Goal: Task Accomplishment & Management: Manage account settings

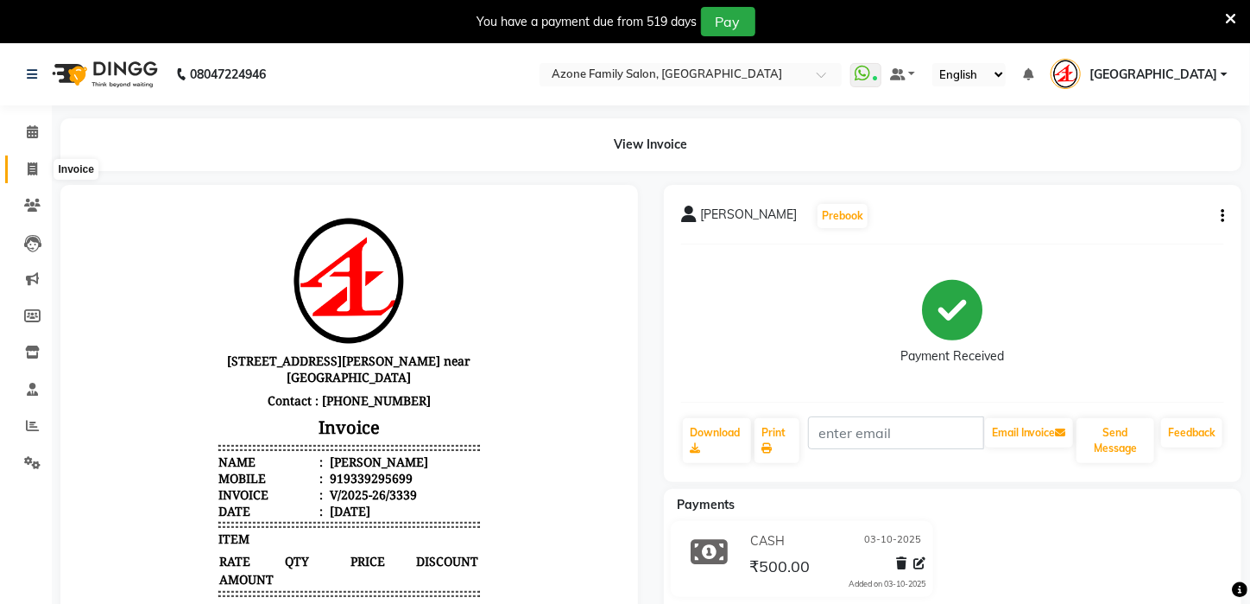
click at [32, 171] on icon at bounding box center [32, 168] width 9 height 13
select select "service"
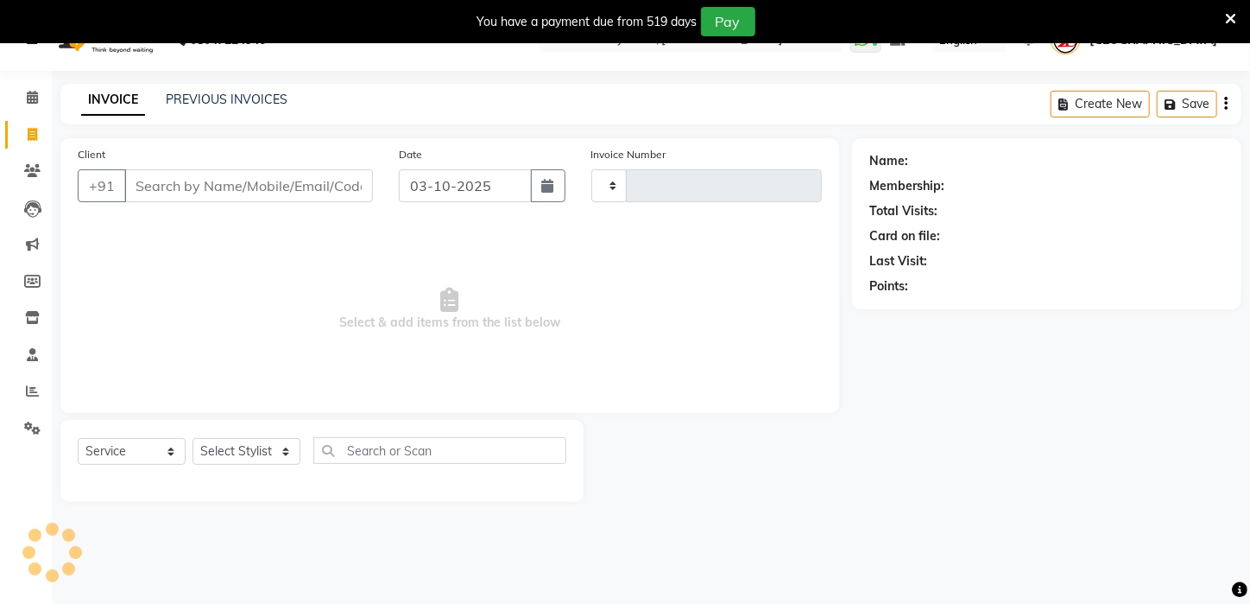
scroll to position [43, 0]
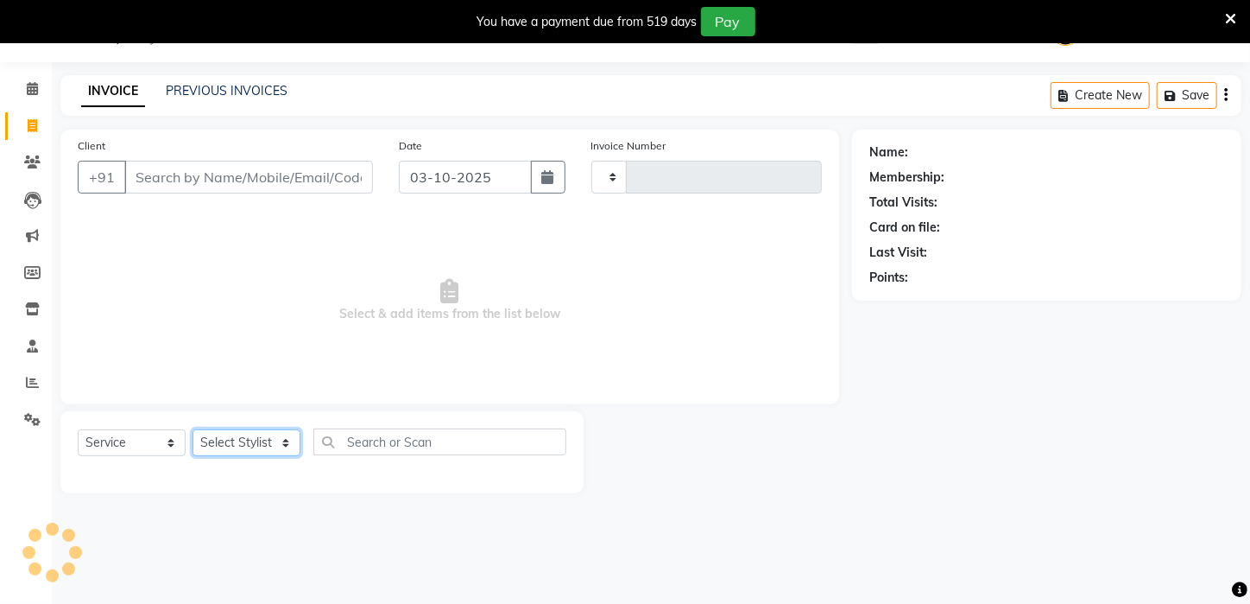
click at [285, 448] on select "Select Stylist" at bounding box center [247, 442] width 108 height 27
select select "4296"
type input "3340"
click at [281, 439] on select "Select Stylist" at bounding box center [247, 442] width 108 height 27
click at [288, 440] on select "Select Stylist" at bounding box center [247, 442] width 108 height 27
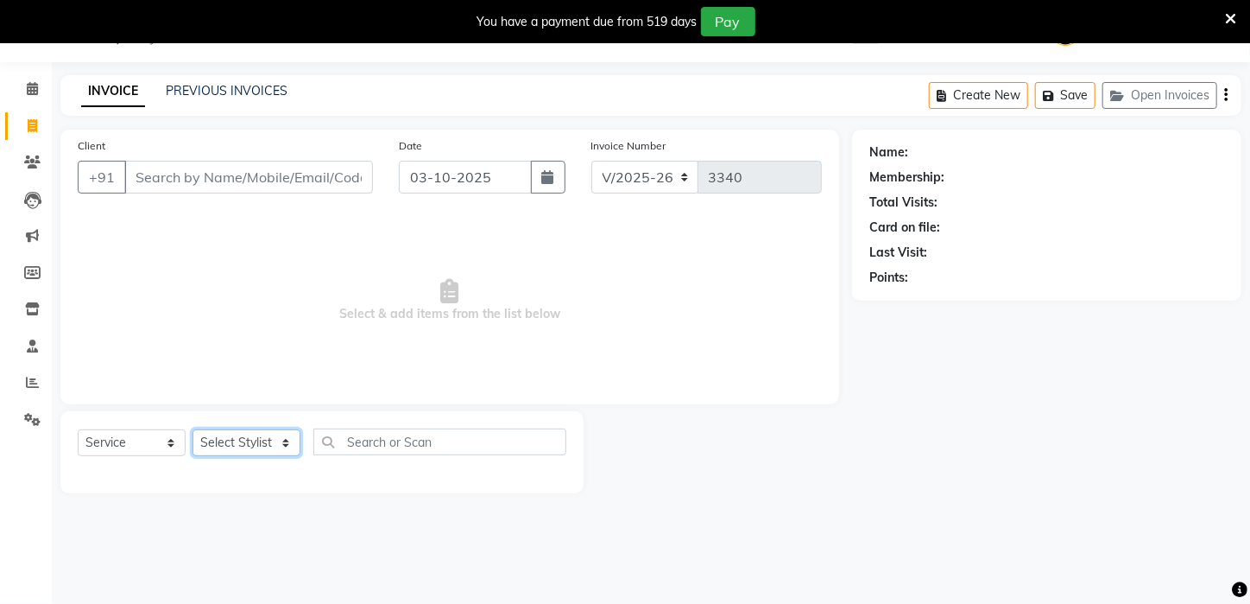
select select "69577"
click at [193, 429] on select "Select Stylist Aftab Ansar ARPITA DEEPIKA IMRAAN Injamam KESHAV kharagpur Mahad…" at bounding box center [247, 442] width 108 height 27
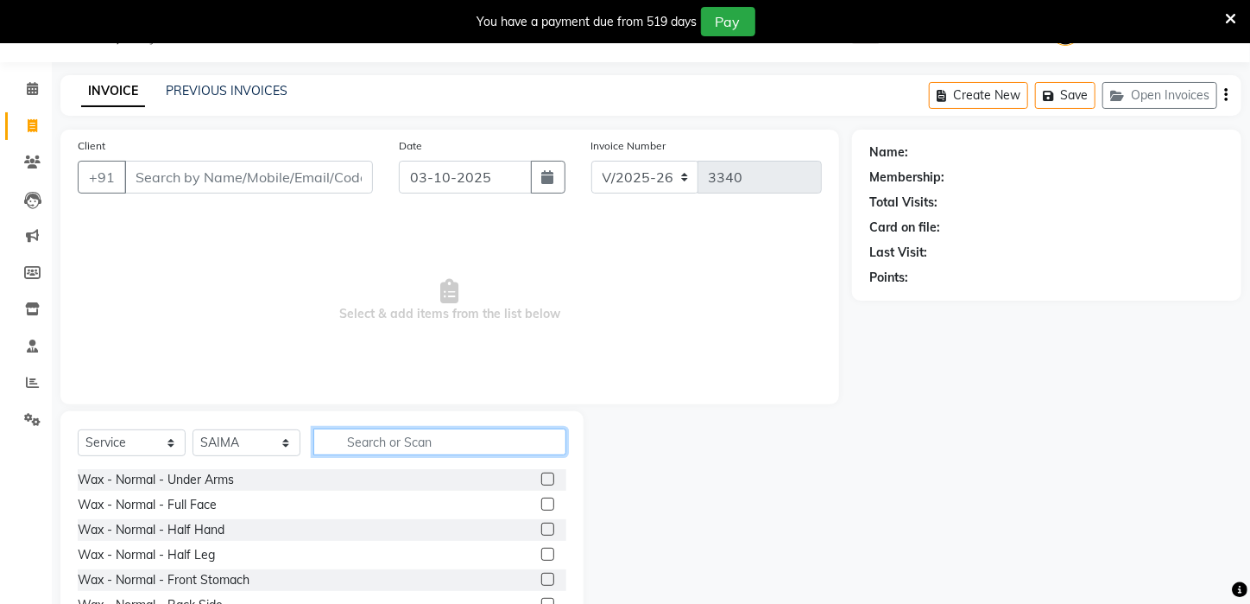
click at [379, 434] on input "text" at bounding box center [439, 441] width 253 height 27
type input "RIC"
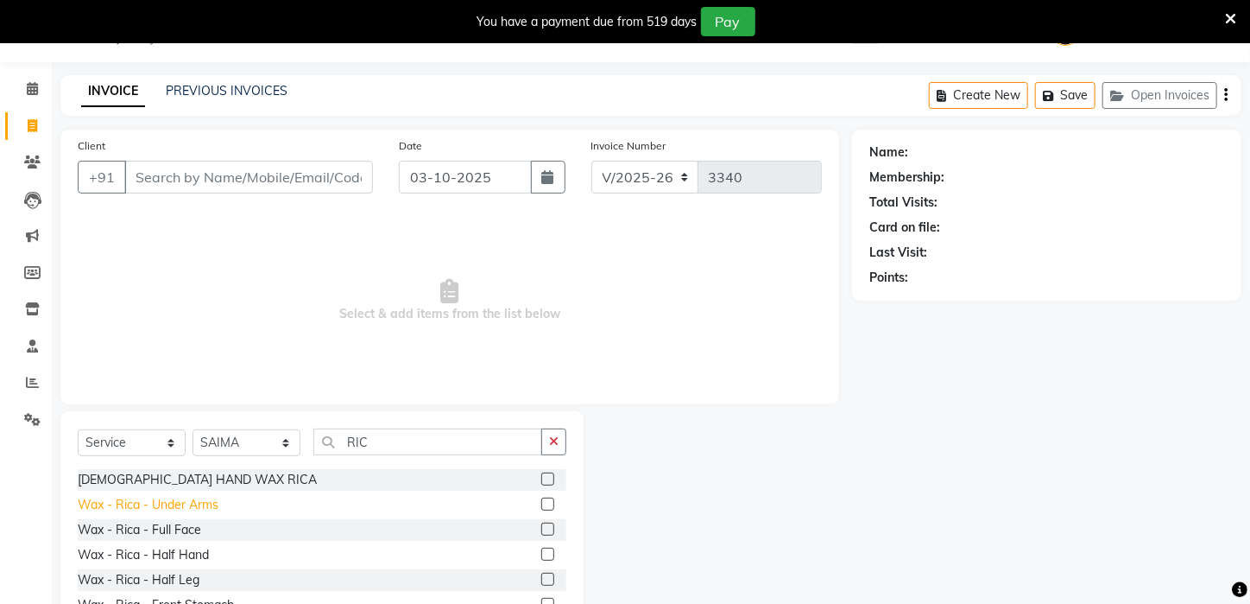
click at [193, 502] on div "Wax - Rica - Under Arms" at bounding box center [148, 505] width 141 height 18
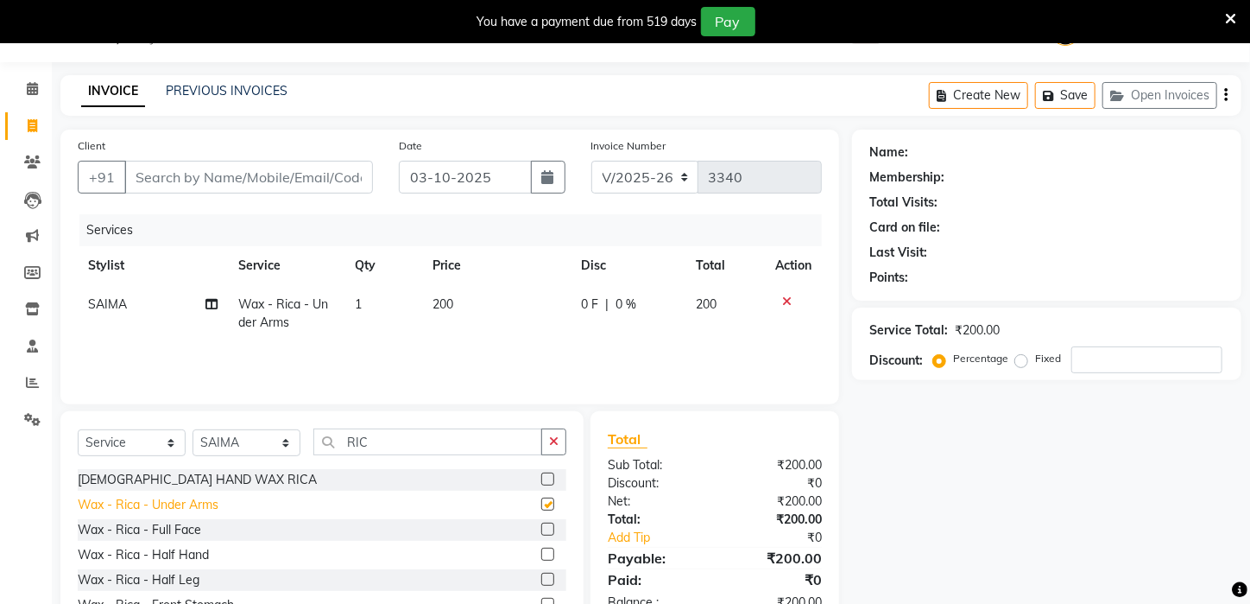
checkbox input "false"
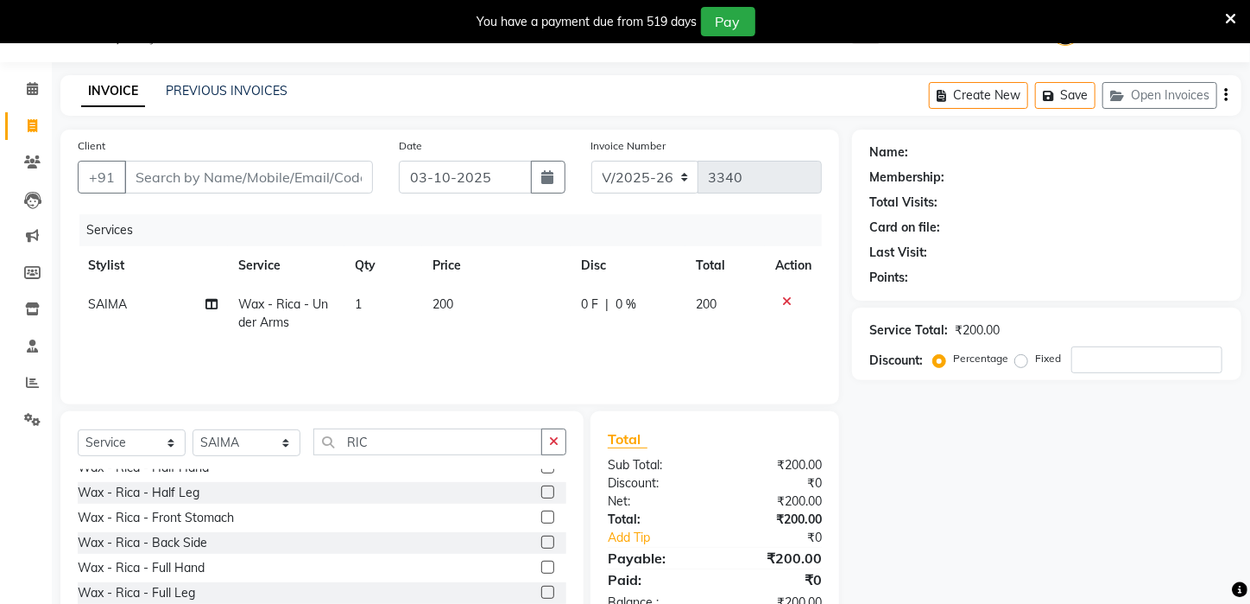
scroll to position [93, 0]
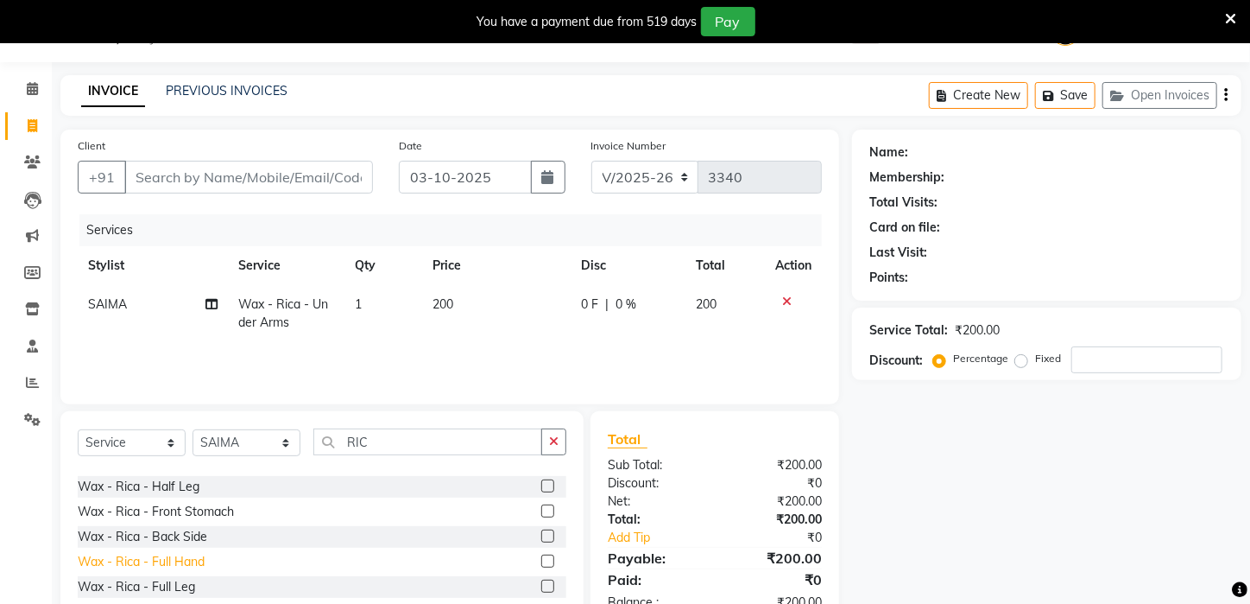
drag, startPoint x: 173, startPoint y: 547, endPoint x: 177, endPoint y: 557, distance: 11.2
click at [174, 558] on div "MALE HAND WAX RICA Wax - Rica - Under Arms Wax - Rica - Full Face Wax - Rica - …" at bounding box center [322, 555] width 489 height 173
click at [180, 559] on div "Wax - Rica - Full Hand" at bounding box center [141, 562] width 127 height 18
checkbox input "false"
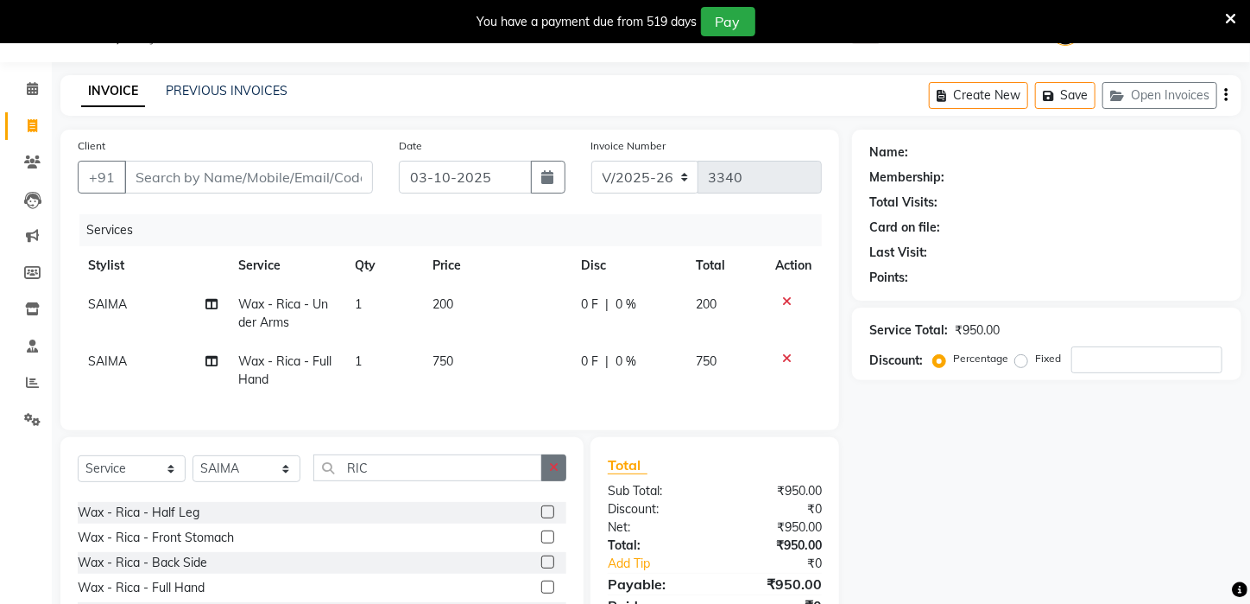
click at [560, 481] on button "button" at bounding box center [553, 467] width 25 height 27
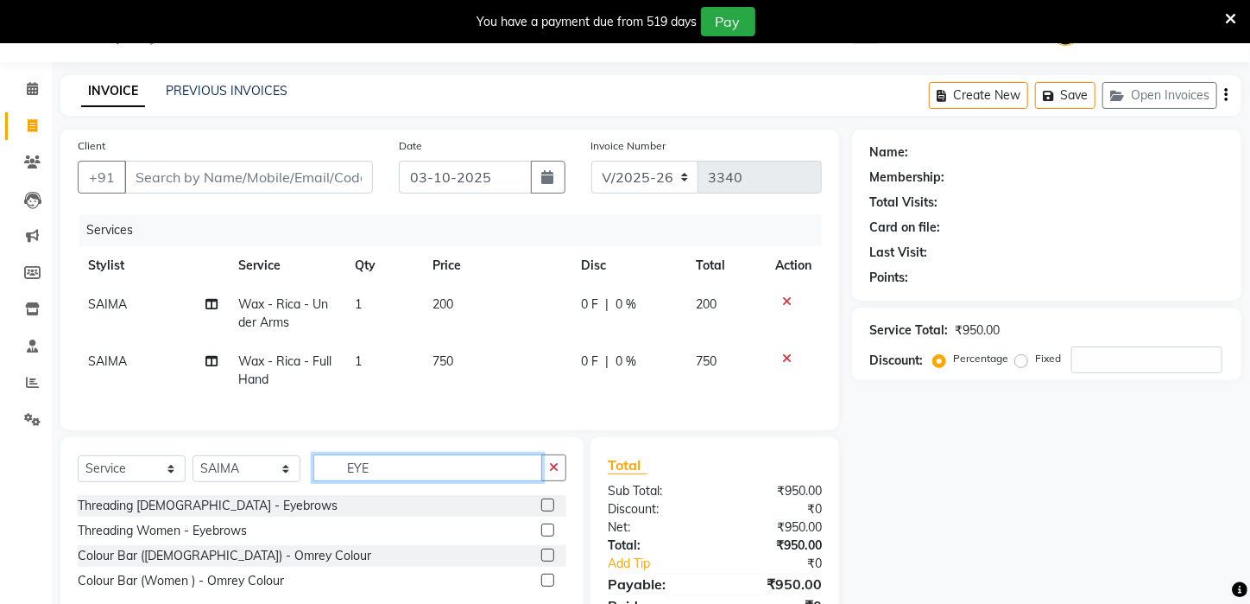
scroll to position [0, 0]
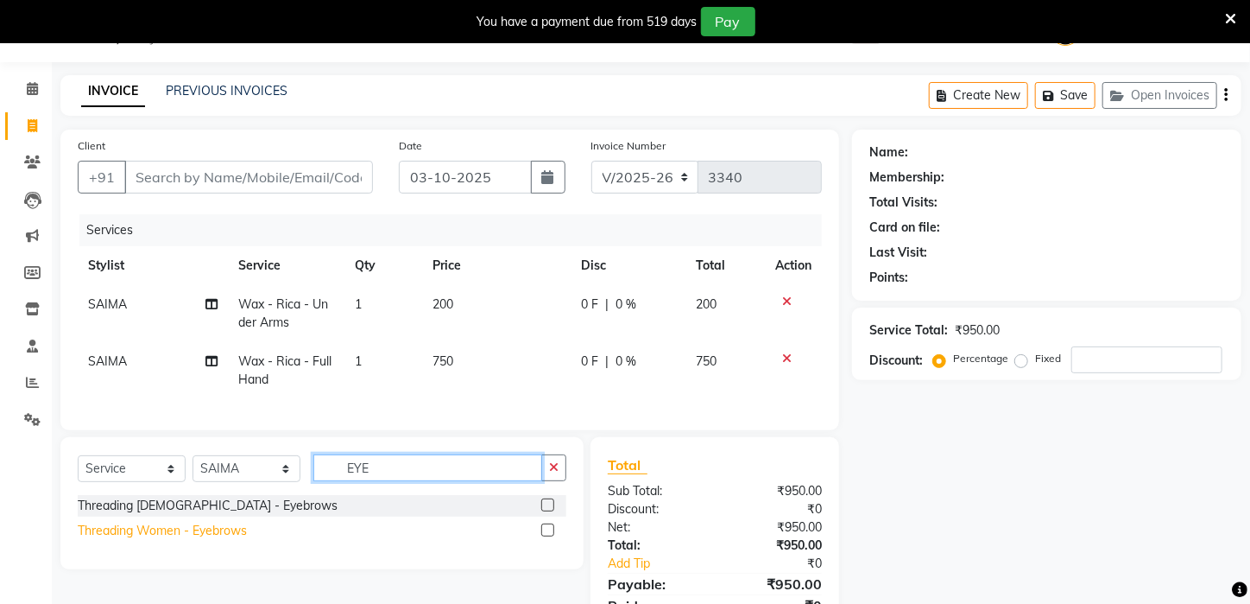
type input "EYE"
click at [227, 540] on div "Threading Women - Eyebrows" at bounding box center [162, 531] width 169 height 18
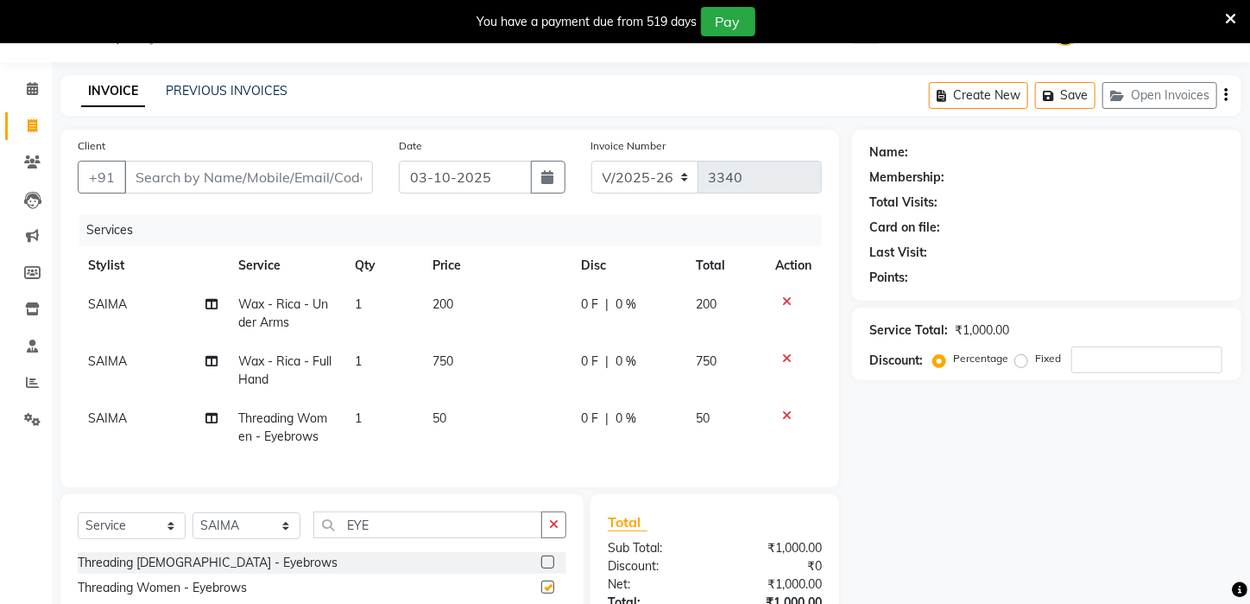
checkbox input "false"
click at [547, 538] on button "button" at bounding box center [553, 524] width 25 height 27
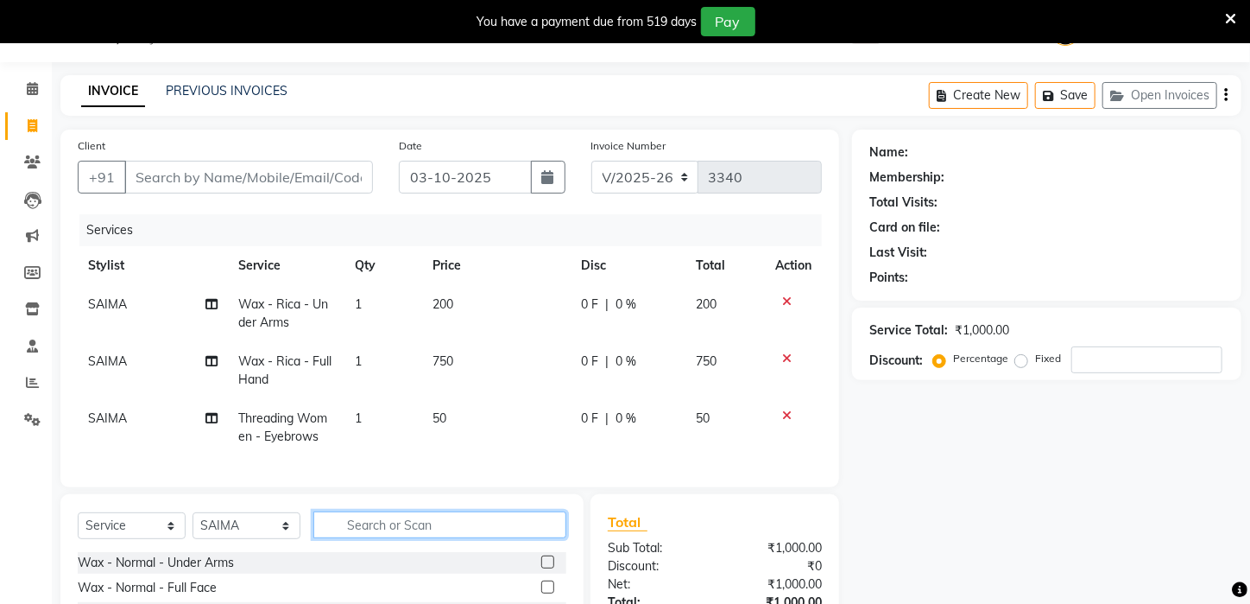
click at [518, 532] on input "text" at bounding box center [439, 524] width 253 height 27
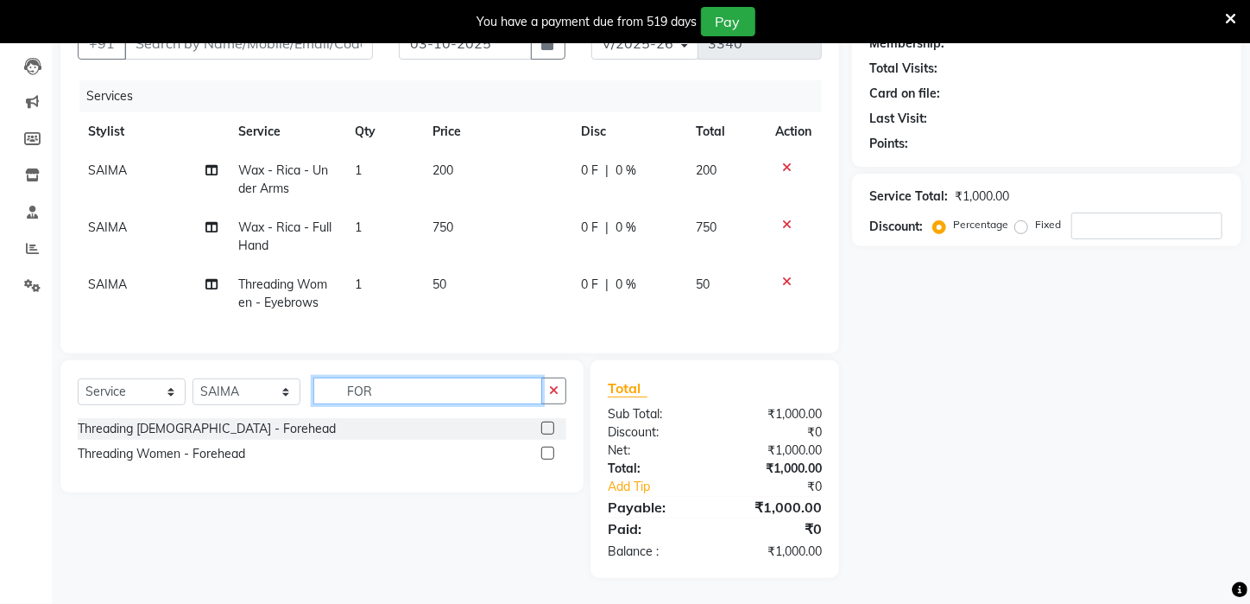
scroll to position [190, 0]
type input "FOR"
click at [193, 454] on div "Threading Women - Forehead" at bounding box center [162, 454] width 168 height 18
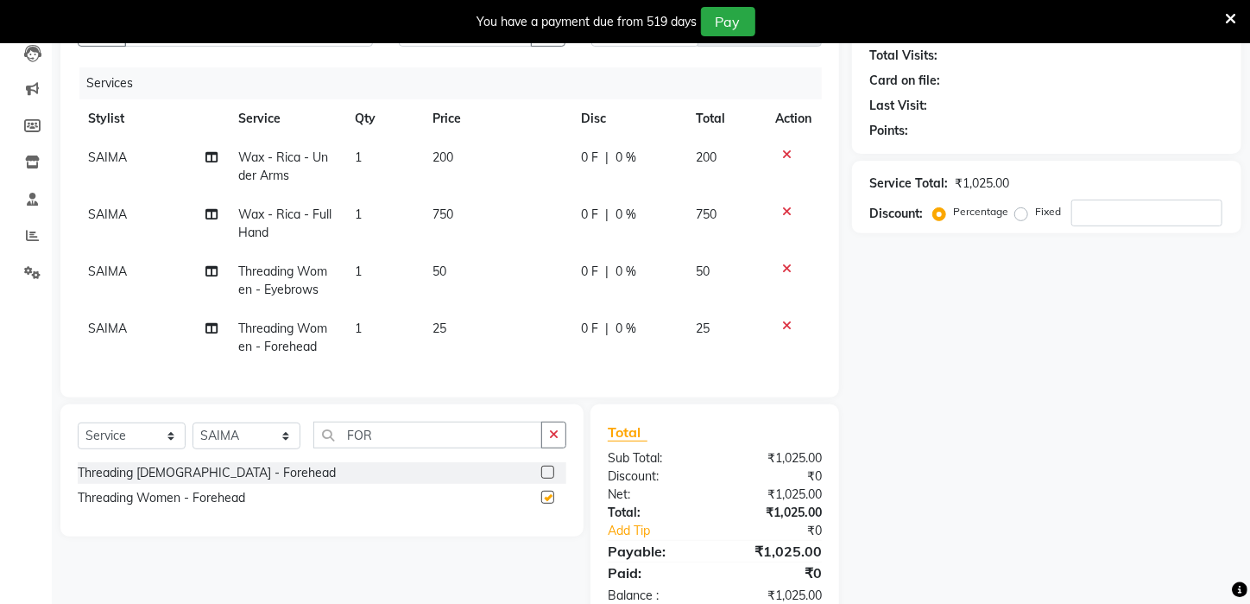
checkbox input "false"
click at [555, 440] on icon "button" at bounding box center [553, 434] width 9 height 12
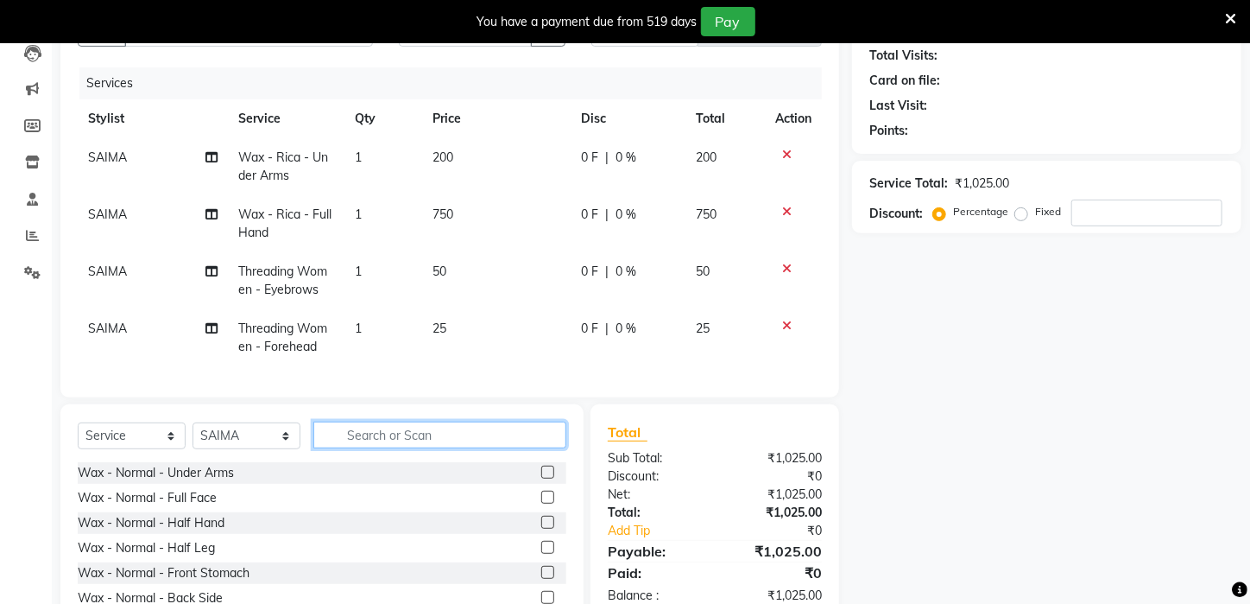
click at [506, 437] on input "text" at bounding box center [439, 434] width 253 height 27
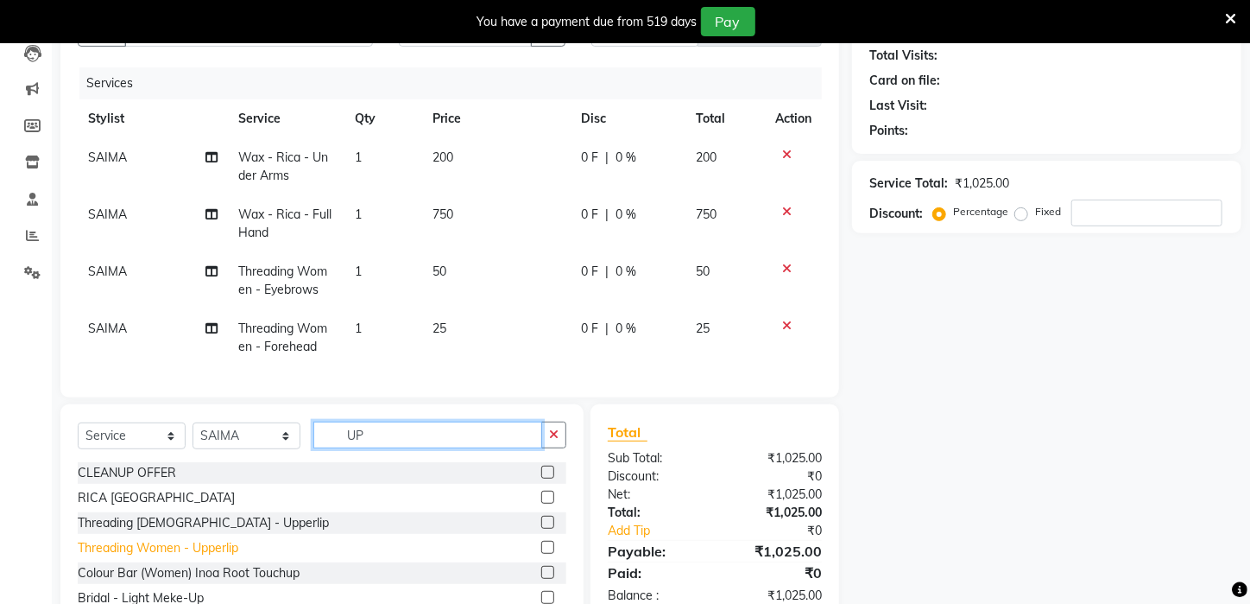
type input "UP"
click at [218, 557] on div "Threading Women - Upperlip" at bounding box center [158, 548] width 161 height 18
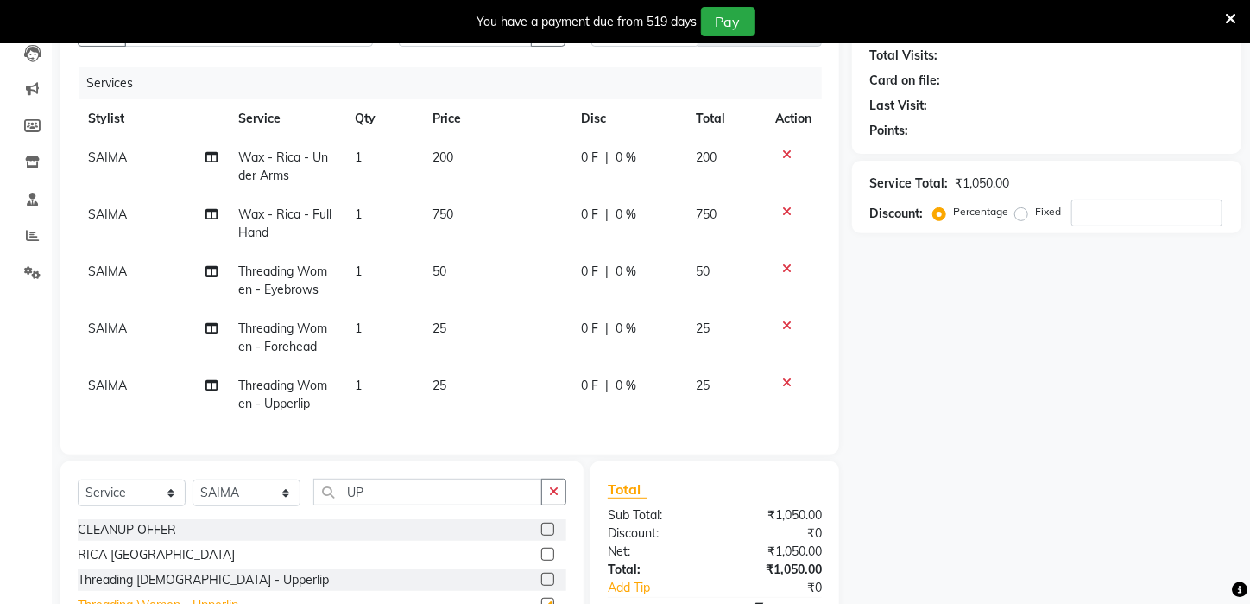
checkbox input "false"
click at [553, 497] on icon "button" at bounding box center [553, 491] width 9 height 12
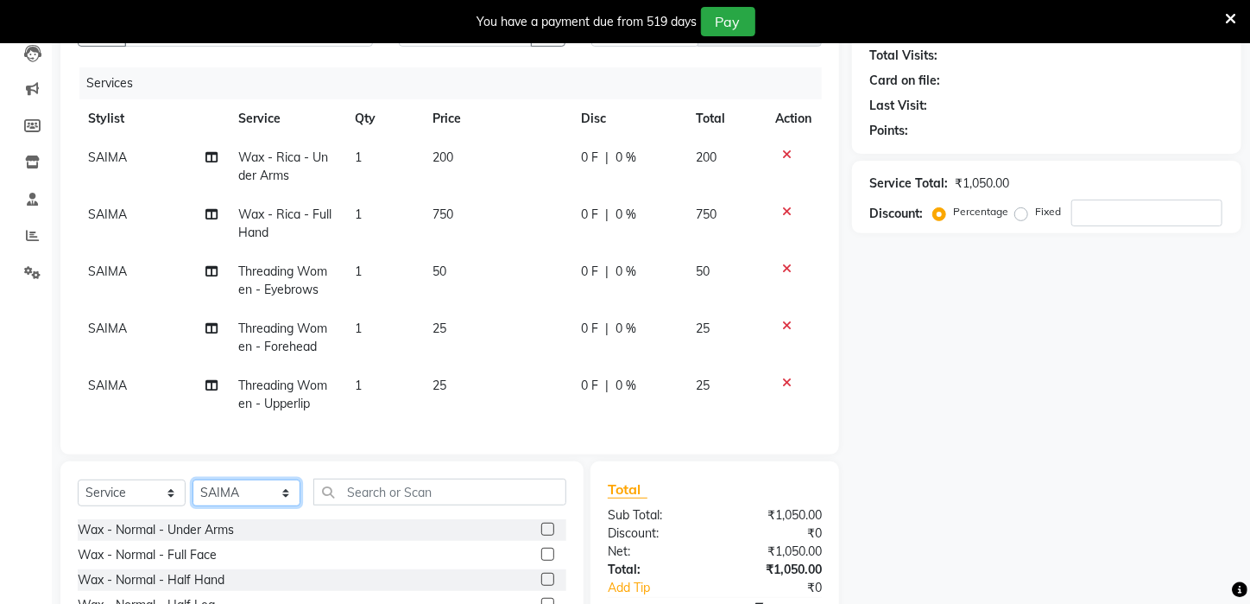
click at [282, 499] on select "Select Stylist Aftab Ansar ARPITA DEEPIKA IMRAAN Injamam KESHAV kharagpur Mahad…" at bounding box center [247, 492] width 108 height 27
select select "88923"
click at [193, 492] on select "Select Stylist Aftab Ansar ARPITA DEEPIKA IMRAAN Injamam KESHAV kharagpur Mahad…" at bounding box center [247, 492] width 108 height 27
click at [408, 505] on input "text" at bounding box center [439, 491] width 253 height 27
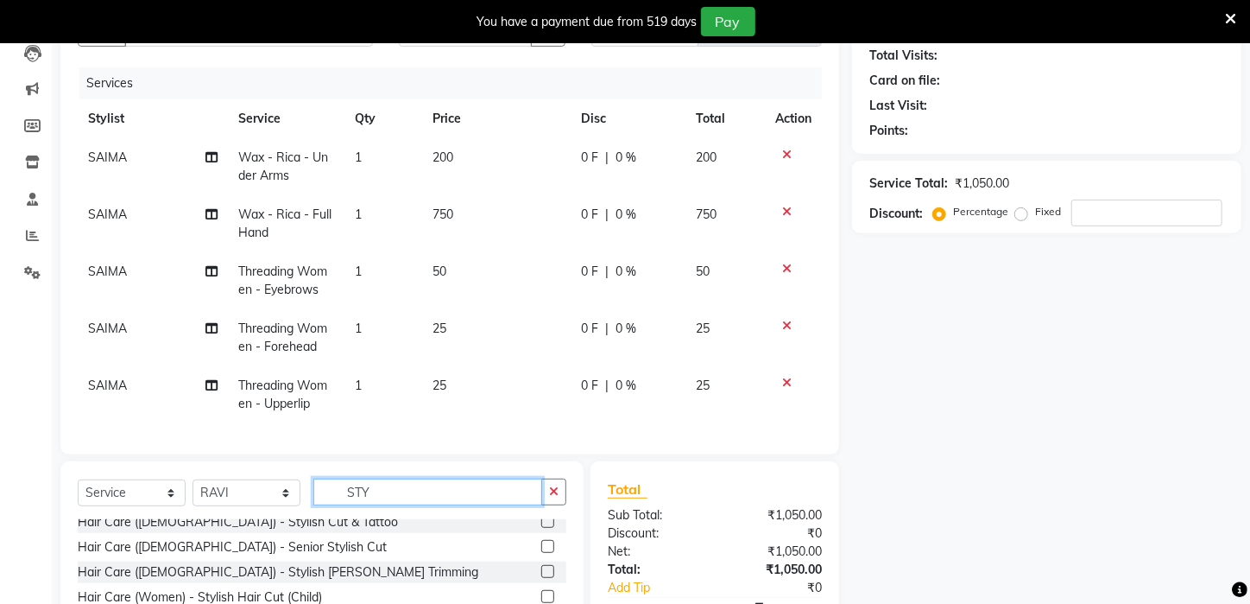
scroll to position [90, 0]
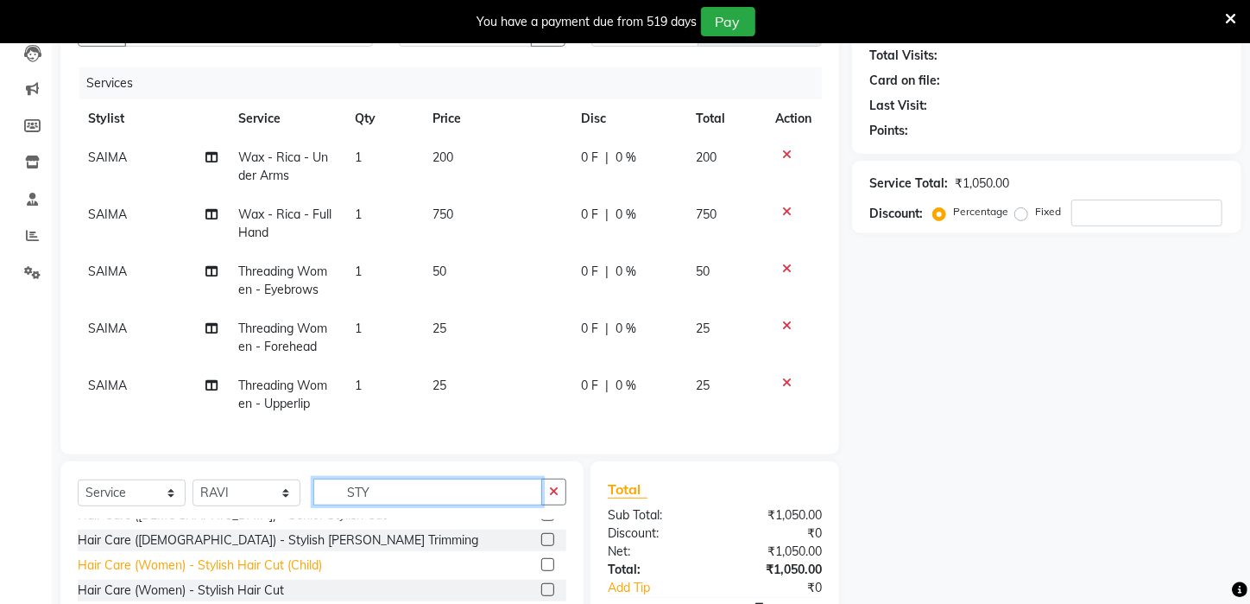
type input "STY"
click at [257, 574] on div "Hair Care (Women) - Stylish Hair Cut (Child)" at bounding box center [200, 565] width 244 height 18
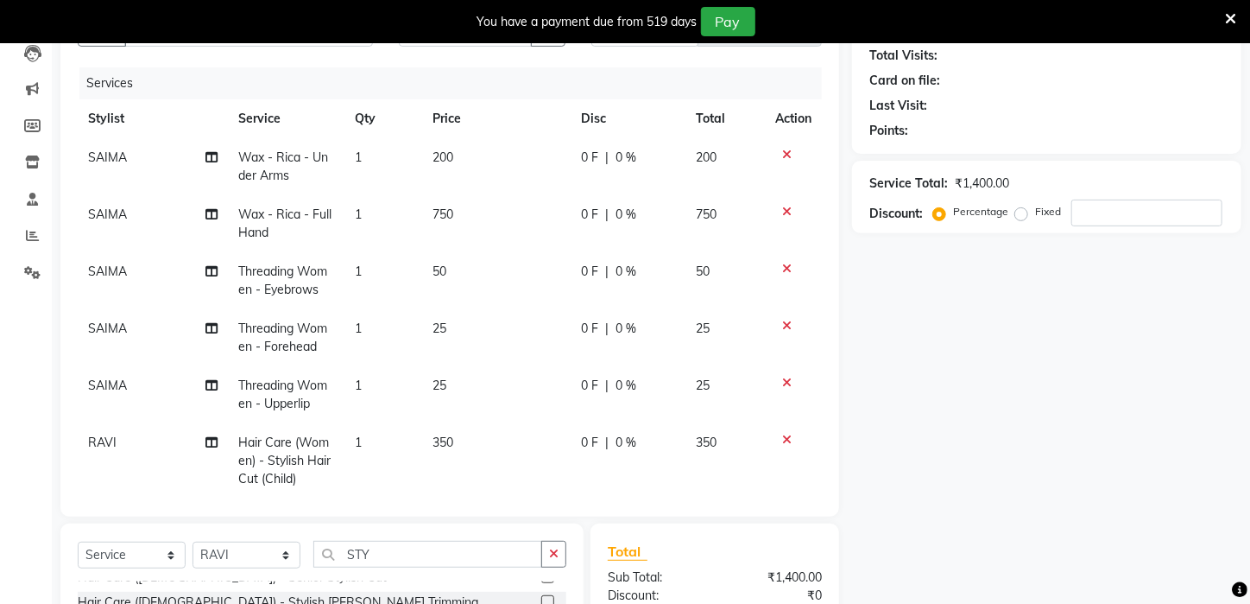
checkbox input "false"
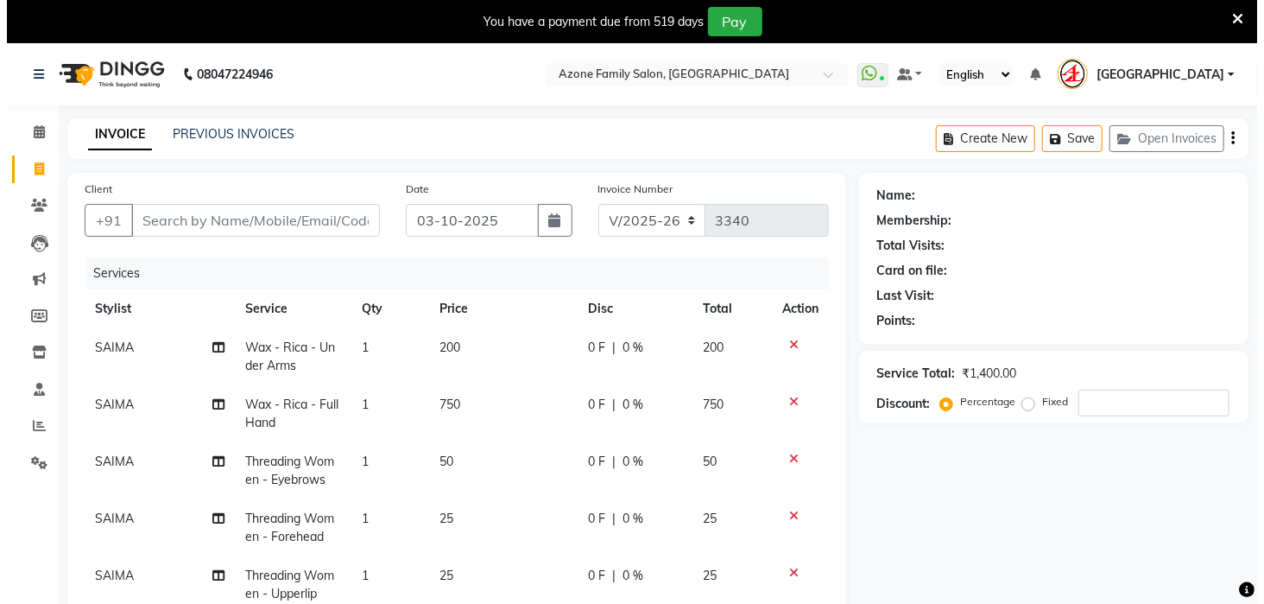
scroll to position [85, 0]
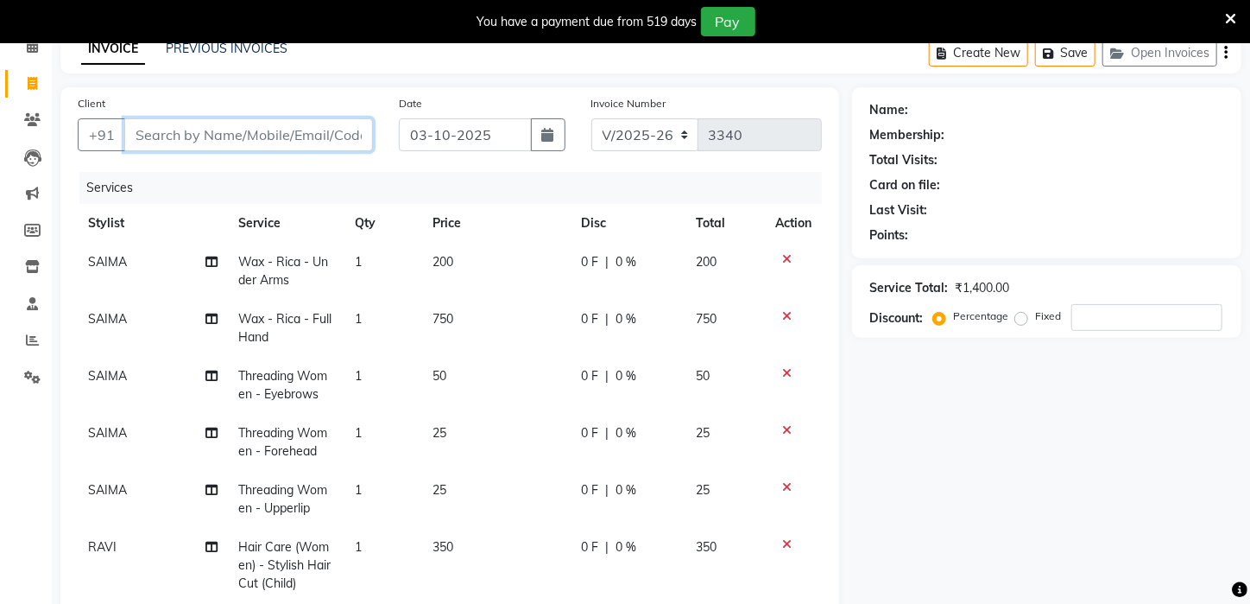
click at [326, 126] on input "Client" at bounding box center [248, 134] width 249 height 33
type input "7"
type input "0"
type input "7979957675"
click at [326, 126] on span "Add Client" at bounding box center [328, 134] width 68 height 17
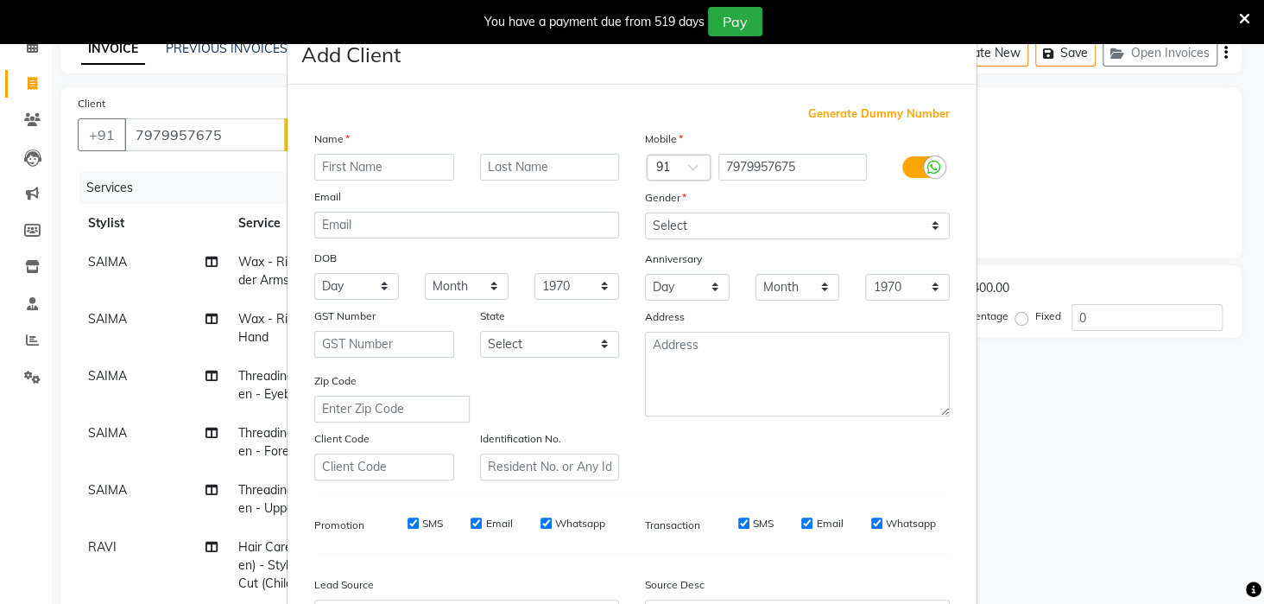
click at [359, 164] on input "text" at bounding box center [384, 167] width 140 height 27
type input "SEULI"
click at [926, 219] on select "Select Male Female Other Prefer Not To Say" at bounding box center [797, 225] width 305 height 27
select select "female"
click at [645, 212] on select "Select Male Female Other Prefer Not To Say" at bounding box center [797, 225] width 305 height 27
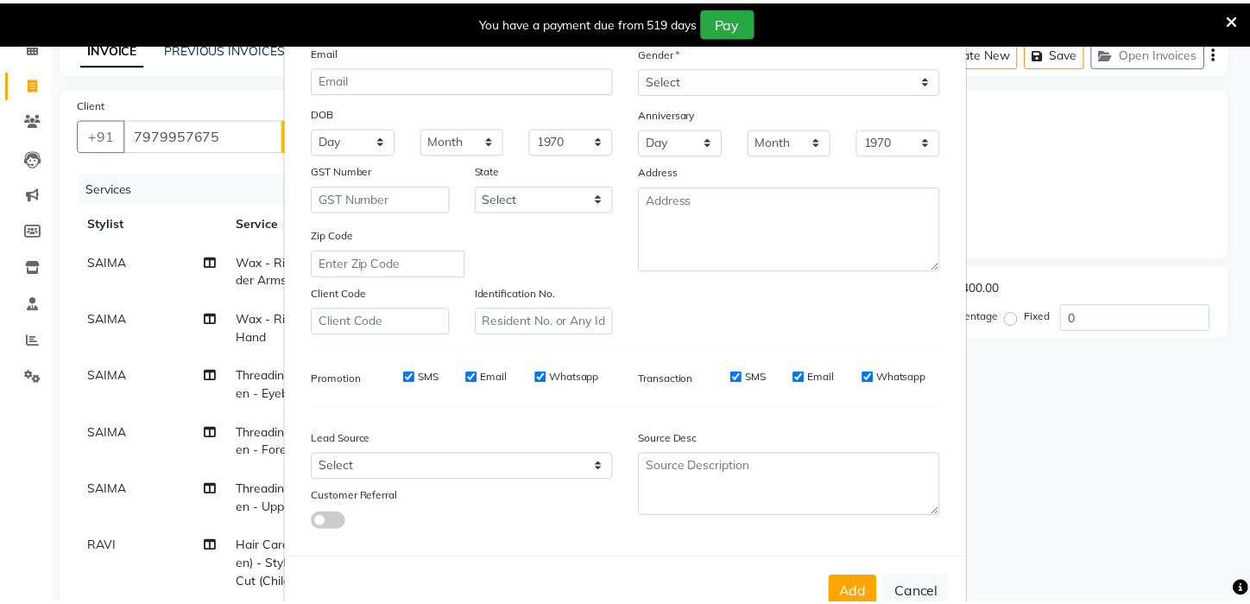
scroll to position [193, 0]
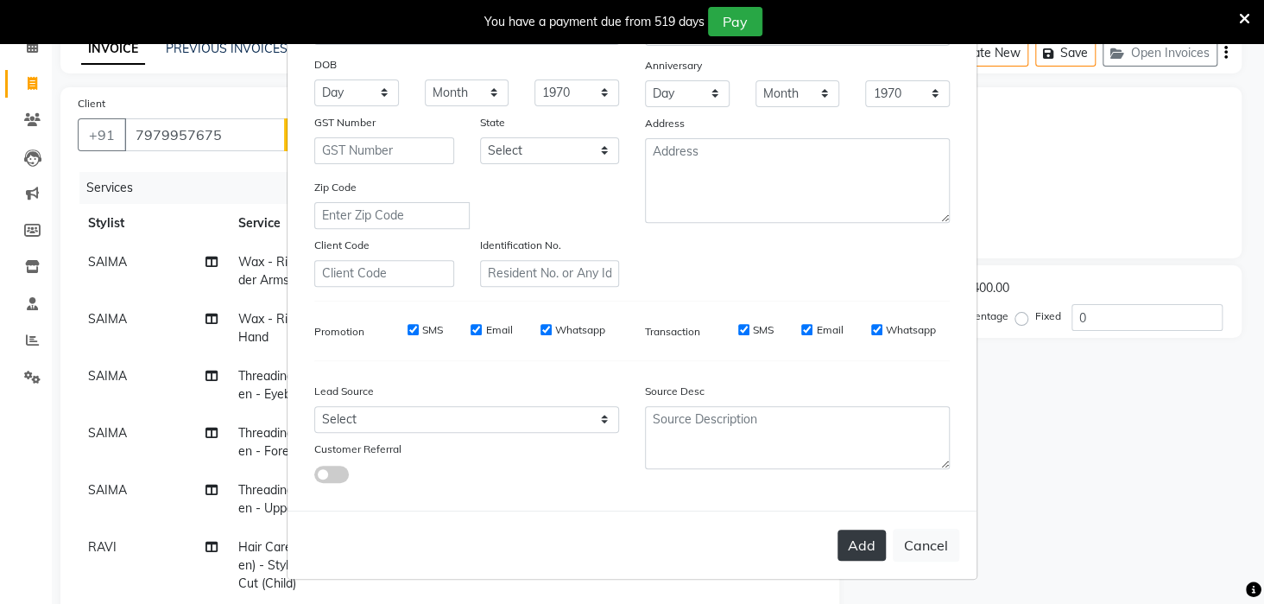
click at [844, 545] on button "Add" at bounding box center [862, 544] width 48 height 31
select select
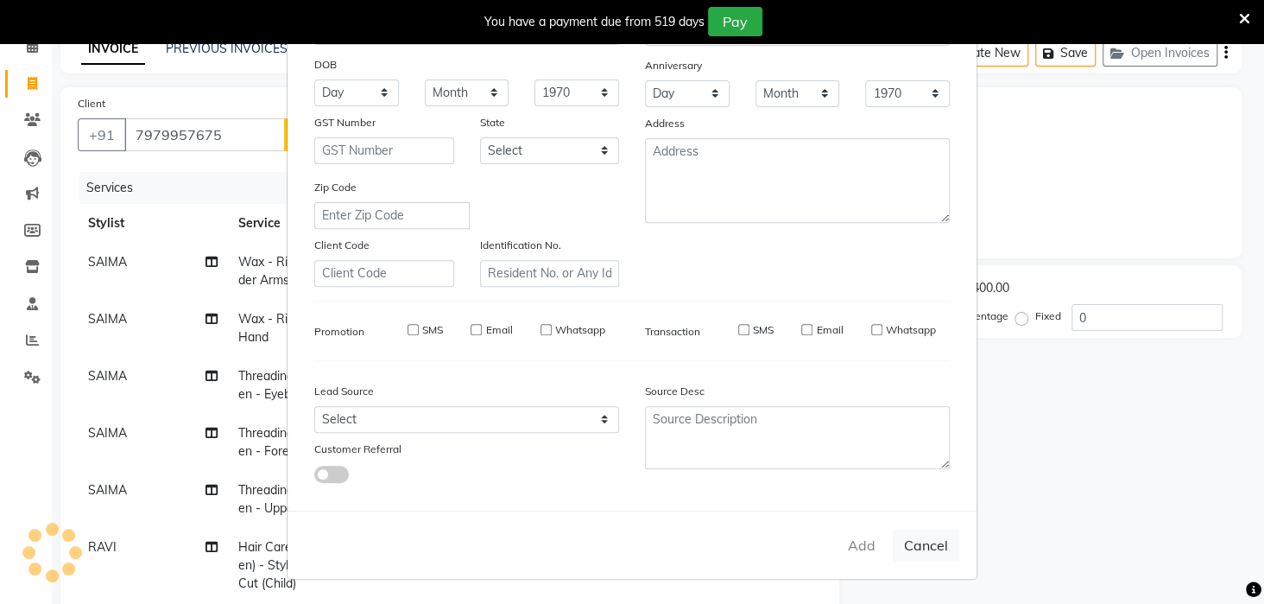
select select
checkbox input "false"
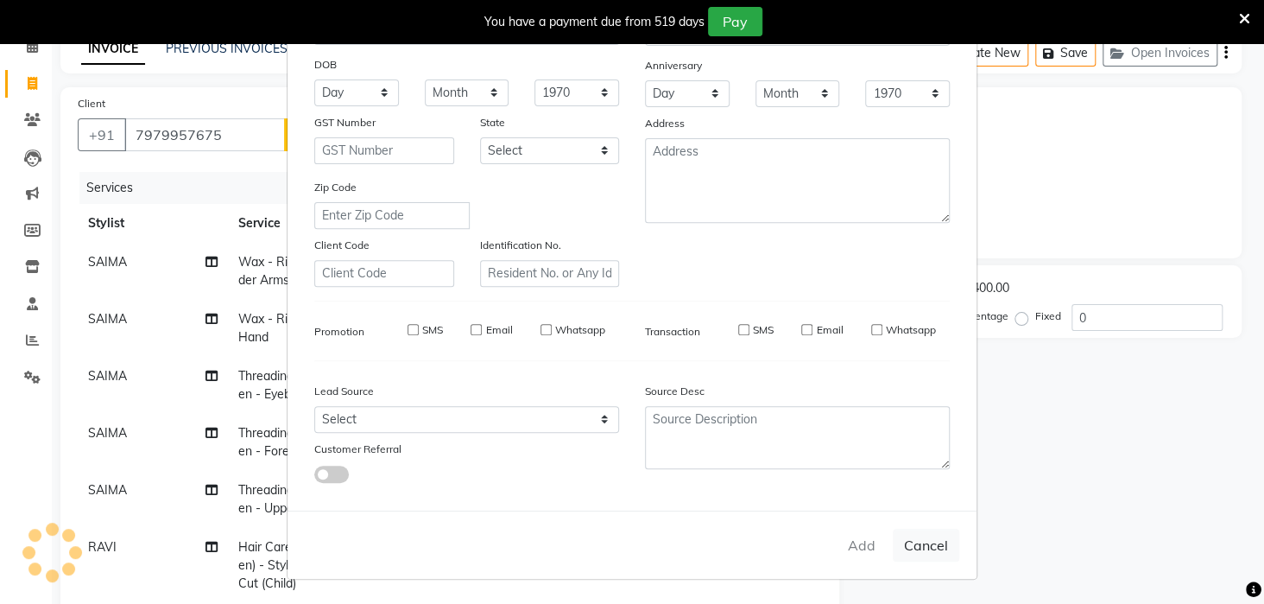
checkbox input "false"
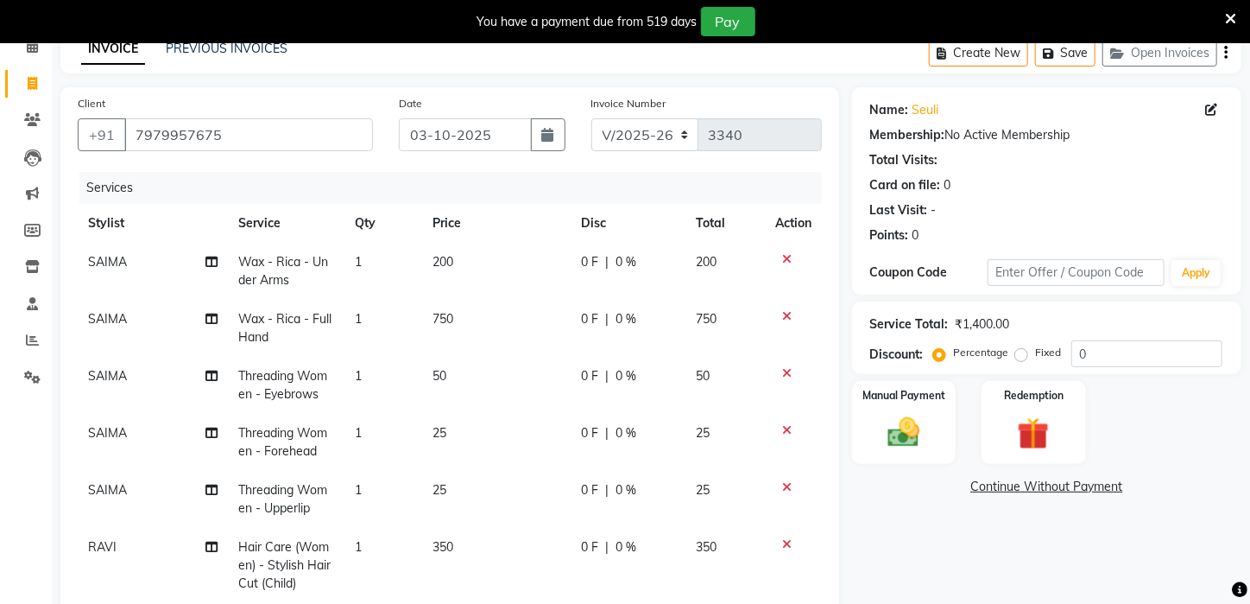
scroll to position [389, 0]
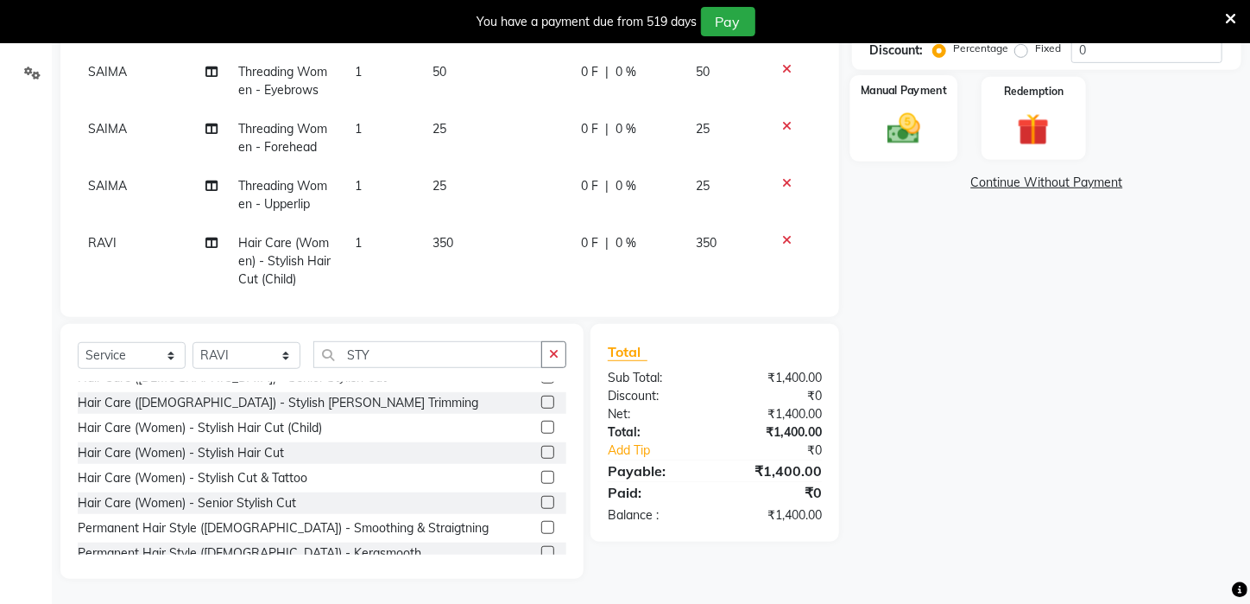
click at [919, 136] on img at bounding box center [904, 129] width 54 height 38
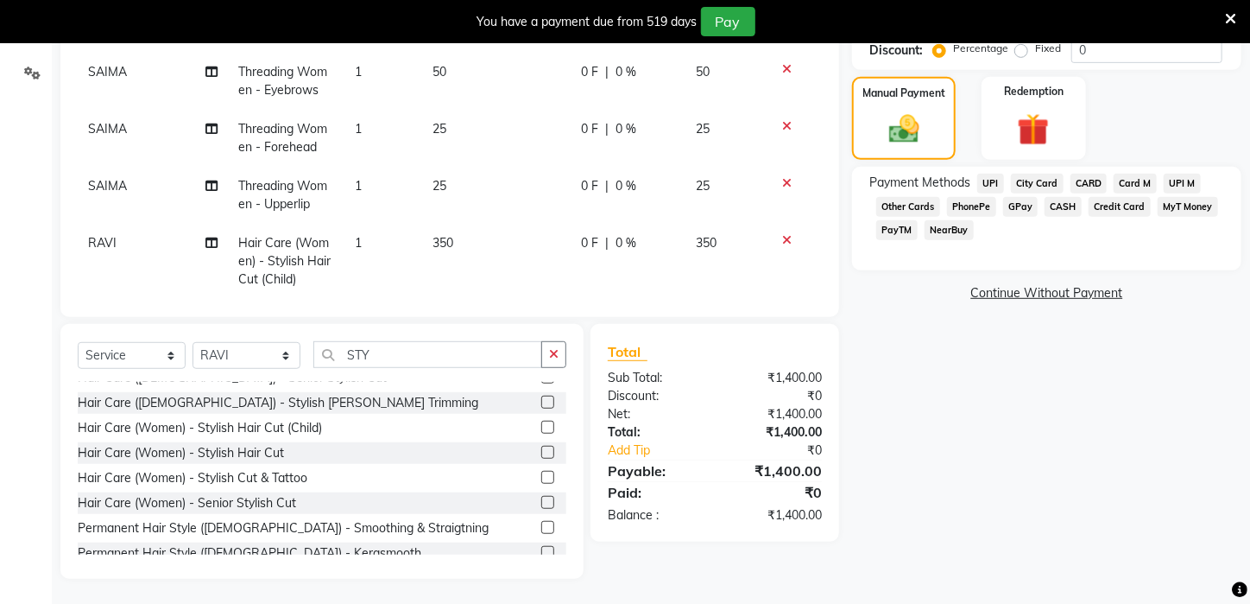
click at [895, 240] on span "PayTM" at bounding box center [896, 230] width 41 height 20
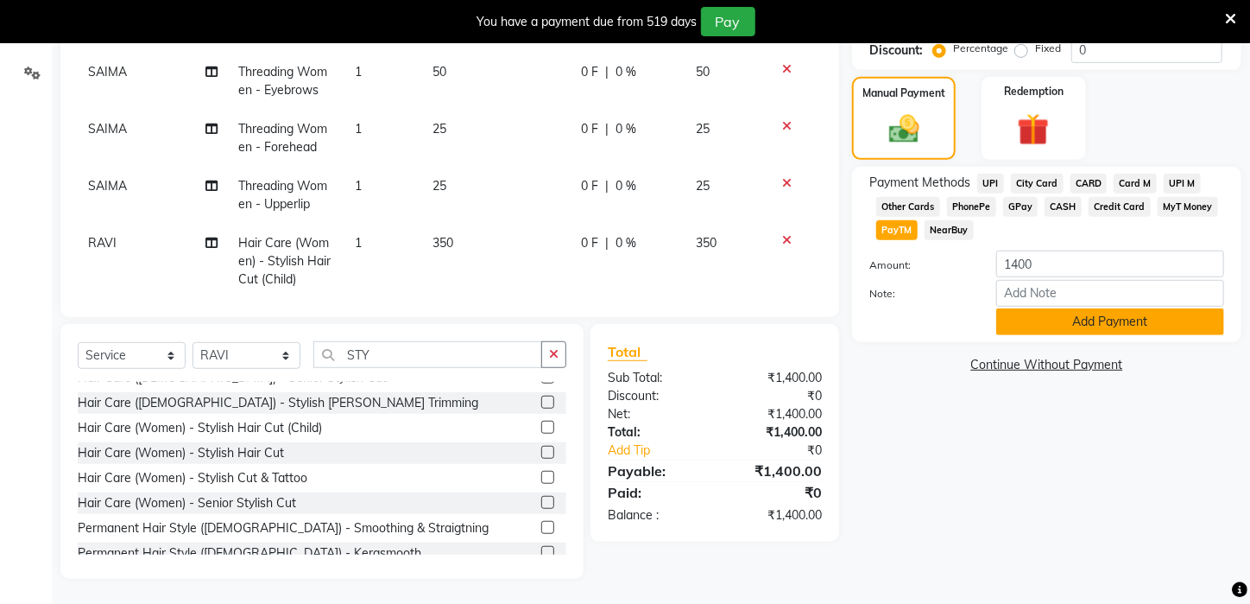
click at [1046, 335] on button "Add Payment" at bounding box center [1110, 321] width 228 height 27
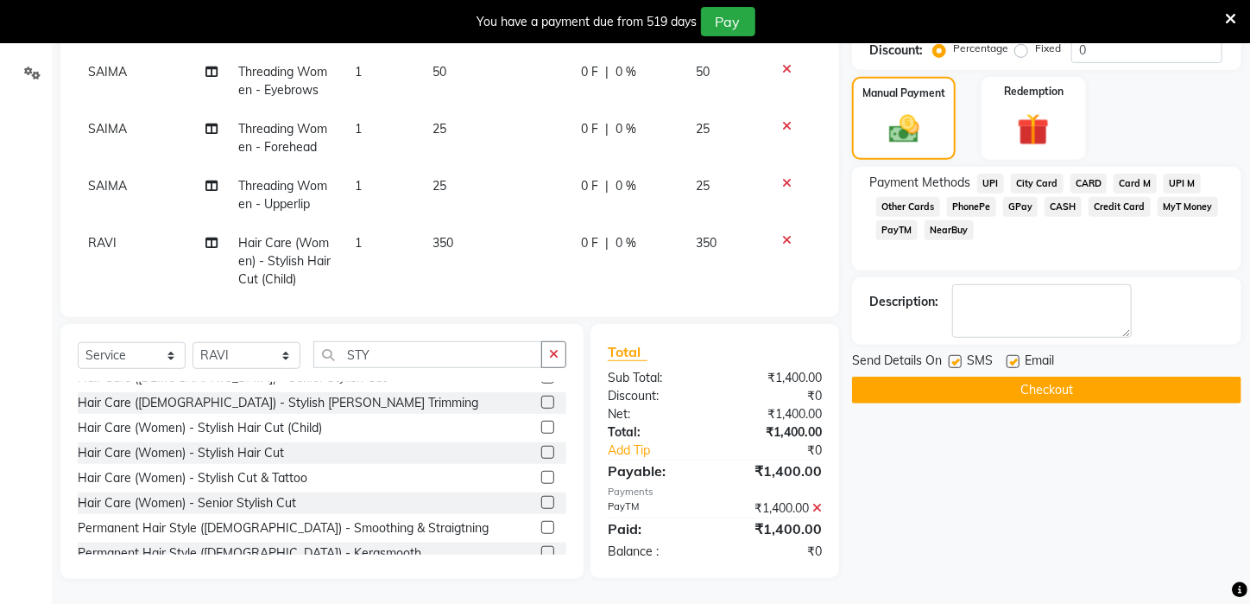
click at [1047, 401] on button "Checkout" at bounding box center [1046, 389] width 389 height 27
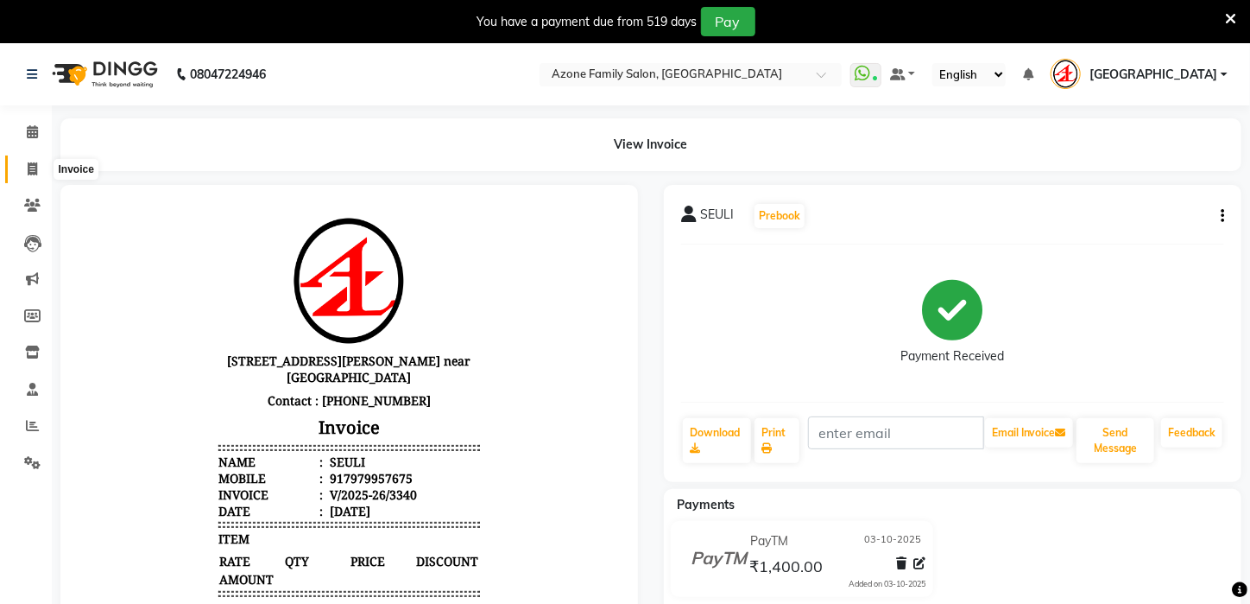
click at [37, 165] on span at bounding box center [32, 170] width 30 height 20
select select "service"
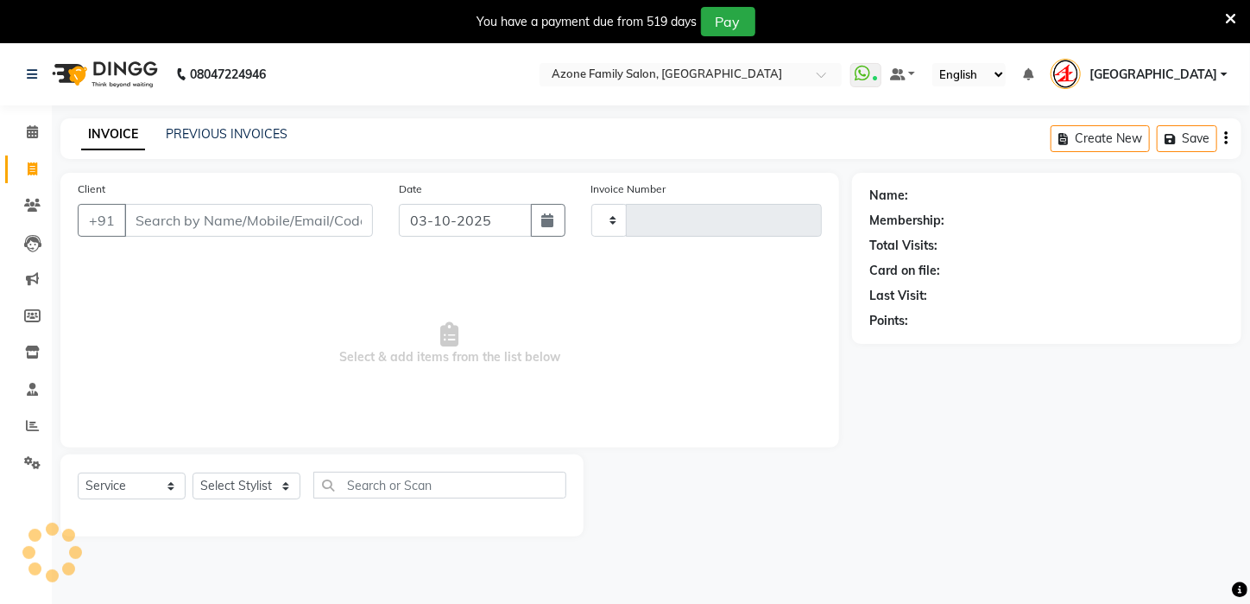
scroll to position [43, 0]
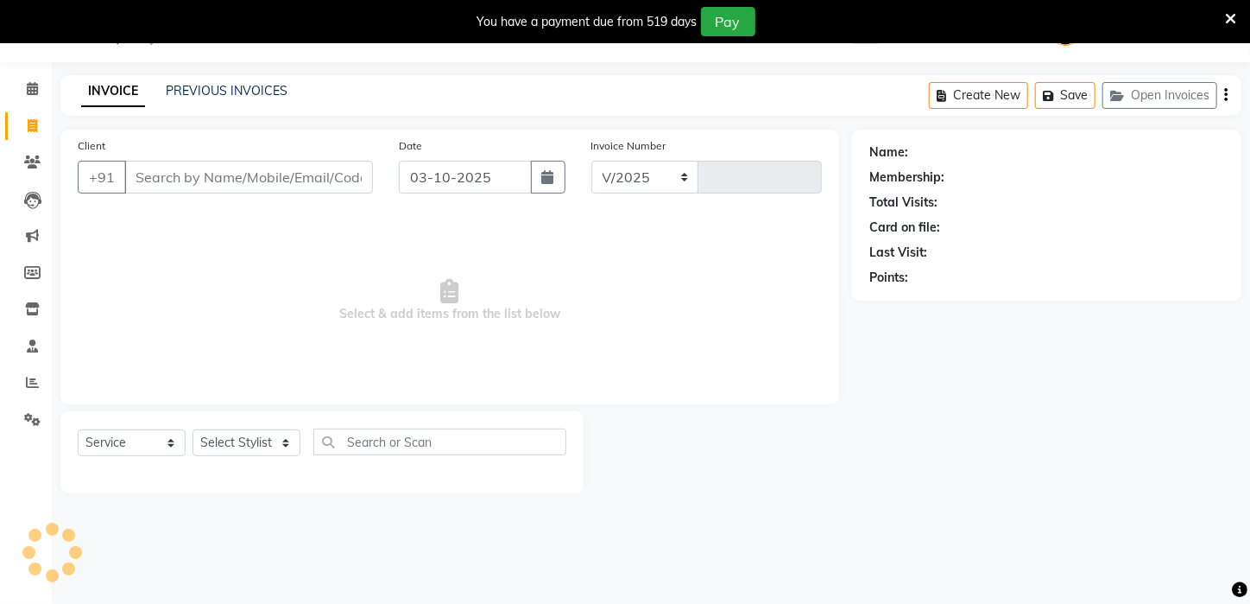
select select "4296"
type input "3341"
click at [273, 187] on input "Client" at bounding box center [248, 177] width 249 height 33
click at [25, 160] on icon at bounding box center [32, 161] width 16 height 13
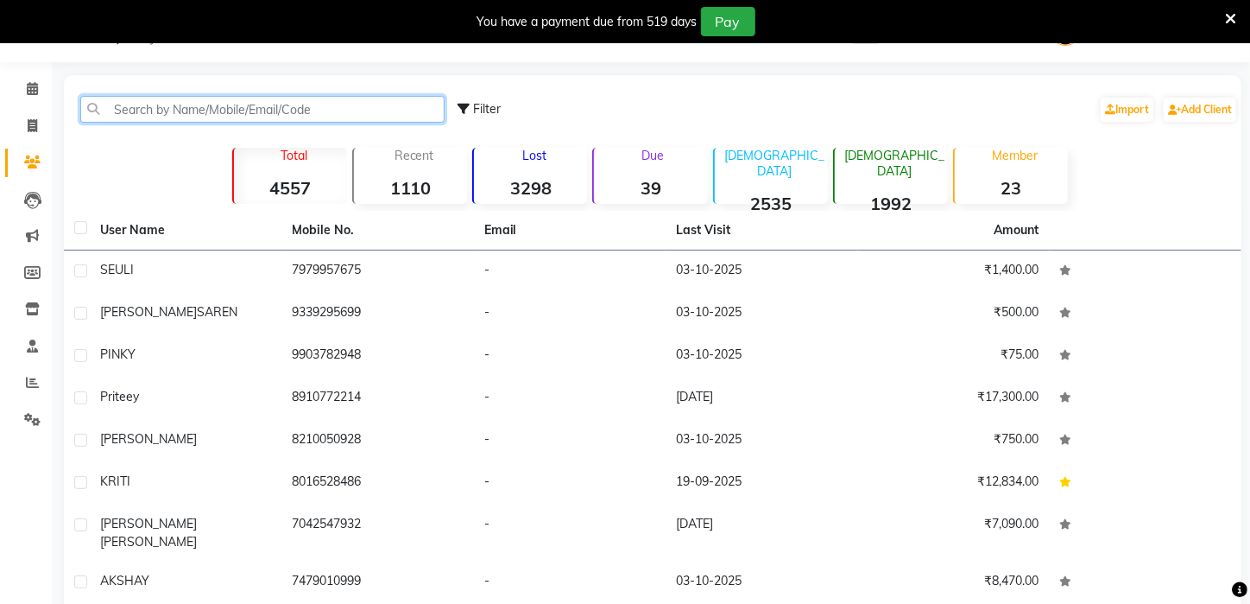
click at [191, 107] on input "text" at bounding box center [262, 109] width 364 height 27
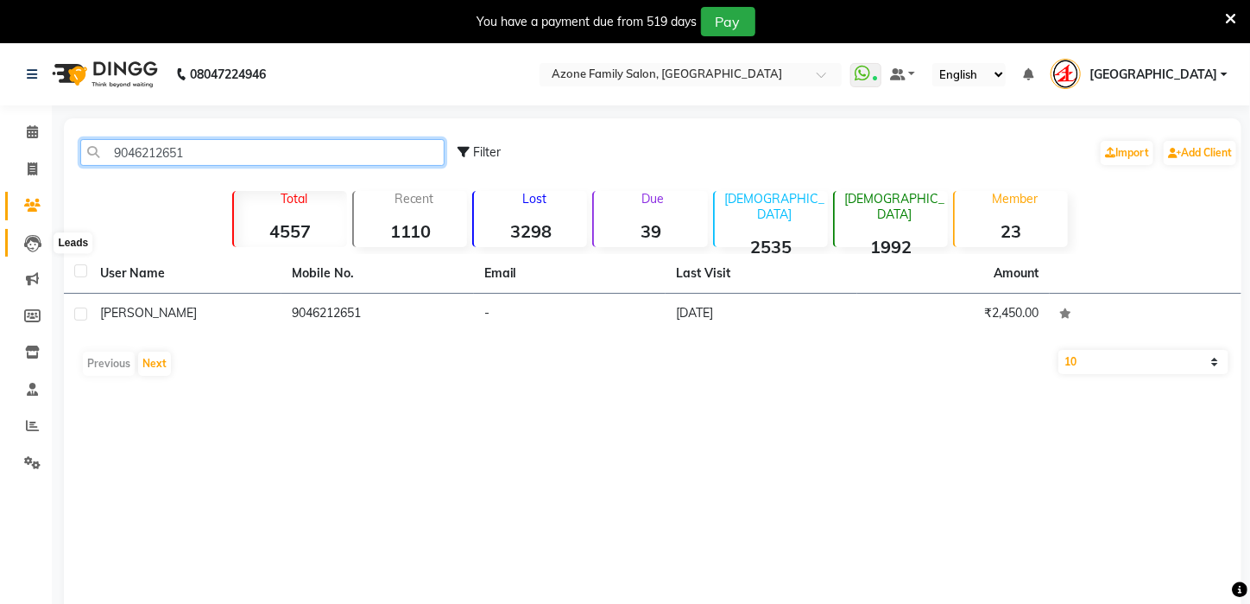
type input "9046212651"
click at [28, 235] on icon at bounding box center [32, 243] width 17 height 17
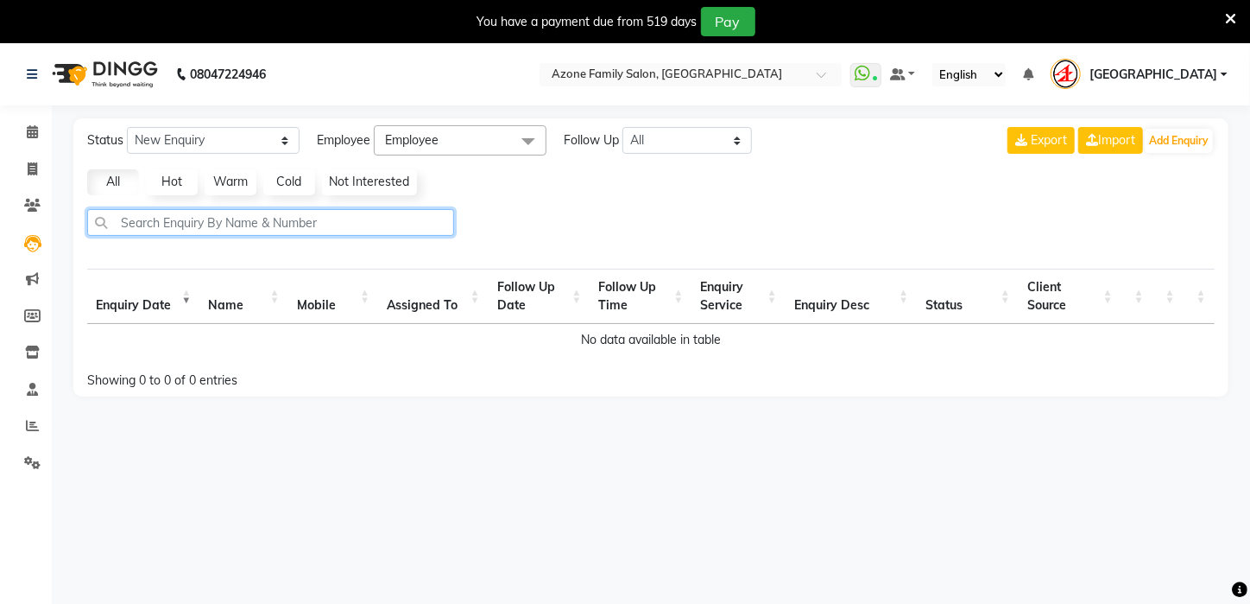
click at [249, 218] on input "text" at bounding box center [270, 222] width 367 height 27
type input "9046212651"
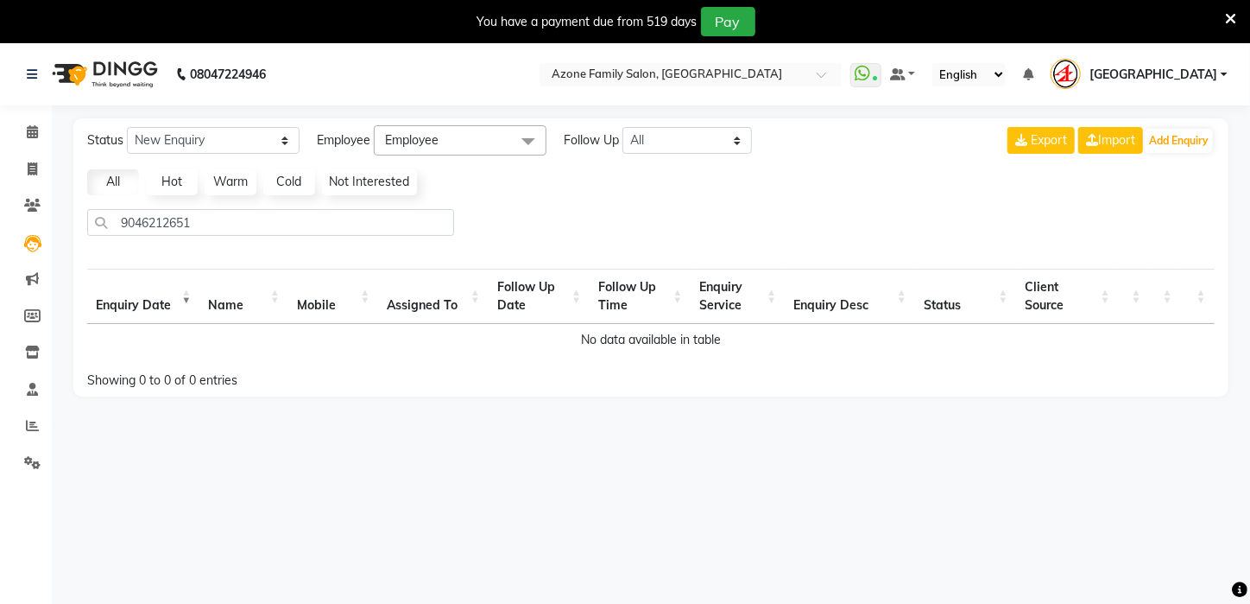
click at [731, 298] on th "Enquiry Service" at bounding box center [739, 296] width 94 height 55
click at [29, 201] on icon at bounding box center [32, 205] width 16 height 13
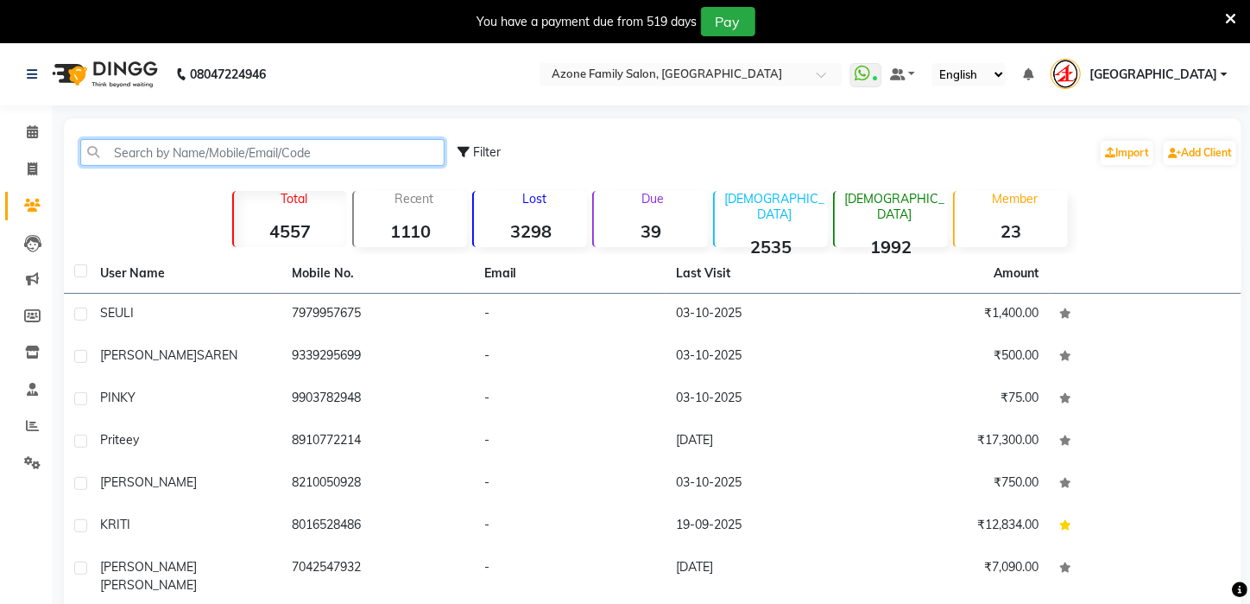
click at [210, 154] on input "text" at bounding box center [262, 152] width 364 height 27
click at [342, 149] on input "text" at bounding box center [262, 152] width 364 height 27
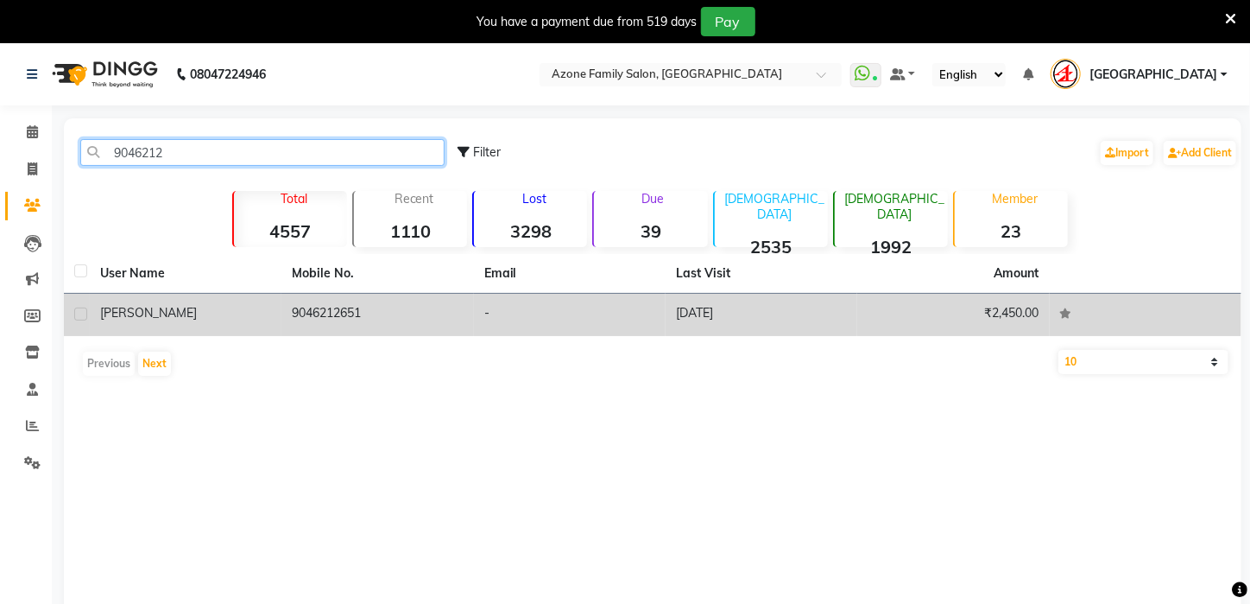
type input "9046212"
click at [295, 317] on td "9046212651" at bounding box center [377, 315] width 192 height 42
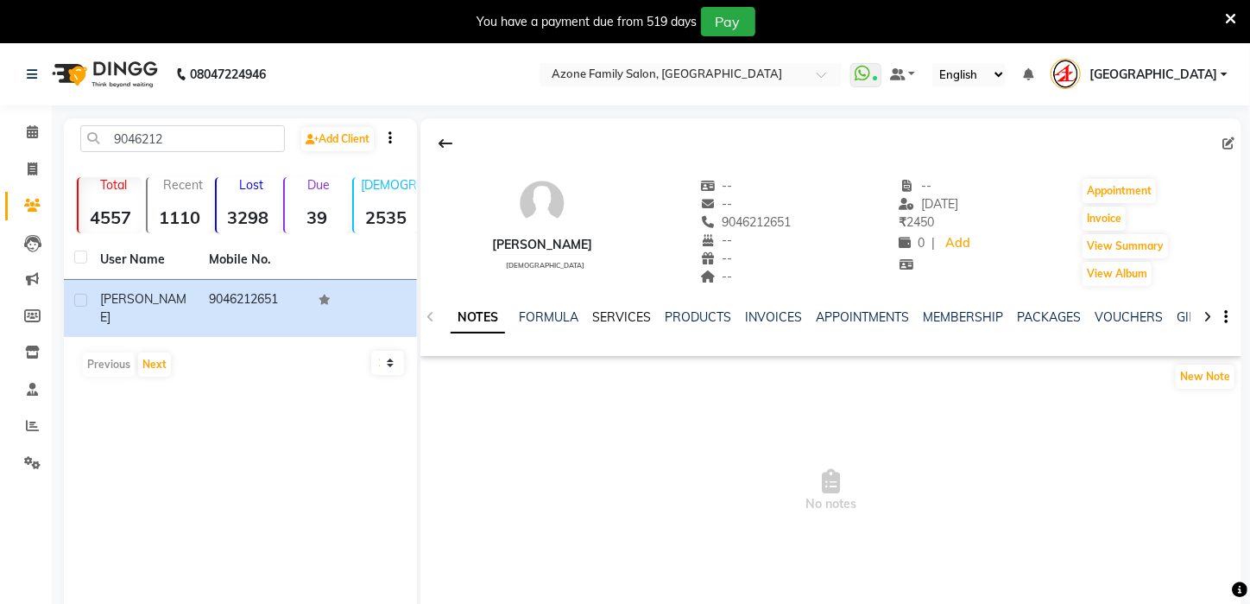
click at [620, 321] on link "SERVICES" at bounding box center [621, 317] width 59 height 16
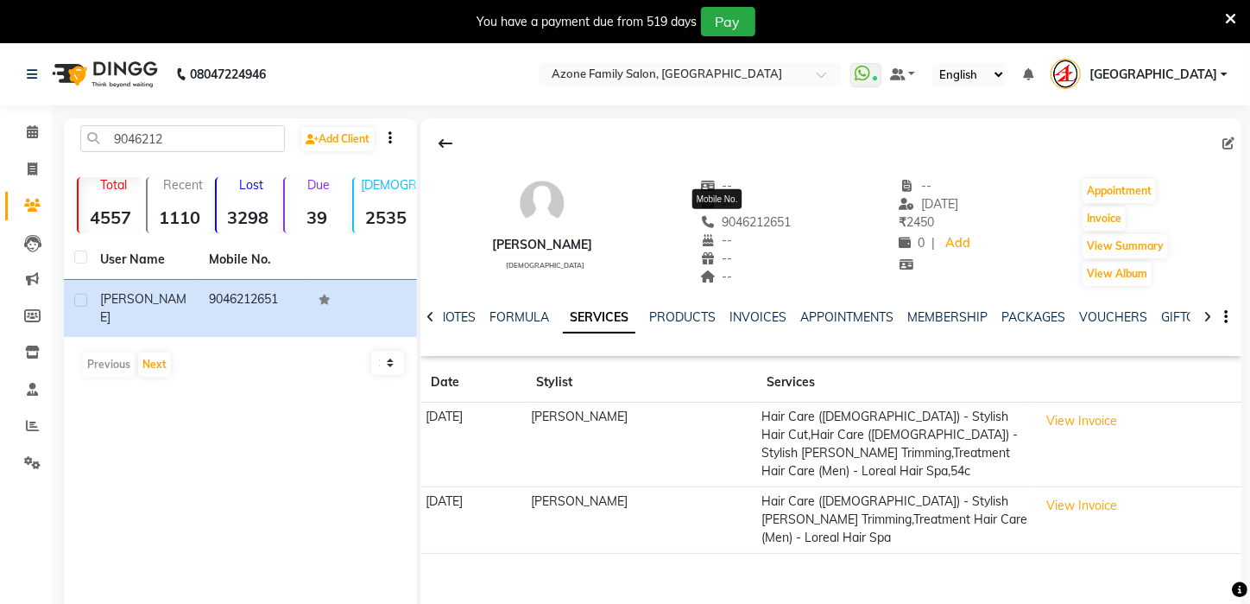
drag, startPoint x: 773, startPoint y: 222, endPoint x: 705, endPoint y: 228, distance: 67.6
click at [675, 225] on div "shubham male -- -- 9046212651 Mobile No. -- -- -- -- 18-08-2025 ₹ 2450 0 | Add …" at bounding box center [831, 224] width 821 height 128
copy span "9046212651"
click at [20, 165] on span at bounding box center [32, 170] width 30 height 20
select select "service"
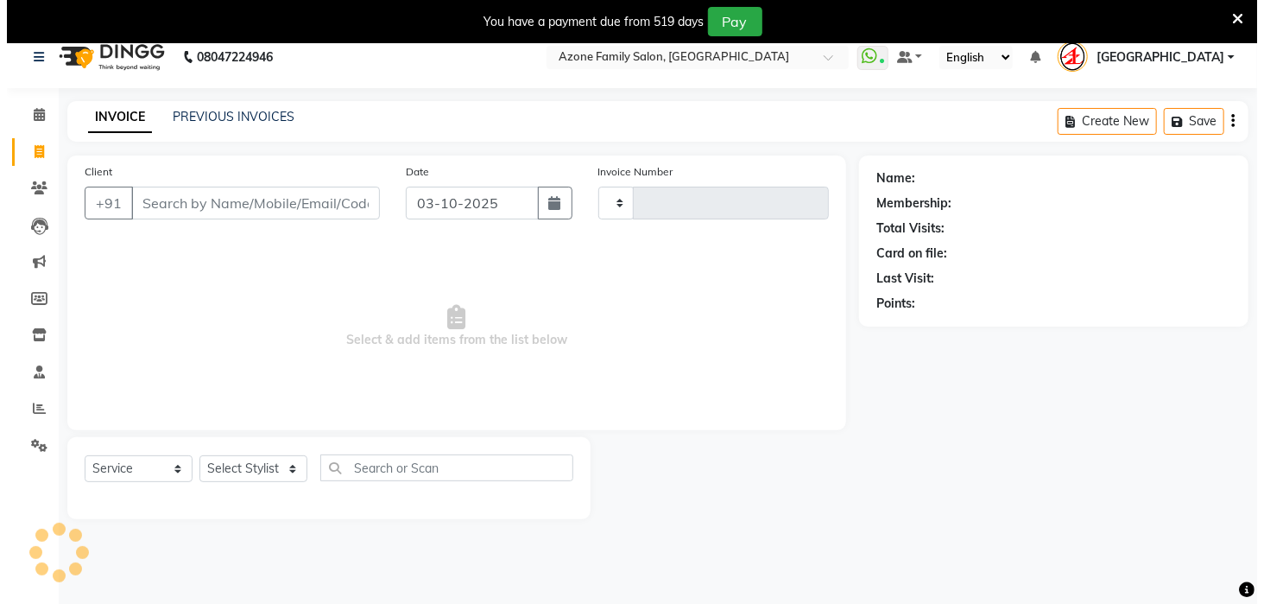
scroll to position [43, 0]
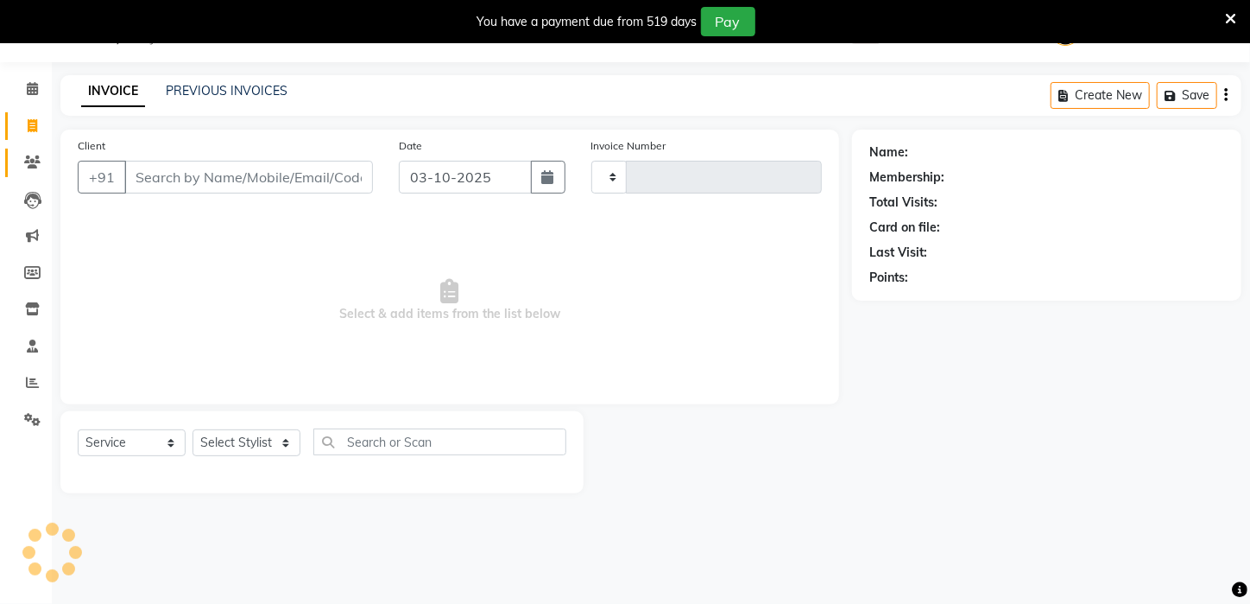
type input "3343"
select select "4296"
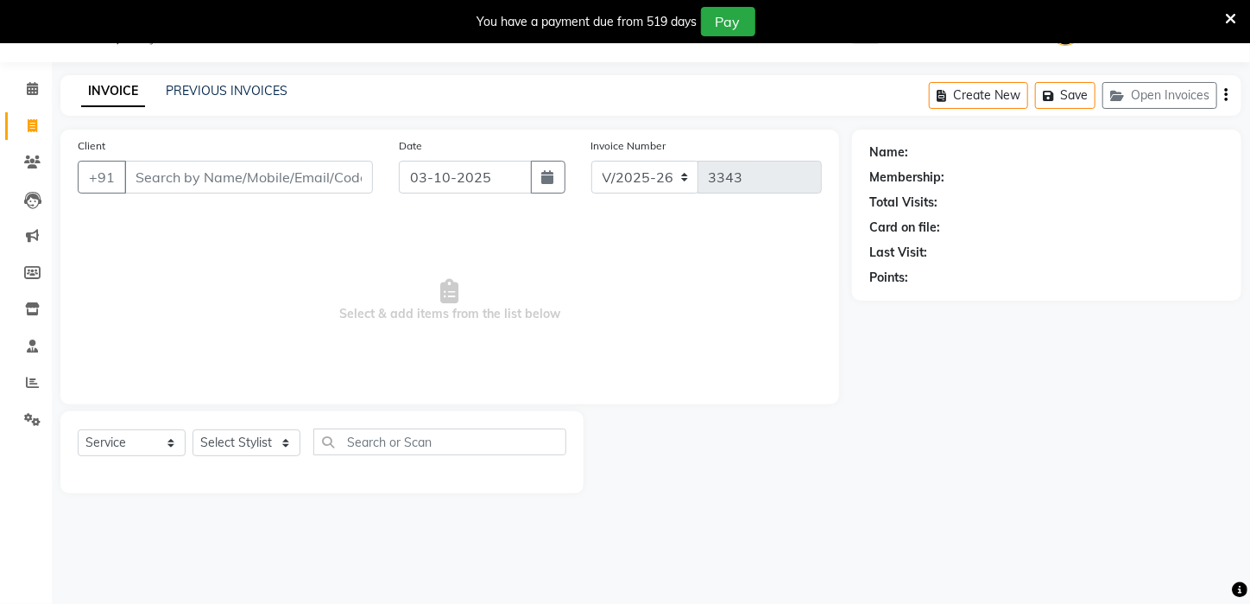
click at [331, 177] on input "Client" at bounding box center [248, 177] width 249 height 33
type input "7001560622"
click at [301, 177] on span "Add Client" at bounding box center [328, 176] width 68 height 17
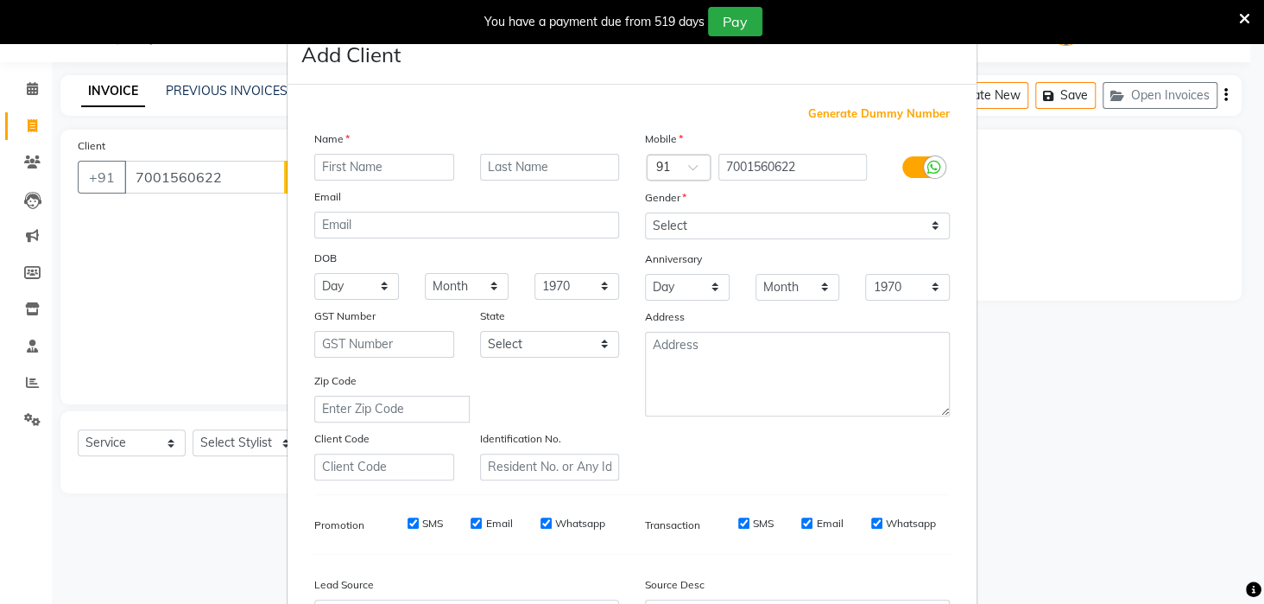
click at [368, 154] on input "text" at bounding box center [384, 167] width 140 height 27
type input "CLINT"
click at [933, 225] on select "Select Male Female Other Prefer Not To Say" at bounding box center [797, 225] width 305 height 27
select select "male"
click at [645, 212] on select "Select Male Female Other Prefer Not To Say" at bounding box center [797, 225] width 305 height 27
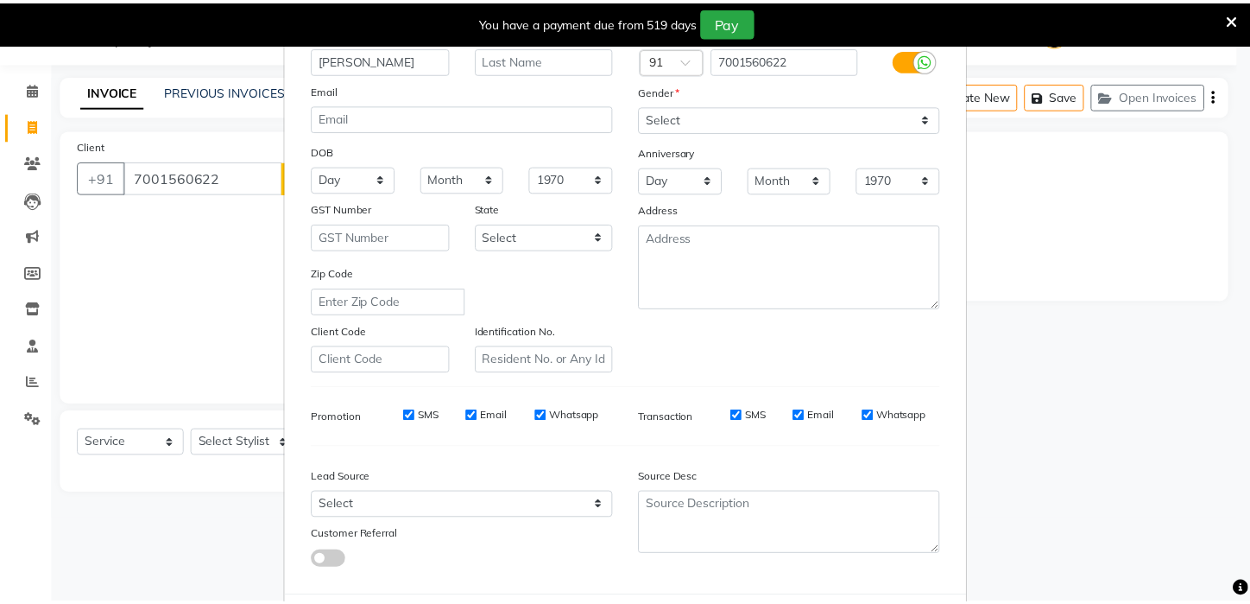
scroll to position [193, 0]
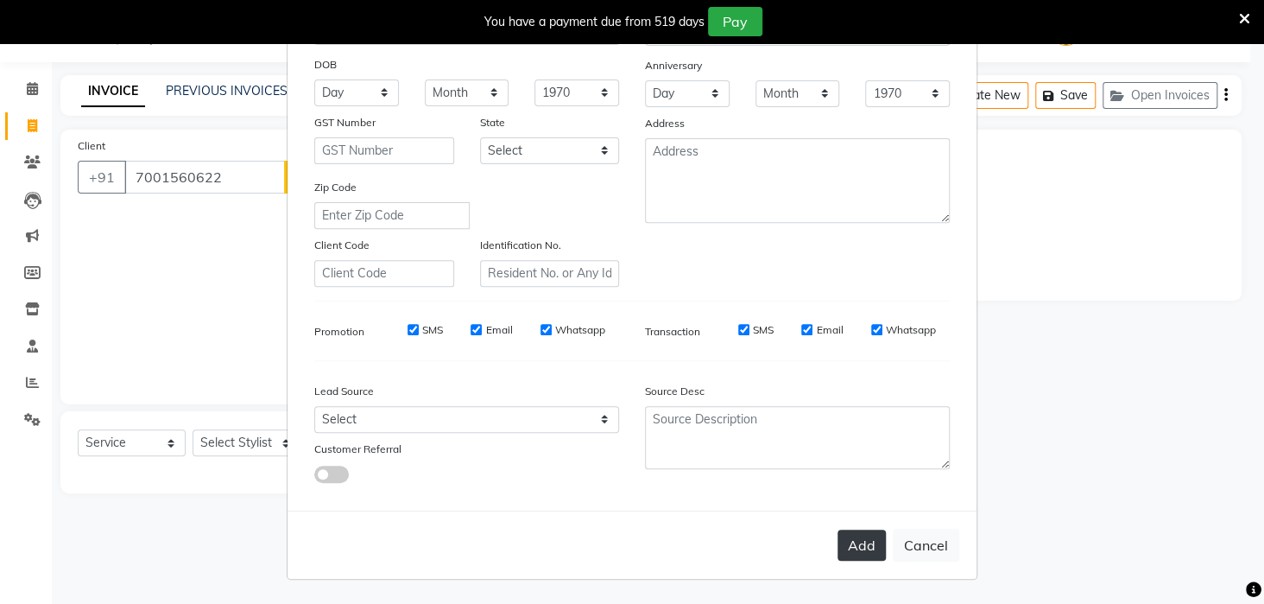
click at [839, 543] on button "Add" at bounding box center [862, 544] width 48 height 31
select select
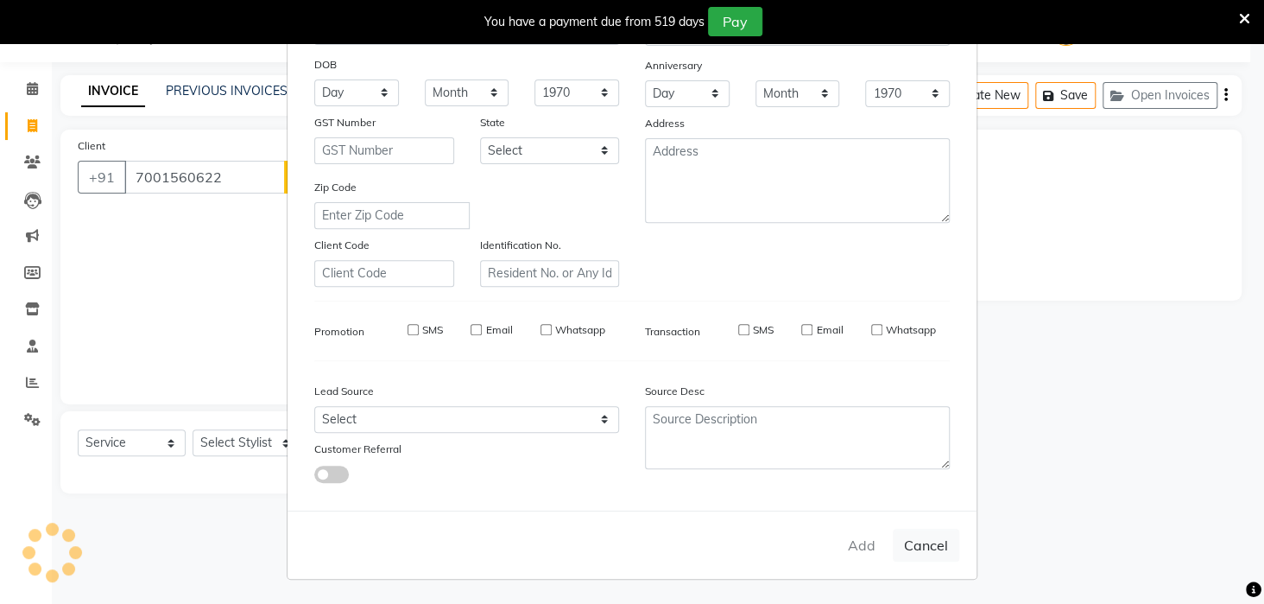
select select
checkbox input "false"
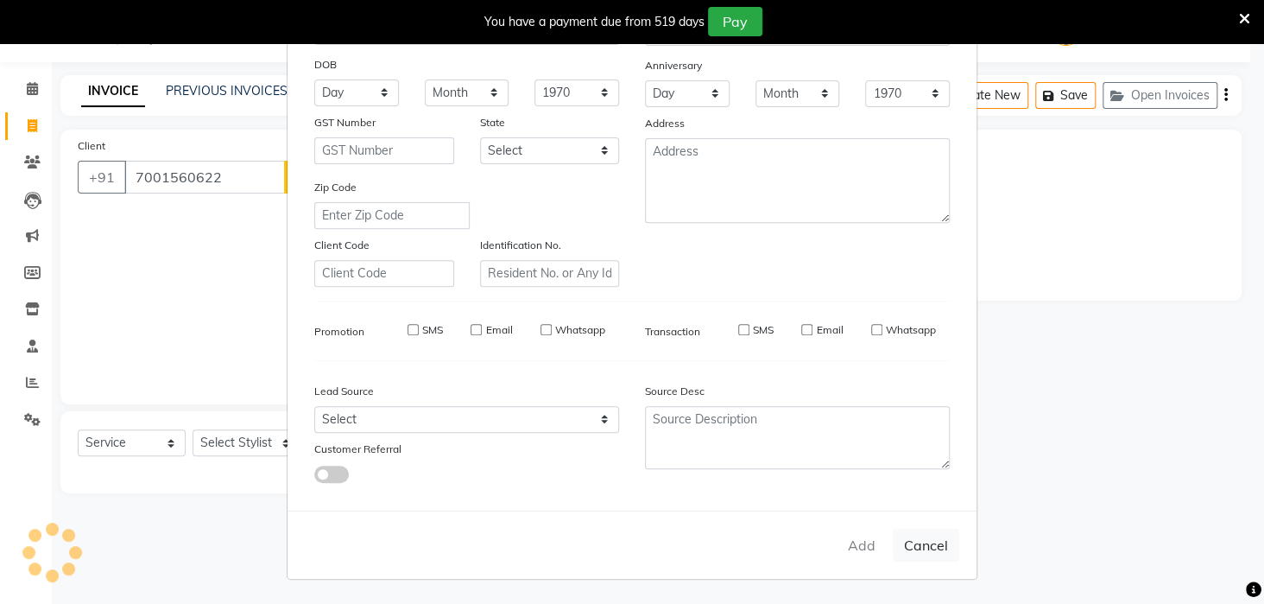
checkbox input "false"
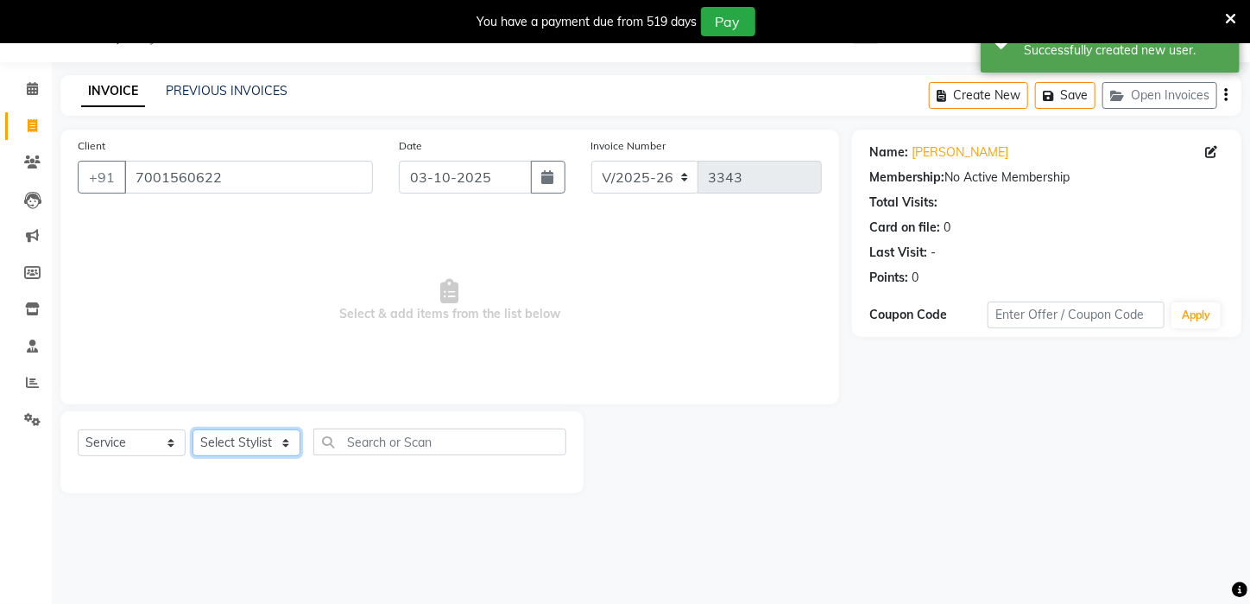
click at [286, 429] on select "Select Stylist Aftab Ansar ARPITA DEEPIKA IMRAAN Injamam KESHAV kharagpur Mahad…" at bounding box center [247, 442] width 108 height 27
select select "23148"
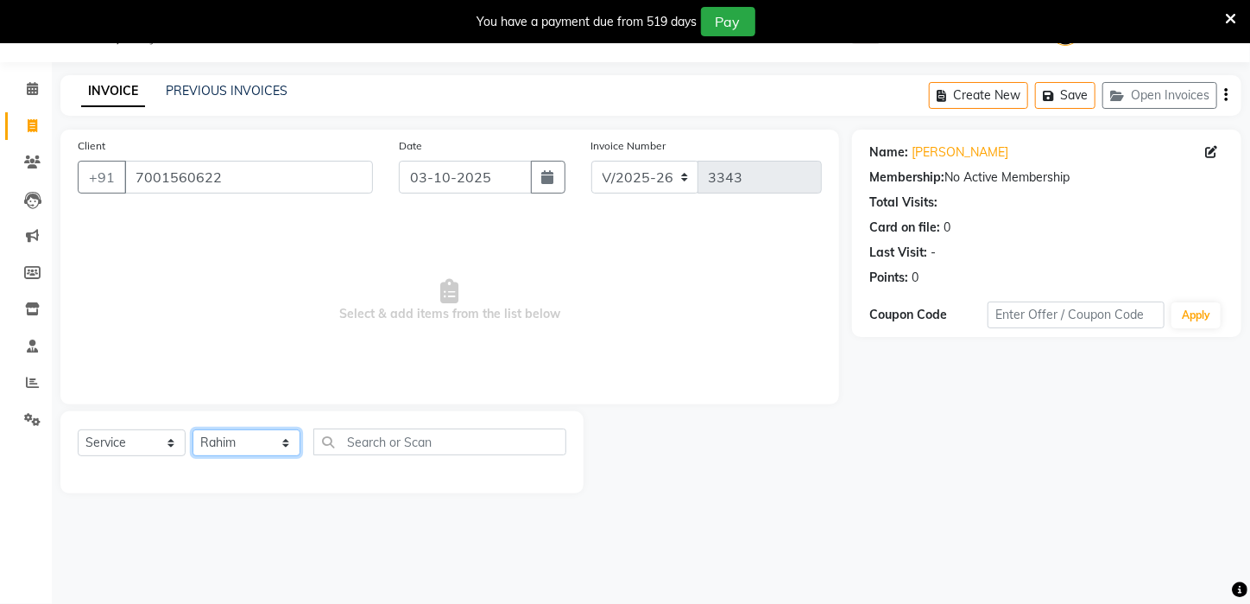
click at [193, 429] on select "Select Stylist Aftab Ansar ARPITA DEEPIKA IMRAAN Injamam KESHAV kharagpur Mahad…" at bounding box center [247, 442] width 108 height 27
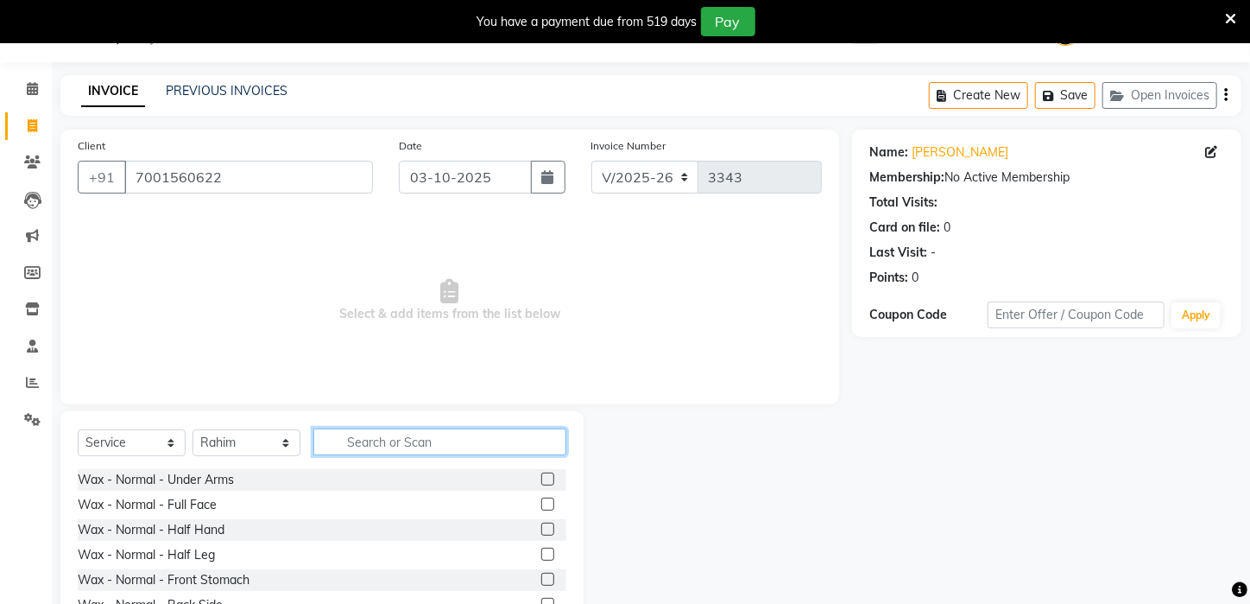
click at [464, 433] on input "text" at bounding box center [439, 441] width 253 height 27
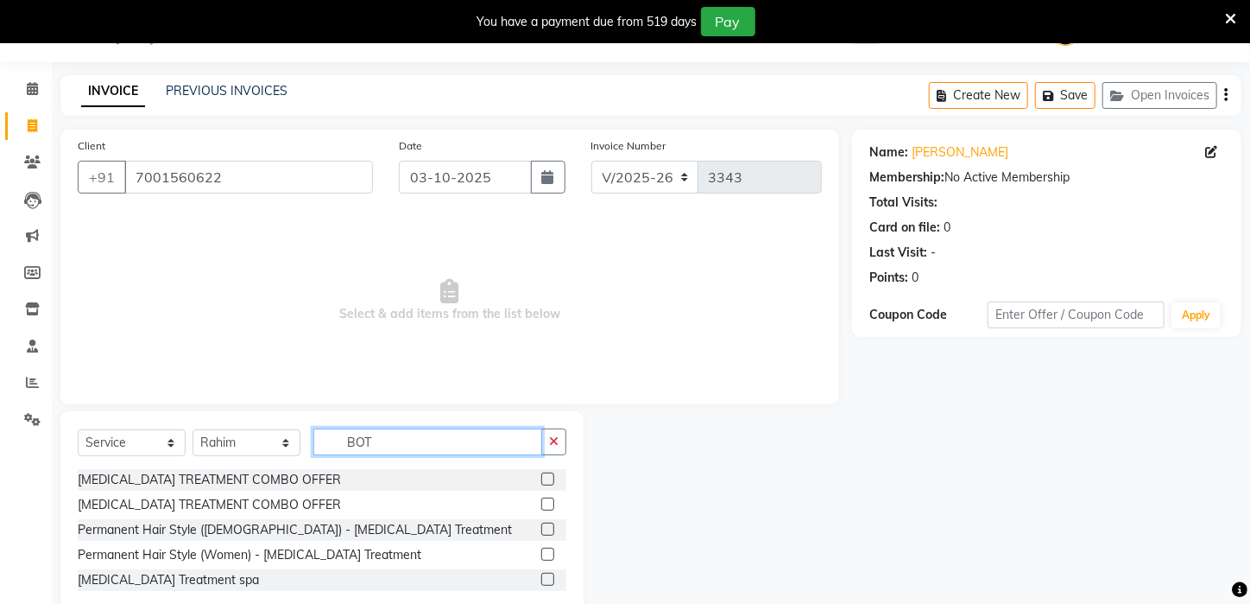
scroll to position [84, 0]
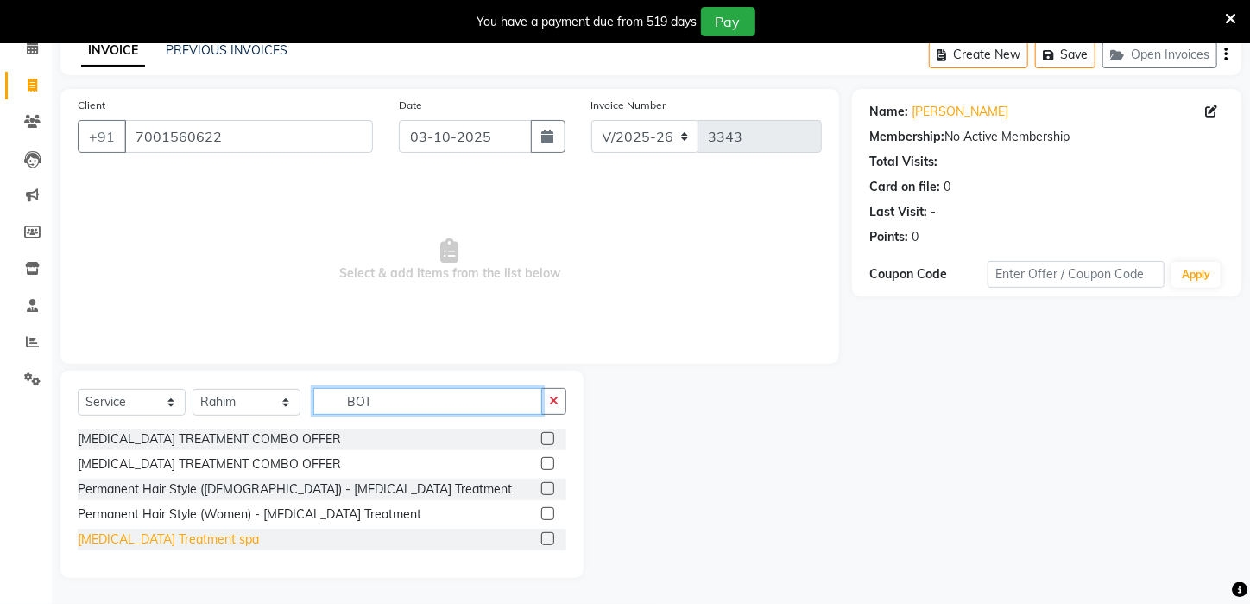
type input "BOT"
click at [143, 539] on div "Botox Treatment spa" at bounding box center [168, 539] width 181 height 18
checkbox input "false"
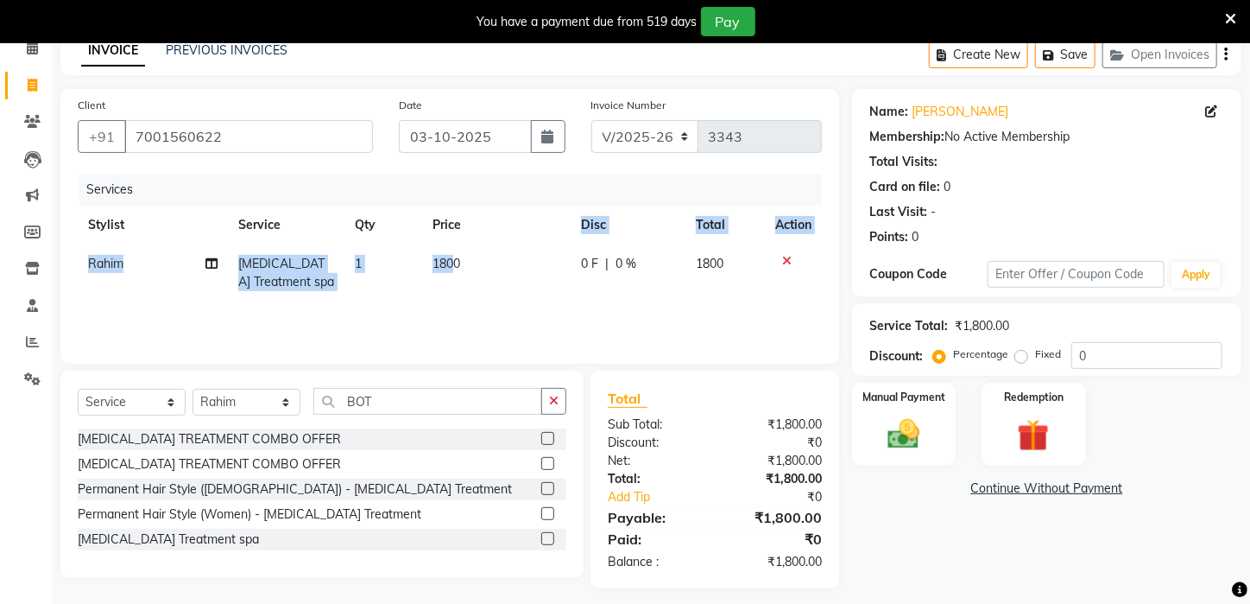
click at [461, 234] on table "Stylist Service Qty Price Disc Total Action Rahim Botox Treatment spa 1 1800 0 …" at bounding box center [450, 254] width 744 height 96
drag, startPoint x: 459, startPoint y: 264, endPoint x: 427, endPoint y: 267, distance: 32.1
click at [427, 267] on td "1800" at bounding box center [496, 272] width 149 height 57
select select "23148"
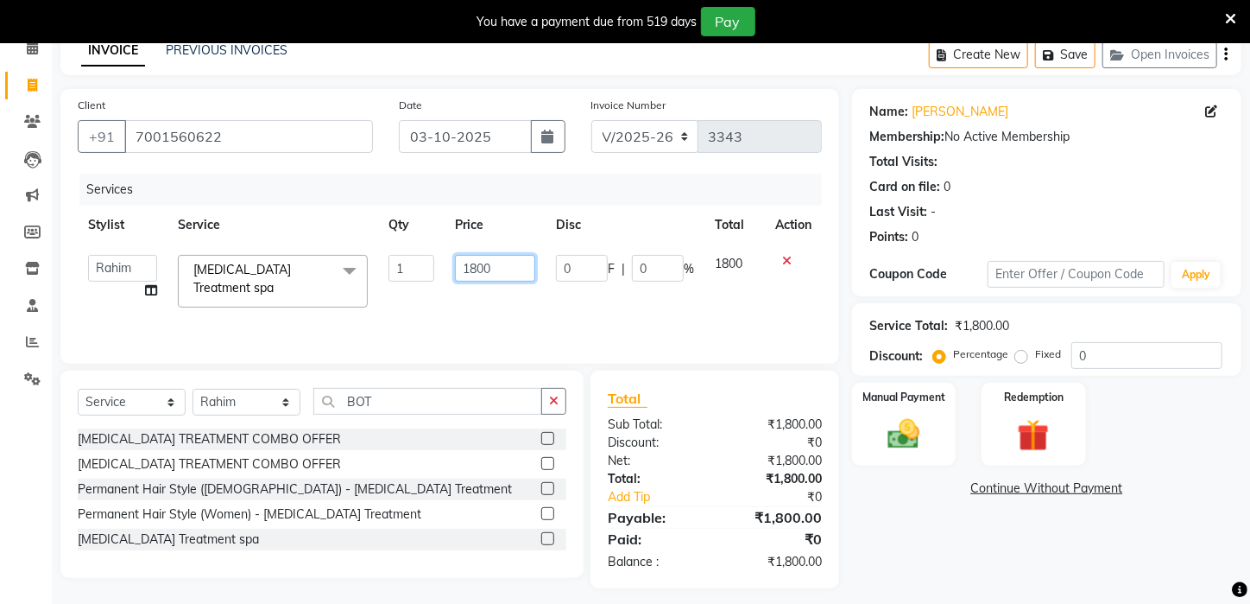
drag, startPoint x: 505, startPoint y: 262, endPoint x: 432, endPoint y: 262, distance: 73.4
click at [432, 262] on tr "Aftab Ansar ARPITA DEEPIKA IMRAAN Injamam KESHAV kharagpur Mahadev Pal Manisha …" at bounding box center [450, 280] width 744 height 73
type input "700"
click at [386, 406] on input "BOT" at bounding box center [427, 401] width 229 height 27
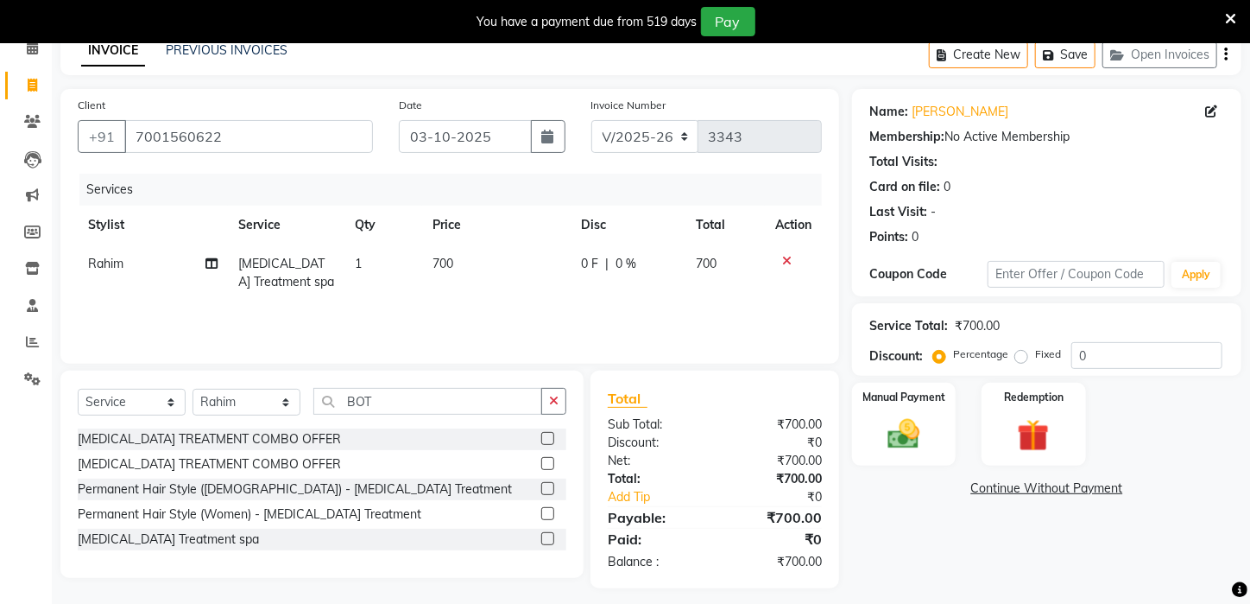
click at [566, 407] on div "Select Service Product Membership Package Voucher Prepaid Gift Card Select Styl…" at bounding box center [321, 473] width 523 height 207
click at [394, 411] on input "BOT" at bounding box center [427, 401] width 229 height 27
click at [558, 396] on icon "button" at bounding box center [553, 401] width 9 height 12
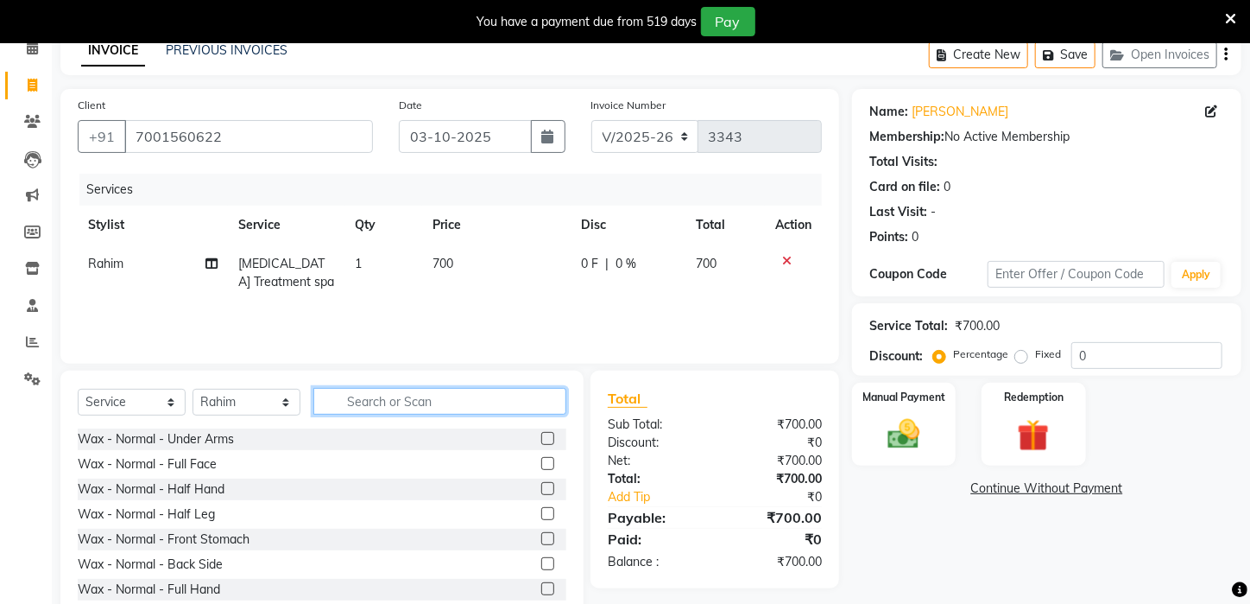
click at [533, 396] on input "text" at bounding box center [439, 401] width 253 height 27
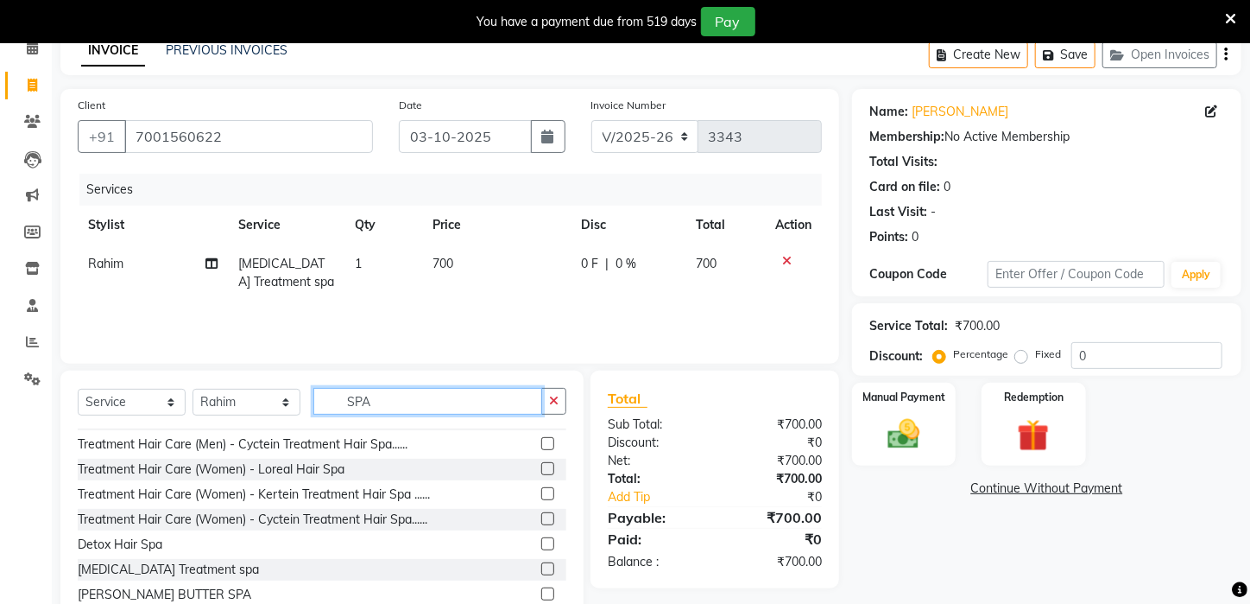
scroll to position [137, 0]
type input "SPA"
click at [151, 558] on div "Botox Treatment spa" at bounding box center [168, 567] width 181 height 18
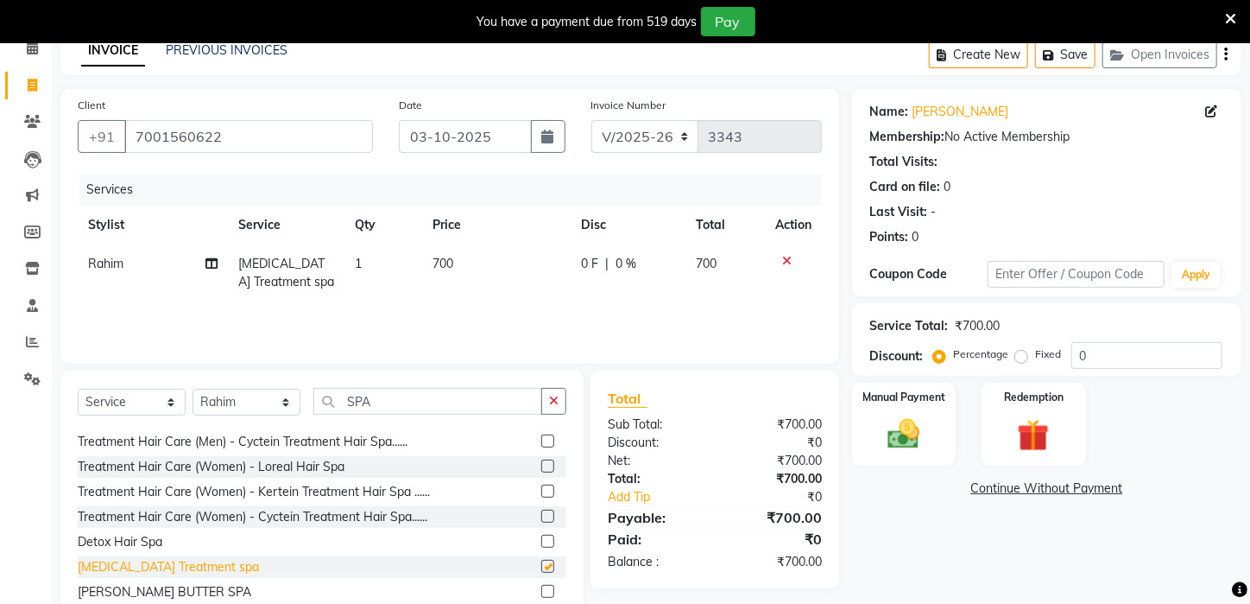
checkbox input "false"
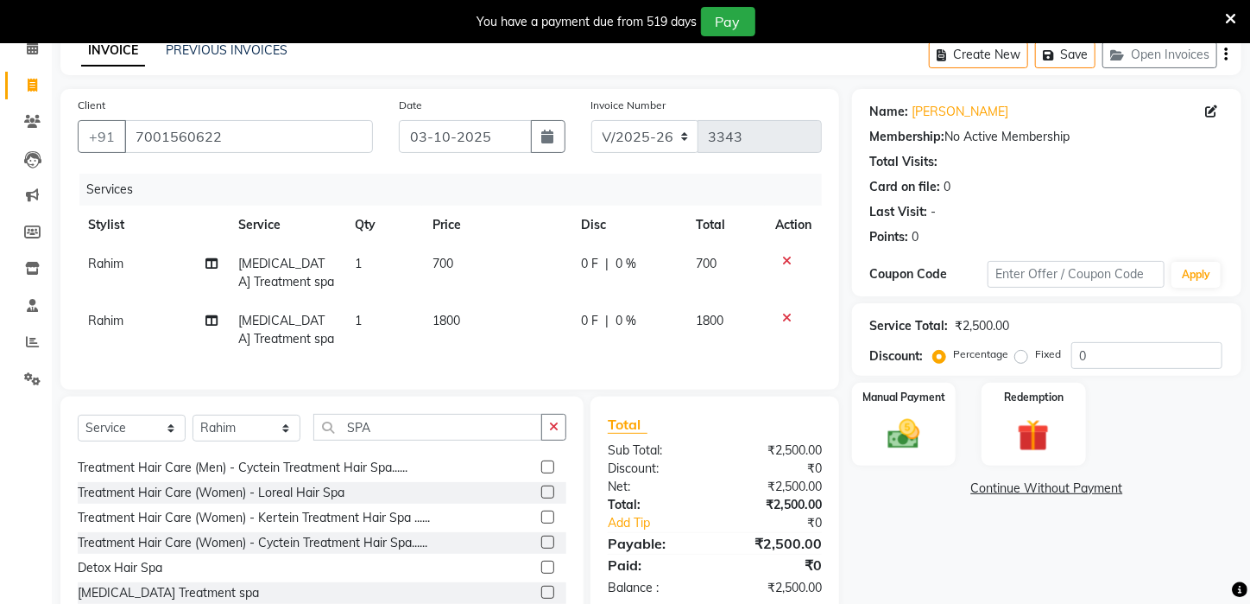
click at [787, 317] on icon at bounding box center [786, 318] width 9 height 12
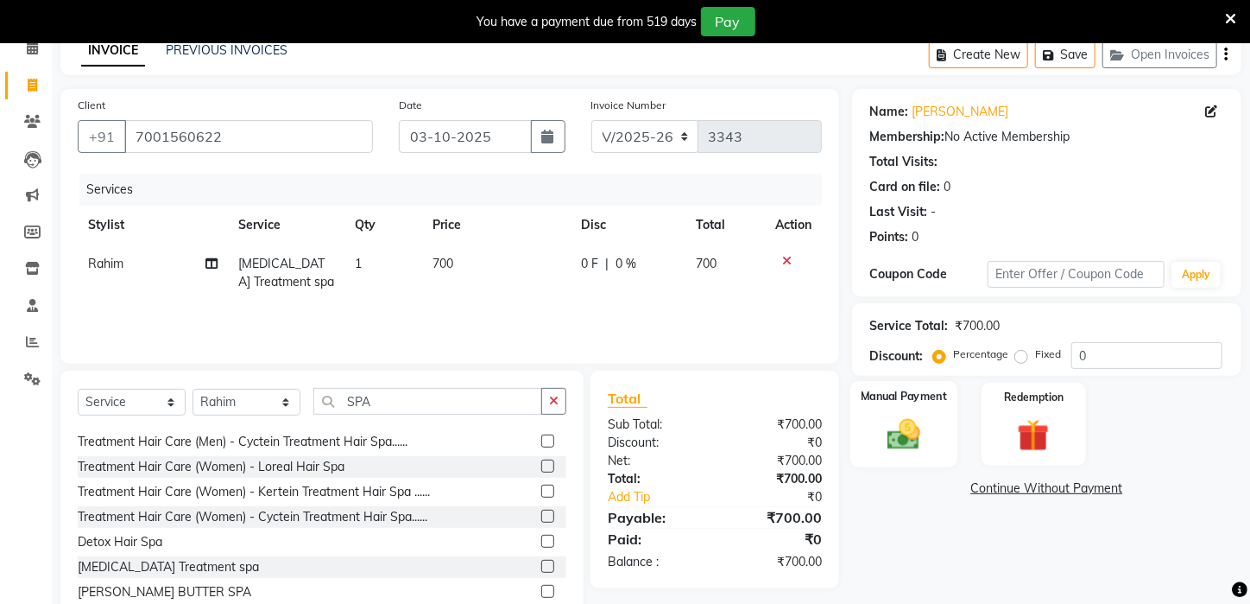
click at [888, 449] on div "Manual Payment" at bounding box center [905, 424] width 108 height 86
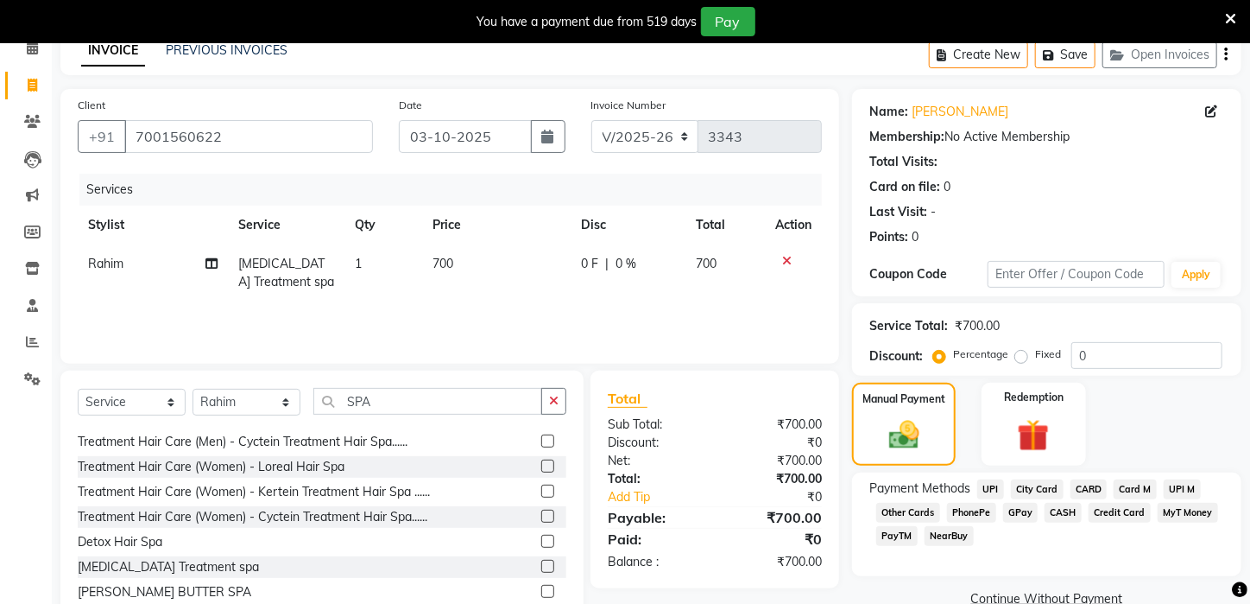
click at [907, 546] on span "PayTM" at bounding box center [896, 536] width 41 height 20
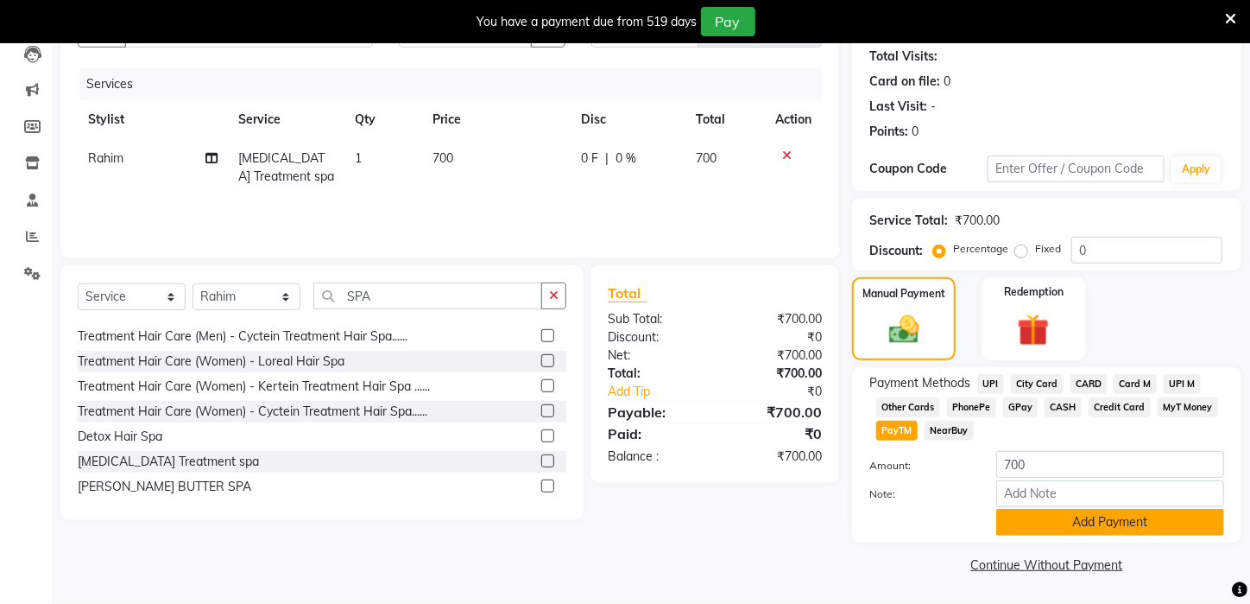
click at [1173, 524] on button "Add Payment" at bounding box center [1110, 522] width 228 height 27
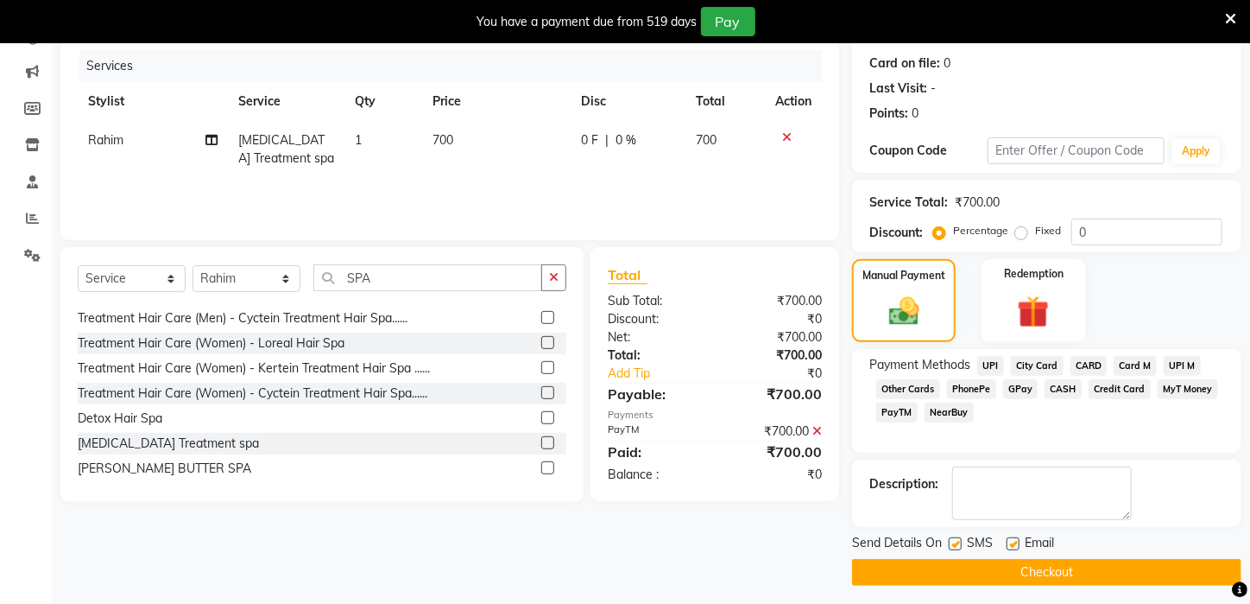
click at [1184, 585] on button "Checkout" at bounding box center [1046, 572] width 389 height 27
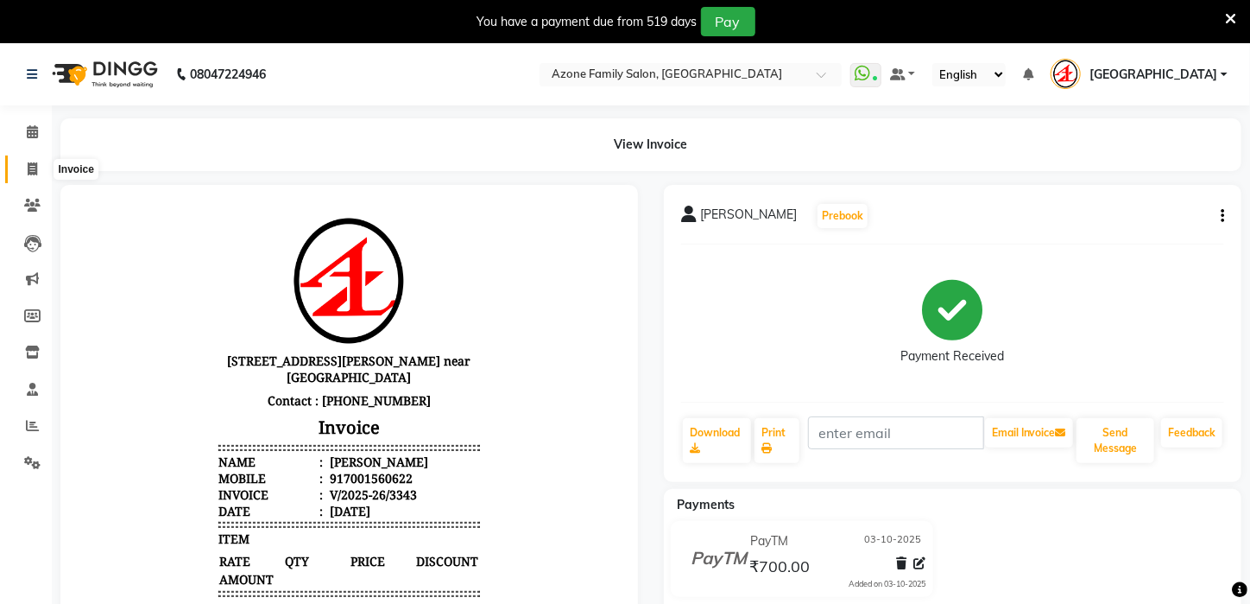
click at [19, 167] on span at bounding box center [32, 170] width 30 height 20
select select "service"
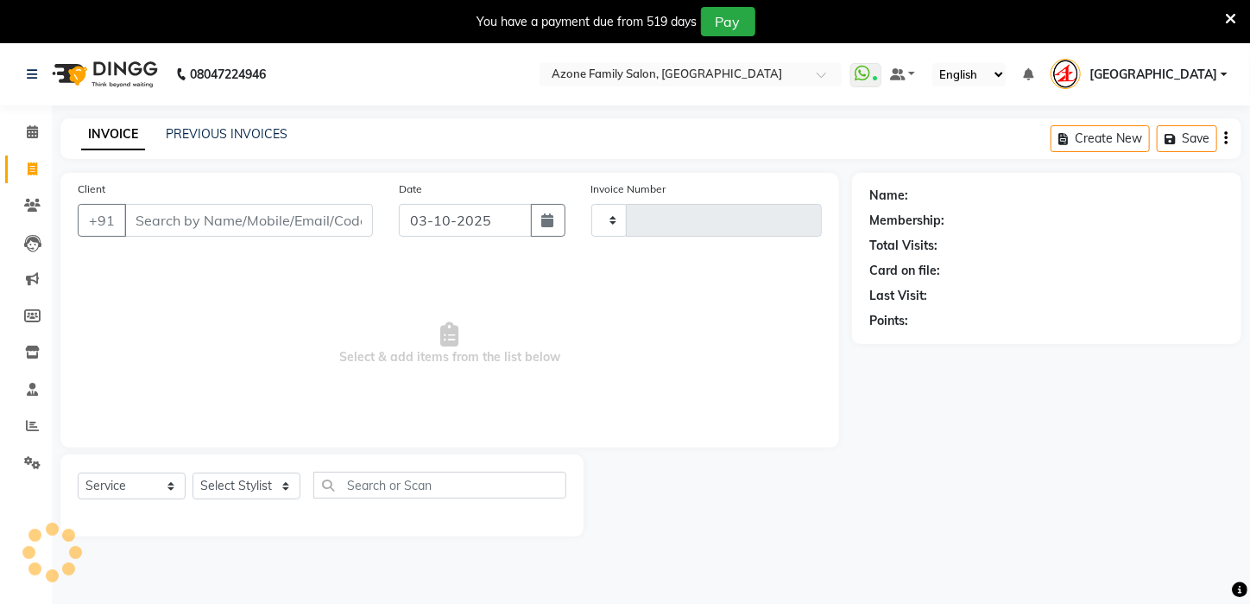
scroll to position [43, 0]
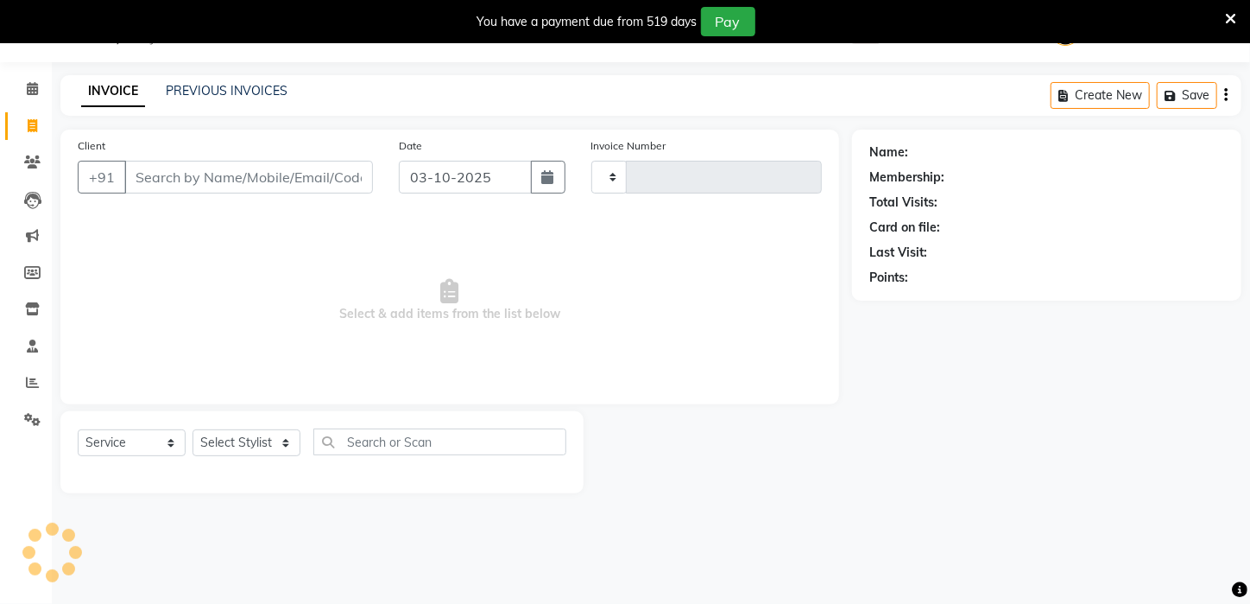
type input "3344"
select select "4296"
click at [161, 168] on input "Client" at bounding box center [248, 177] width 249 height 33
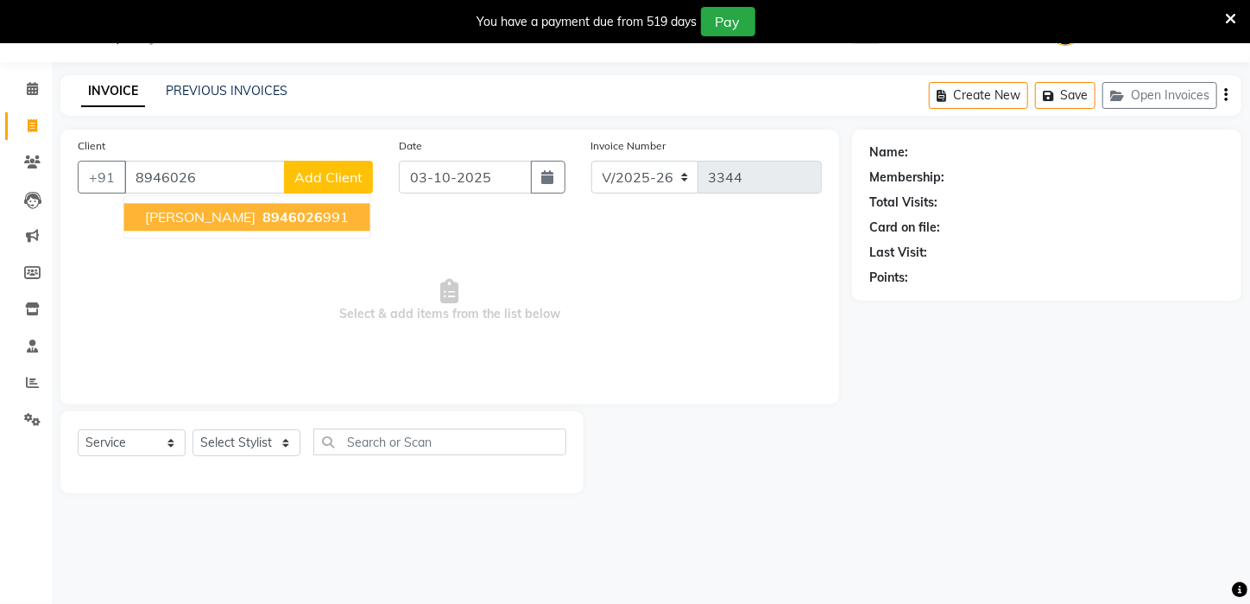
click at [273, 217] on ngb-highlight "8946026 991" at bounding box center [305, 216] width 90 height 17
type input "8946026991"
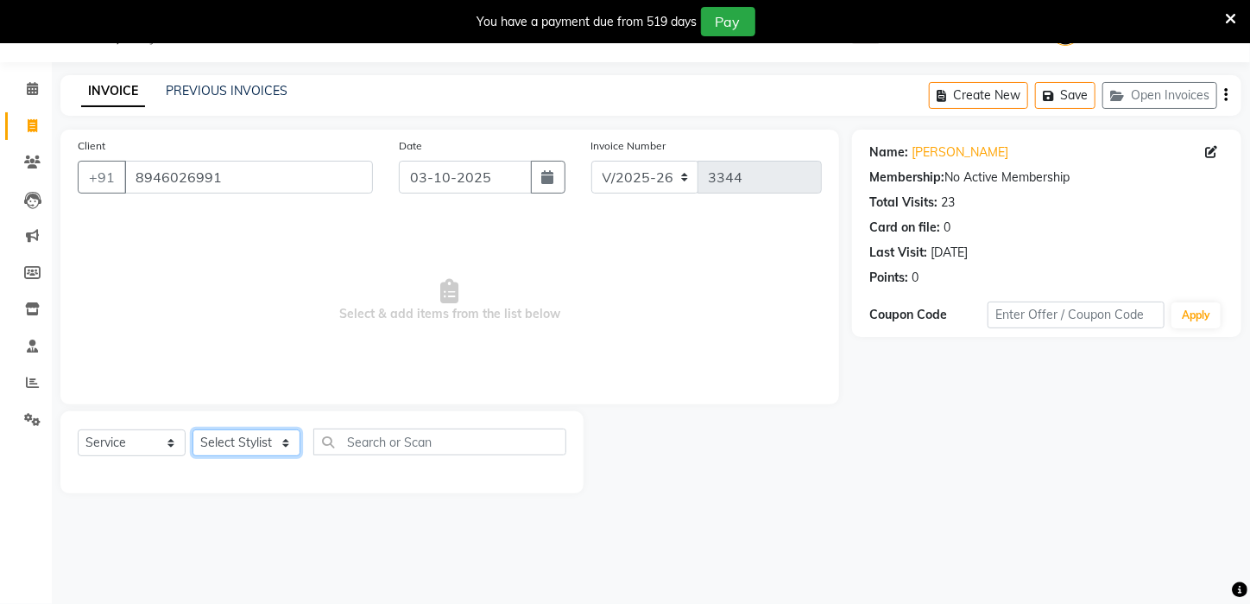
click at [290, 439] on select "Select Stylist Aftab Ansar ARPITA DEEPIKA IMRAAN Injamam KESHAV kharagpur Mahad…" at bounding box center [247, 442] width 108 height 27
select select "25302"
click at [193, 429] on select "Select Stylist Aftab Ansar ARPITA DEEPIKA IMRAAN Injamam KESHAV kharagpur Mahad…" at bounding box center [247, 442] width 108 height 27
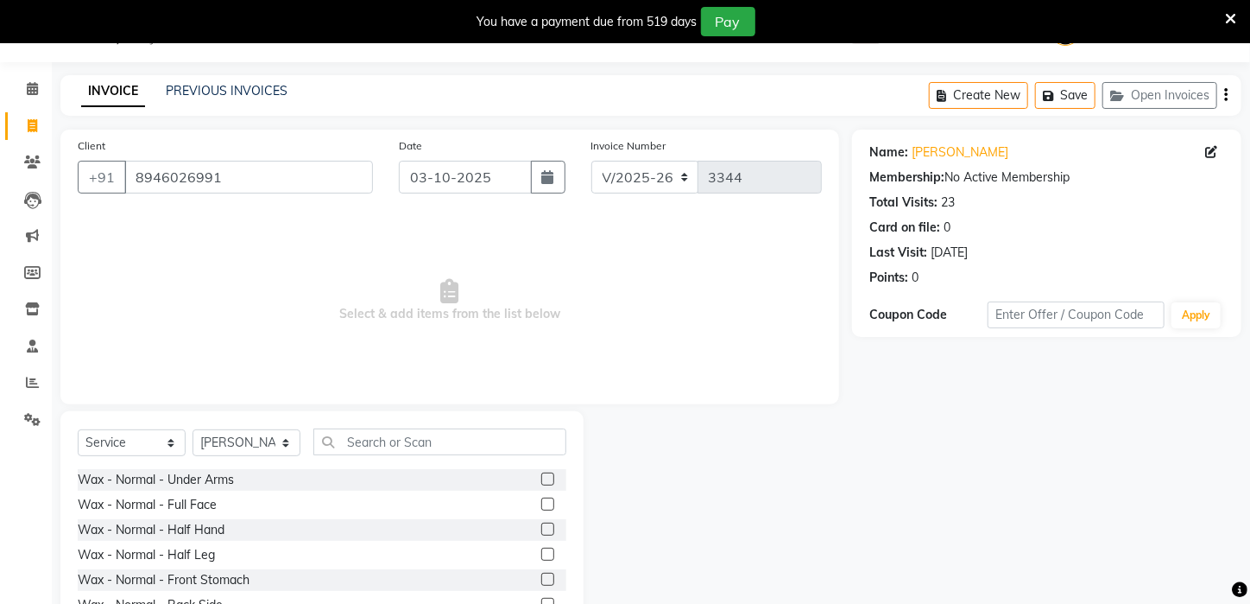
click at [415, 424] on div "Select Service Product Membership Package Voucher Prepaid Gift Card Select Styl…" at bounding box center [321, 538] width 523 height 255
click at [421, 441] on input "text" at bounding box center [439, 441] width 253 height 27
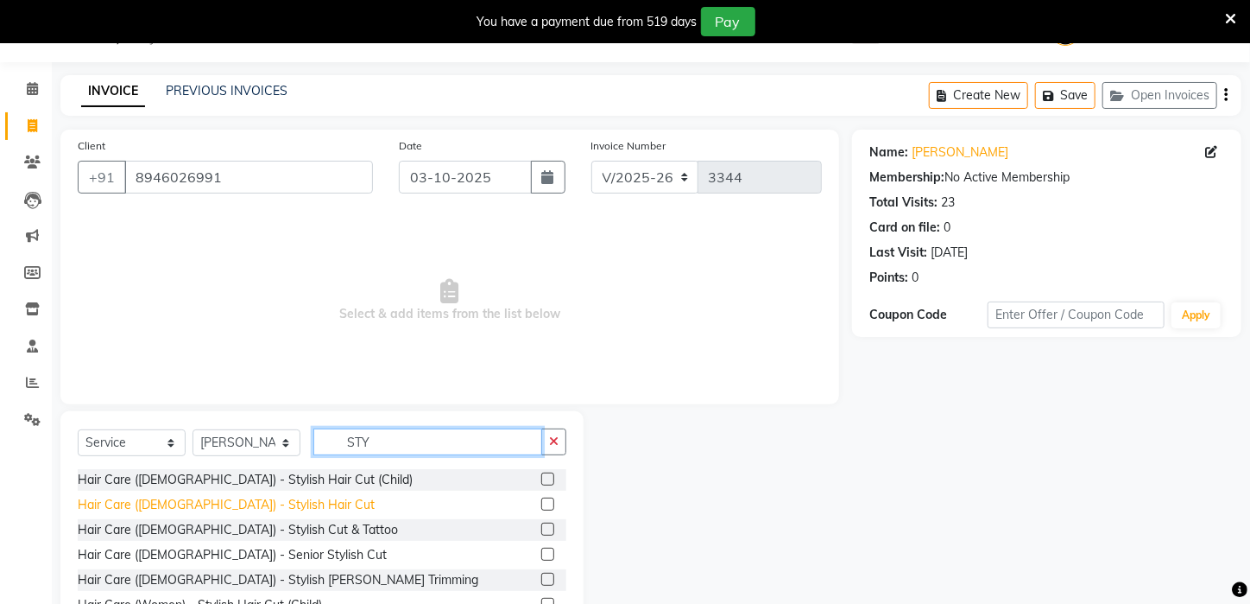
type input "STY"
click at [222, 503] on div "Hair Care ([DEMOGRAPHIC_DATA]) - Stylish Hair Cut" at bounding box center [226, 505] width 297 height 18
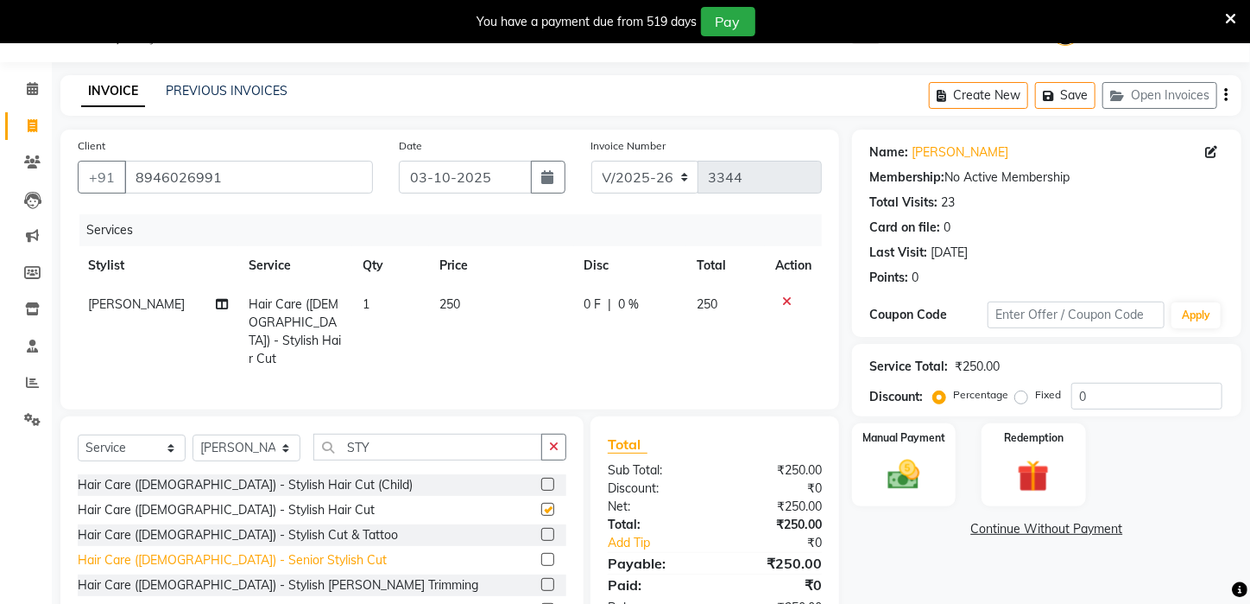
checkbox input "false"
click at [225, 579] on div "Hair Care ([DEMOGRAPHIC_DATA]) - Stylish [PERSON_NAME] Trimming" at bounding box center [278, 585] width 401 height 18
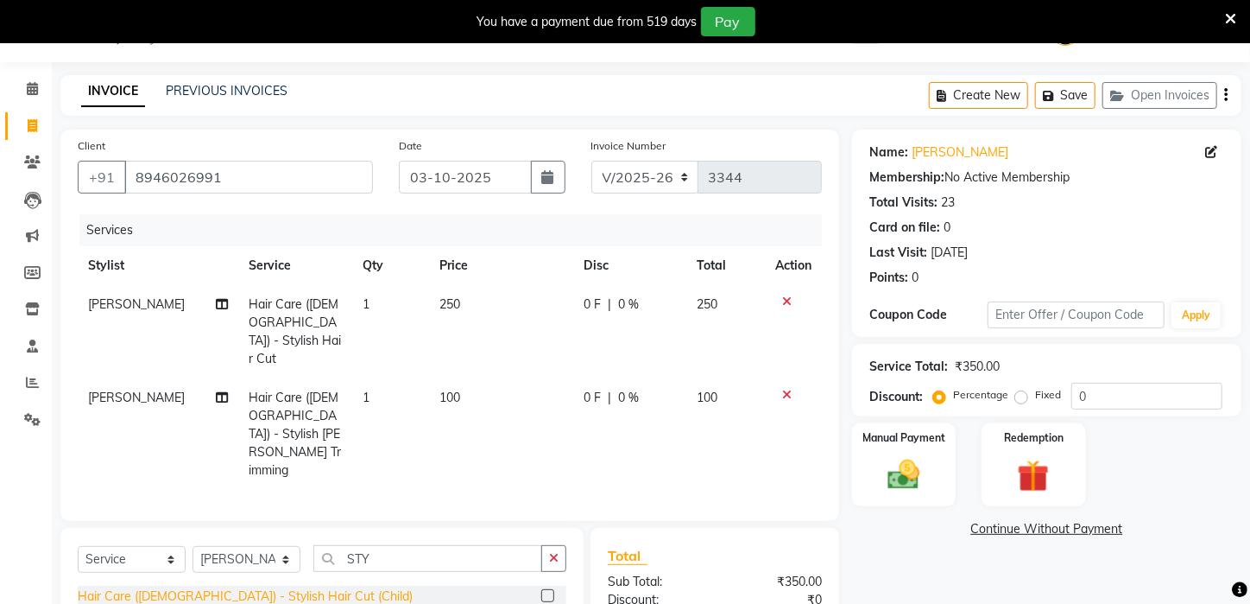
checkbox input "false"
click at [931, 494] on img at bounding box center [904, 475] width 54 height 38
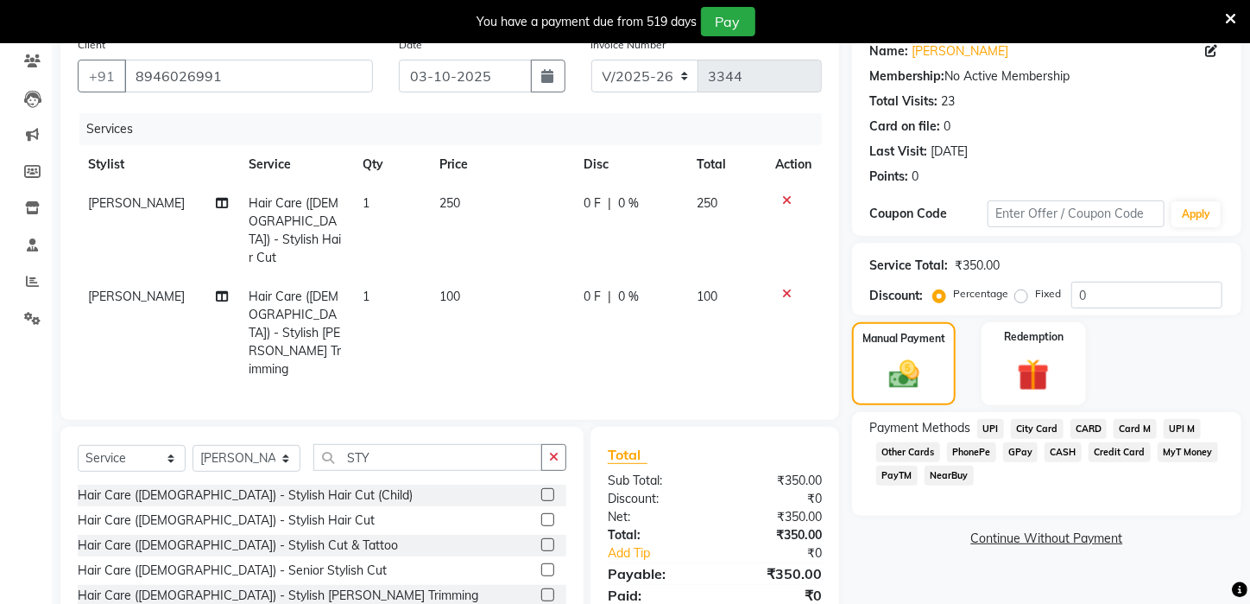
scroll to position [188, 0]
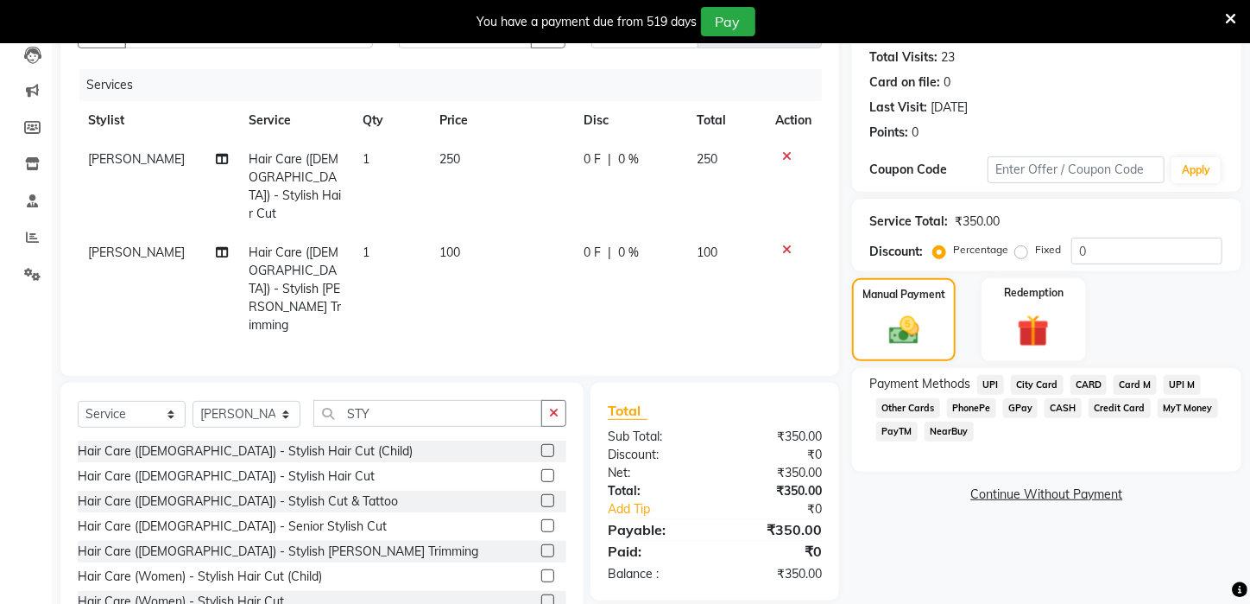
click at [893, 441] on span "PayTM" at bounding box center [896, 431] width 41 height 20
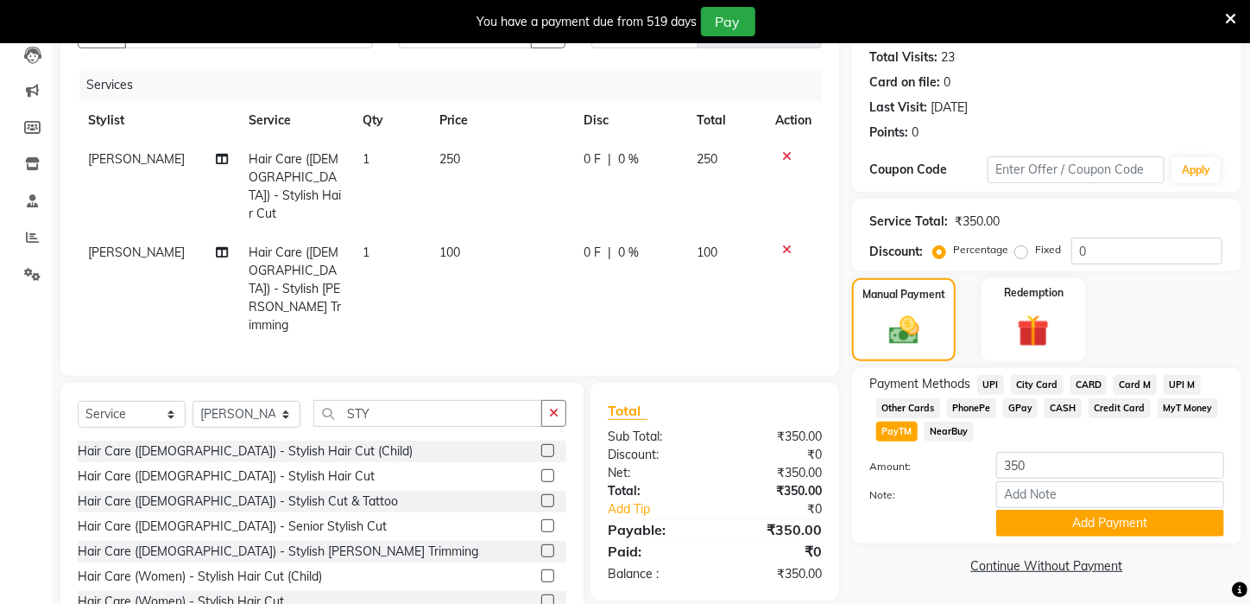
click at [895, 441] on span "PayTM" at bounding box center [896, 431] width 41 height 20
click at [1064, 534] on button "Add Payment" at bounding box center [1110, 522] width 228 height 27
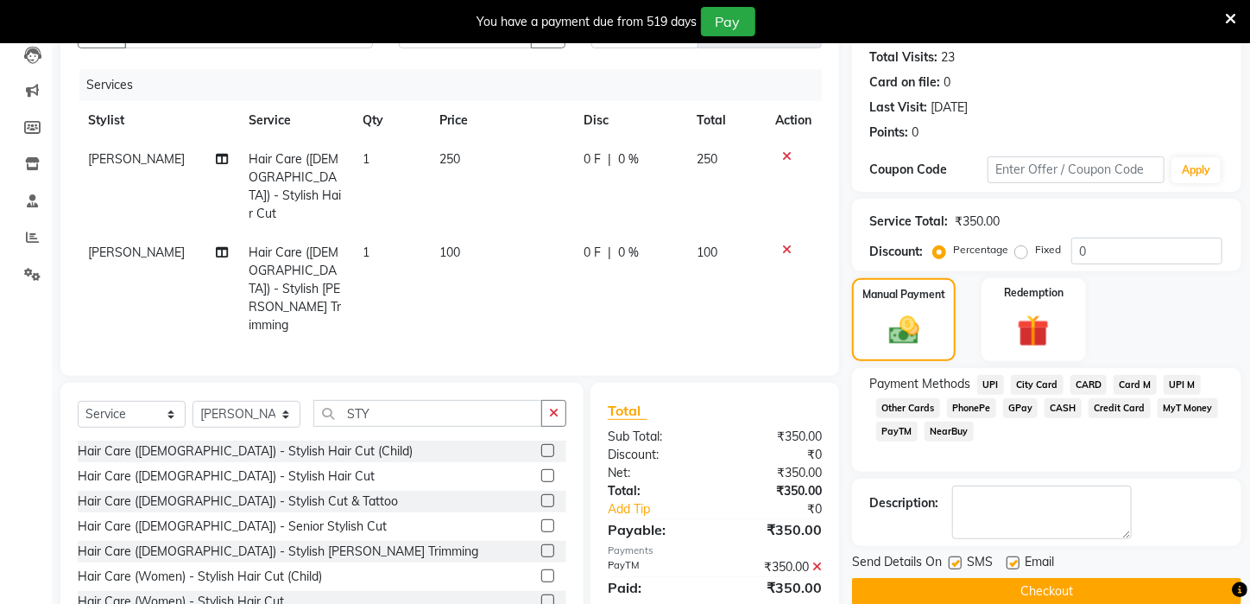
click at [1102, 595] on button "Checkout" at bounding box center [1046, 591] width 389 height 27
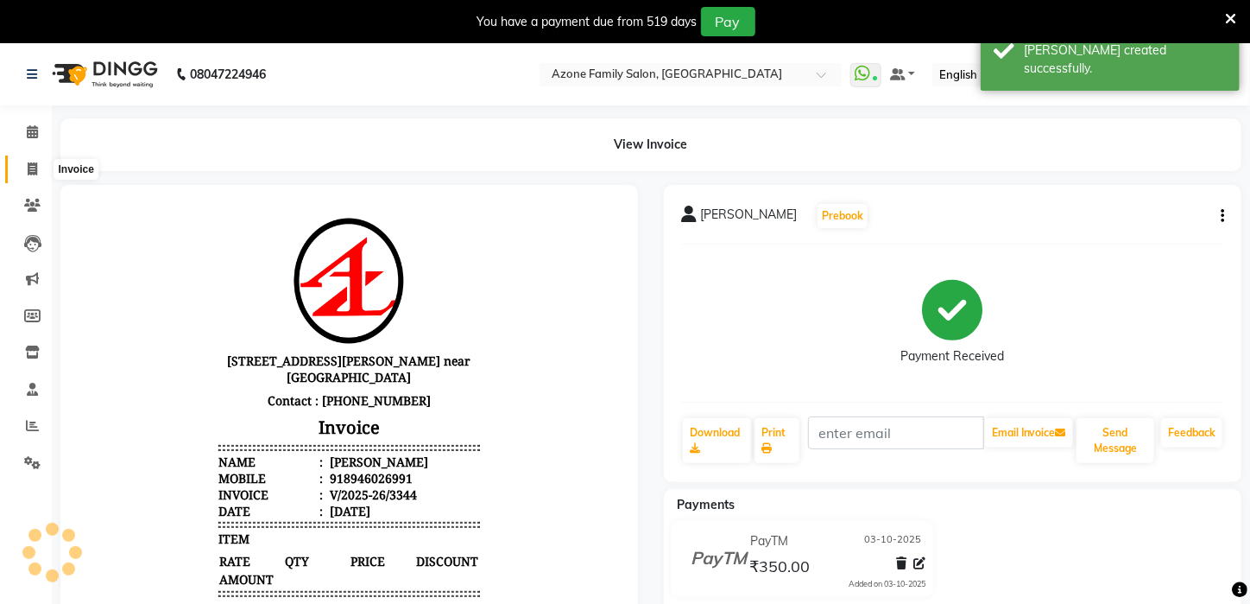
click at [37, 170] on span at bounding box center [32, 170] width 30 height 20
select select "service"
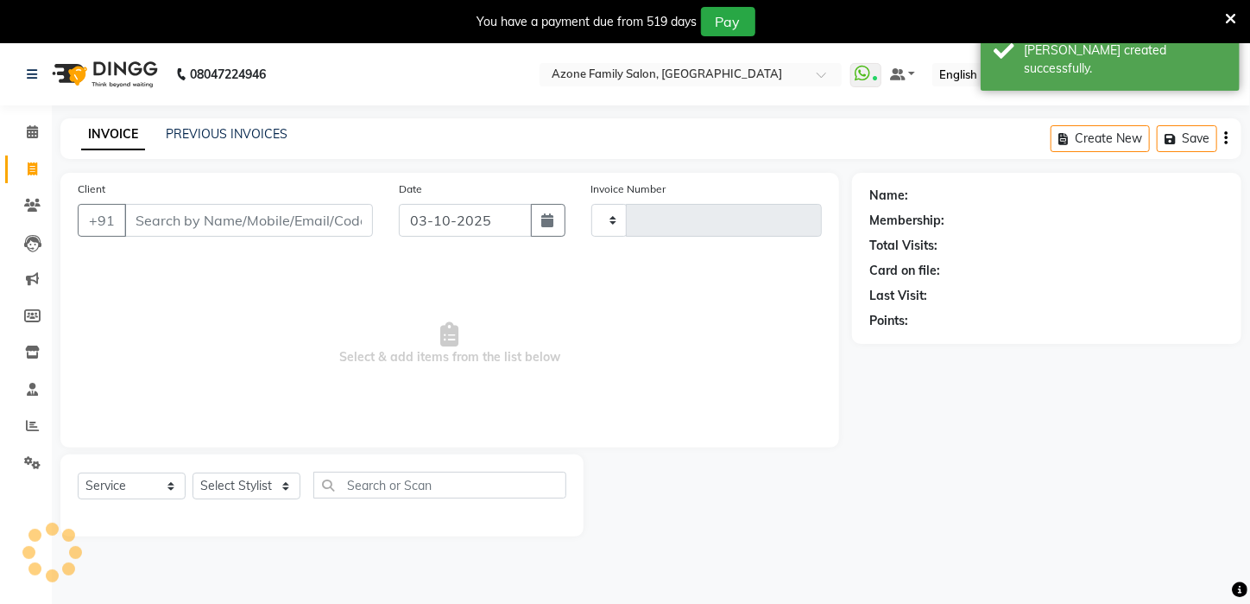
type input "3345"
select select "4296"
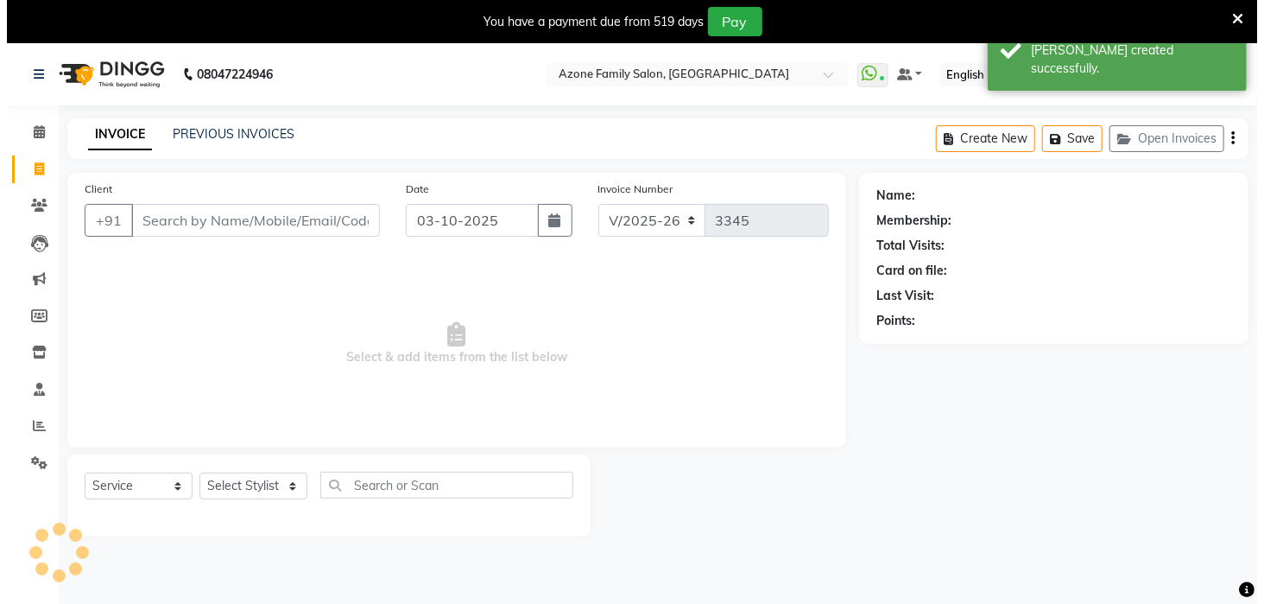
scroll to position [43, 0]
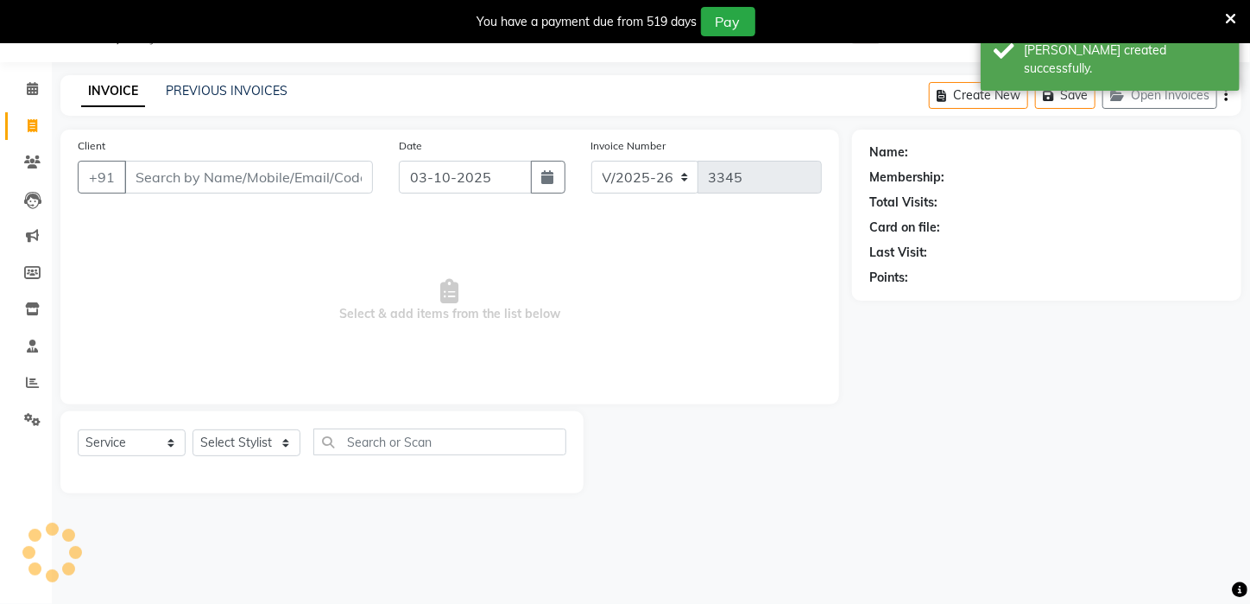
click at [267, 181] on input "Client" at bounding box center [248, 177] width 249 height 33
type input "9"
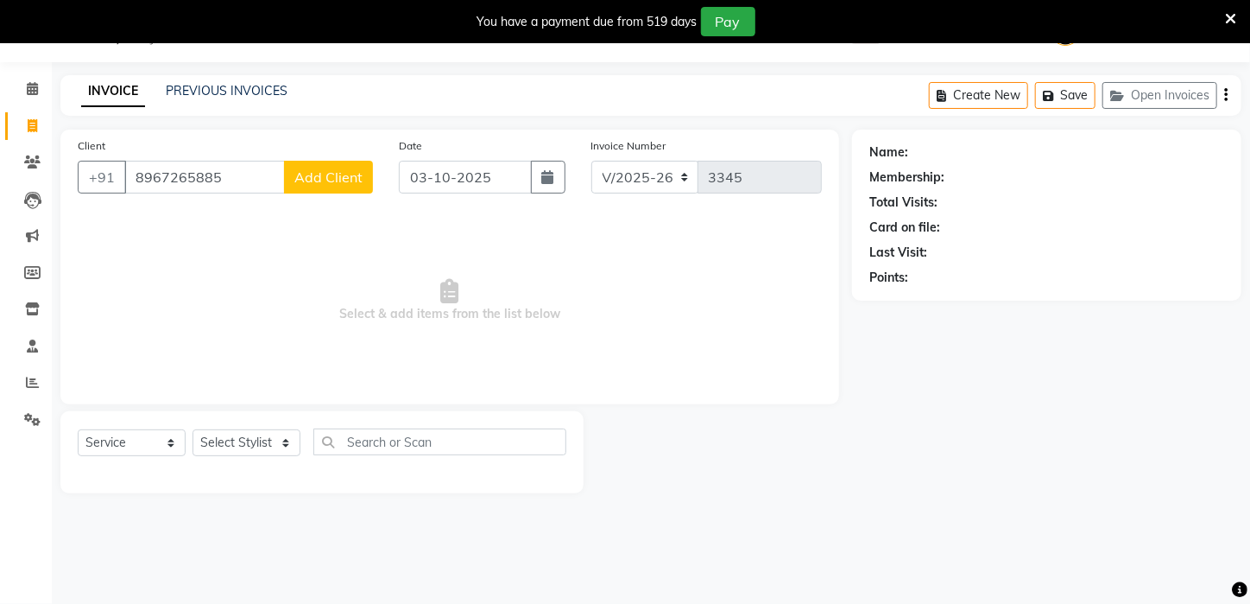
type input "8967265885"
click at [337, 180] on span "Add Client" at bounding box center [328, 176] width 68 height 17
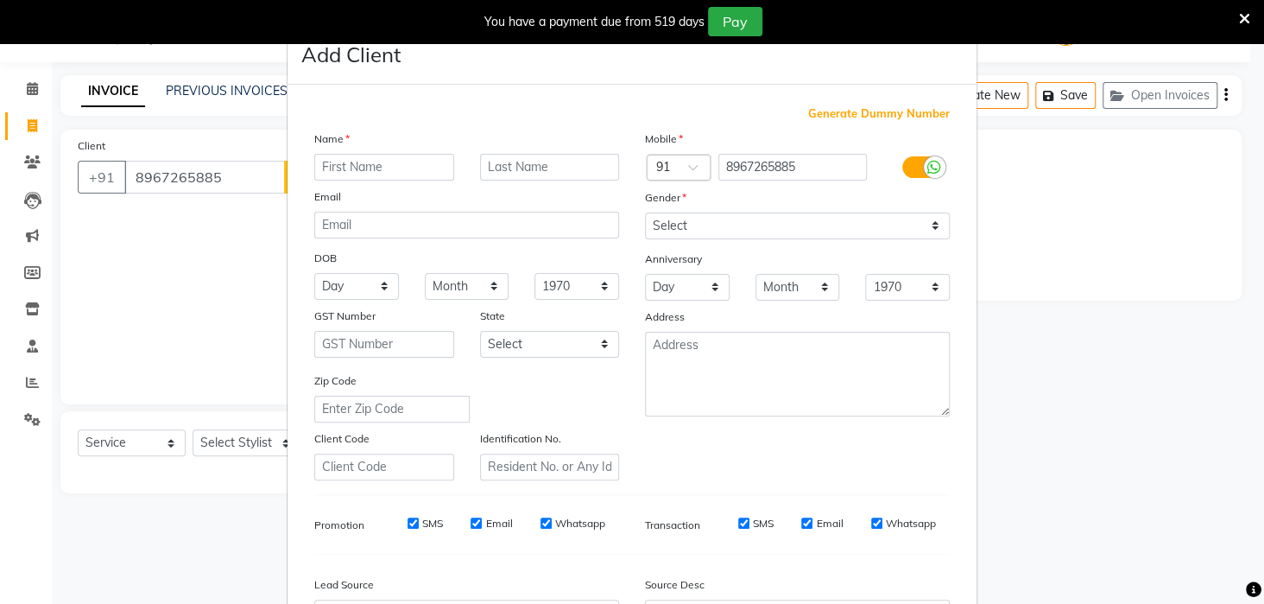
click at [363, 164] on input "text" at bounding box center [384, 167] width 140 height 27
type input "CLINT"
click at [931, 221] on select "Select Male Female Other Prefer Not To Say" at bounding box center [797, 225] width 305 height 27
select select "male"
click at [645, 212] on select "Select Male Female Other Prefer Not To Say" at bounding box center [797, 225] width 305 height 27
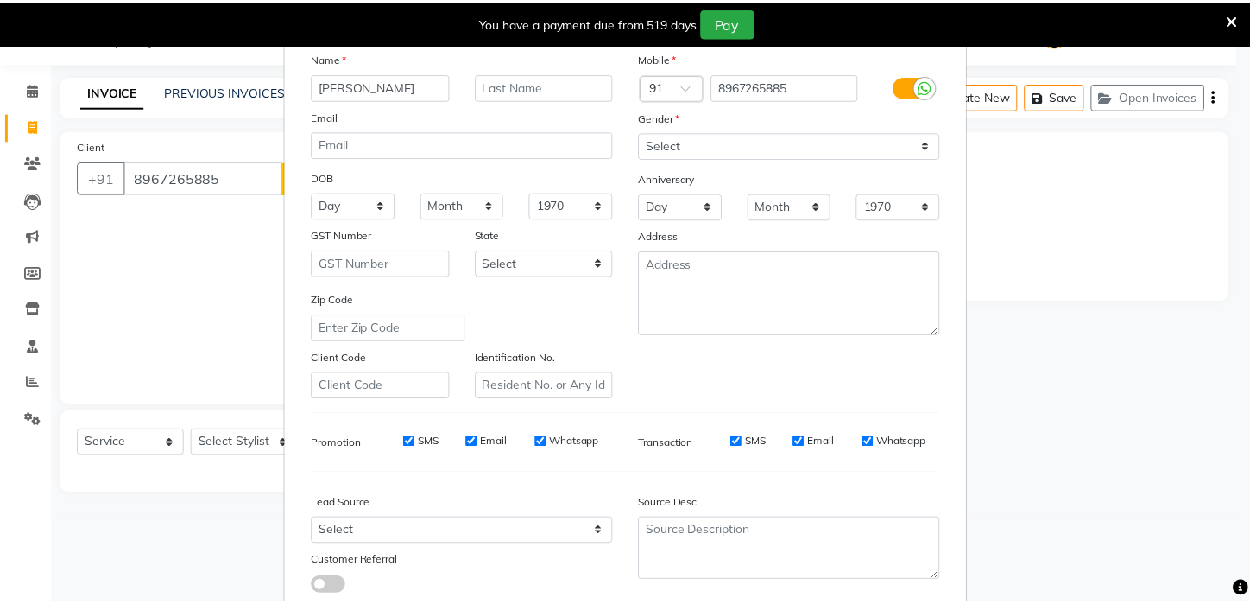
scroll to position [193, 0]
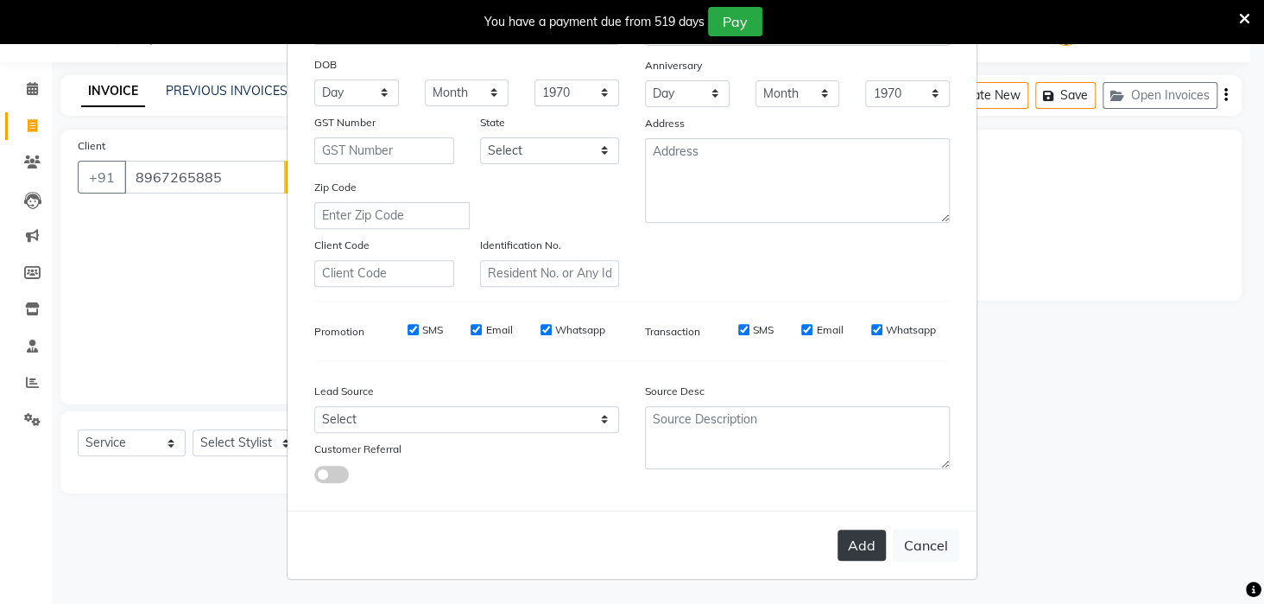
click at [852, 538] on button "Add" at bounding box center [862, 544] width 48 height 31
select select
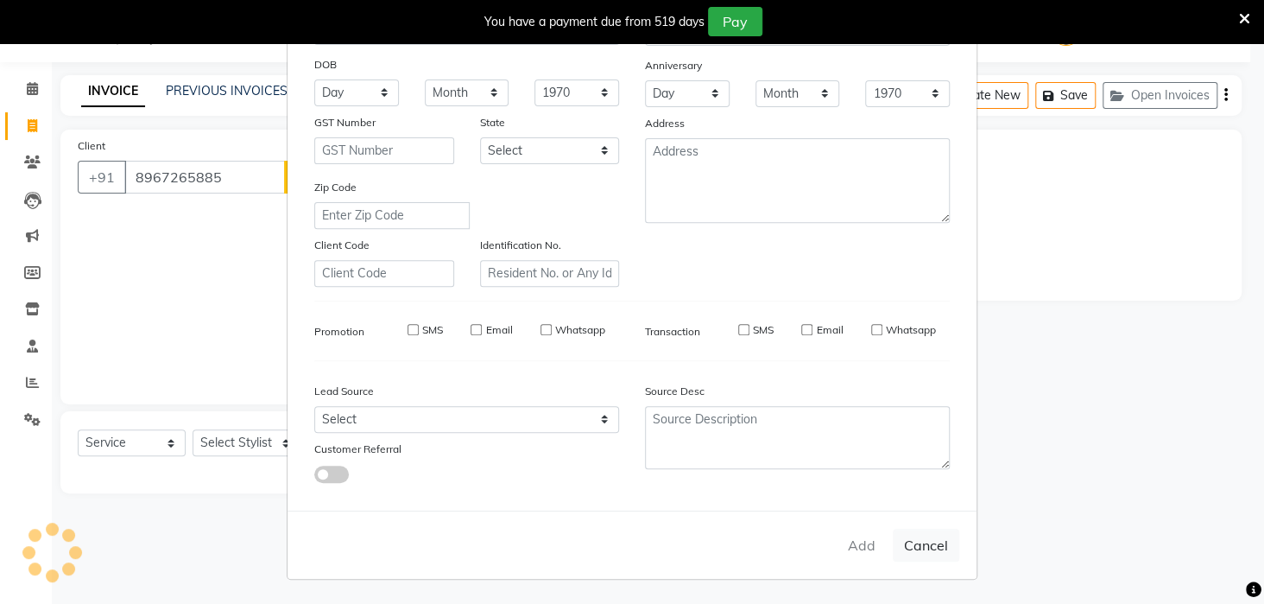
select select
checkbox input "false"
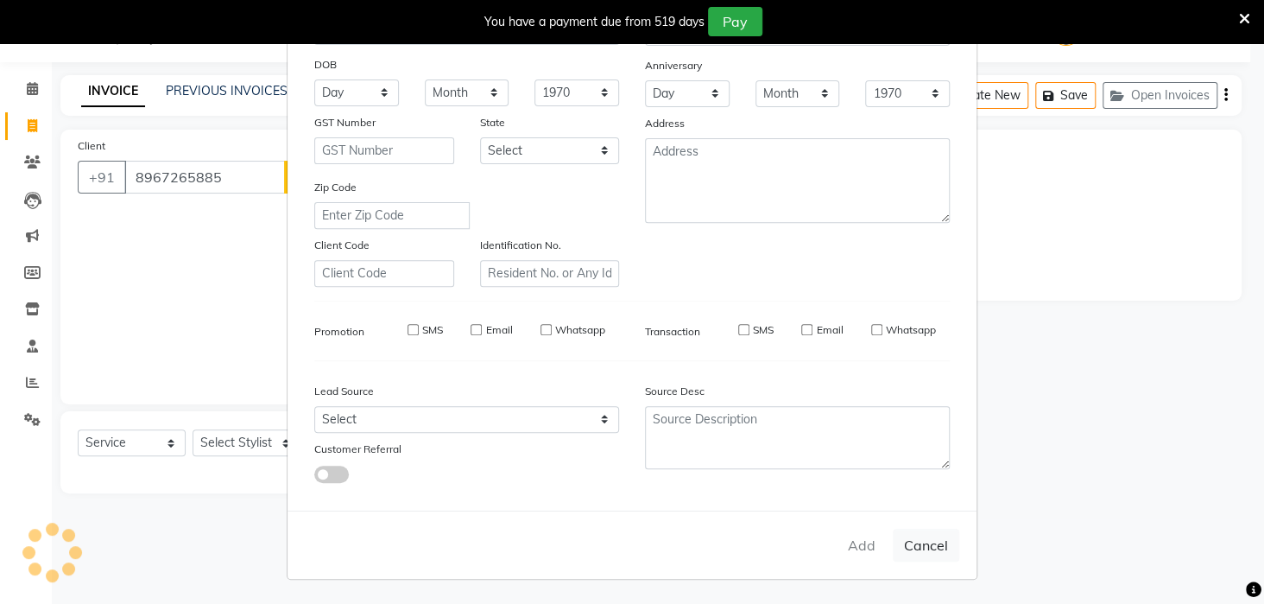
checkbox input "false"
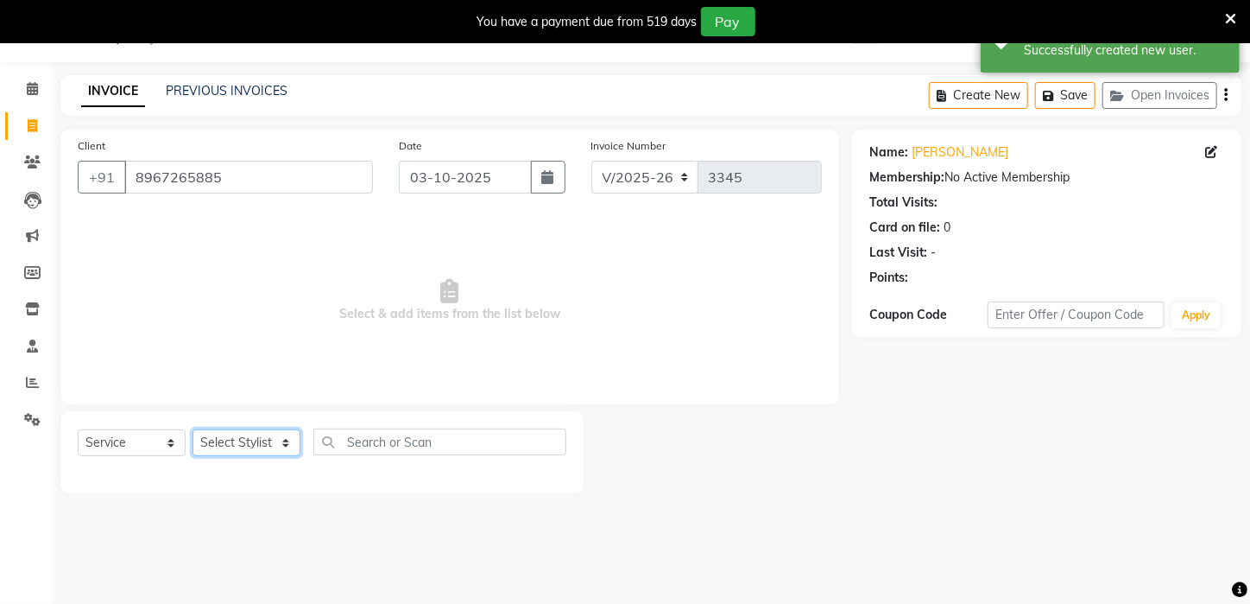
drag, startPoint x: 281, startPoint y: 442, endPoint x: 290, endPoint y: 438, distance: 9.7
click at [284, 440] on select "Select Stylist Aftab Ansar ARPITA DEEPIKA IMRAAN Injamam KESHAV kharagpur Mahad…" at bounding box center [247, 442] width 108 height 27
select select "23148"
click at [193, 429] on select "Select Stylist Aftab Ansar ARPITA DEEPIKA IMRAAN Injamam KESHAV kharagpur Mahad…" at bounding box center [247, 442] width 108 height 27
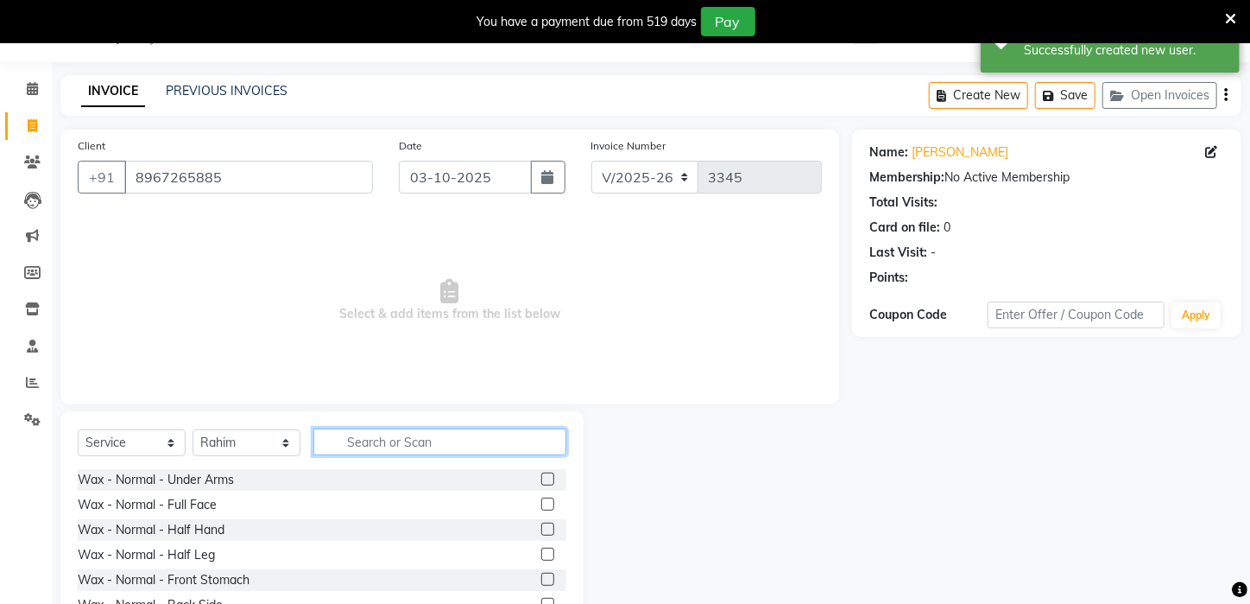
click at [462, 438] on input "text" at bounding box center [439, 441] width 253 height 27
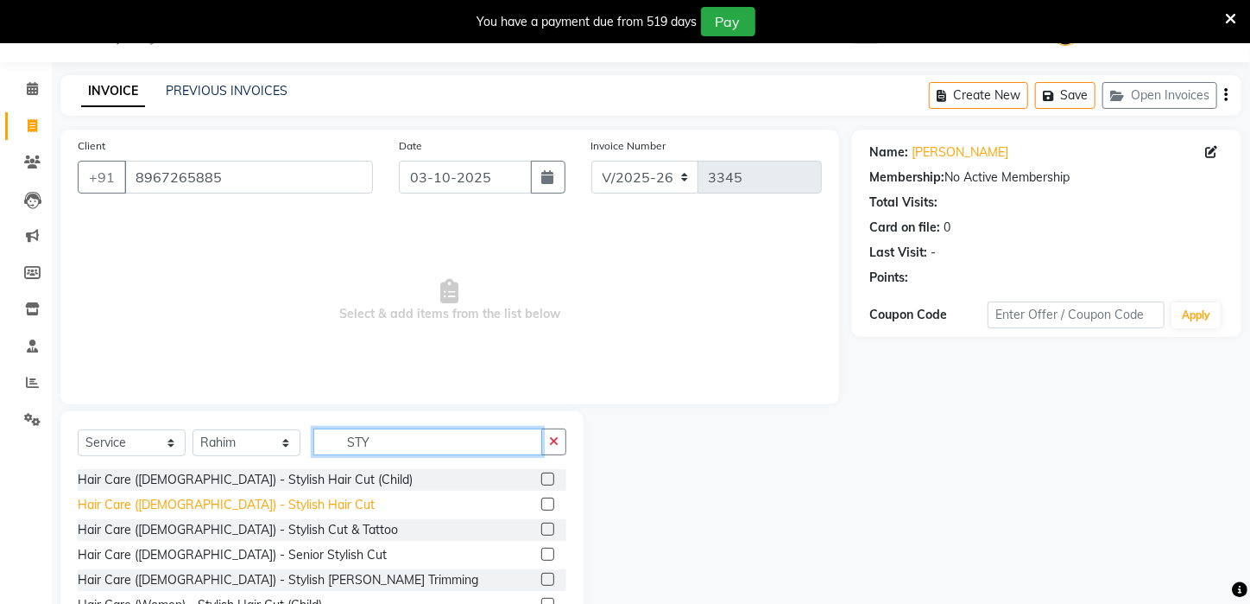
type input "STY"
click at [212, 504] on div "Hair Care (Male) - Stylish Hair Cut" at bounding box center [226, 505] width 297 height 18
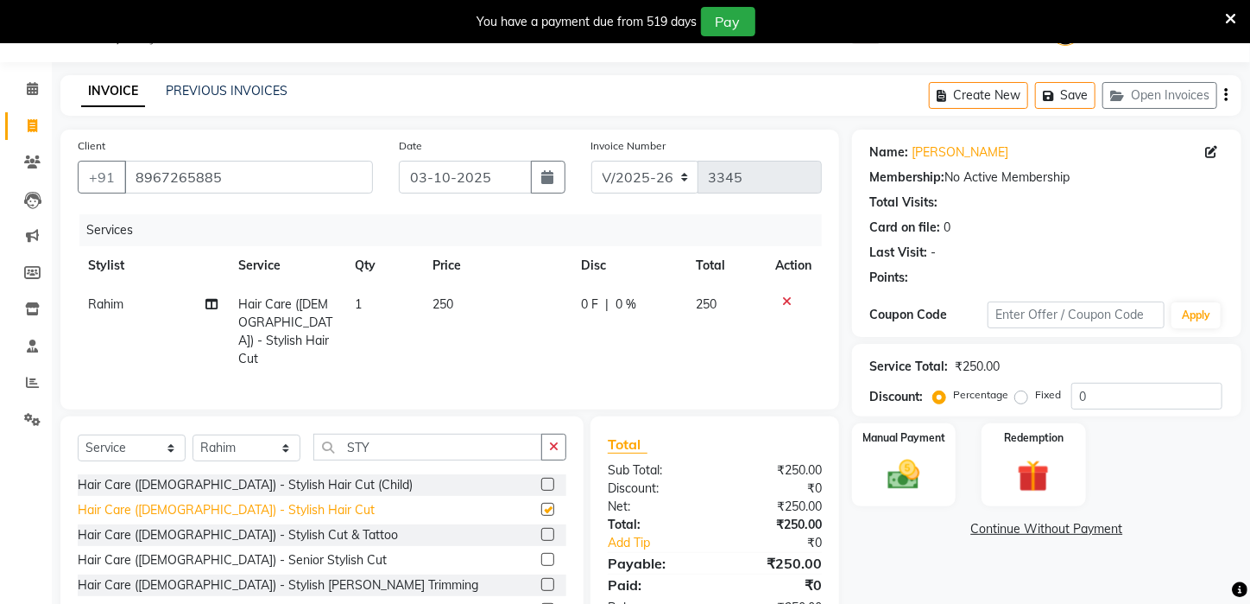
checkbox input "false"
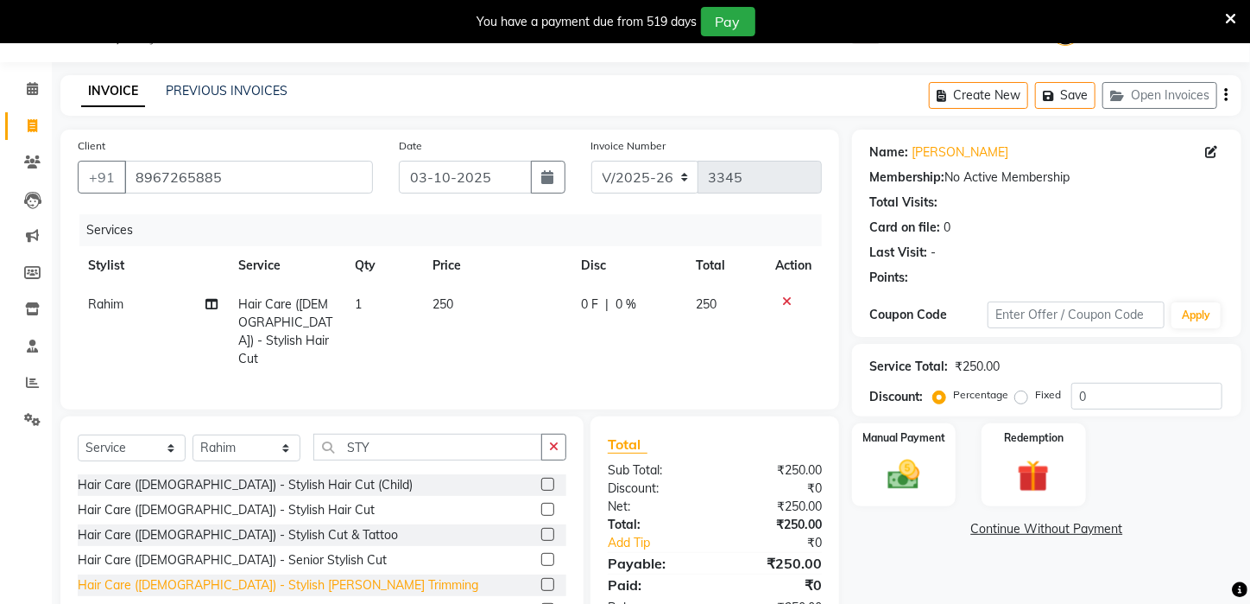
click at [225, 579] on div "Hair Care (Male) - Stylish Beard Trimming" at bounding box center [278, 585] width 401 height 18
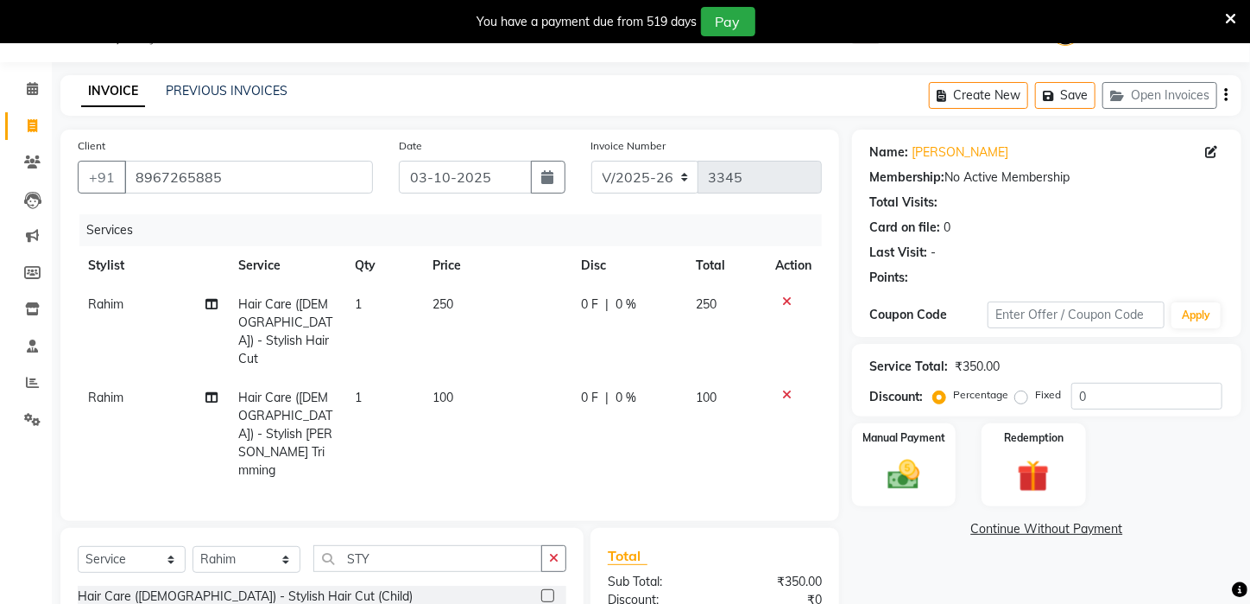
checkbox input "false"
click at [108, 311] on span "Rahim" at bounding box center [105, 304] width 35 height 16
select select "23148"
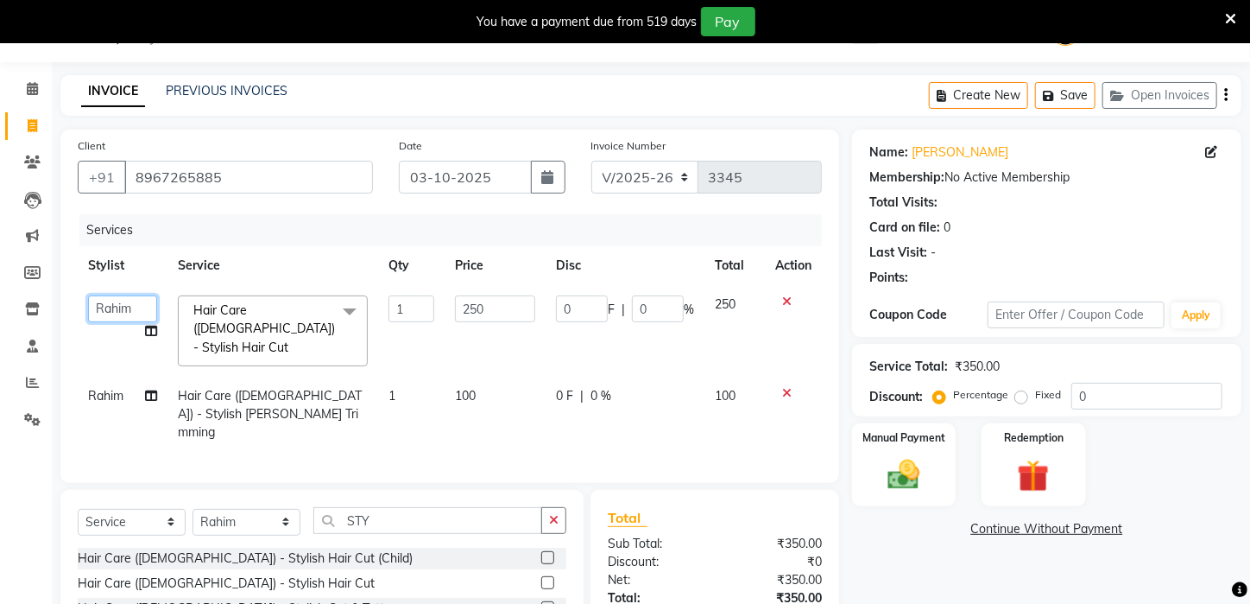
click at [140, 307] on select "Aftab Ansar ARPITA DEEPIKA IMRAAN Injamam KESHAV kharagpur Mahadev Pal Manisha …" at bounding box center [122, 308] width 69 height 27
select select "25302"
click at [106, 376] on td "Rahim" at bounding box center [123, 413] width 90 height 75
select select "23148"
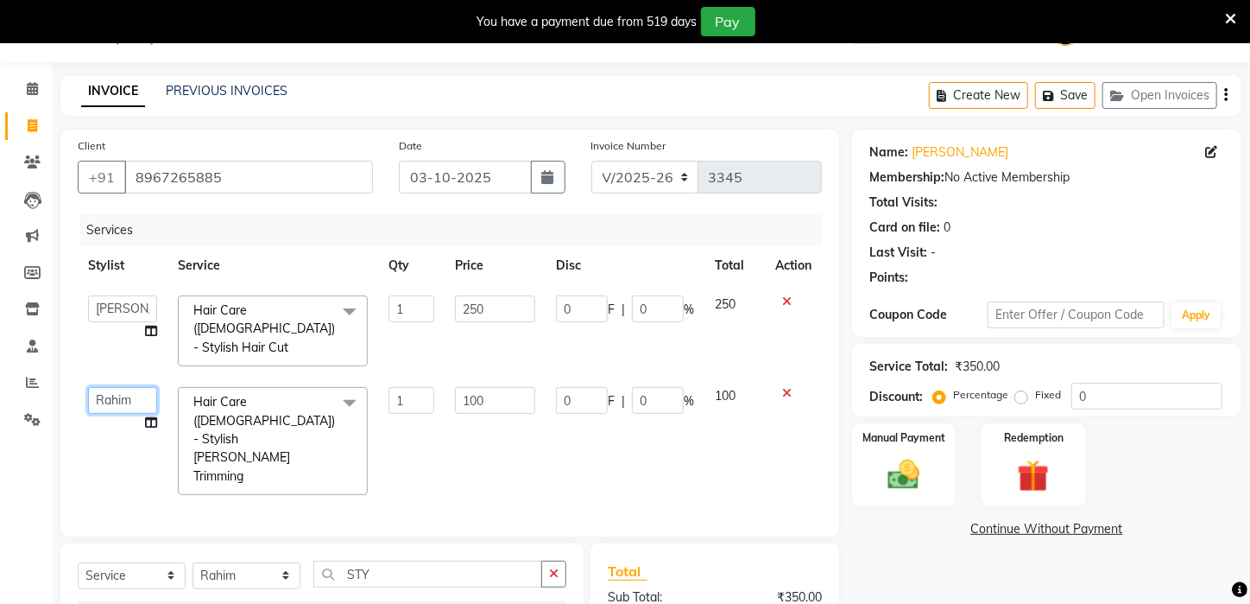
click at [107, 387] on select "Aftab Ansar ARPITA DEEPIKA IMRAAN Injamam KESHAV kharagpur Mahadev Pal Manisha …" at bounding box center [122, 400] width 69 height 27
select select "25302"
click at [497, 402] on td "100" at bounding box center [495, 440] width 101 height 129
click at [504, 560] on input "STY" at bounding box center [427, 573] width 229 height 27
click at [499, 414] on td "100" at bounding box center [495, 440] width 101 height 129
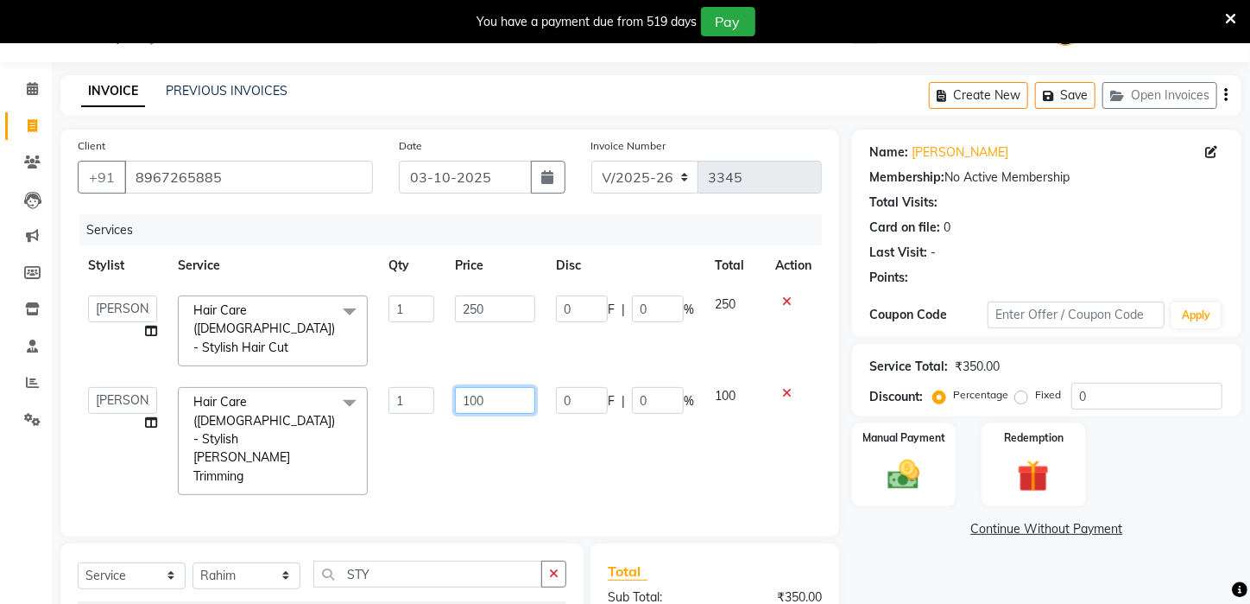
click at [485, 387] on input "100" at bounding box center [495, 400] width 80 height 27
drag, startPoint x: 503, startPoint y: 375, endPoint x: 499, endPoint y: 389, distance: 15.1
click at [502, 387] on input "100" at bounding box center [495, 400] width 80 height 27
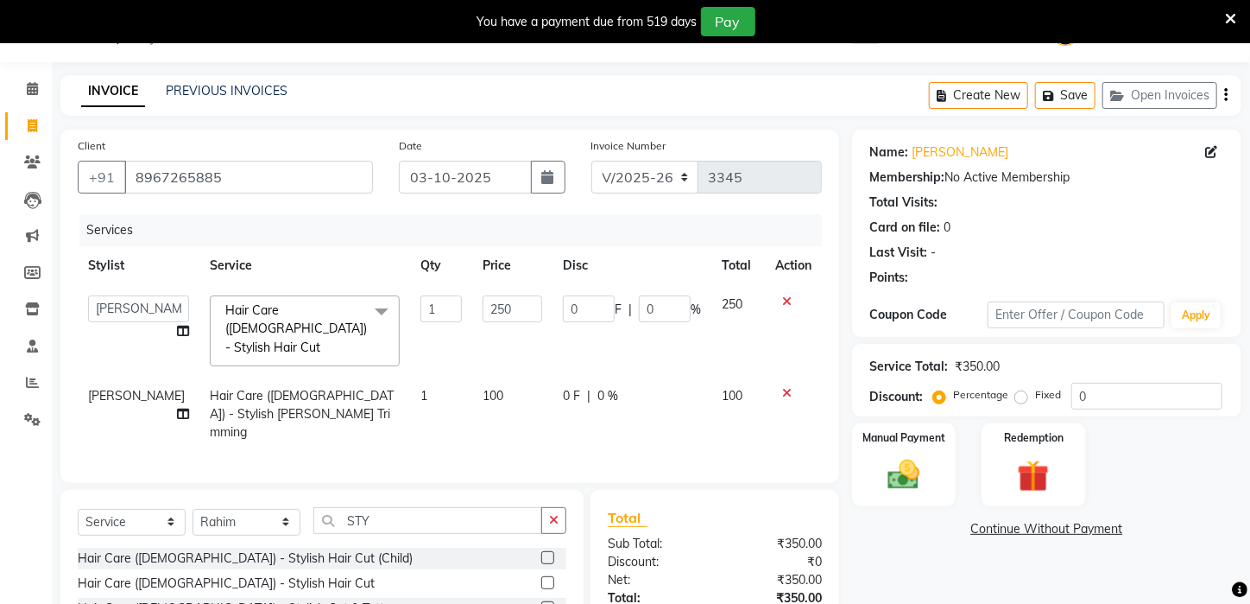
click at [508, 426] on div "Services Stylist Service Qty Price Disc Total Action Aftab Ansar ARPITA DEEPIKA…" at bounding box center [450, 339] width 744 height 251
click at [483, 302] on input "250" at bounding box center [513, 308] width 60 height 27
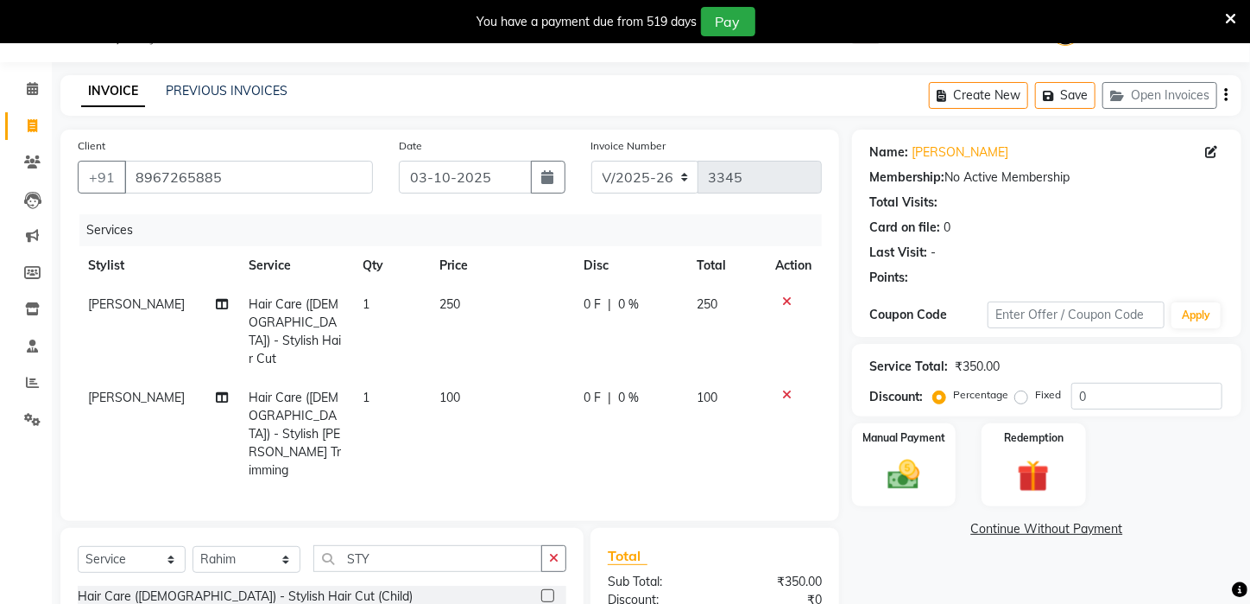
click at [522, 347] on tbody "Mahadev Pal Hair Care (Male) - Stylish Hair Cut 1 250 0 F | 0 % 250 Mahadev Pal…" at bounding box center [450, 387] width 744 height 205
click at [414, 545] on input "STY" at bounding box center [427, 558] width 229 height 27
click at [552, 545] on button "button" at bounding box center [553, 558] width 25 height 27
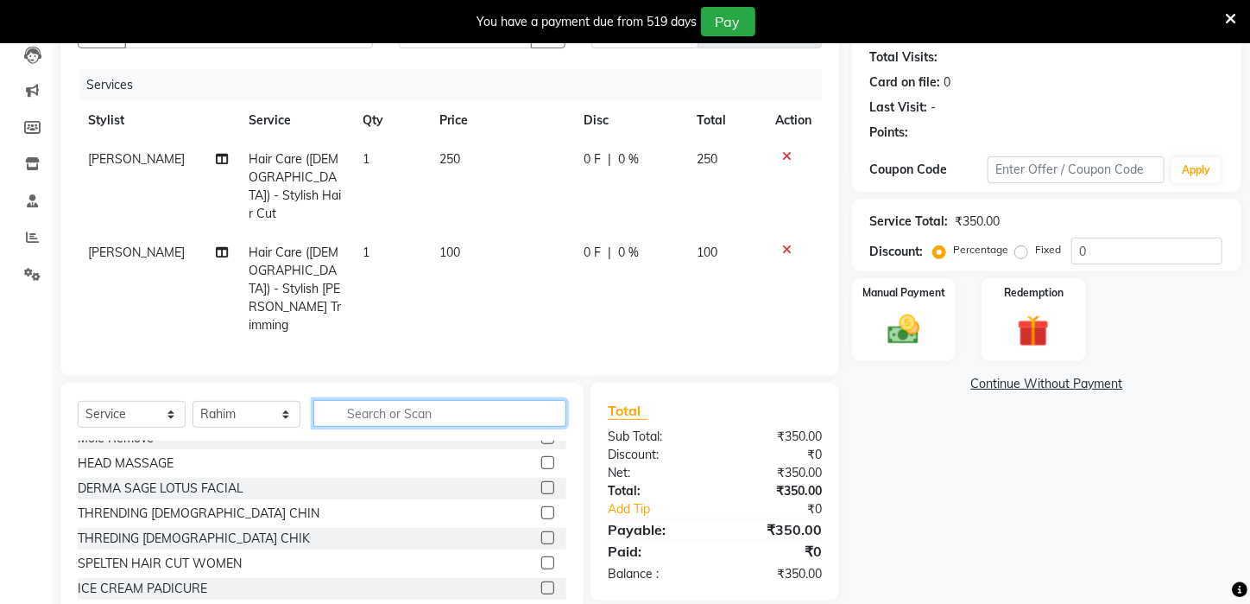
scroll to position [187, 0]
click at [303, 402] on div "Select Service Product Membership Package Voucher Prepaid Gift Card Select Styl…" at bounding box center [322, 422] width 489 height 41
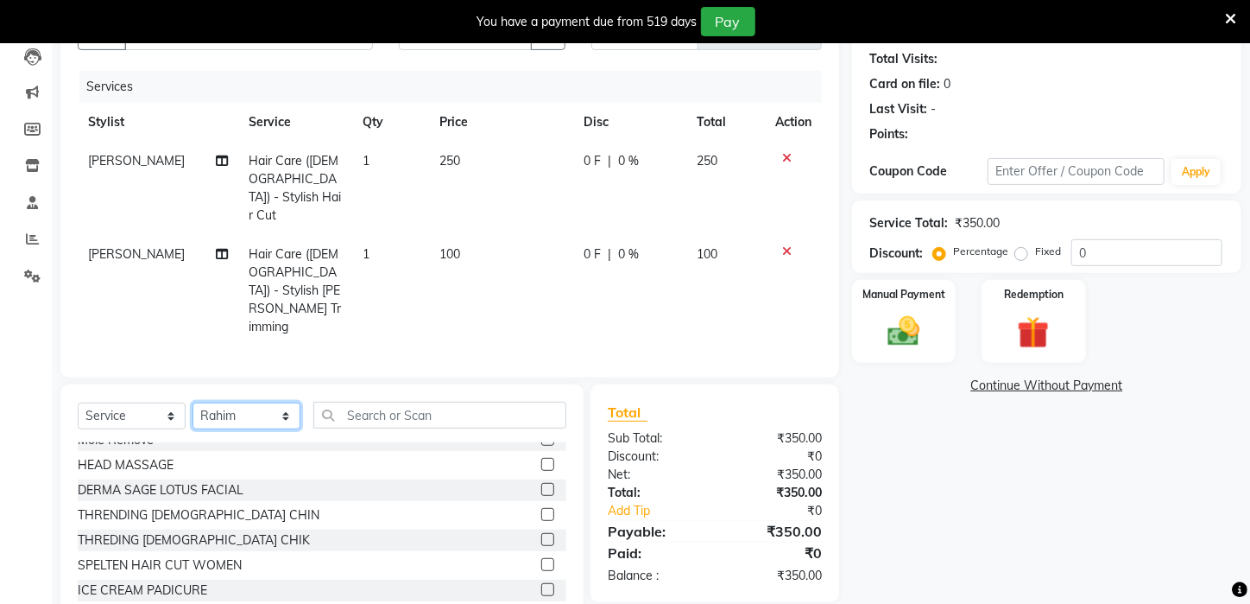
click at [293, 402] on select "Select Stylist Aftab Ansar ARPITA DEEPIKA IMRAAN Injamam KESHAV kharagpur Mahad…" at bounding box center [247, 415] width 108 height 27
select select "83601"
click at [193, 402] on select "Select Stylist Aftab Ansar ARPITA DEEPIKA IMRAAN Injamam KESHAV kharagpur Mahad…" at bounding box center [247, 415] width 108 height 27
click at [428, 402] on input "text" at bounding box center [439, 415] width 253 height 27
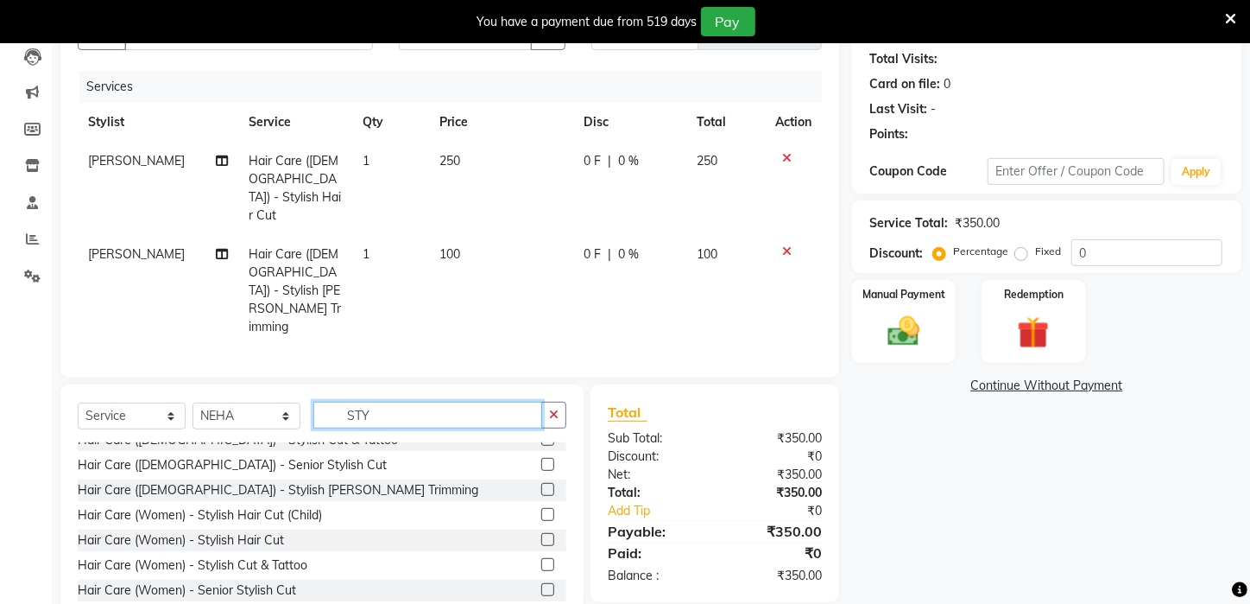
scroll to position [0, 0]
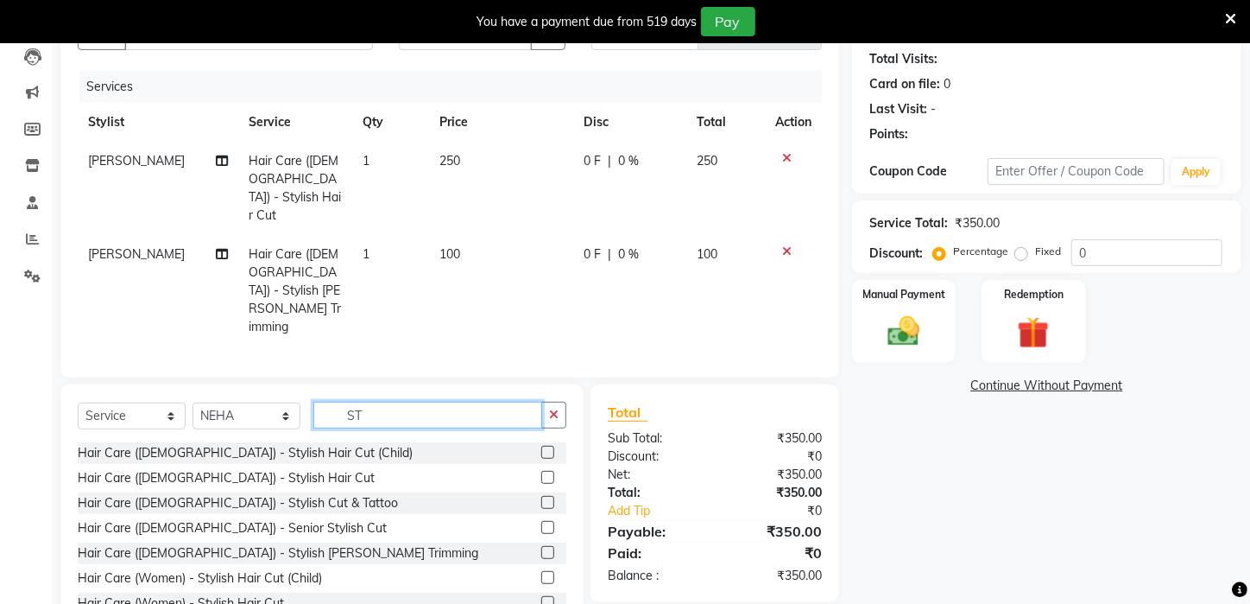
type input "S"
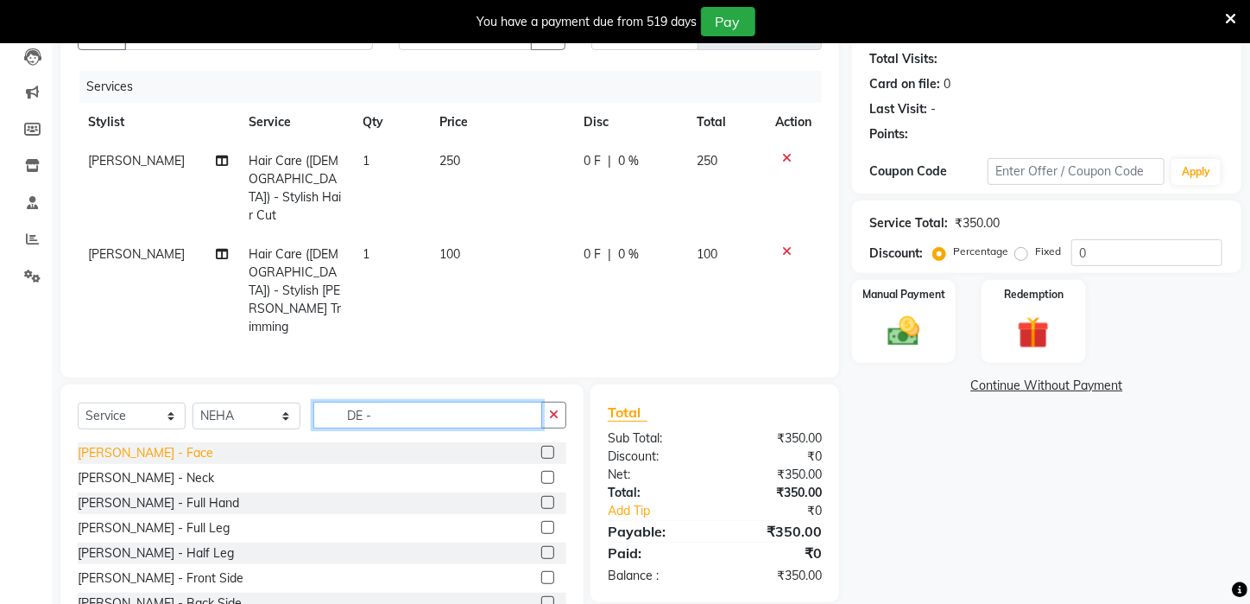
type input "DE -"
click at [102, 444] on div "De-Tan - Face" at bounding box center [146, 453] width 136 height 18
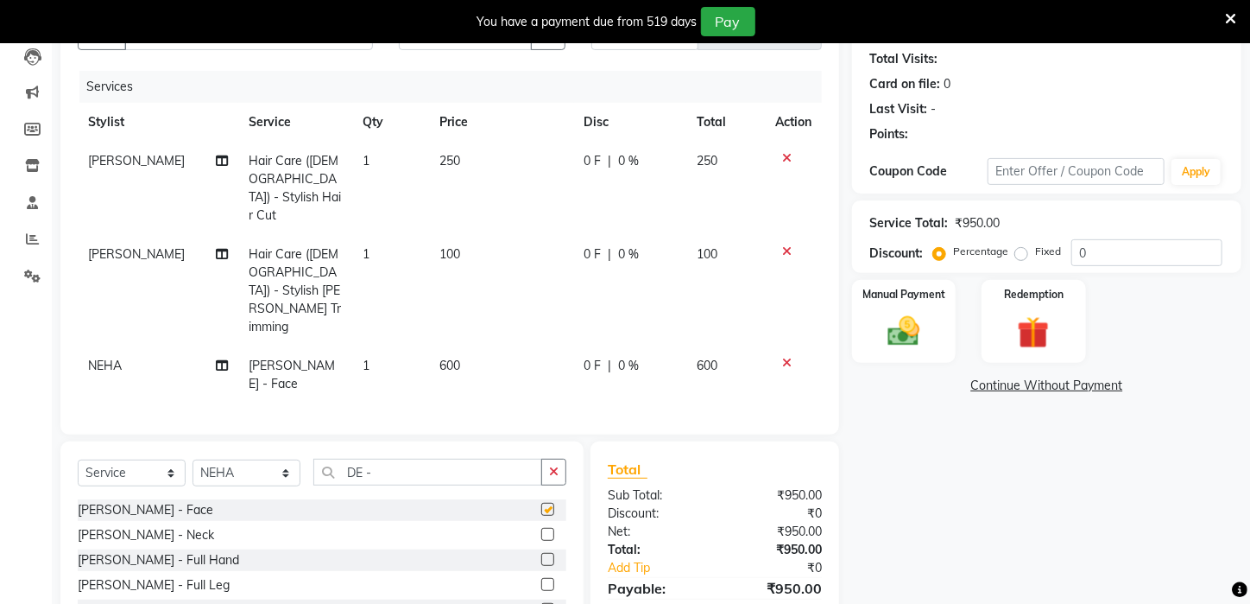
checkbox input "false"
click at [129, 526] on div "De-Tan - Neck" at bounding box center [146, 535] width 136 height 18
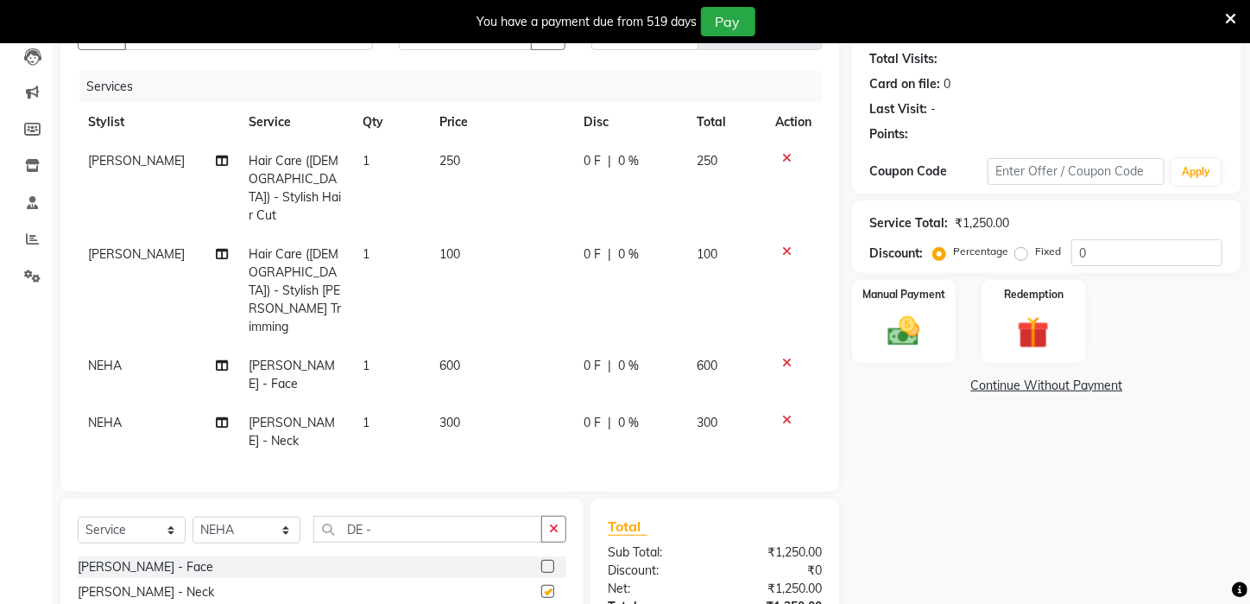
checkbox input "false"
click at [965, 356] on div "Manual Payment Redemption" at bounding box center [1046, 321] width 415 height 83
click at [941, 355] on div "Manual Payment" at bounding box center [905, 321] width 108 height 86
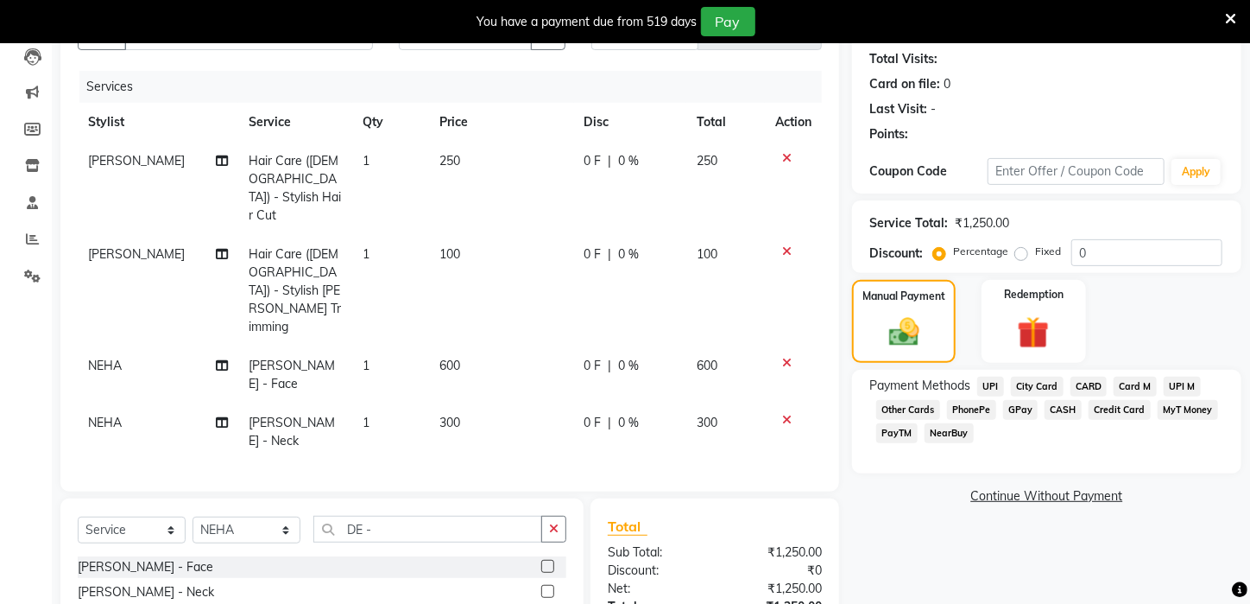
click at [901, 443] on span "PayTM" at bounding box center [896, 433] width 41 height 20
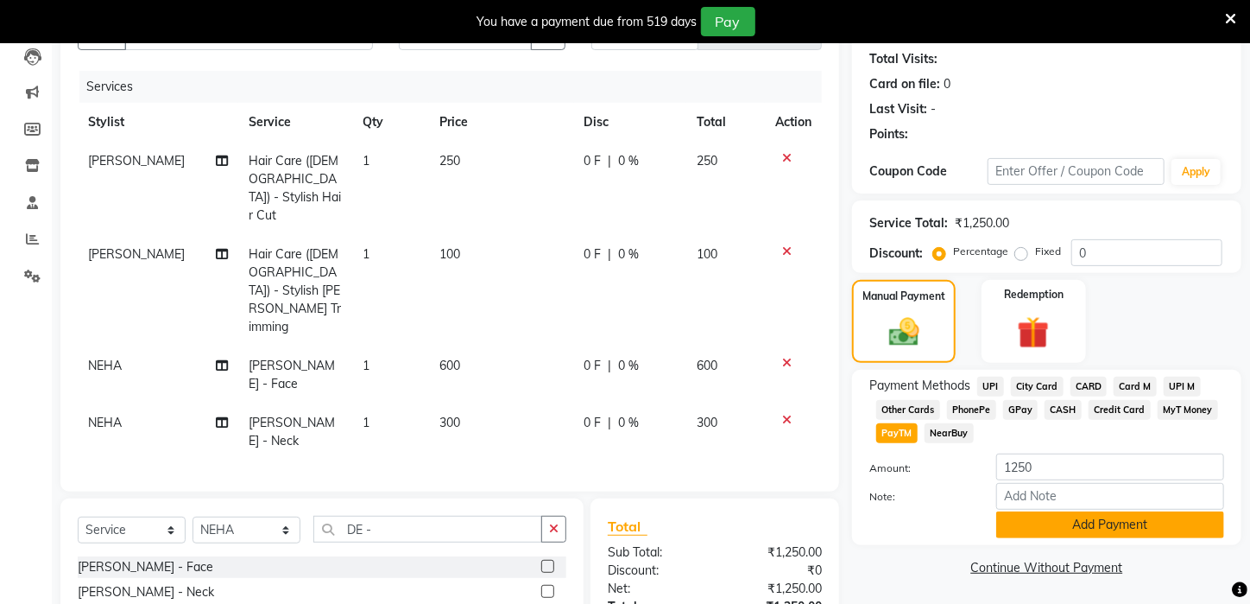
click at [1140, 538] on button "Add Payment" at bounding box center [1110, 524] width 228 height 27
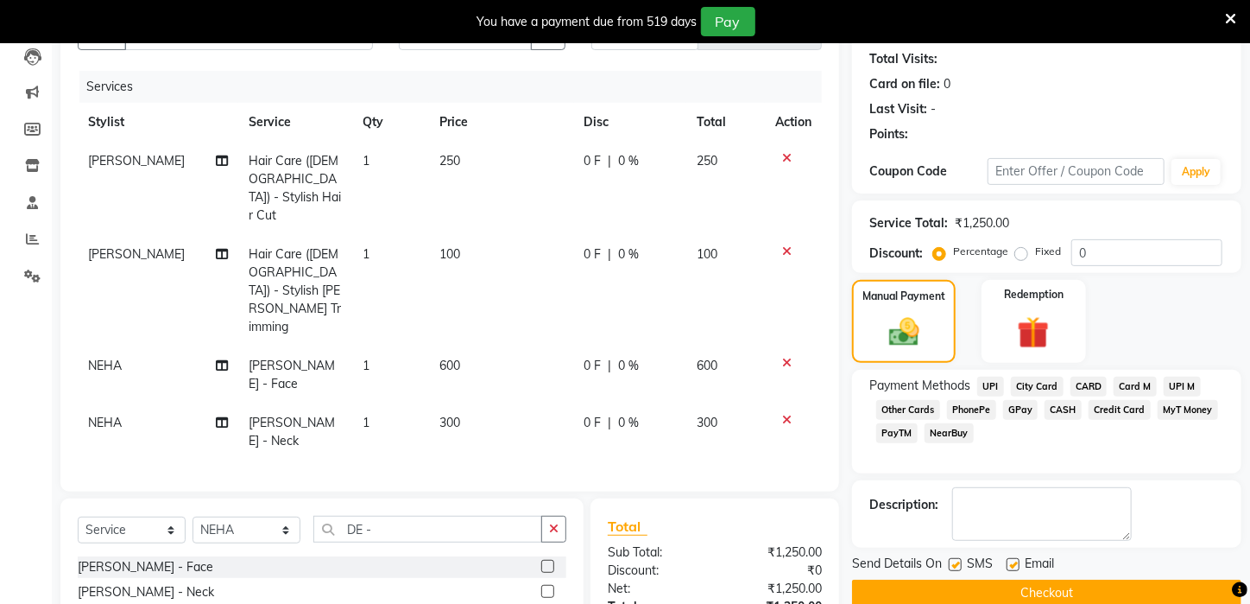
click at [1185, 576] on div "Send Details On SMS Email" at bounding box center [1046, 565] width 389 height 22
click at [1185, 598] on button "Checkout" at bounding box center [1046, 592] width 389 height 27
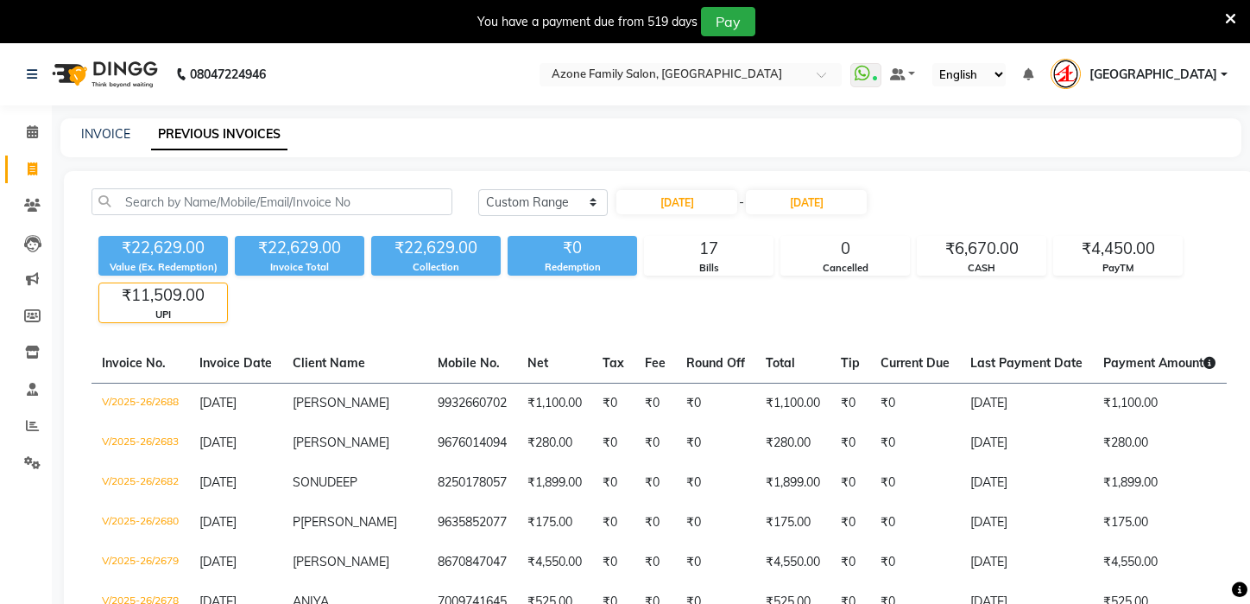
select select "range"
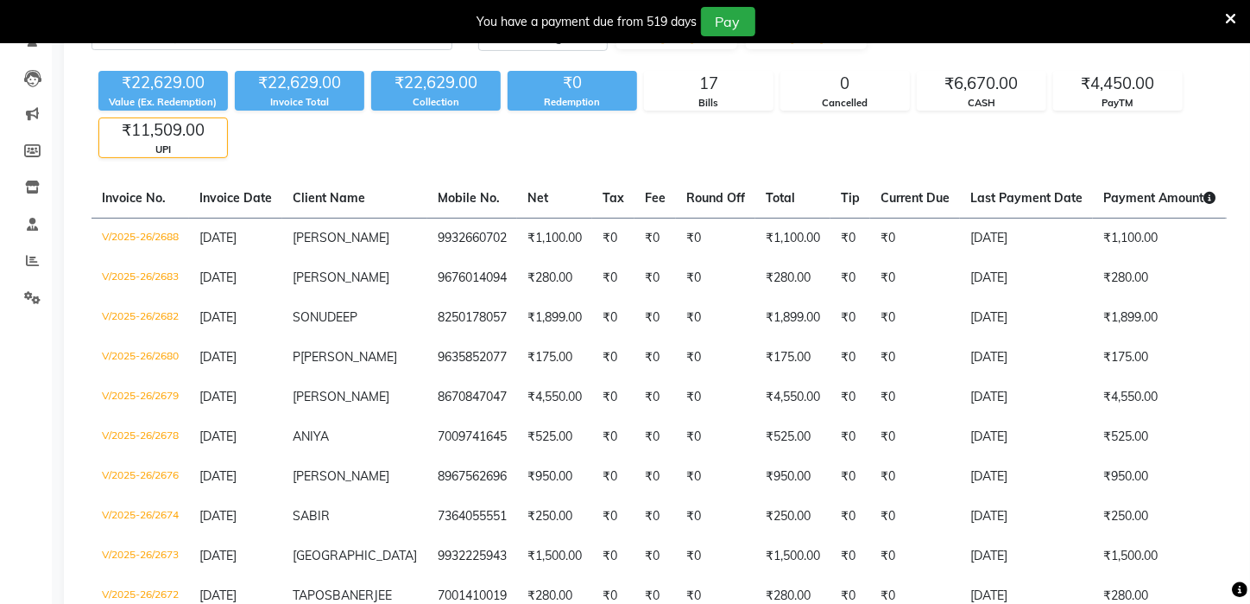
scroll to position [127, 0]
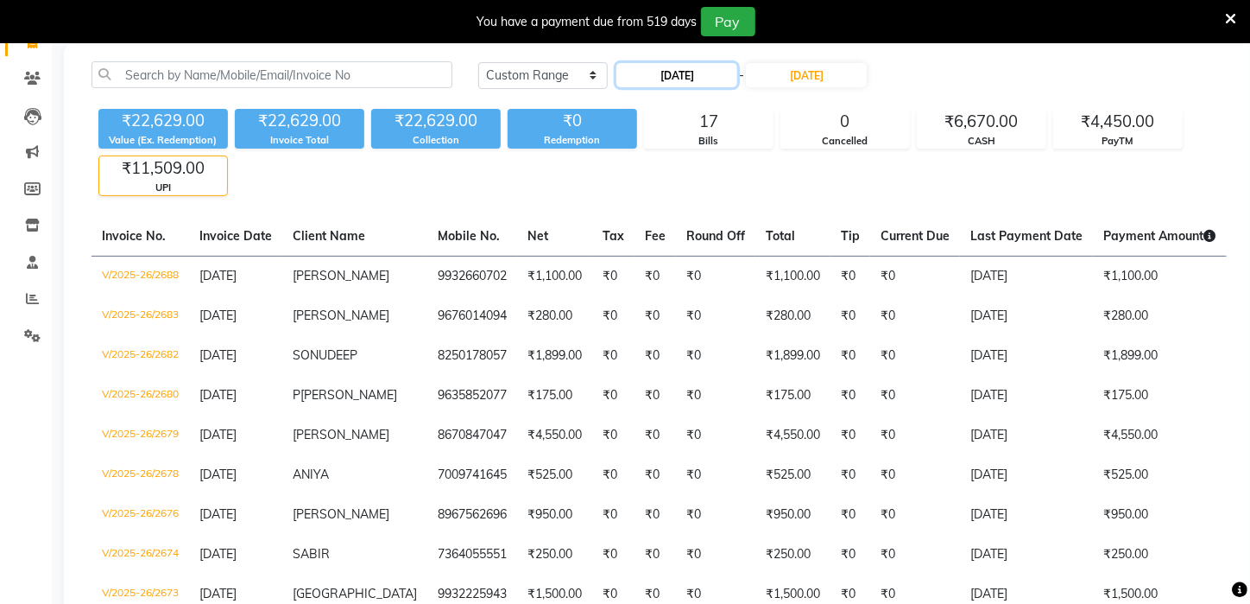
click at [677, 73] on input "08-09-2025" at bounding box center [677, 75] width 121 height 24
select select "9"
select select "2025"
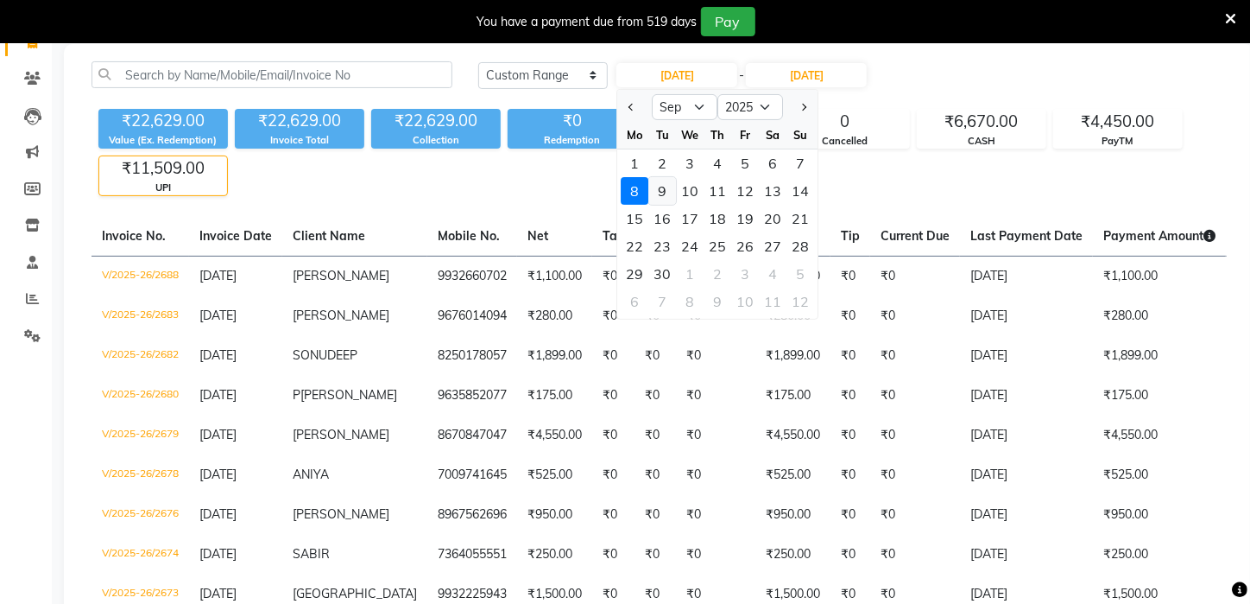
click at [655, 186] on div "9" at bounding box center [663, 191] width 28 height 28
type input "09-09-2025"
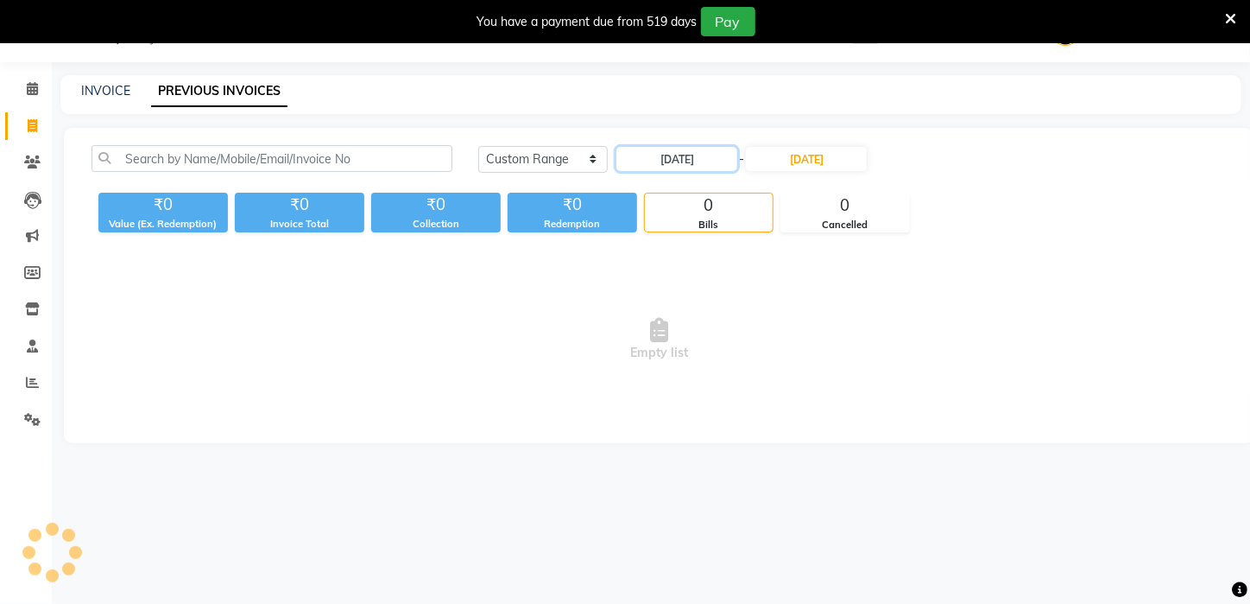
scroll to position [43, 0]
click at [800, 160] on input "08-09-2025" at bounding box center [806, 159] width 121 height 24
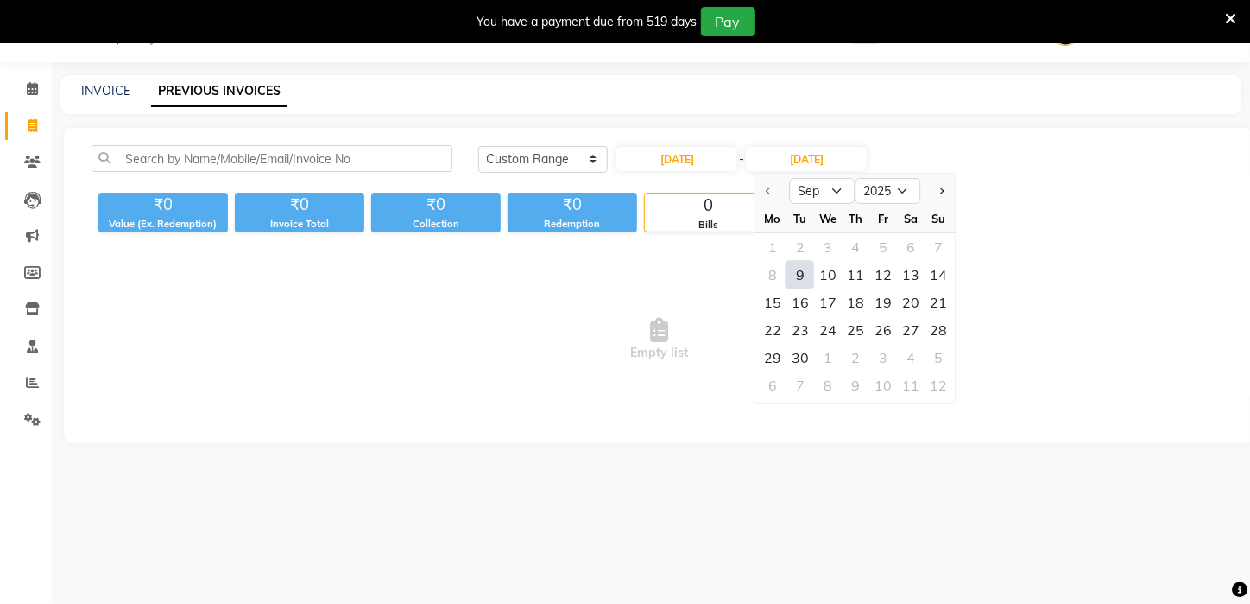
click at [804, 268] on div "9" at bounding box center [801, 275] width 28 height 28
type input "09-09-2025"
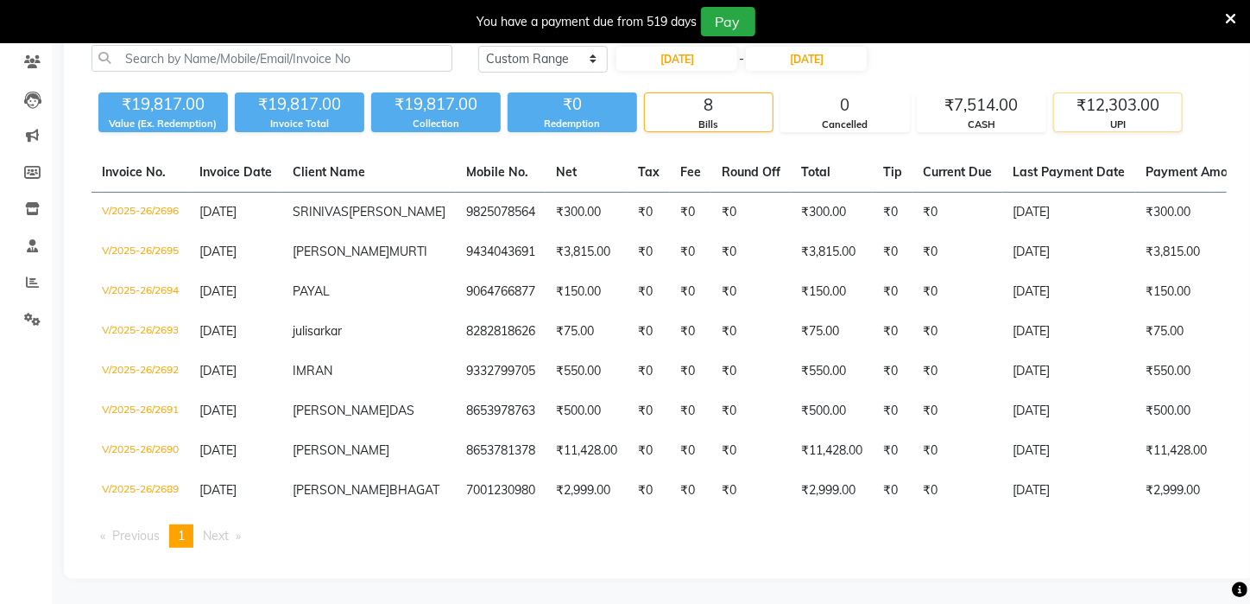
click at [1114, 123] on div "UPI" at bounding box center [1118, 124] width 128 height 15
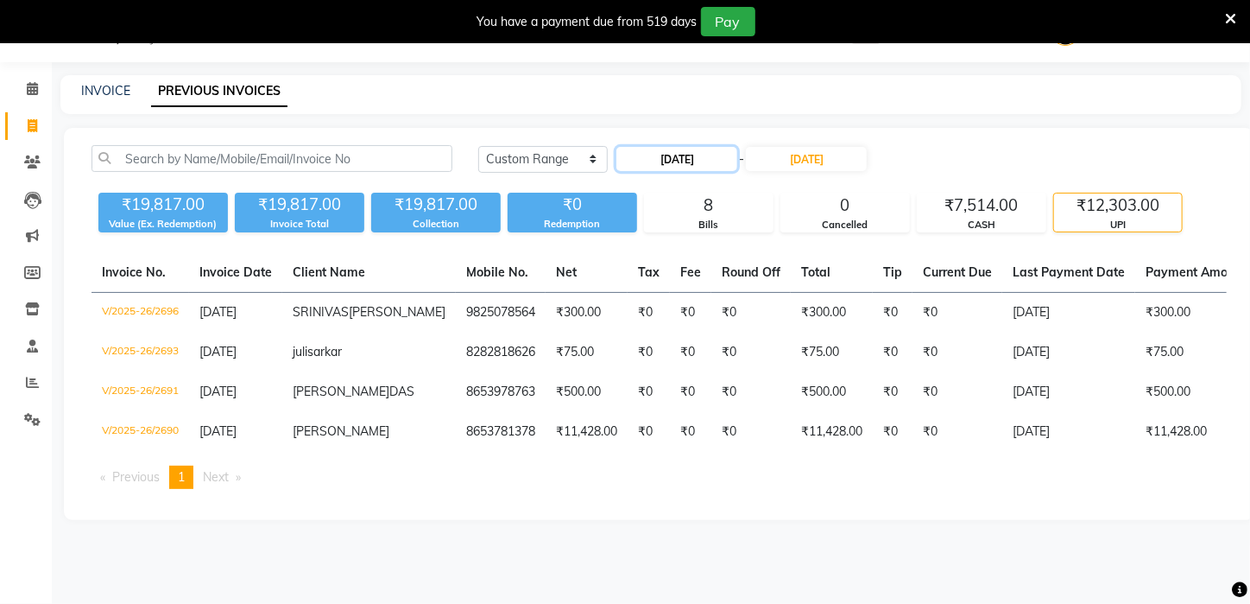
click at [682, 155] on input "09-09-2025" at bounding box center [677, 159] width 121 height 24
select select "9"
select select "2025"
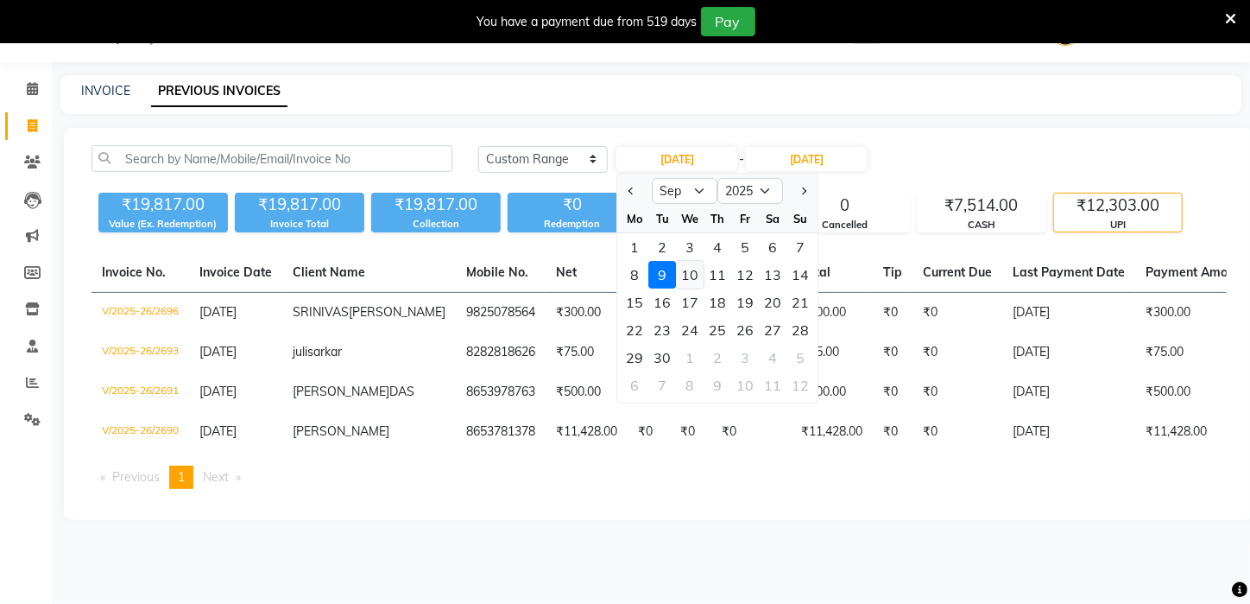
click at [701, 273] on div "10" at bounding box center [691, 275] width 28 height 28
type input "10-09-2025"
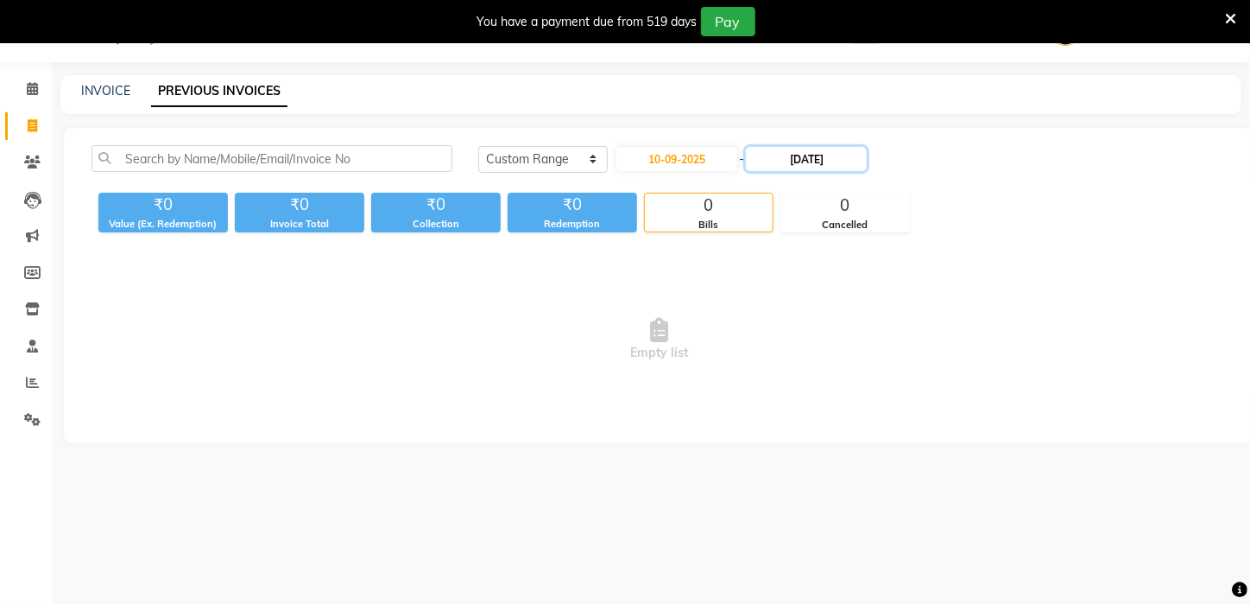
click at [809, 156] on input "09-09-2025" at bounding box center [806, 159] width 121 height 24
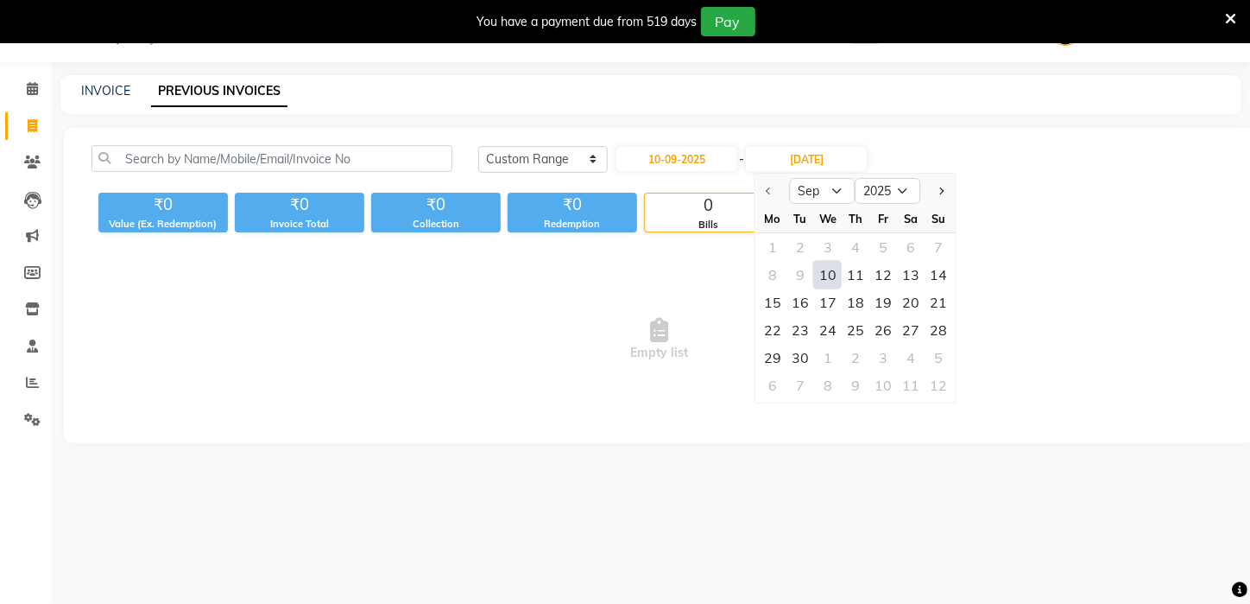
click at [829, 275] on div "10" at bounding box center [828, 275] width 28 height 28
type input "10-09-2025"
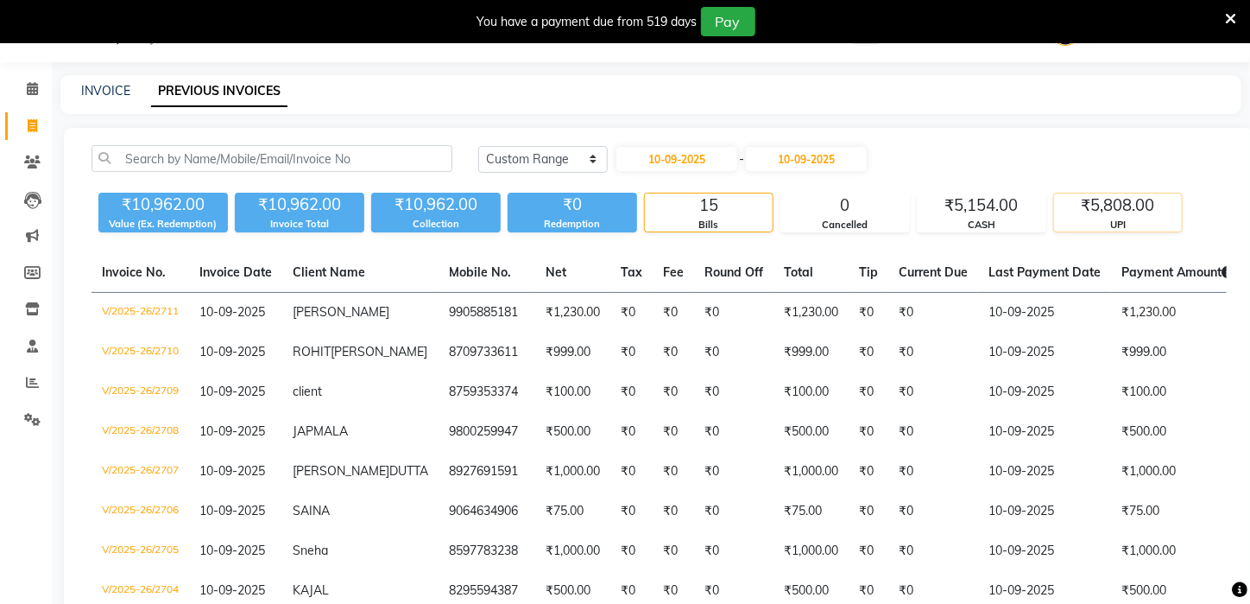
click at [1109, 209] on div "₹5,808.00" at bounding box center [1118, 205] width 128 height 24
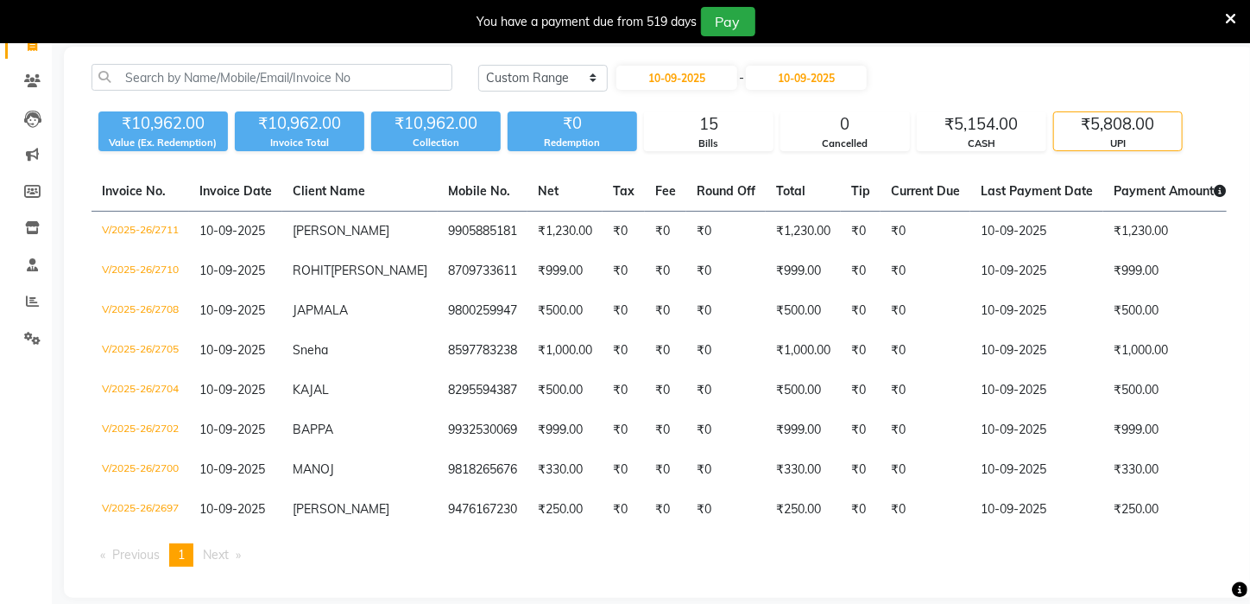
scroll to position [122, 0]
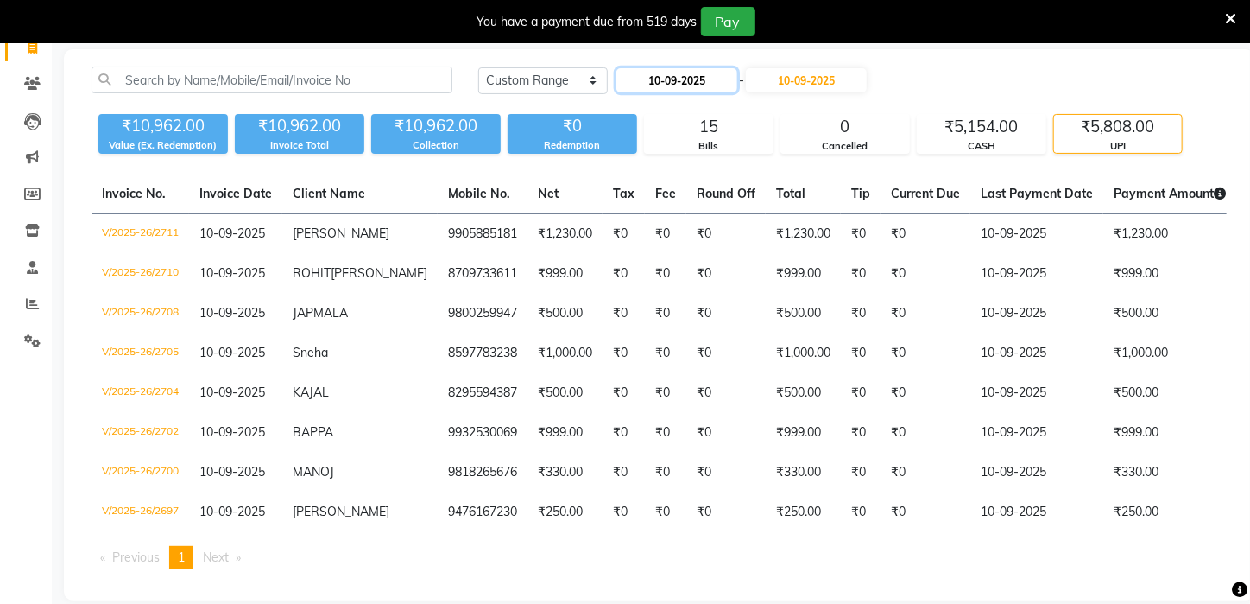
click at [712, 80] on input "10-09-2025" at bounding box center [677, 80] width 121 height 24
select select "9"
select select "2025"
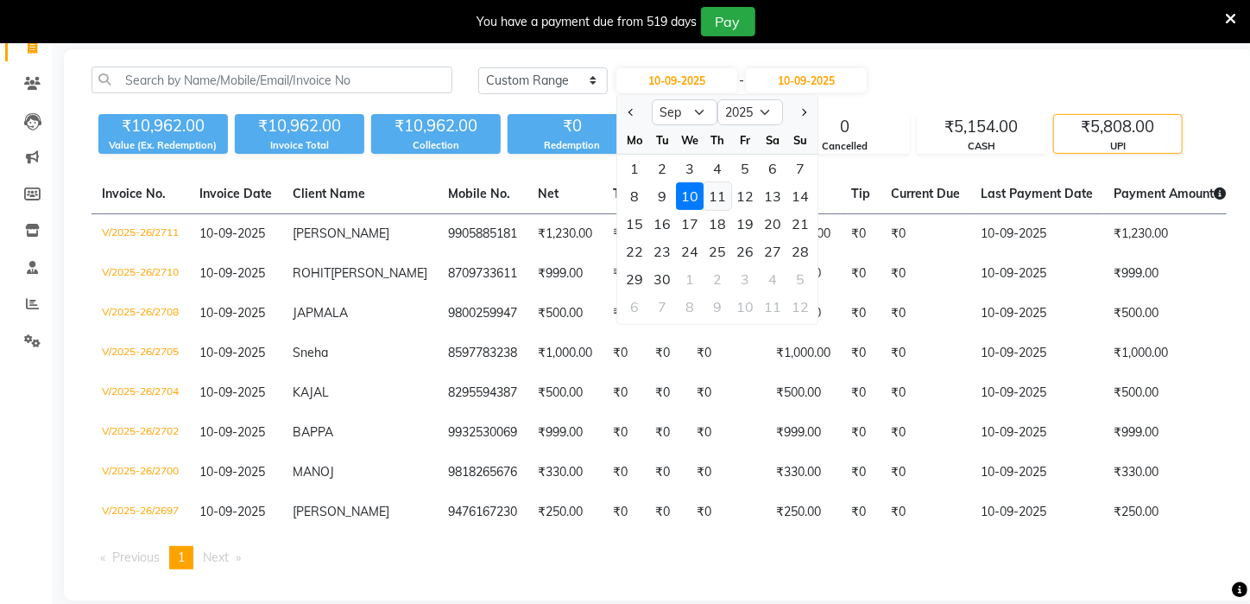
click at [726, 199] on div "11" at bounding box center [719, 196] width 28 height 28
type input "11-09-2025"
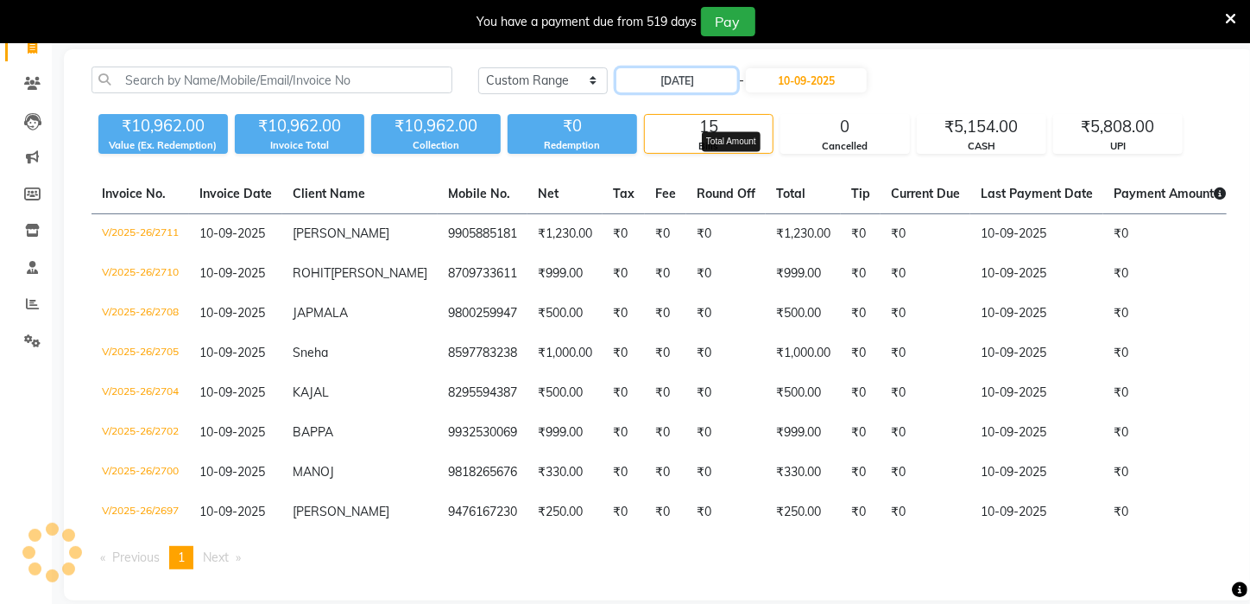
scroll to position [43, 0]
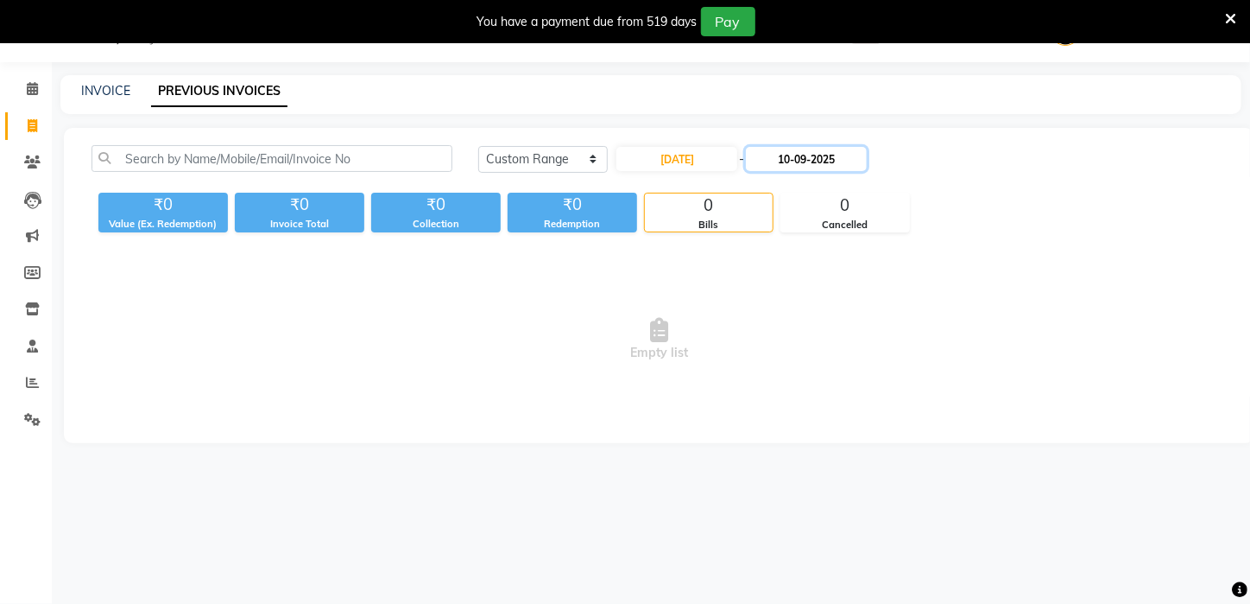
click at [806, 149] on input "10-09-2025" at bounding box center [806, 159] width 121 height 24
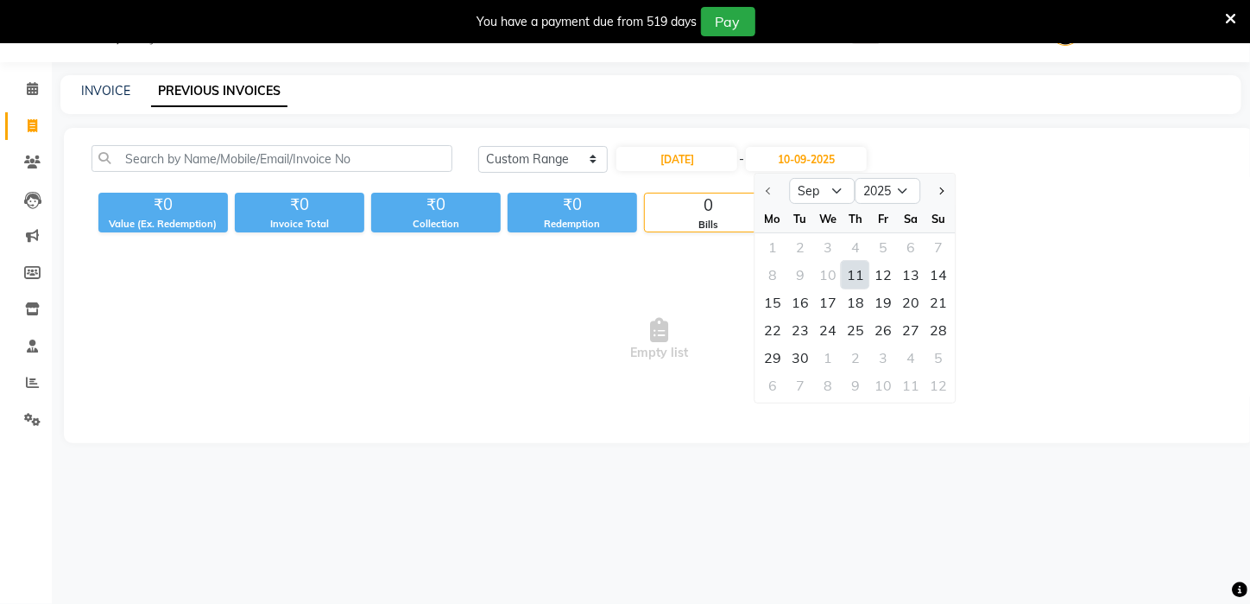
click at [853, 275] on div "11" at bounding box center [856, 275] width 28 height 28
type input "11-09-2025"
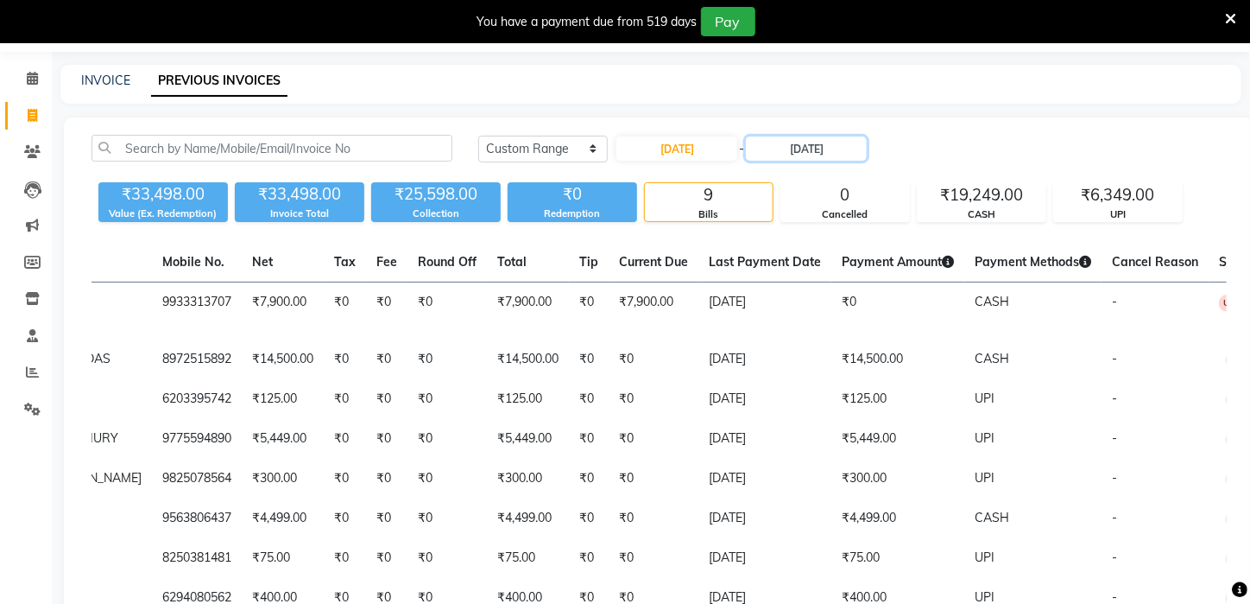
scroll to position [23, 0]
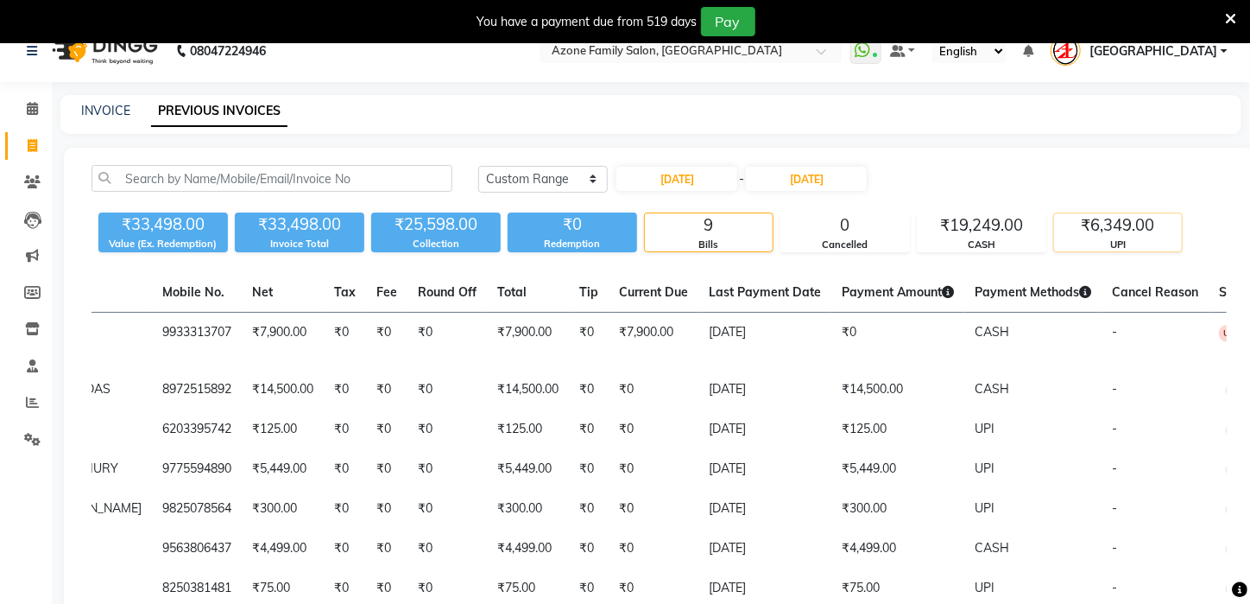
click at [1127, 235] on div "₹6,349.00 UPI" at bounding box center [1118, 232] width 130 height 40
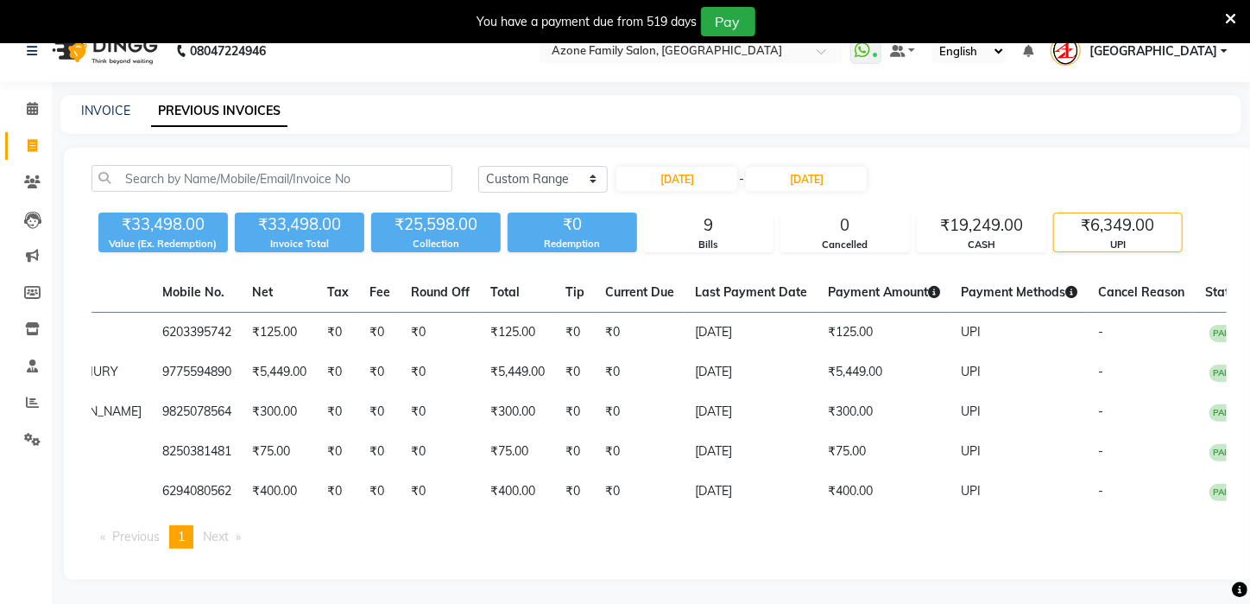
scroll to position [0, 286]
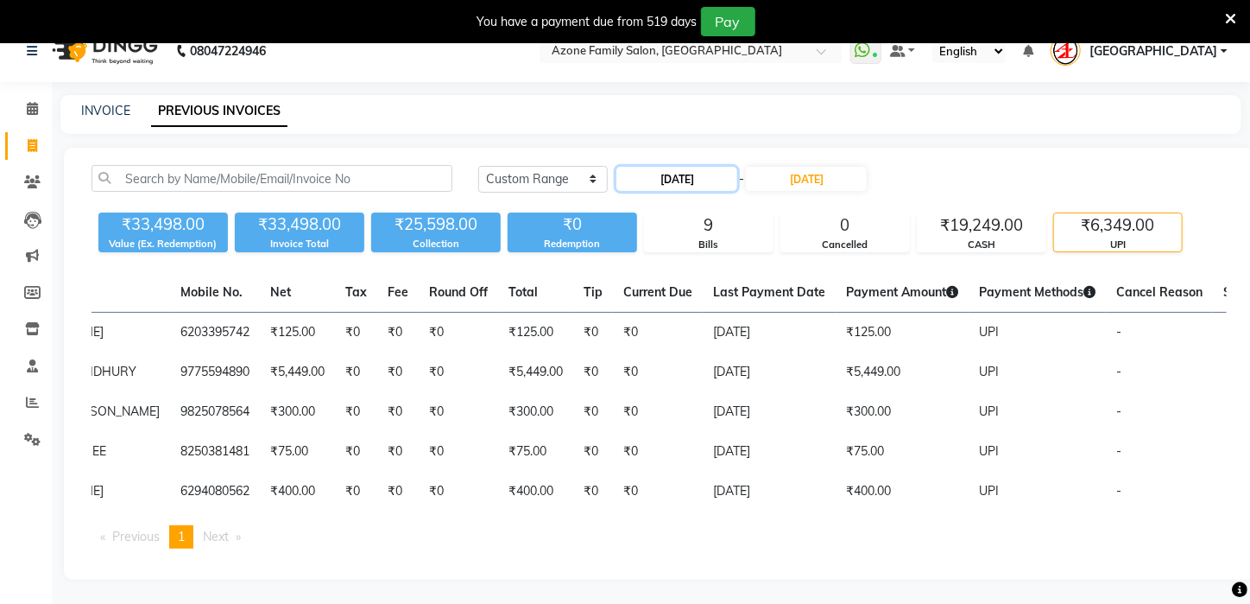
click at [691, 182] on input "11-09-2025" at bounding box center [677, 179] width 121 height 24
select select "9"
select select "2025"
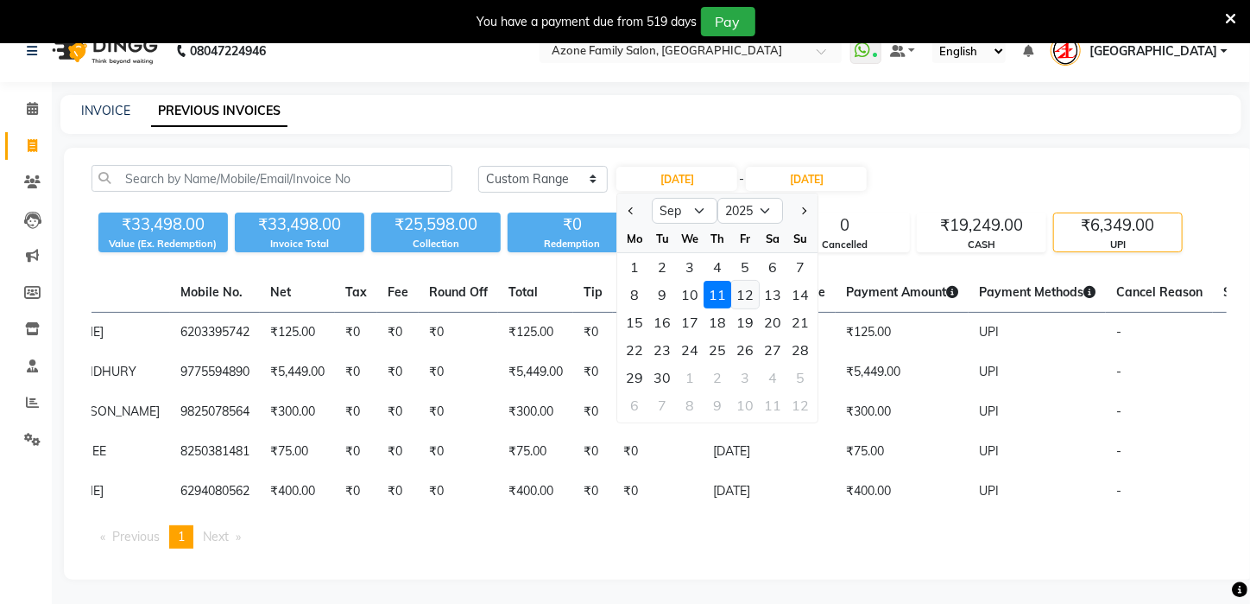
click at [747, 292] on div "12" at bounding box center [746, 295] width 28 height 28
type input "12-09-2025"
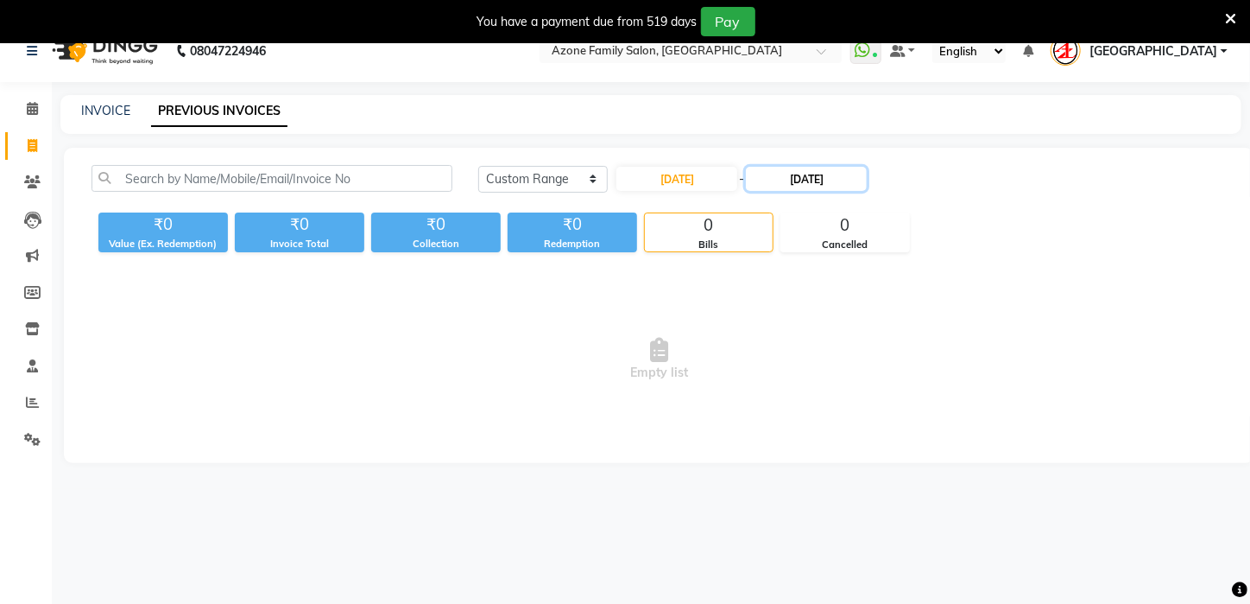
click at [806, 181] on input "11-09-2025" at bounding box center [806, 179] width 121 height 24
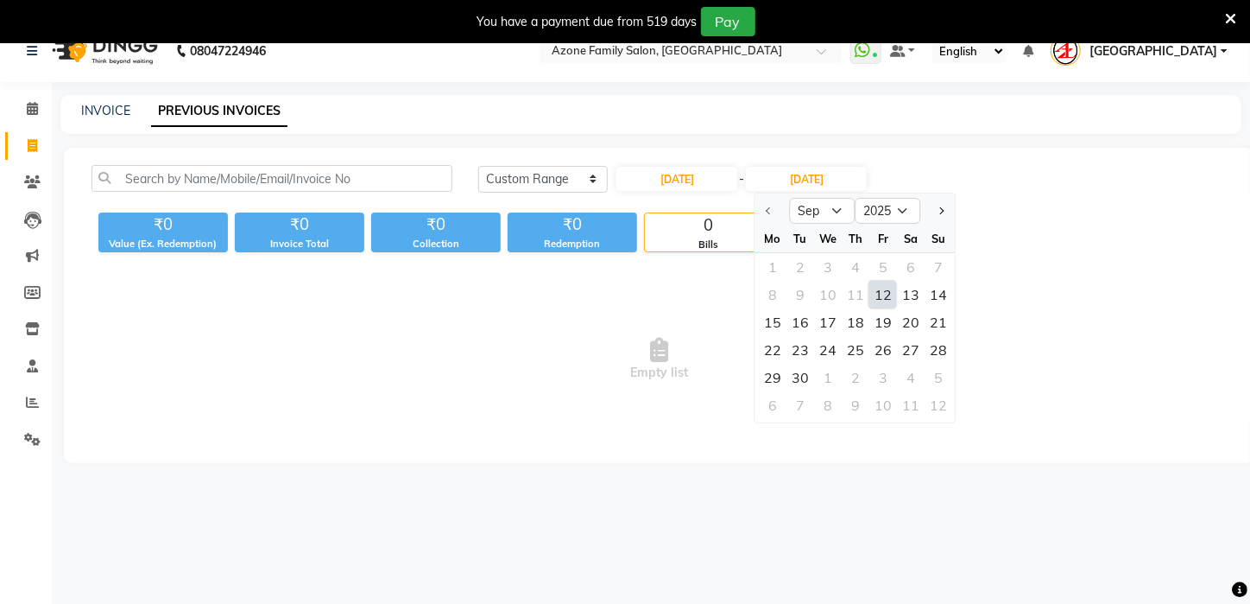
click at [884, 287] on div "12" at bounding box center [884, 295] width 28 height 28
type input "12-09-2025"
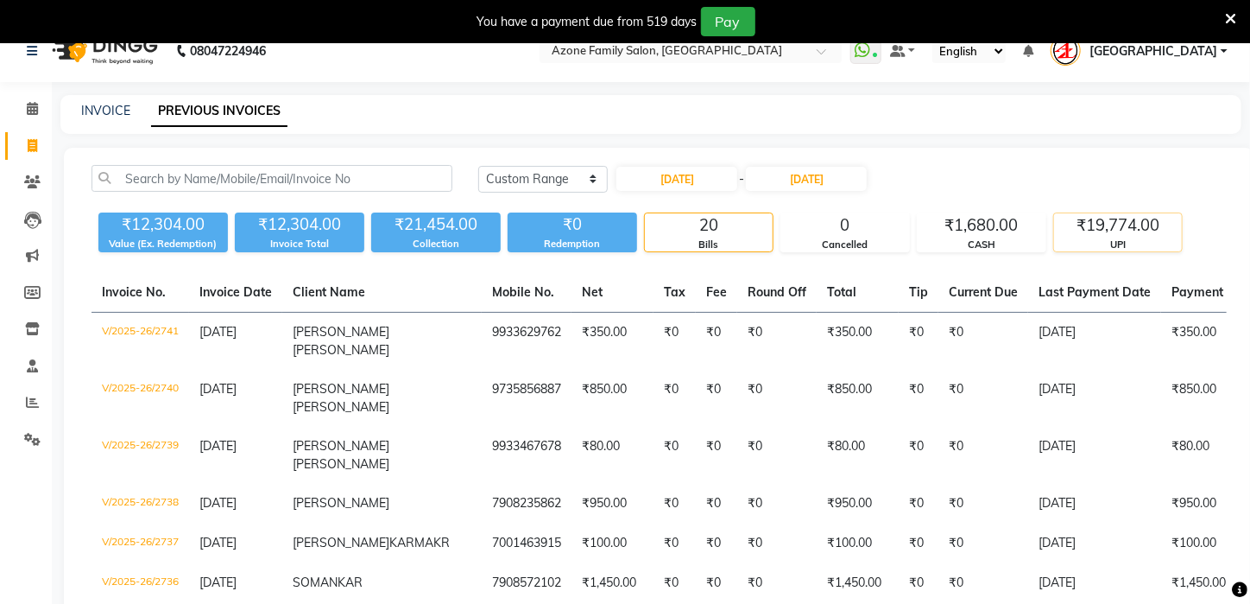
click at [1069, 235] on div "₹19,774.00" at bounding box center [1118, 225] width 128 height 24
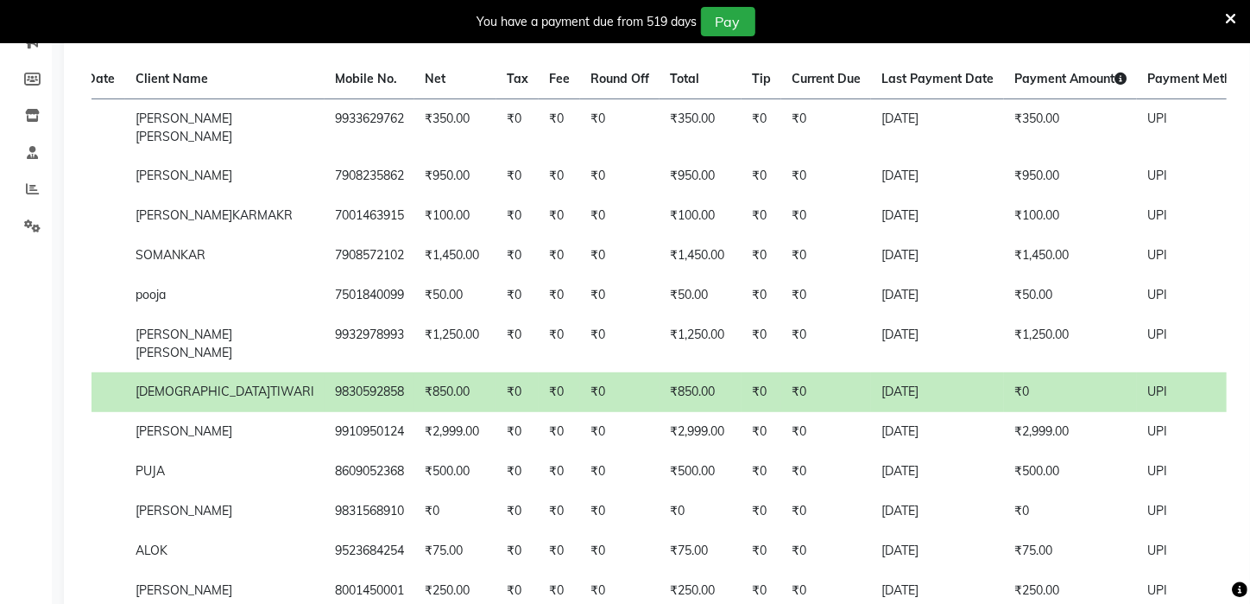
scroll to position [232, 0]
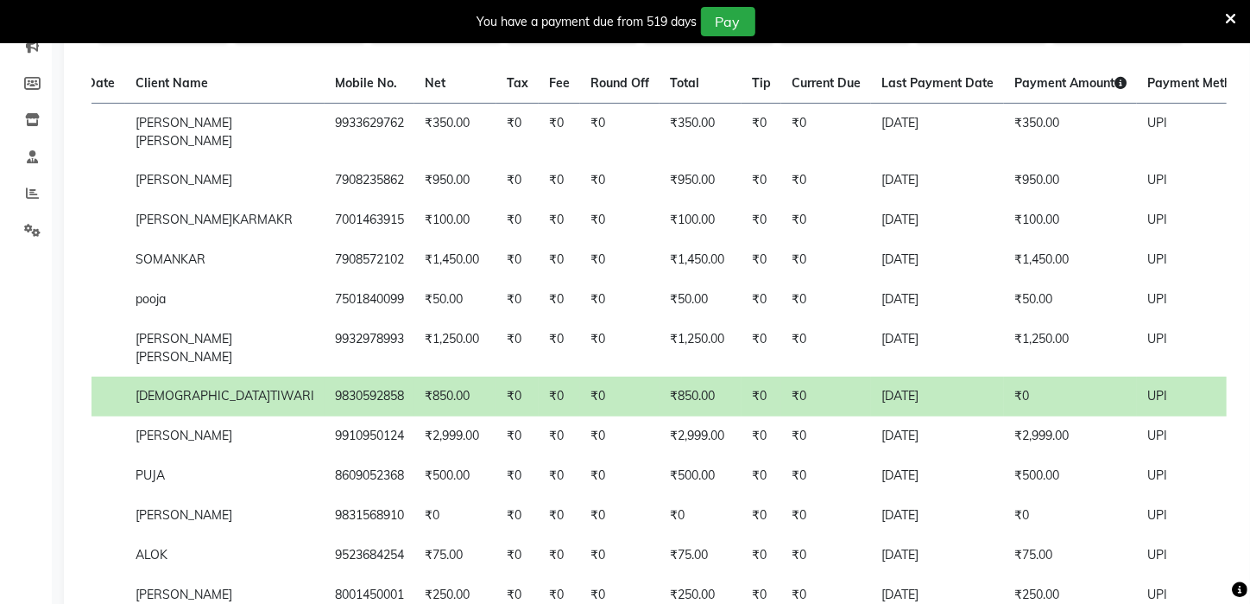
drag, startPoint x: 1249, startPoint y: 145, endPoint x: 1260, endPoint y: 155, distance: 15.3
click at [1249, 143] on html "08047224946 Select Location × Azone Family Salon, Kharagpur WhatsApp Status ✕ S…" at bounding box center [625, 70] width 1250 height 604
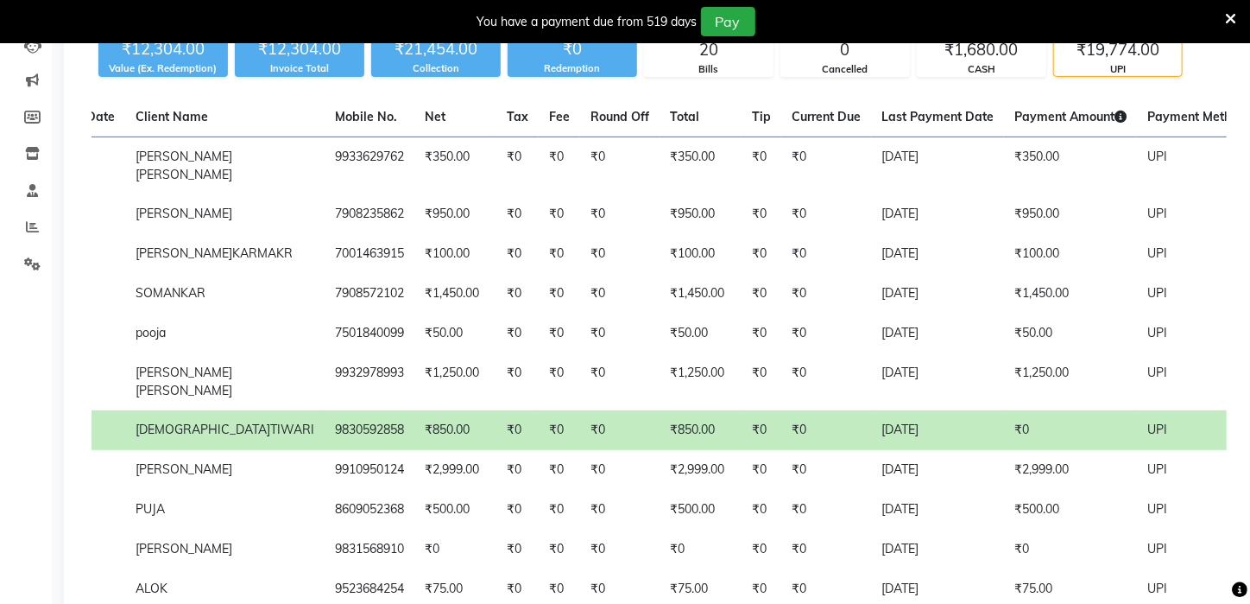
scroll to position [108, 0]
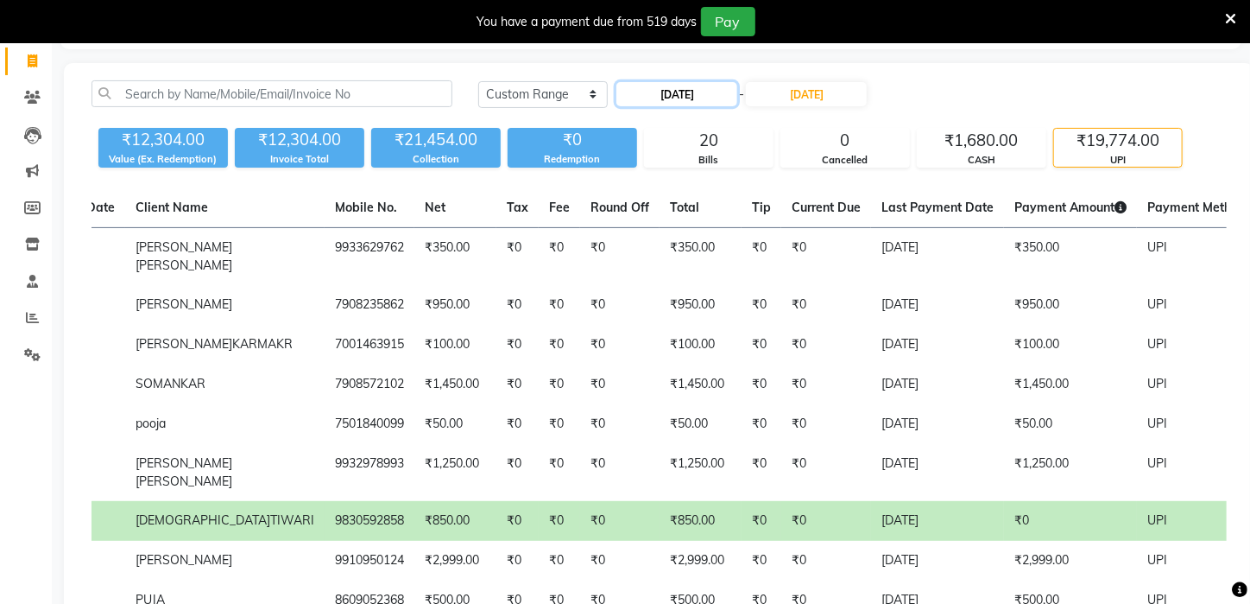
click at [713, 92] on input "12-09-2025" at bounding box center [677, 94] width 121 height 24
select select "9"
select select "2025"
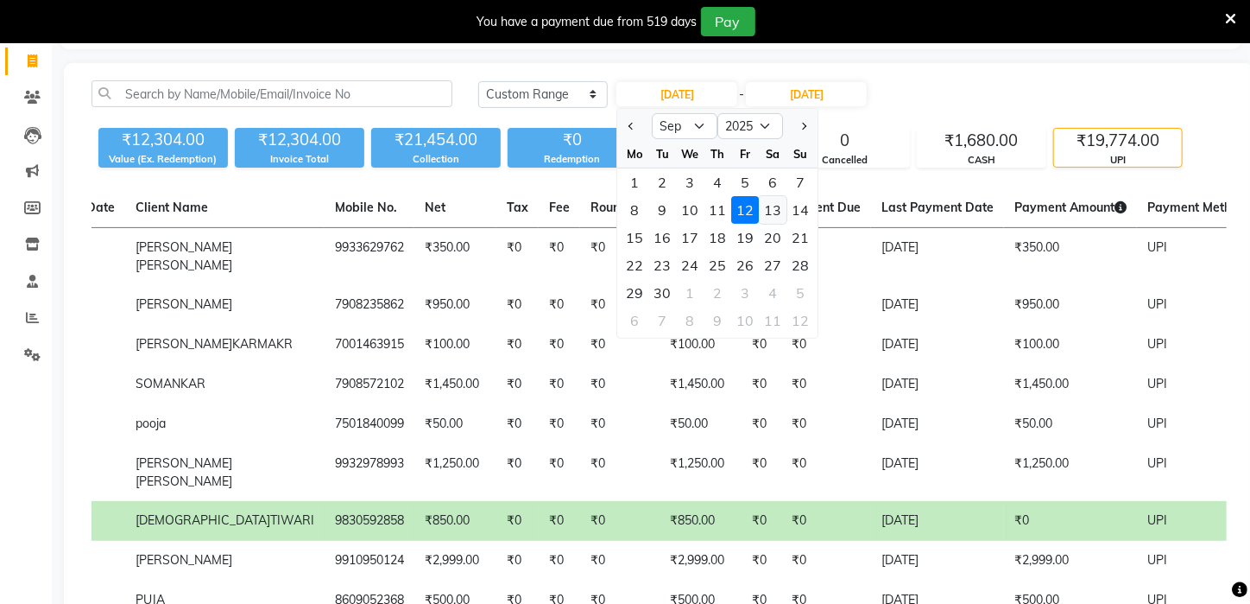
click at [768, 206] on div "13" at bounding box center [774, 210] width 28 height 28
type input "13-09-2025"
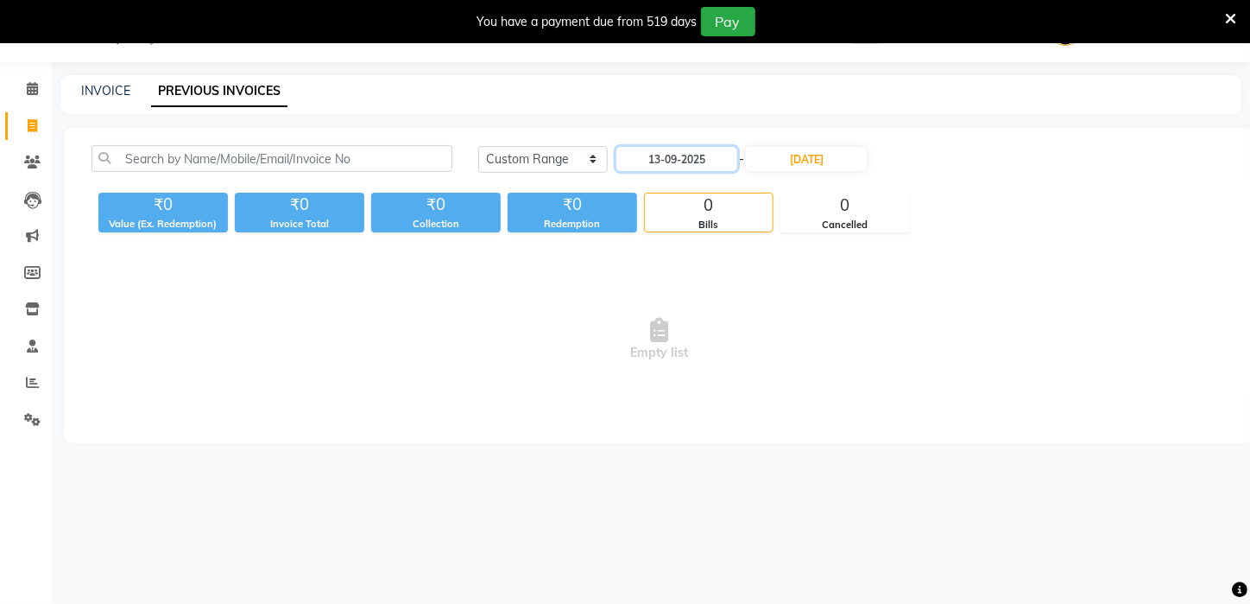
scroll to position [43, 0]
drag, startPoint x: 812, startPoint y: 96, endPoint x: 819, endPoint y: 117, distance: 22.7
click at [812, 97] on div "INVOICE PREVIOUS INVOICES" at bounding box center [640, 91] width 1161 height 18
click at [795, 156] on input "12-09-2025" at bounding box center [806, 159] width 121 height 24
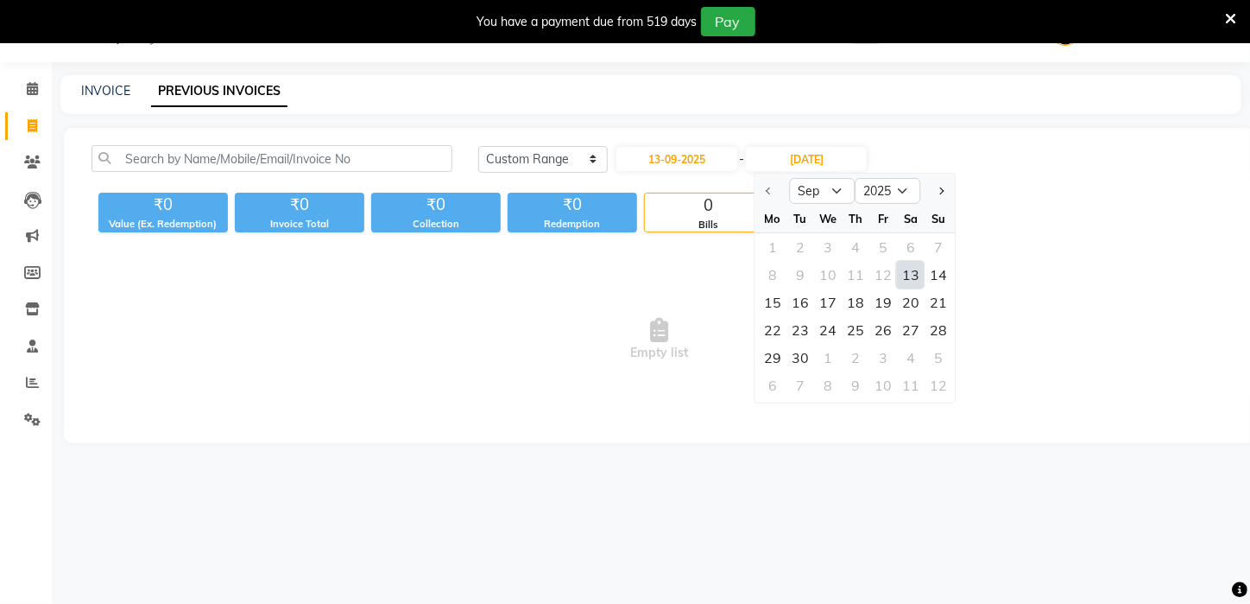
click at [906, 269] on div "13" at bounding box center [911, 275] width 28 height 28
type input "13-09-2025"
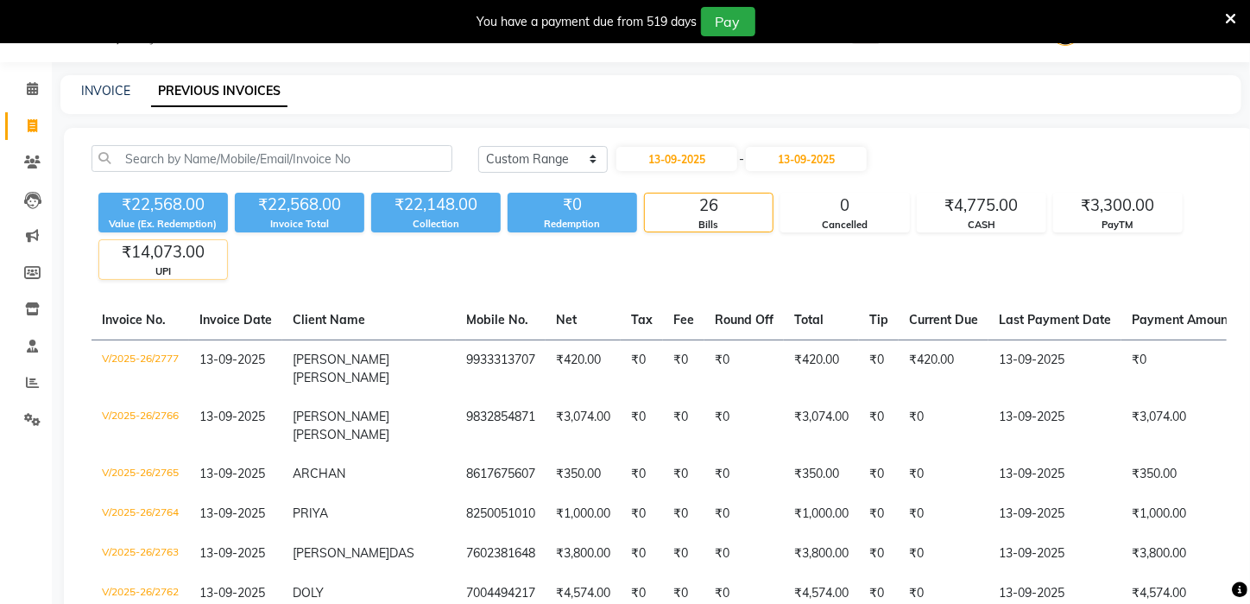
drag, startPoint x: 176, startPoint y: 262, endPoint x: 165, endPoint y: 260, distance: 11.4
click at [176, 261] on div "₹14,073.00" at bounding box center [163, 252] width 128 height 24
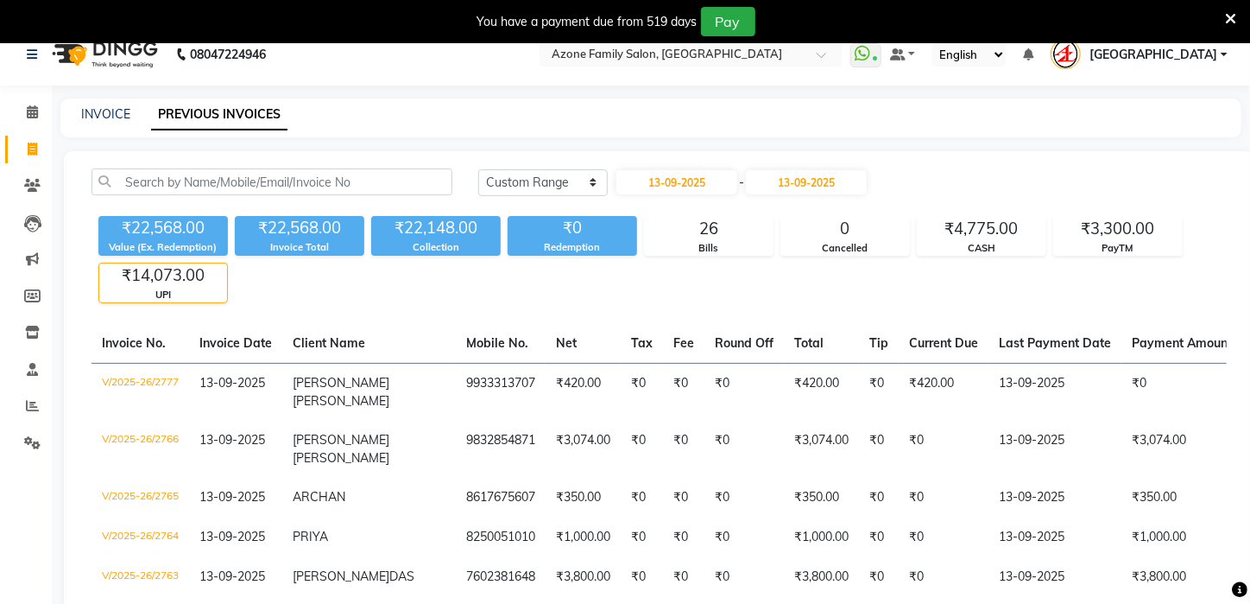
scroll to position [16, 0]
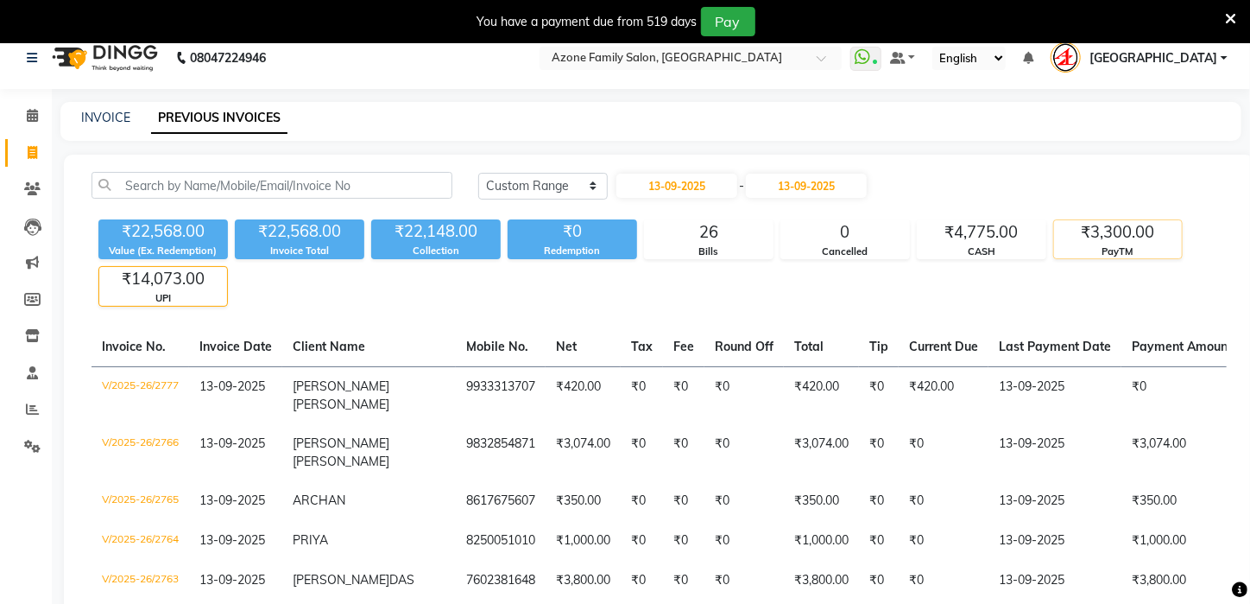
click at [1110, 240] on div "₹3,300.00" at bounding box center [1118, 232] width 128 height 24
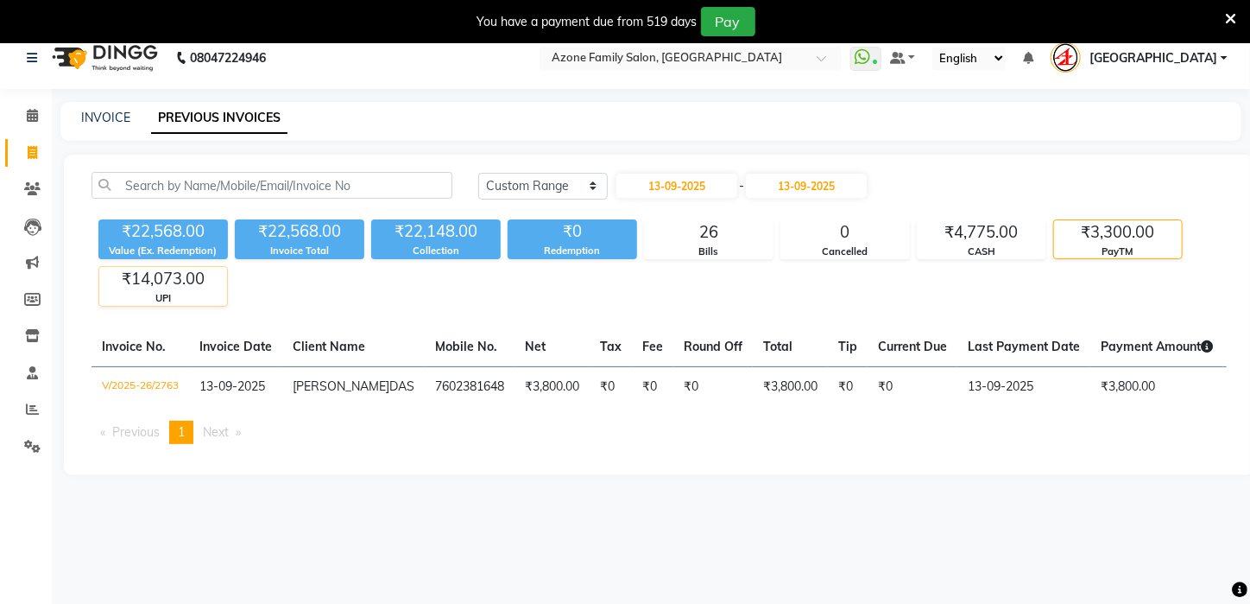
click at [128, 283] on div "₹14,073.00" at bounding box center [163, 279] width 128 height 24
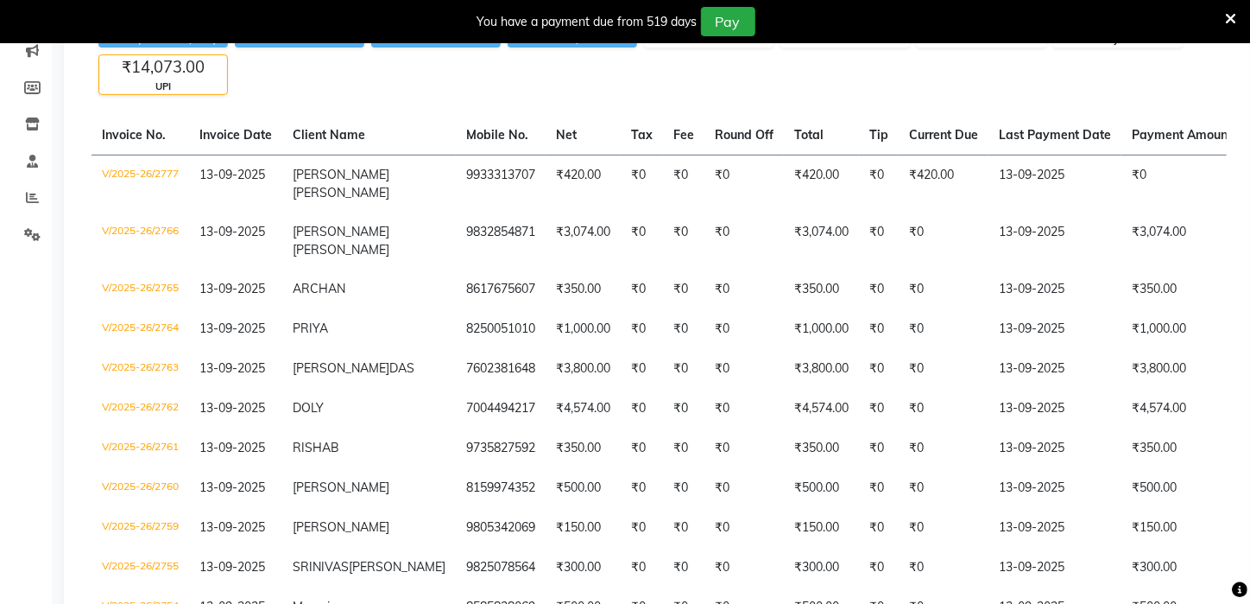
scroll to position [0, 0]
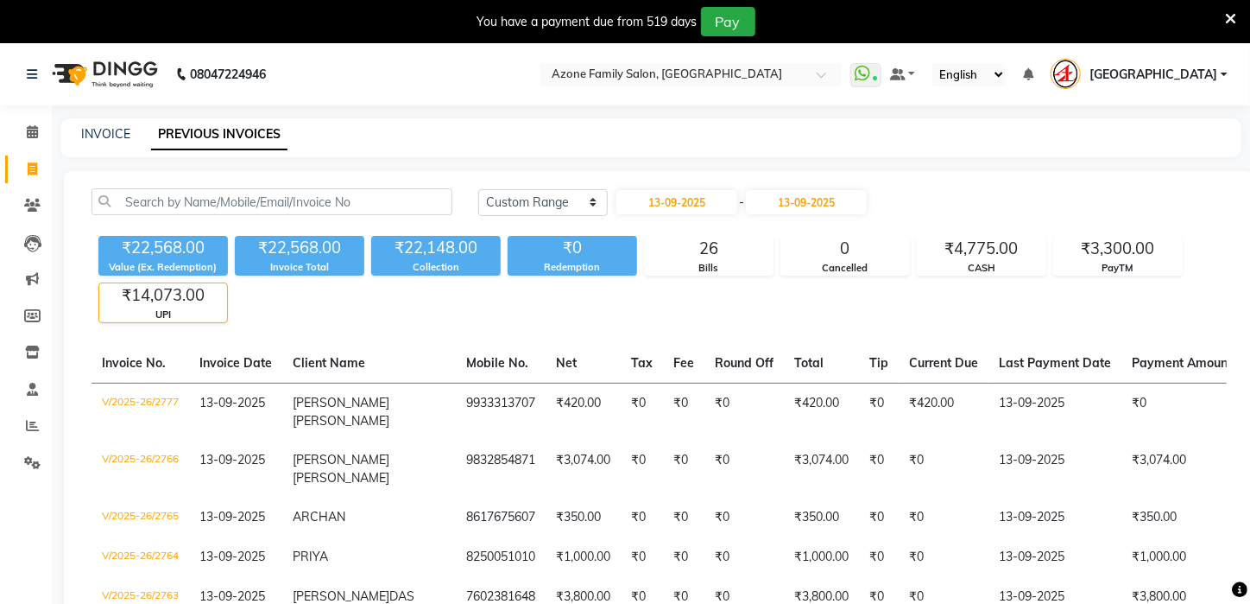
click at [180, 300] on div "₹14,073.00" at bounding box center [163, 295] width 128 height 24
click at [189, 298] on div "₹14,073.00" at bounding box center [163, 295] width 128 height 24
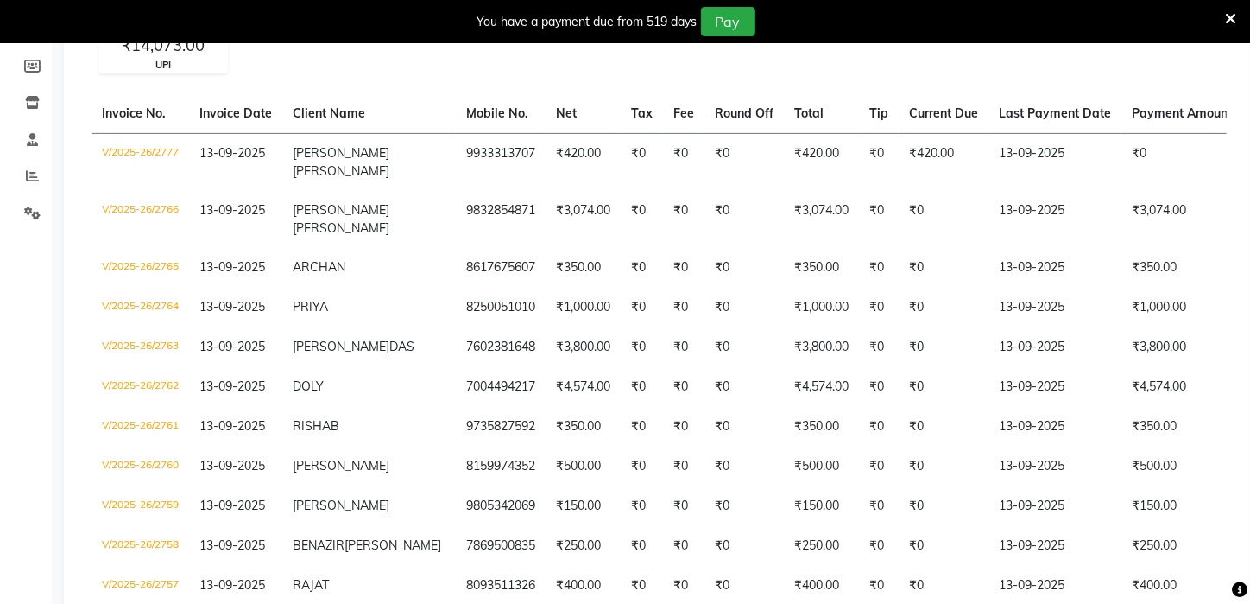
scroll to position [238, 0]
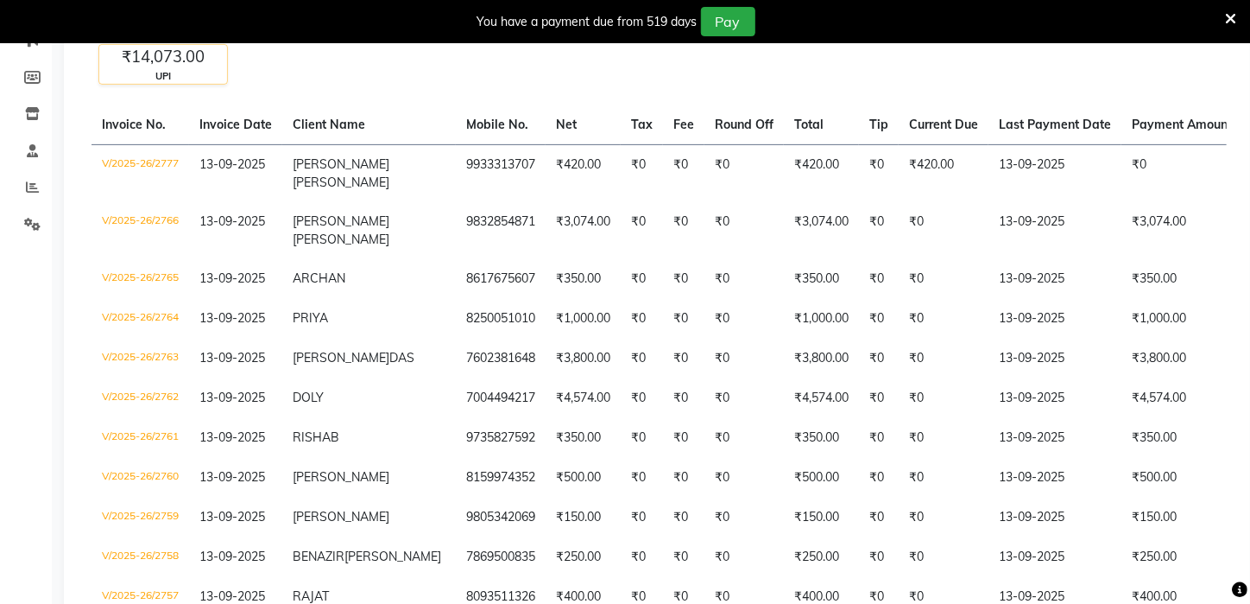
click at [157, 66] on div "₹14,073.00" at bounding box center [163, 57] width 128 height 24
click at [268, 90] on div "Today Yesterday Custom Range 13-09-2025 - 13-09-2025 ₹22,568.00 Value (Ex. Rede…" at bounding box center [659, 468] width 1191 height 1070
click at [214, 76] on div "UPI" at bounding box center [163, 76] width 128 height 15
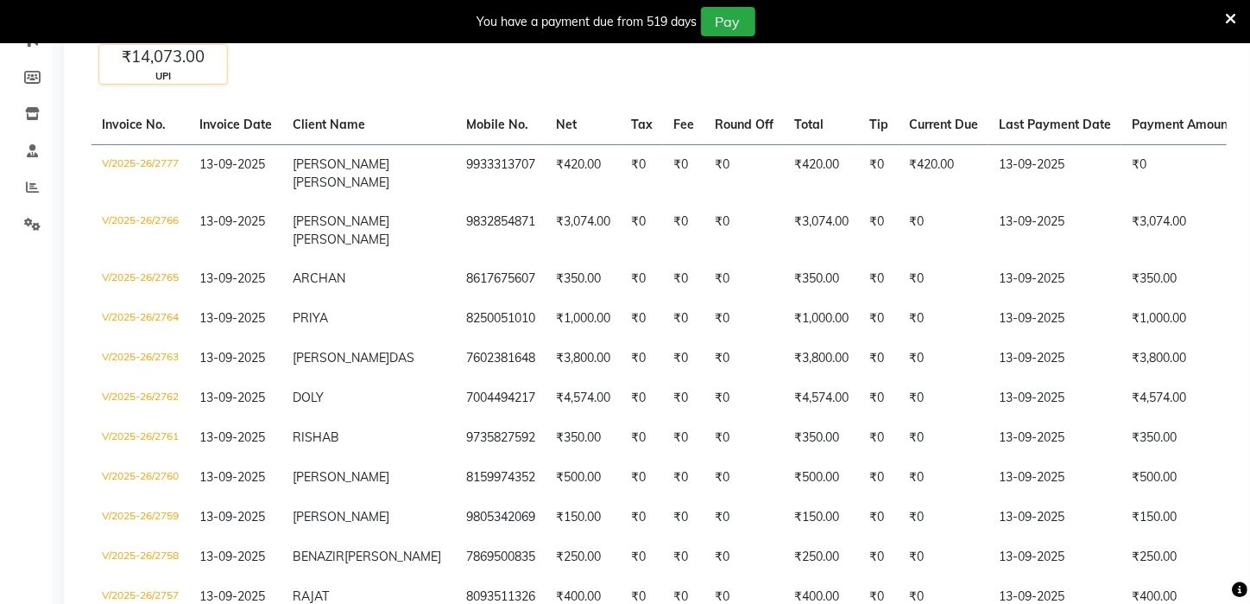
click at [221, 76] on div "UPI" at bounding box center [163, 76] width 128 height 15
click at [221, 77] on div "UPI" at bounding box center [163, 76] width 128 height 15
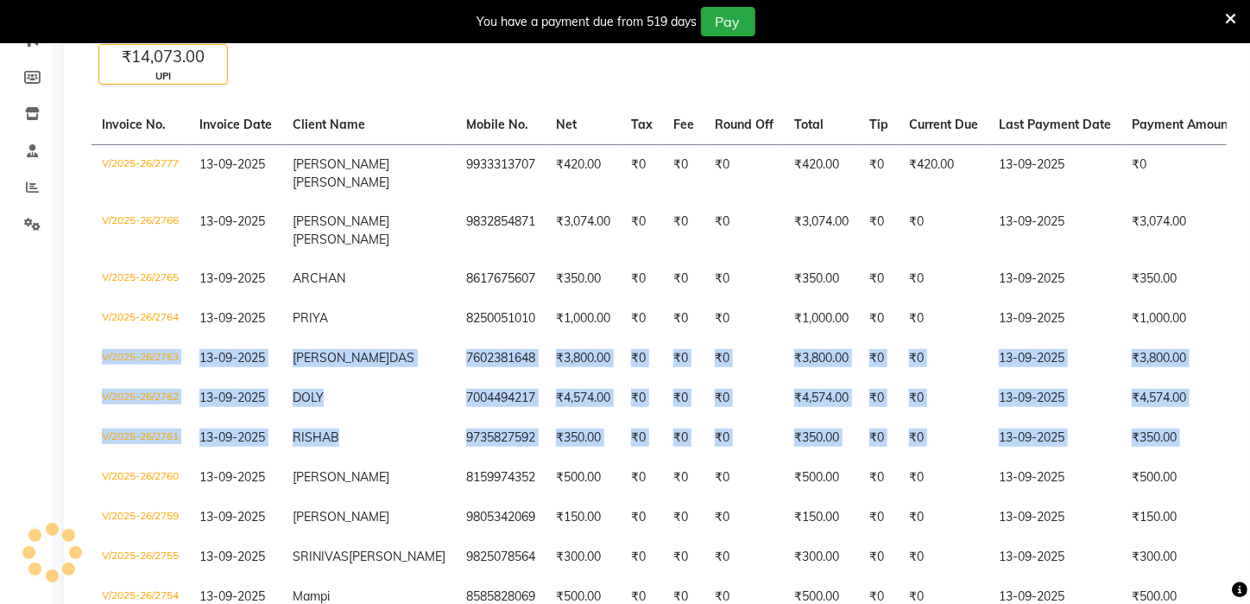
drag, startPoint x: 1249, startPoint y: 327, endPoint x: 1235, endPoint y: 375, distance: 49.7
click at [1249, 365] on html "08047224946 Select Location × Azone Family Salon, Kharagpur WhatsApp Status ✕ S…" at bounding box center [625, 64] width 1250 height 604
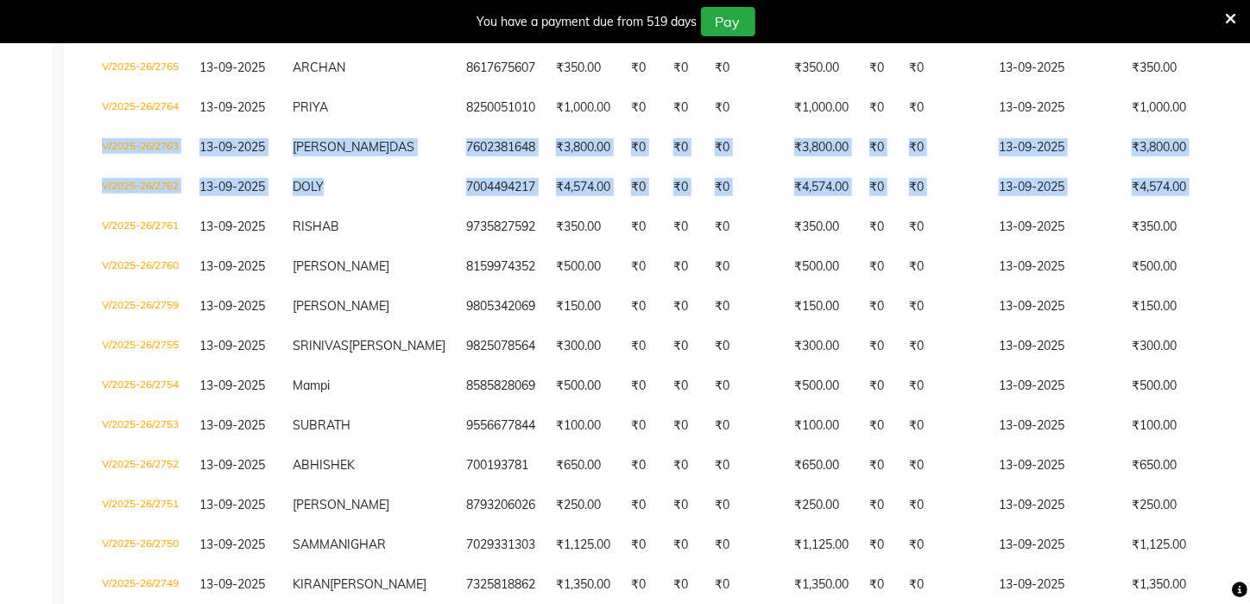
scroll to position [446, 0]
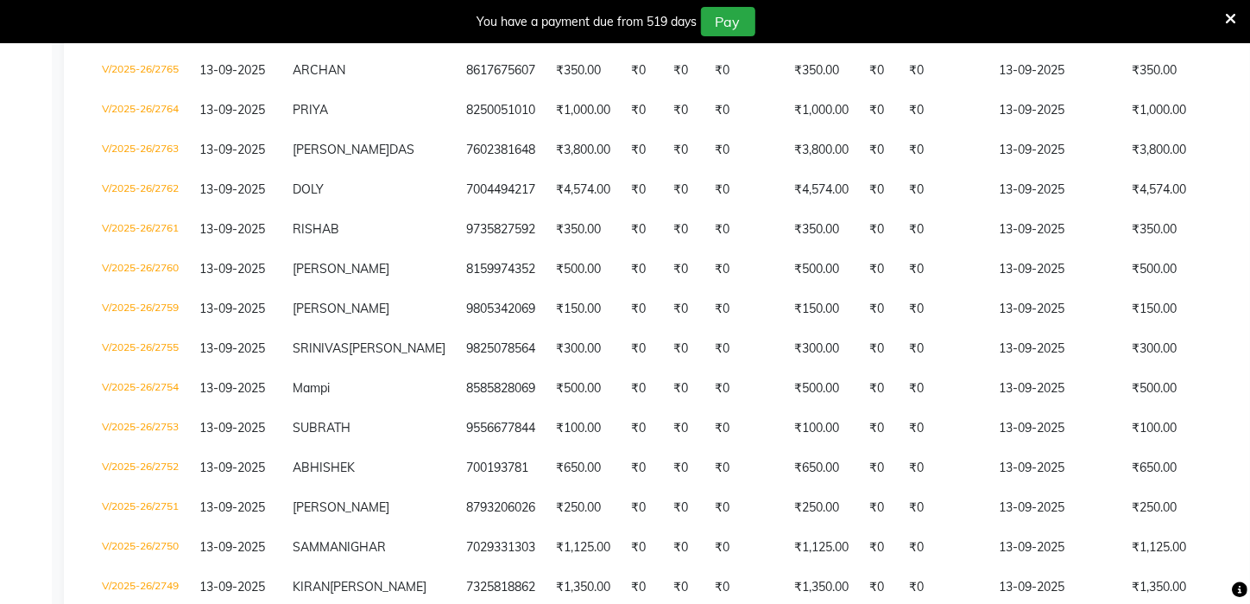
click at [1230, 427] on div "Invoice No. Invoice Date Client Name Mobile No. Net Tax Fee Round Off Total Tip…" at bounding box center [659, 337] width 1156 height 880
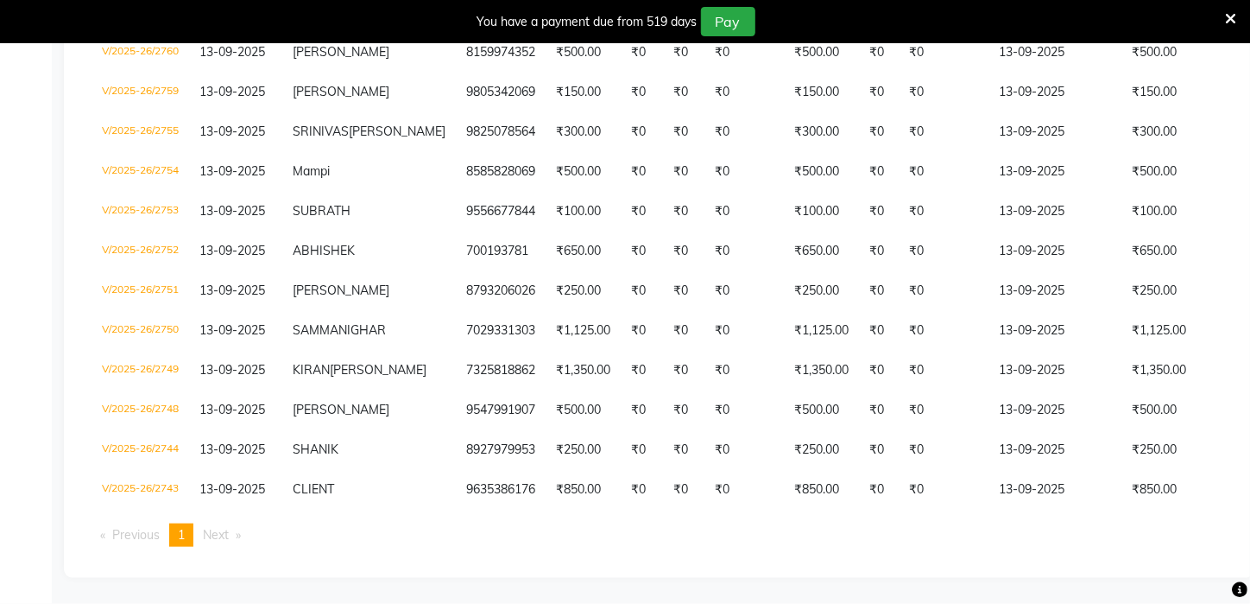
scroll to position [743, 0]
click at [882, 497] on table "Invoice No. Invoice Date Client Name Mobile No. Net Tax Fee Round Off Total Tip…" at bounding box center [659, 95] width 1135 height 829
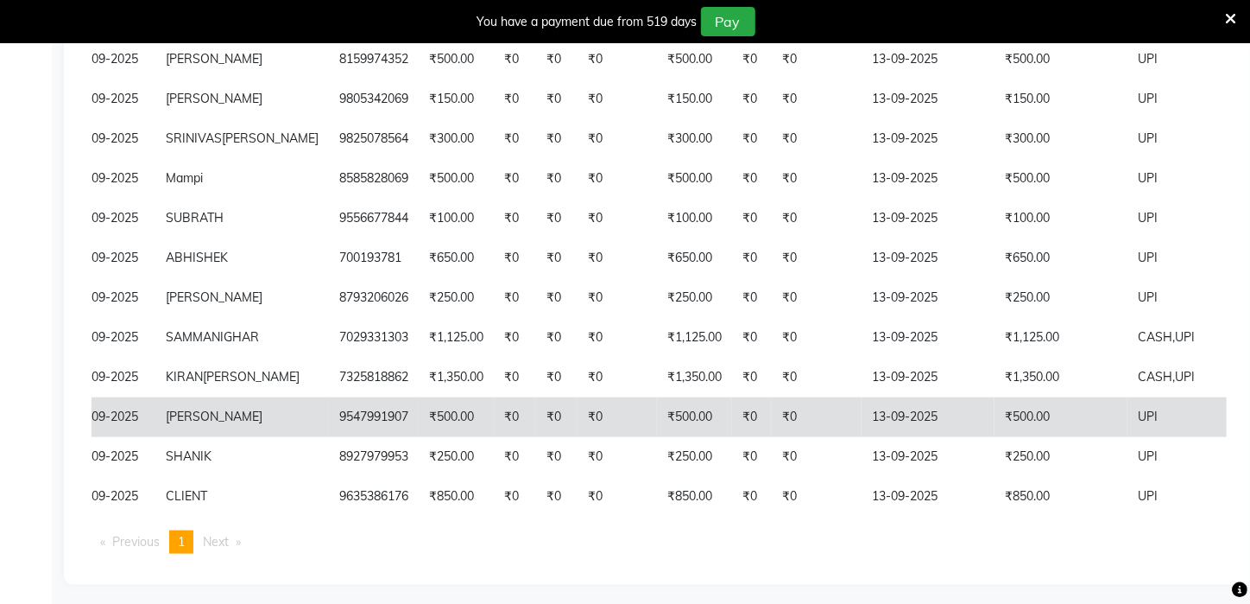
scroll to position [397, 0]
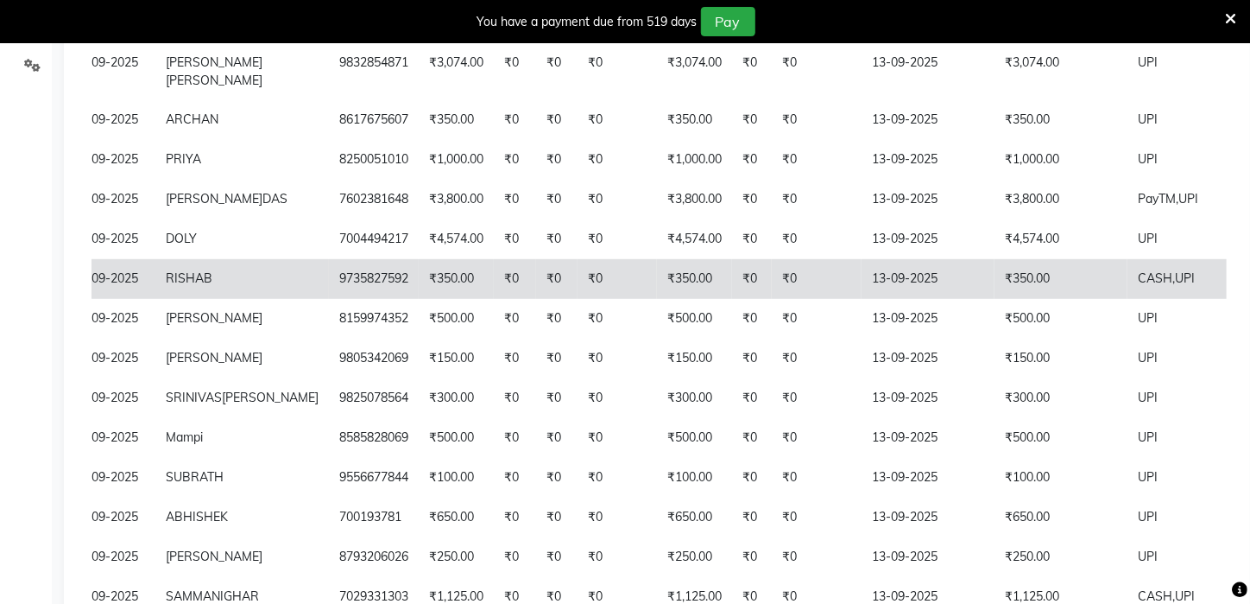
click at [862, 298] on td "13-09-2025" at bounding box center [928, 279] width 133 height 40
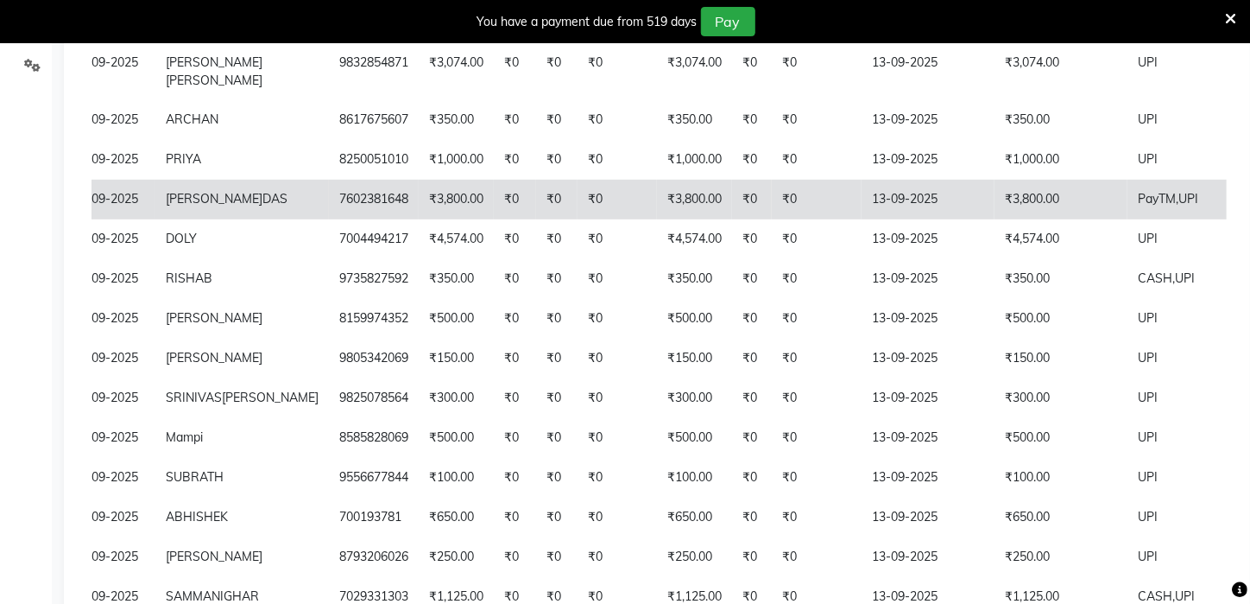
click at [862, 212] on td "13-09-2025" at bounding box center [928, 200] width 133 height 40
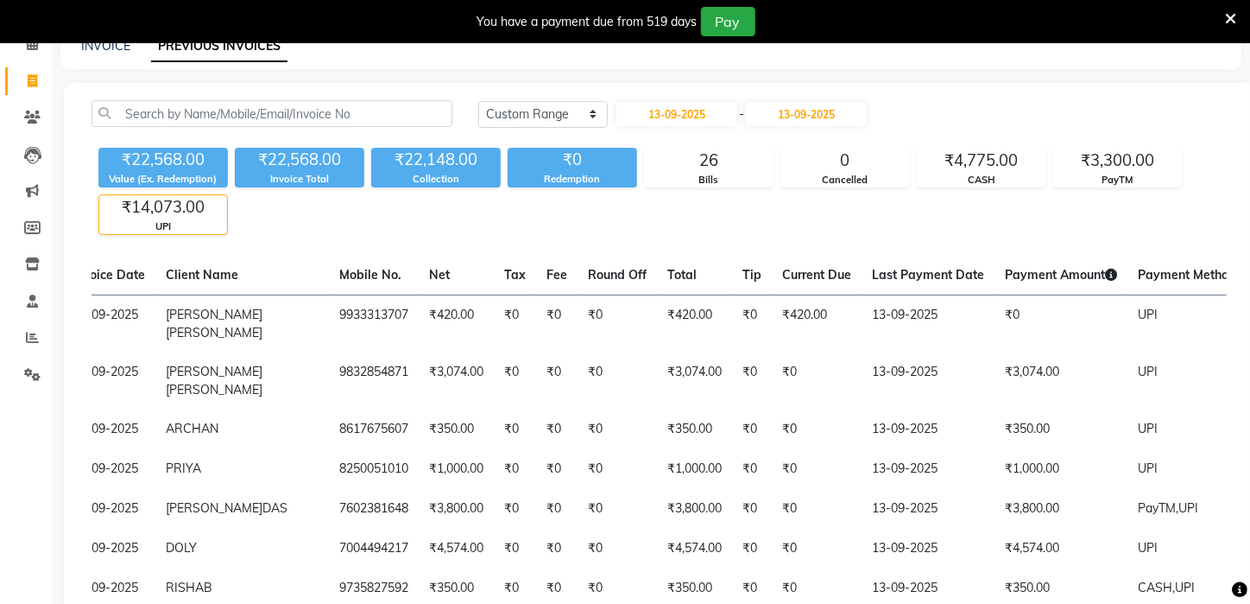
scroll to position [0, 0]
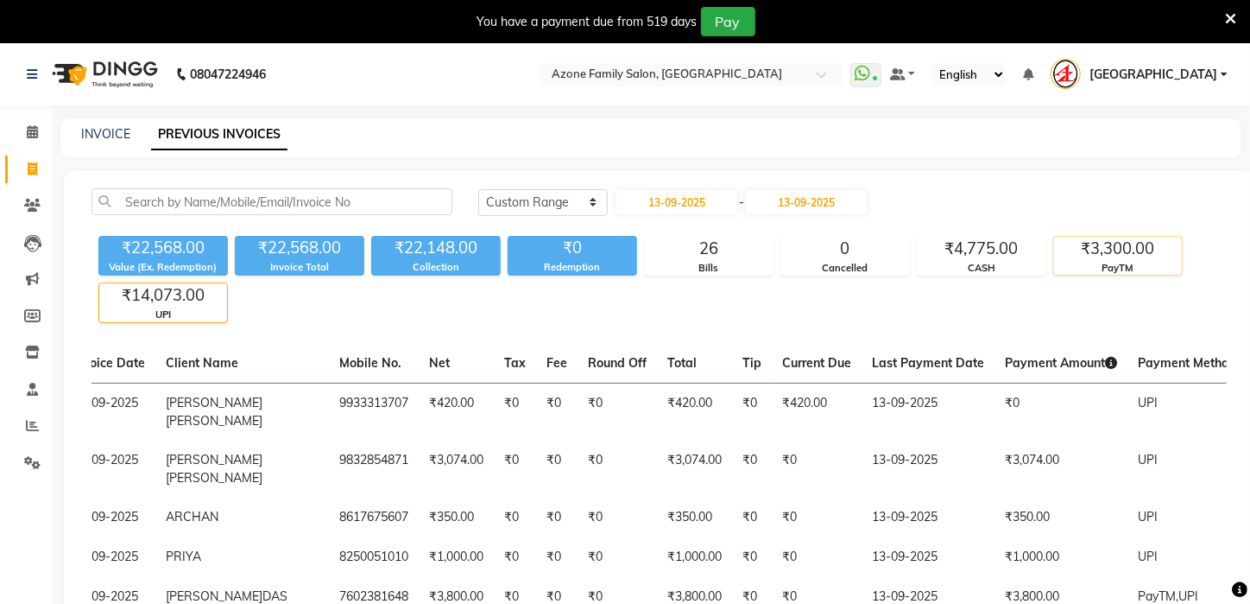
drag, startPoint x: 1116, startPoint y: 251, endPoint x: 1138, endPoint y: 247, distance: 22.0
click at [1135, 248] on div "₹3,300.00" at bounding box center [1118, 249] width 128 height 24
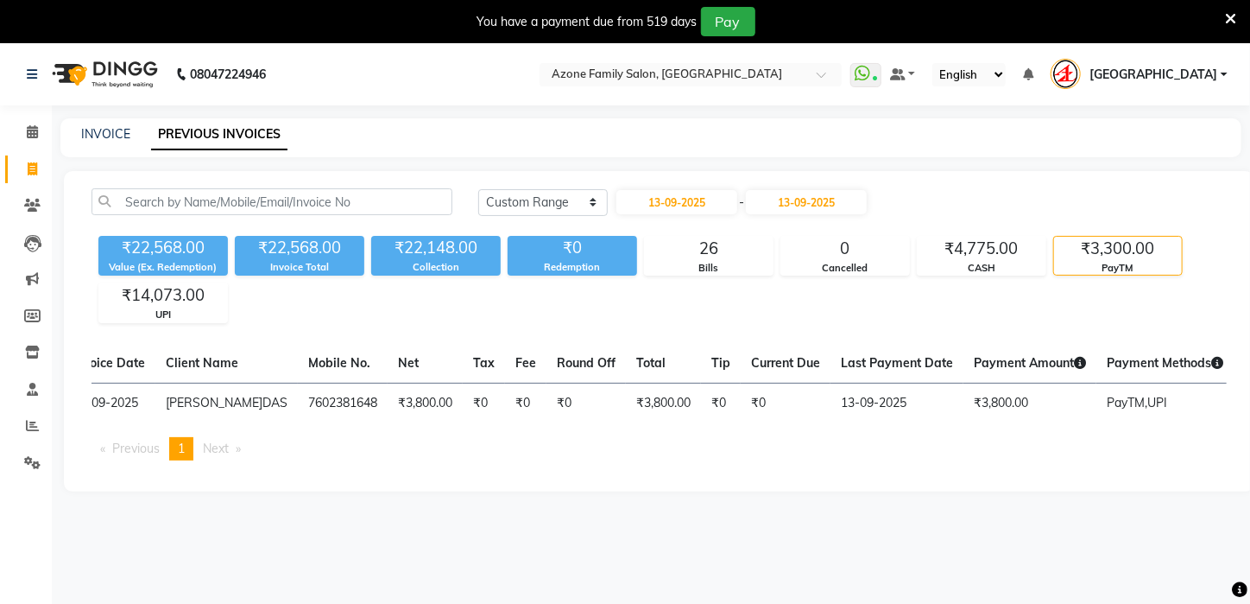
click at [1058, 288] on div "₹22,568.00 Value (Ex. Redemption) ₹22,568.00 Invoice Total ₹22,148.00 Collectio…" at bounding box center [659, 276] width 1135 height 94
click at [127, 273] on div "Value (Ex. Redemption)" at bounding box center [163, 267] width 130 height 15
click at [143, 298] on div "₹14,073.00" at bounding box center [163, 295] width 128 height 24
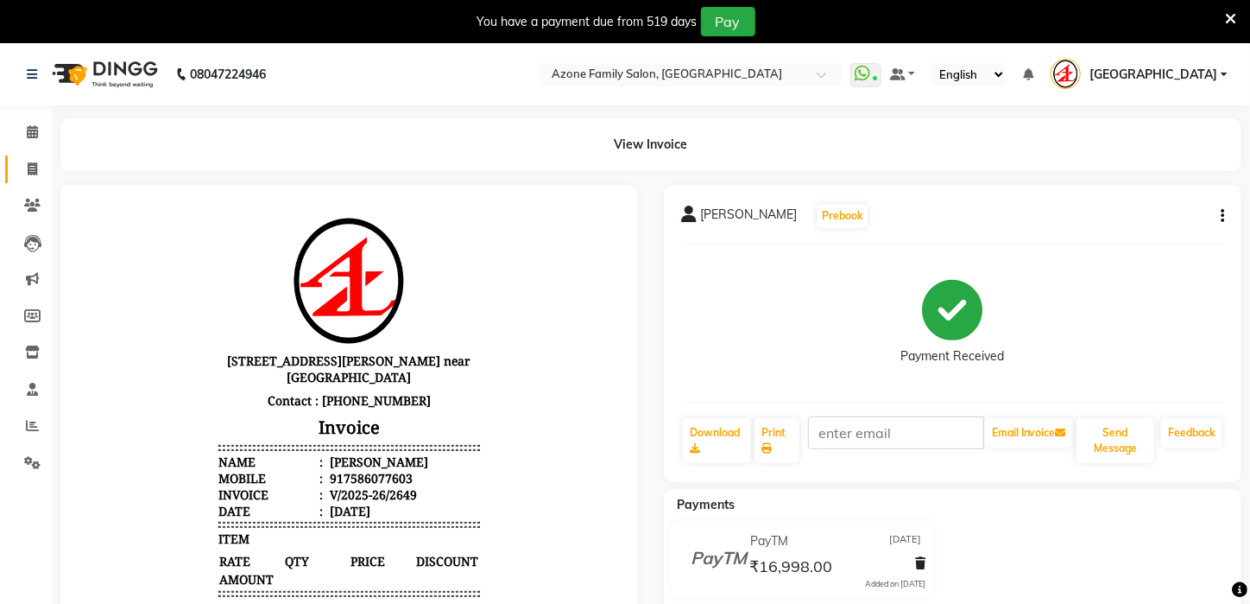
click at [35, 156] on link "Invoice" at bounding box center [25, 169] width 41 height 28
select select "service"
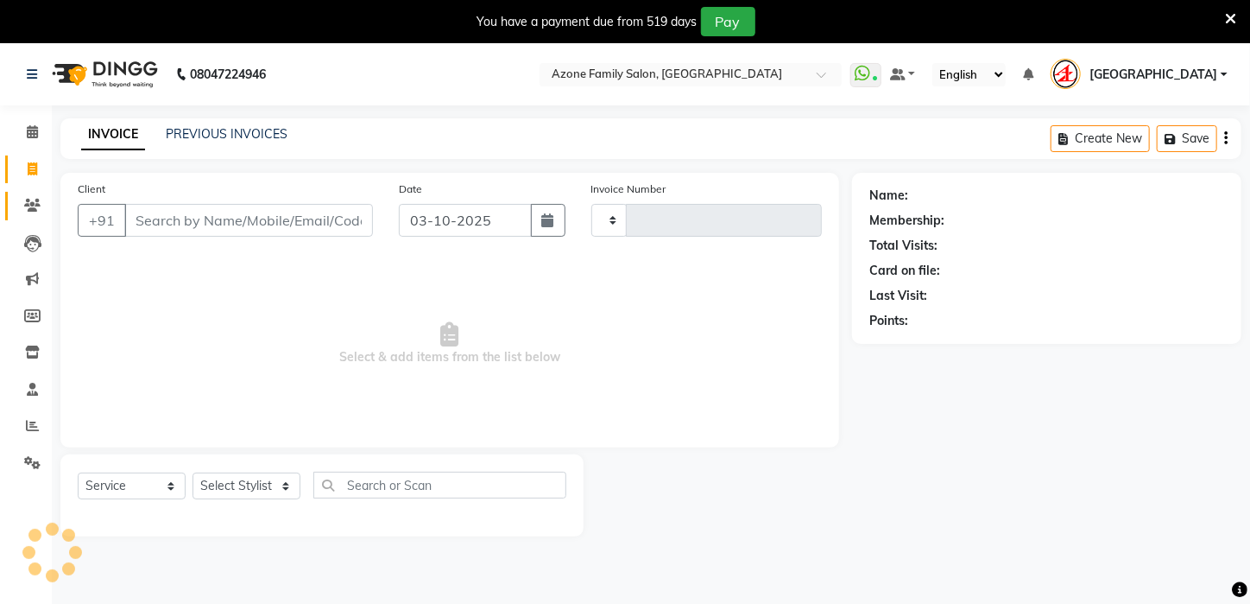
scroll to position [43, 0]
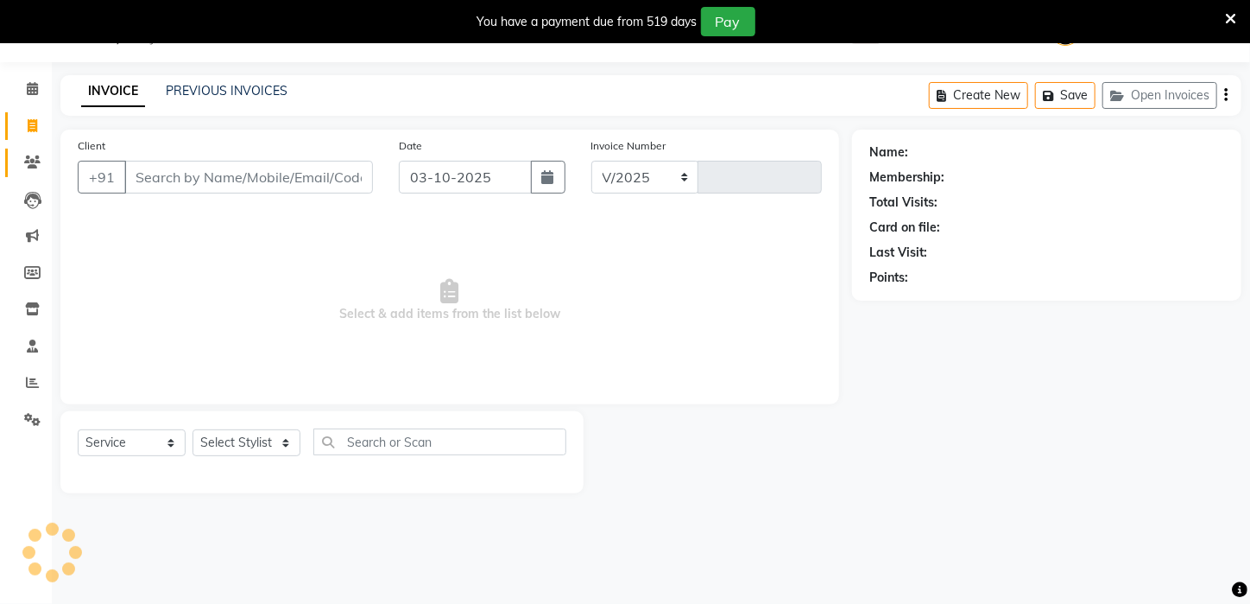
select select "4296"
type input "3341"
click at [167, 173] on input "Client" at bounding box center [248, 177] width 249 height 33
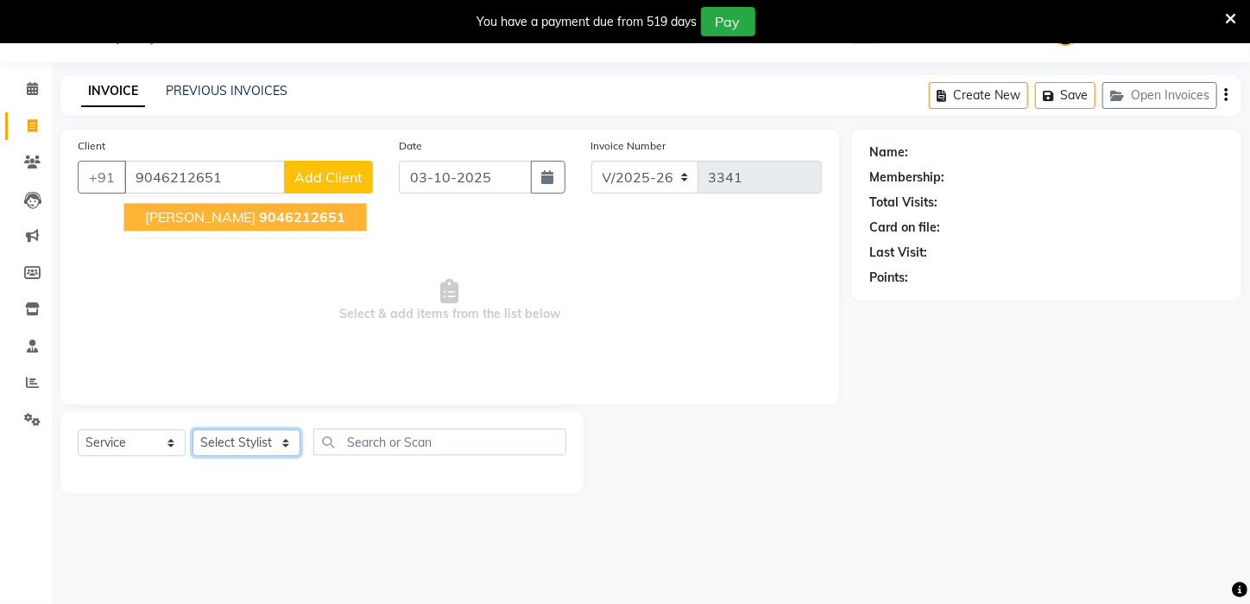
click at [219, 446] on select "Select Stylist Aftab Ansar ARPITA DEEPIKA IMRAAN Injamam KESHAV kharagpur Mahad…" at bounding box center [247, 442] width 108 height 27
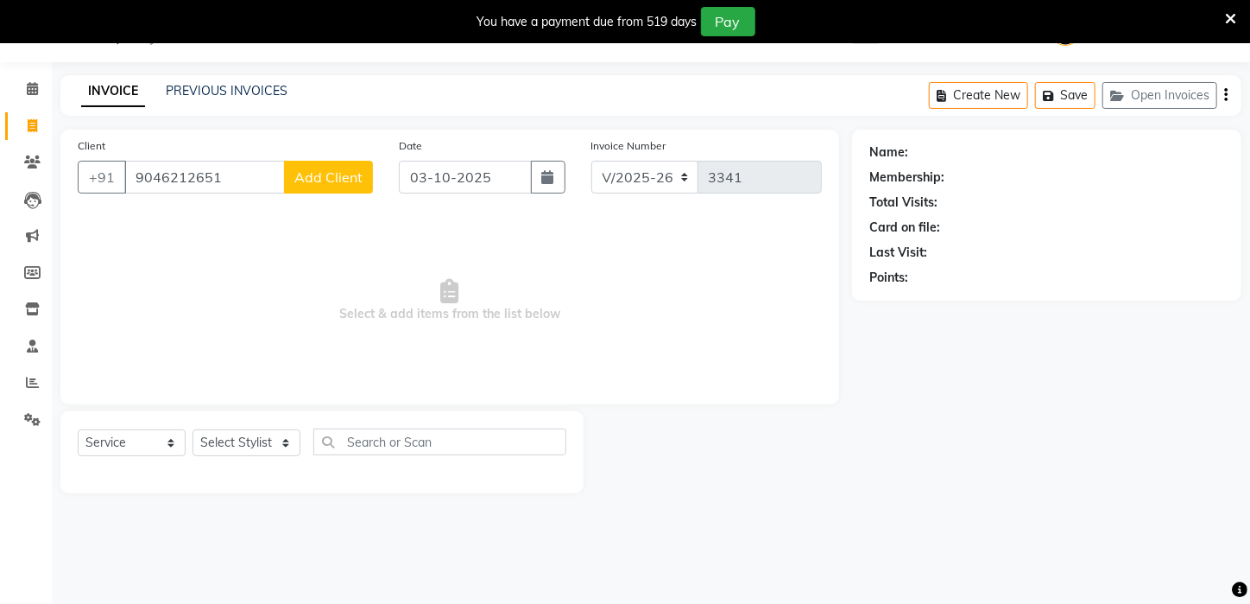
click at [144, 233] on span "Select & add items from the list below" at bounding box center [450, 300] width 744 height 173
click at [227, 172] on input "9046212651" at bounding box center [204, 177] width 161 height 33
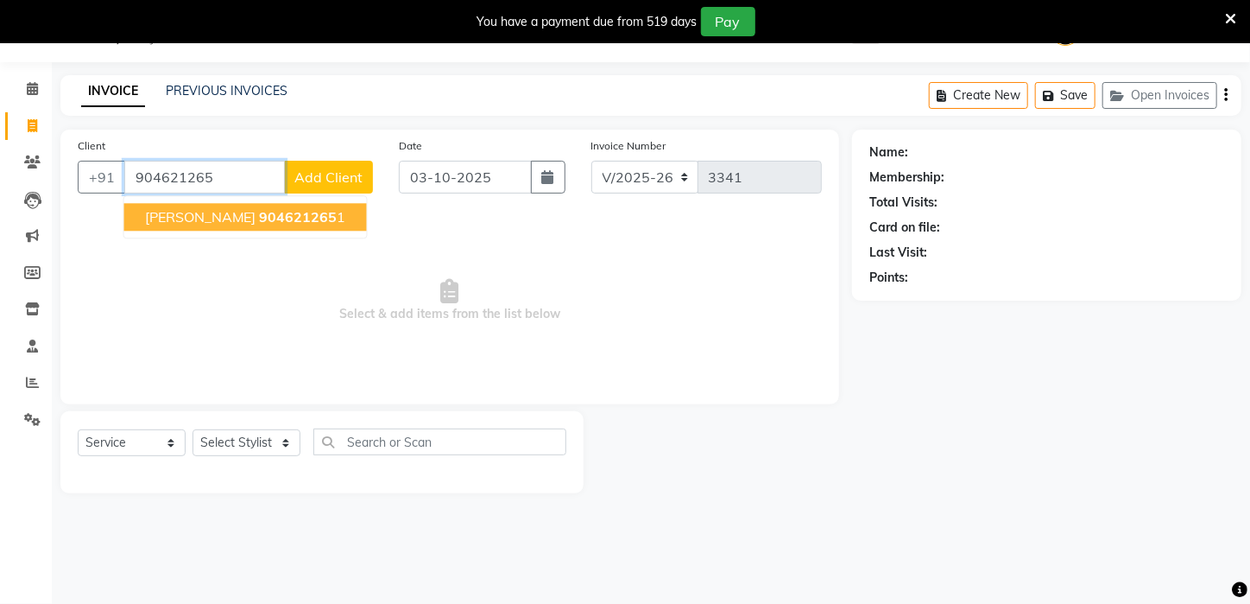
click at [260, 211] on span "904621265" at bounding box center [299, 216] width 78 height 17
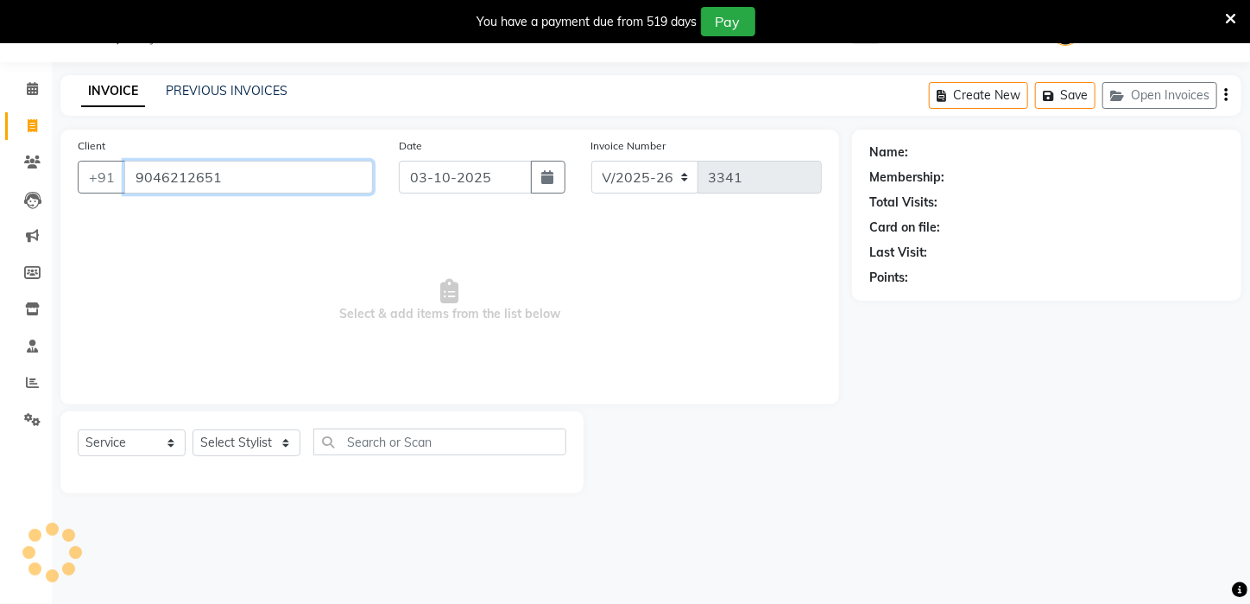
type input "9046212651"
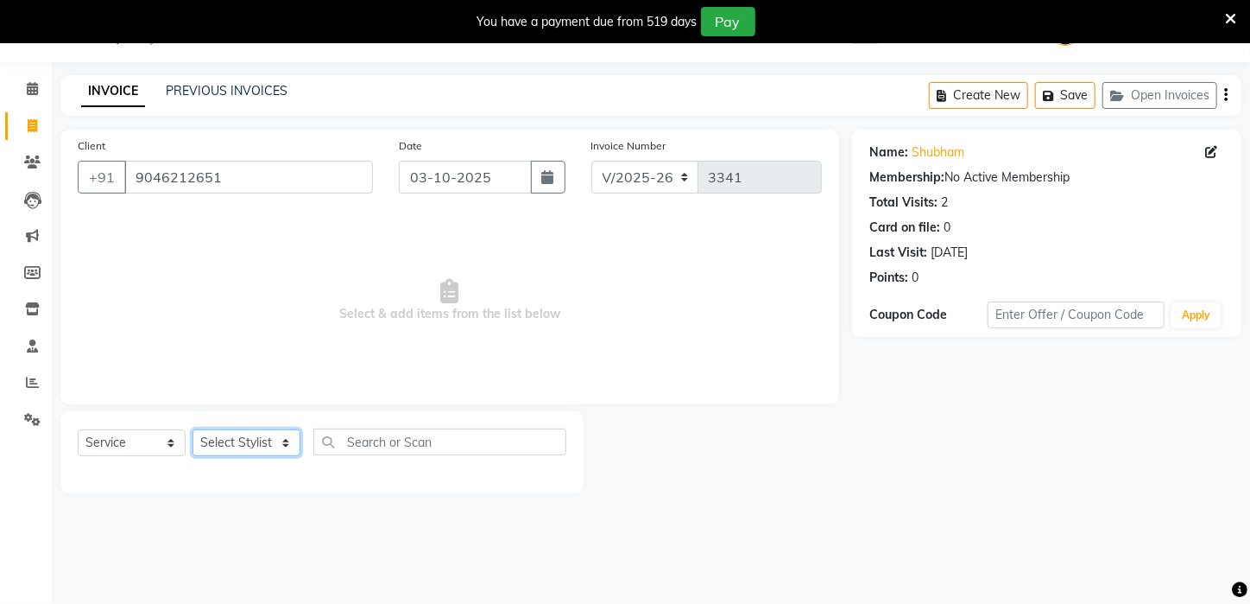
click at [250, 442] on select "Select Stylist Aftab Ansar ARPITA DEEPIKA IMRAAN Injamam KESHAV kharagpur Mahad…" at bounding box center [247, 442] width 108 height 27
select select "23459"
click at [193, 429] on select "Select Stylist Aftab Ansar ARPITA DEEPIKA IMRAAN Injamam KESHAV kharagpur Mahad…" at bounding box center [247, 442] width 108 height 27
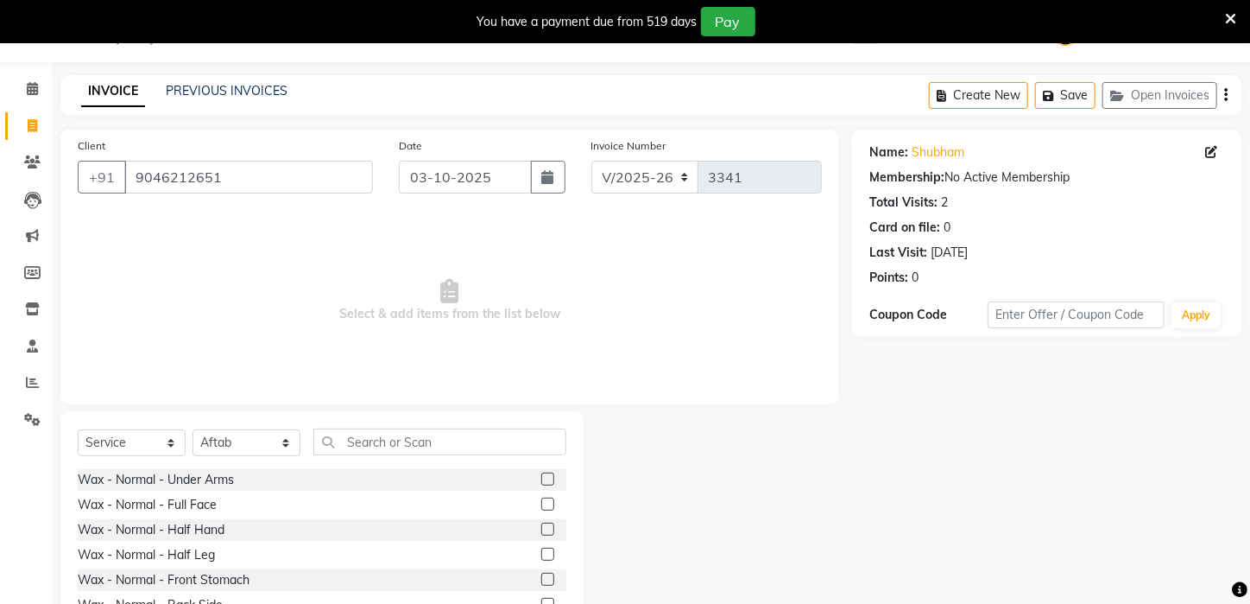
drag, startPoint x: 410, startPoint y: 460, endPoint x: 410, endPoint y: 448, distance: 12.1
click at [410, 457] on div "Select Service Product Membership Package Voucher Prepaid Gift Card Select Styl…" at bounding box center [322, 448] width 489 height 41
click at [410, 440] on input "text" at bounding box center [439, 441] width 253 height 27
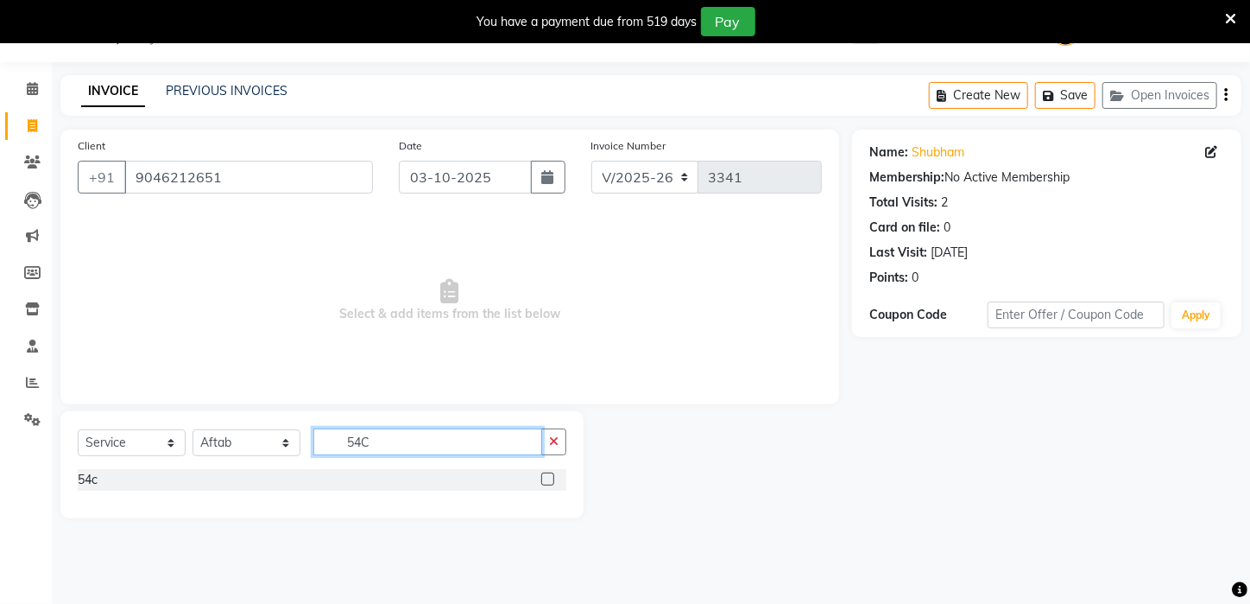
type input "54C"
click at [107, 480] on div "54c" at bounding box center [322, 480] width 489 height 22
click at [81, 475] on div "54c" at bounding box center [88, 480] width 20 height 18
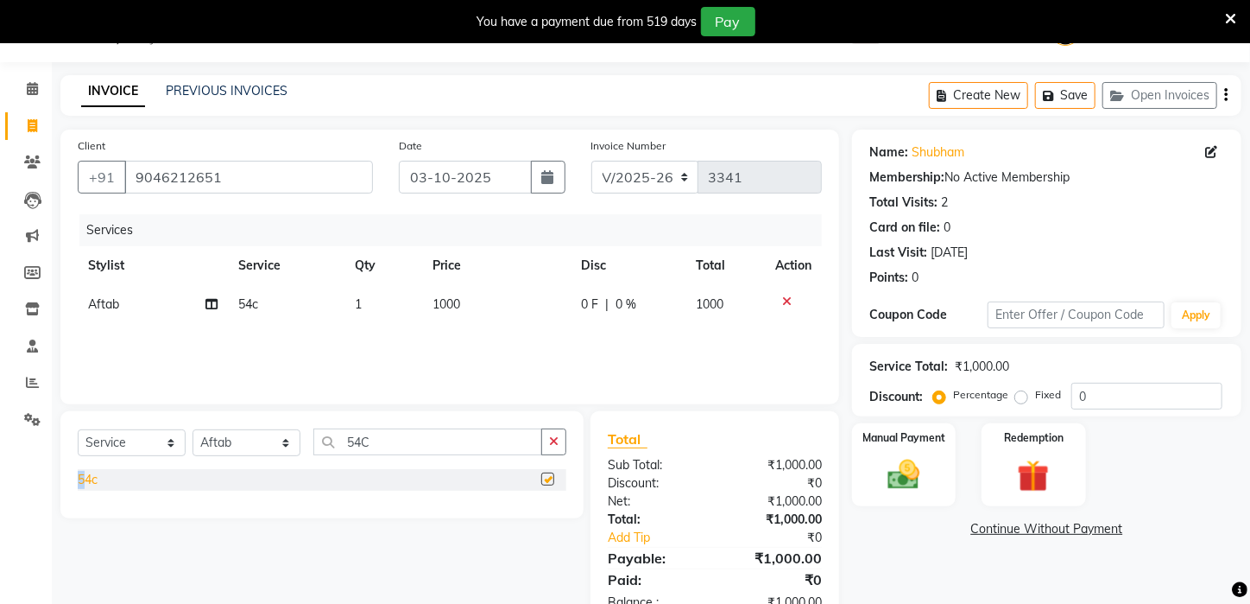
checkbox input "false"
drag, startPoint x: 398, startPoint y: 440, endPoint x: 275, endPoint y: 434, distance: 122.7
click at [275, 434] on div "Select Service Product Membership Package Voucher Prepaid Gift Card Select Styl…" at bounding box center [322, 448] width 489 height 41
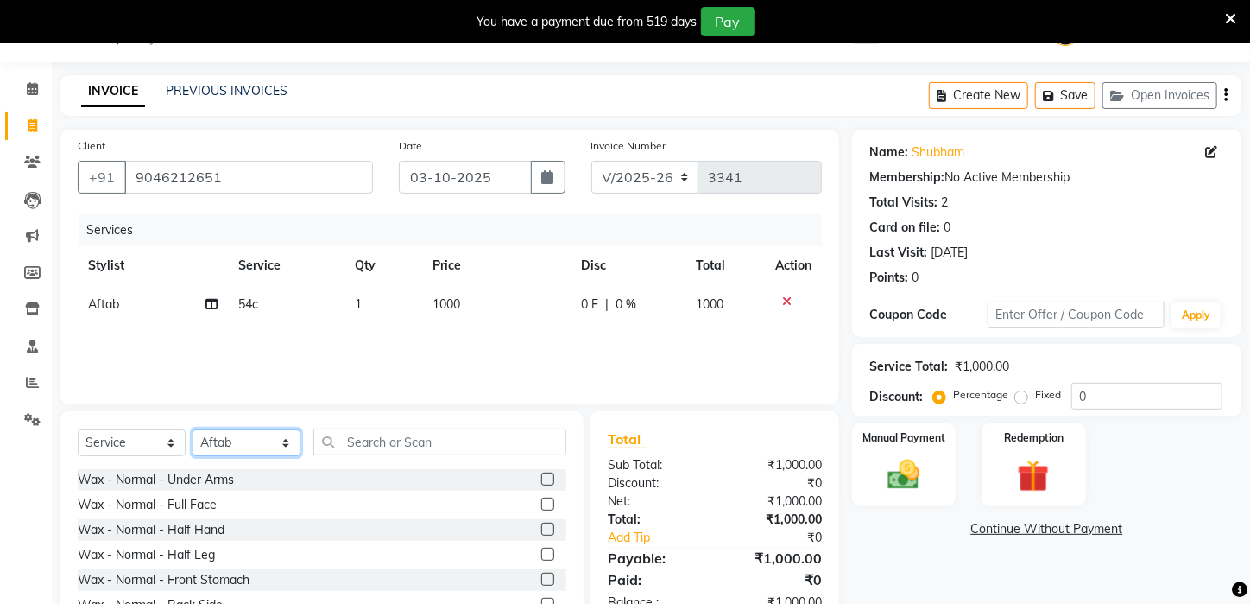
click at [251, 441] on select "Select Stylist Aftab Ansar ARPITA DEEPIKA IMRAAN Injamam KESHAV kharagpur Mahad…" at bounding box center [247, 442] width 108 height 27
select select "28699"
click at [193, 429] on select "Select Stylist Aftab Ansar ARPITA DEEPIKA IMRAAN Injamam KESHAV kharagpur Mahad…" at bounding box center [247, 442] width 108 height 27
click at [374, 432] on input "text" at bounding box center [439, 441] width 253 height 27
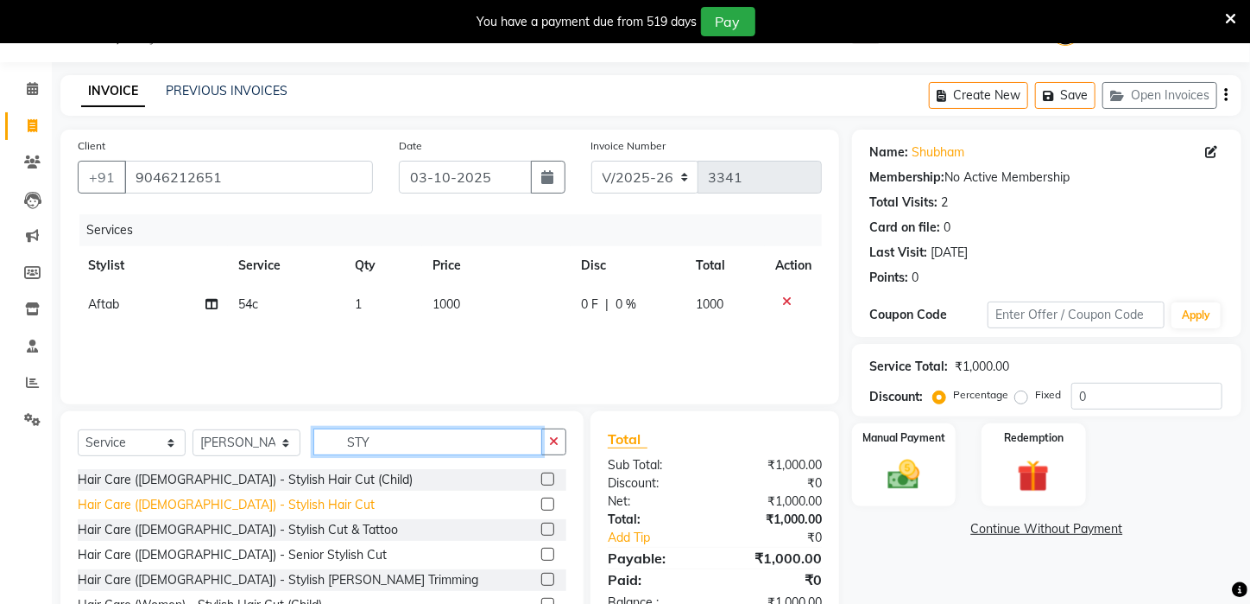
type input "STY"
click at [258, 497] on div "Hair Care (Male) - Stylish Hair Cut" at bounding box center [226, 505] width 297 height 18
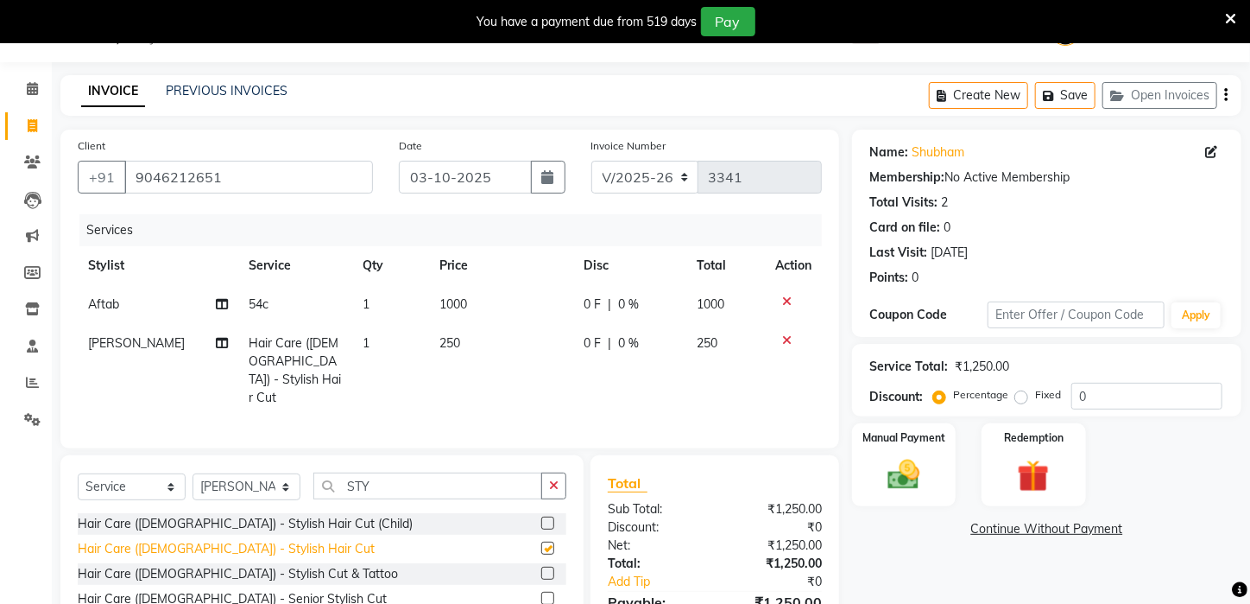
checkbox input "false"
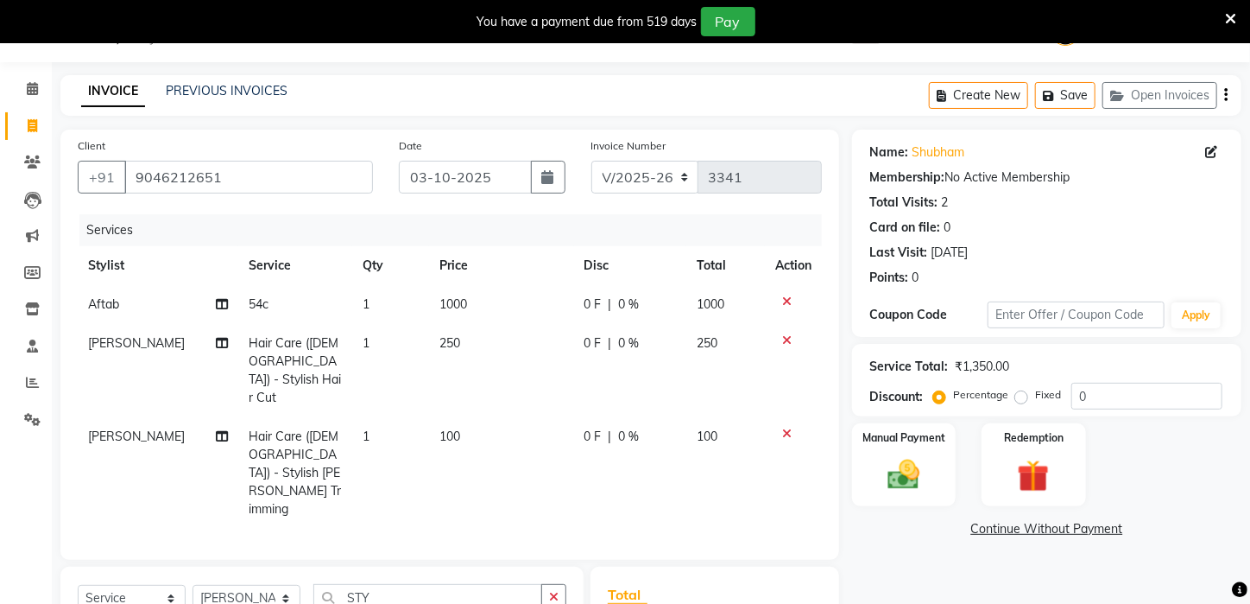
checkbox input "false"
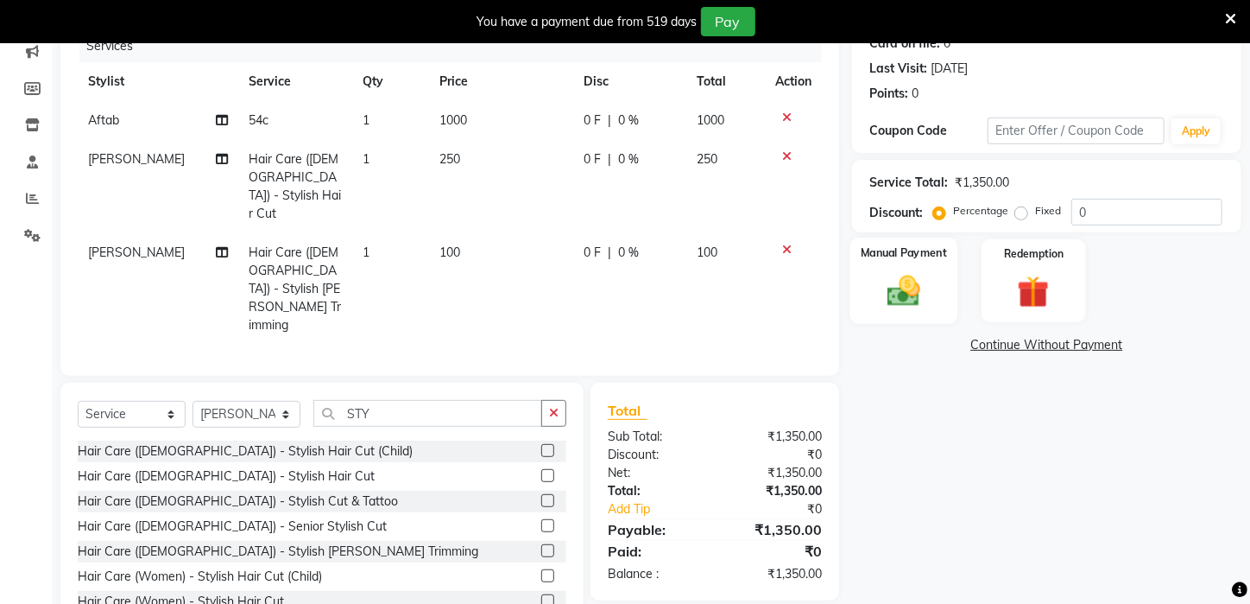
click at [924, 324] on div "Manual Payment" at bounding box center [905, 280] width 108 height 86
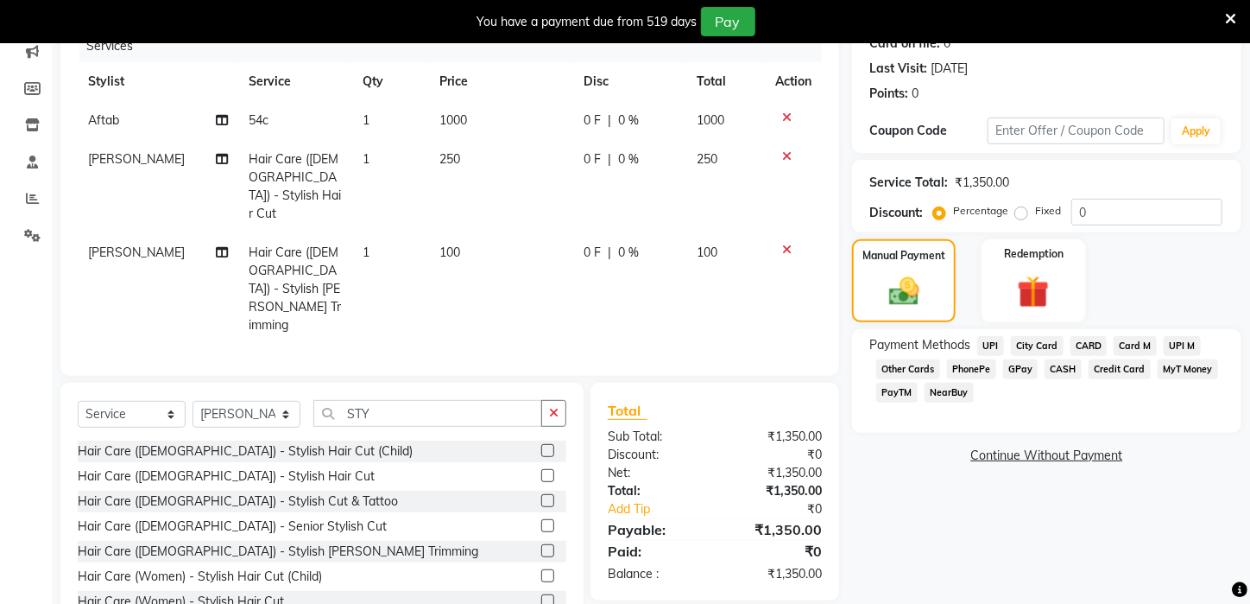
click at [904, 402] on span "PayTM" at bounding box center [896, 393] width 41 height 20
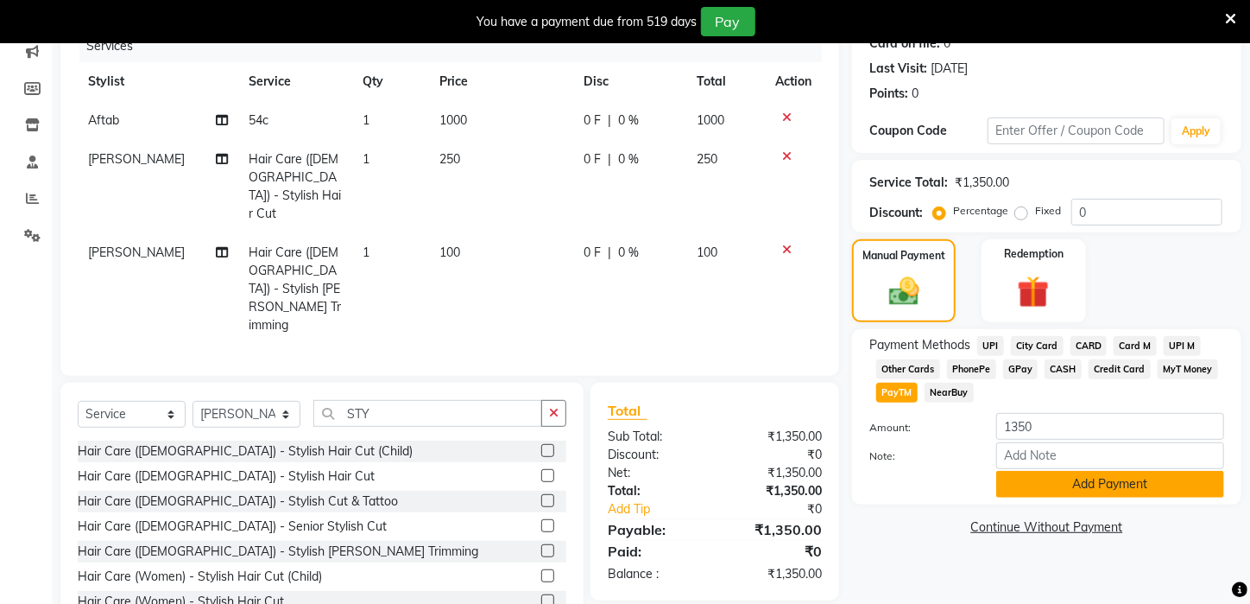
click at [1074, 497] on button "Add Payment" at bounding box center [1110, 484] width 228 height 27
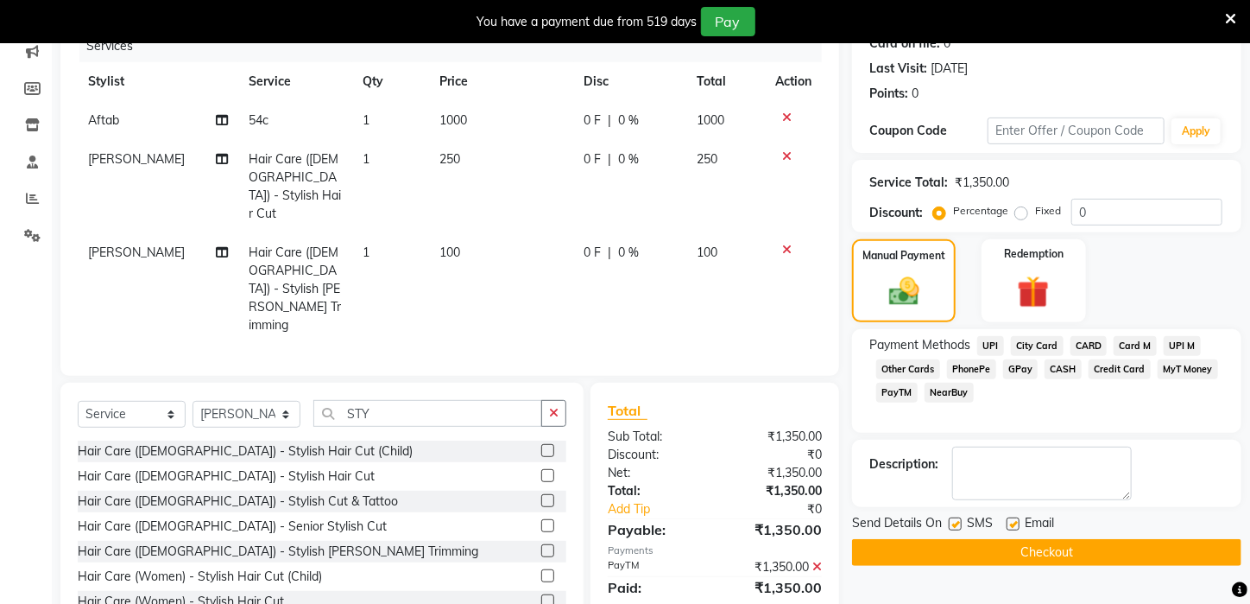
click at [1079, 559] on button "Checkout" at bounding box center [1046, 552] width 389 height 27
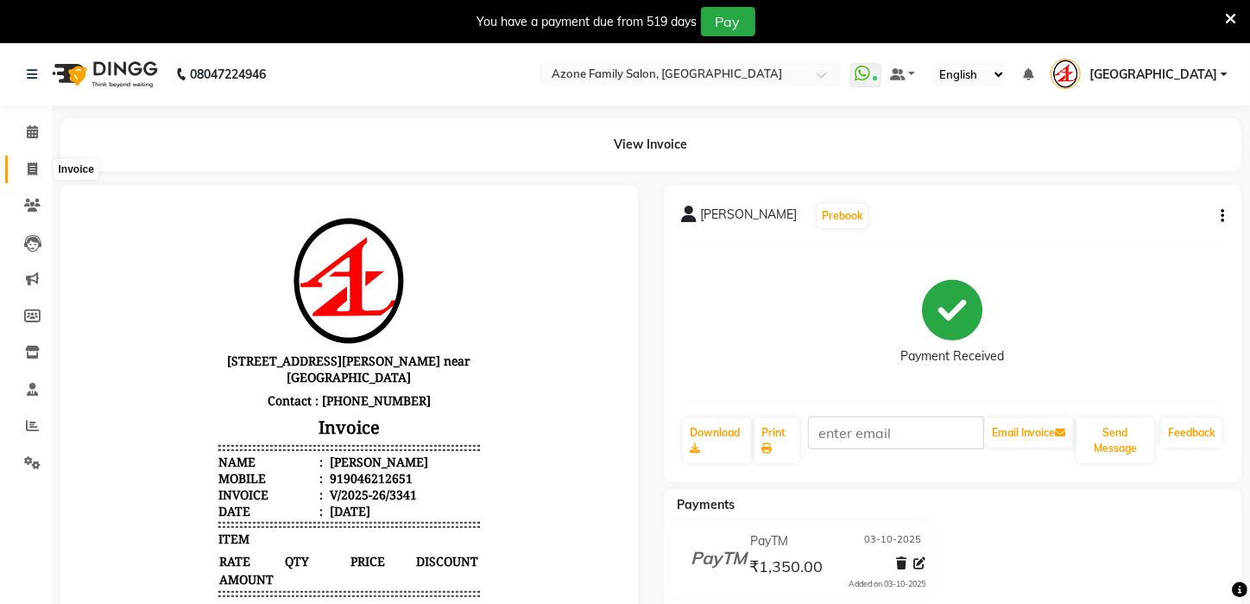
click at [30, 161] on span at bounding box center [32, 170] width 30 height 20
select select "service"
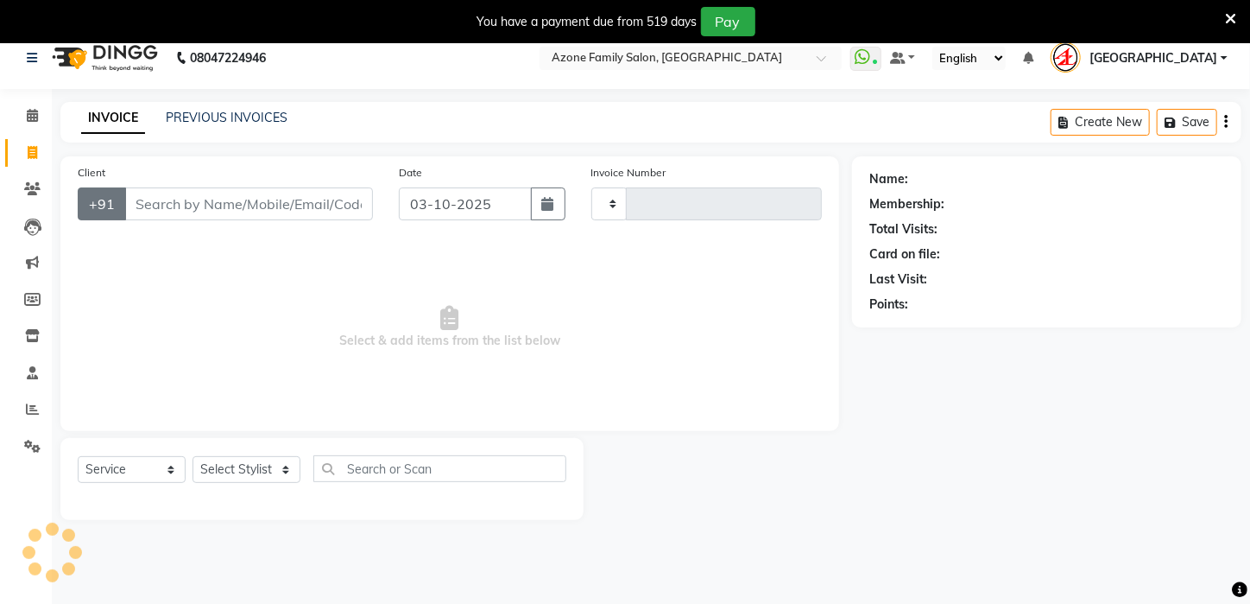
scroll to position [43, 0]
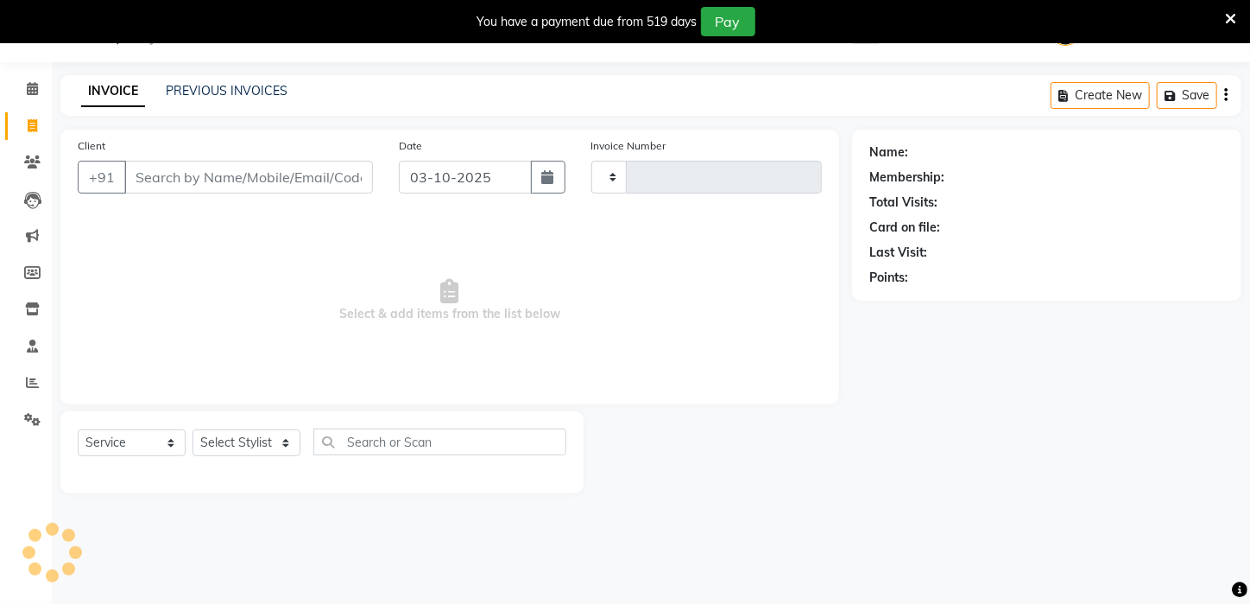
type input "3342"
select select "4296"
click at [215, 181] on input "Client" at bounding box center [248, 177] width 249 height 33
click at [202, 161] on div "+91" at bounding box center [225, 177] width 295 height 33
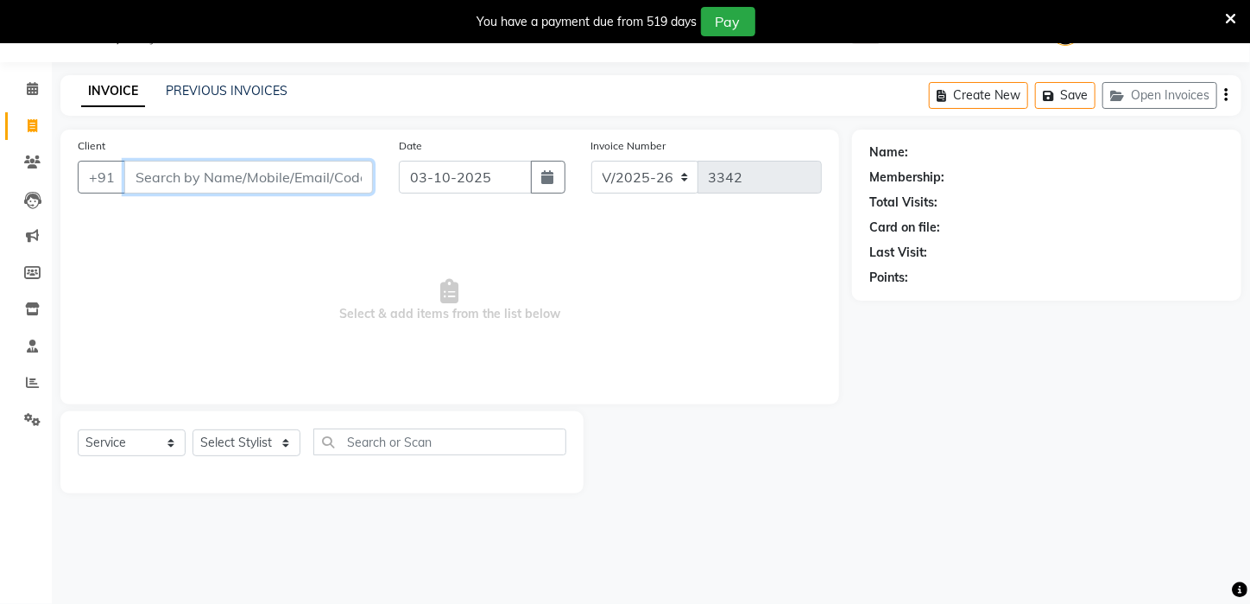
click at [229, 170] on input "Client" at bounding box center [248, 177] width 249 height 33
type input "8"
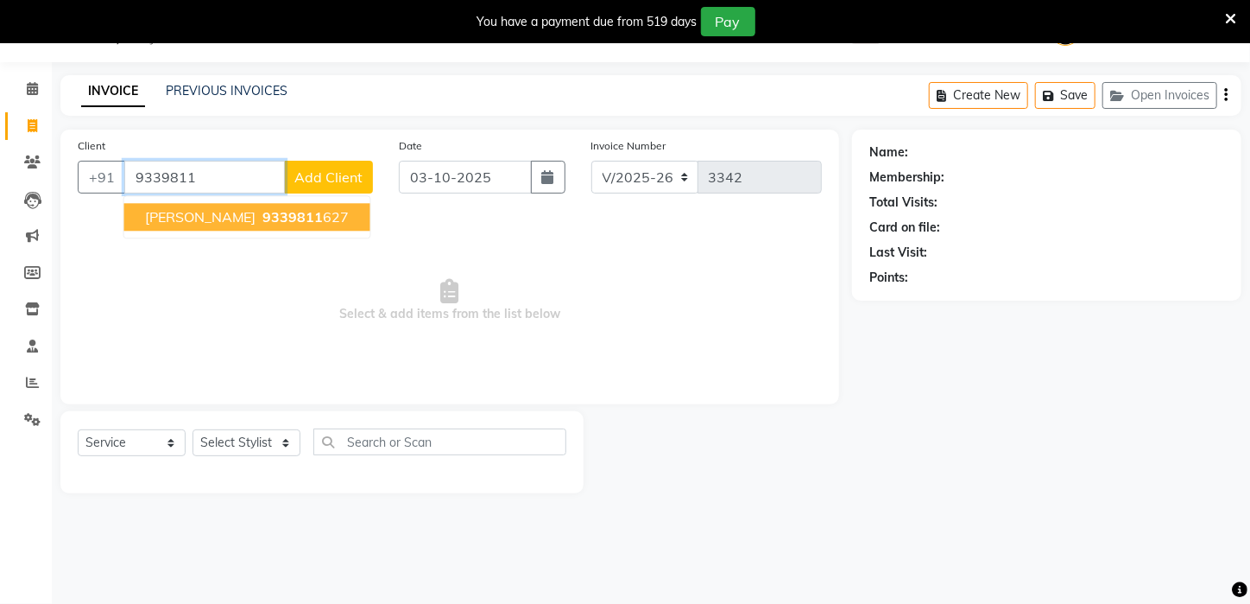
click at [169, 220] on span "firdosh" at bounding box center [200, 216] width 111 height 17
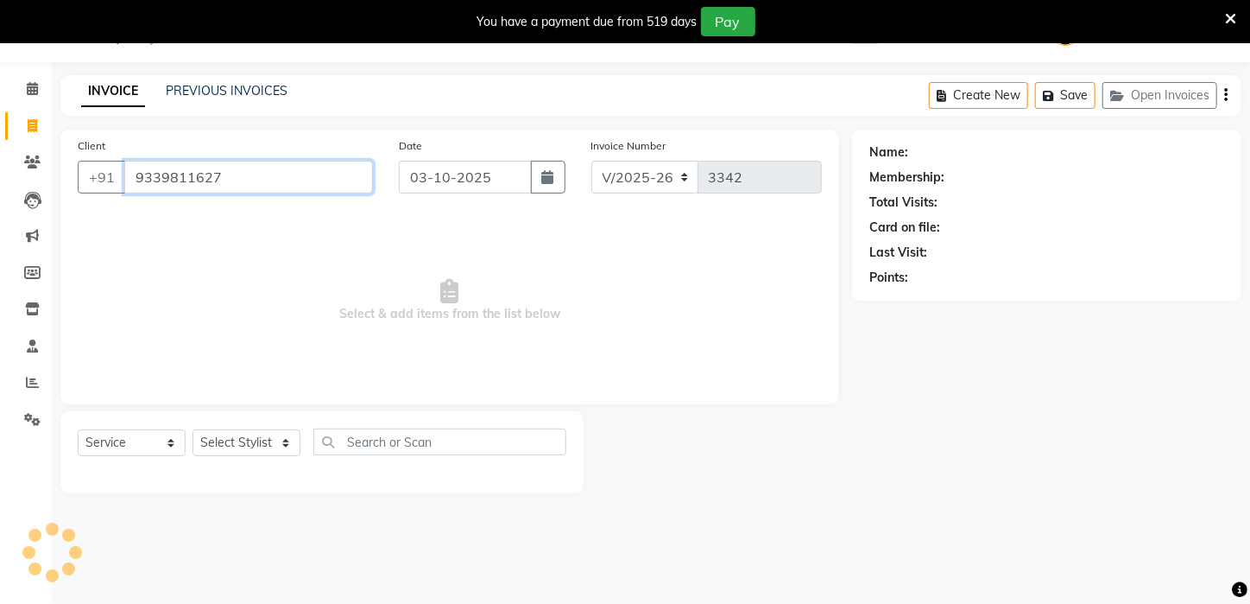
type input "9339811627"
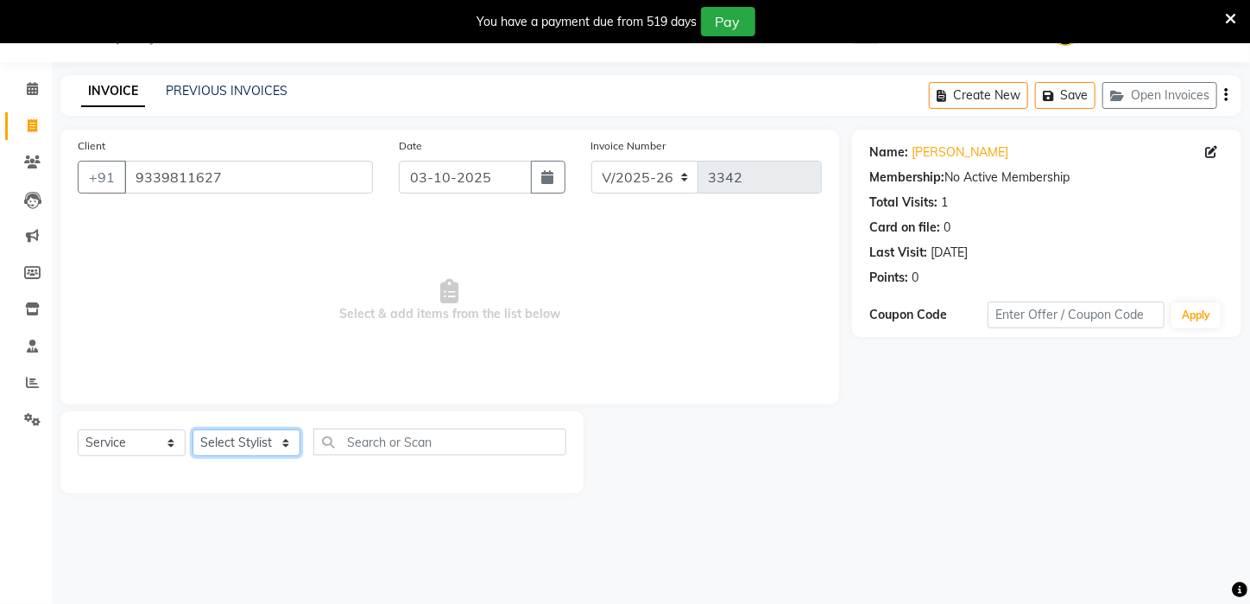
click at [235, 440] on select "Select Stylist Aftab Ansar ARPITA DEEPIKA IMRAAN Injamam KESHAV kharagpur Mahad…" at bounding box center [247, 442] width 108 height 27
select select "23459"
click at [193, 429] on select "Select Stylist Aftab Ansar ARPITA DEEPIKA IMRAAN Injamam KESHAV kharagpur Mahad…" at bounding box center [247, 442] width 108 height 27
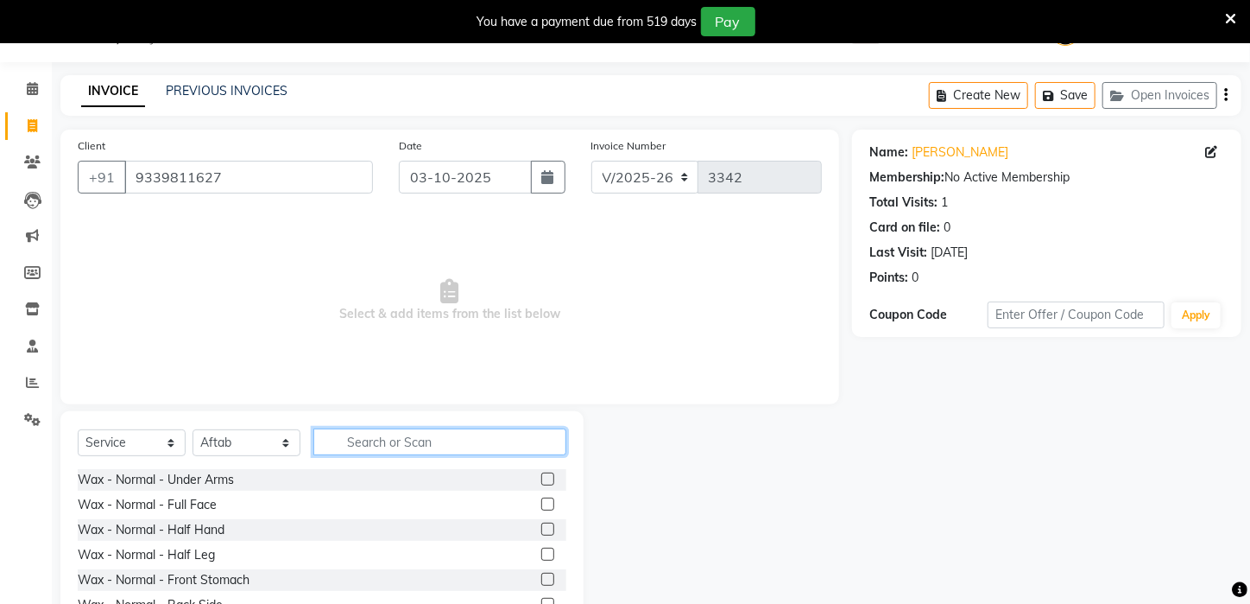
click at [386, 441] on input "text" at bounding box center [439, 441] width 253 height 27
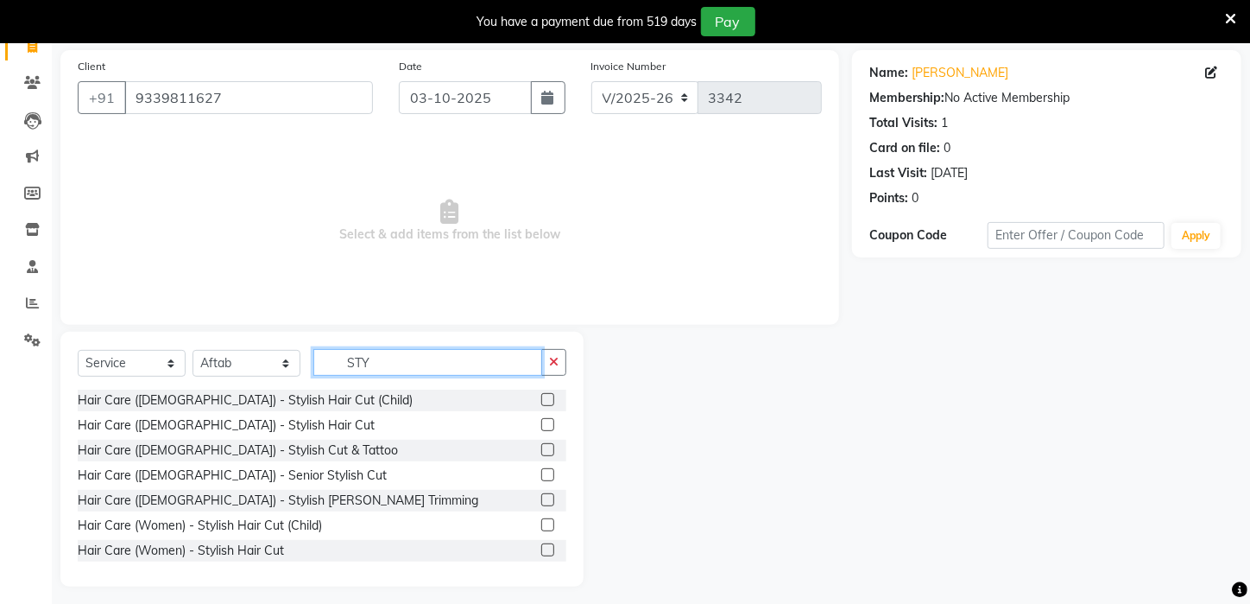
scroll to position [131, 0]
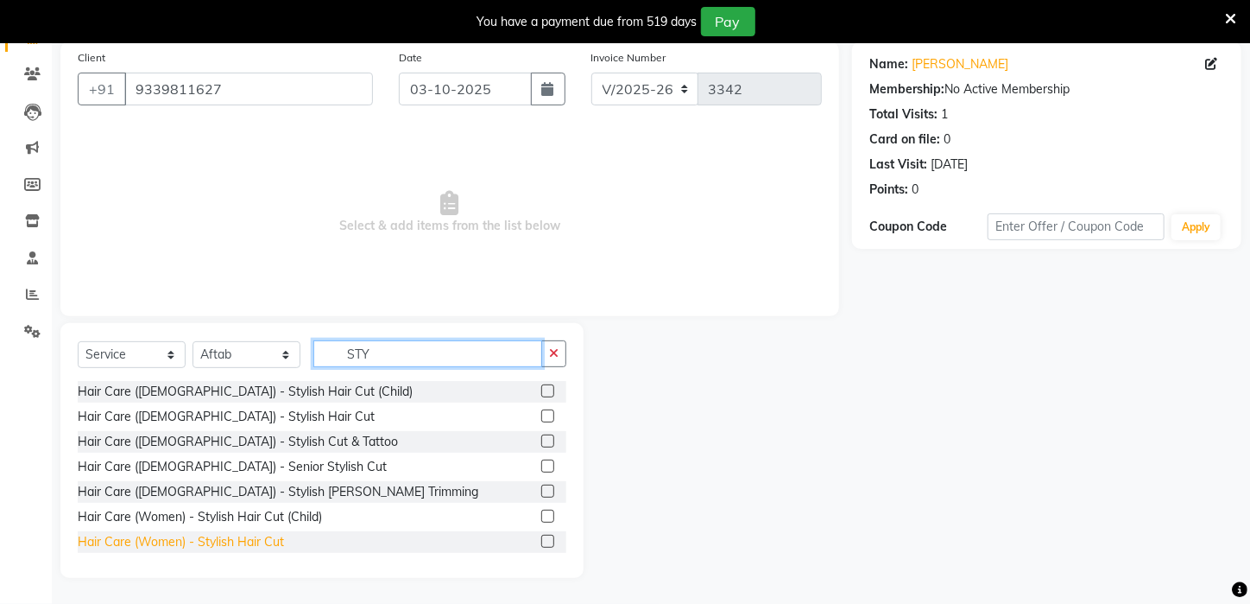
type input "STY"
click at [275, 538] on div "Hair Care (Women) - Stylish Hair Cut" at bounding box center [181, 542] width 206 height 18
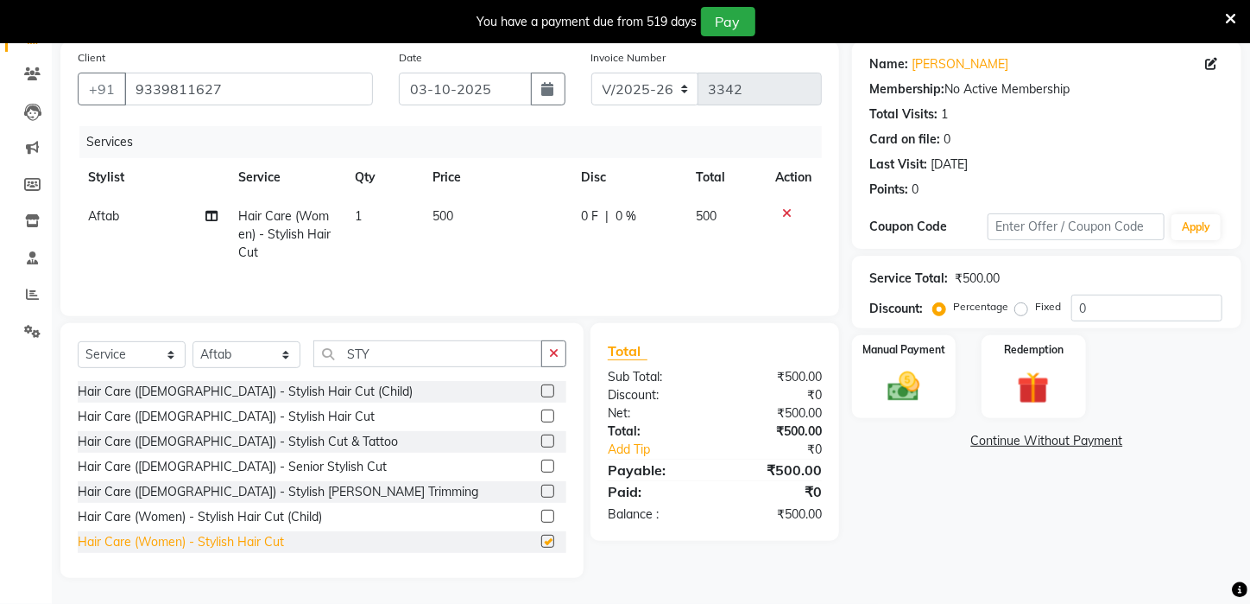
checkbox input "false"
click at [925, 404] on img at bounding box center [904, 387] width 54 height 38
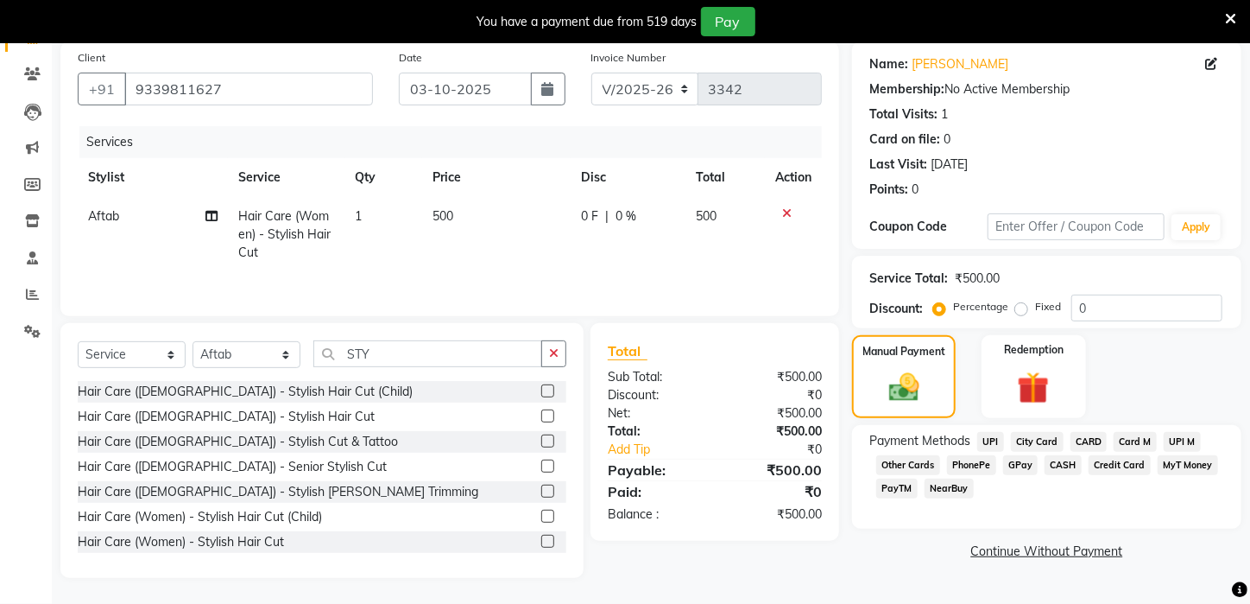
click at [1057, 475] on span "CASH" at bounding box center [1063, 465] width 37 height 20
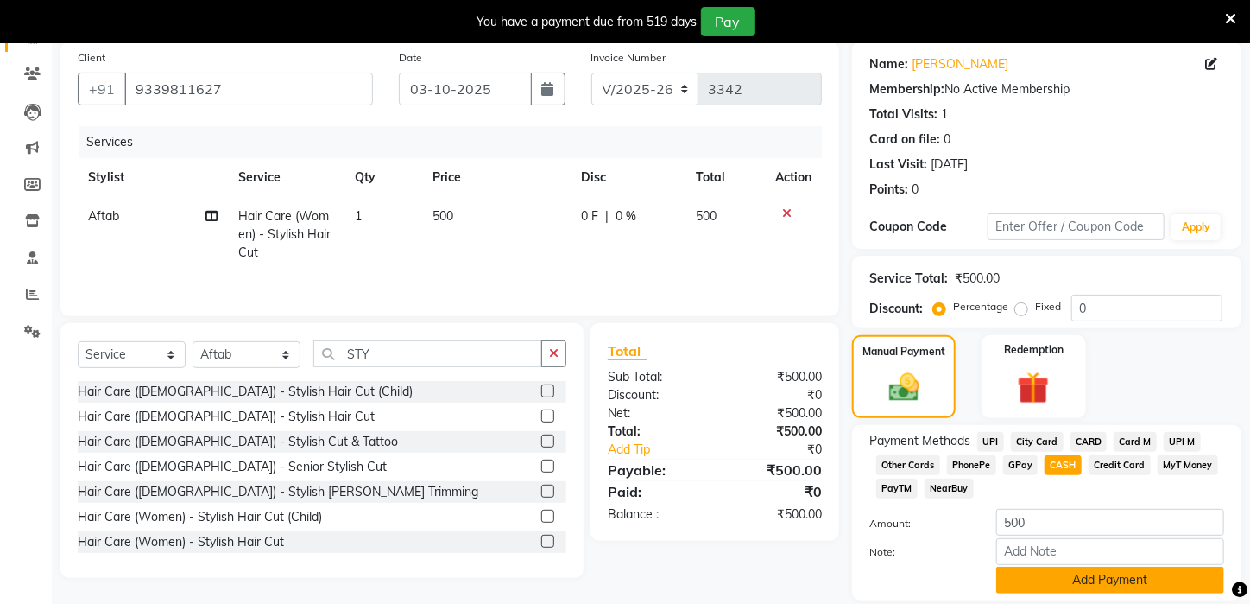
click at [1088, 588] on button "Add Payment" at bounding box center [1110, 579] width 228 height 27
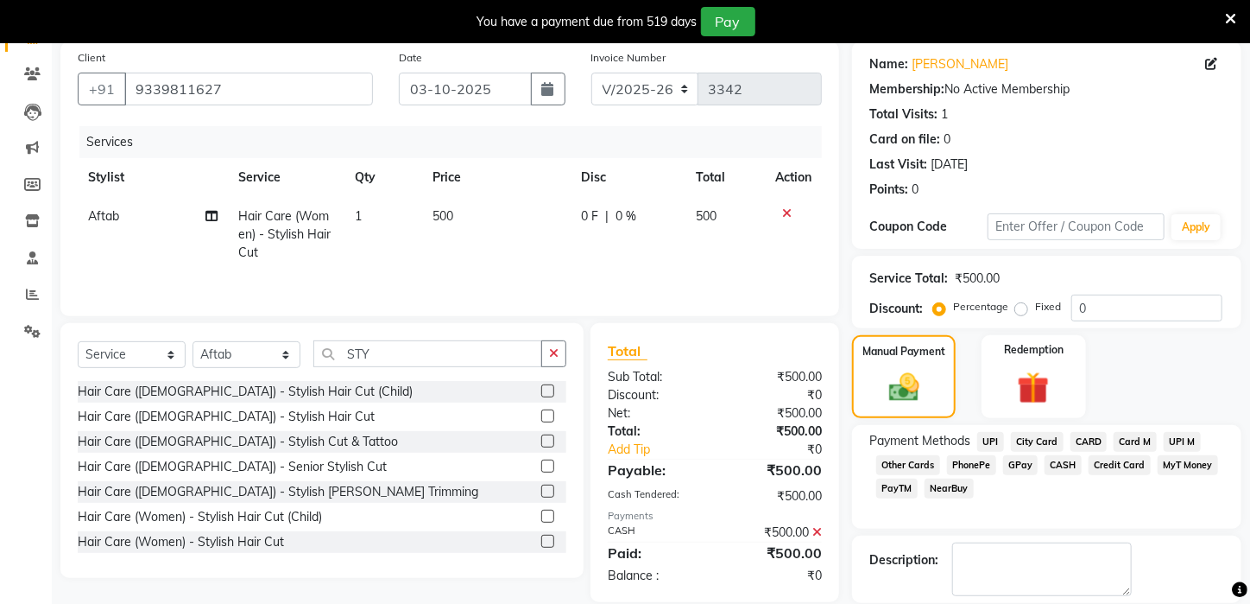
scroll to position [233, 0]
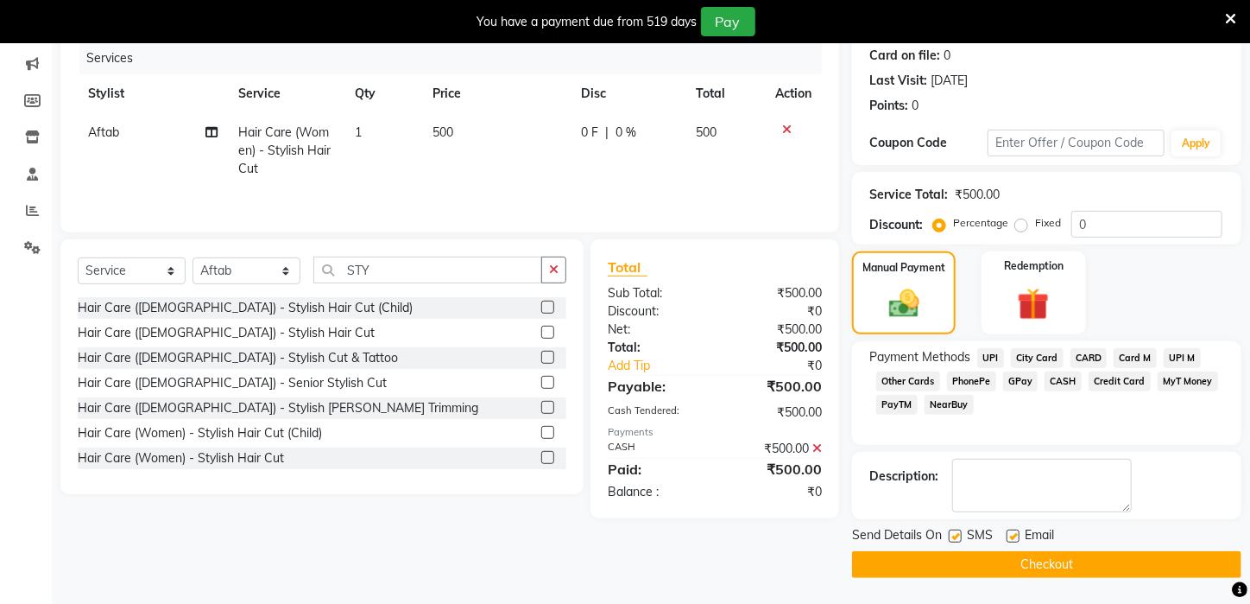
click at [1138, 565] on button "Checkout" at bounding box center [1046, 564] width 389 height 27
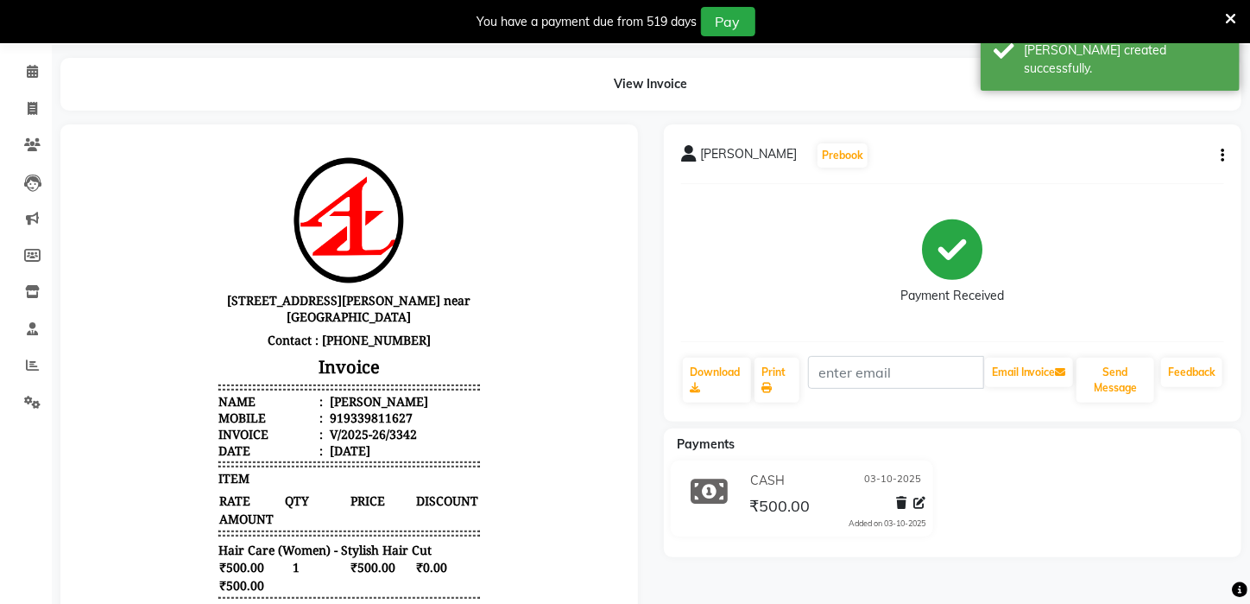
scroll to position [147, 0]
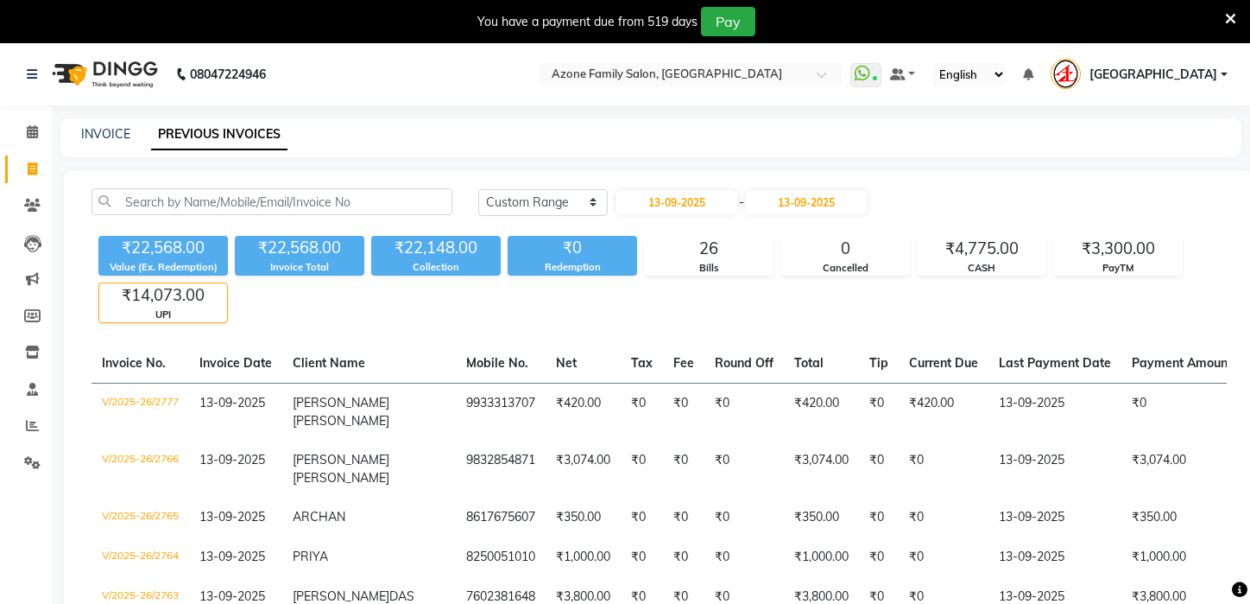
select select "range"
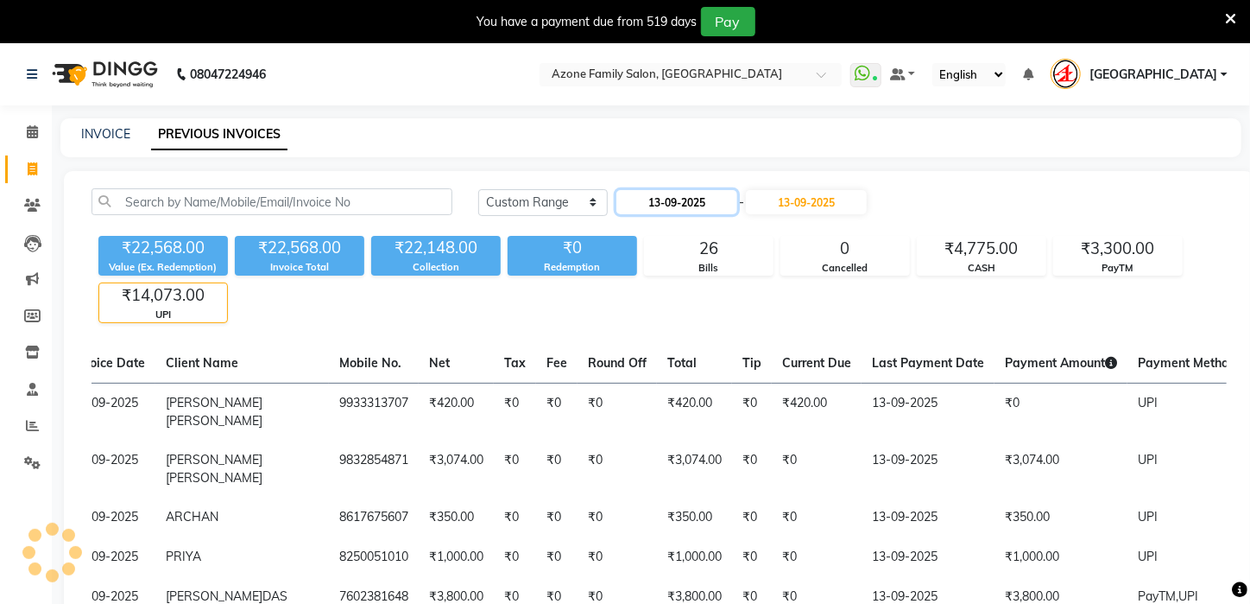
click at [696, 196] on input "13-09-2025" at bounding box center [677, 202] width 121 height 24
select select "9"
select select "2025"
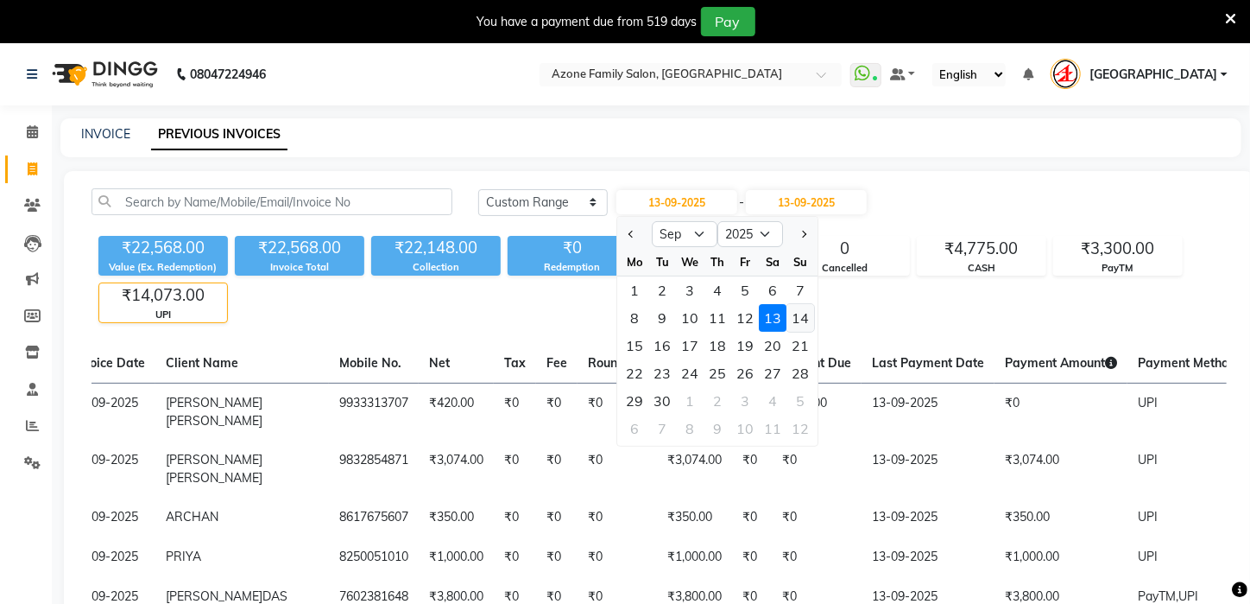
click at [793, 312] on div "14" at bounding box center [801, 318] width 28 height 28
type input "[DATE]"
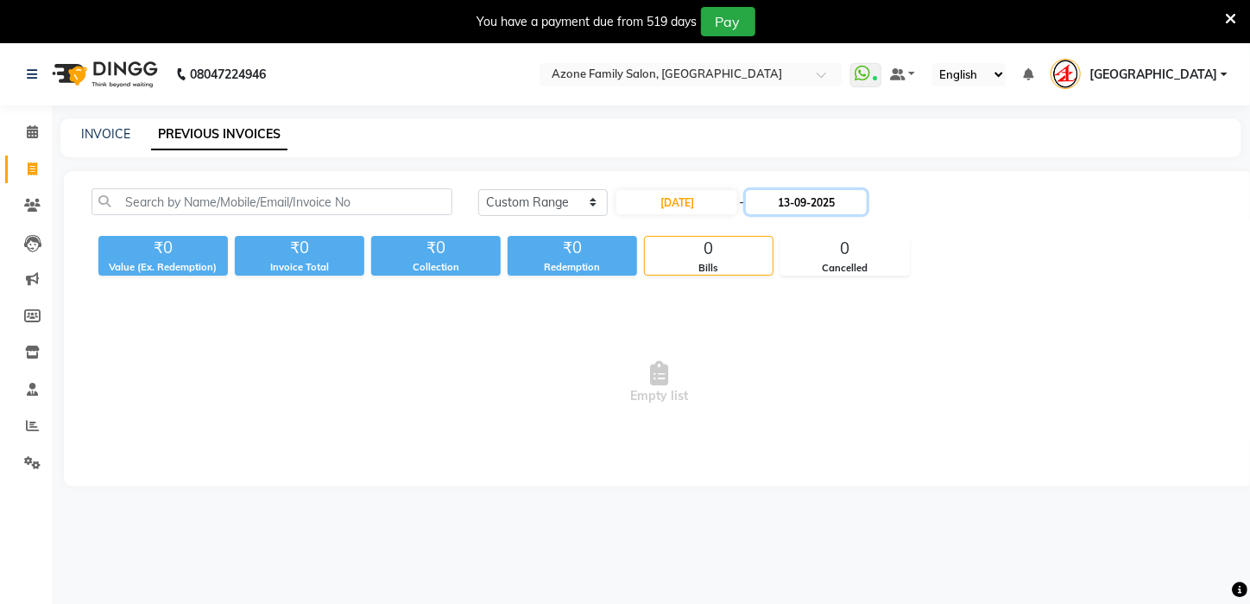
click at [829, 205] on input "13-09-2025" at bounding box center [806, 202] width 121 height 24
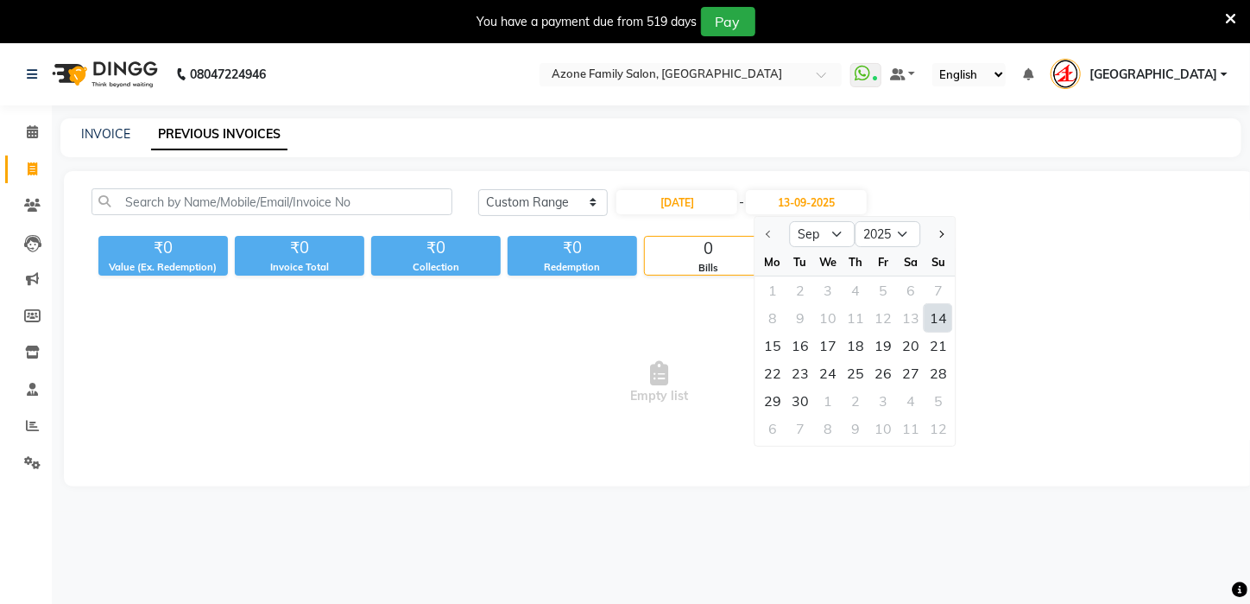
click at [934, 314] on div "14" at bounding box center [939, 318] width 28 height 28
type input "[DATE]"
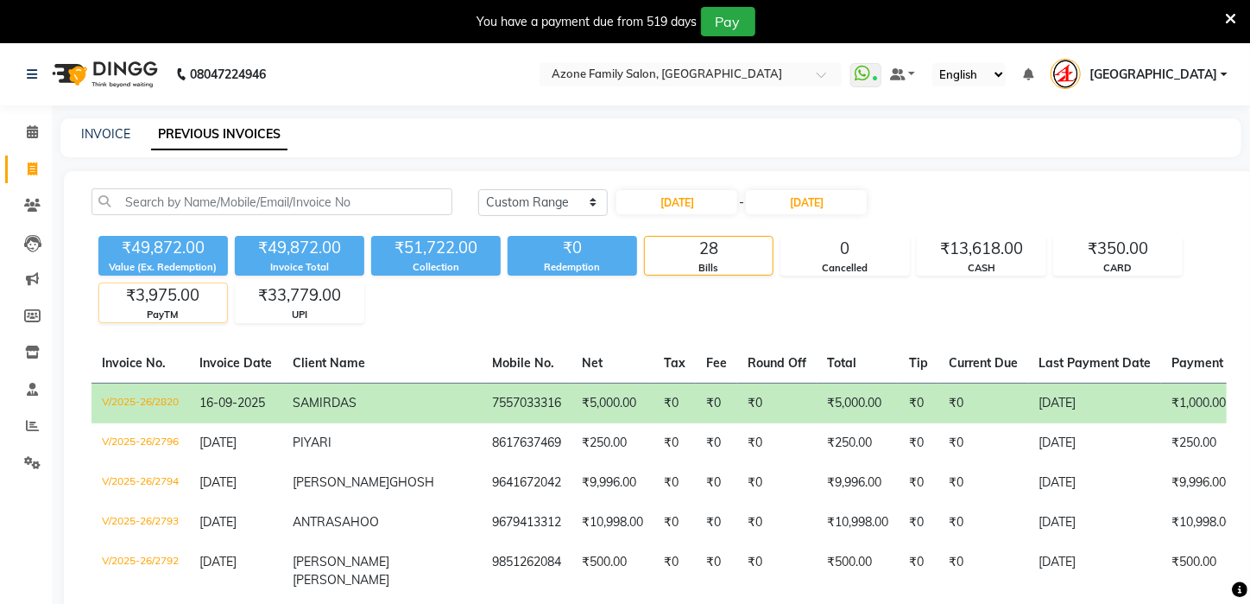
click at [184, 303] on div "₹3,975.00" at bounding box center [163, 295] width 128 height 24
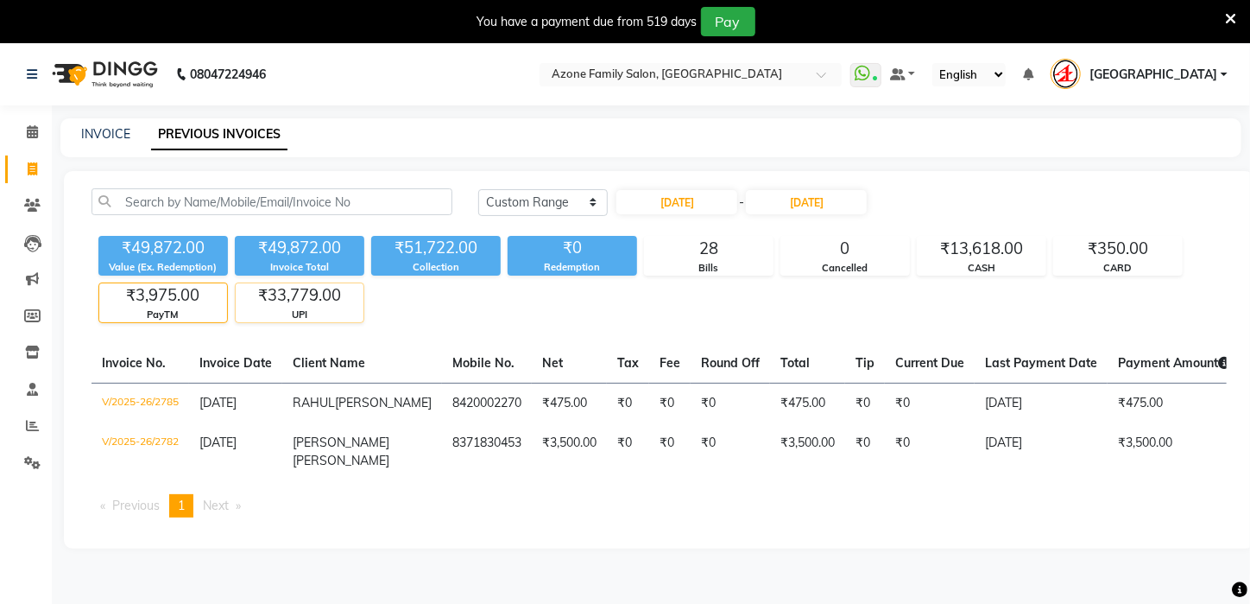
click at [290, 305] on div "₹33,779.00" at bounding box center [300, 295] width 128 height 24
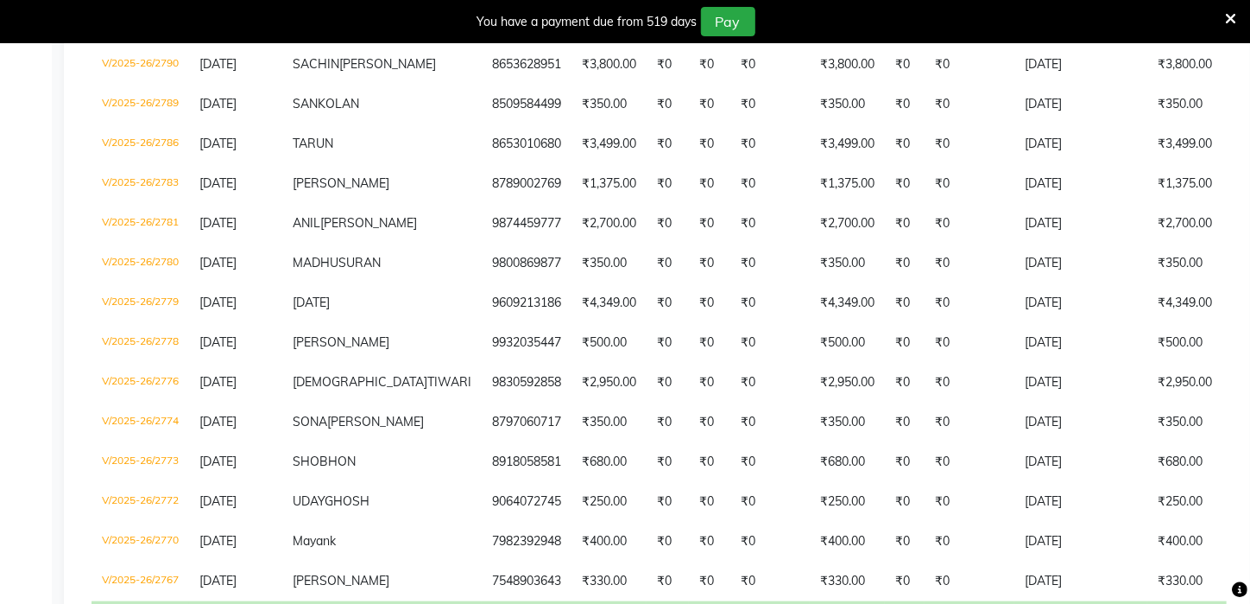
scroll to position [508, 0]
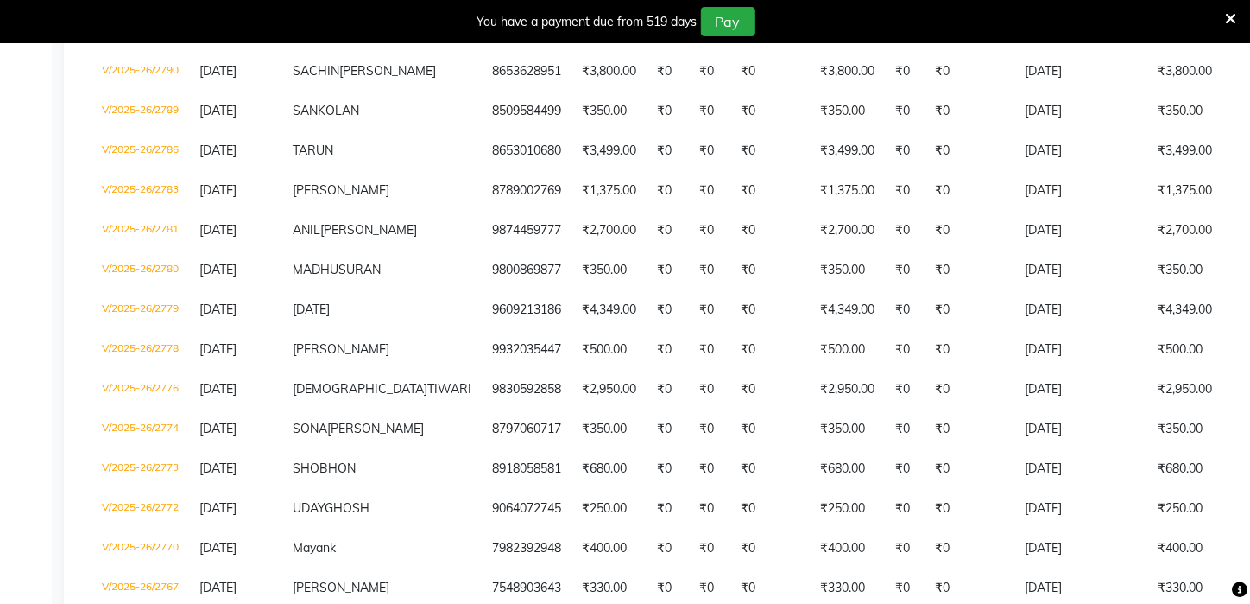
drag, startPoint x: 1246, startPoint y: 289, endPoint x: 1249, endPoint y: 280, distance: 9.8
click at [1249, 280] on div "[DATE] [DATE] Custom Range [DATE] - [DATE] ₹49,872.00 Value (Ex. Redemption) ₹4…" at bounding box center [659, 189] width 1191 height 1053
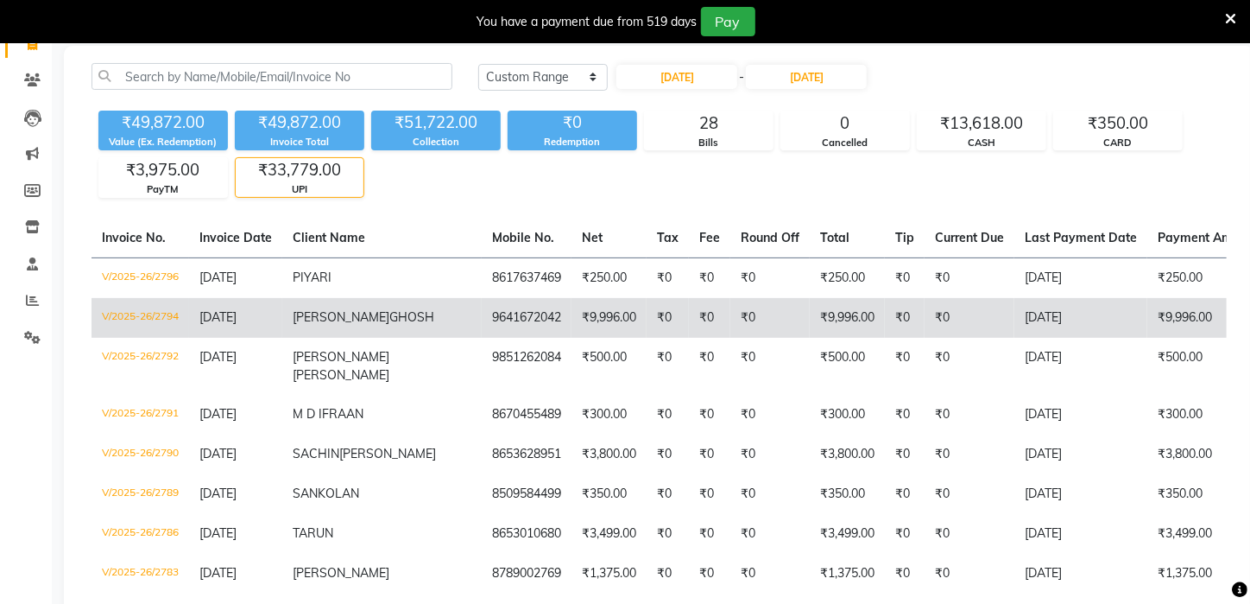
scroll to position [79, 0]
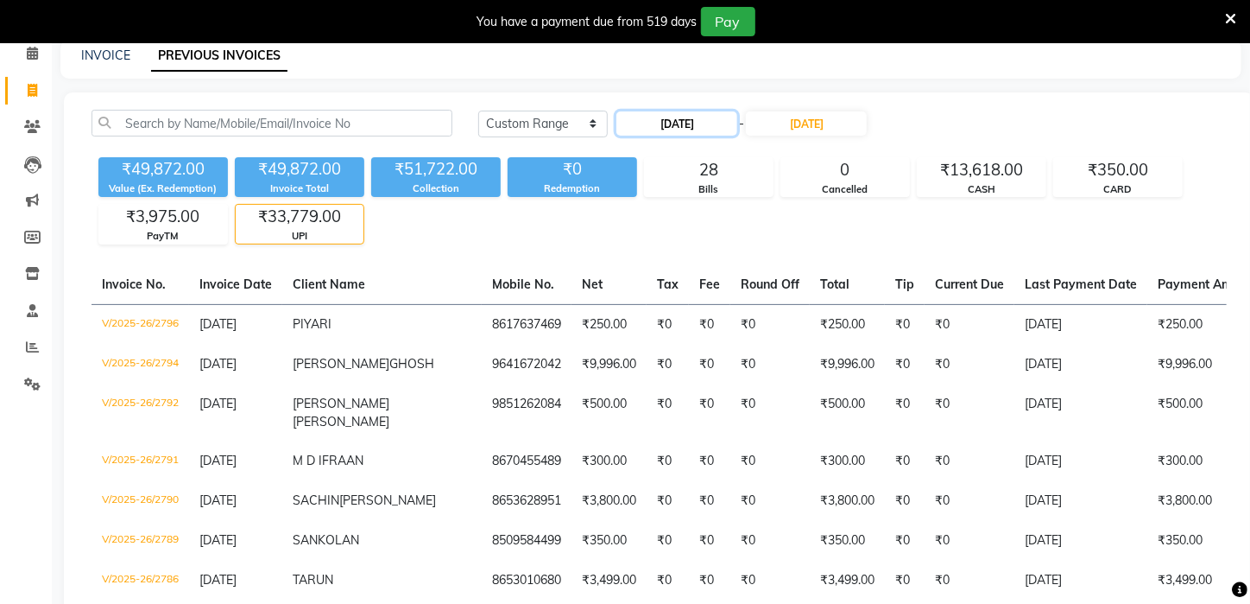
click at [655, 123] on input "[DATE]" at bounding box center [677, 123] width 121 height 24
select select "9"
select select "2025"
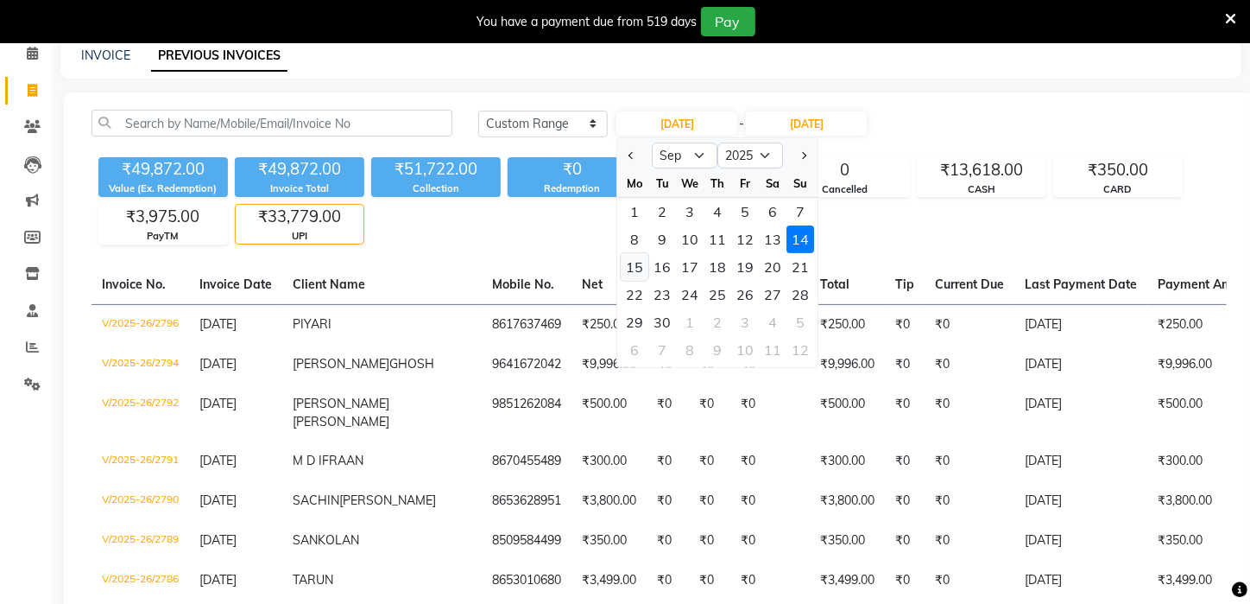
click at [636, 262] on div "15" at bounding box center [636, 267] width 28 height 28
type input "[DATE]"
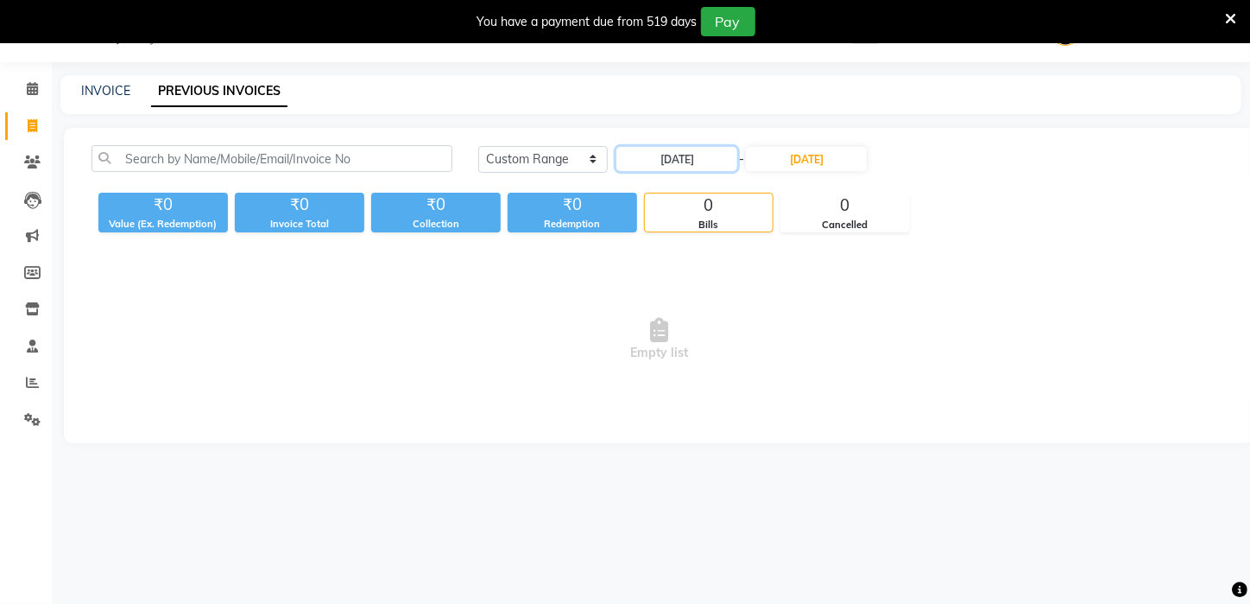
scroll to position [43, 0]
click at [802, 155] on input "[DATE]" at bounding box center [806, 159] width 121 height 24
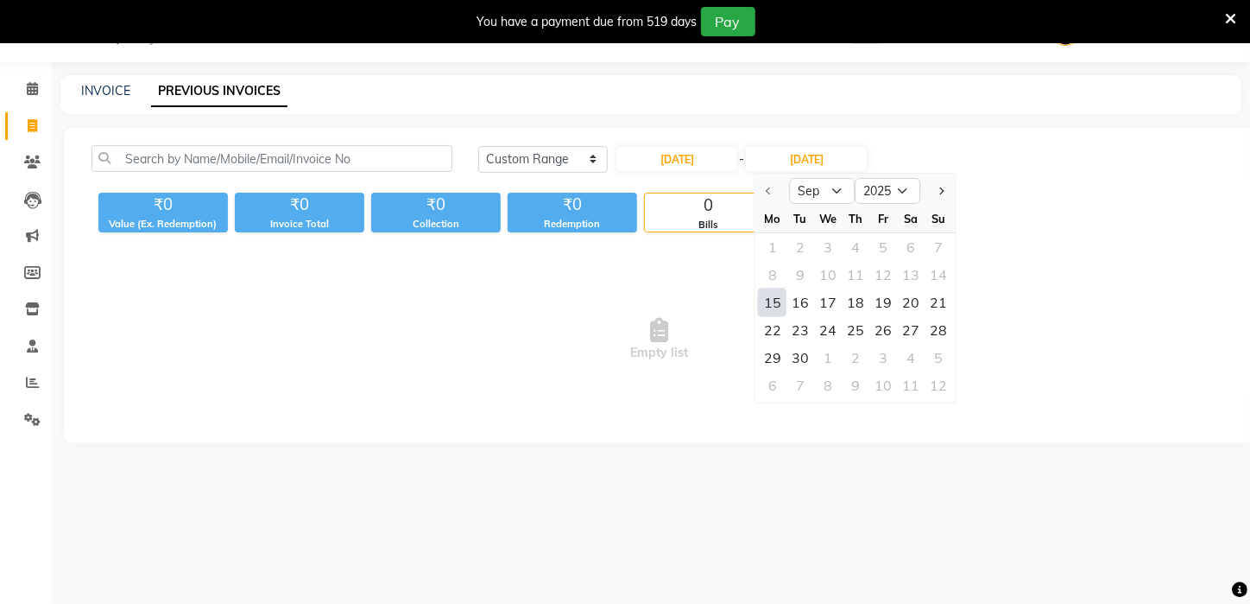
click at [769, 299] on div "15" at bounding box center [773, 302] width 28 height 28
type input "[DATE]"
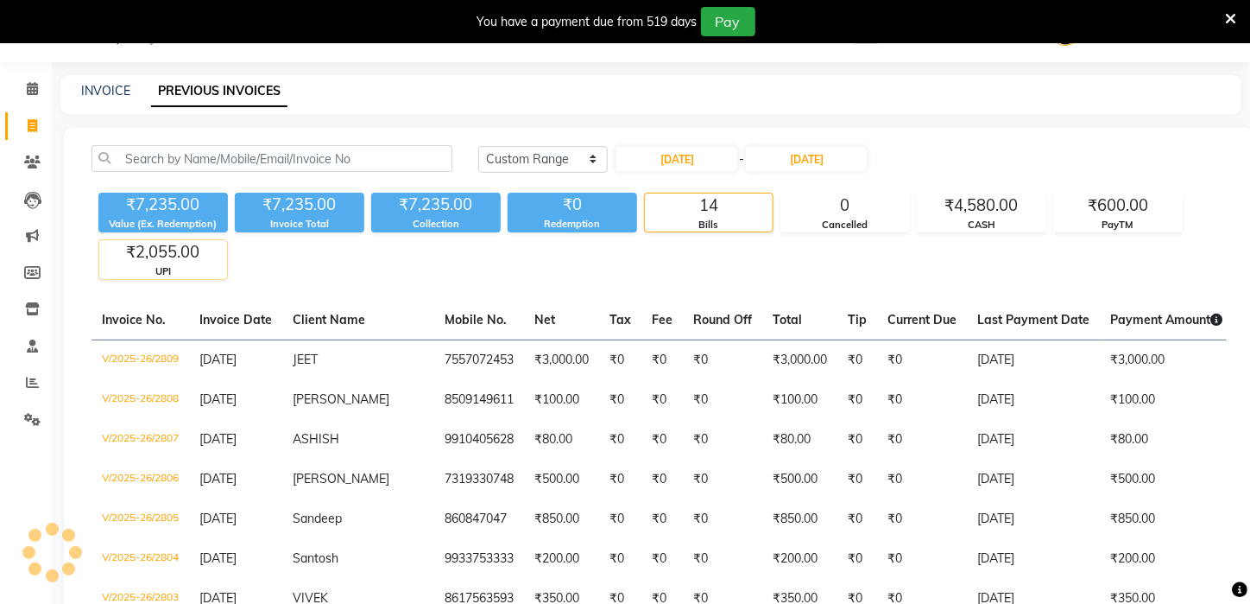
click at [201, 260] on div "₹2,055.00" at bounding box center [163, 252] width 128 height 24
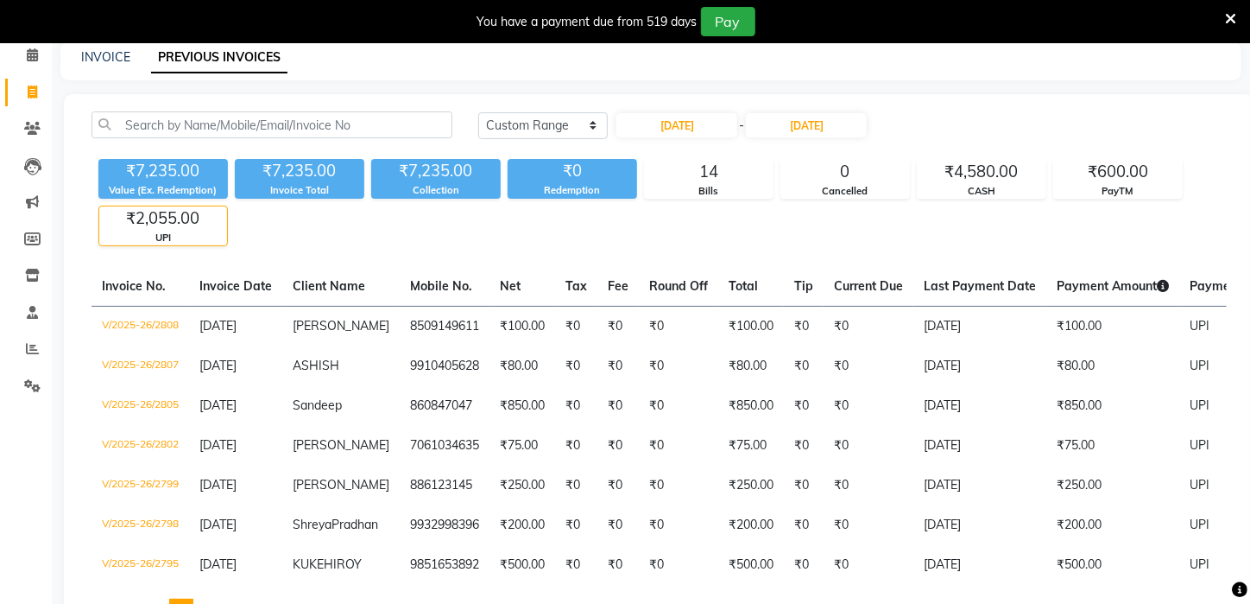
scroll to position [111, 0]
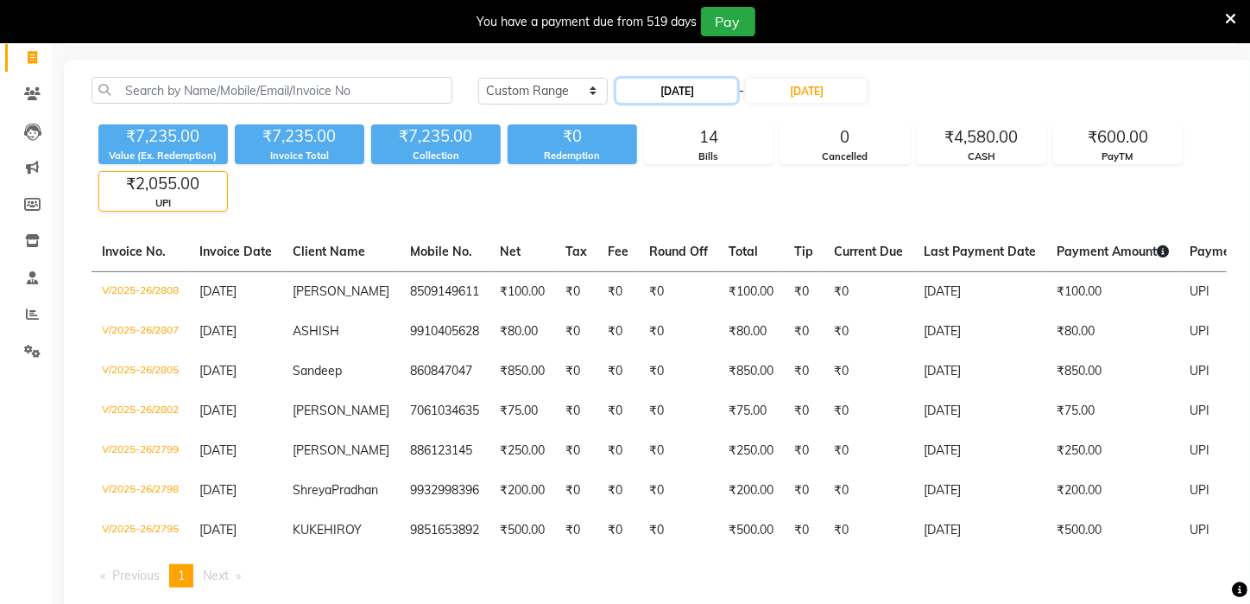
click at [665, 95] on input "[DATE]" at bounding box center [677, 91] width 121 height 24
select select "9"
select select "2025"
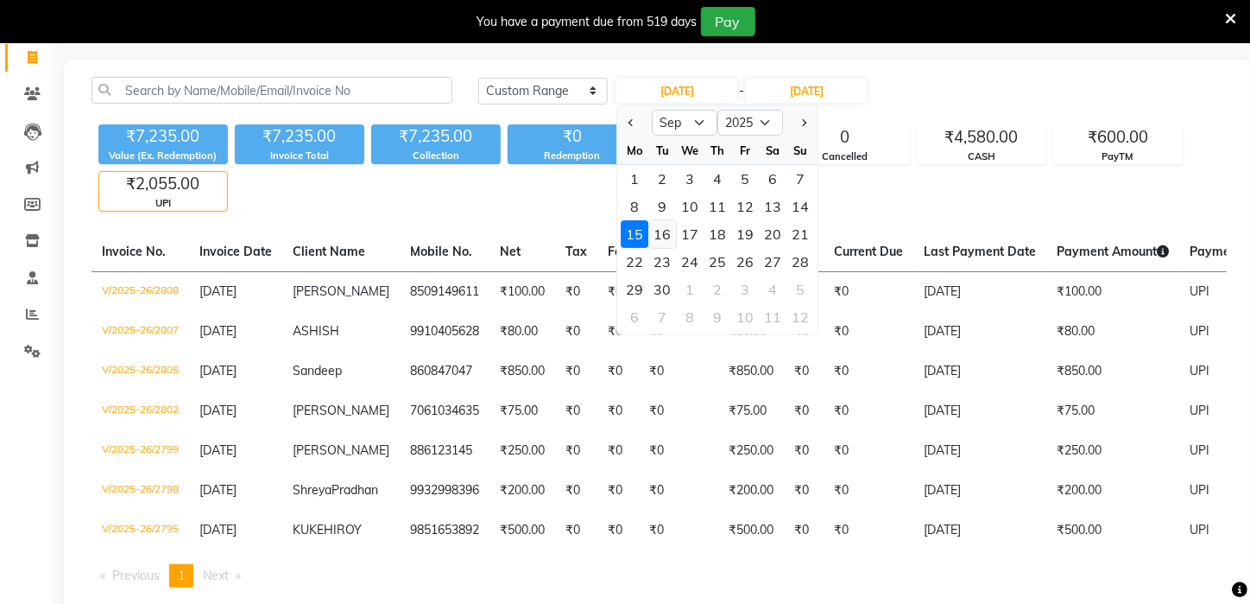
click at [666, 237] on div "16" at bounding box center [663, 234] width 28 height 28
type input "16-09-2025"
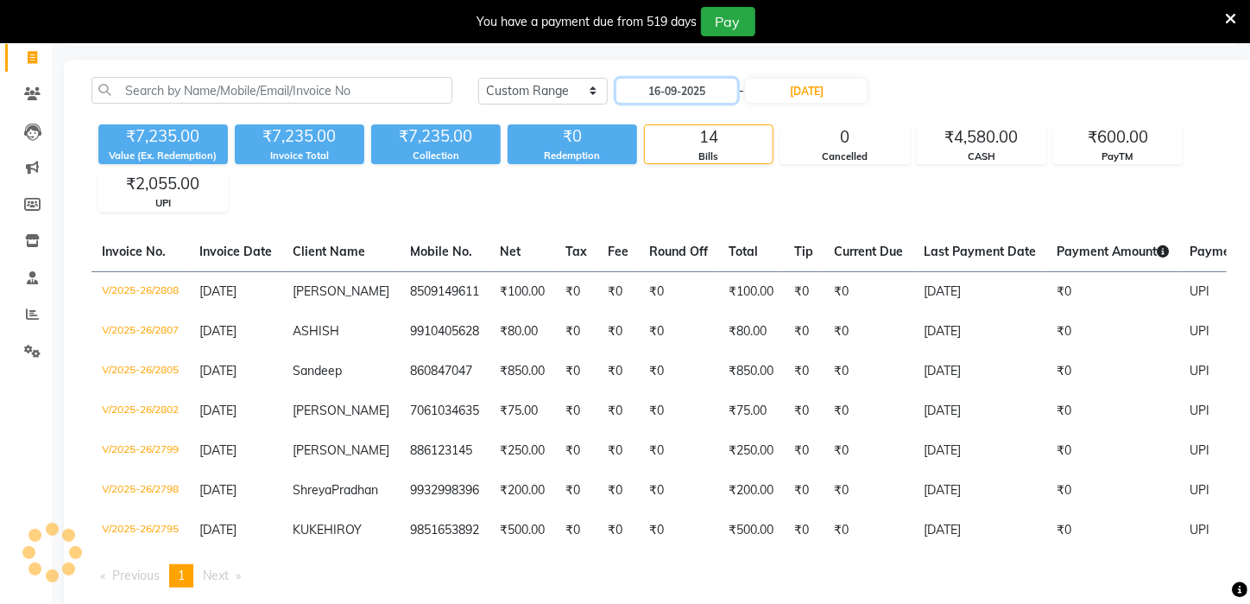
scroll to position [43, 0]
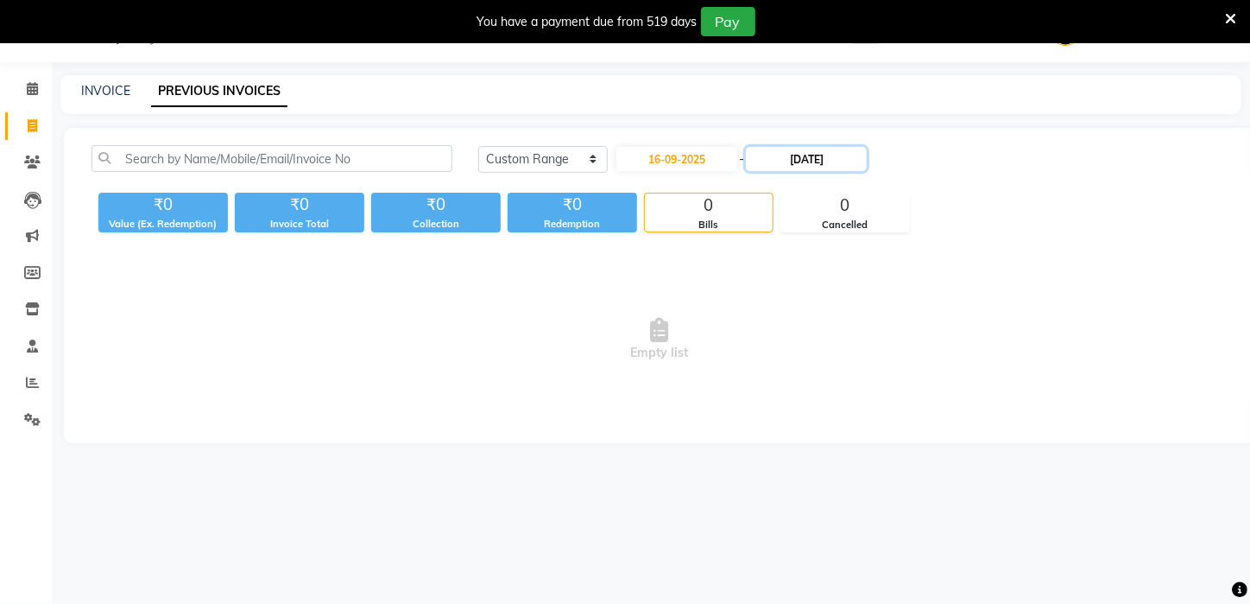
click at [806, 156] on input "[DATE]" at bounding box center [806, 159] width 121 height 24
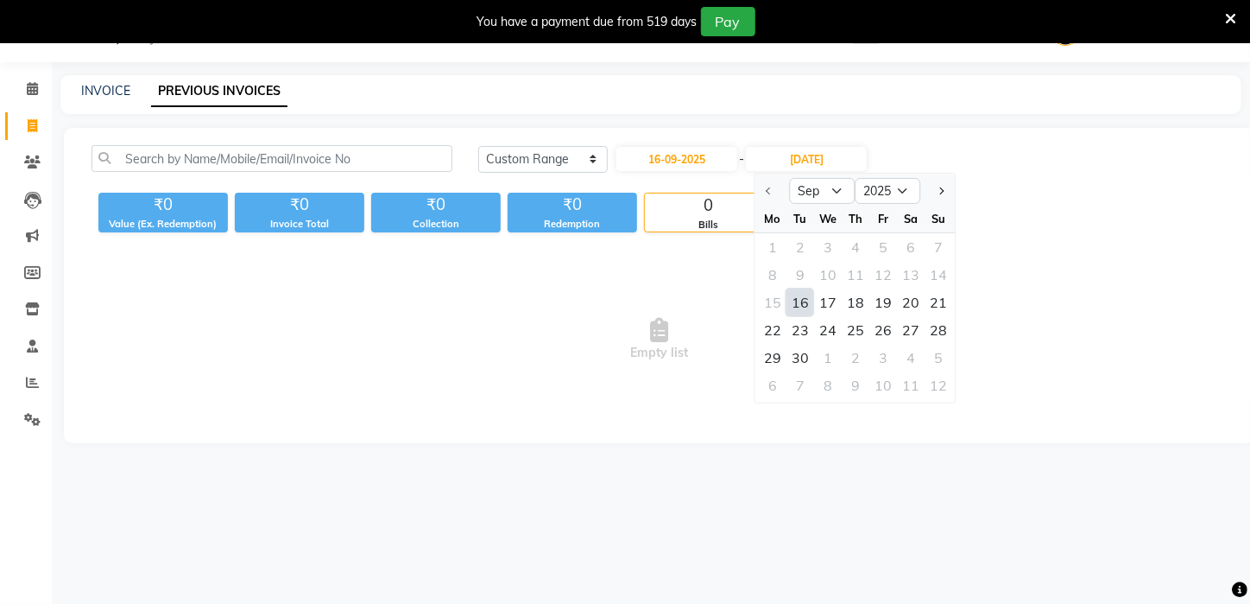
click at [797, 314] on div "16" at bounding box center [801, 302] width 28 height 28
type input "16-09-2025"
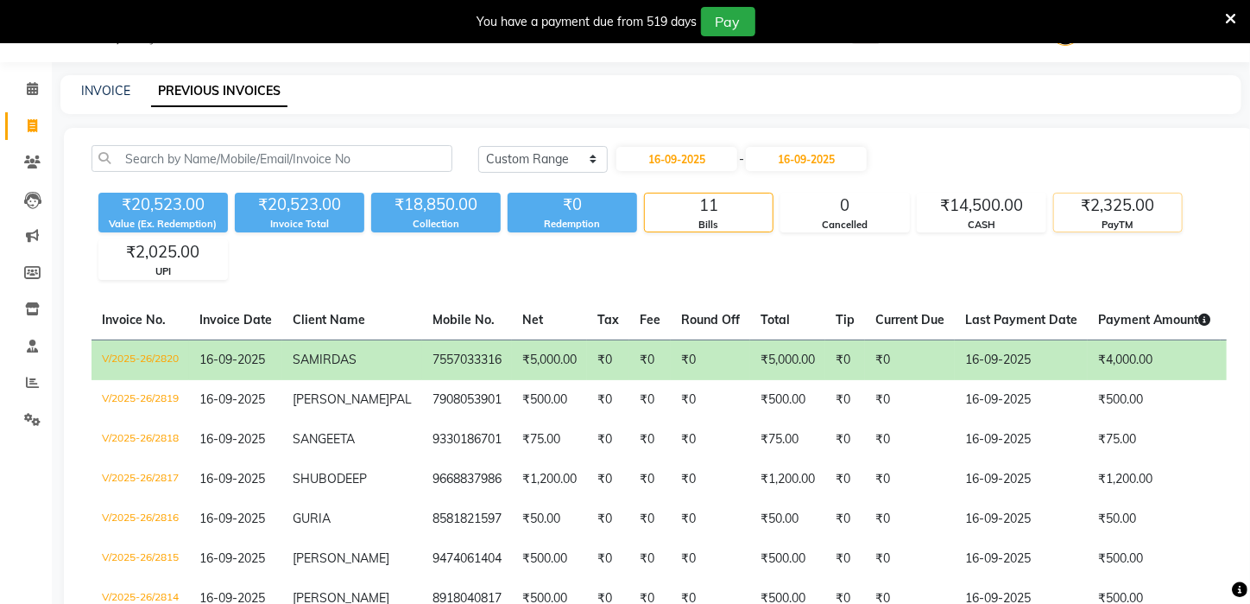
click at [1142, 216] on div "₹2,325.00" at bounding box center [1118, 205] width 128 height 24
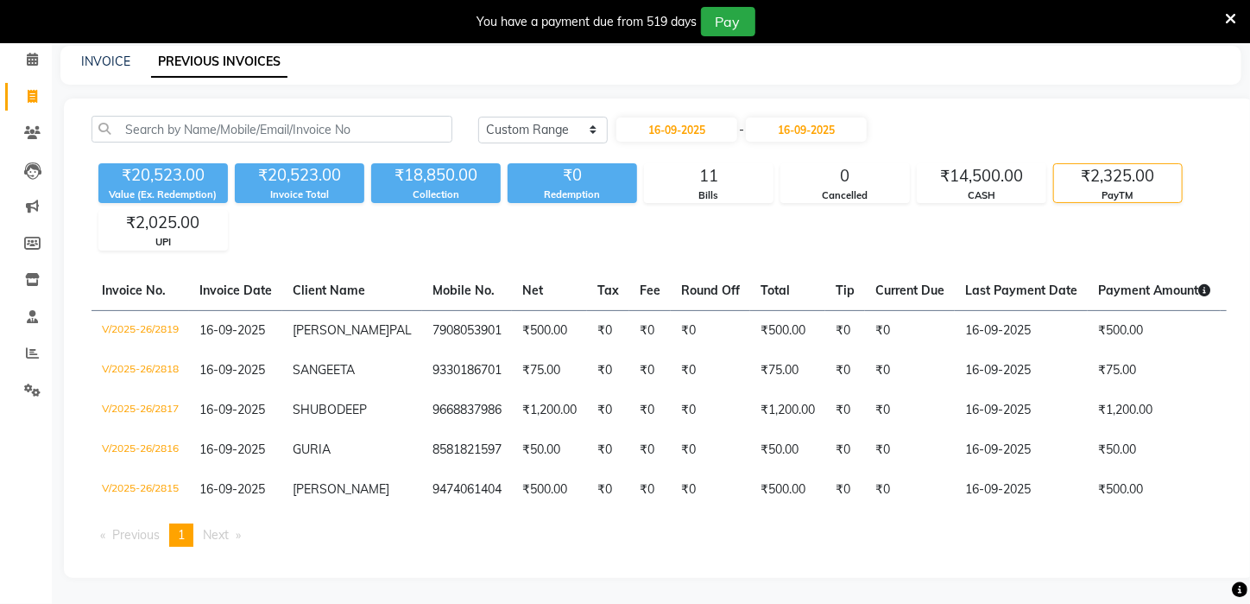
scroll to position [101, 0]
click at [203, 235] on div "UPI" at bounding box center [163, 242] width 128 height 15
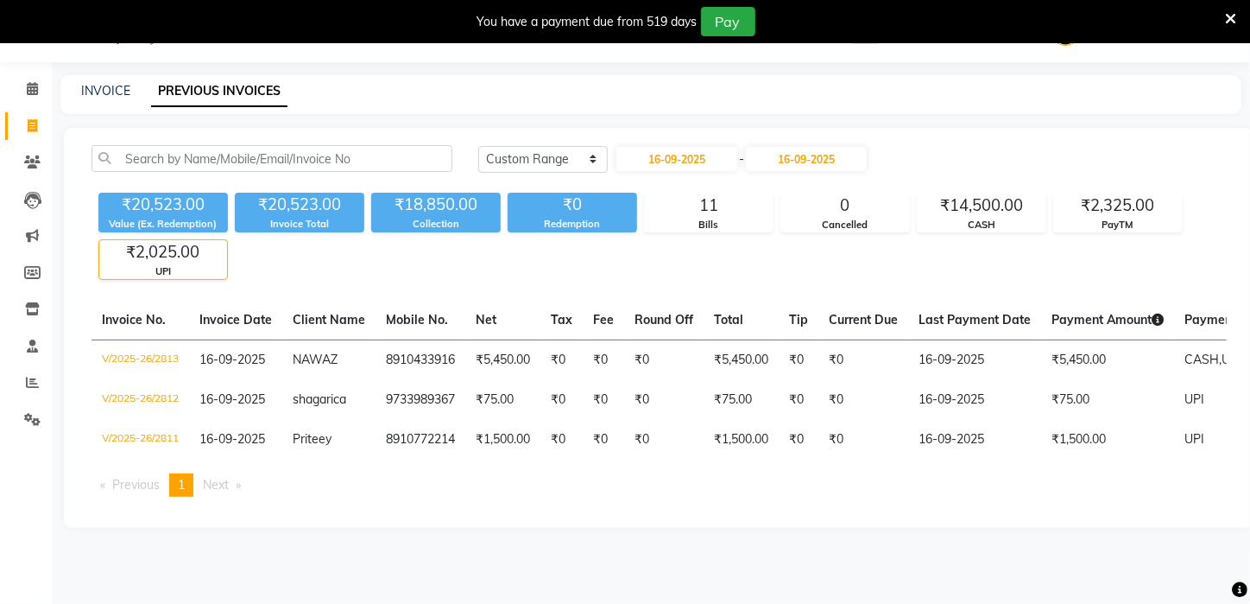
scroll to position [0, 257]
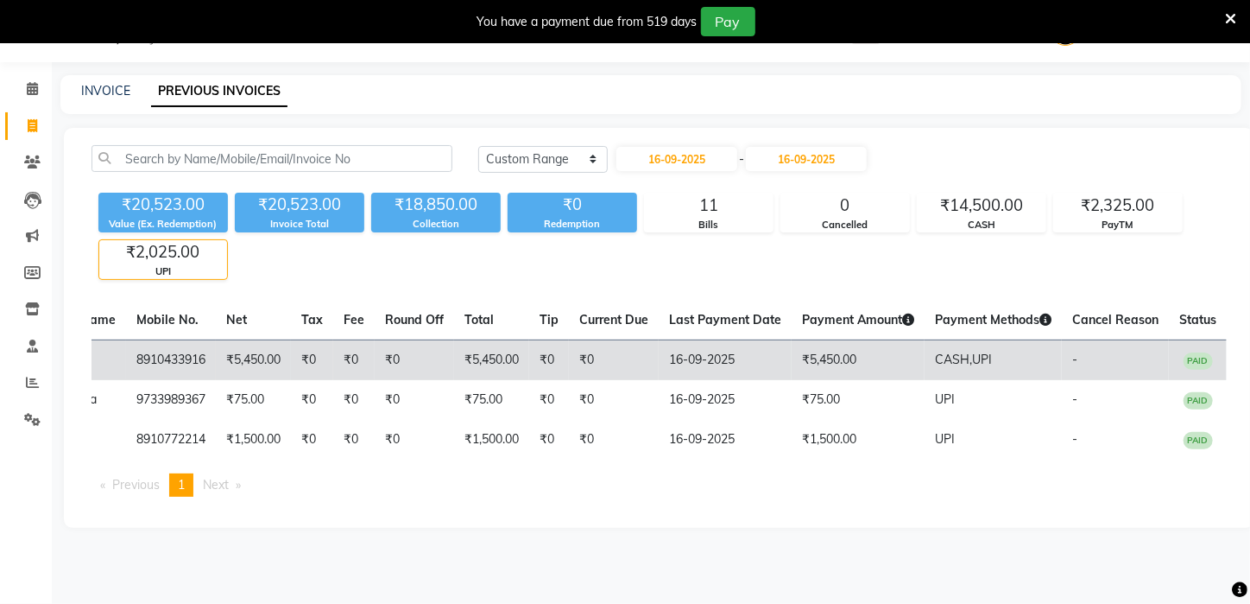
click at [1005, 350] on td "CASH, UPI" at bounding box center [993, 359] width 137 height 41
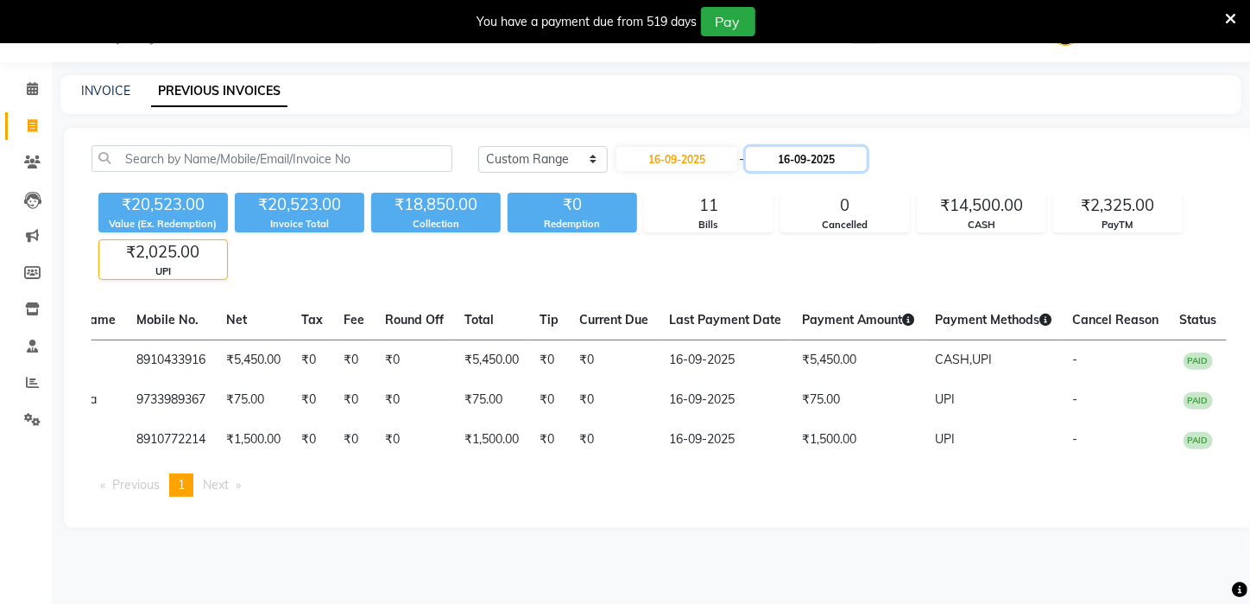
click at [801, 160] on input "16-09-2025" at bounding box center [806, 159] width 121 height 24
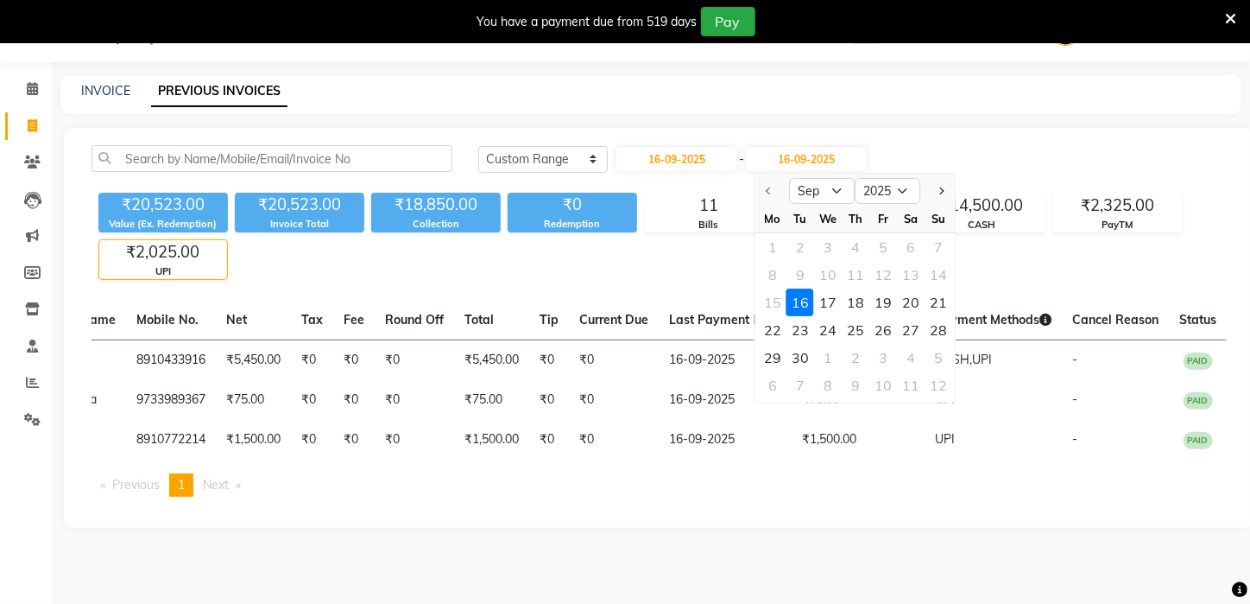
click at [806, 294] on div "16" at bounding box center [801, 302] width 28 height 28
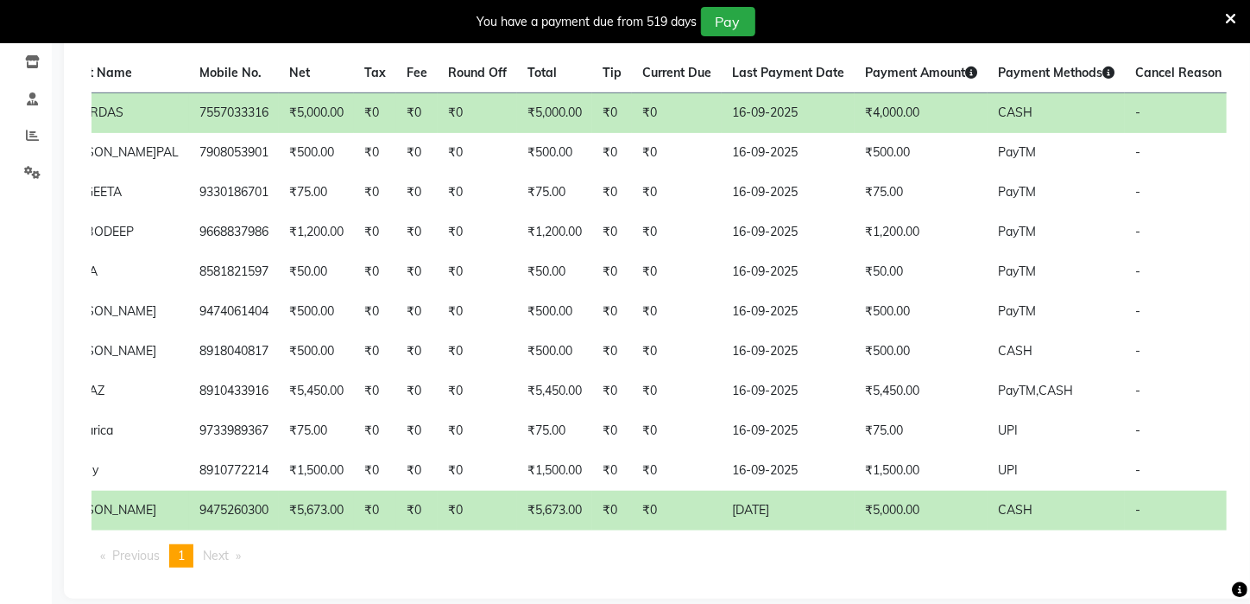
scroll to position [0, 262]
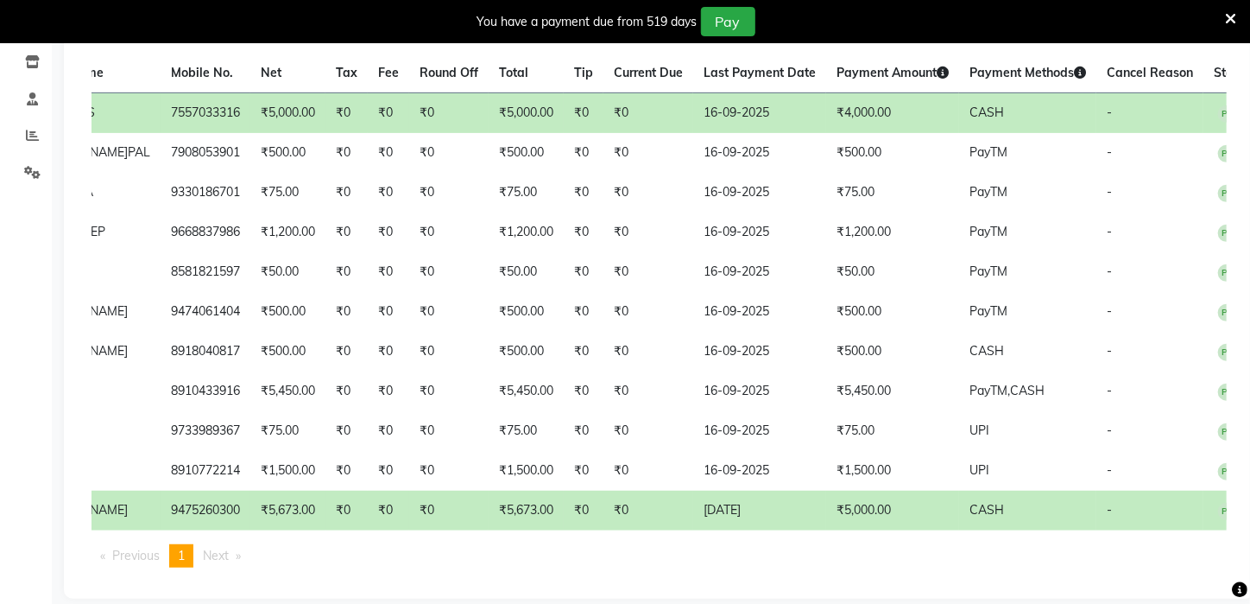
click at [442, 108] on td "₹0" at bounding box center [448, 112] width 79 height 41
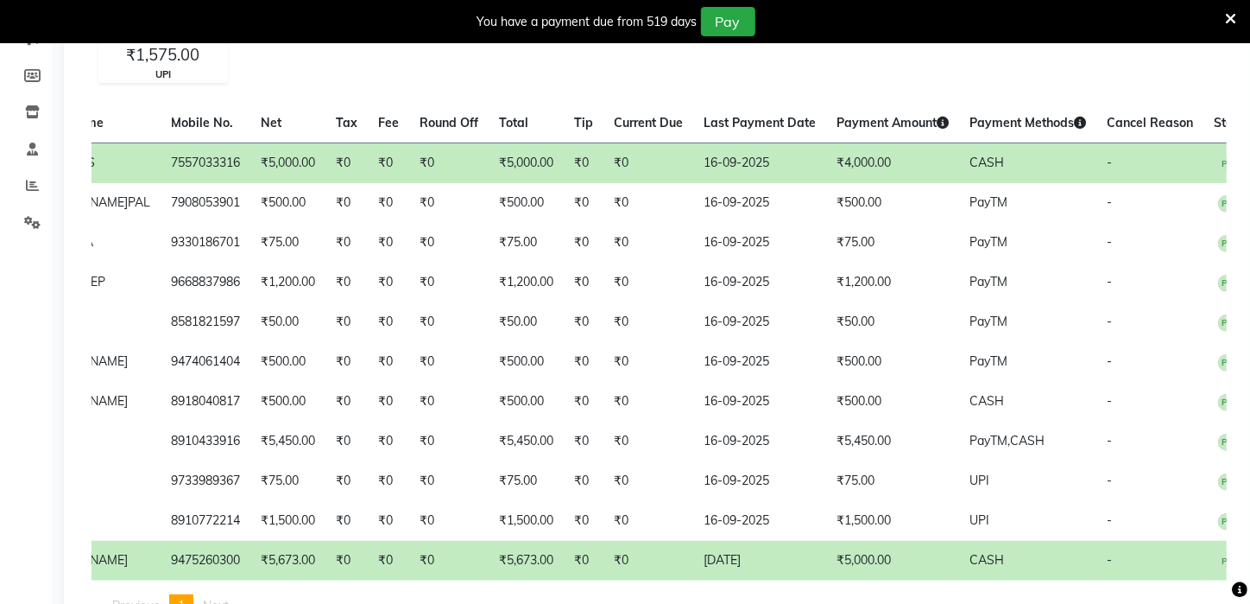
scroll to position [233, 0]
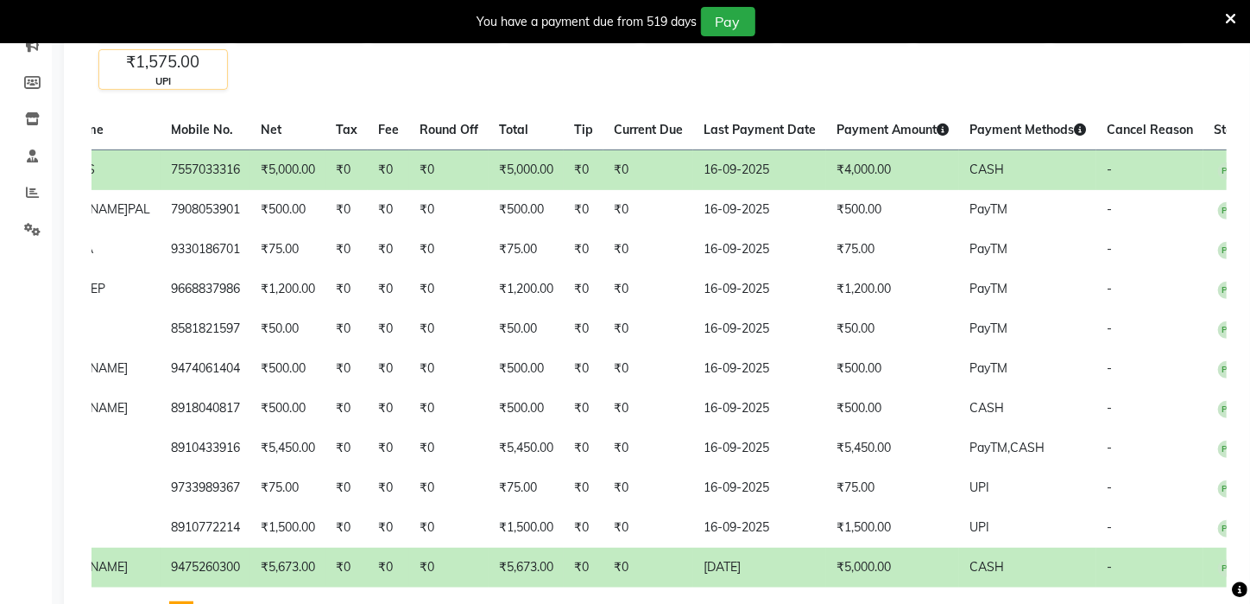
click at [161, 65] on div "₹1,575.00" at bounding box center [163, 62] width 128 height 24
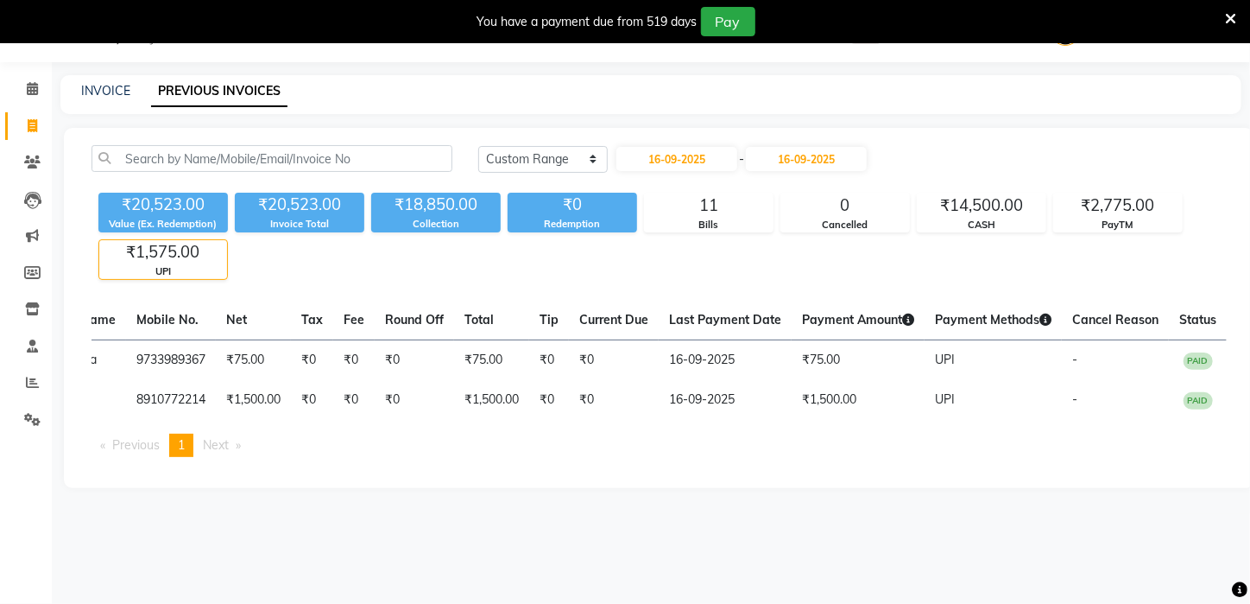
click at [165, 64] on div "08047224946 Select Location × Azone Family Salon, [GEOGRAPHIC_DATA] WhatsApp St…" at bounding box center [625, 302] width 1250 height 604
click at [696, 156] on input "16-09-2025" at bounding box center [677, 159] width 121 height 24
select select "9"
select select "2025"
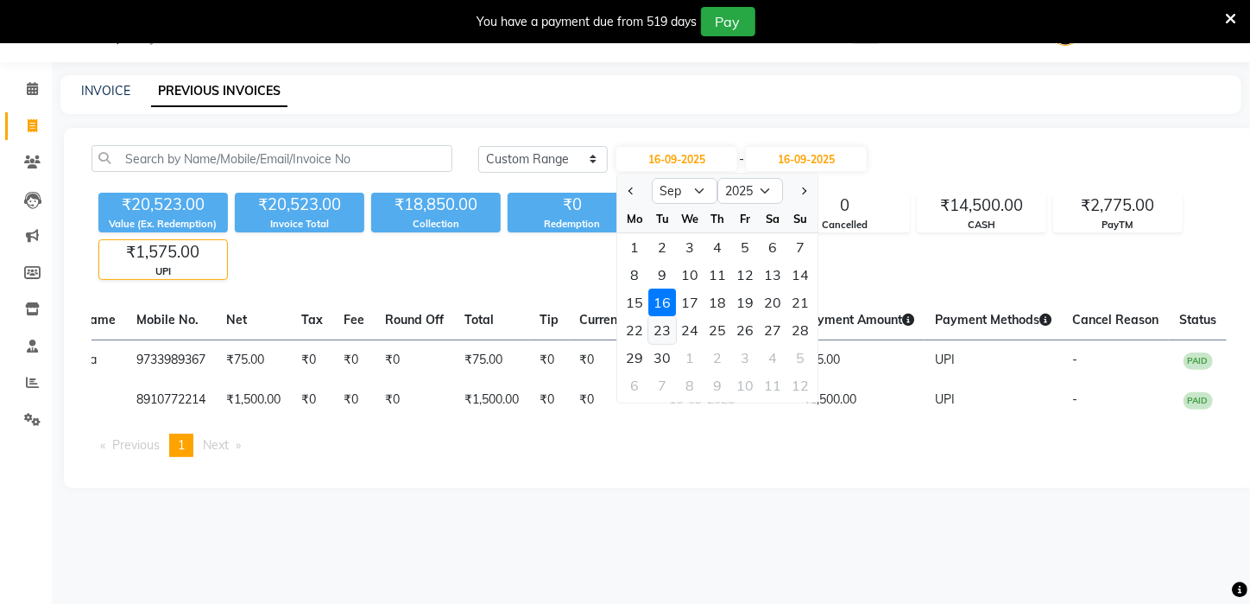
drag, startPoint x: 699, startPoint y: 242, endPoint x: 671, endPoint y: 321, distance: 84.1
click at [693, 287] on ngb-datepicker "Jan Feb Mar Apr May Jun [DATE] Aug Sep Oct Nov [DATE] 2016 2017 2018 2019 2020 …" at bounding box center [718, 288] width 202 height 231
click at [687, 301] on div "17" at bounding box center [691, 302] width 28 height 28
type input "[DATE]"
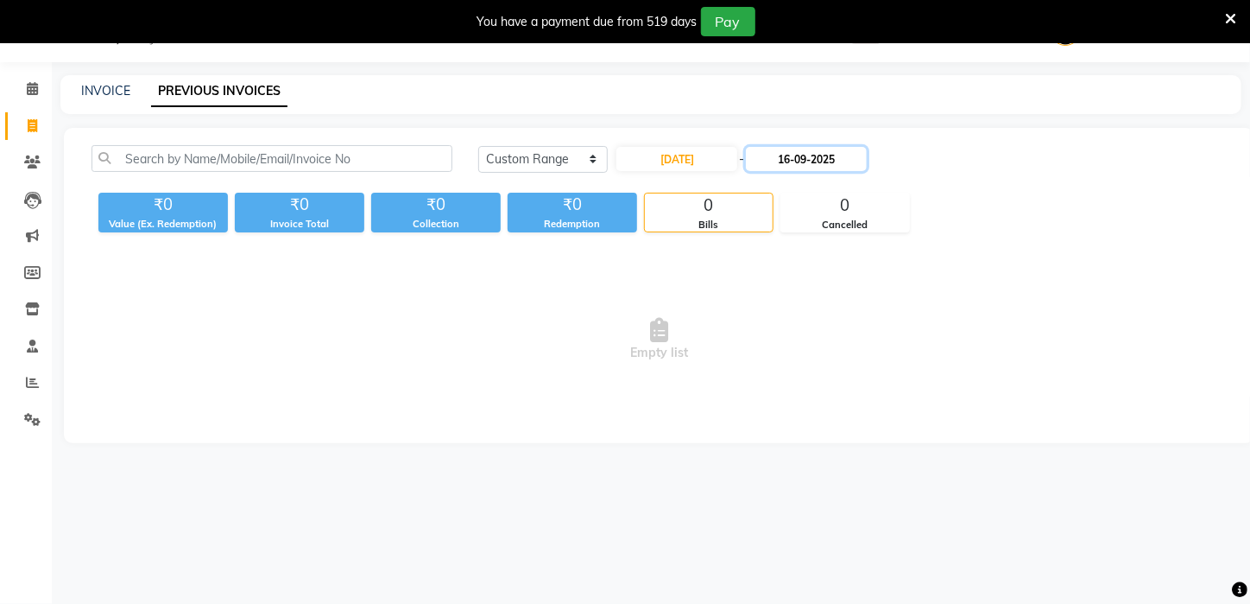
click at [805, 159] on input "16-09-2025" at bounding box center [806, 159] width 121 height 24
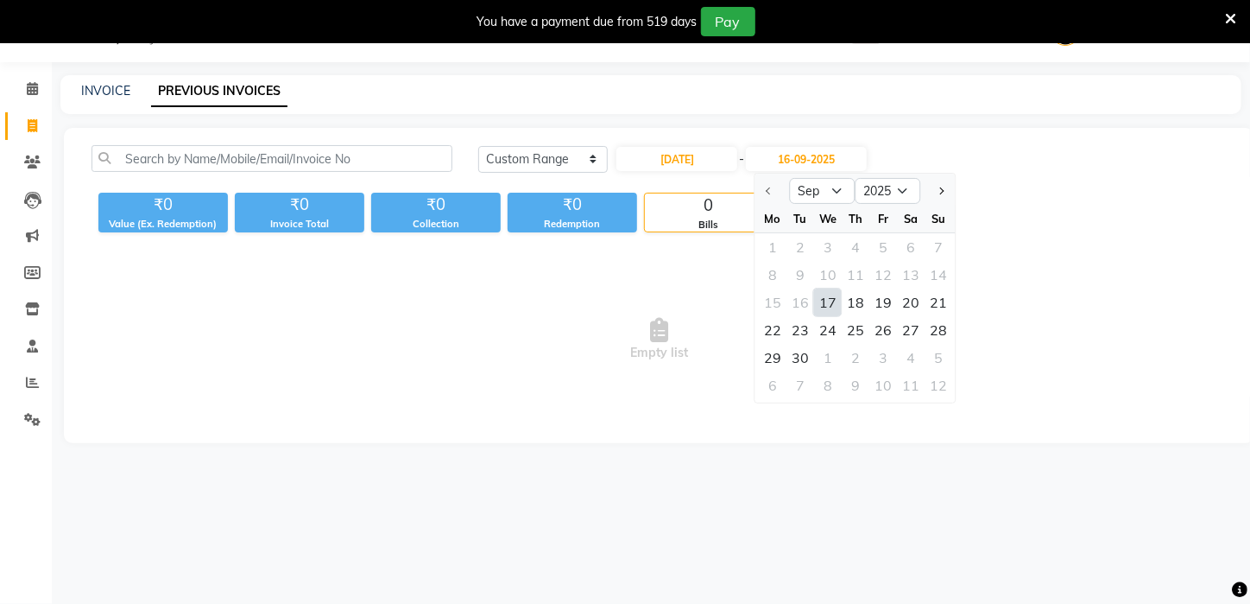
click at [839, 298] on div "17" at bounding box center [828, 302] width 28 height 28
type input "[DATE]"
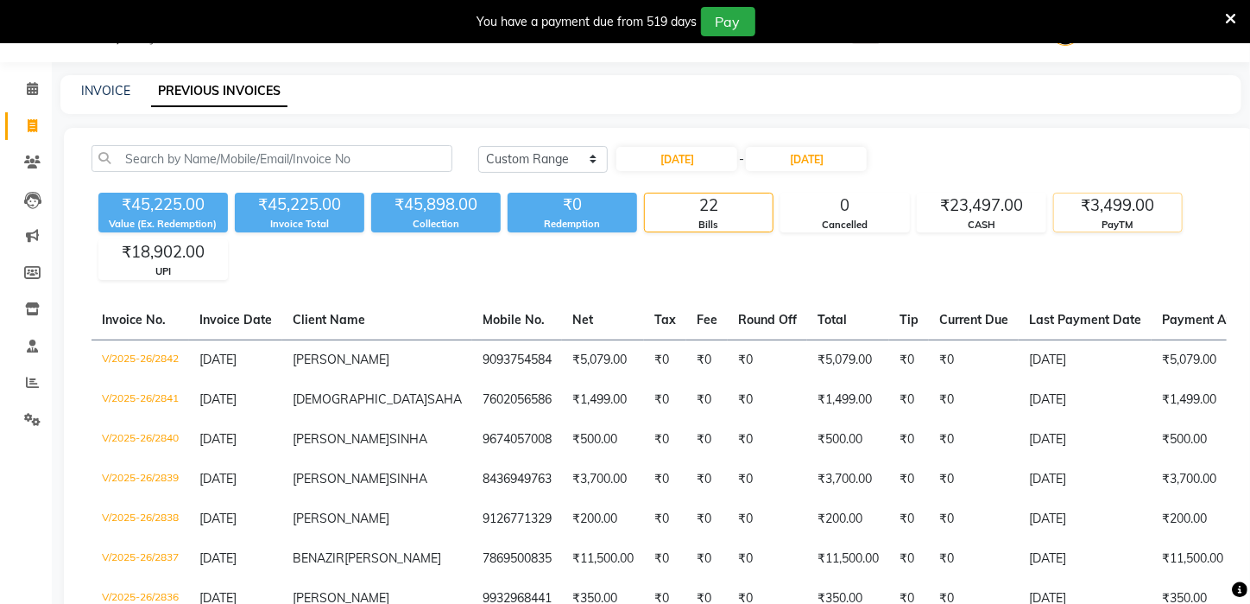
click at [1138, 212] on div "₹3,499.00" at bounding box center [1118, 205] width 128 height 24
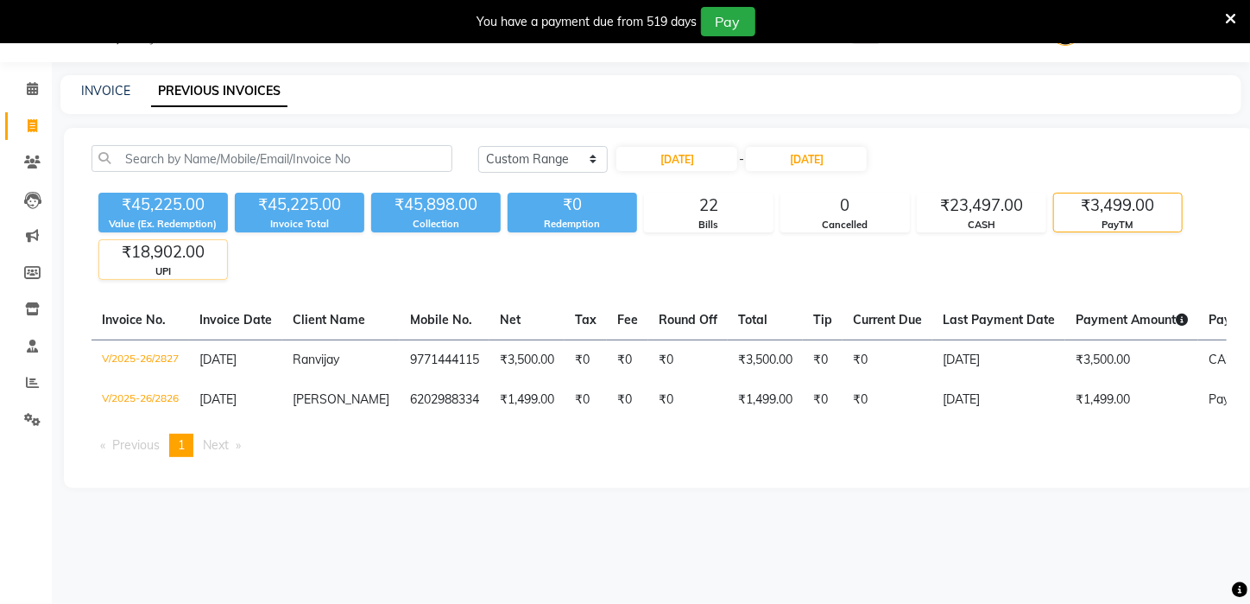
click at [175, 252] on div "₹18,902.00" at bounding box center [163, 252] width 128 height 24
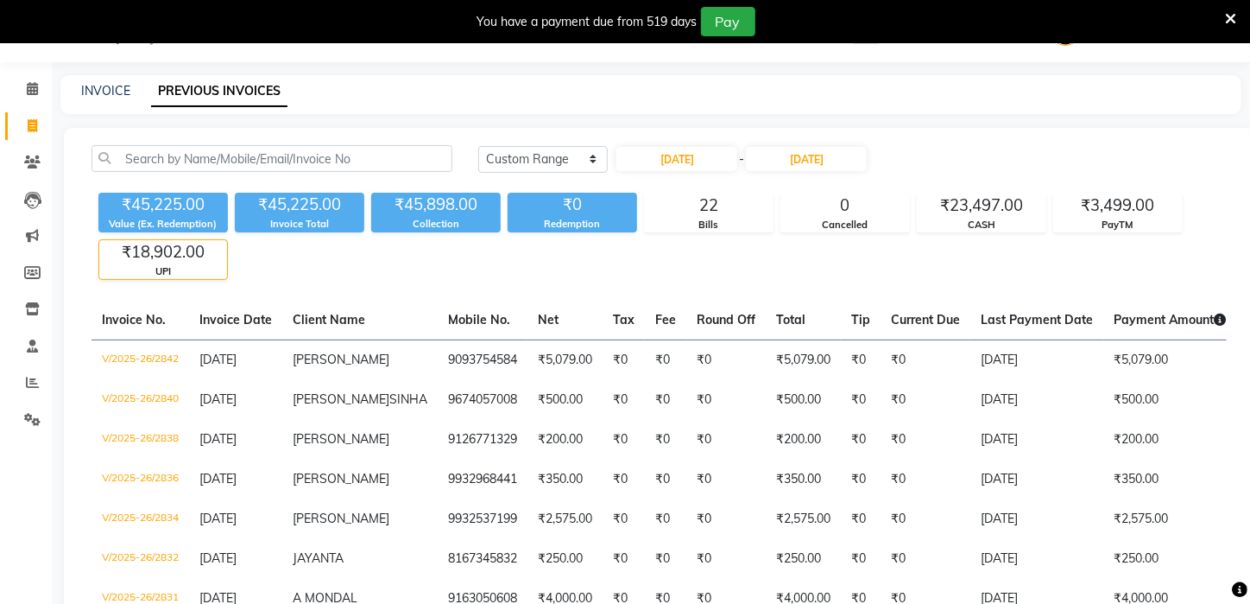
click at [353, 261] on div "₹45,225.00 Value (Ex. Redemption) ₹45,225.00 Invoice Total ₹45,898.00 Collectio…" at bounding box center [659, 233] width 1135 height 94
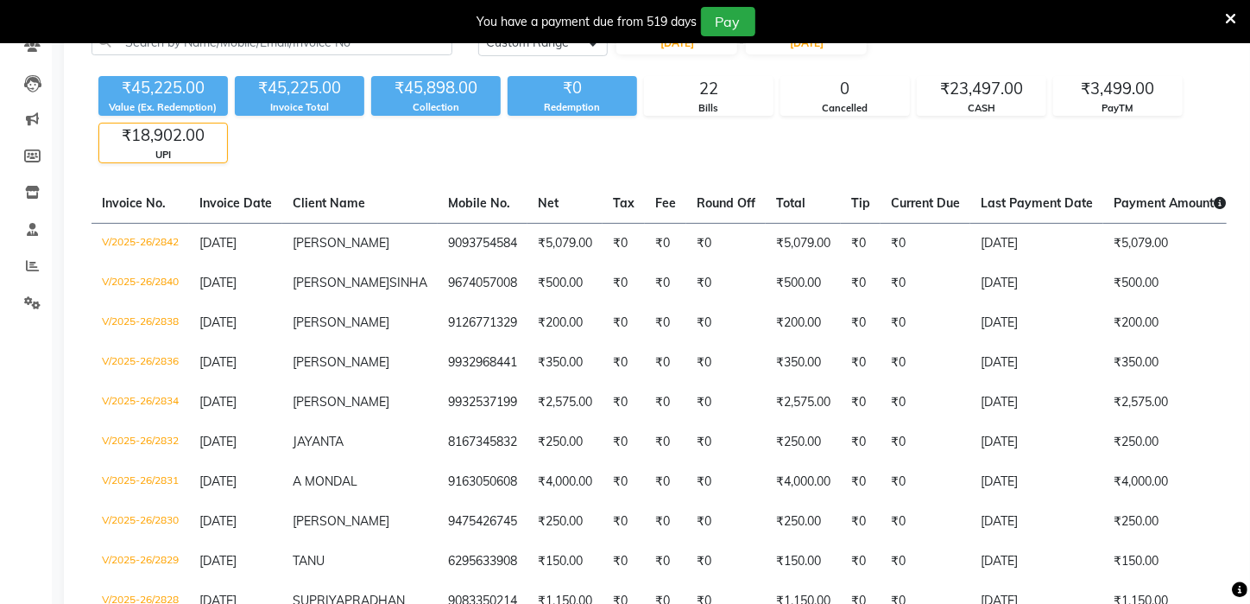
scroll to position [132, 0]
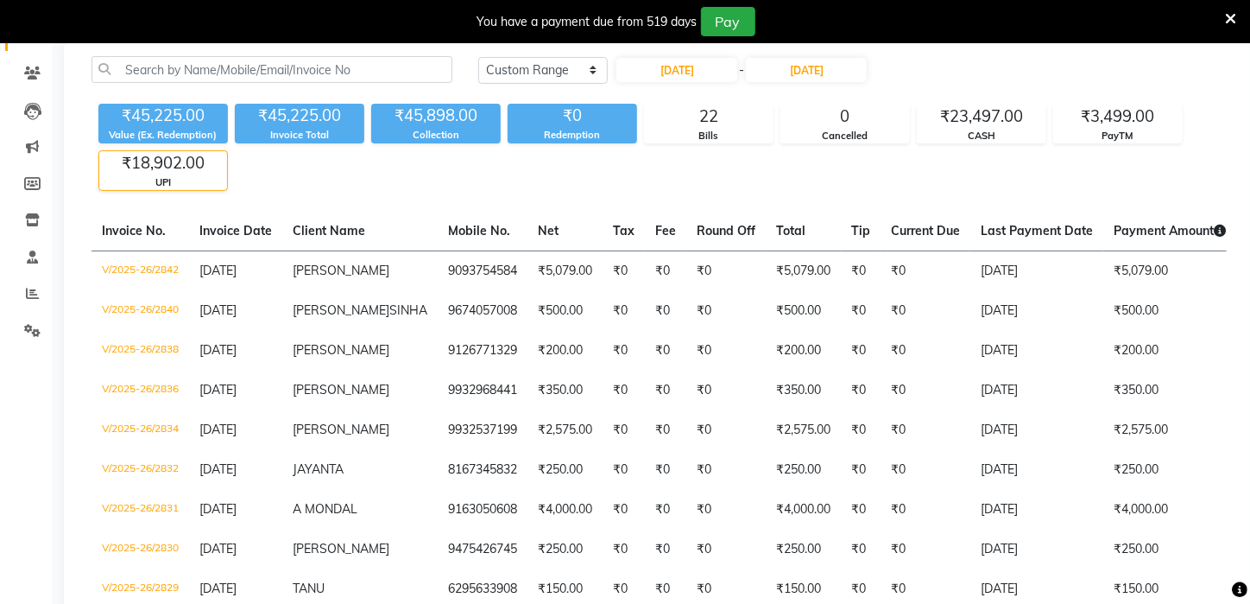
click at [143, 170] on div "₹18,902.00" at bounding box center [163, 163] width 128 height 24
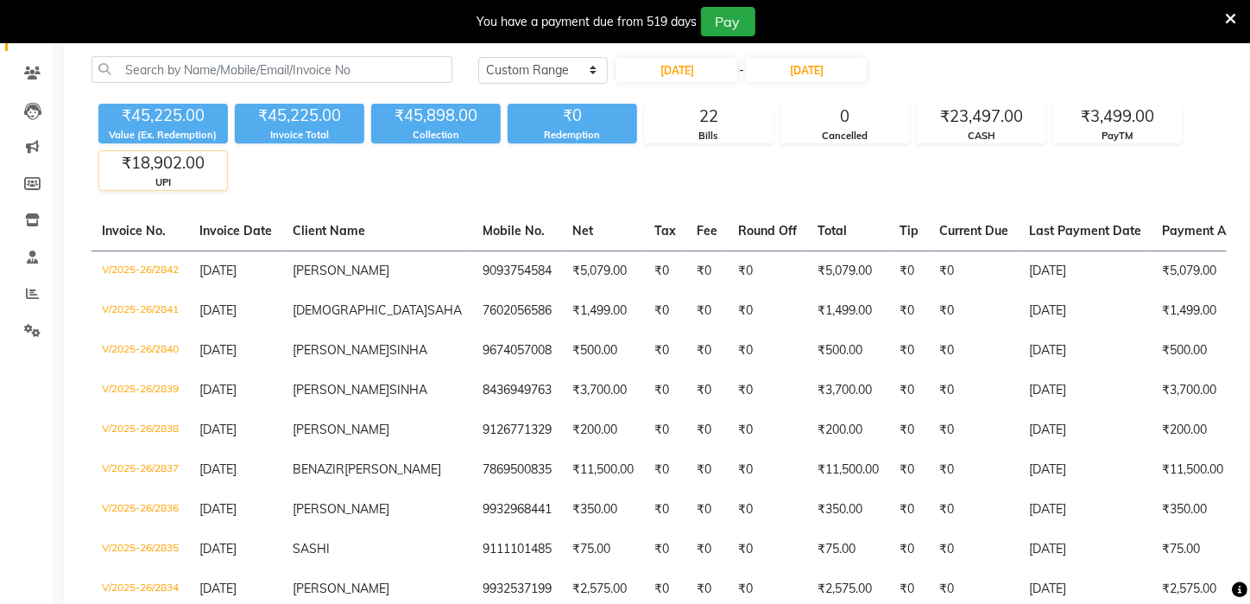
click at [145, 170] on div "₹18,902.00" at bounding box center [163, 163] width 128 height 24
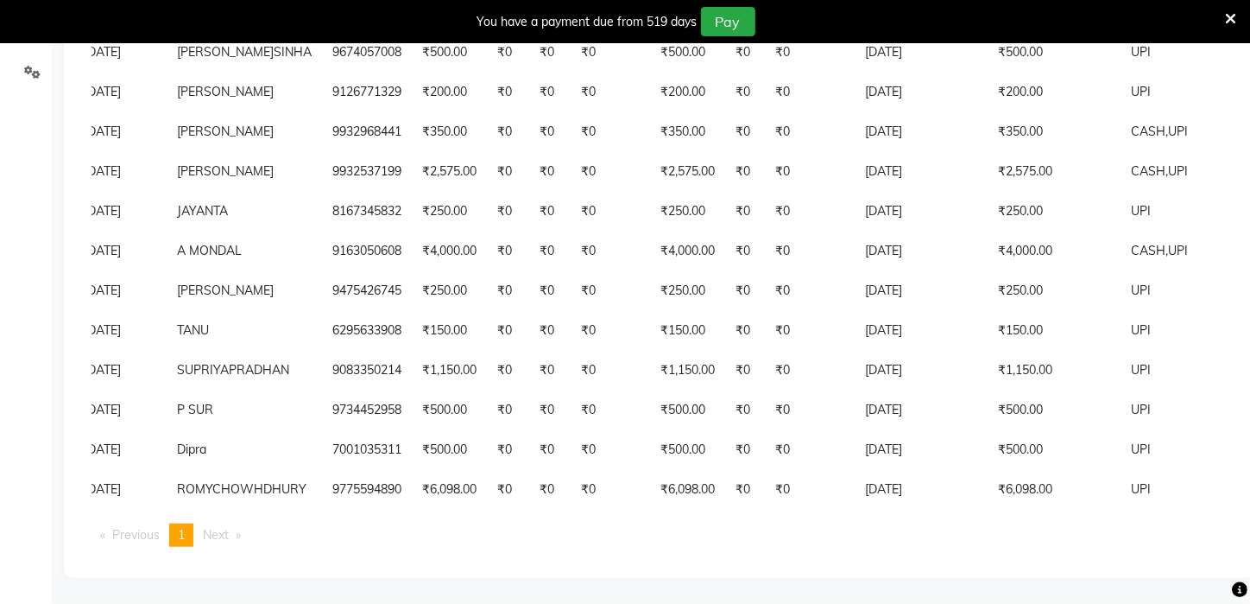
scroll to position [395, 0]
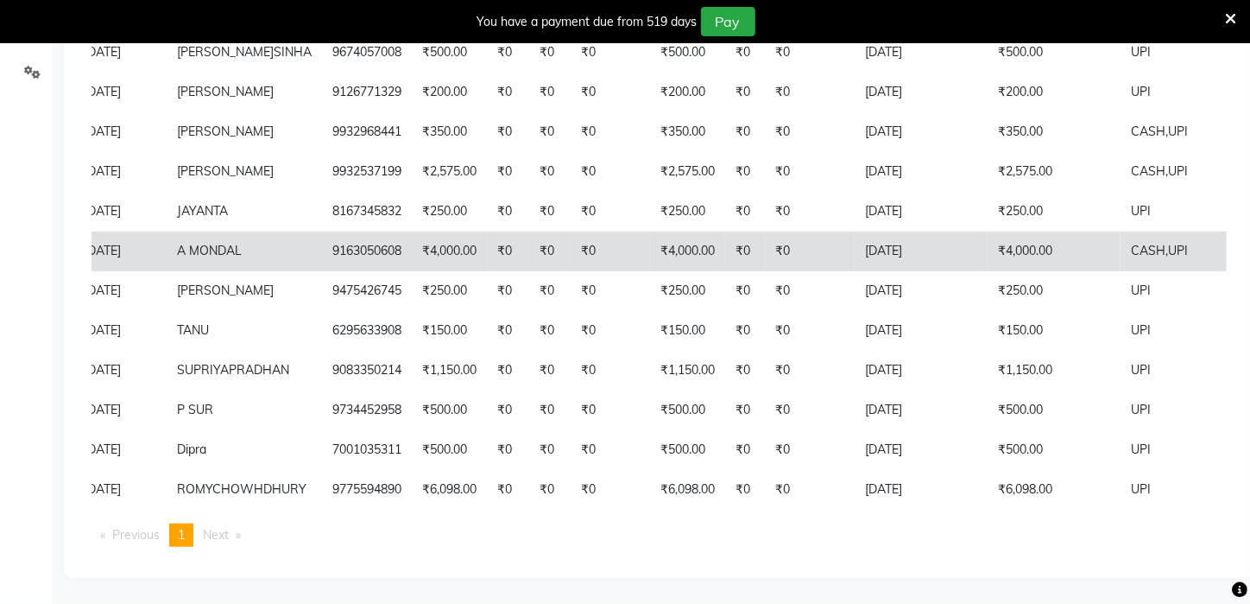
click at [487, 271] on td "₹0" at bounding box center [508, 251] width 42 height 40
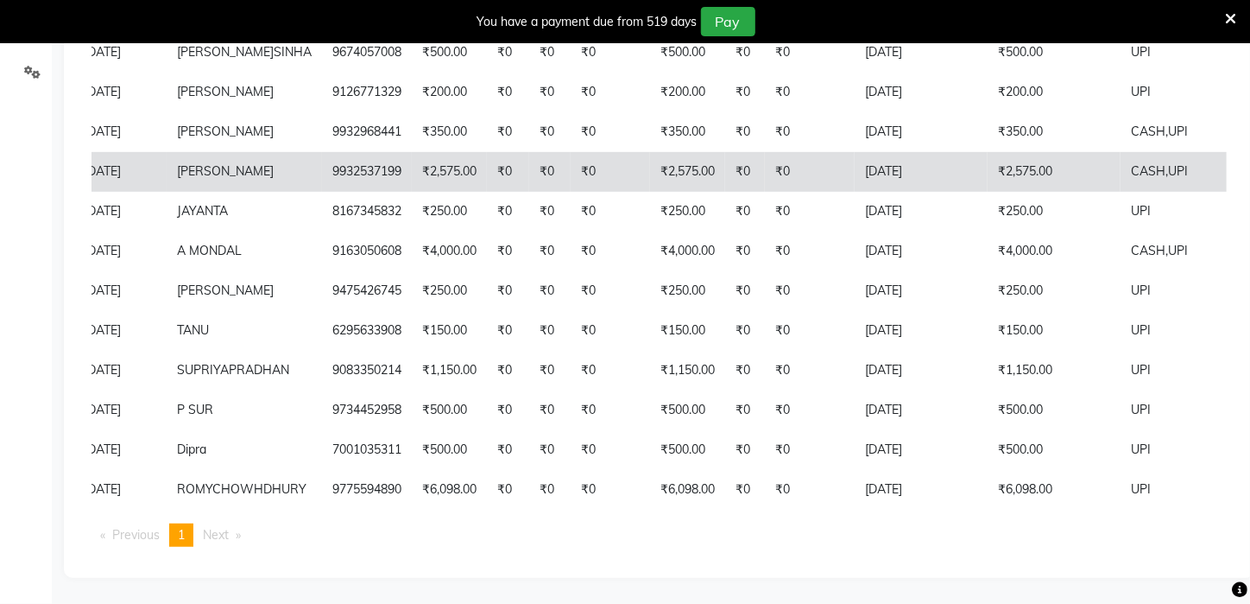
click at [1051, 187] on td "₹2,575.00" at bounding box center [1054, 172] width 133 height 40
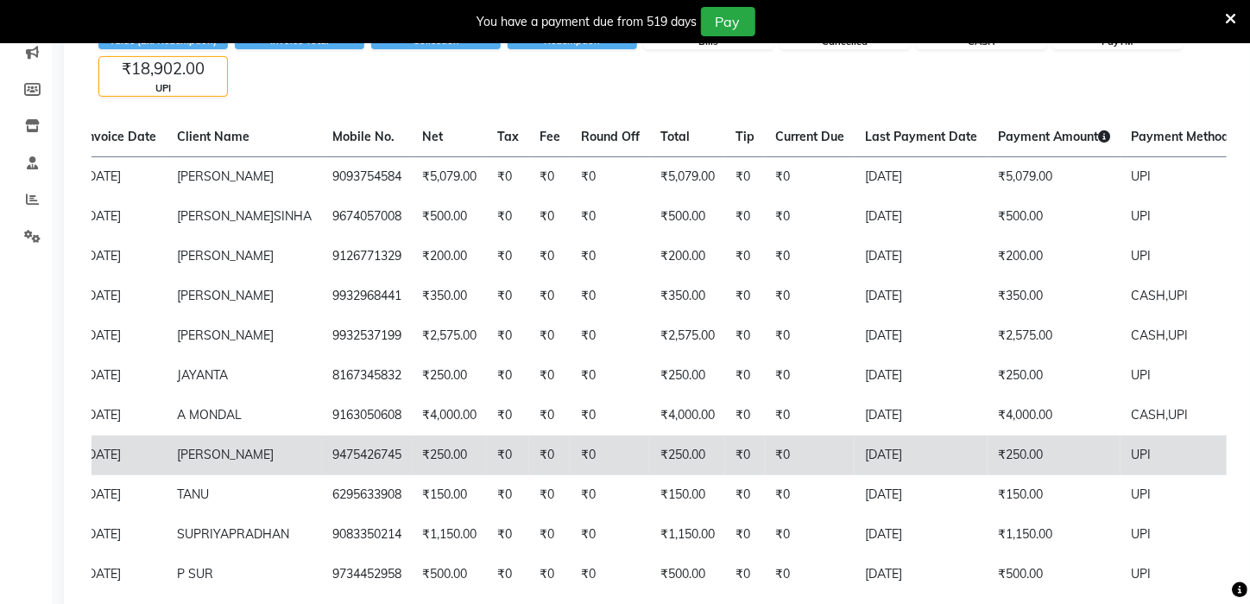
scroll to position [224, 0]
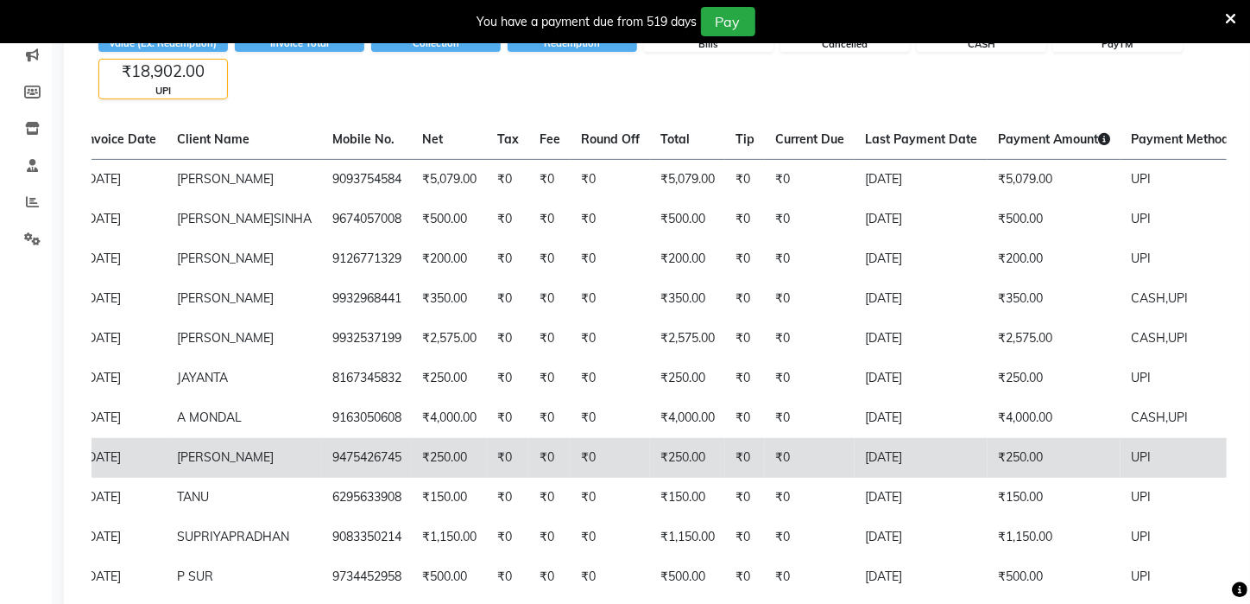
click at [725, 319] on td "₹0" at bounding box center [745, 299] width 40 height 40
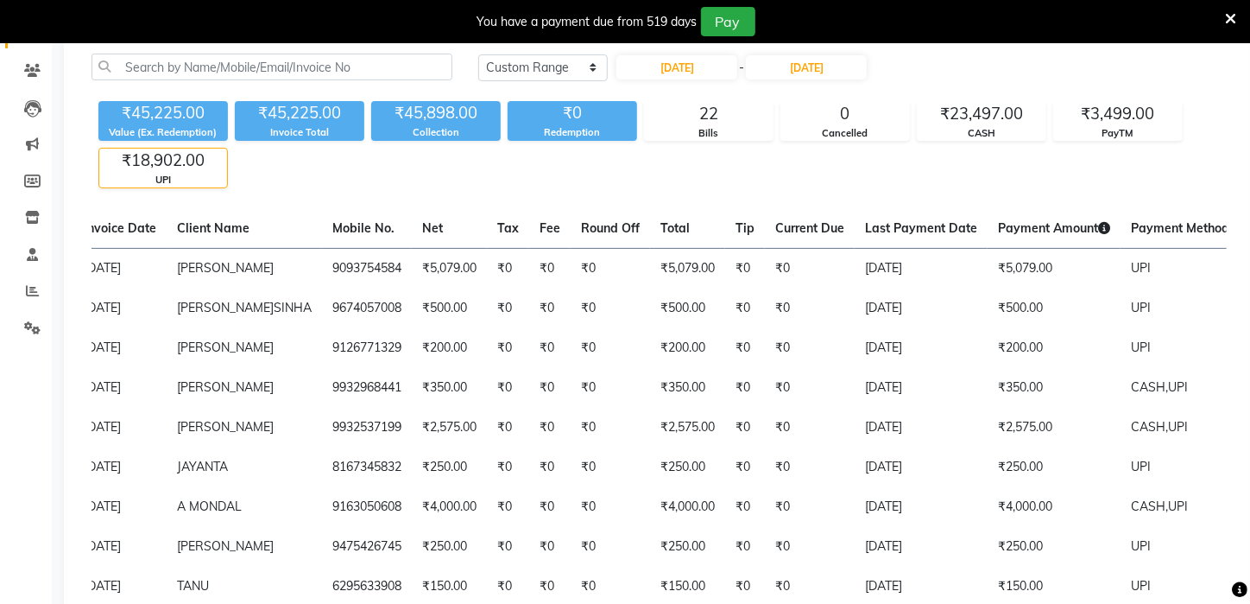
scroll to position [118, 0]
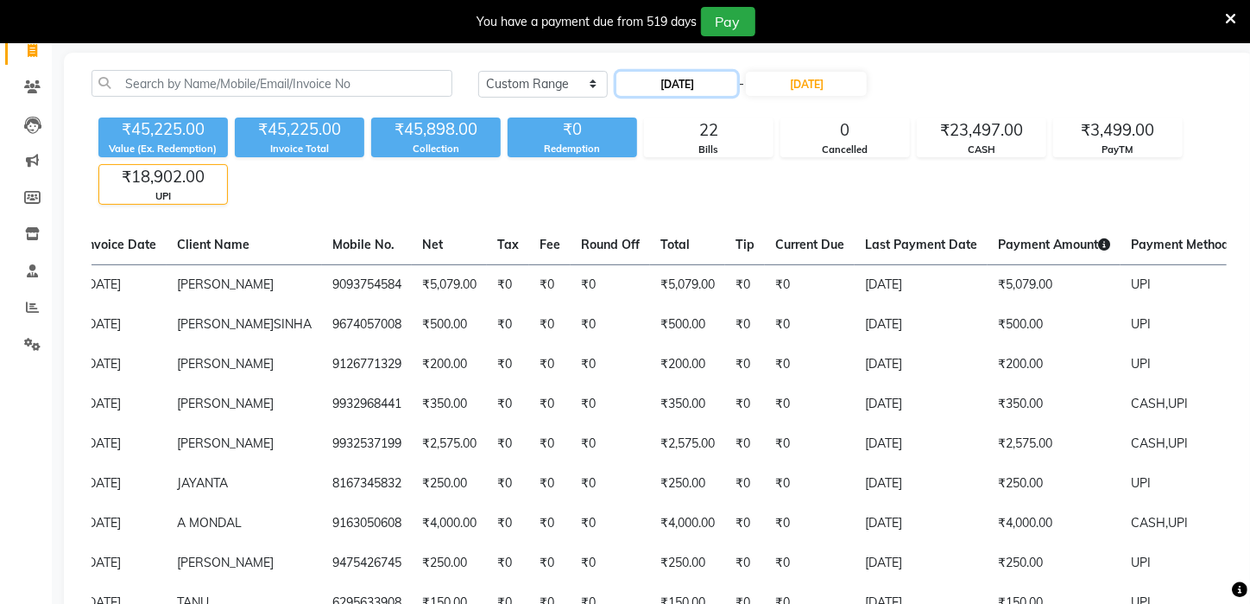
click at [669, 87] on input "[DATE]" at bounding box center [677, 84] width 121 height 24
select select "9"
select select "2025"
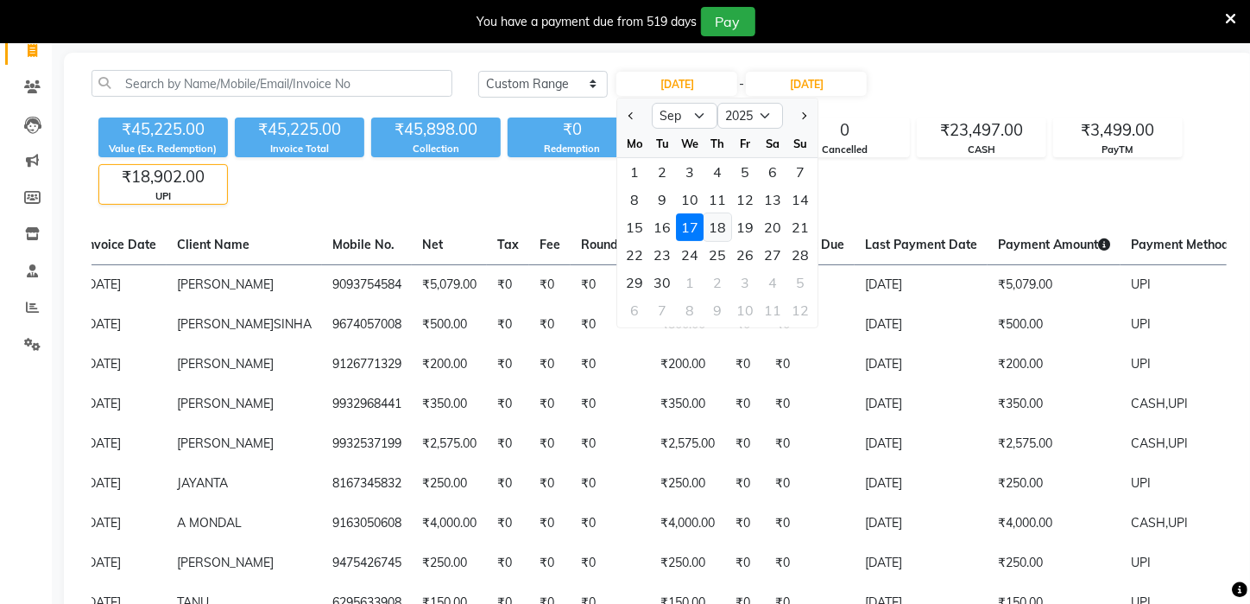
click at [724, 232] on div "18" at bounding box center [719, 227] width 28 height 28
type input "[DATE]"
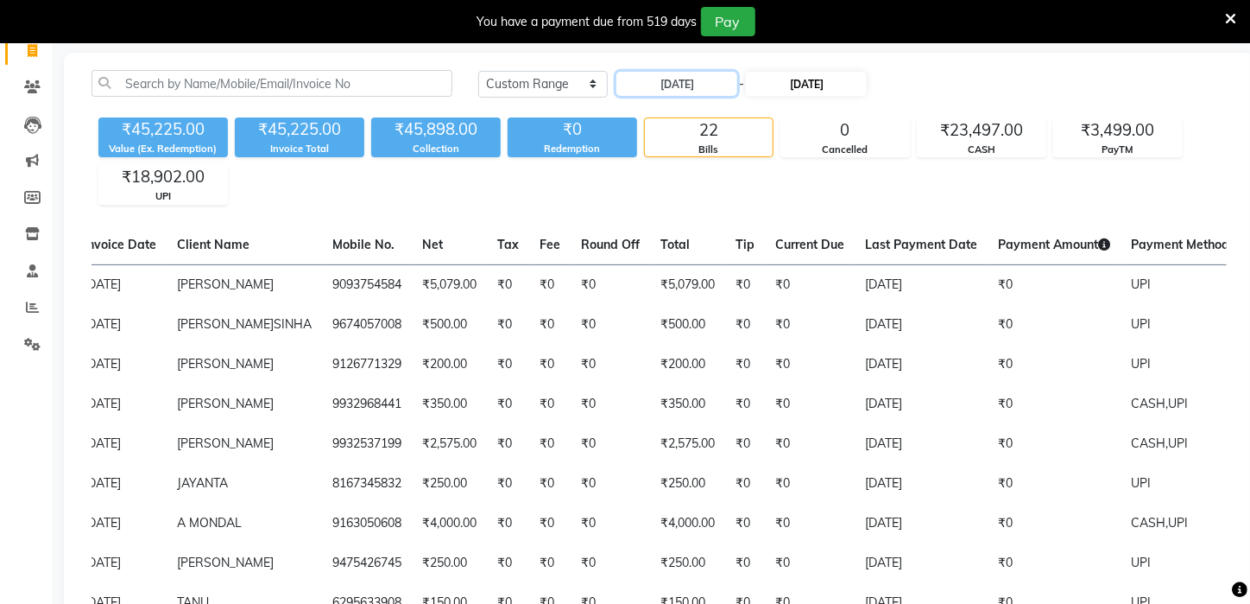
scroll to position [43, 0]
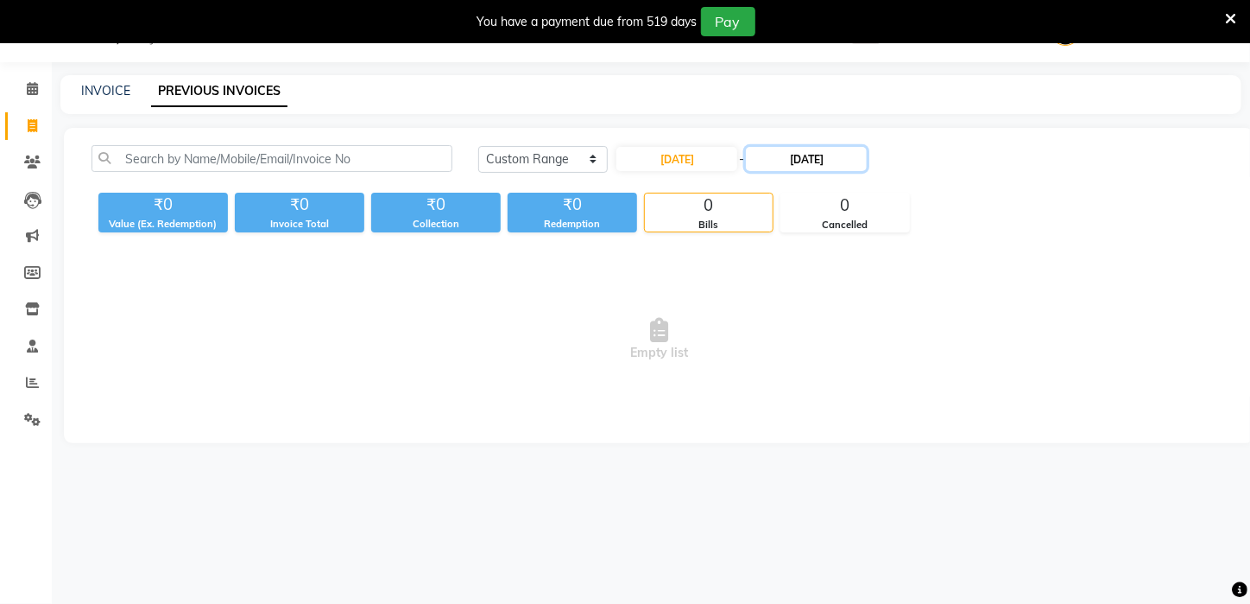
click at [800, 151] on input "[DATE]" at bounding box center [806, 159] width 121 height 24
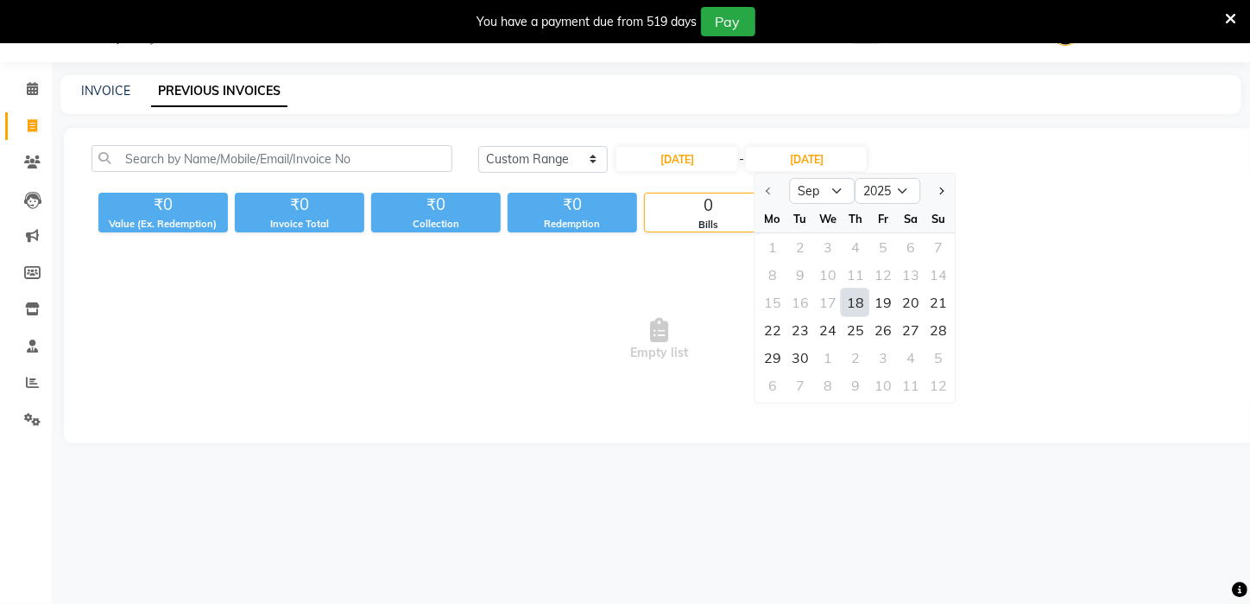
click at [857, 307] on div "18" at bounding box center [856, 302] width 28 height 28
type input "[DATE]"
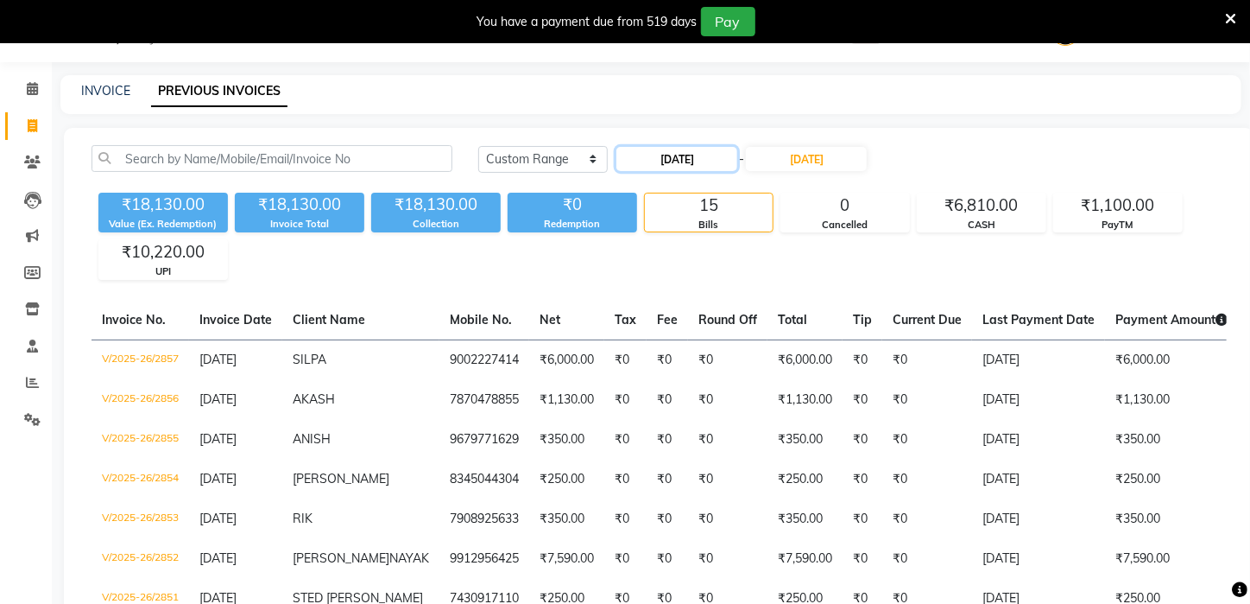
click at [714, 158] on input "[DATE]" at bounding box center [677, 159] width 121 height 24
select select "9"
select select "2025"
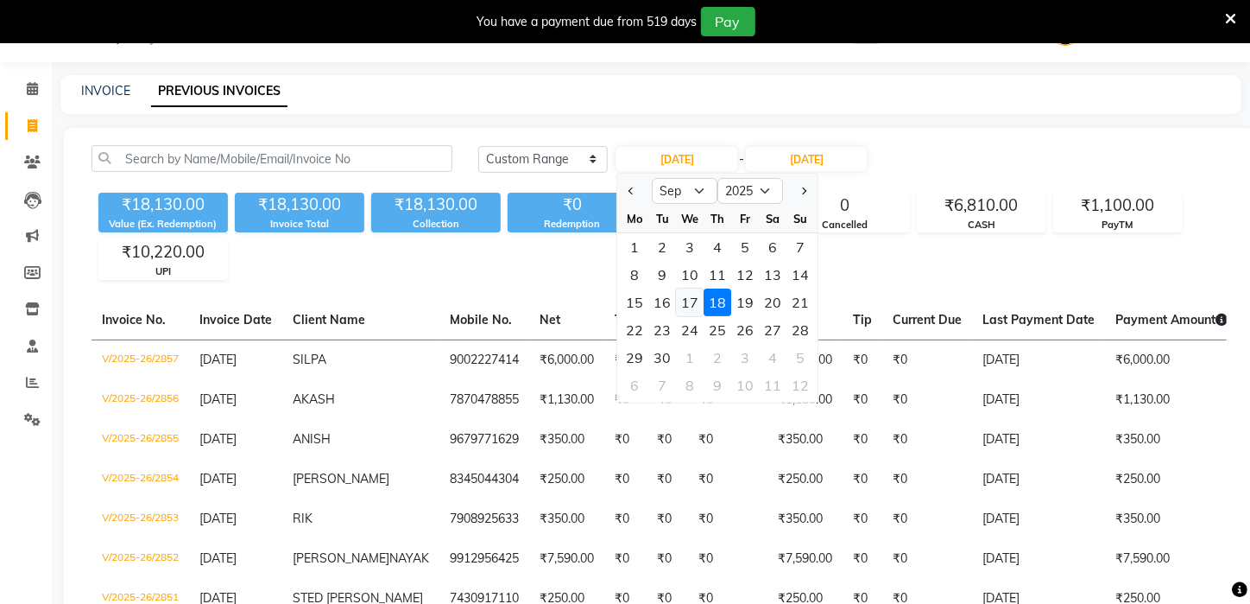
click at [682, 298] on div "17" at bounding box center [691, 302] width 28 height 28
type input "[DATE]"
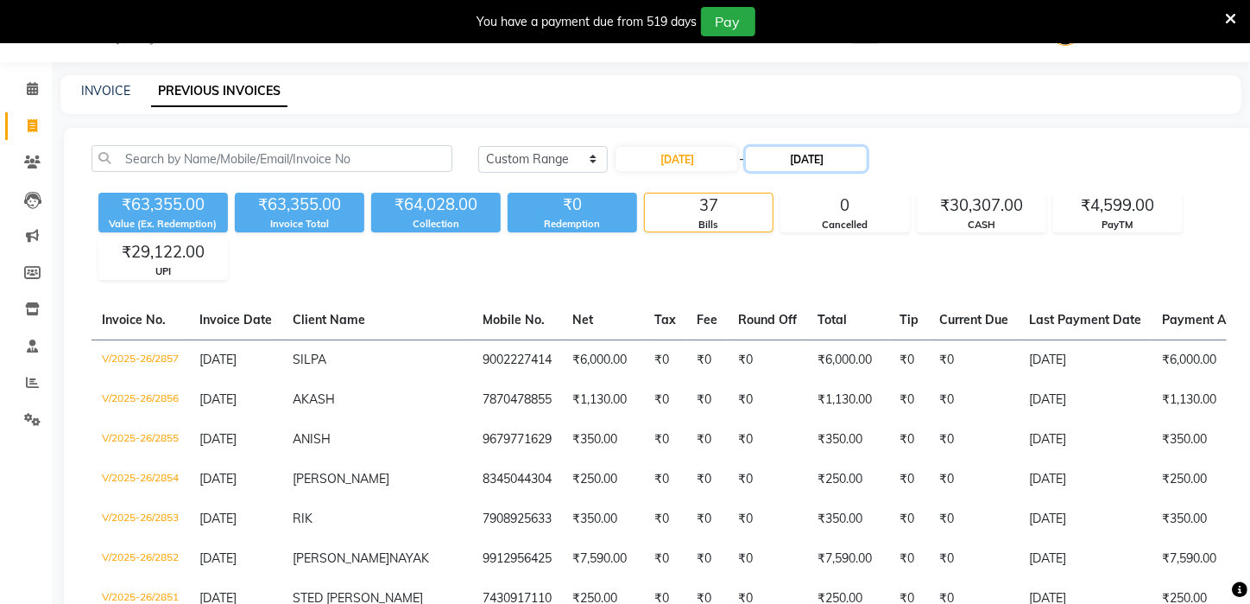
click at [789, 151] on input "[DATE]" at bounding box center [806, 159] width 121 height 24
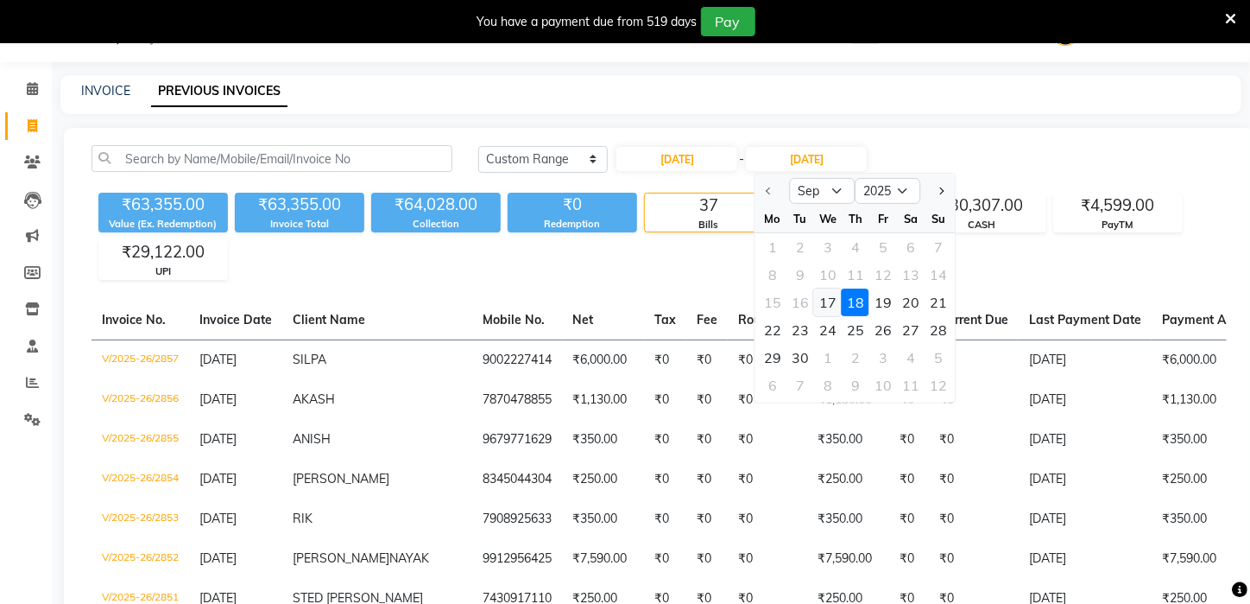
click at [819, 300] on div "17" at bounding box center [828, 302] width 28 height 28
type input "[DATE]"
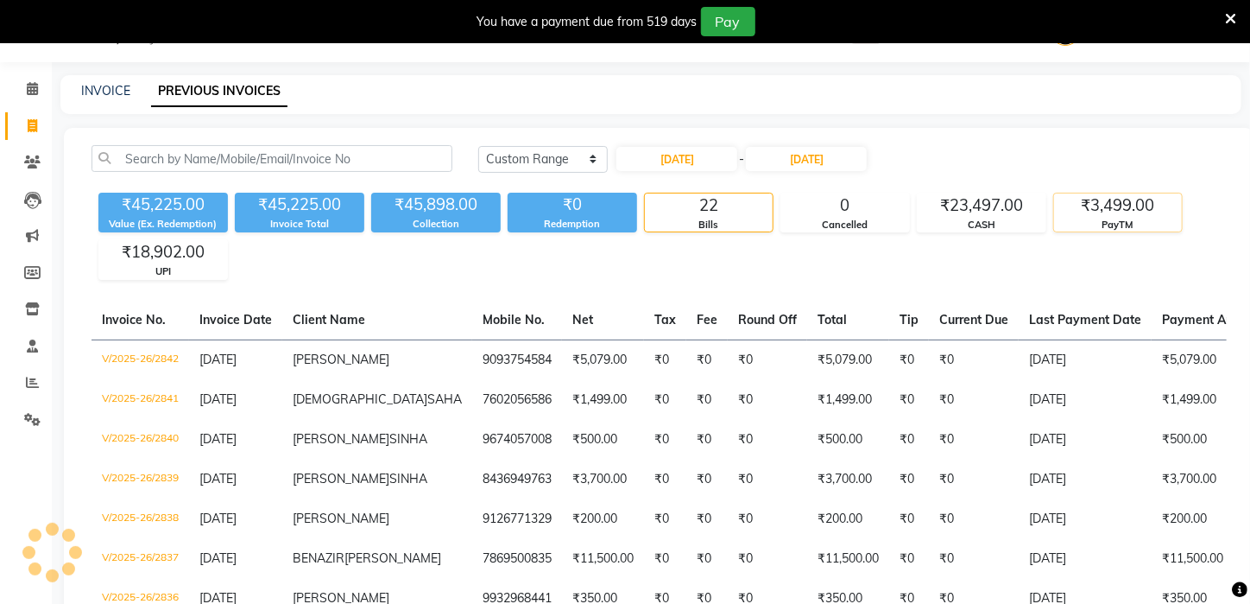
click at [1152, 212] on div "₹3,499.00" at bounding box center [1118, 205] width 128 height 24
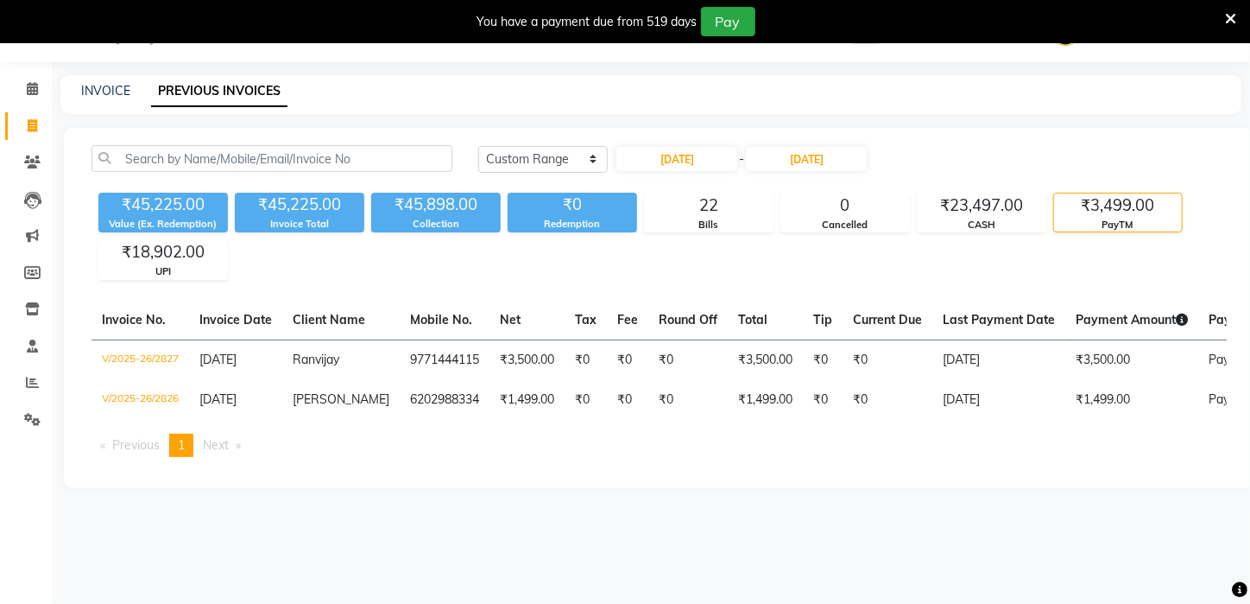
click at [677, 145] on div "[DATE] - [DATE]" at bounding box center [742, 159] width 254 height 28
click at [691, 161] on input "[DATE]" at bounding box center [677, 159] width 121 height 24
select select "9"
select select "2025"
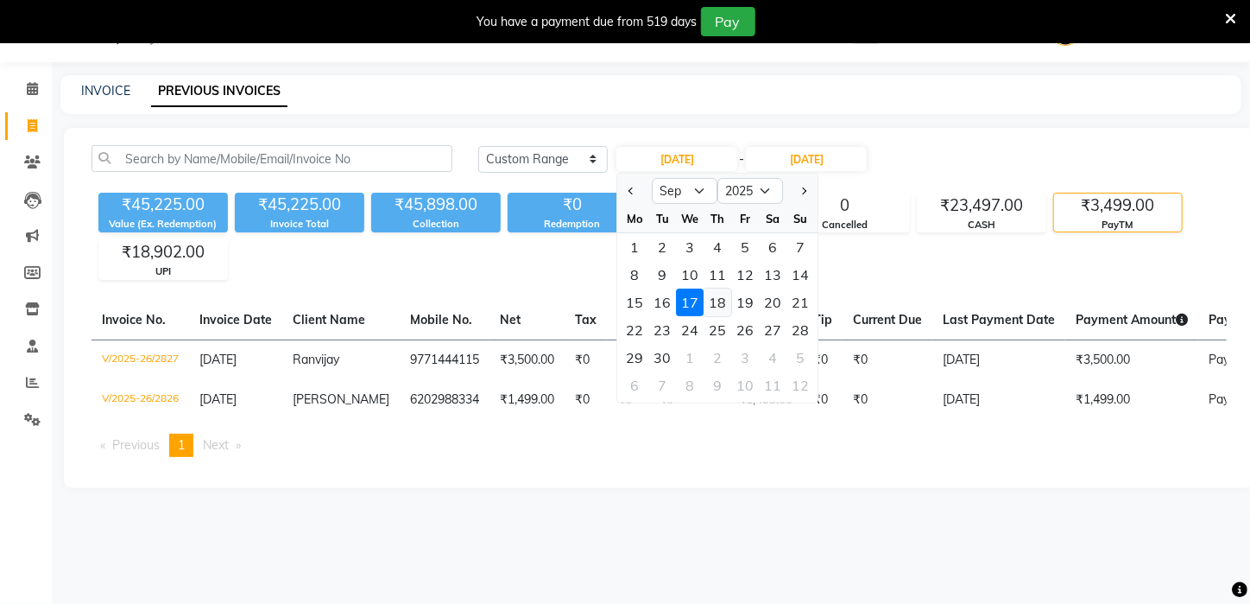
click at [724, 293] on div "18" at bounding box center [719, 302] width 28 height 28
type input "[DATE]"
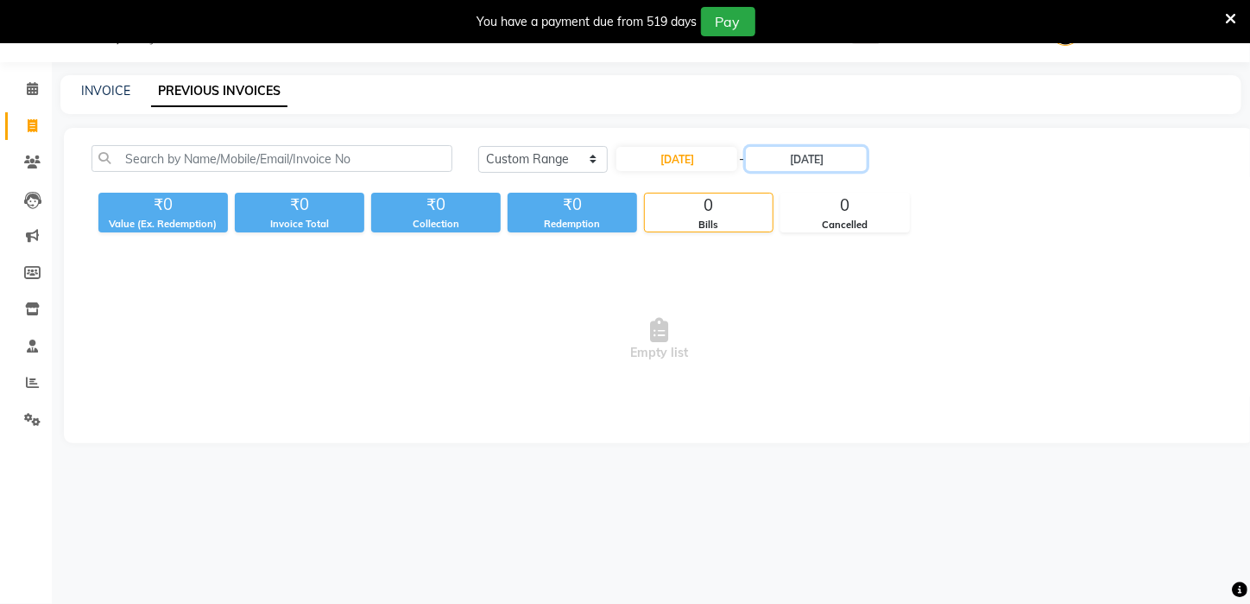
click at [798, 168] on input "[DATE]" at bounding box center [806, 159] width 121 height 24
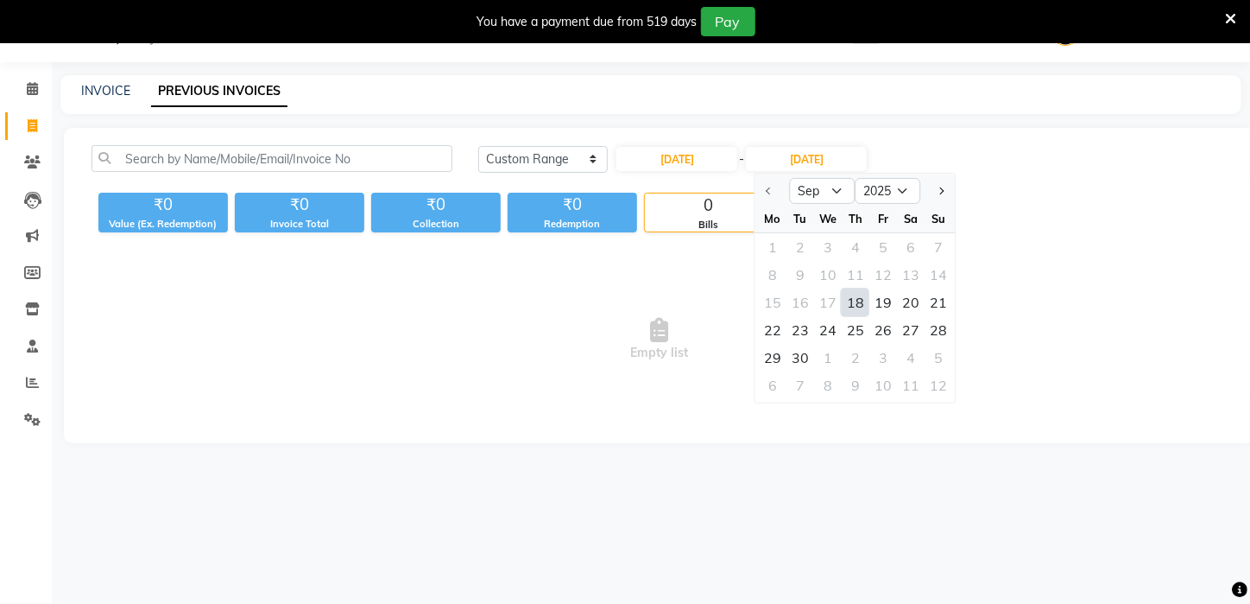
click at [845, 294] on div "18" at bounding box center [856, 302] width 28 height 28
type input "[DATE]"
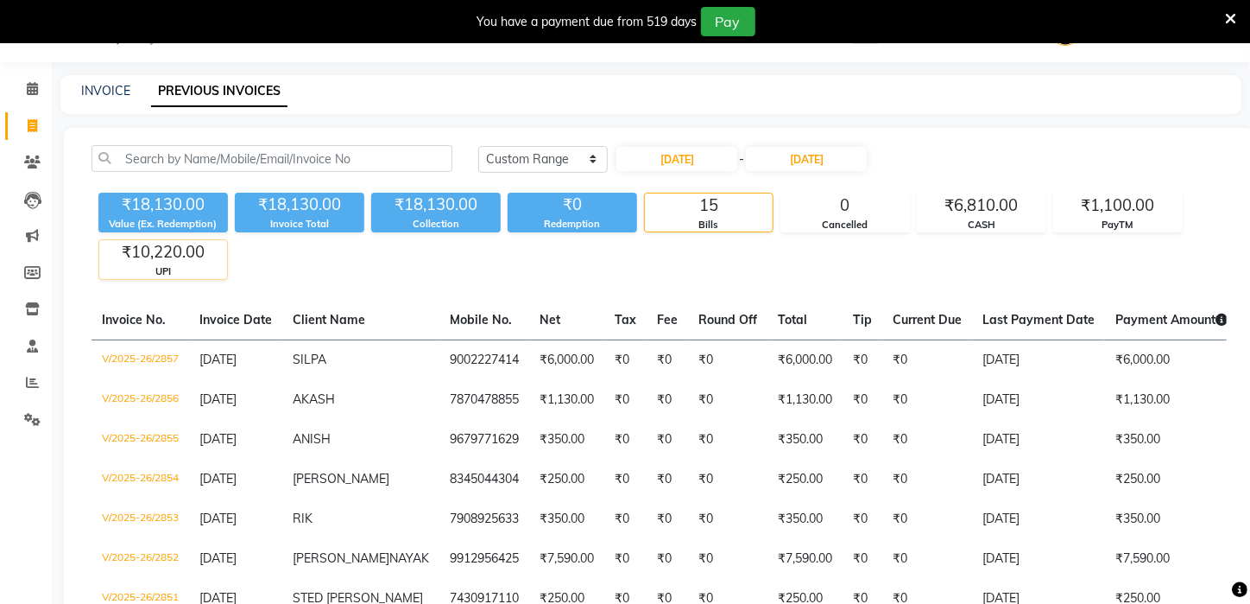
drag, startPoint x: 168, startPoint y: 215, endPoint x: 181, endPoint y: 247, distance: 34.5
click at [171, 226] on div "₹18,130.00 Value (Ex. Redemption)" at bounding box center [163, 213] width 130 height 40
click at [195, 261] on div "₹10,220.00" at bounding box center [163, 252] width 128 height 24
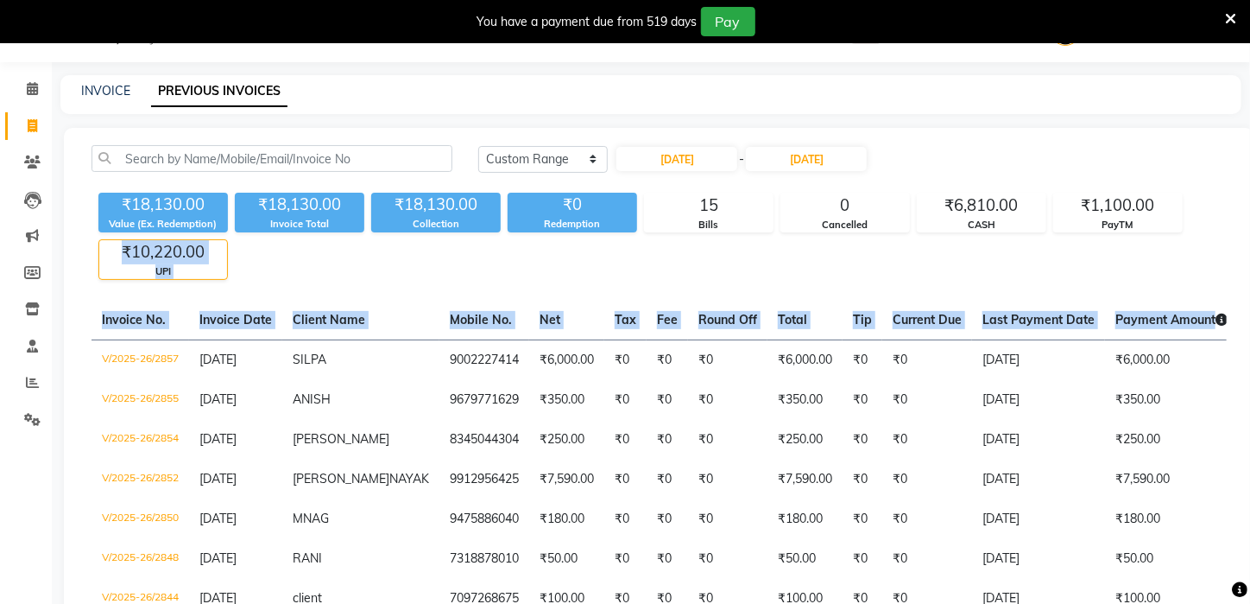
drag, startPoint x: 1249, startPoint y: 287, endPoint x: 1262, endPoint y: 323, distance: 38.5
click at [1249, 332] on html "08047224946 Select Location × Azone Family Salon, Kharagpur WhatsApp Status ✕ S…" at bounding box center [625, 259] width 1250 height 604
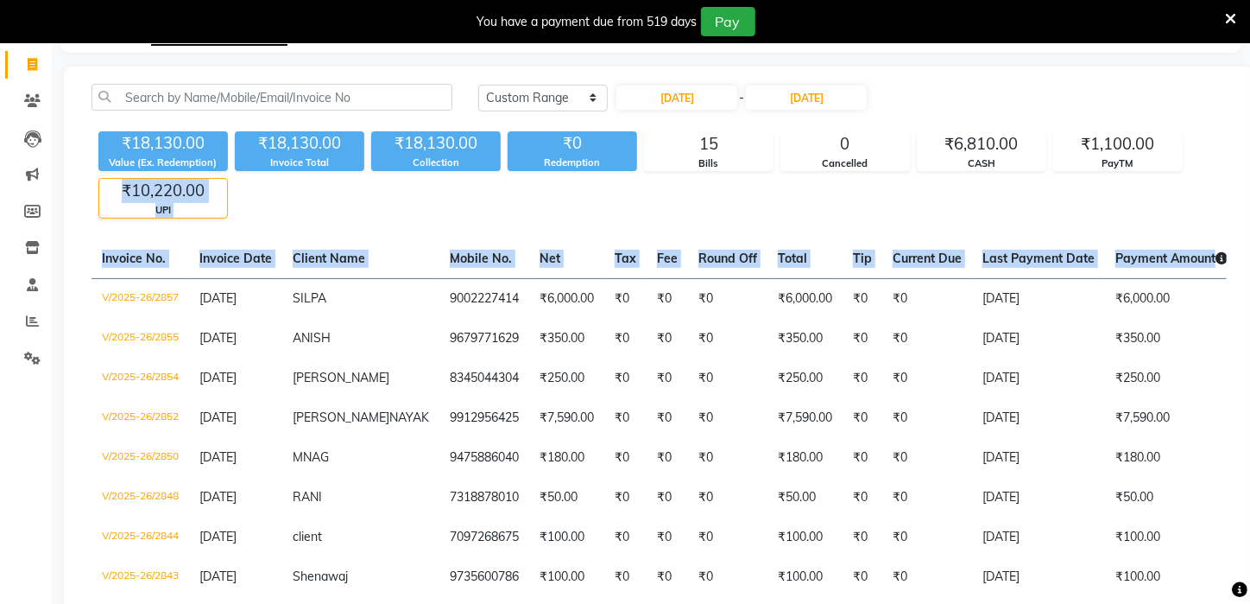
scroll to position [163, 0]
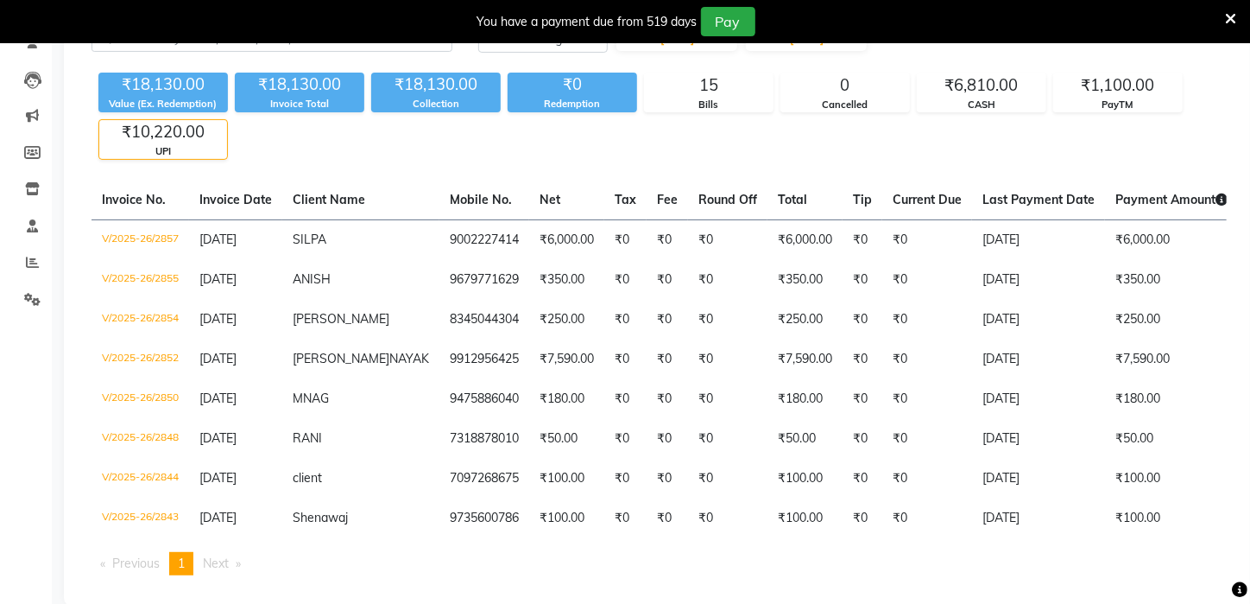
click at [821, 156] on div "₹18,130.00 Value (Ex. Redemption) ₹18,130.00 Invoice Total ₹18,130.00 Collectio…" at bounding box center [659, 113] width 1135 height 94
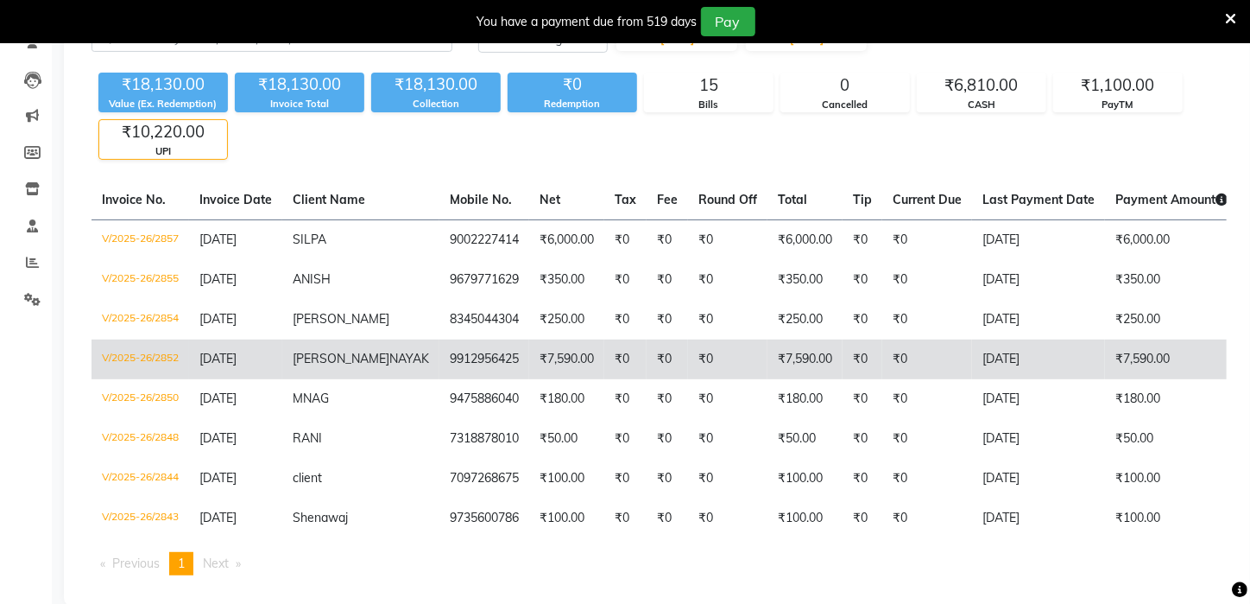
click at [1105, 363] on td "₹7,590.00" at bounding box center [1171, 359] width 133 height 40
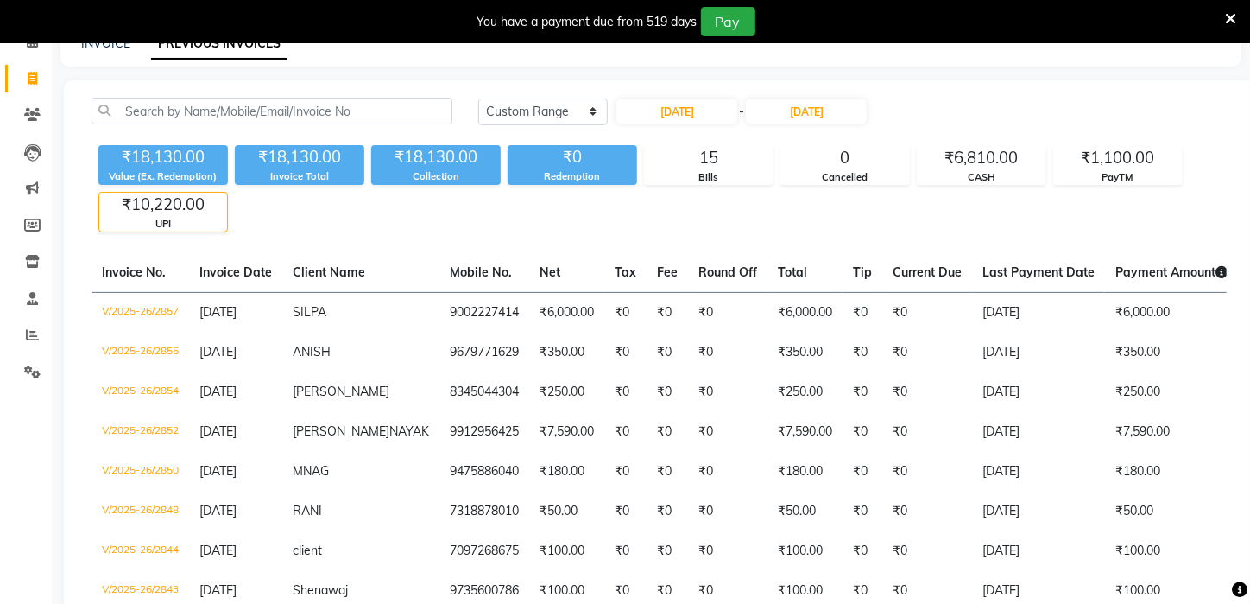
scroll to position [85, 0]
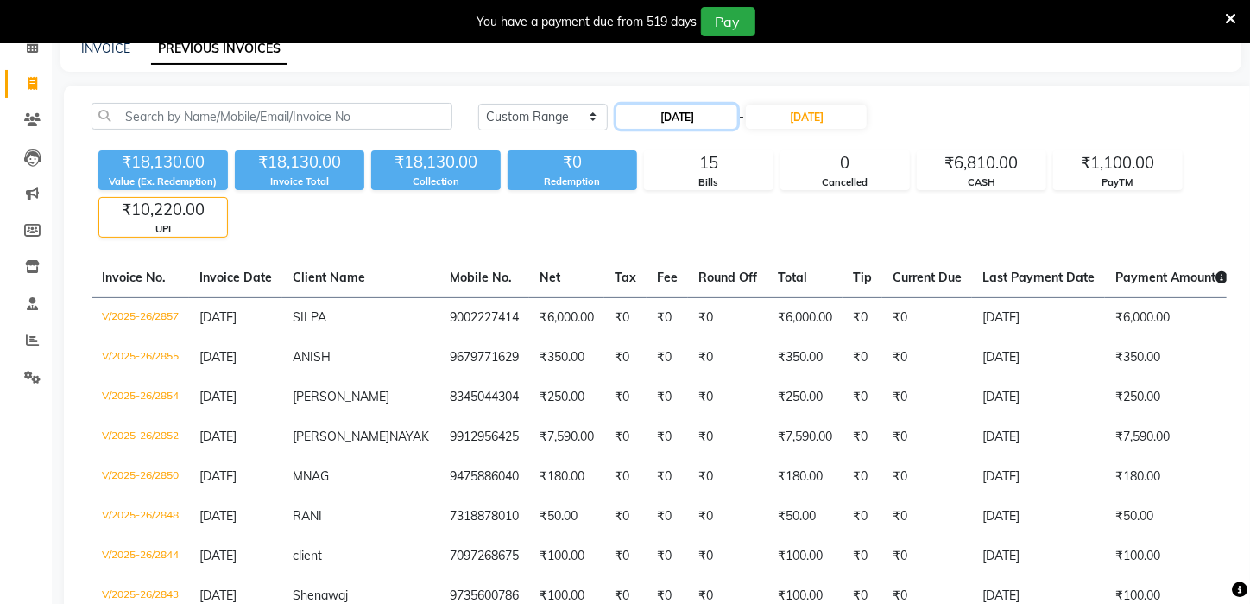
click at [683, 117] on input "18-09-2025" at bounding box center [677, 116] width 121 height 24
select select "9"
select select "2025"
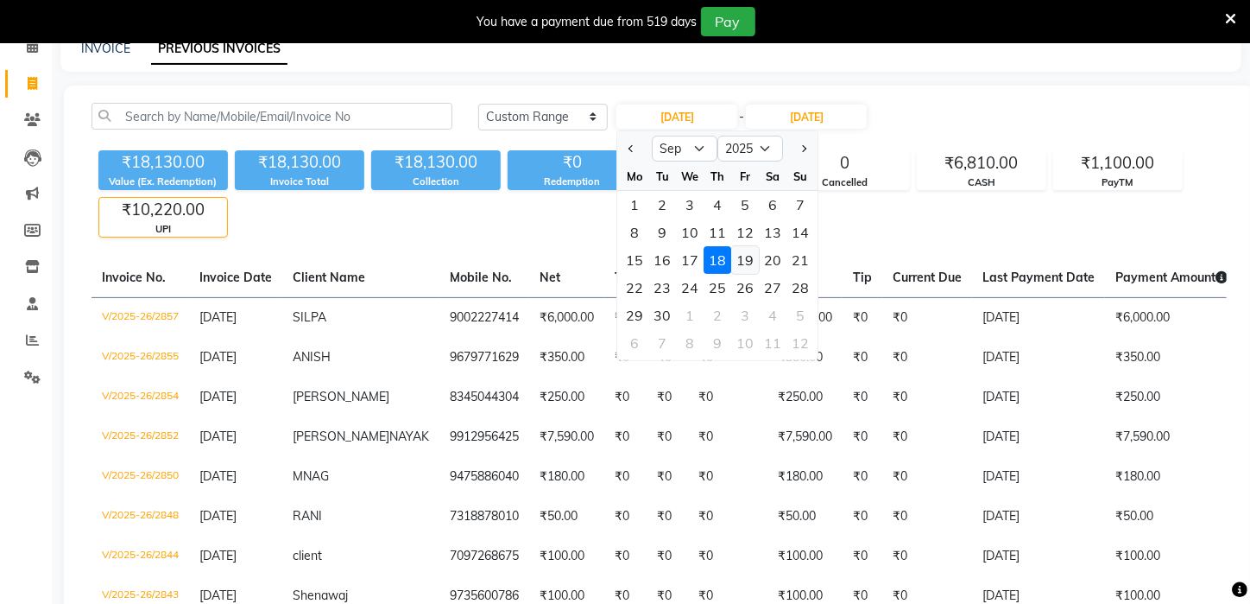
click at [748, 258] on div "19" at bounding box center [746, 260] width 28 height 28
type input "19-09-2025"
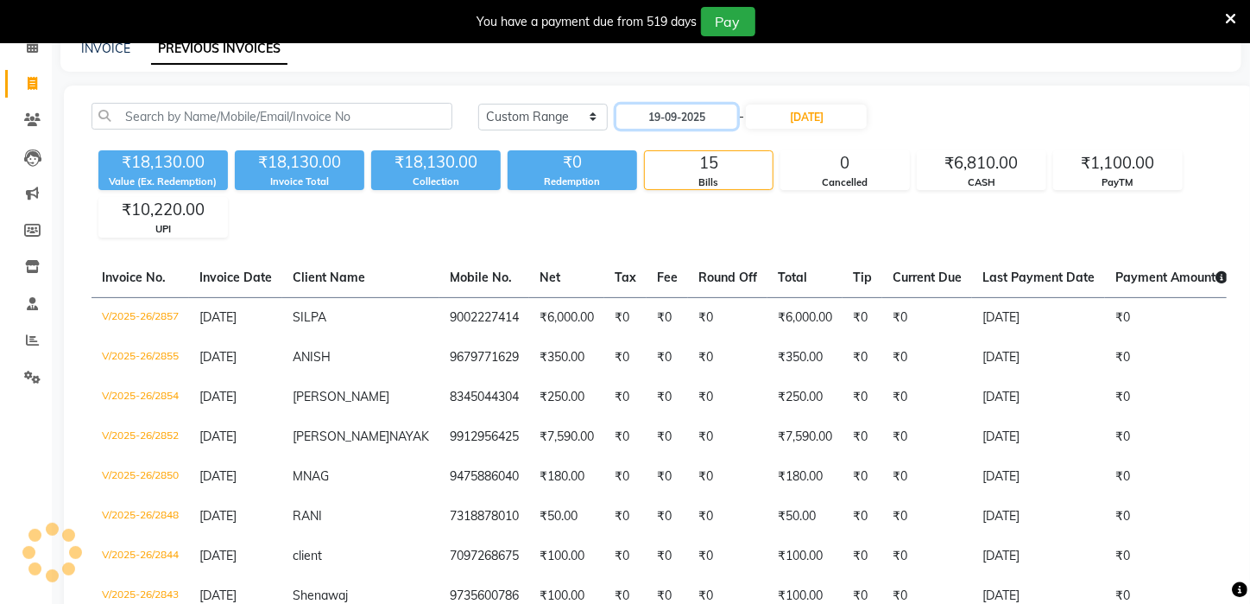
scroll to position [43, 0]
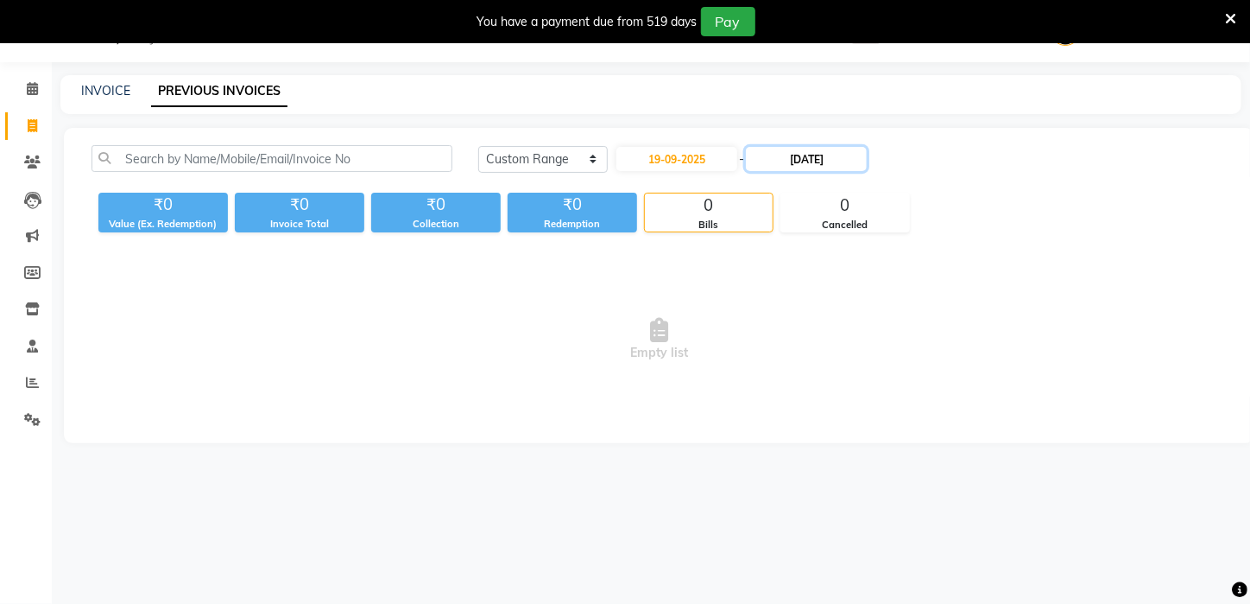
drag, startPoint x: 804, startPoint y: 155, endPoint x: 816, endPoint y: 158, distance: 12.4
click at [806, 155] on input "18-09-2025" at bounding box center [806, 159] width 121 height 24
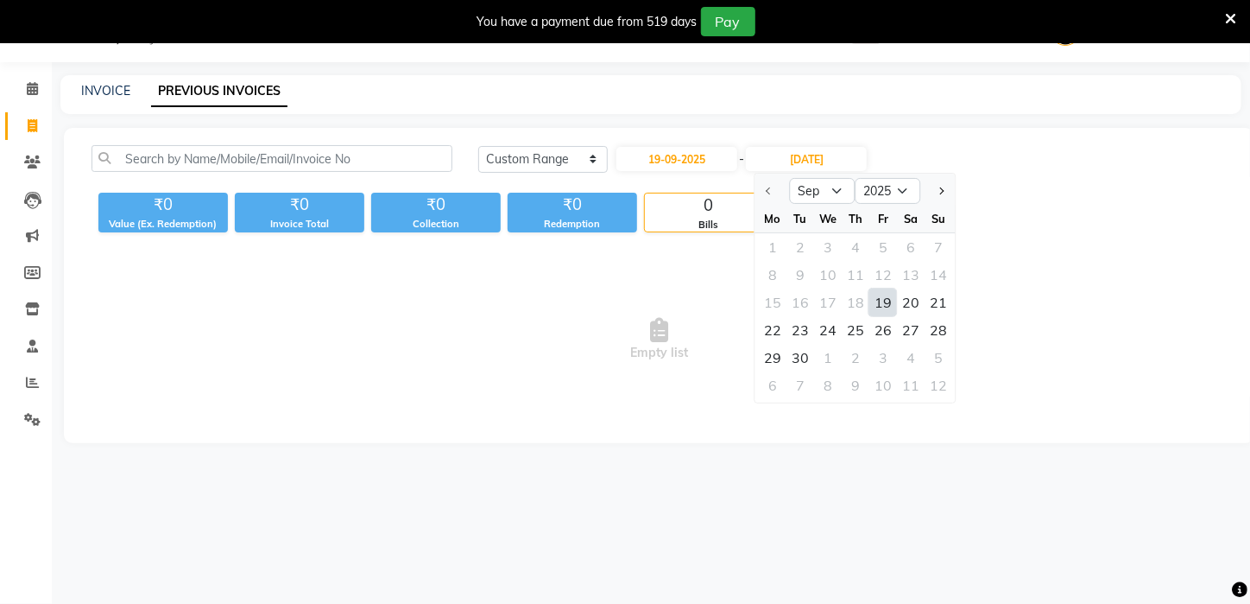
click at [891, 304] on div "19" at bounding box center [884, 302] width 28 height 28
type input "19-09-2025"
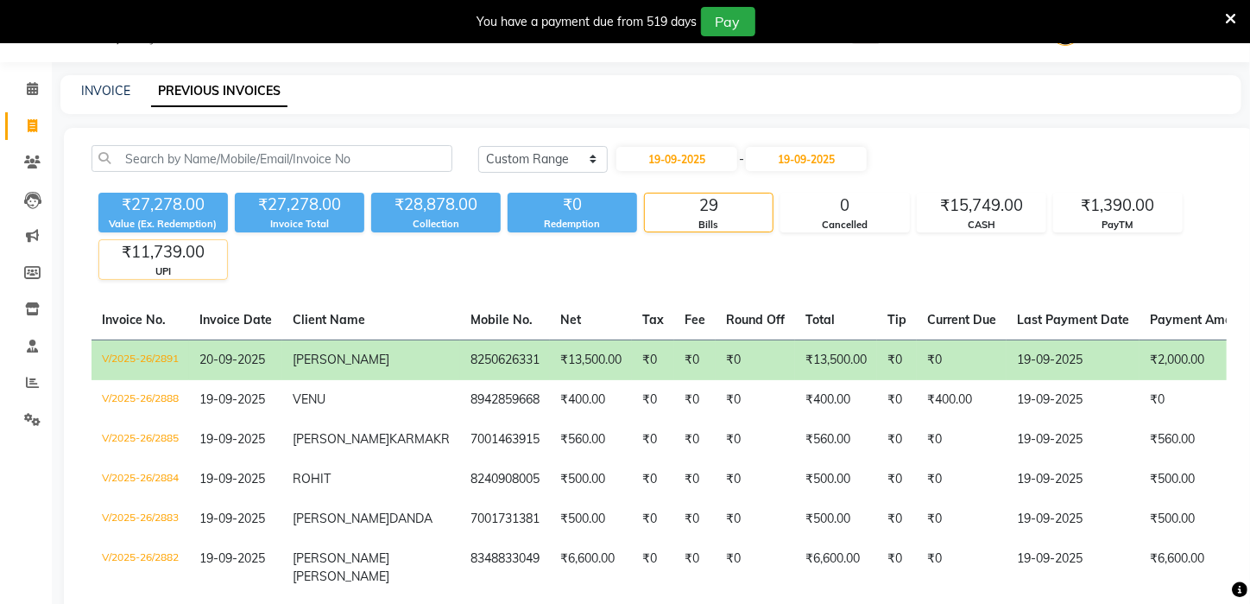
click at [149, 271] on div "UPI" at bounding box center [163, 271] width 128 height 15
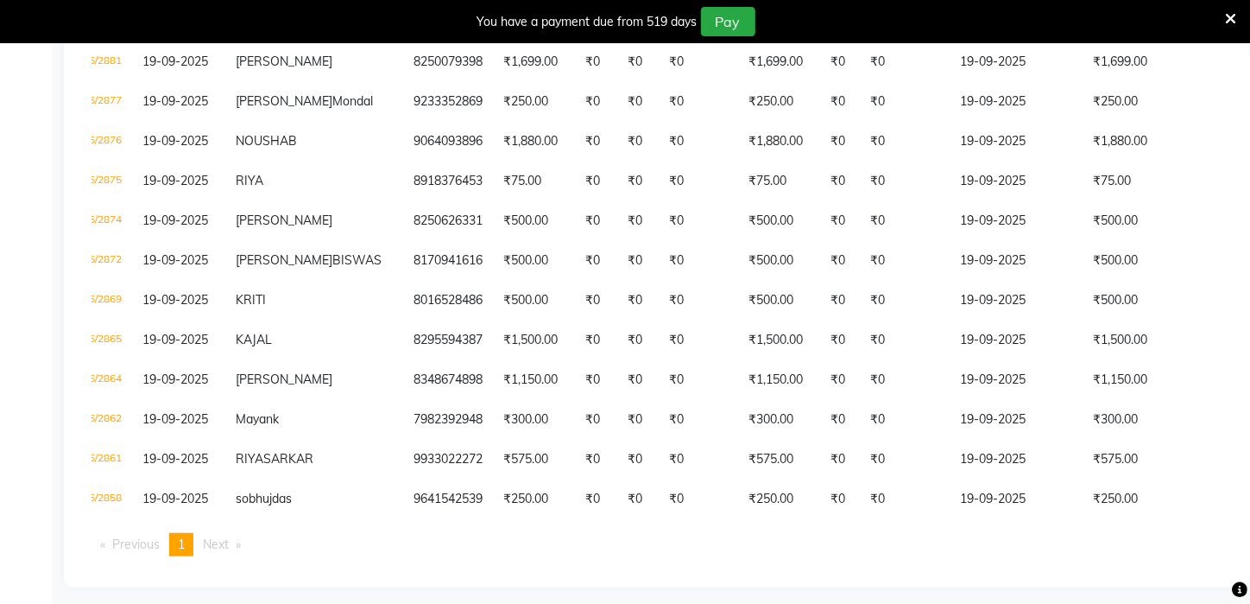
scroll to position [0, 71]
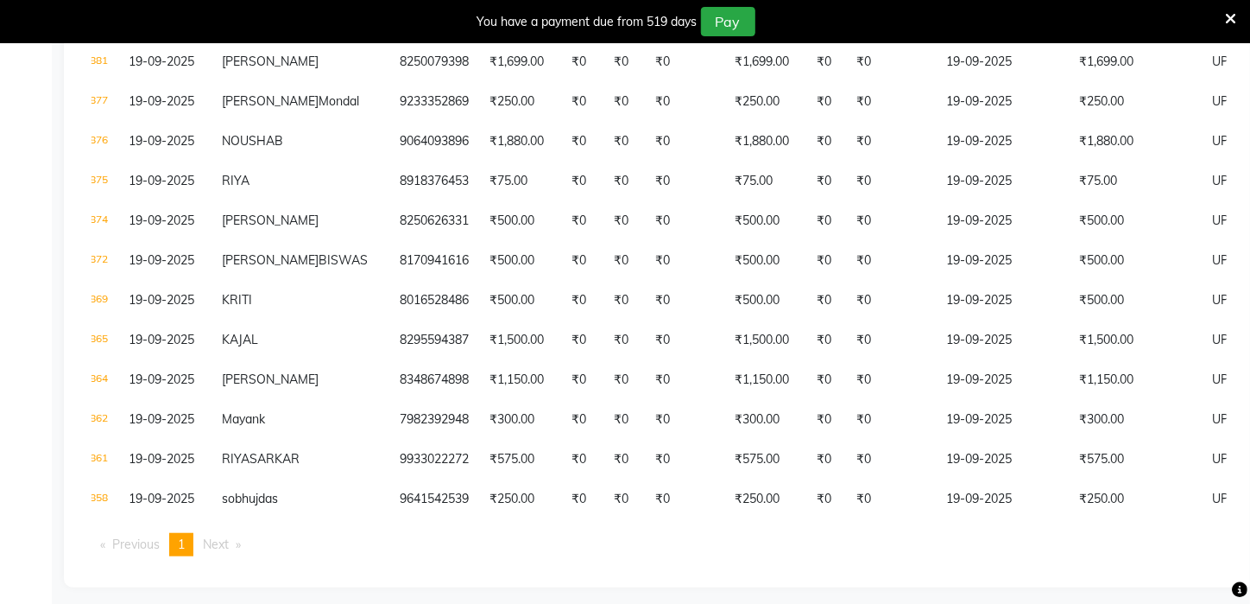
click at [1229, 427] on div "Invoice No. Invoice Date Client Name Mobile No. Net Tax Fee Round Off Total Tip…" at bounding box center [659, 226] width 1156 height 686
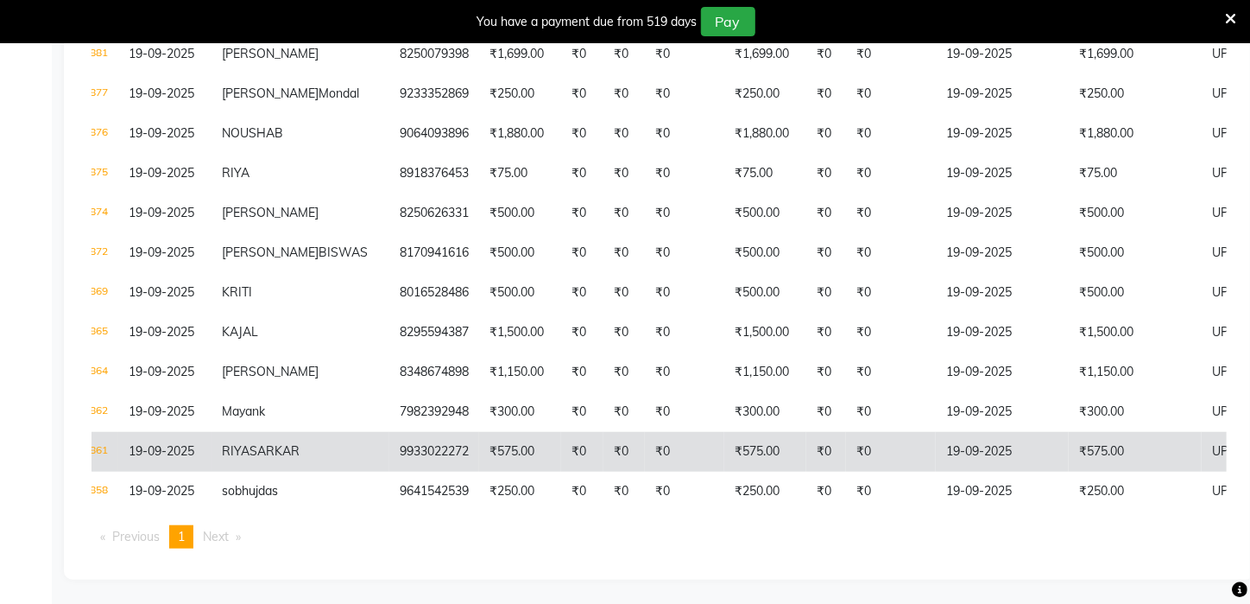
click at [936, 471] on td "19-09-2025" at bounding box center [1002, 452] width 133 height 40
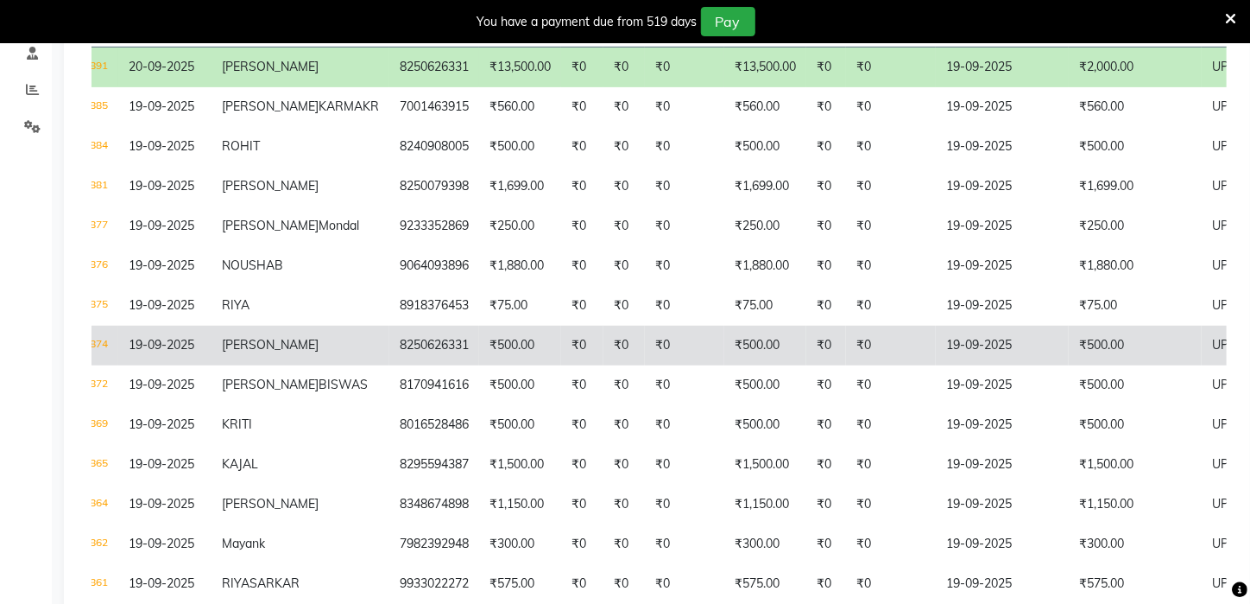
scroll to position [332, 0]
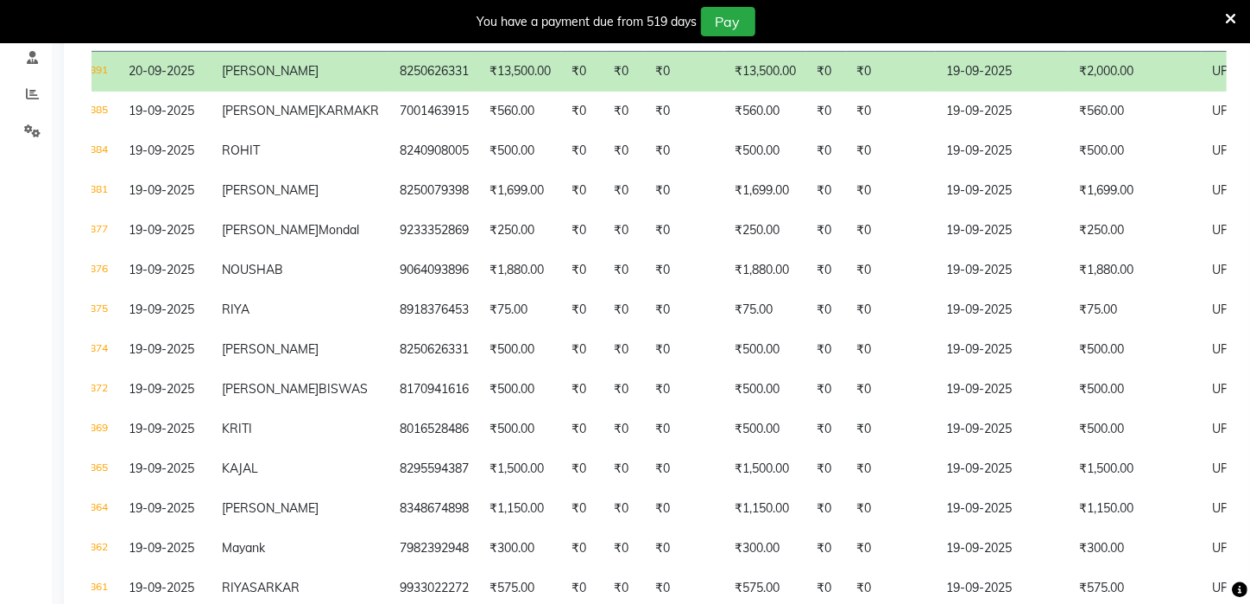
click at [771, 60] on tr "V/2025-26/2891 20-09-2025 MONALISHA 8250626331 ₹13,500.00 ₹0 ₹0 ₹0 ₹13,500.00 ₹…" at bounding box center [762, 71] width 1483 height 41
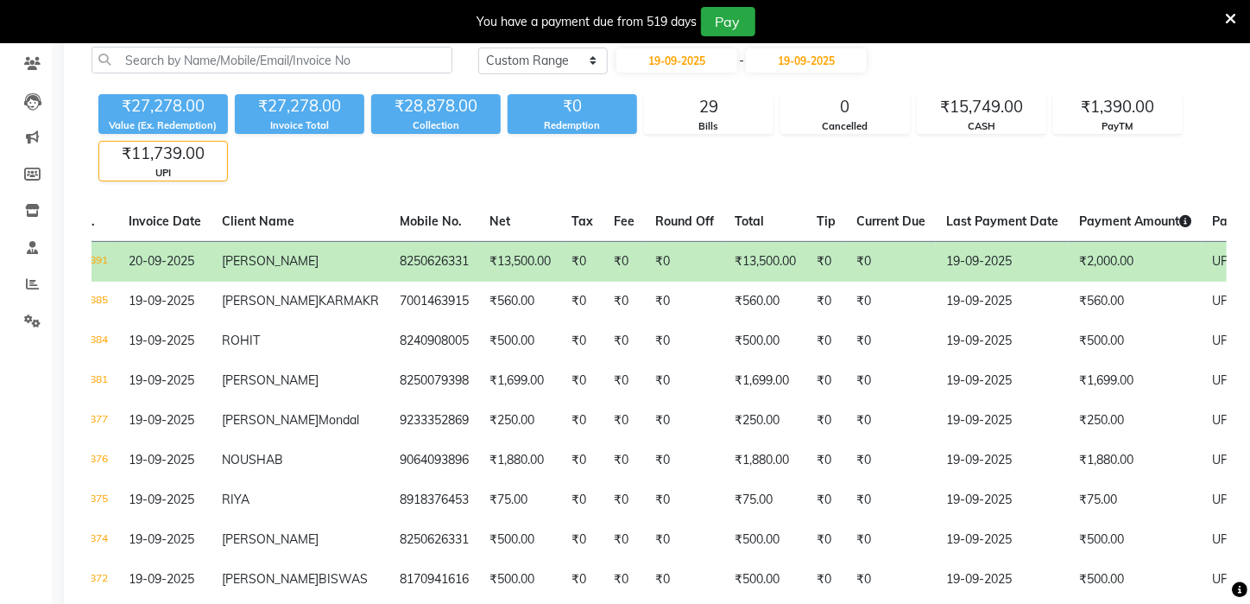
scroll to position [0, 0]
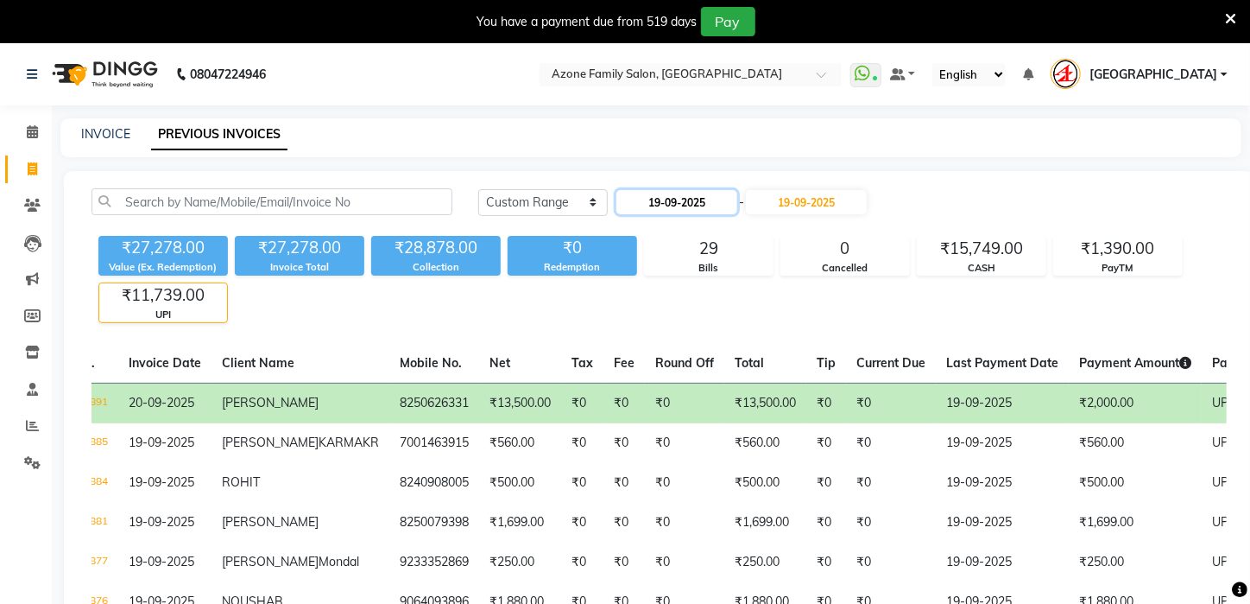
click at [671, 200] on input "19-09-2025" at bounding box center [677, 202] width 121 height 24
select select "9"
select select "2025"
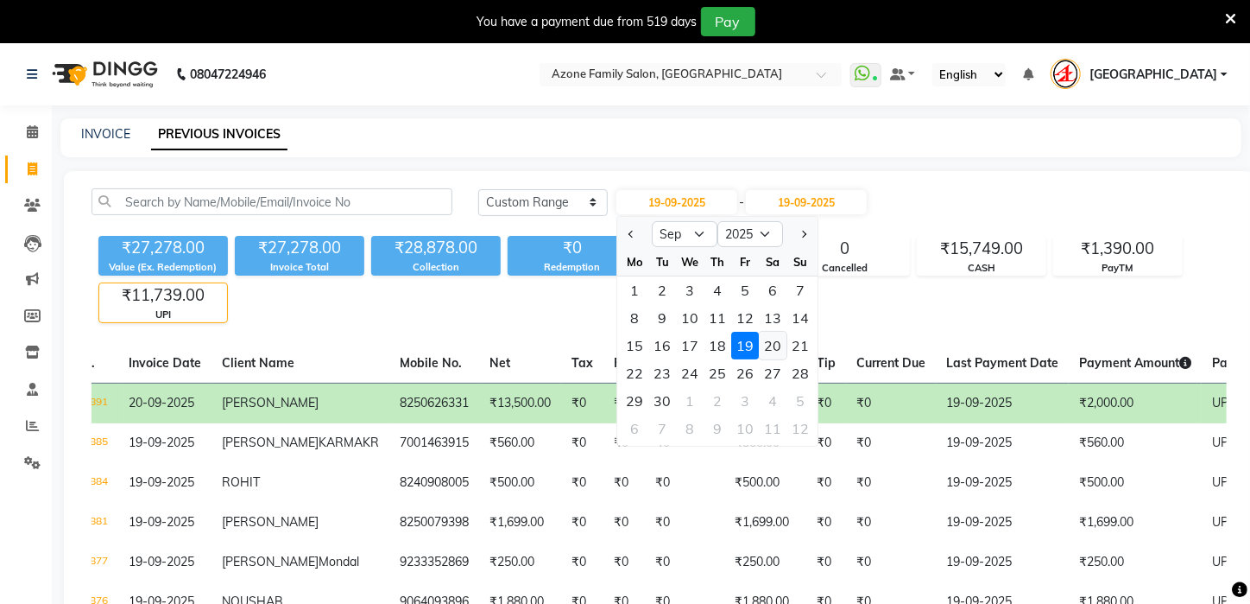
click at [770, 345] on div "20" at bounding box center [774, 346] width 28 height 28
type input "20-09-2025"
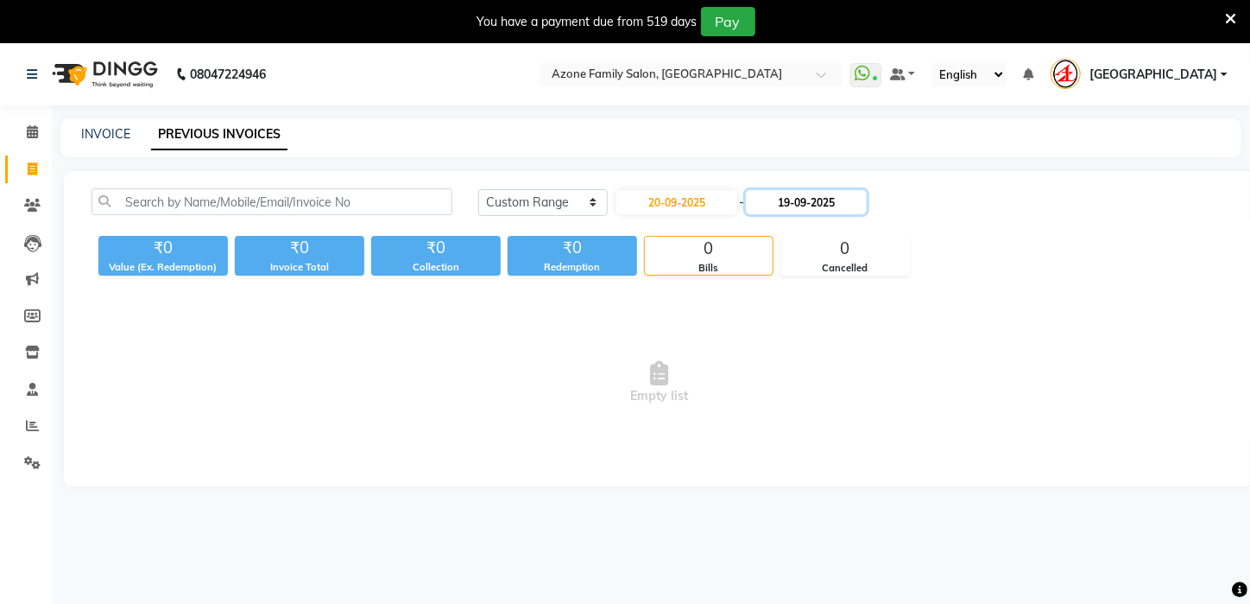
click at [809, 193] on input "19-09-2025" at bounding box center [806, 202] width 121 height 24
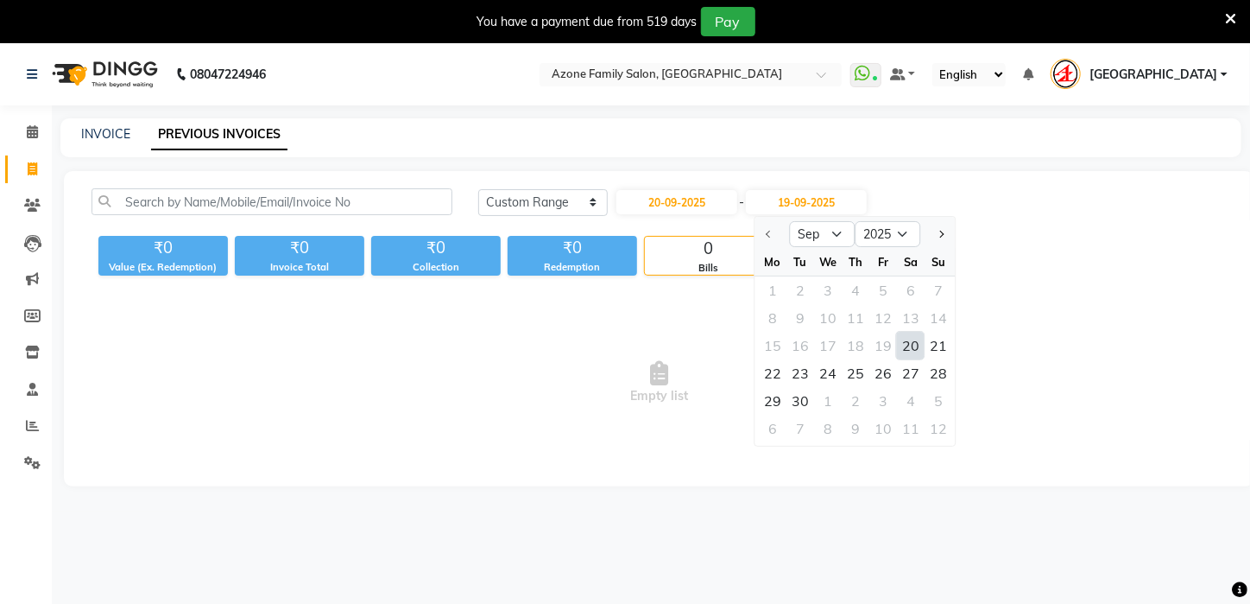
click at [912, 352] on div "20" at bounding box center [911, 346] width 28 height 28
type input "20-09-2025"
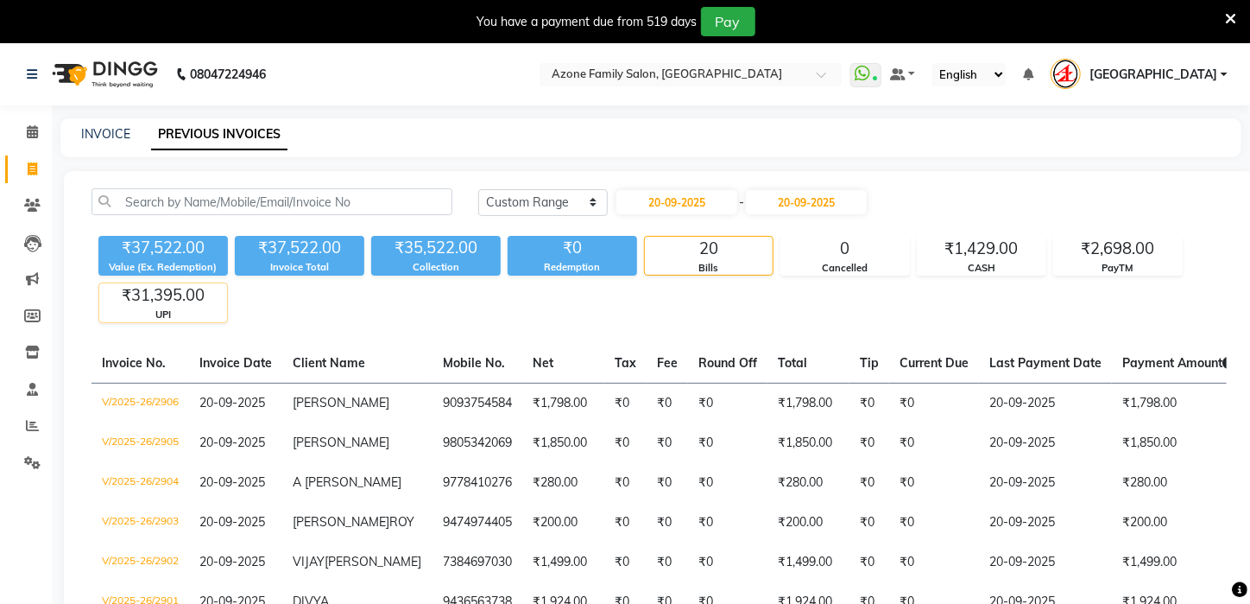
click at [182, 295] on div "₹31,395.00" at bounding box center [163, 295] width 128 height 24
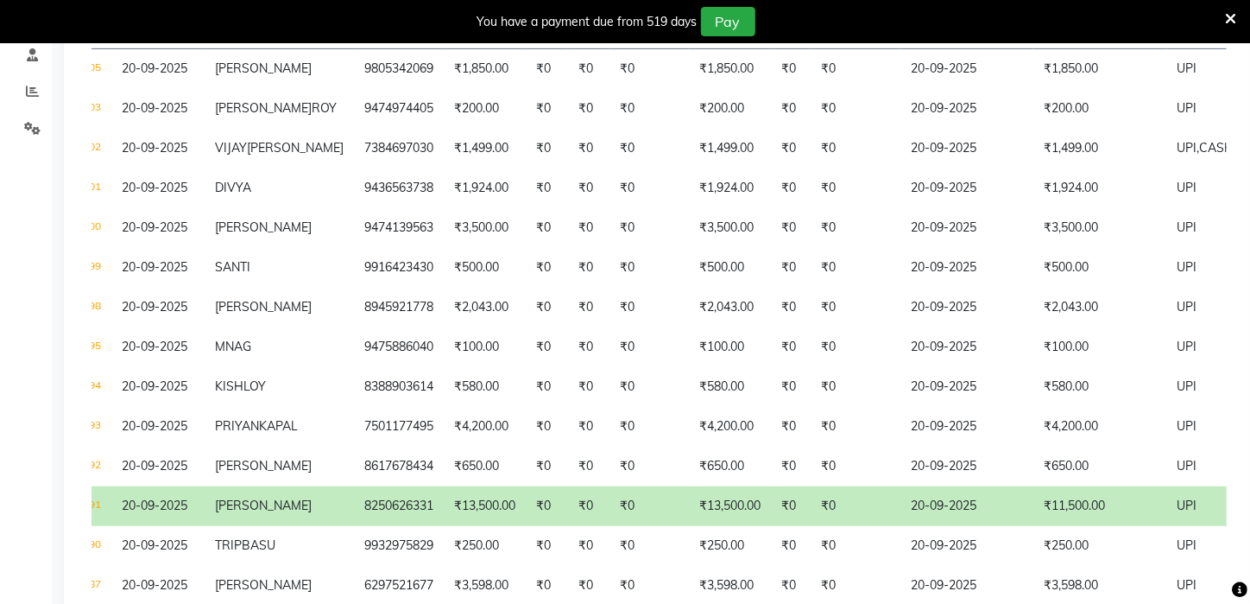
scroll to position [300, 0]
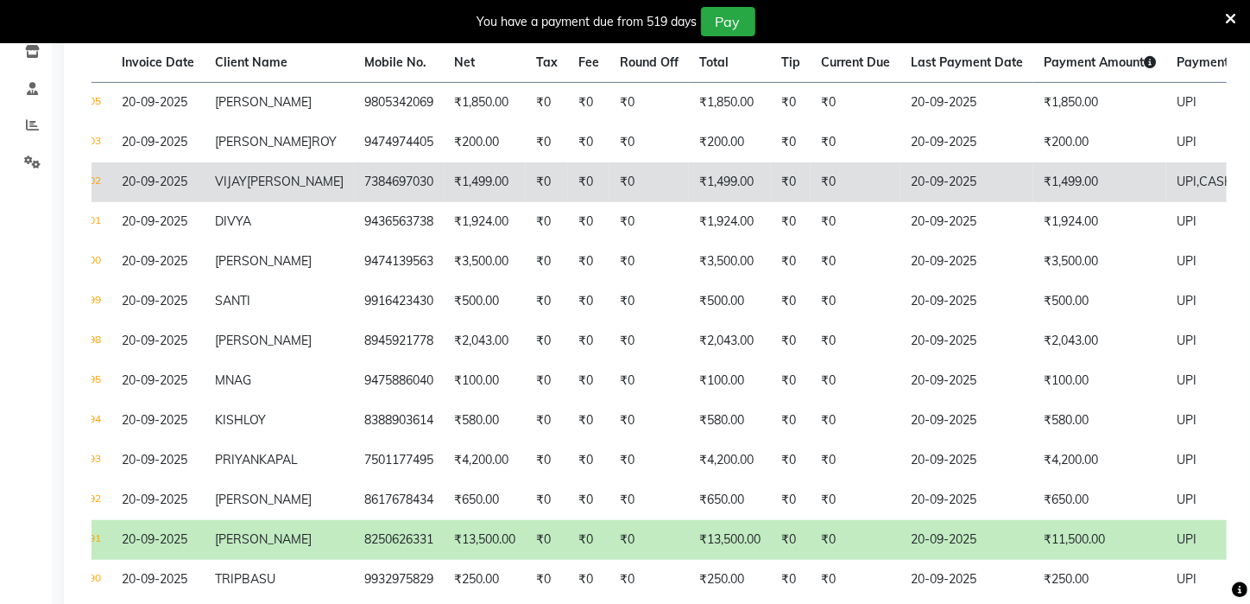
click at [1082, 200] on td "₹1,499.00" at bounding box center [1100, 182] width 133 height 40
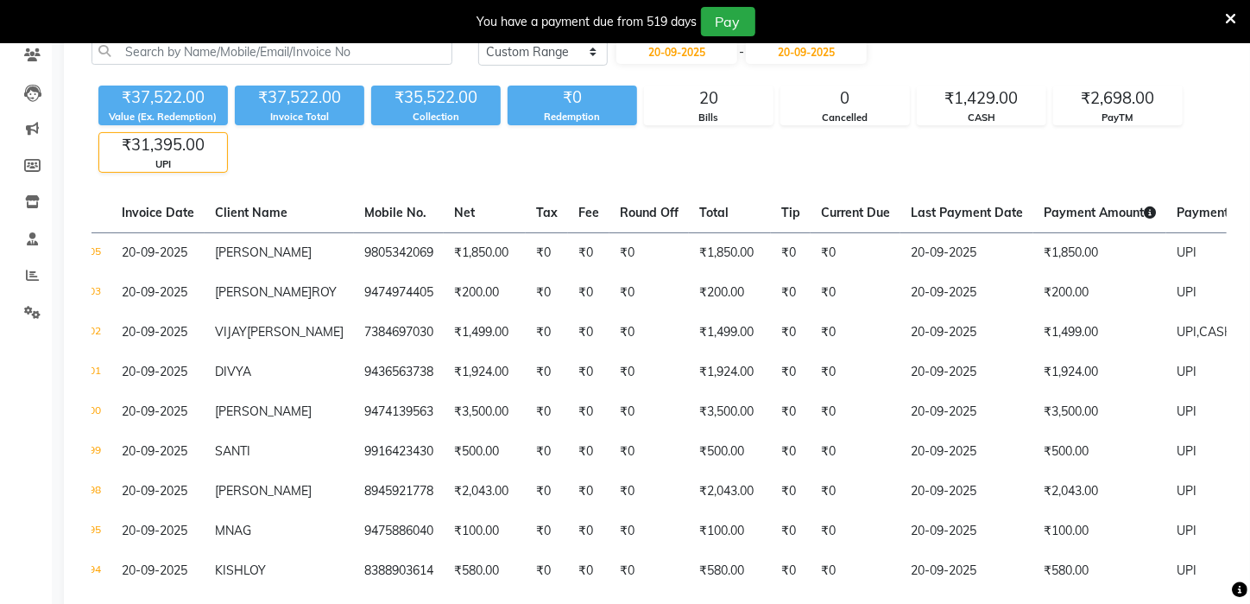
scroll to position [149, 0]
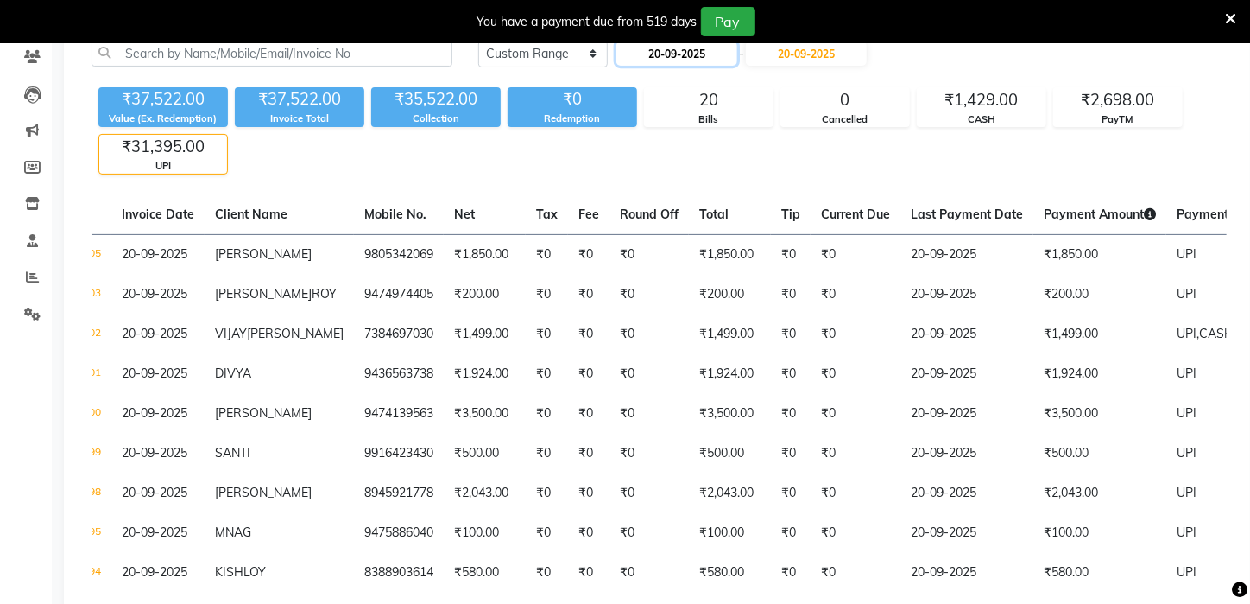
click at [724, 51] on input "20-09-2025" at bounding box center [677, 53] width 121 height 24
select select "9"
select select "2025"
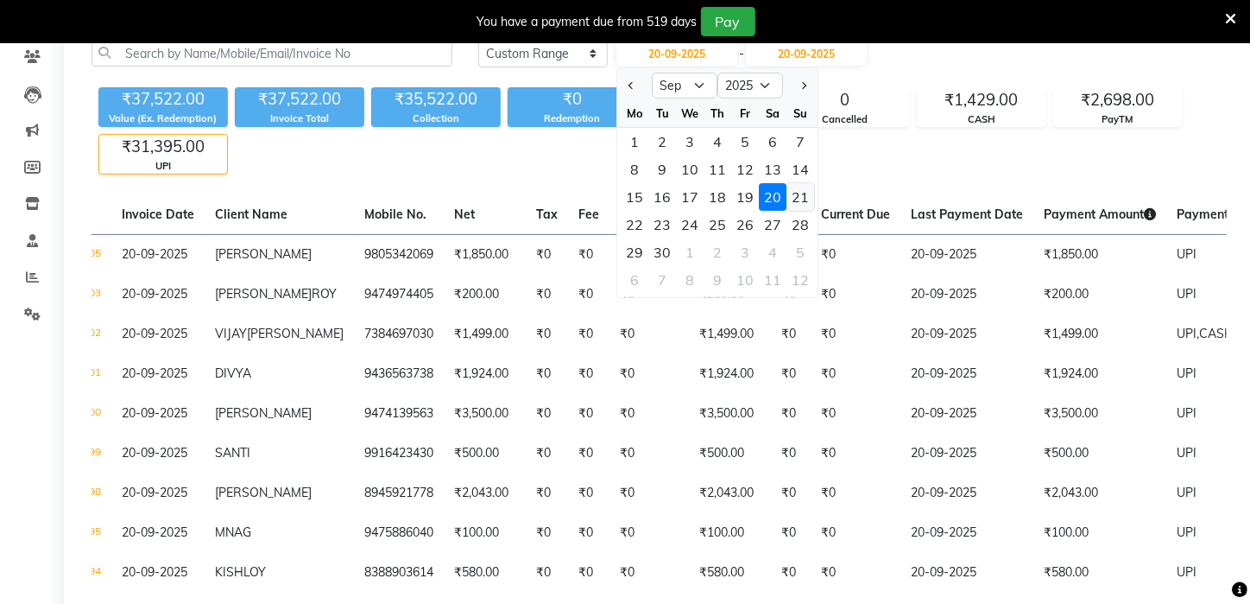
click at [795, 191] on div "21" at bounding box center [801, 197] width 28 height 28
type input "21-09-2025"
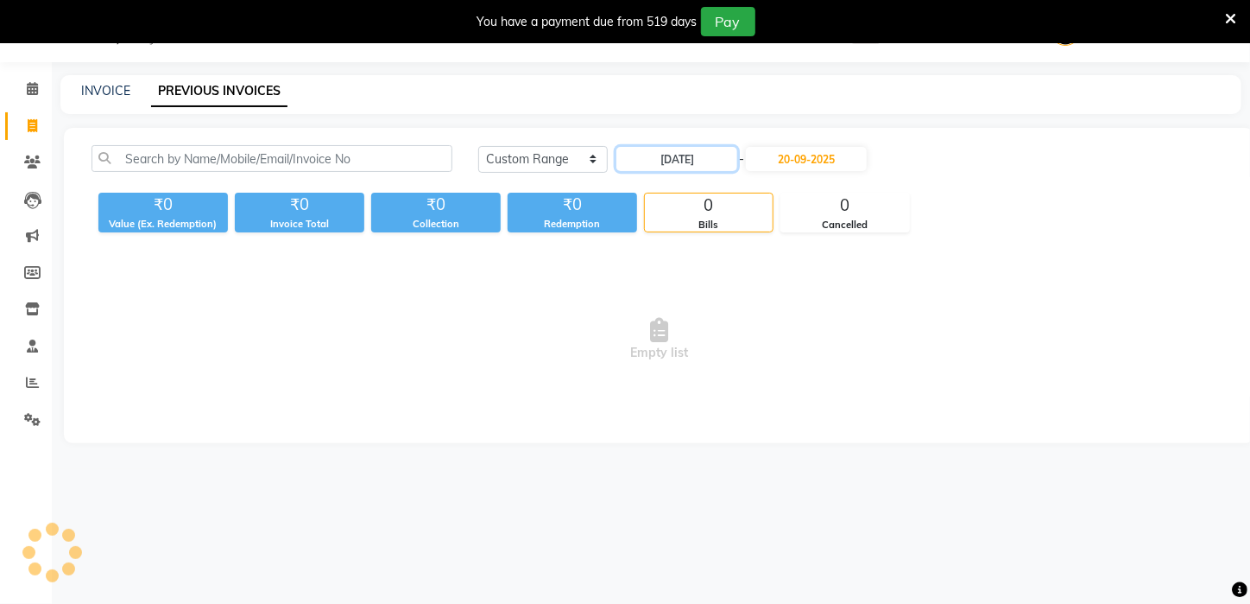
scroll to position [43, 0]
click at [831, 157] on input "20-09-2025" at bounding box center [806, 159] width 121 height 24
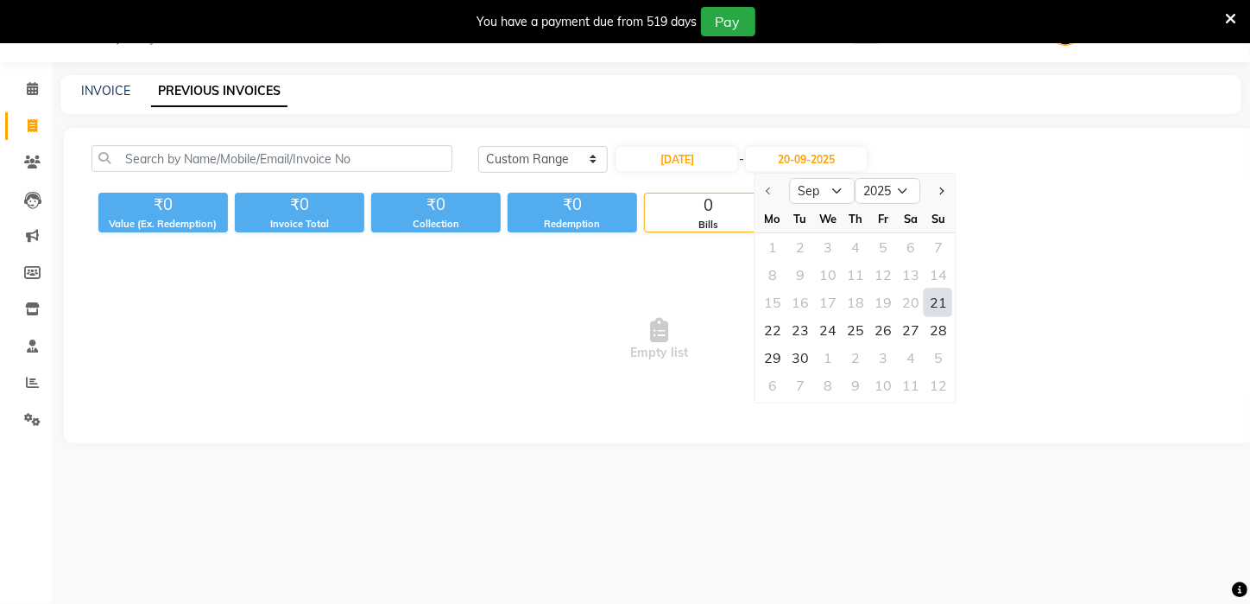
click at [937, 303] on div "21" at bounding box center [939, 302] width 28 height 28
type input "21-09-2025"
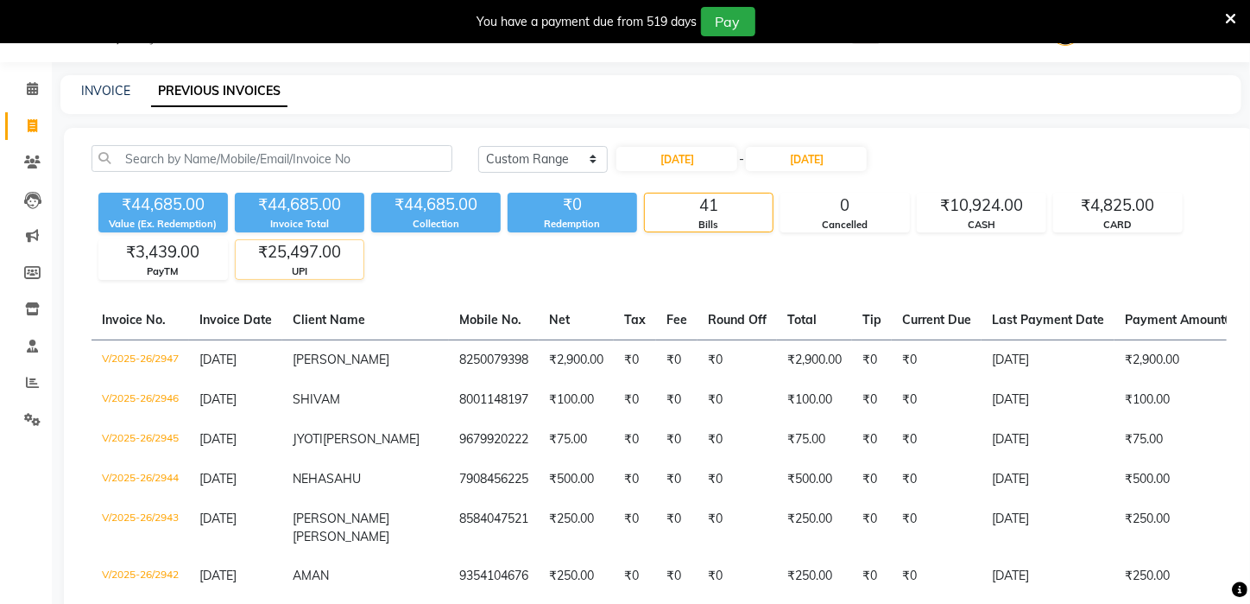
click at [281, 262] on div "₹25,497.00" at bounding box center [300, 252] width 128 height 24
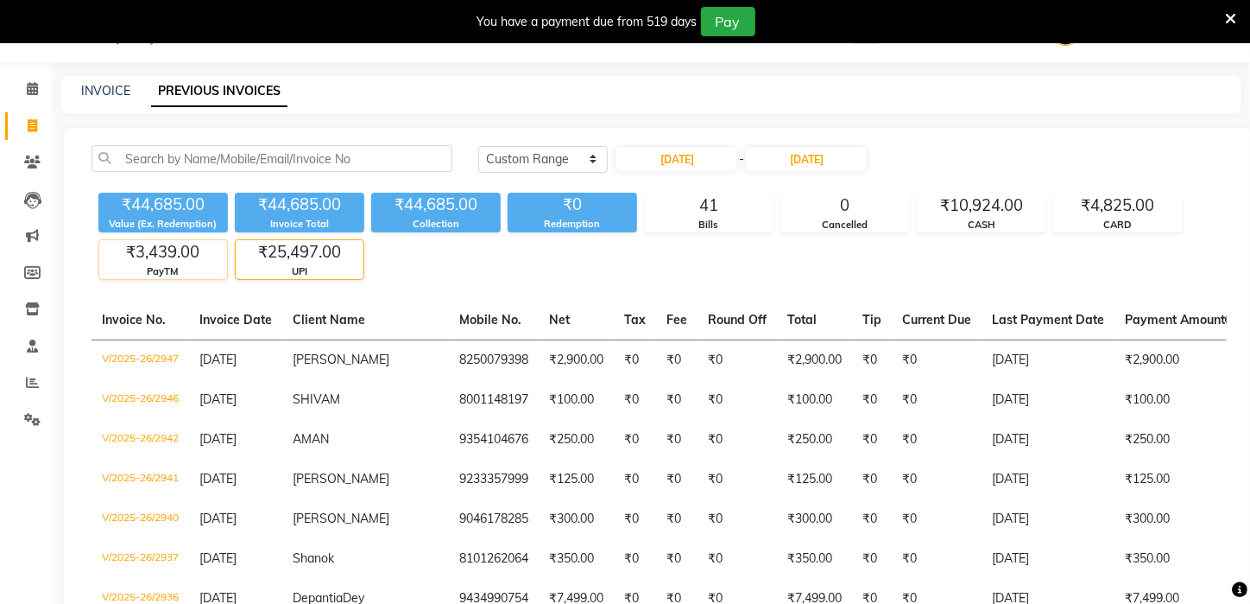
click at [129, 267] on div "PayTM" at bounding box center [163, 271] width 128 height 15
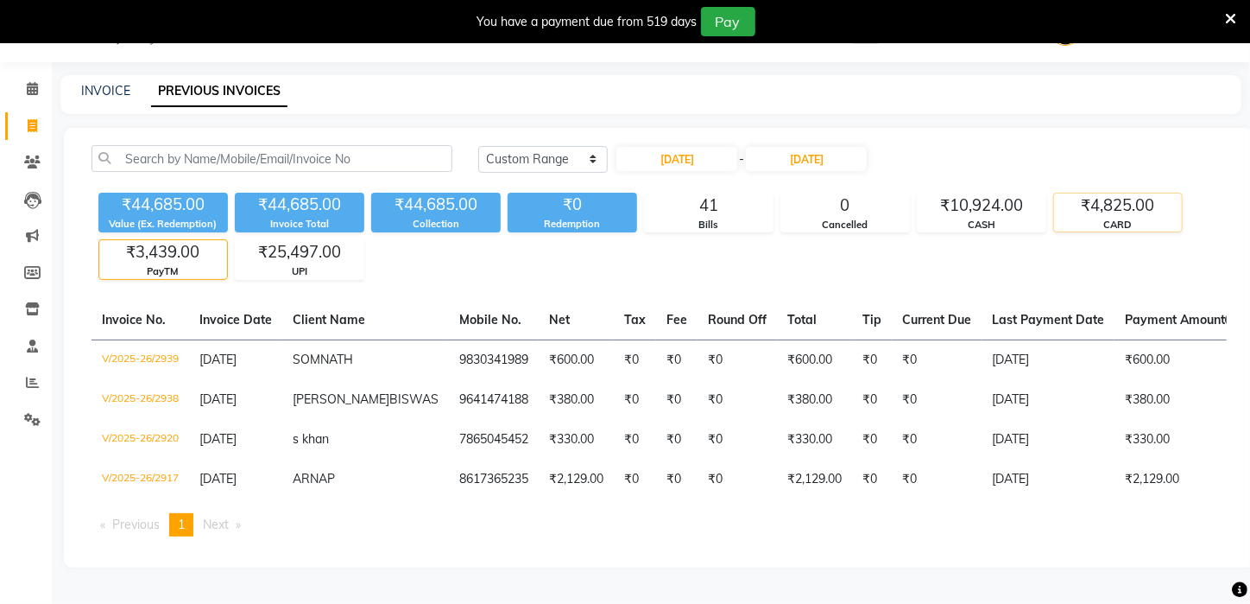
click at [1122, 218] on div "CARD" at bounding box center [1118, 225] width 128 height 15
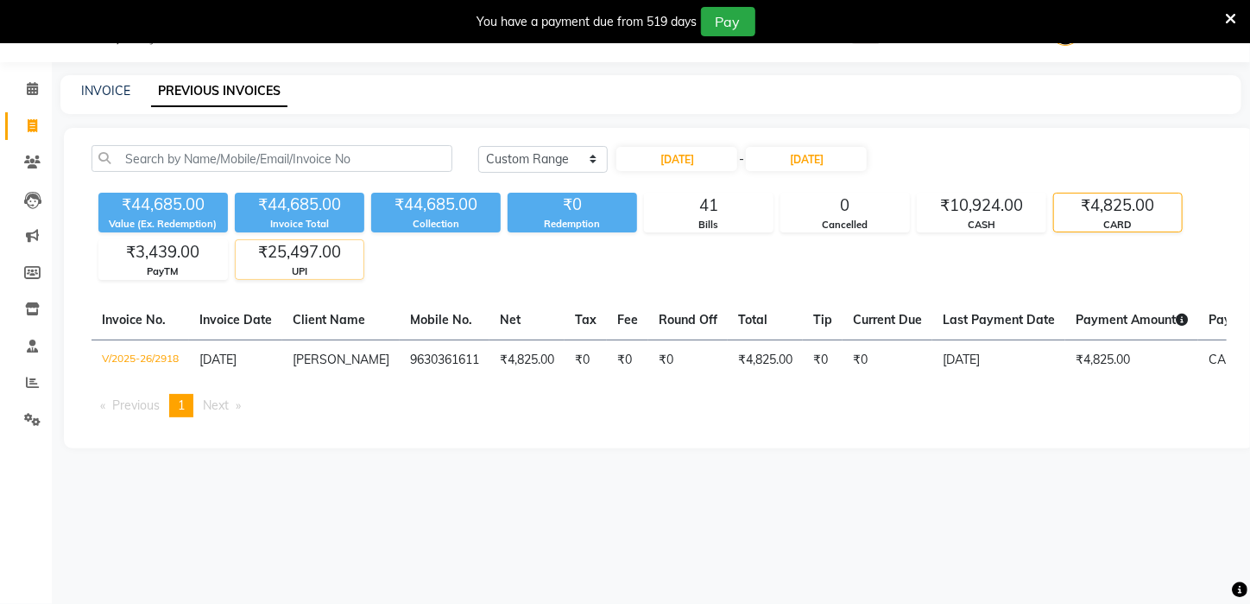
click at [328, 254] on div "₹25,497.00" at bounding box center [300, 252] width 128 height 24
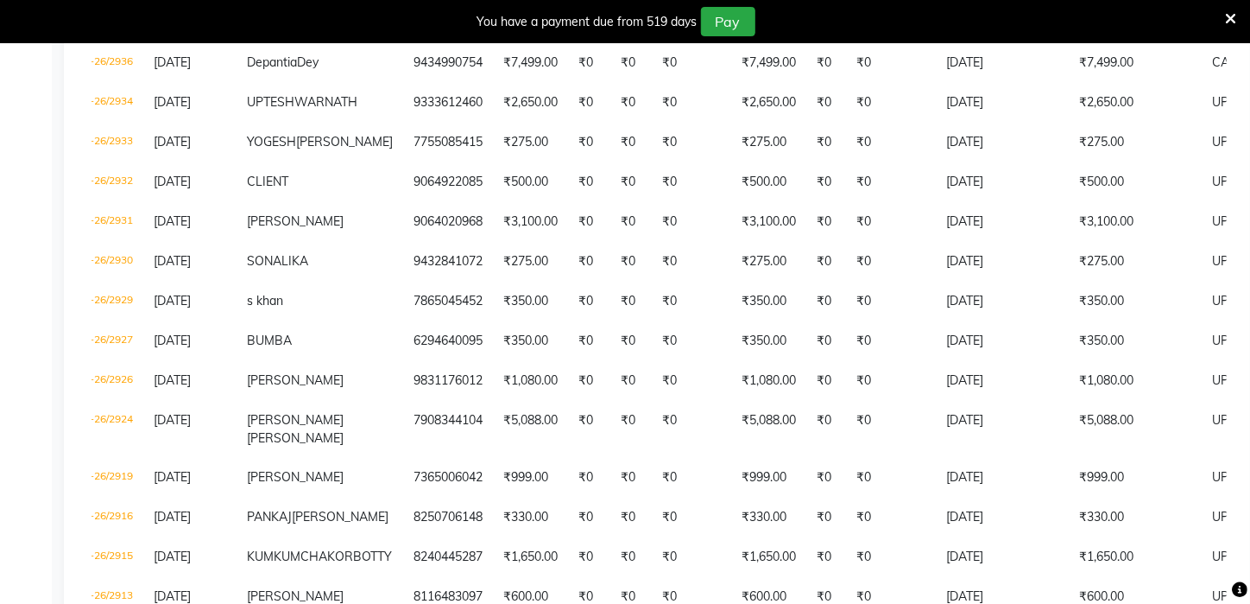
scroll to position [575, 0]
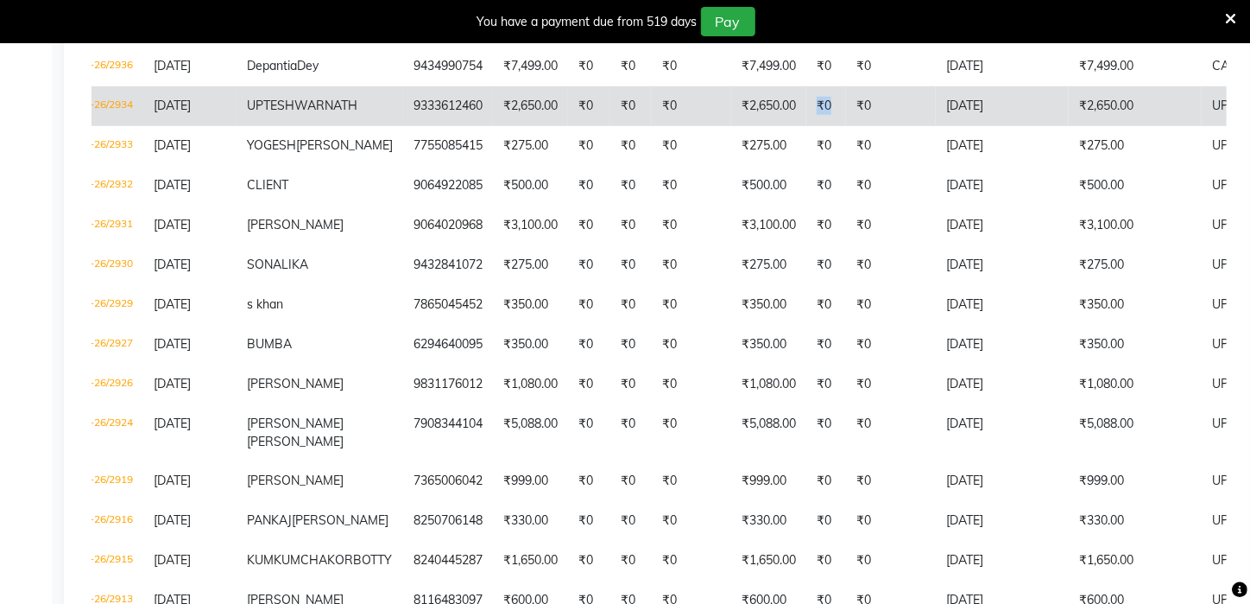
drag, startPoint x: 760, startPoint y: 101, endPoint x: 781, endPoint y: 95, distance: 21.6
click at [806, 95] on td "₹0" at bounding box center [826, 106] width 40 height 40
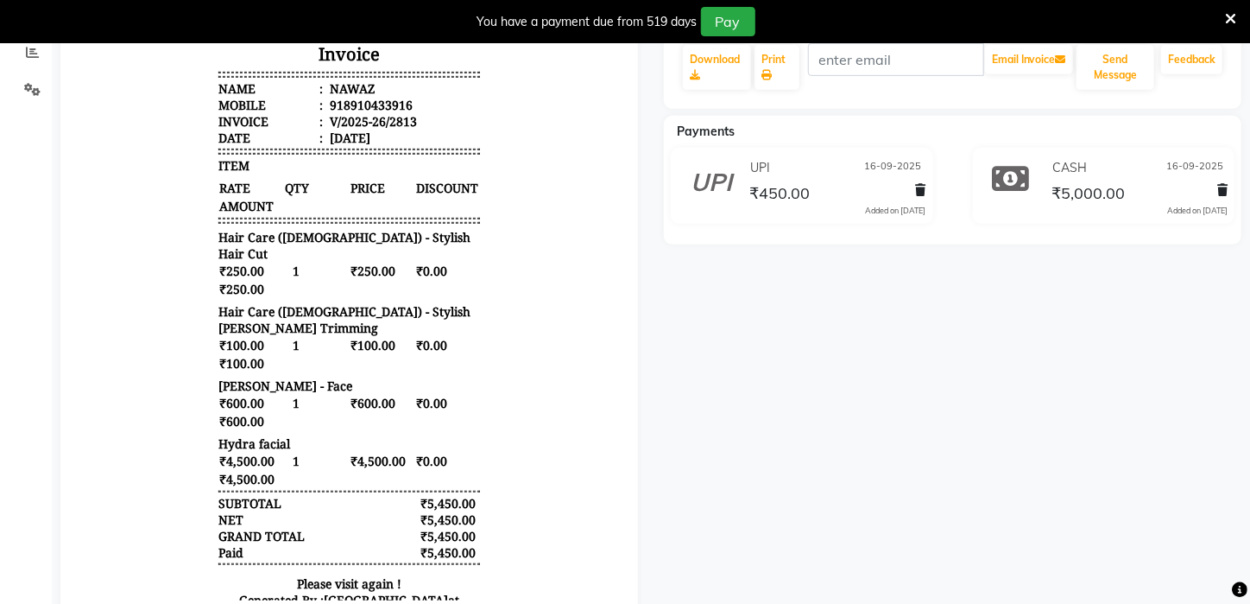
scroll to position [345, 0]
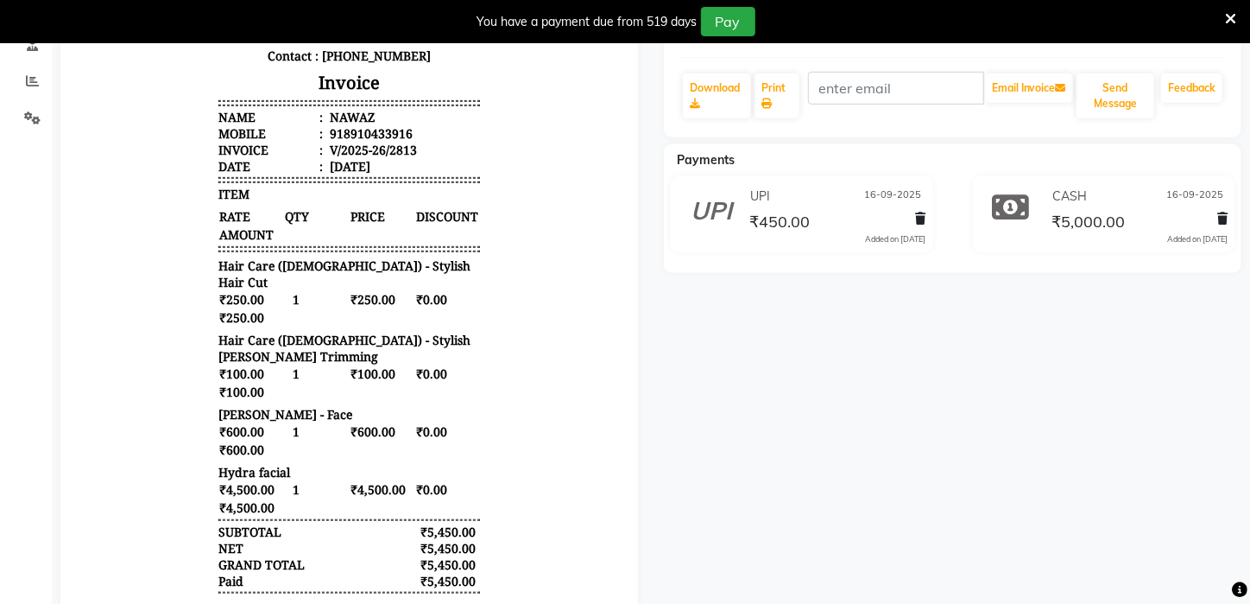
click at [796, 194] on div "UPI [DATE]" at bounding box center [836, 196] width 180 height 27
click at [799, 196] on div "UPI [DATE]" at bounding box center [836, 196] width 180 height 27
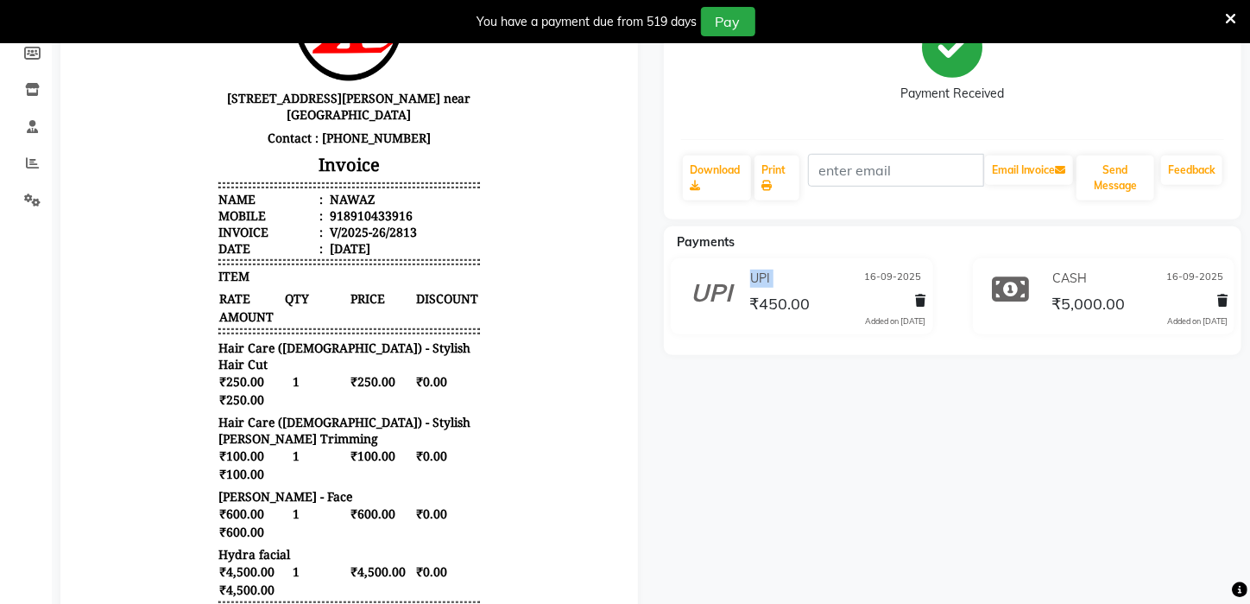
scroll to position [171, 0]
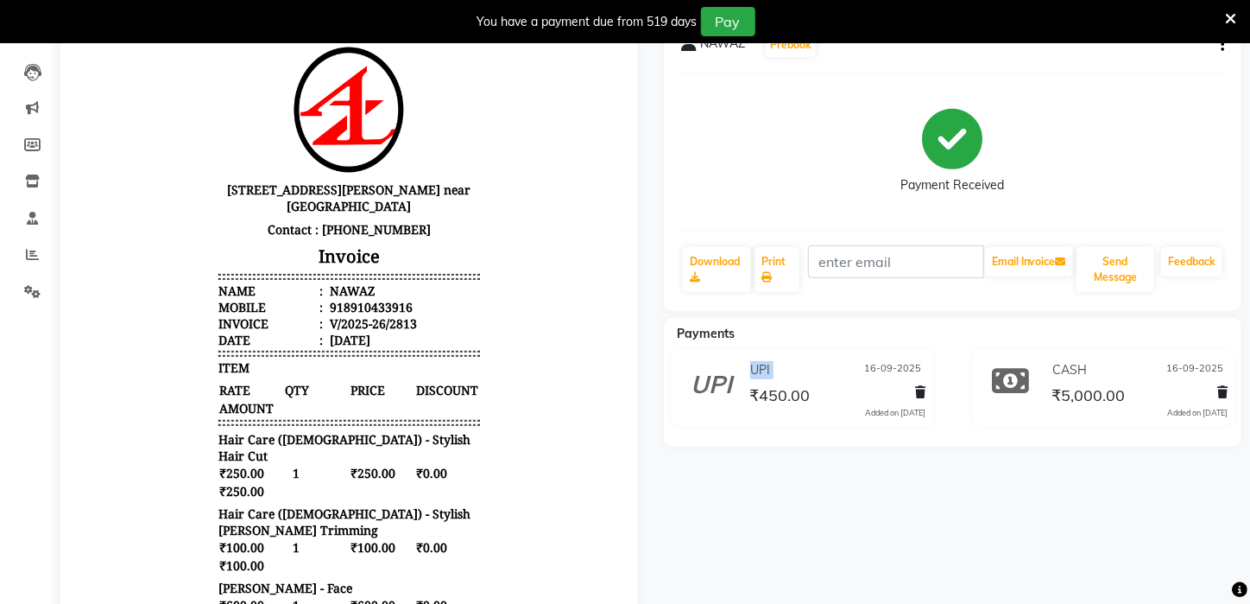
click at [1221, 46] on icon "button" at bounding box center [1222, 45] width 3 height 1
click at [1139, 60] on div "Edit Invoice" at bounding box center [1137, 67] width 118 height 22
select select "service"
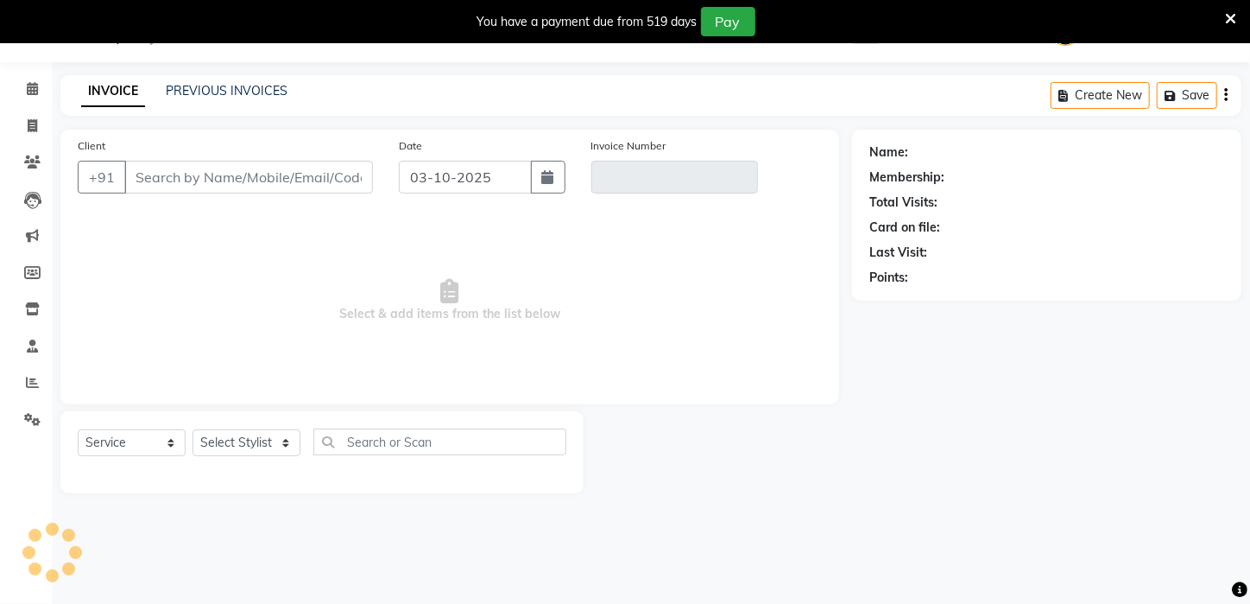
scroll to position [43, 0]
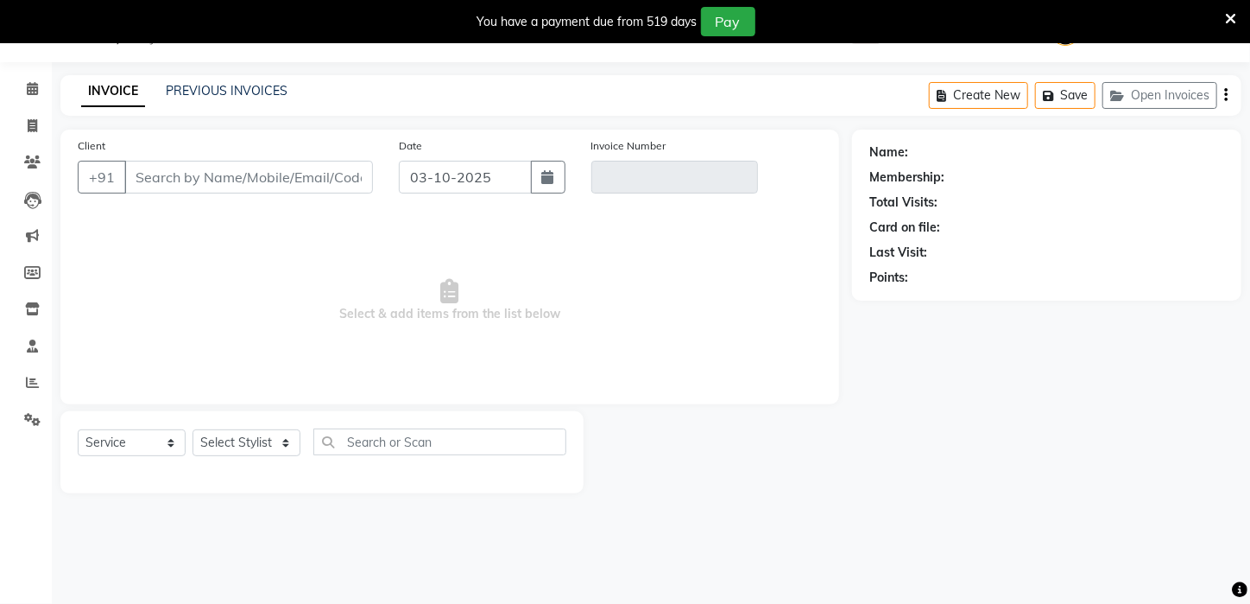
type input "8910433916"
type input "V/2025-26/2813"
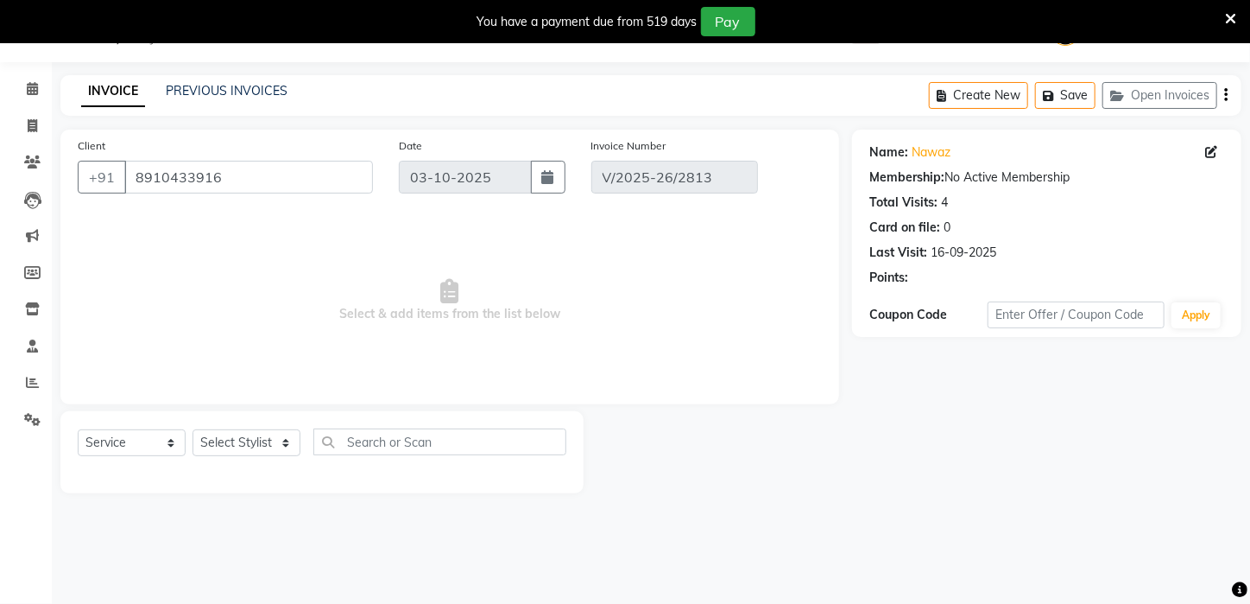
type input "16-09-2025"
select select "select"
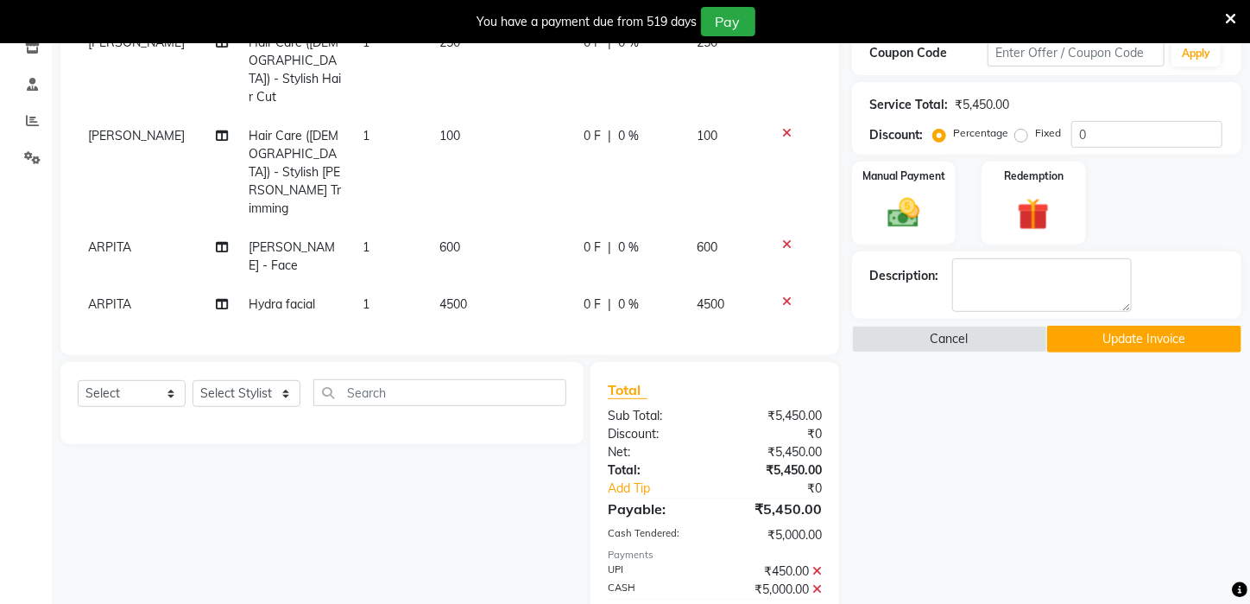
scroll to position [307, 0]
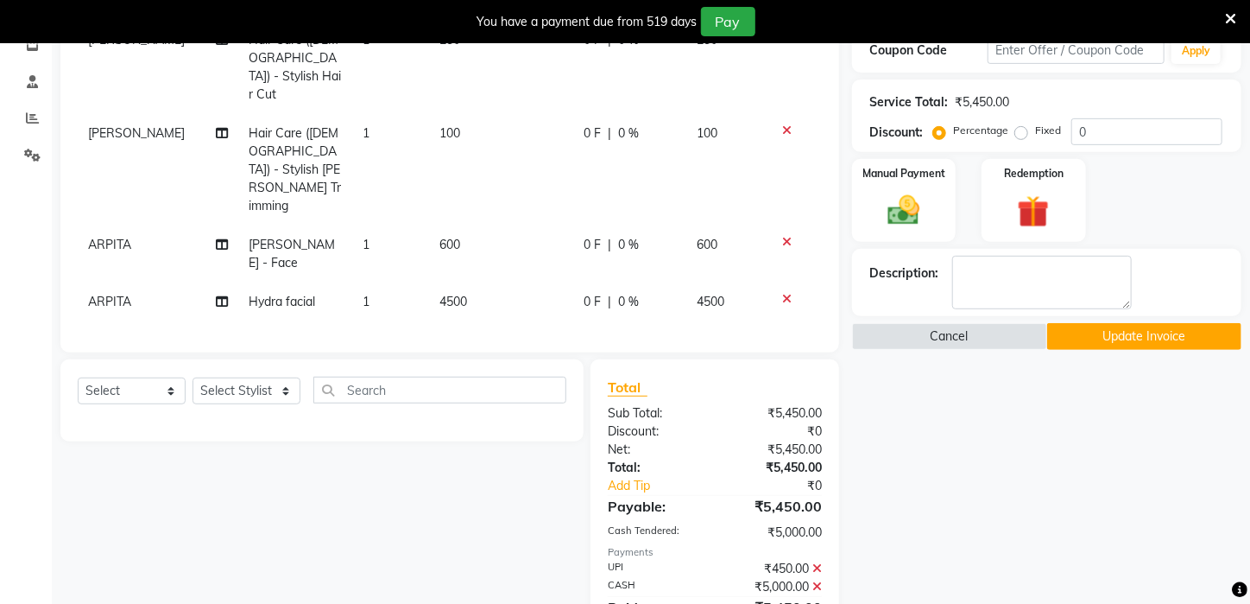
click at [820, 562] on icon at bounding box center [817, 568] width 9 height 12
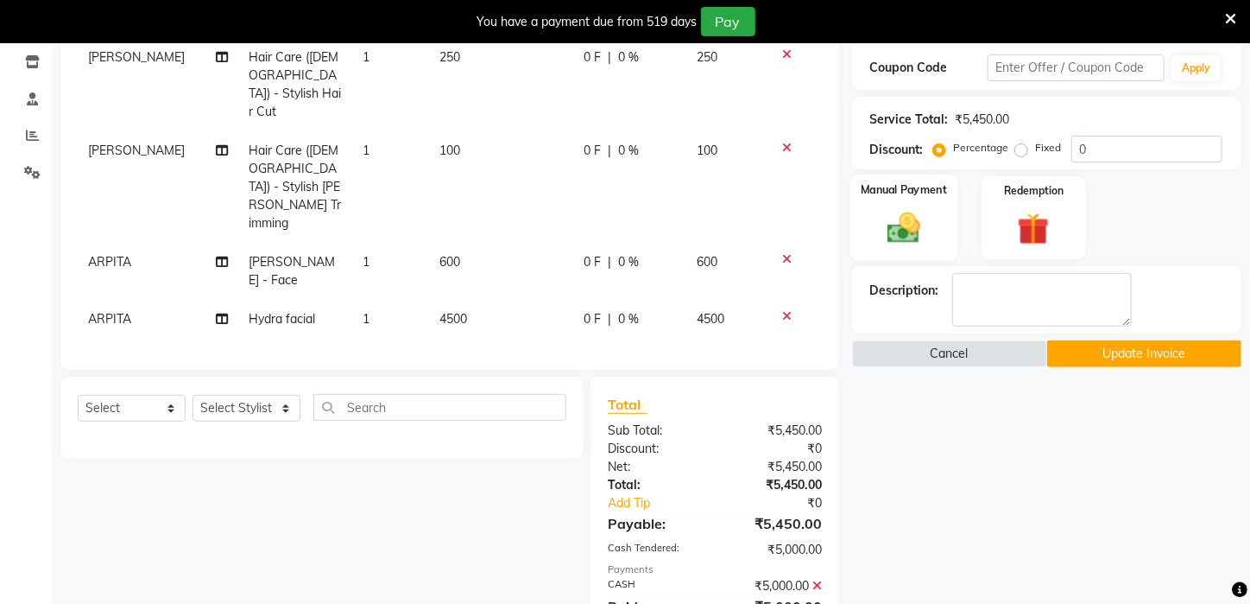
click at [895, 244] on img at bounding box center [904, 228] width 54 height 38
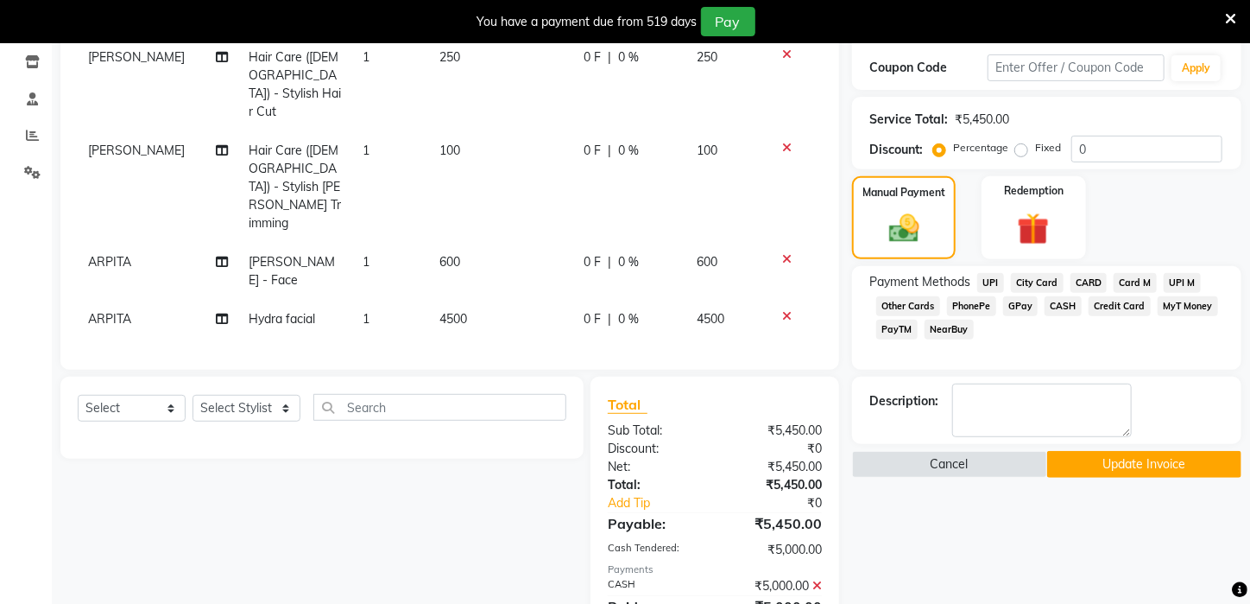
click at [886, 339] on span "PayTM" at bounding box center [896, 329] width 41 height 20
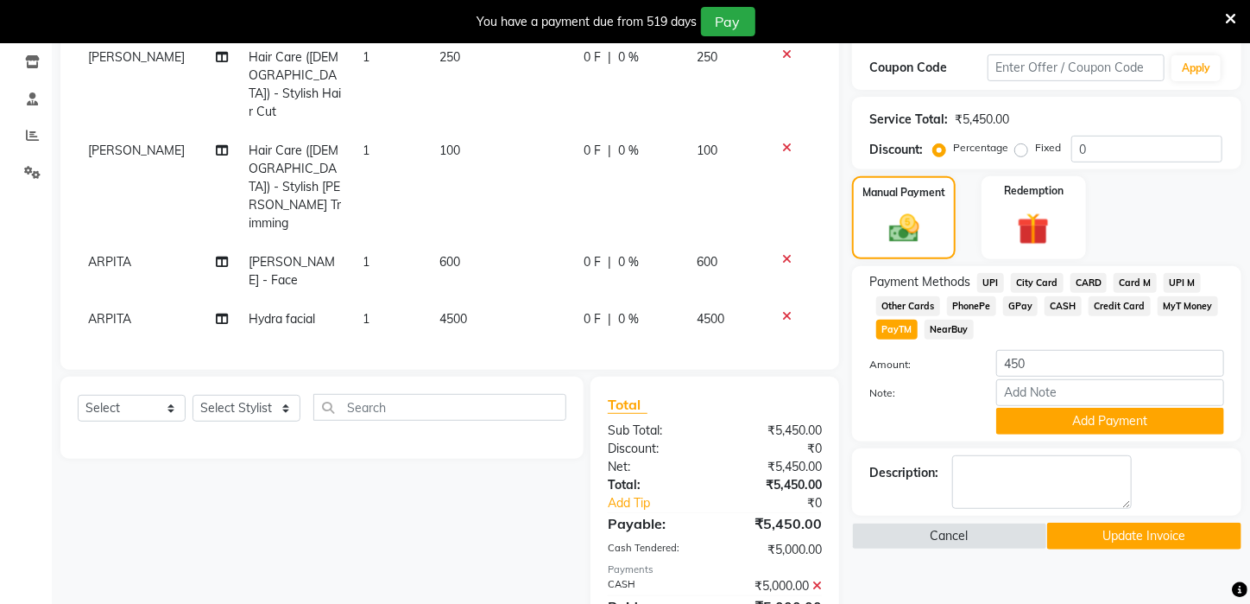
click at [1110, 441] on div "Payment Methods UPI City Card CARD Card M UPI M Other Cards PhonePe GPay CASH C…" at bounding box center [1046, 353] width 389 height 175
click at [1110, 434] on button "Add Payment" at bounding box center [1110, 421] width 228 height 27
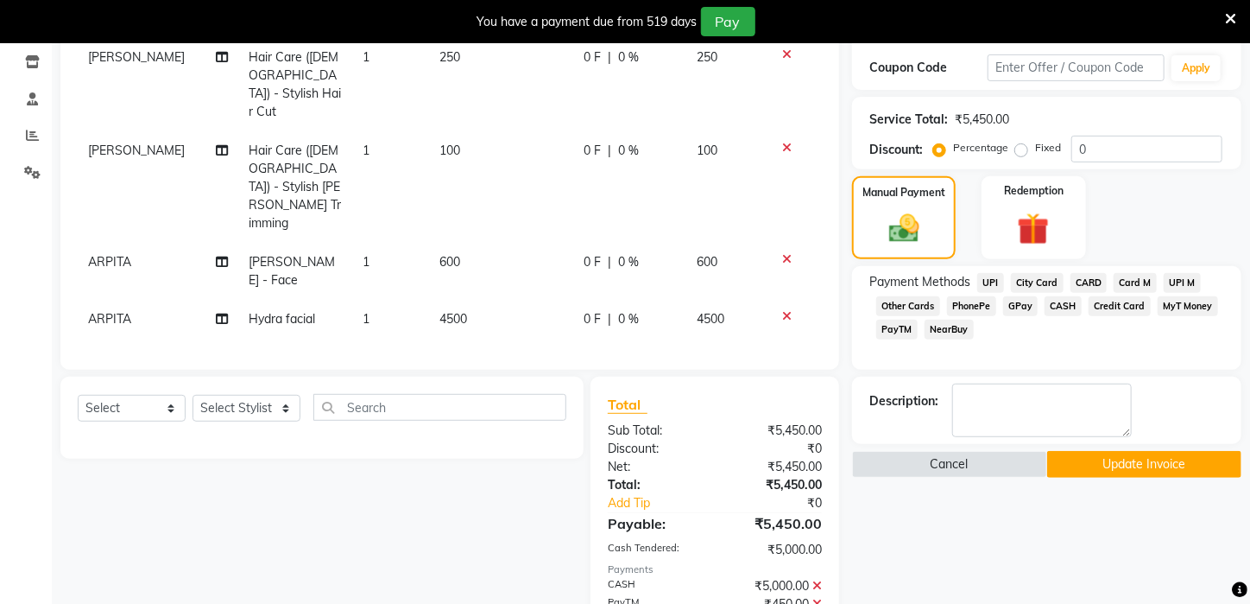
click at [1124, 478] on button "Update Invoice" at bounding box center [1144, 464] width 195 height 27
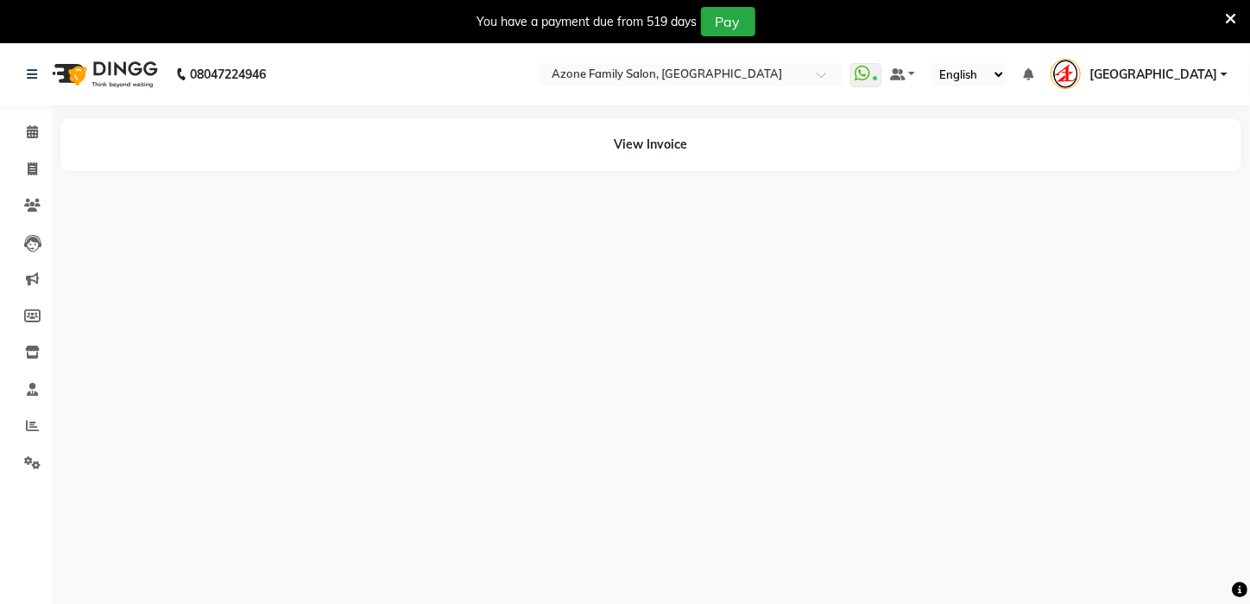
select select "en"
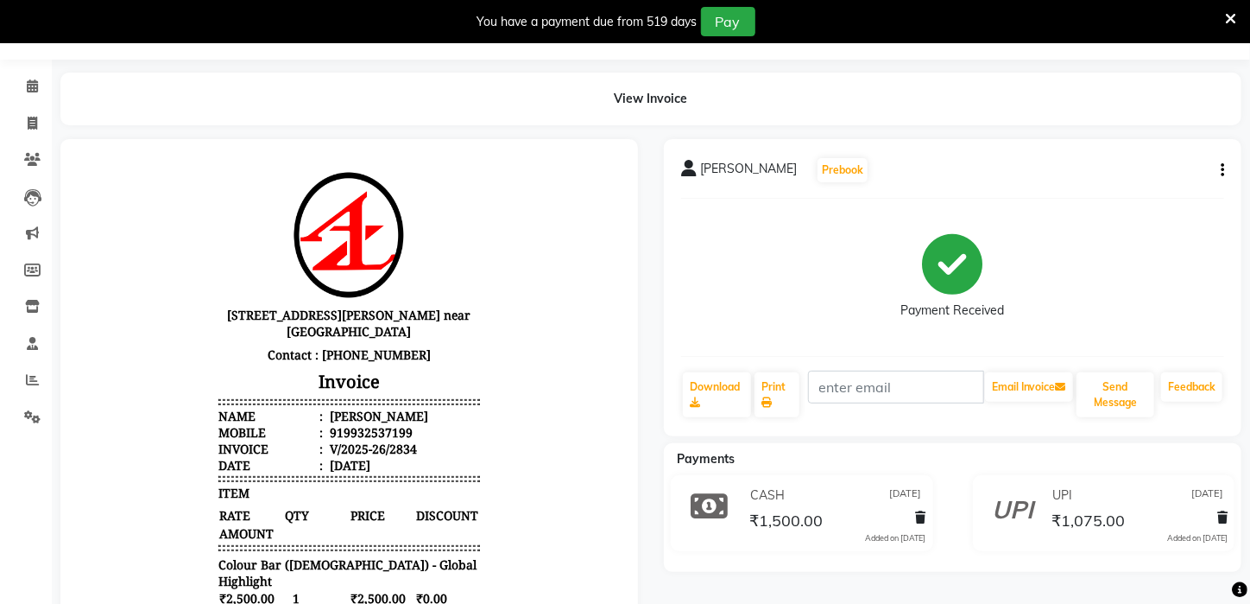
scroll to position [43, 0]
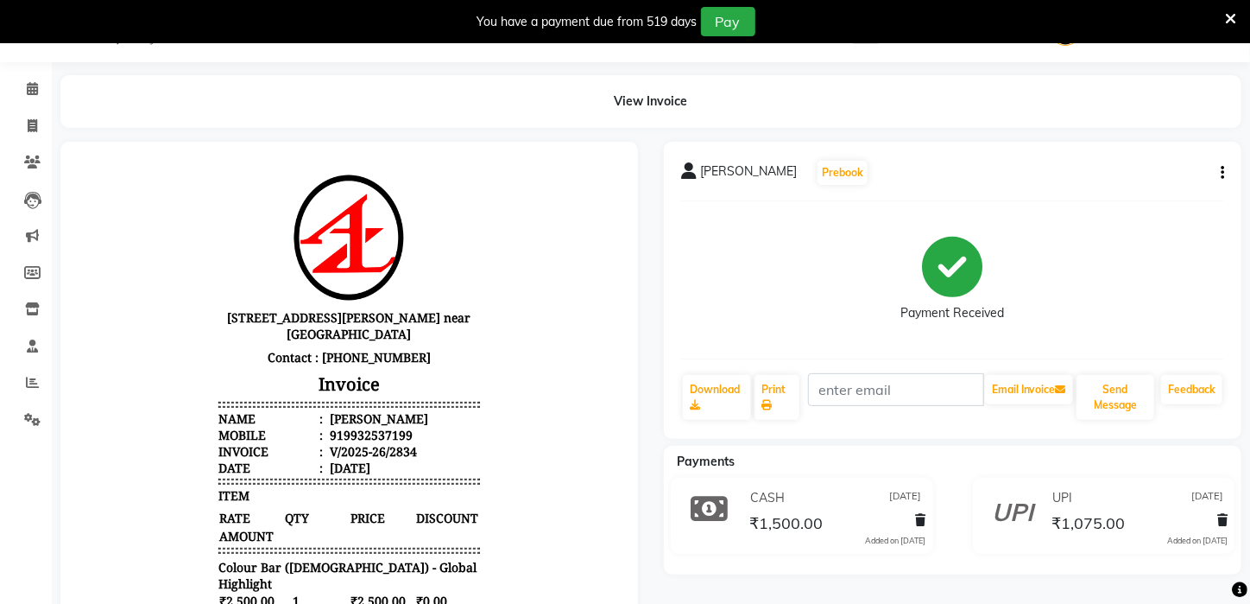
click at [1223, 173] on icon "button" at bounding box center [1222, 173] width 3 height 1
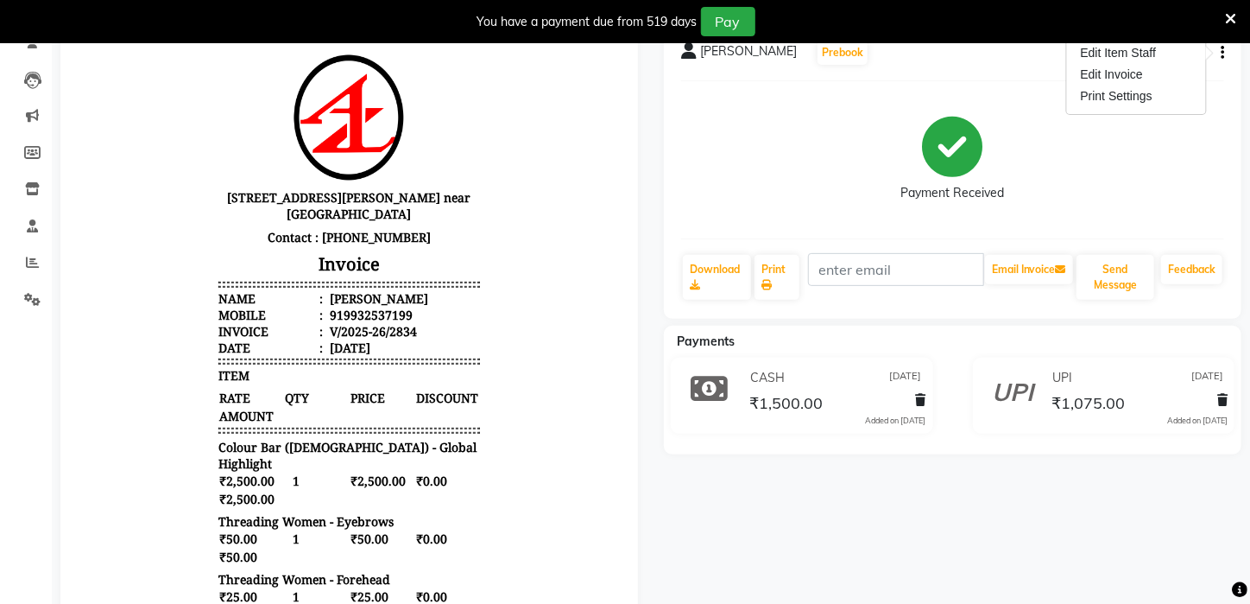
scroll to position [173, 0]
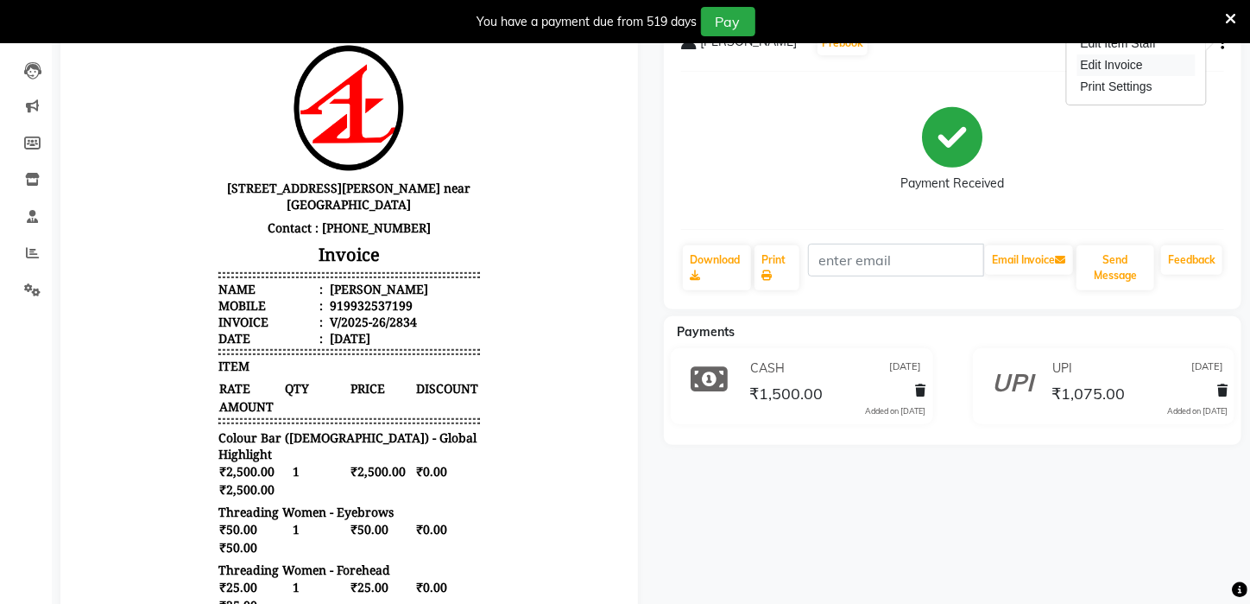
click at [1149, 66] on div "Edit Invoice" at bounding box center [1137, 65] width 118 height 22
select select "service"
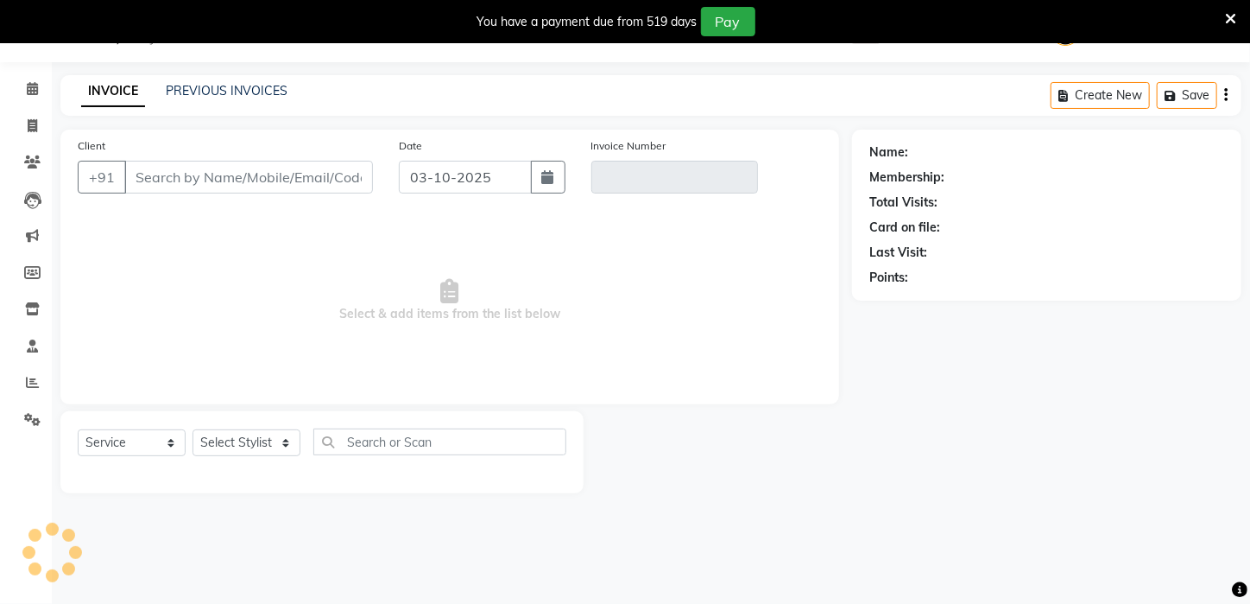
scroll to position [43, 0]
type input "9932537199"
type input "V/2025-26/2834"
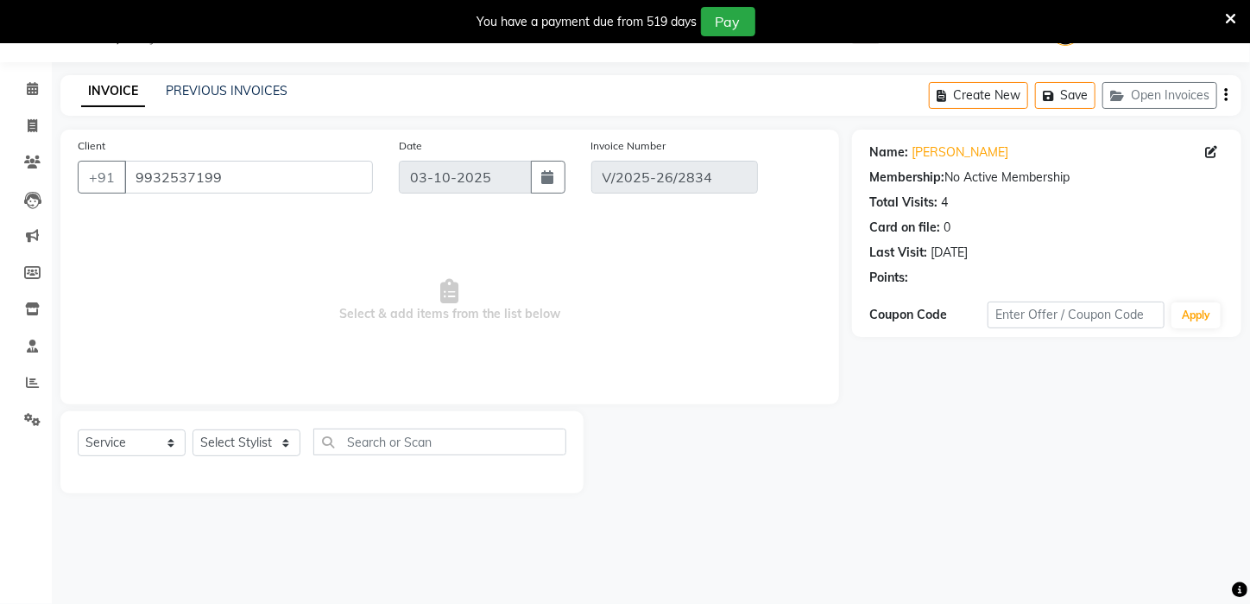
type input "[DATE]"
select select "select"
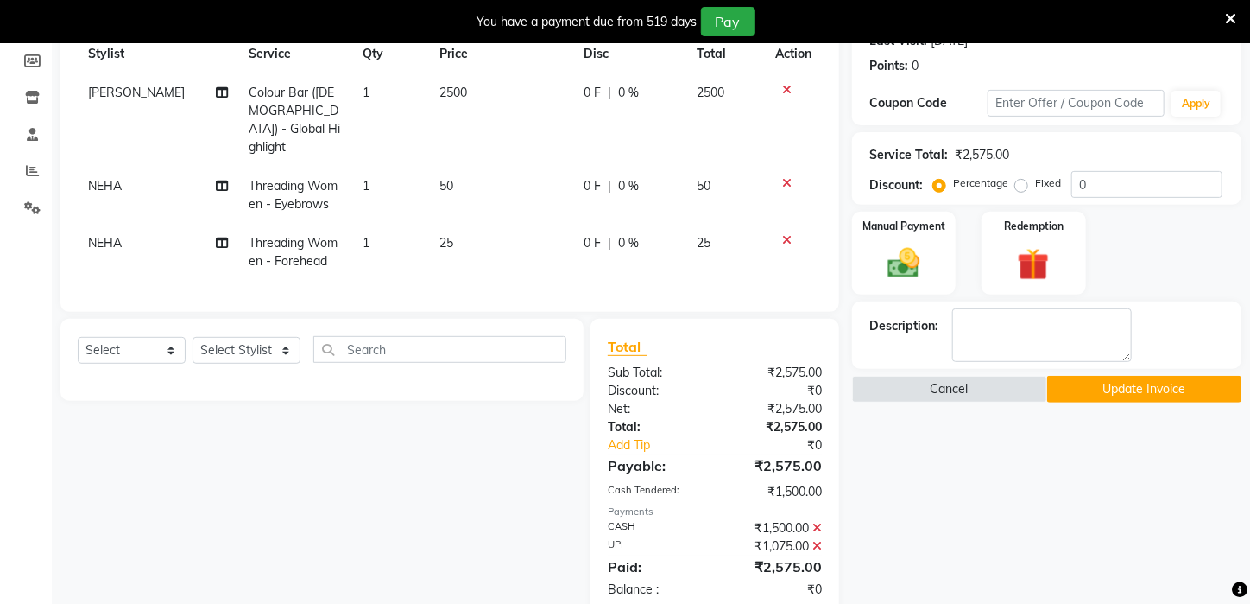
scroll to position [256, 0]
click at [816, 539] on icon at bounding box center [817, 545] width 9 height 12
click at [816, 521] on icon at bounding box center [817, 527] width 9 height 12
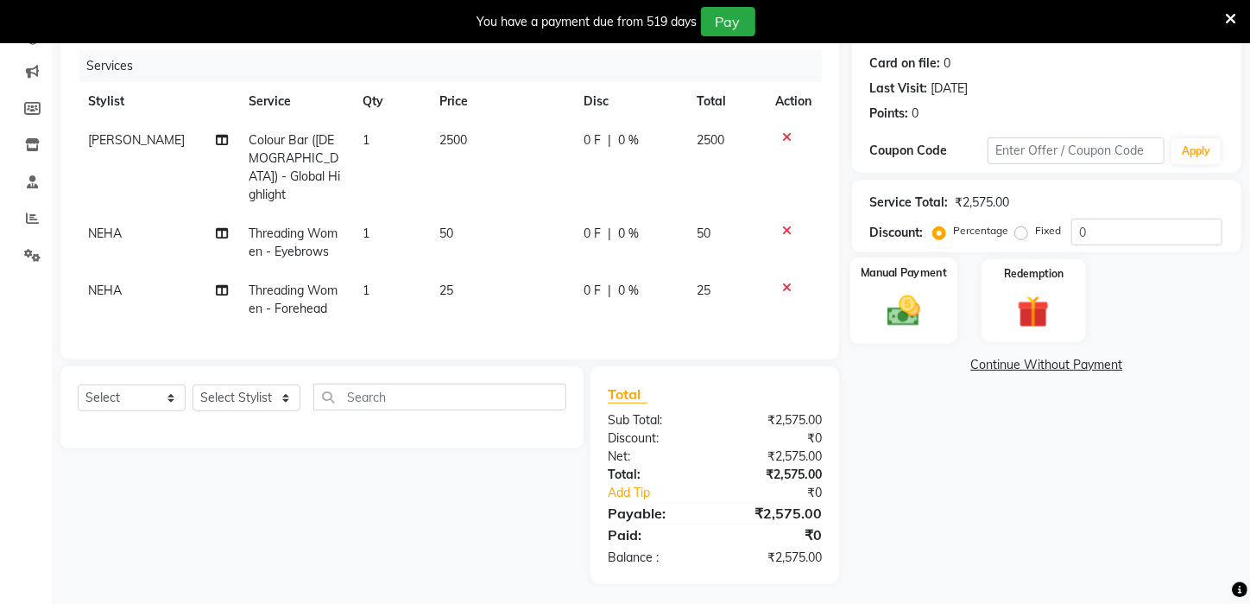
click at [889, 330] on img at bounding box center [904, 311] width 54 height 38
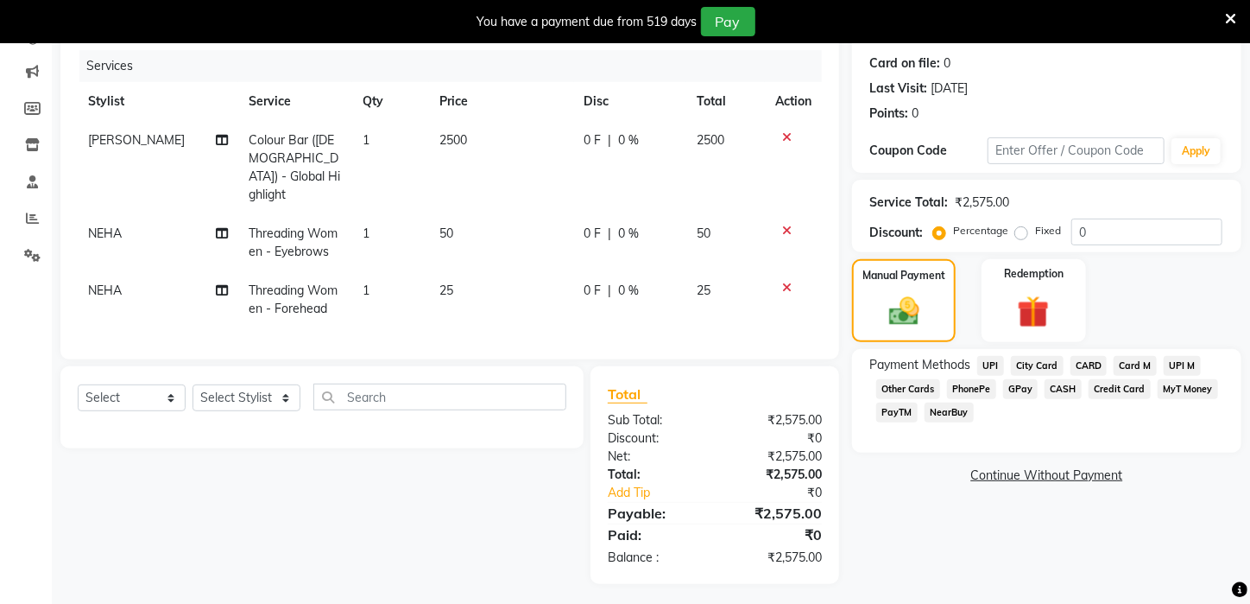
click at [992, 376] on span "UPI" at bounding box center [990, 366] width 27 height 20
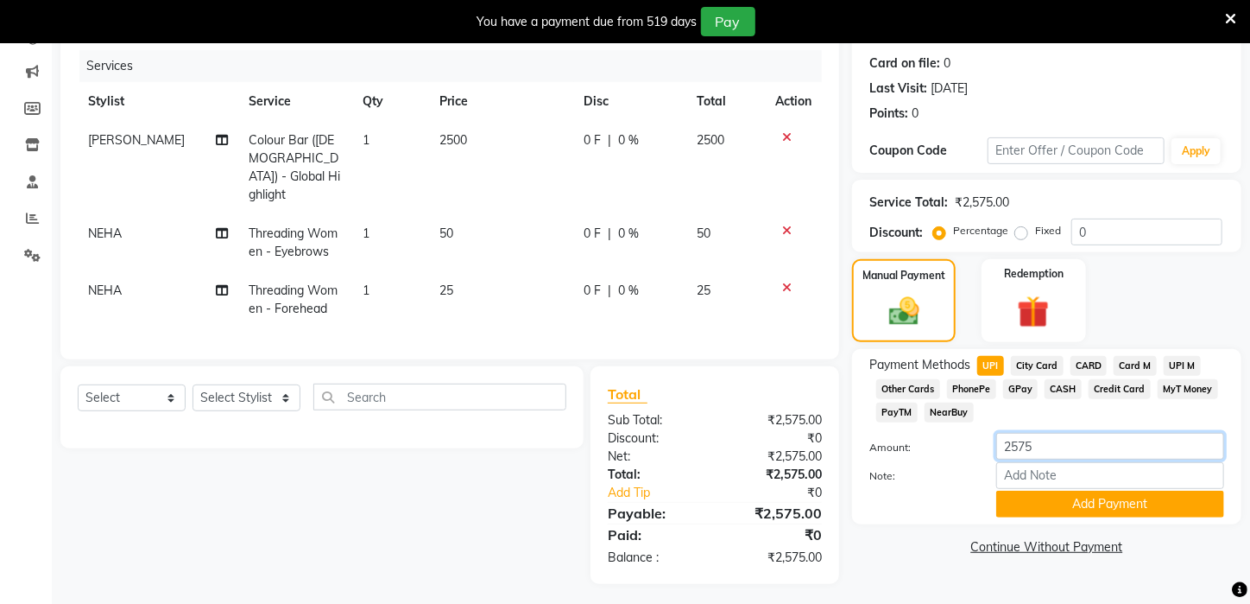
drag, startPoint x: 1022, startPoint y: 464, endPoint x: 1003, endPoint y: 467, distance: 20.2
click at [1003, 459] on input "2575" at bounding box center [1110, 446] width 228 height 27
type input "75"
drag, startPoint x: 1015, startPoint y: 499, endPoint x: 1006, endPoint y: 542, distance: 44.0
click at [1007, 524] on div "Payment Methods UPI City Card CARD Card M UPI M Other Cards PhonePe GPay CASH C…" at bounding box center [1046, 436] width 389 height 175
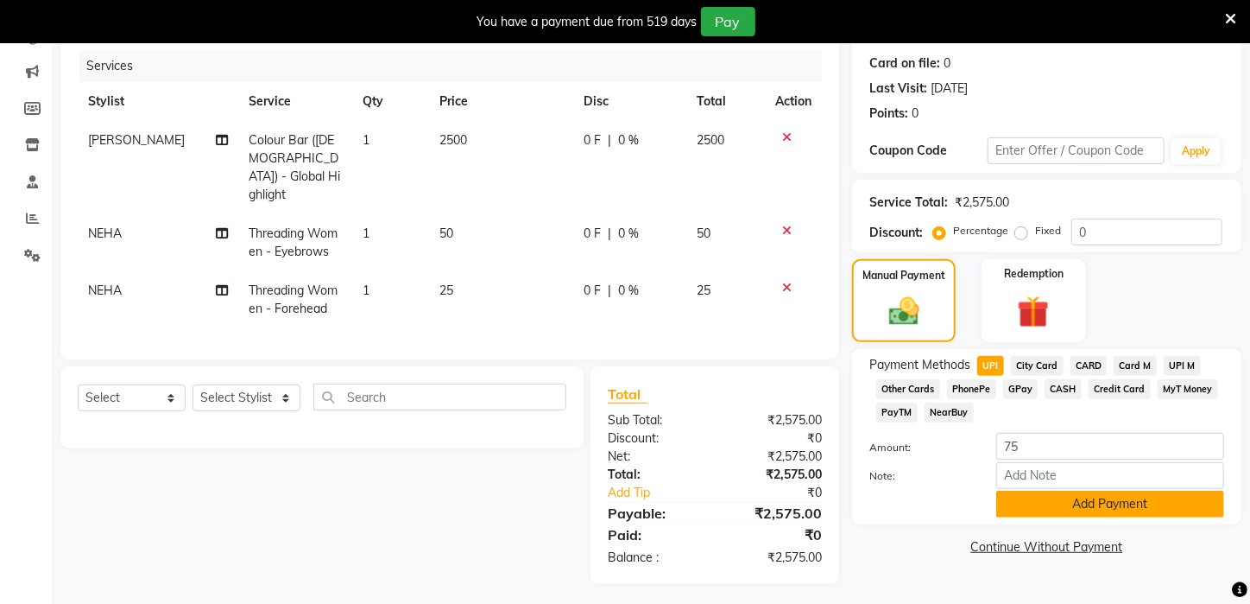
click at [1013, 515] on button "Add Payment" at bounding box center [1110, 503] width 228 height 27
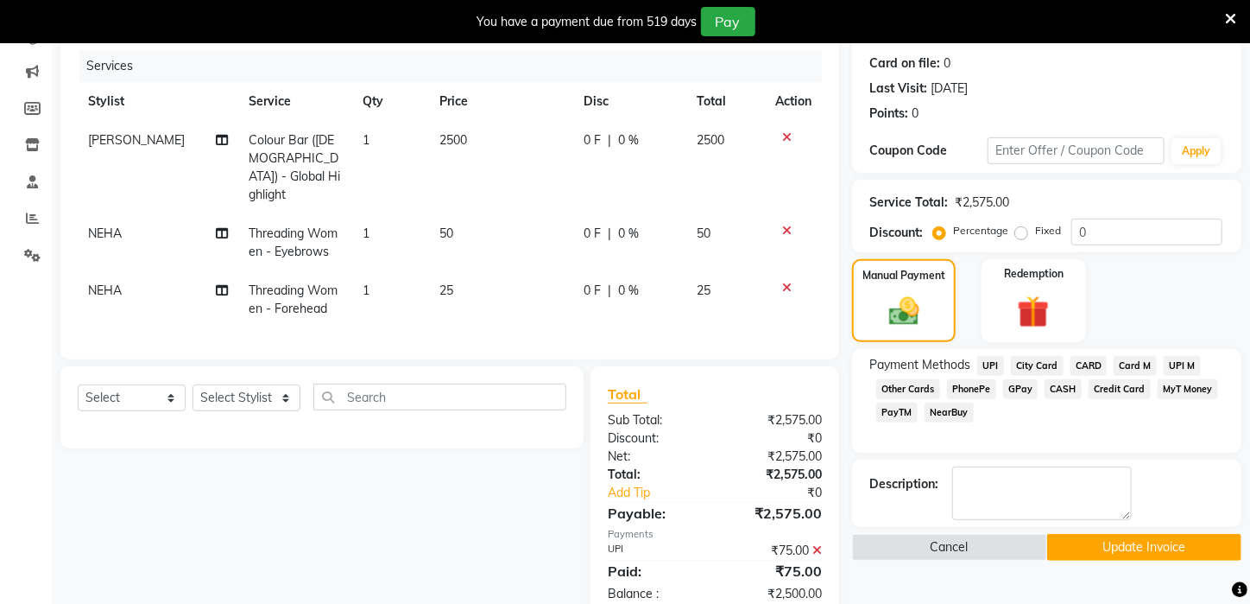
click at [1064, 399] on span "CASH" at bounding box center [1063, 389] width 37 height 20
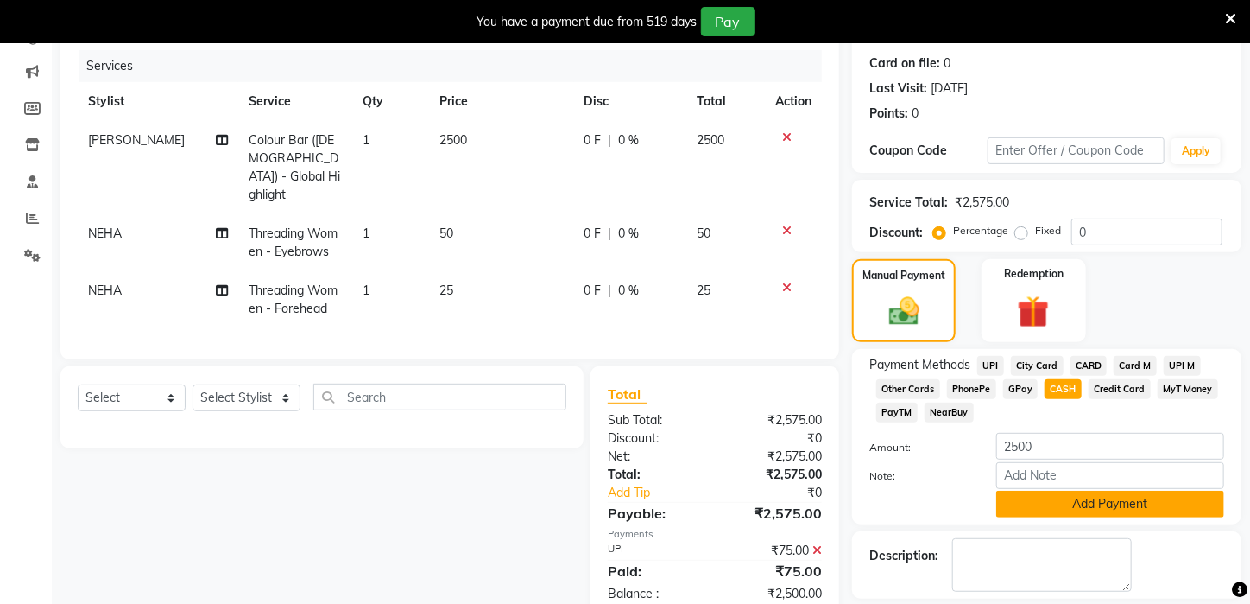
click at [1055, 517] on button "Add Payment" at bounding box center [1110, 503] width 228 height 27
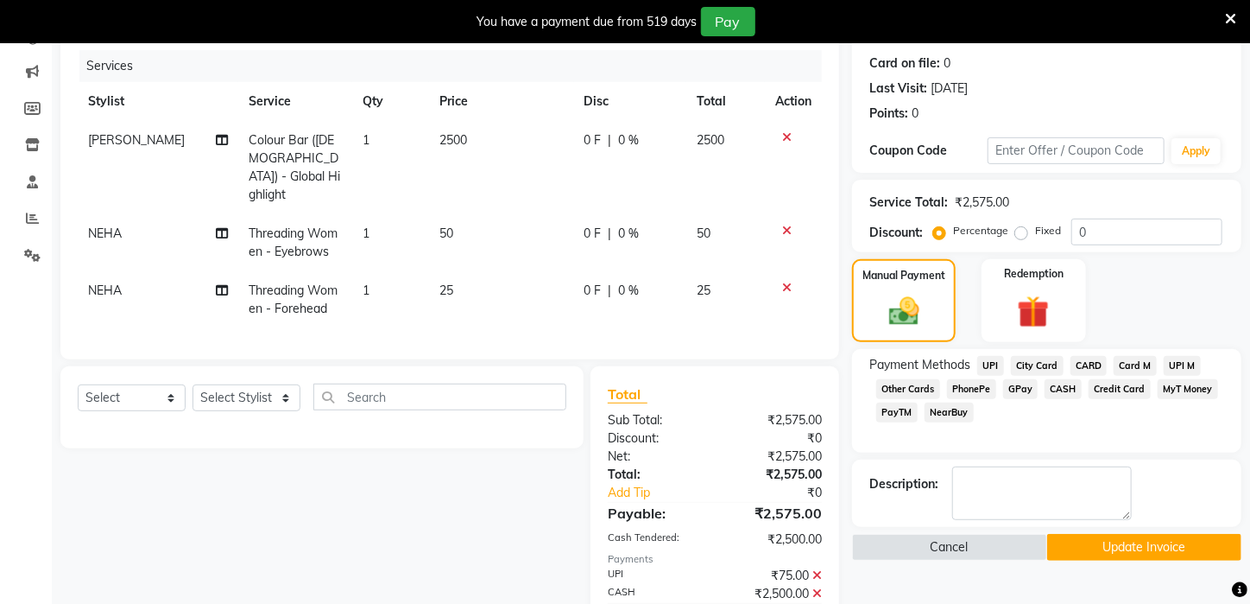
click at [1078, 560] on button "Update Invoice" at bounding box center [1144, 547] width 195 height 27
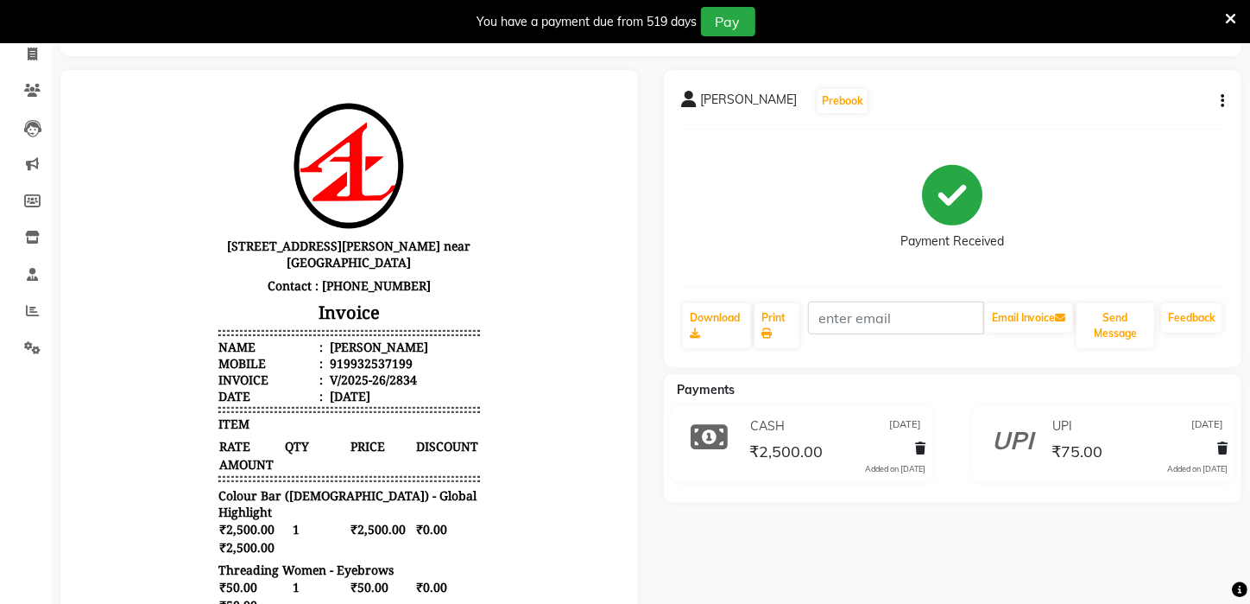
scroll to position [85, 0]
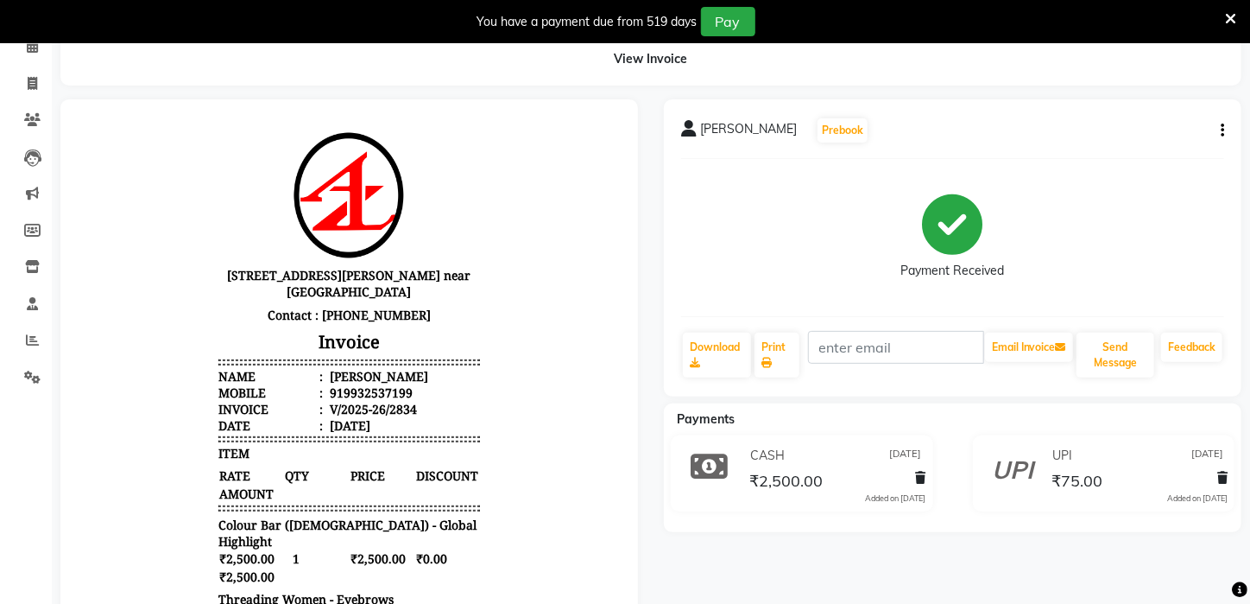
click at [1219, 132] on button "button" at bounding box center [1219, 131] width 10 height 18
click at [1132, 148] on div "Edit Invoice" at bounding box center [1137, 153] width 118 height 22
select select "service"
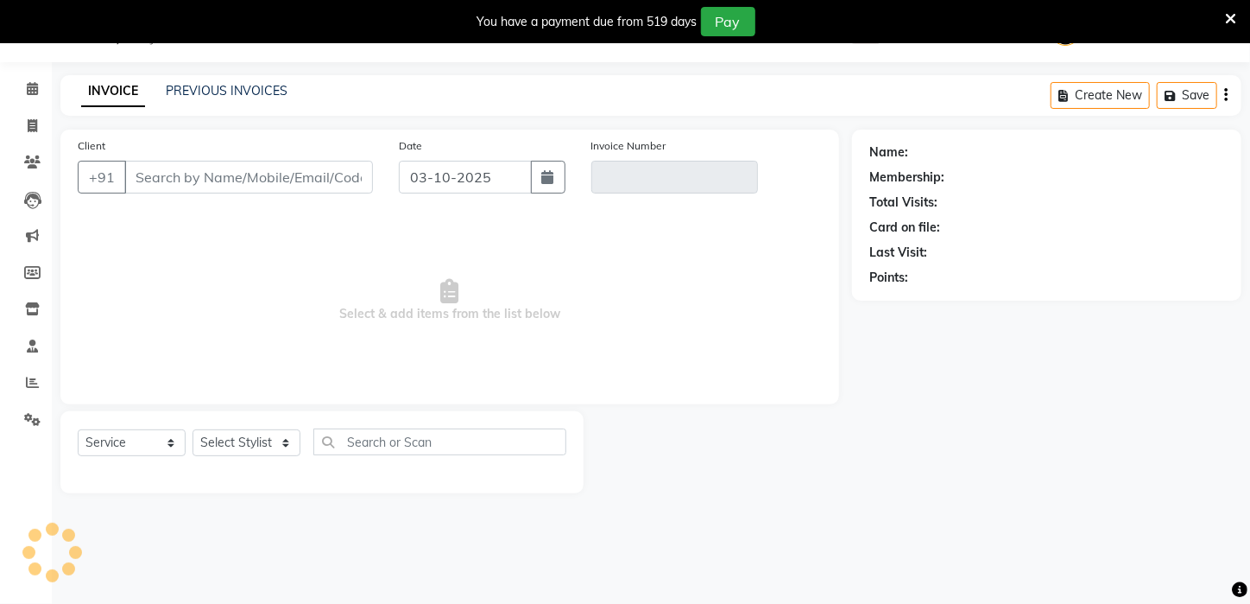
scroll to position [43, 0]
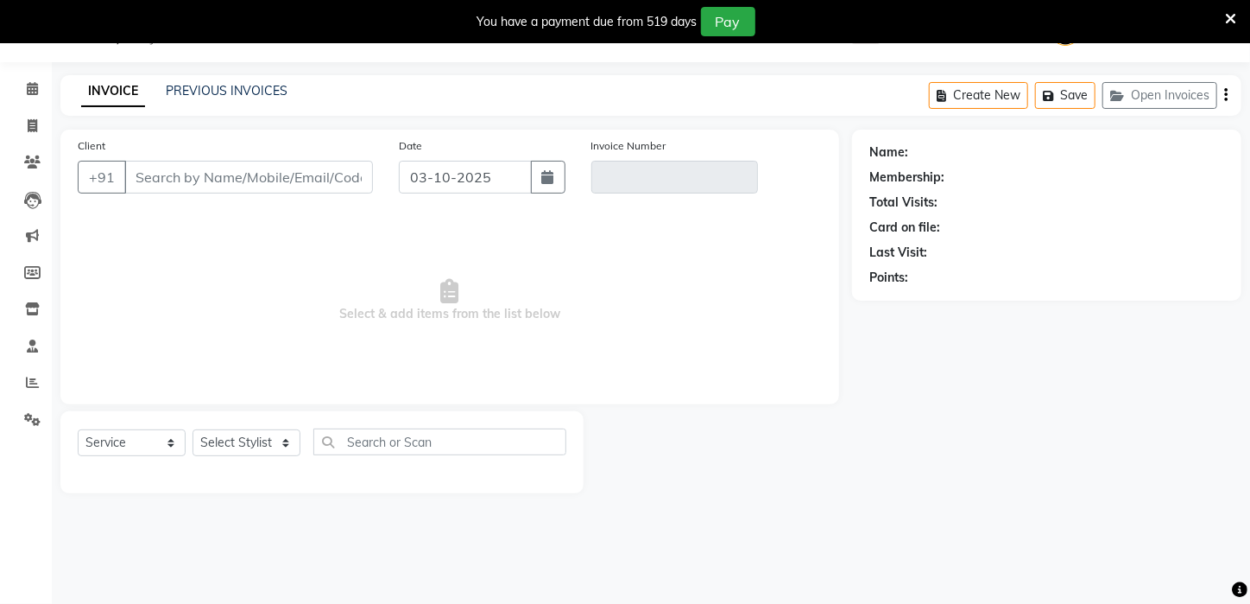
type input "9932537199"
type input "V/2025-26/2834"
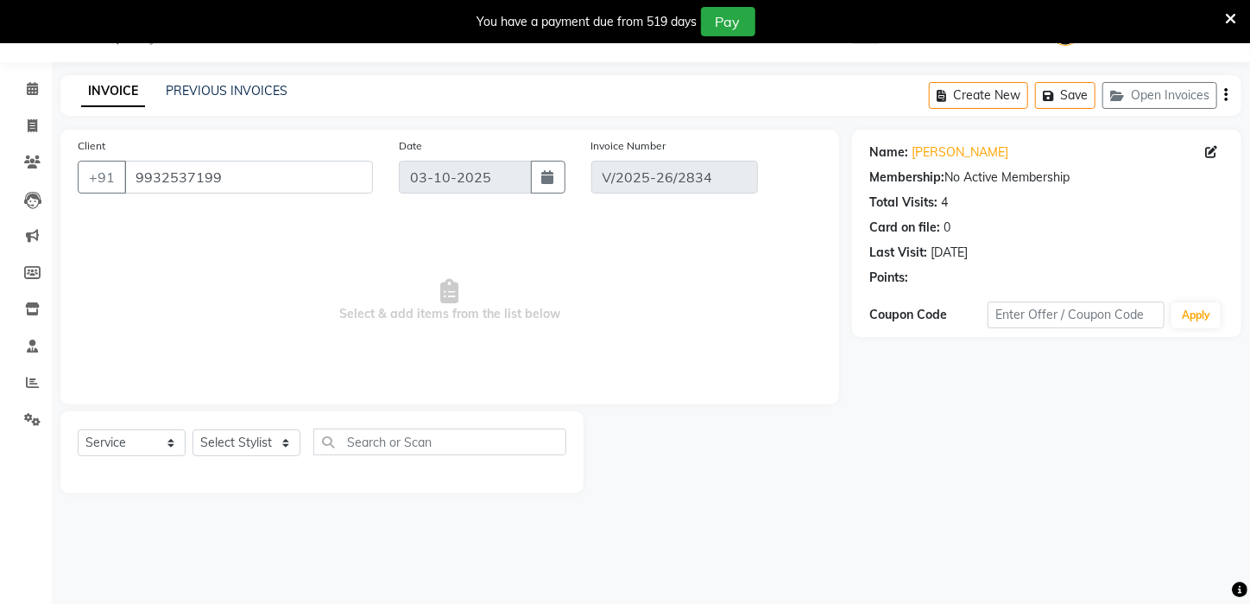
type input "[DATE]"
select select "select"
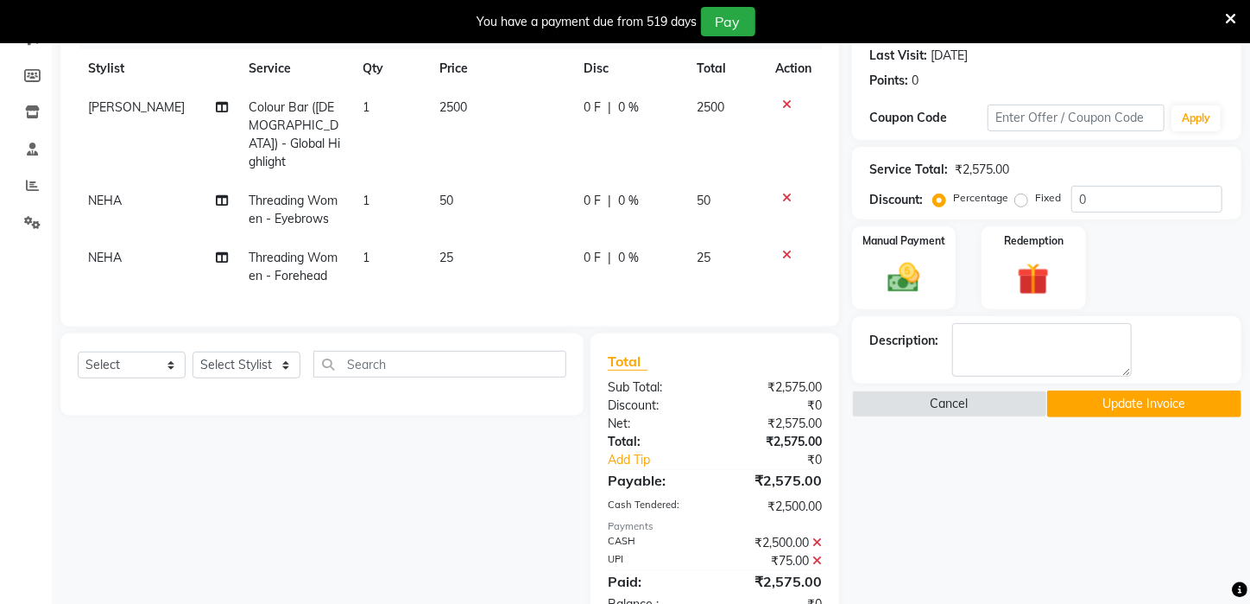
scroll to position [287, 0]
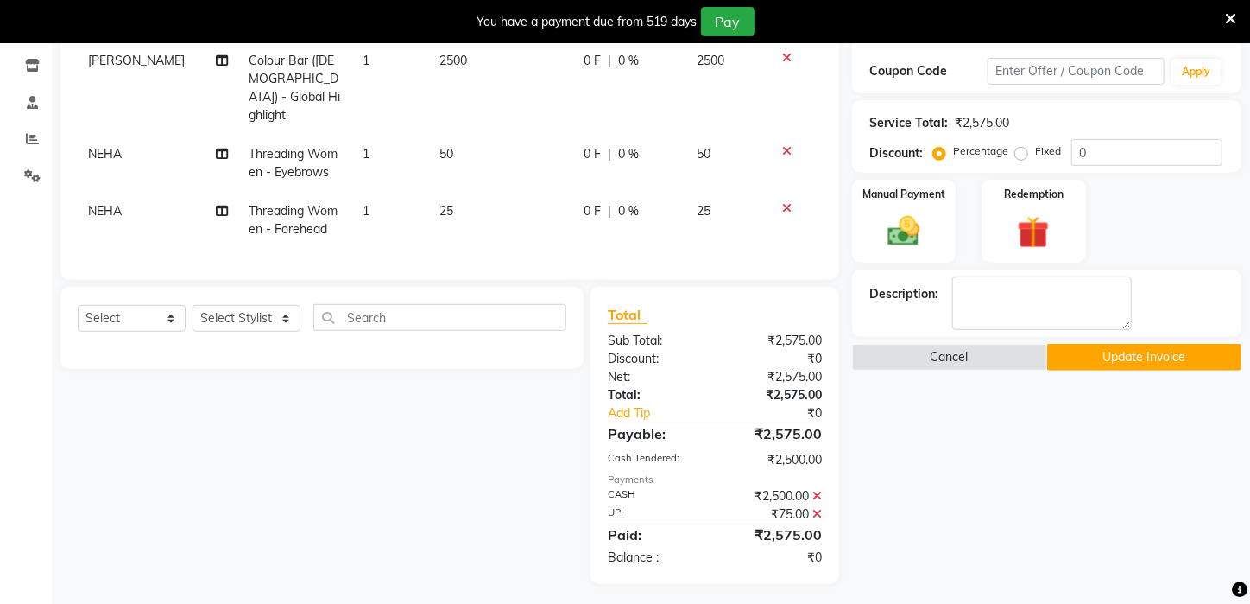
click at [815, 490] on icon at bounding box center [817, 496] width 9 height 12
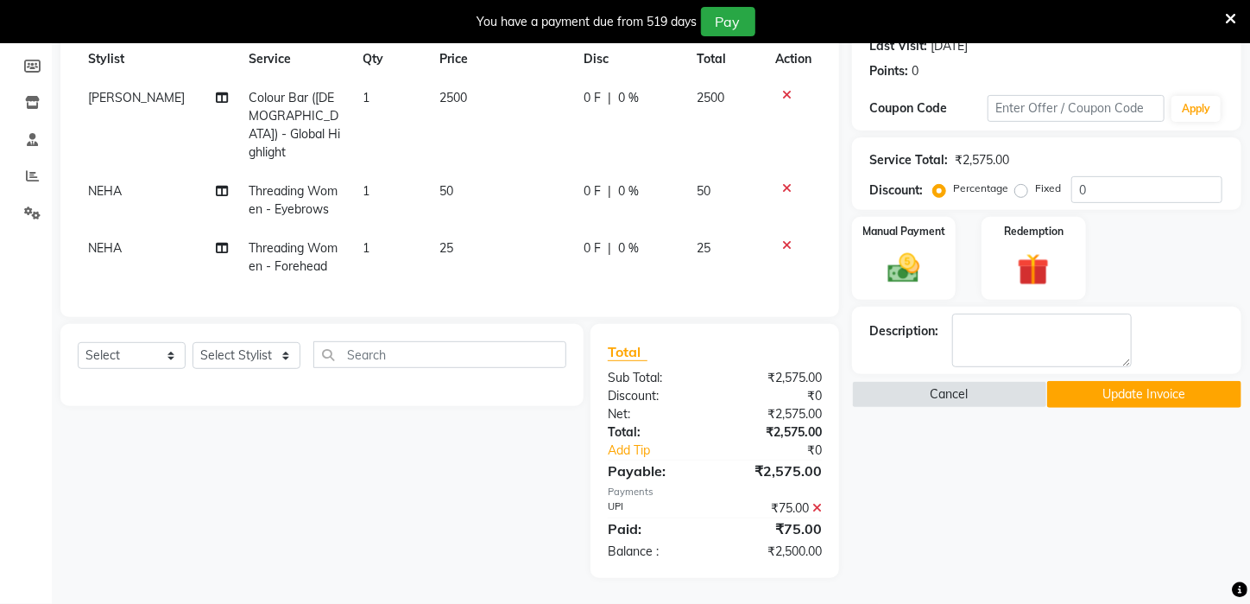
scroll to position [244, 0]
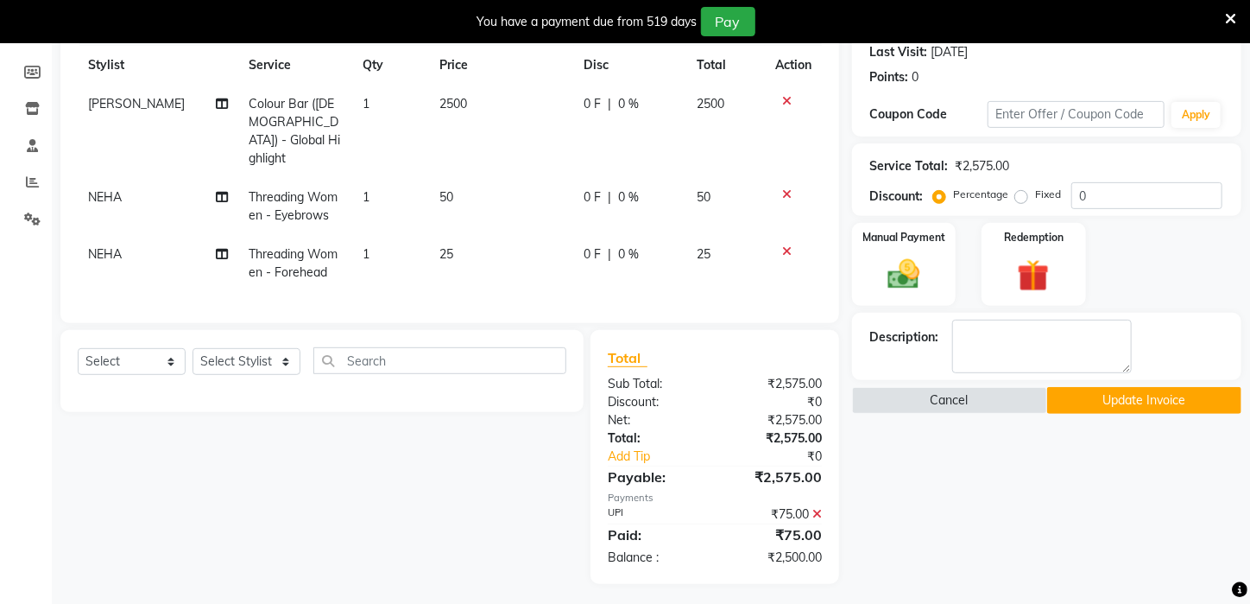
click at [816, 508] on icon at bounding box center [817, 514] width 9 height 12
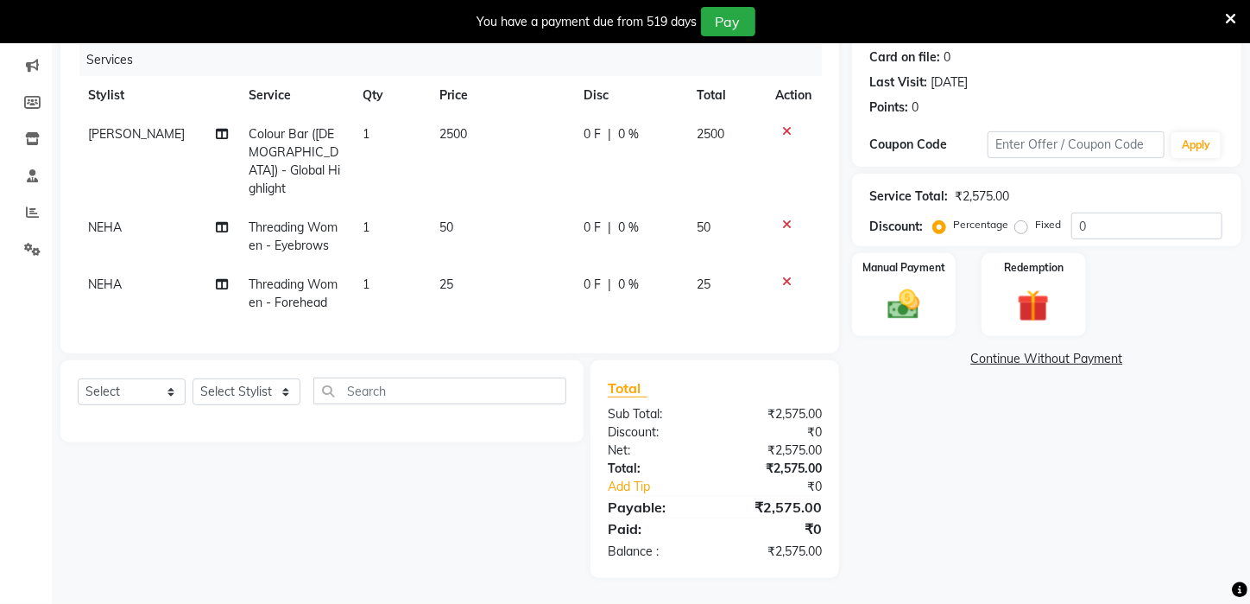
scroll to position [207, 0]
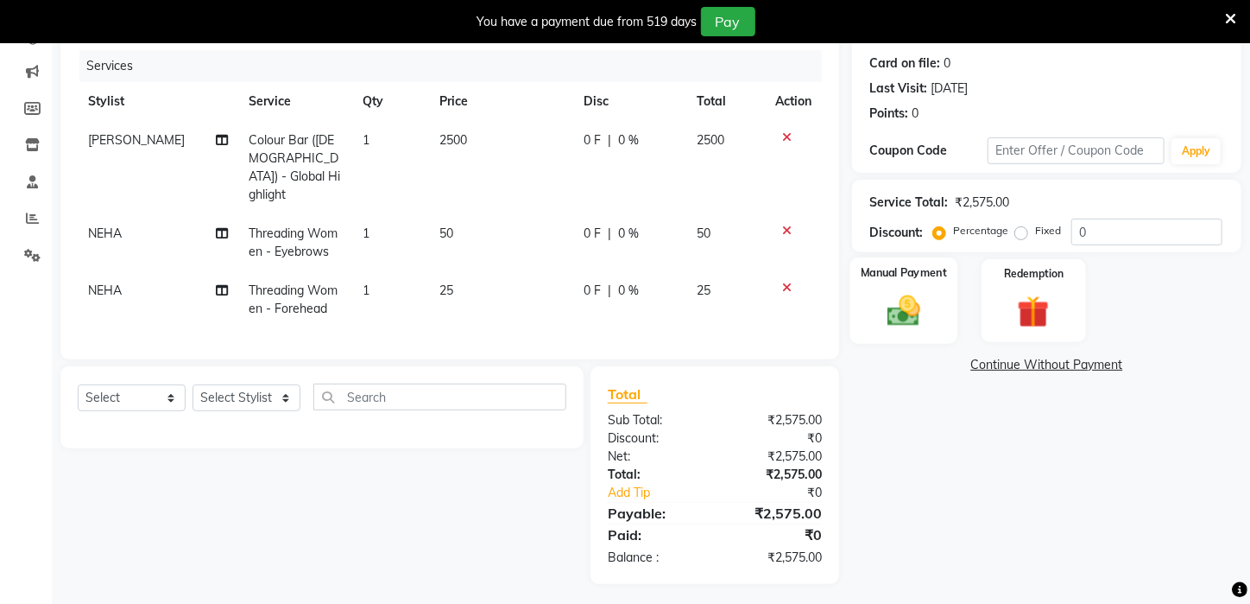
click at [929, 330] on img at bounding box center [904, 311] width 54 height 38
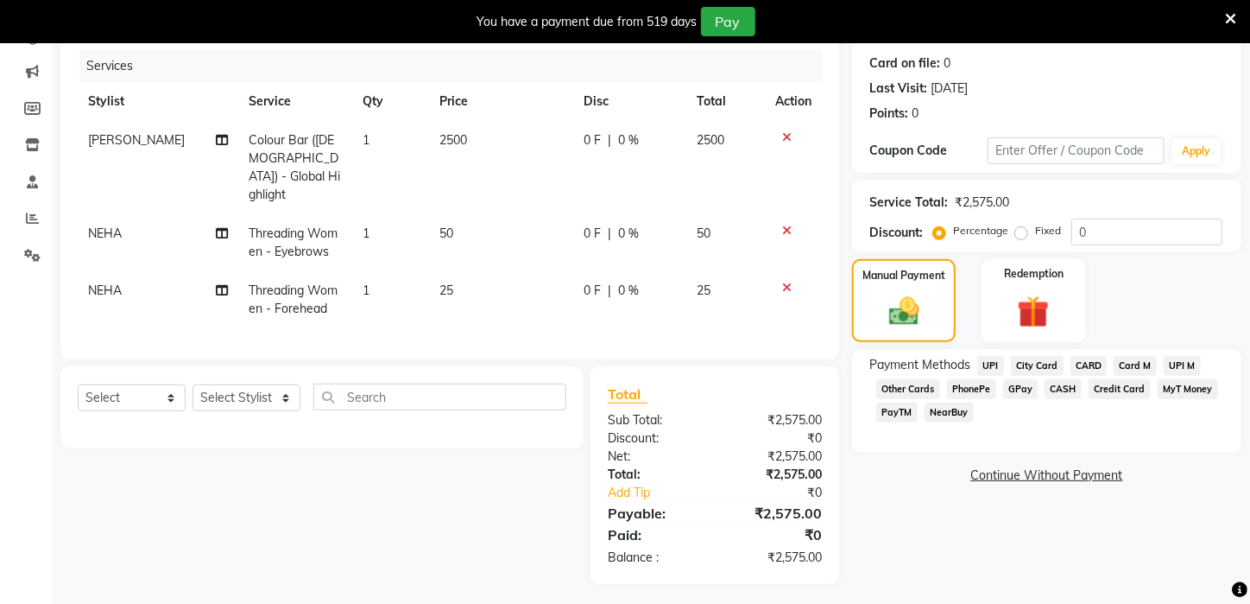
click at [990, 376] on span "UPI" at bounding box center [990, 366] width 27 height 20
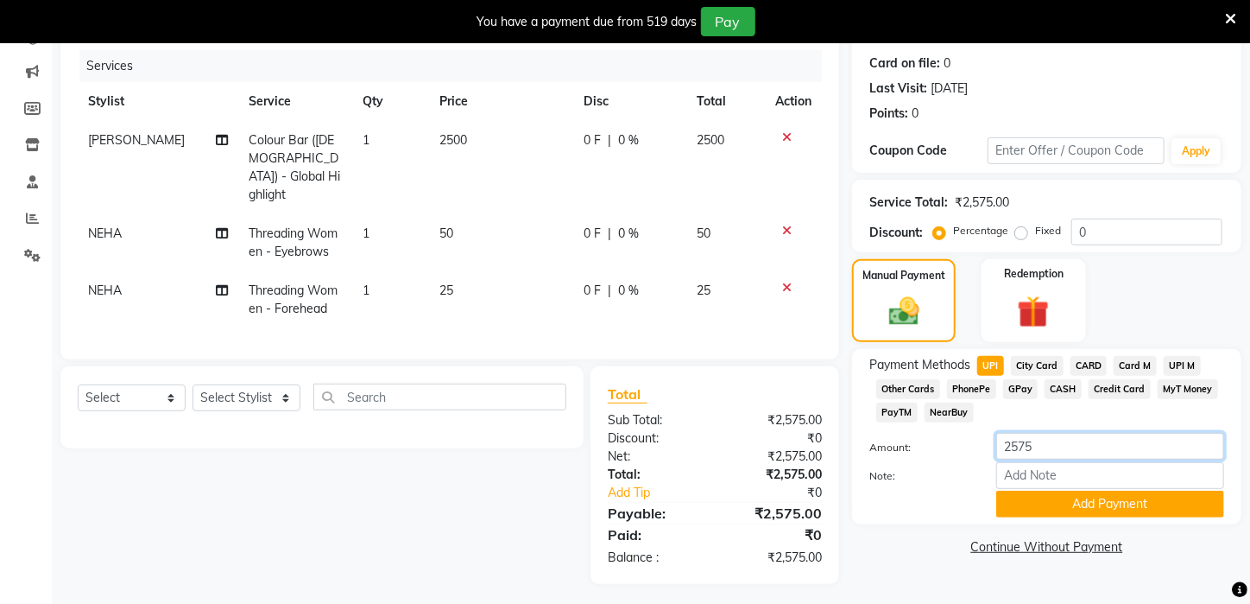
drag, startPoint x: 1015, startPoint y: 457, endPoint x: 1007, endPoint y: 460, distance: 9.3
click at [1007, 459] on input "2575" at bounding box center [1110, 446] width 228 height 27
type input "1075"
click at [1037, 515] on button "Add Payment" at bounding box center [1110, 503] width 228 height 27
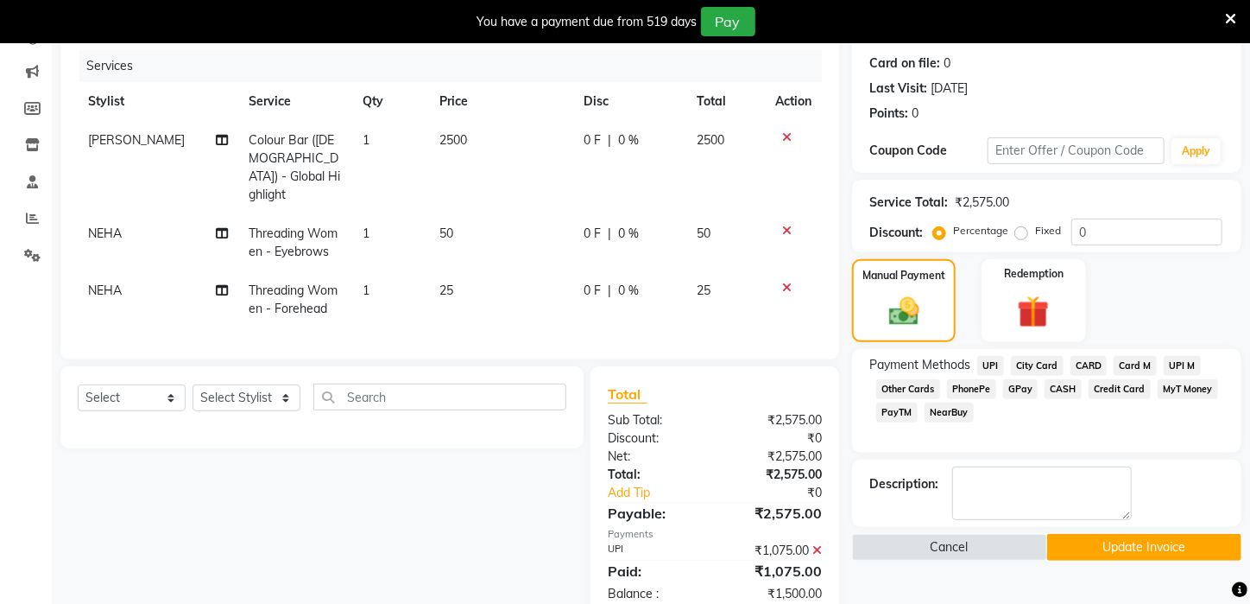
click at [1059, 399] on span "CASH" at bounding box center [1063, 389] width 37 height 20
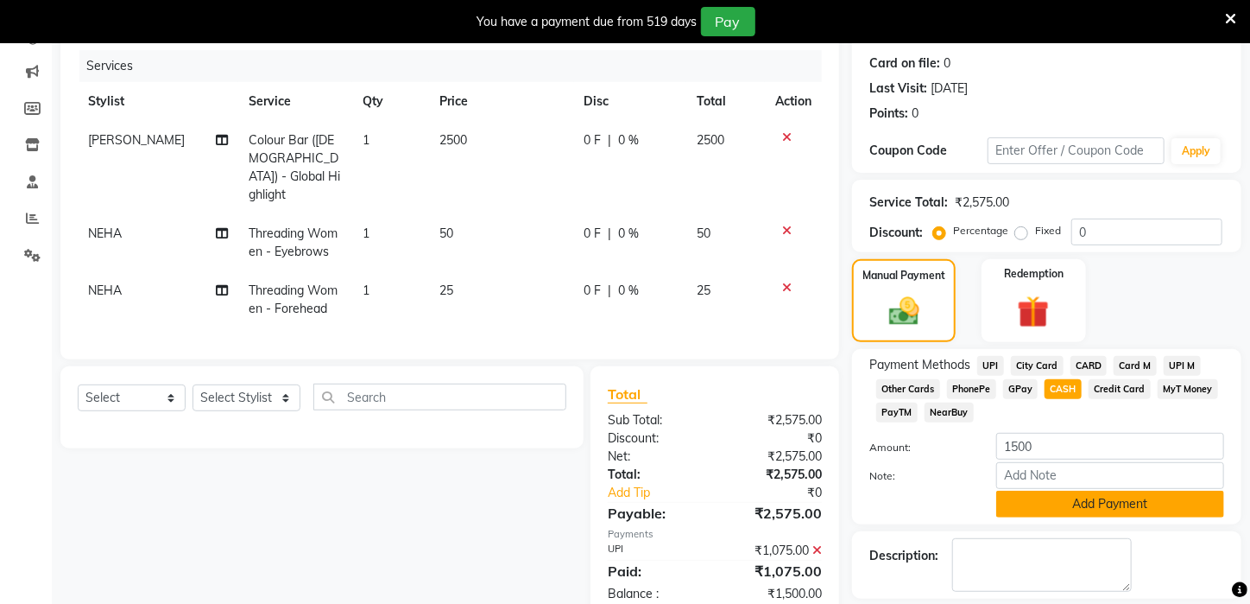
click at [1090, 517] on button "Add Payment" at bounding box center [1110, 503] width 228 height 27
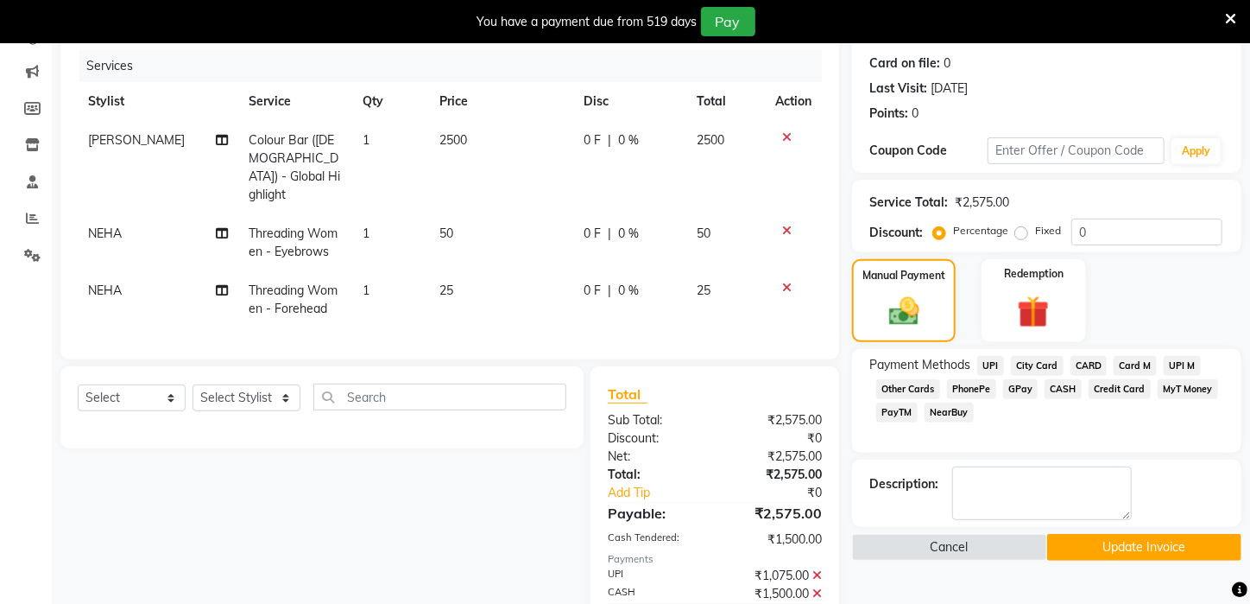
click at [1109, 560] on button "Update Invoice" at bounding box center [1144, 547] width 195 height 27
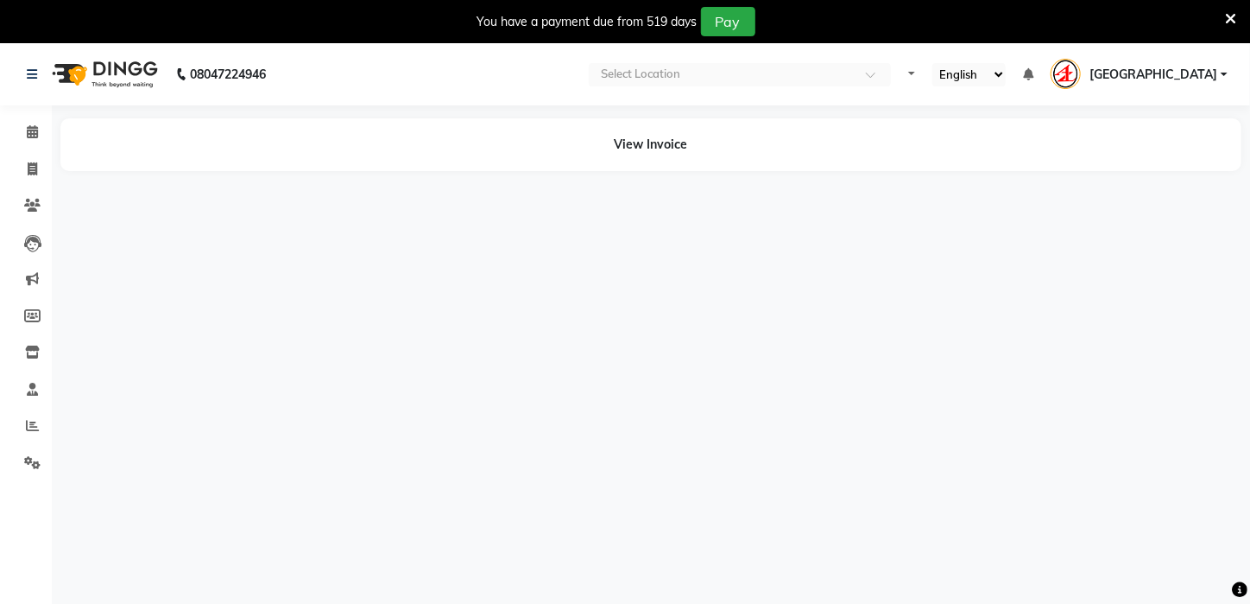
select select "en"
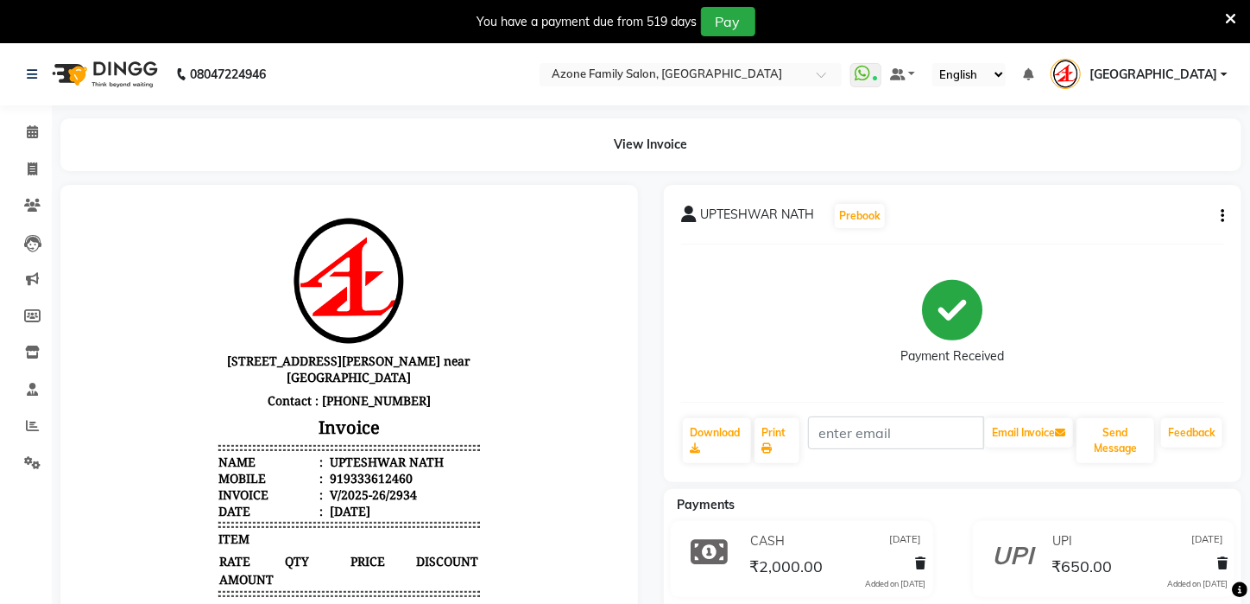
scroll to position [431, 0]
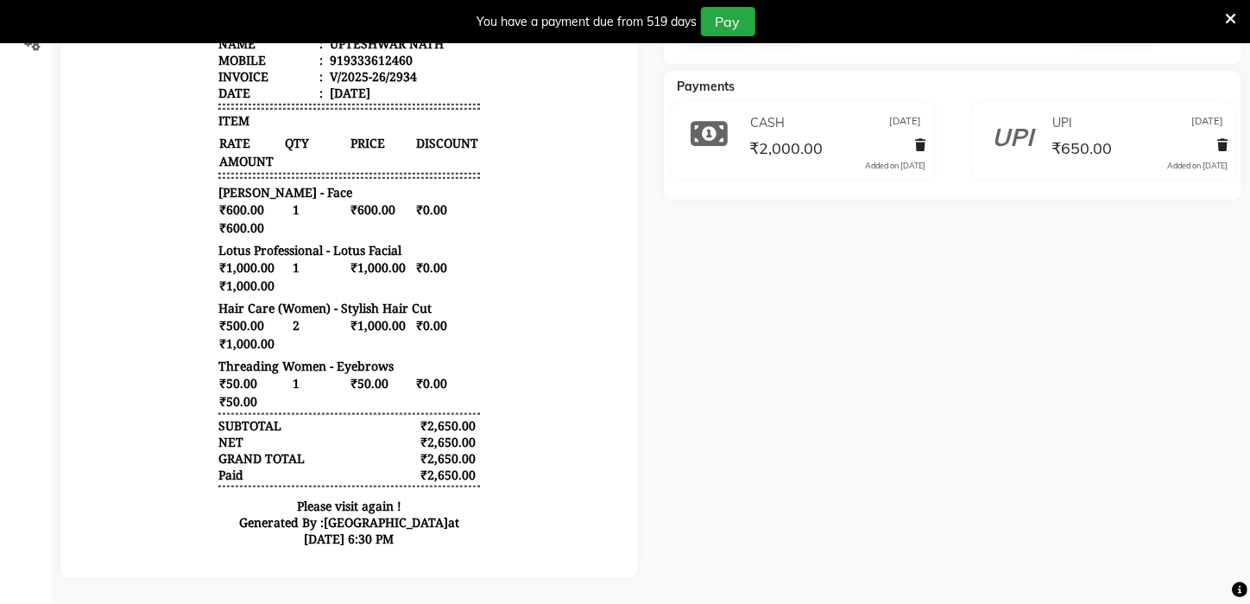
drag, startPoint x: 1262, startPoint y: 353, endPoint x: 66, endPoint y: 645, distance: 1231.9
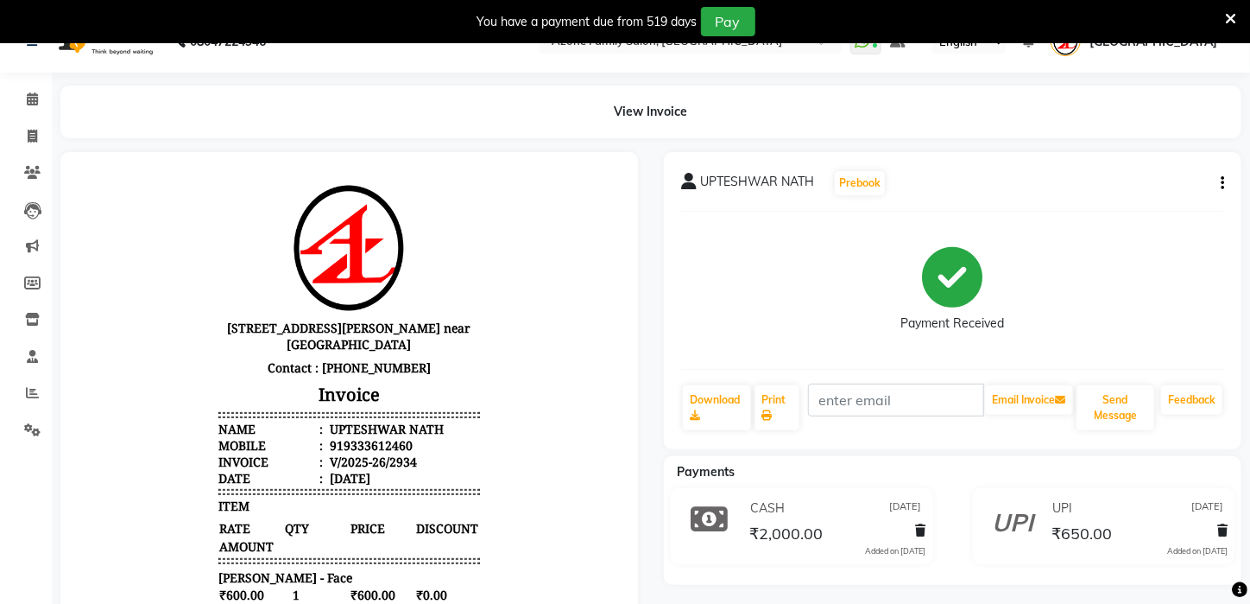
scroll to position [8, 0]
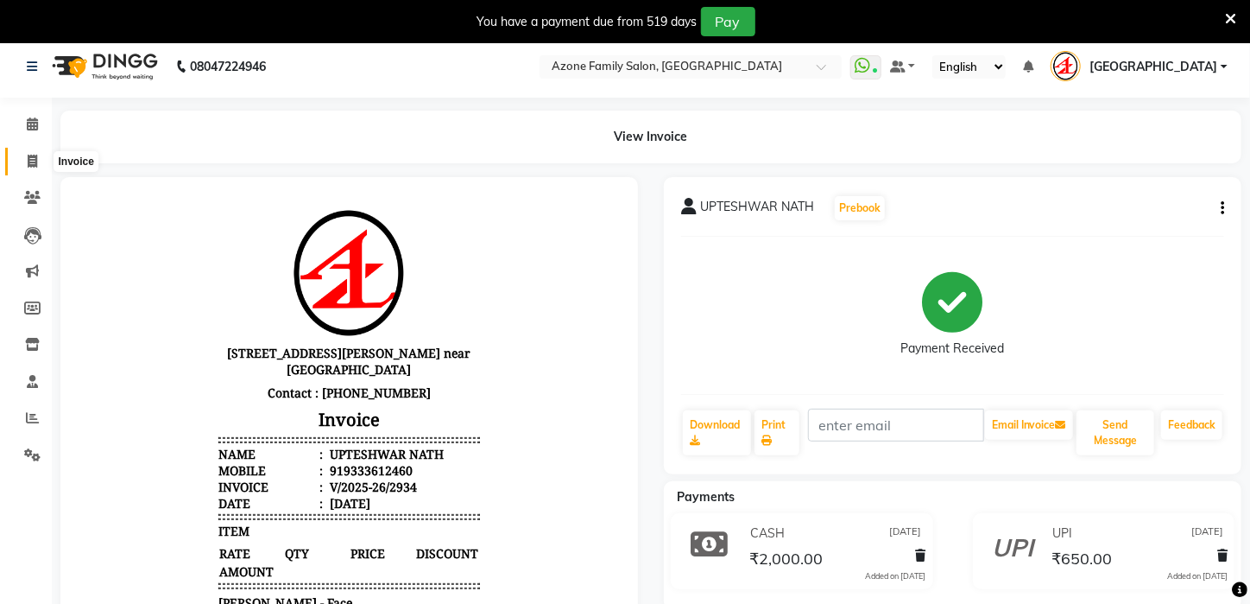
click at [41, 155] on span at bounding box center [32, 162] width 30 height 20
select select "service"
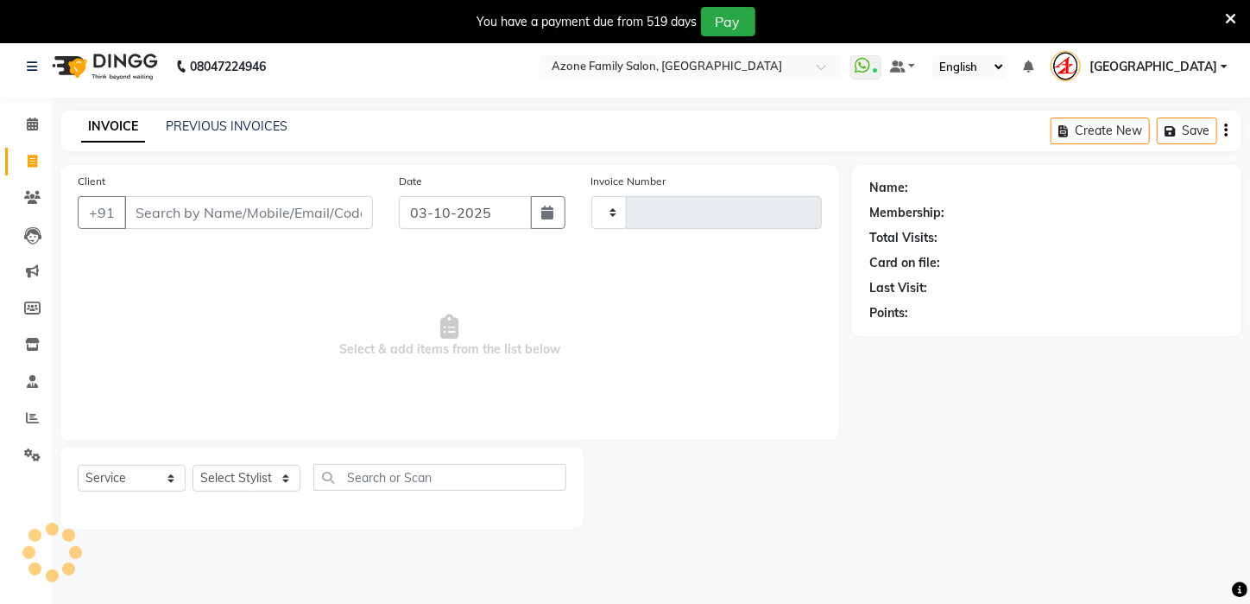
scroll to position [43, 0]
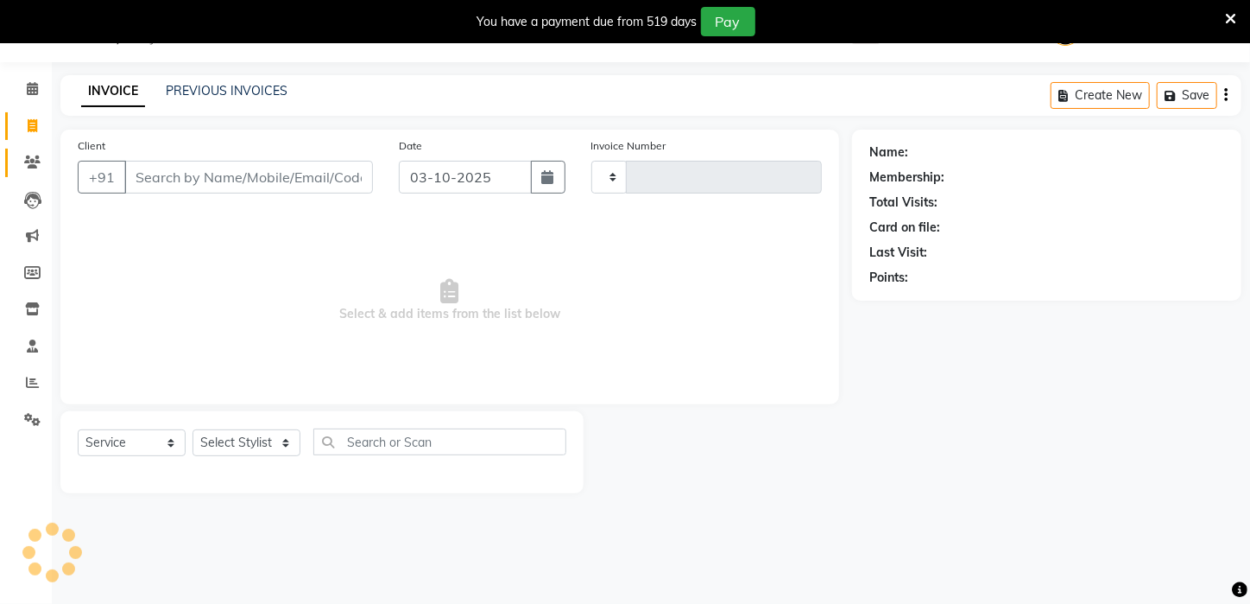
type input "3346"
select select "4296"
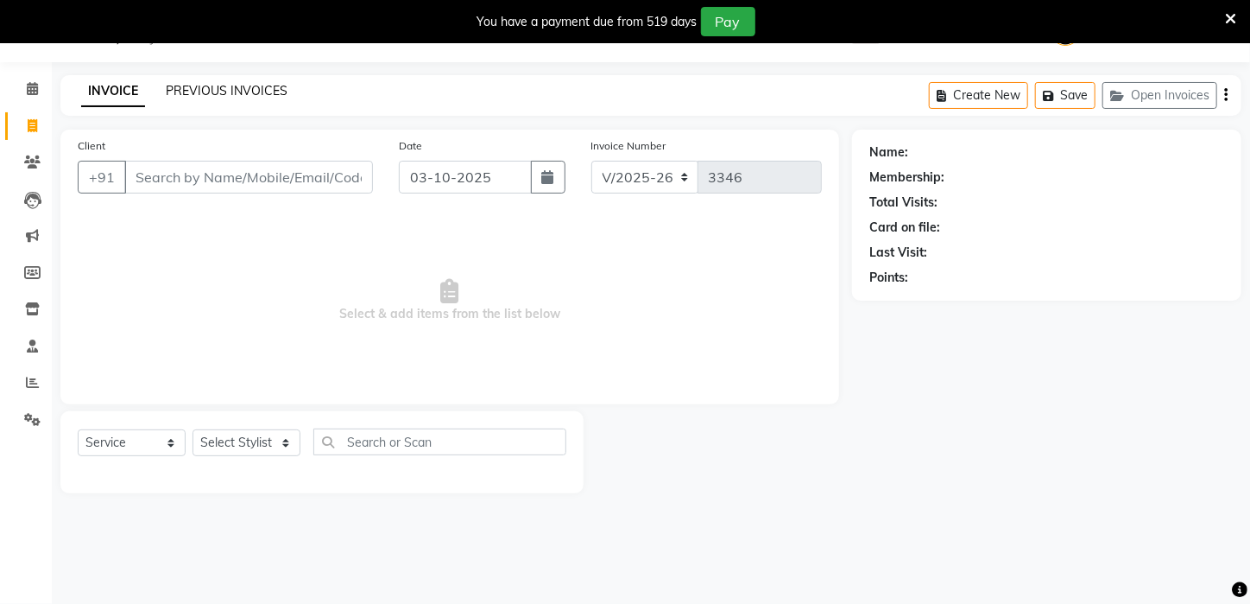
click at [220, 92] on link "PREVIOUS INVOICES" at bounding box center [227, 91] width 122 height 16
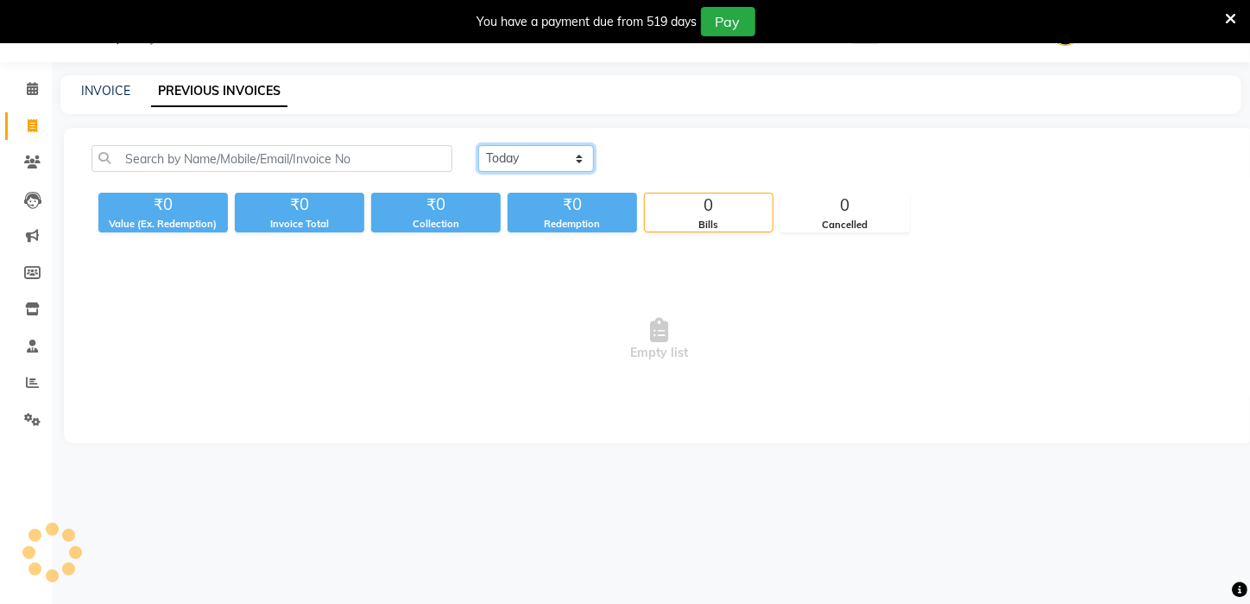
click at [519, 153] on select "Today Yesterday Custom Range" at bounding box center [536, 158] width 116 height 27
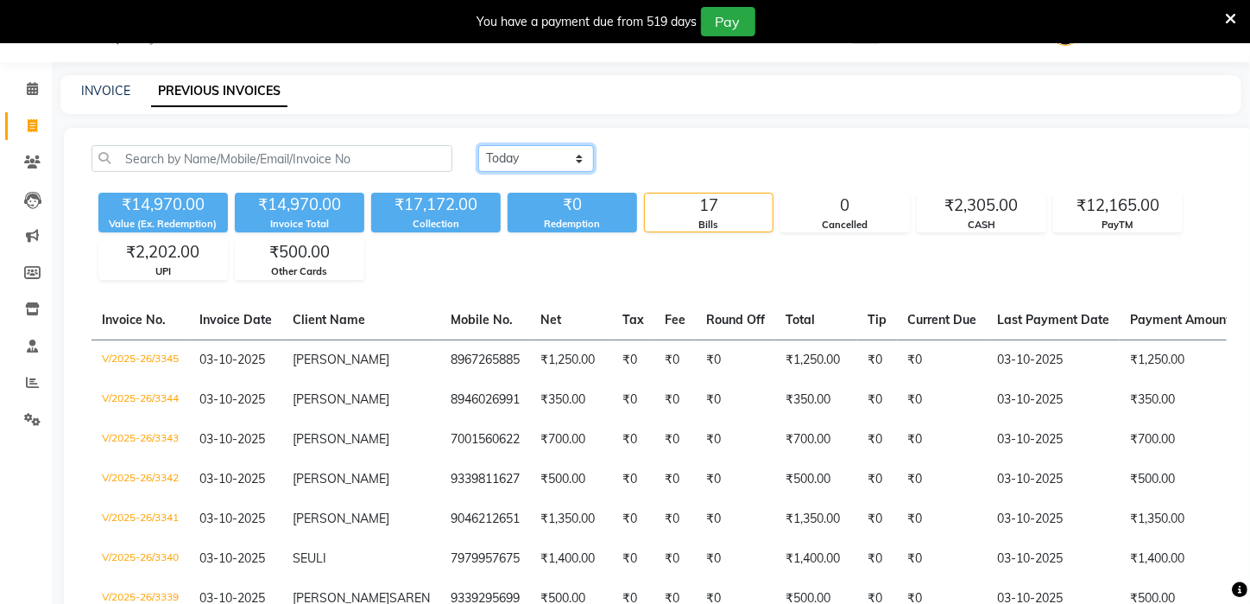
select select "range"
click at [478, 145] on select "Today Yesterday Custom Range" at bounding box center [536, 158] width 116 height 27
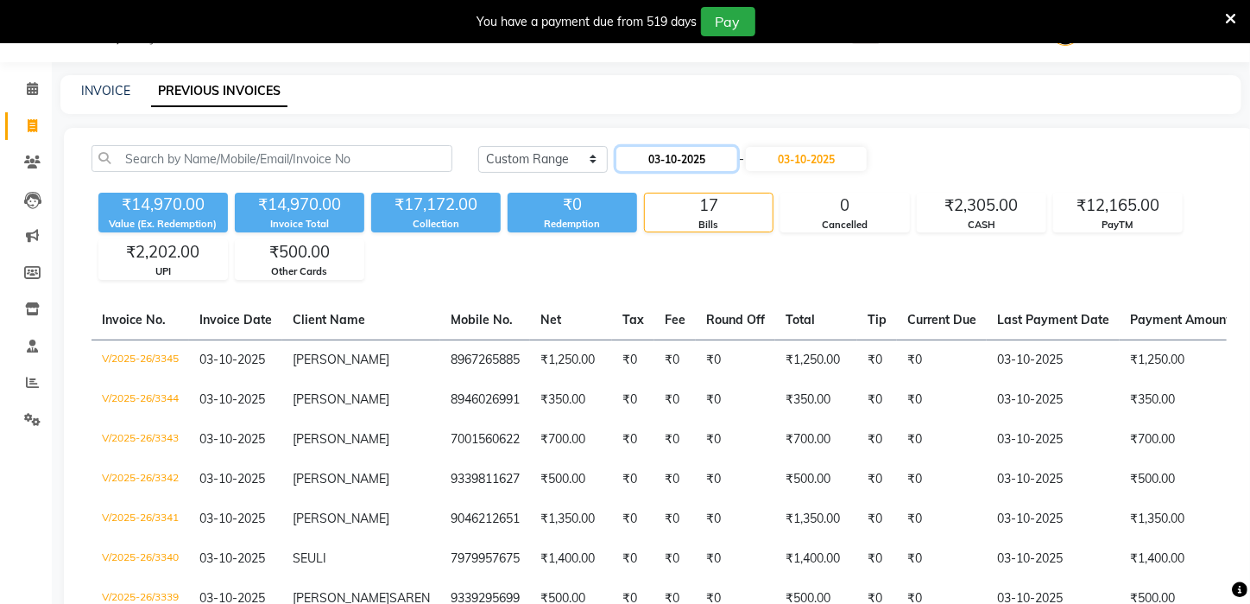
click at [674, 156] on input "03-10-2025" at bounding box center [677, 159] width 121 height 24
select select "10"
select select "2025"
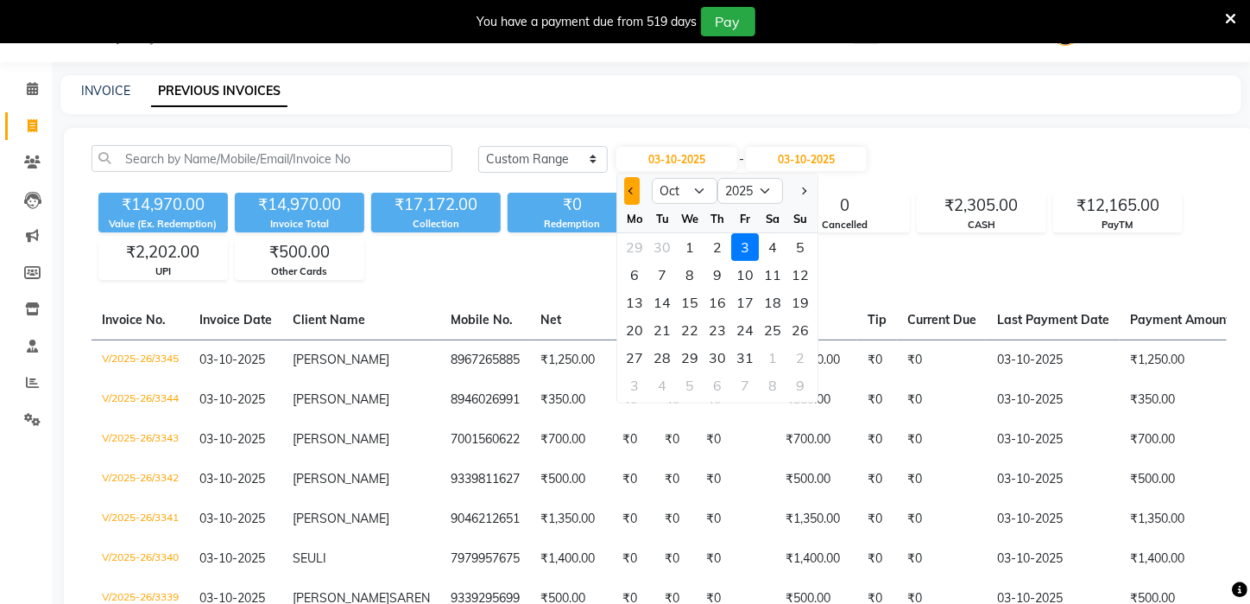
click at [631, 191] on span "Previous month" at bounding box center [632, 190] width 7 height 7
select select "9"
drag, startPoint x: 781, startPoint y: 299, endPoint x: 796, endPoint y: 301, distance: 15.8
click at [796, 301] on div "15 16 17 18 19 20 21" at bounding box center [718, 302] width 200 height 28
click at [796, 301] on div "21" at bounding box center [801, 302] width 28 height 28
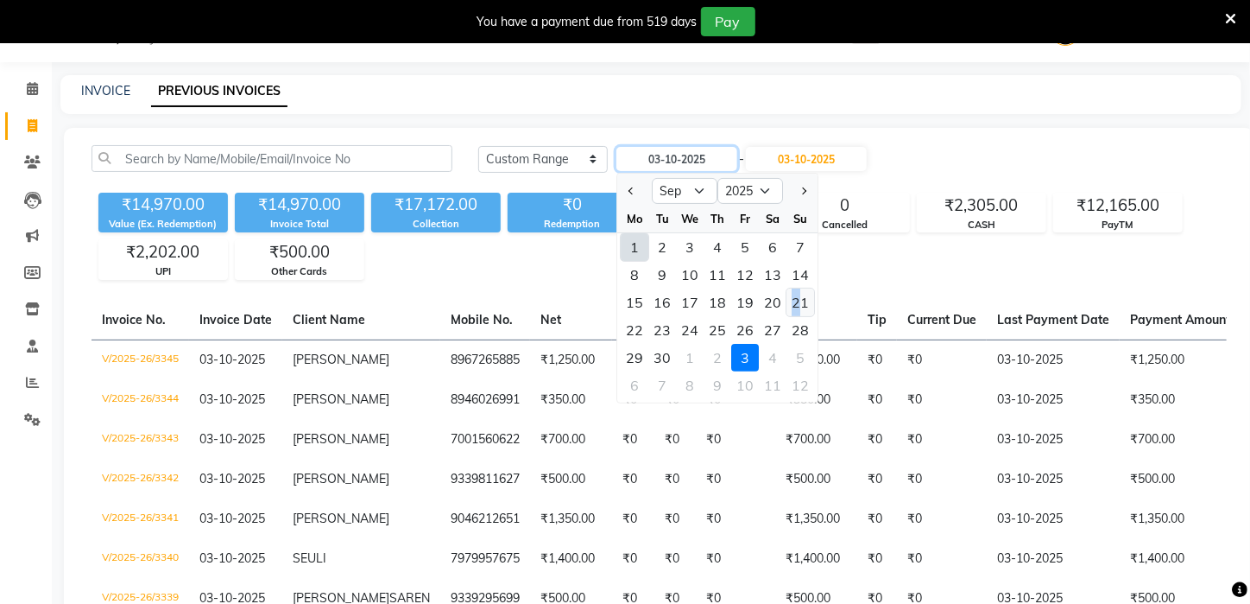
type input "21-09-2025"
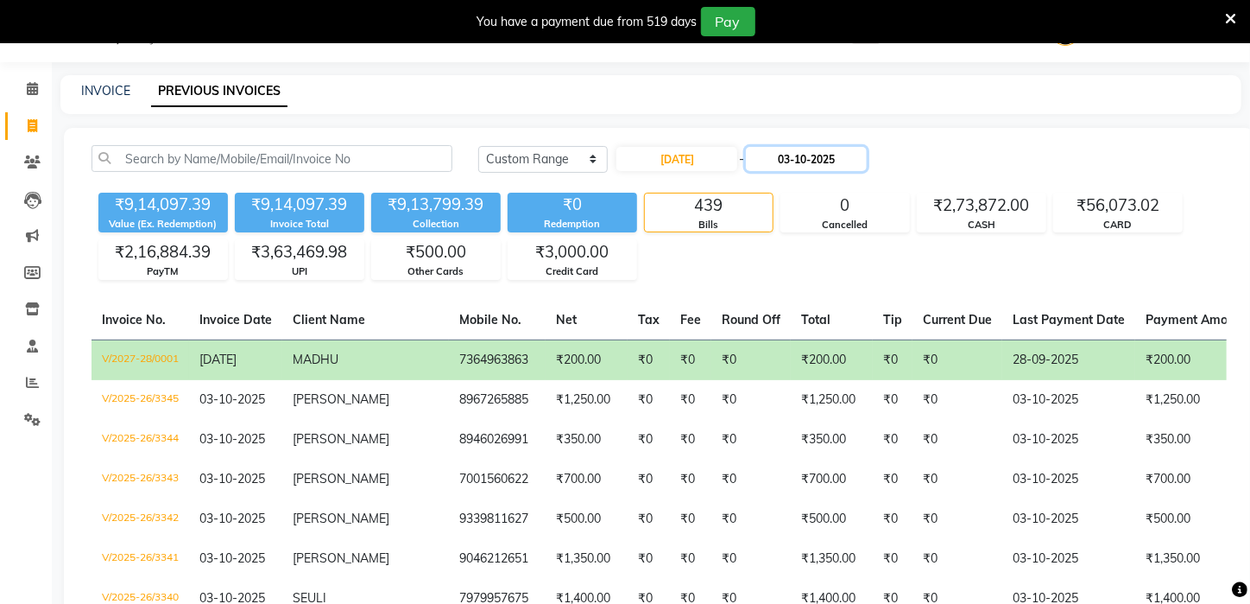
click at [782, 157] on input "03-10-2025" at bounding box center [806, 159] width 121 height 24
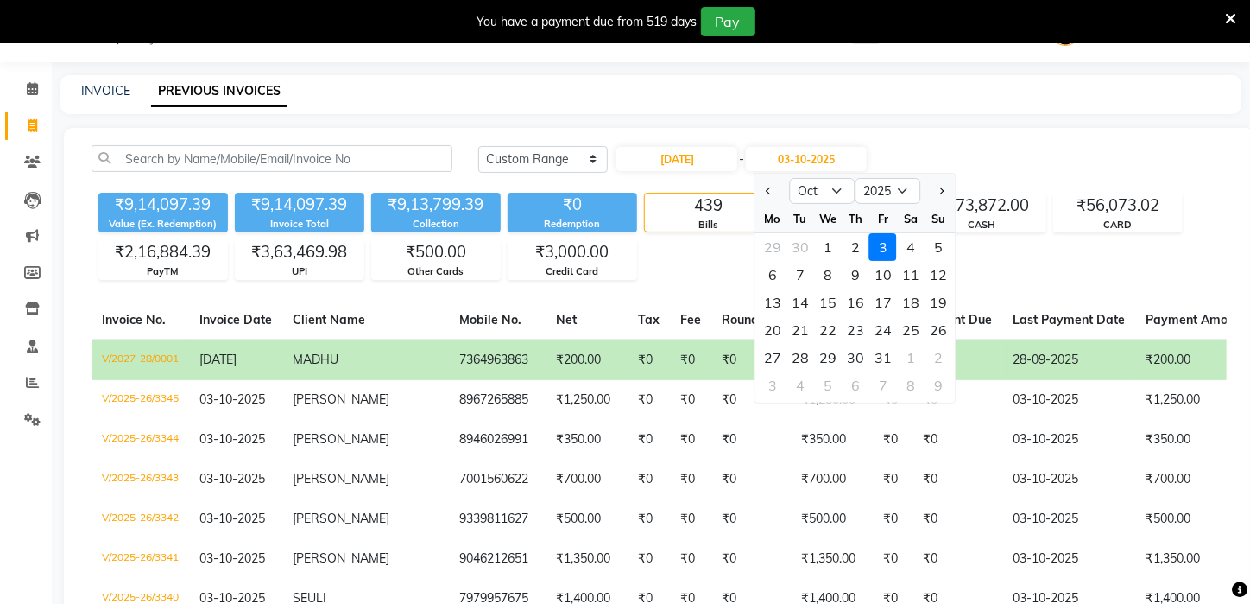
drag, startPoint x: 768, startPoint y: 184, endPoint x: 776, endPoint y: 187, distance: 9.3
click at [770, 185] on button "Previous month" at bounding box center [769, 191] width 15 height 28
select select "9"
click at [932, 302] on div "21" at bounding box center [939, 302] width 28 height 28
type input "21-09-2025"
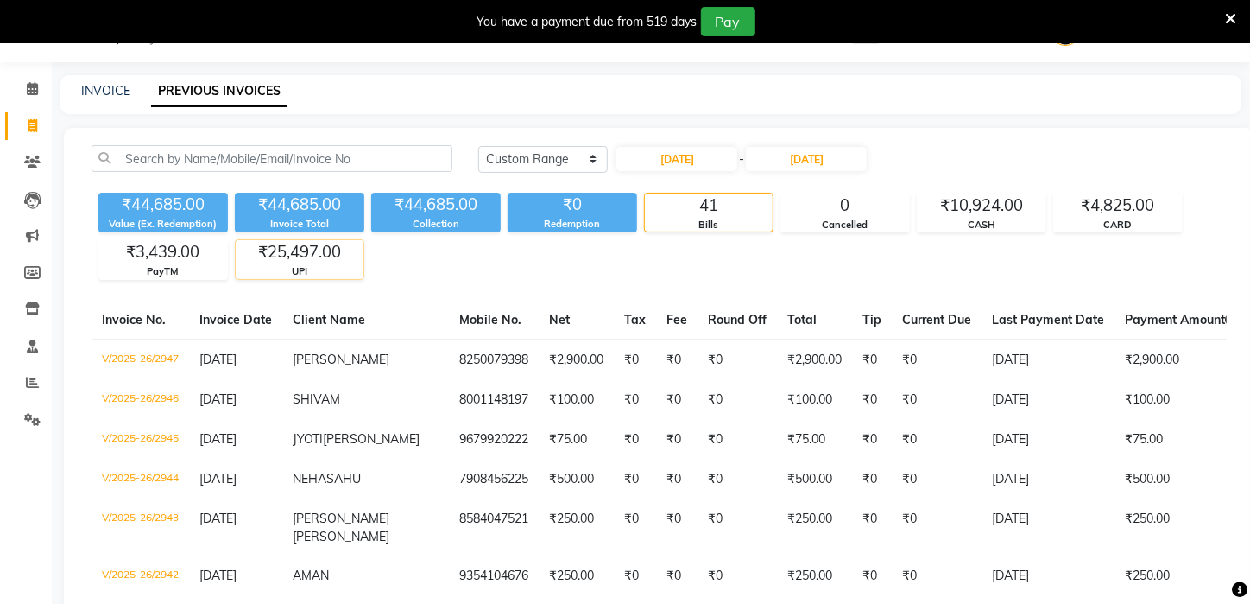
click at [327, 262] on div "₹25,497.00 UPI" at bounding box center [300, 259] width 130 height 40
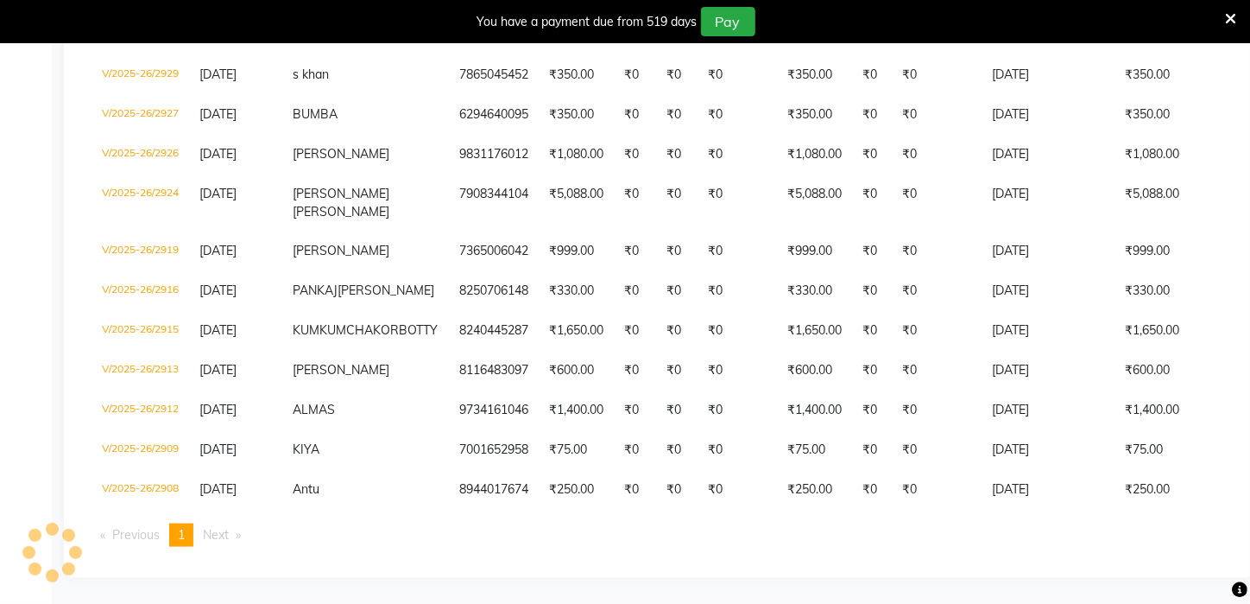
scroll to position [884, 0]
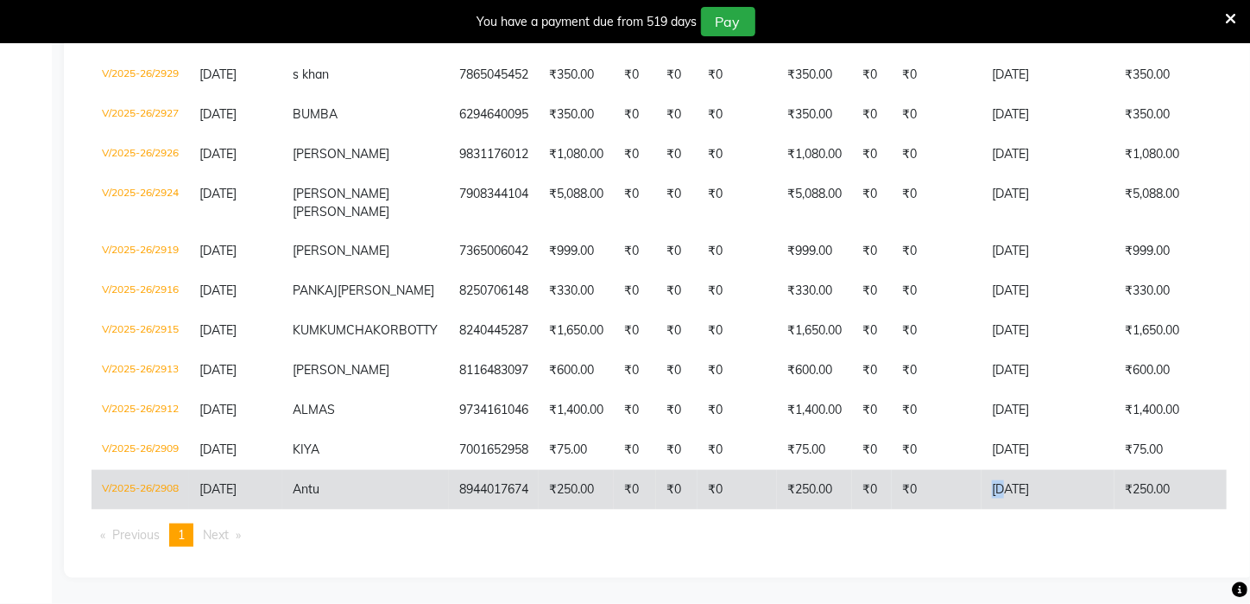
drag, startPoint x: 909, startPoint y: 492, endPoint x: 954, endPoint y: 491, distance: 44.9
click at [956, 491] on tr "V/2025-26/2908 21-09-2025 Antu 8944017674 ₹250.00 ₹0 ₹0 ₹0 ₹250.00 ₹0 ₹0 21-09-…" at bounding box center [821, 490] width 1458 height 40
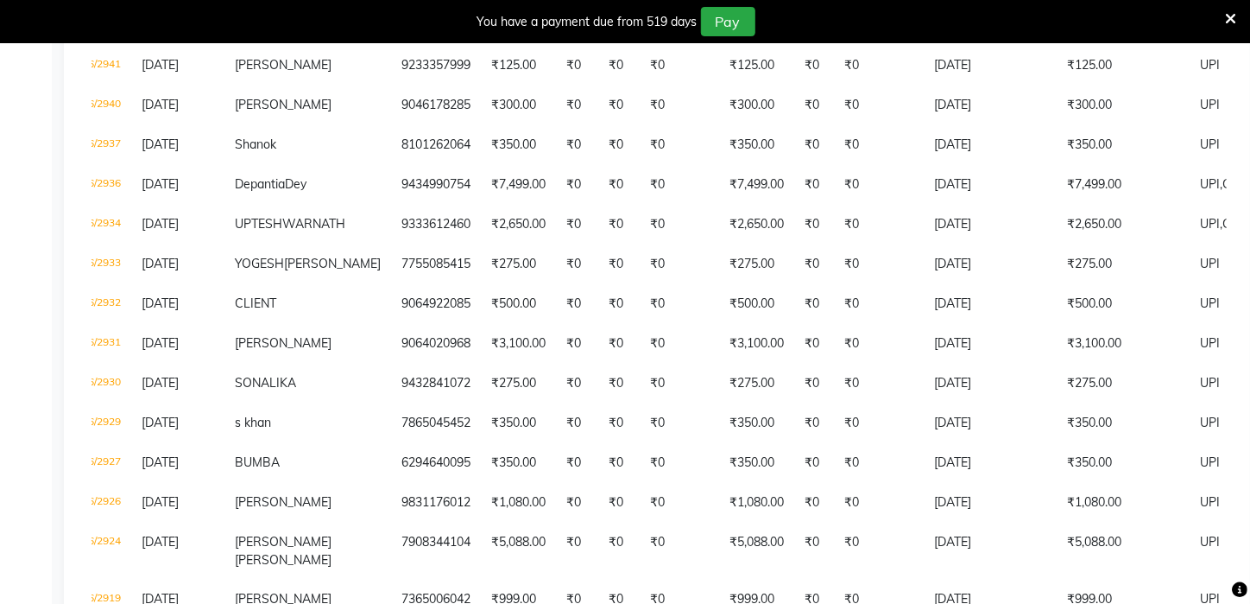
scroll to position [446, 0]
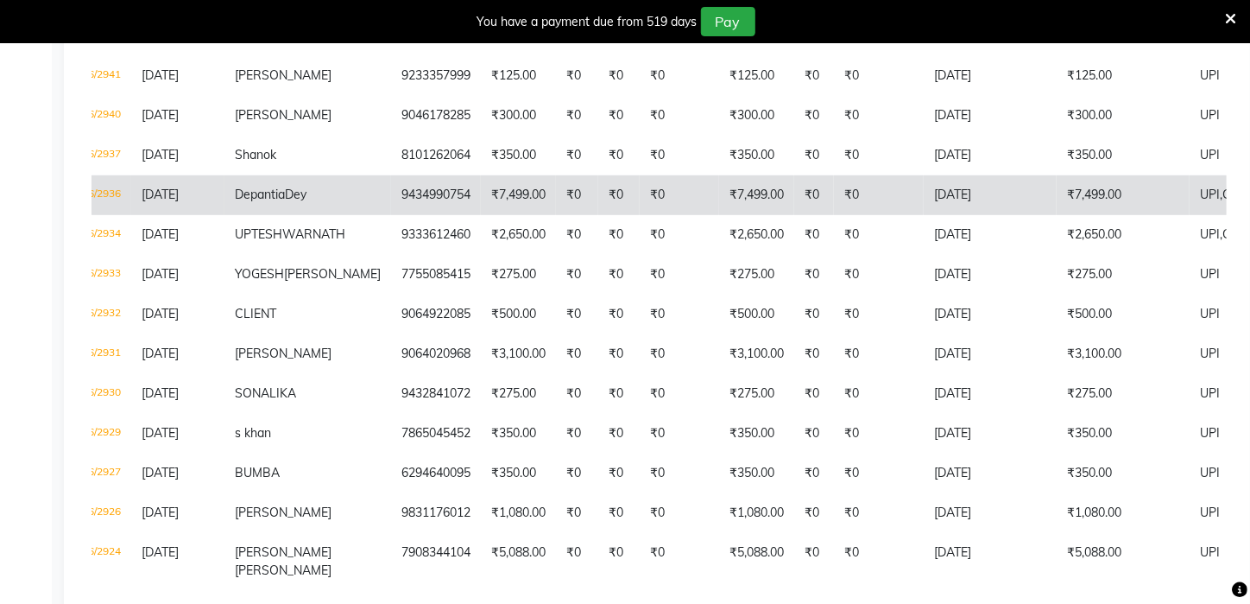
click at [1111, 175] on td "₹7,499.00" at bounding box center [1123, 195] width 133 height 40
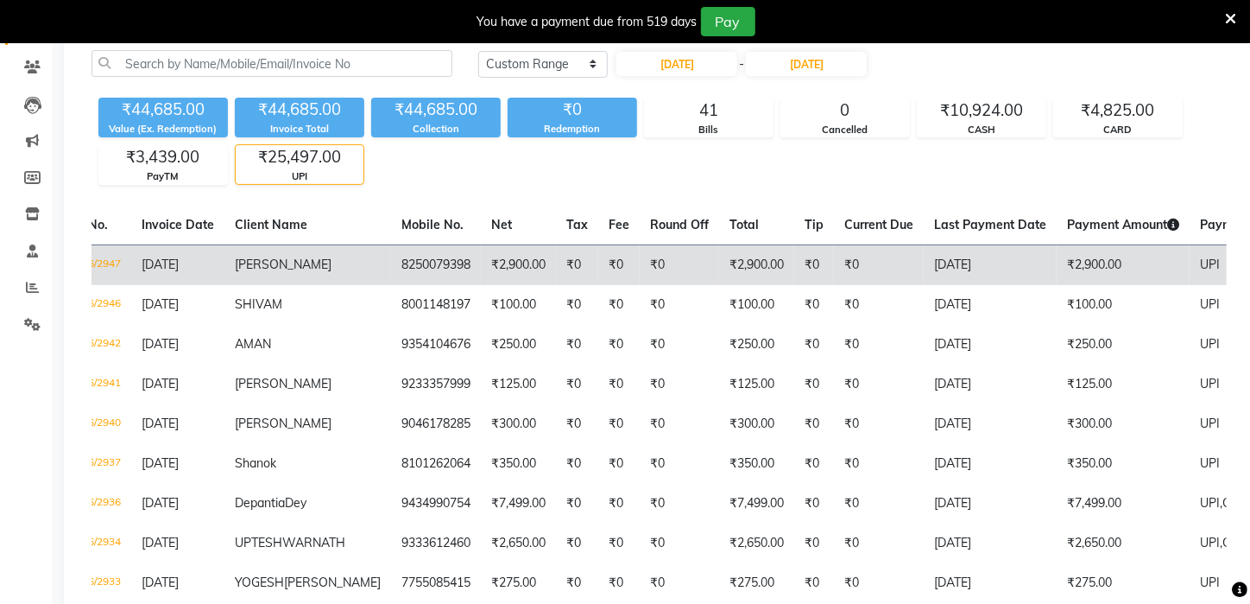
scroll to position [50, 0]
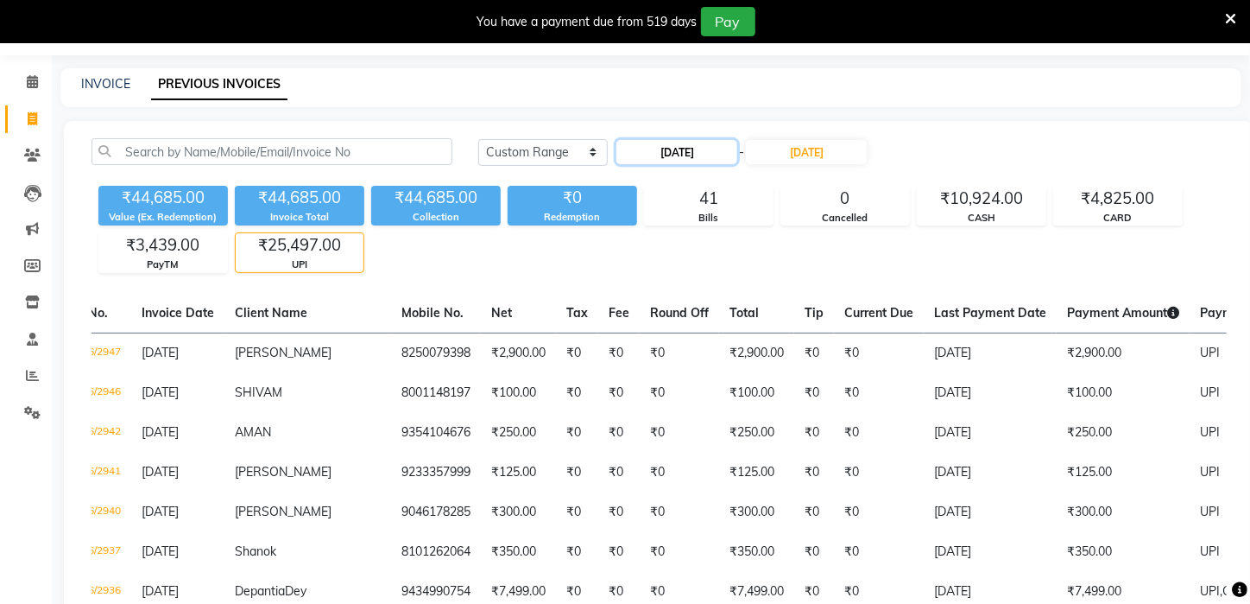
click at [684, 149] on input "21-09-2025" at bounding box center [677, 152] width 121 height 24
select select "9"
select select "2025"
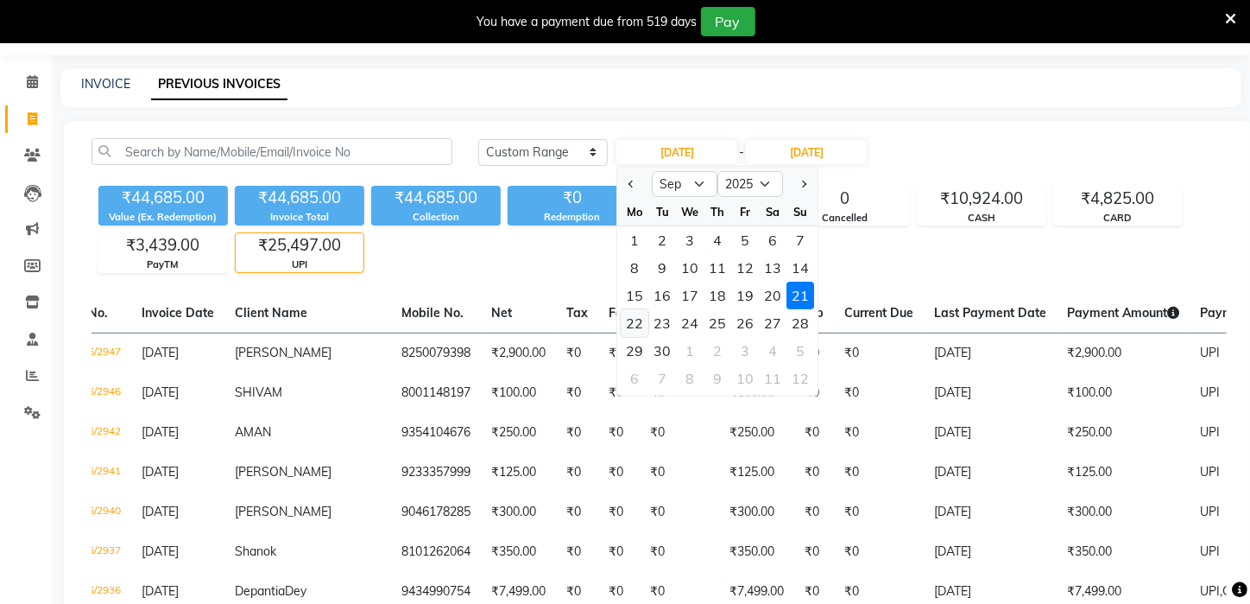
click at [632, 313] on div "22" at bounding box center [636, 323] width 28 height 28
type input "22-09-2025"
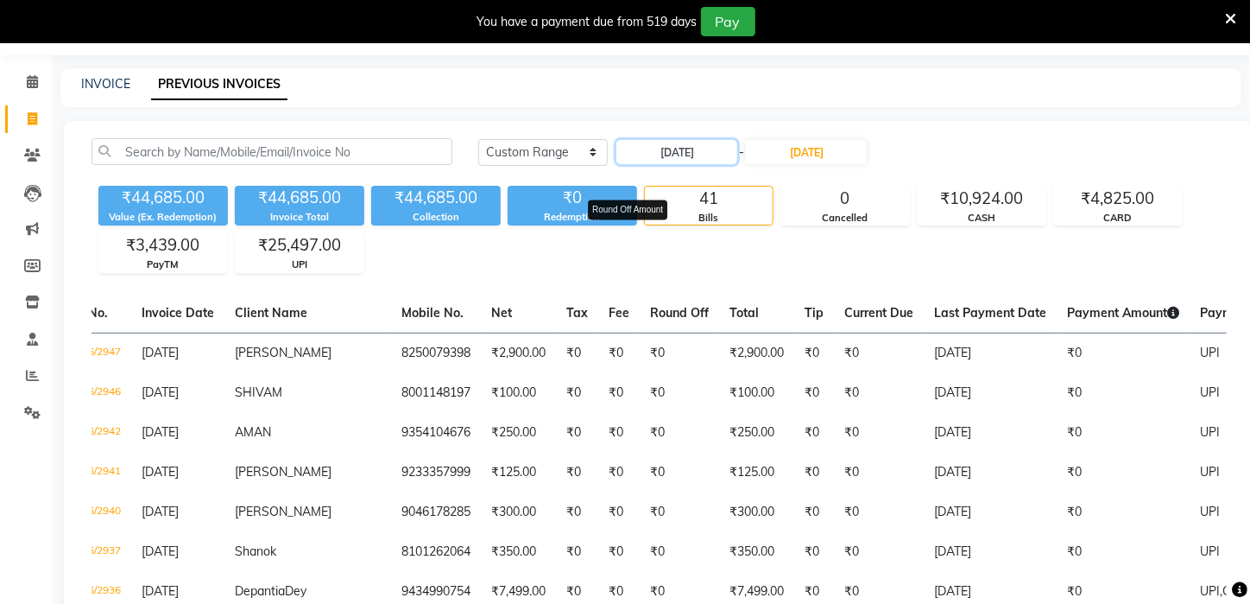
scroll to position [43, 0]
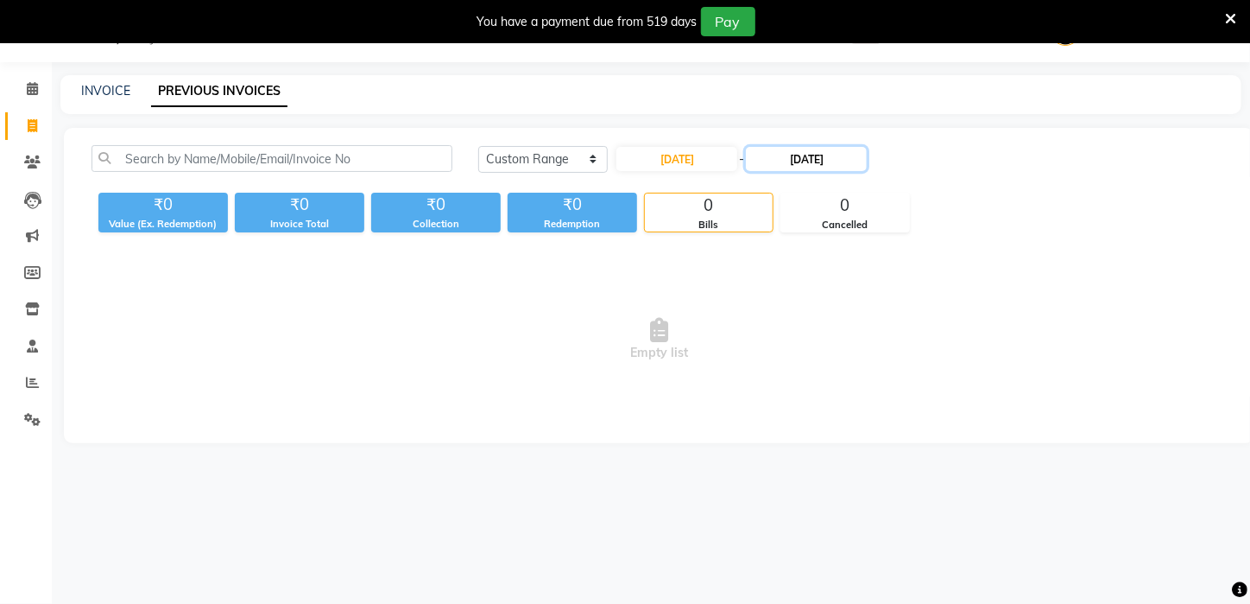
click at [832, 153] on input "21-09-2025" at bounding box center [806, 159] width 121 height 24
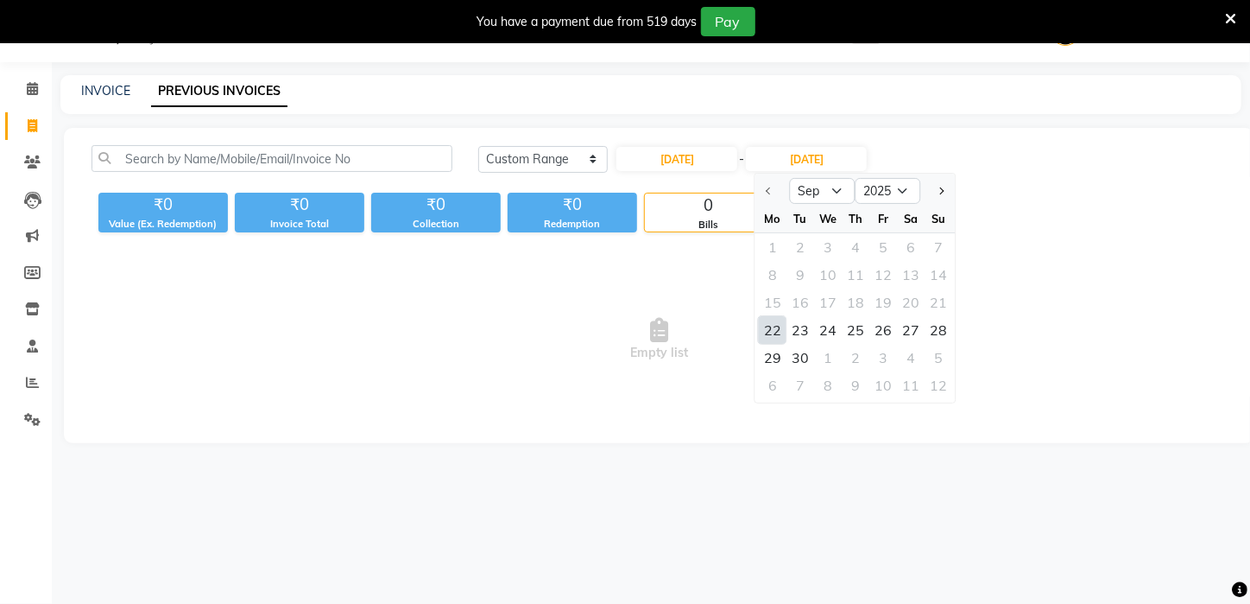
click at [771, 326] on div "22" at bounding box center [773, 330] width 28 height 28
type input "22-09-2025"
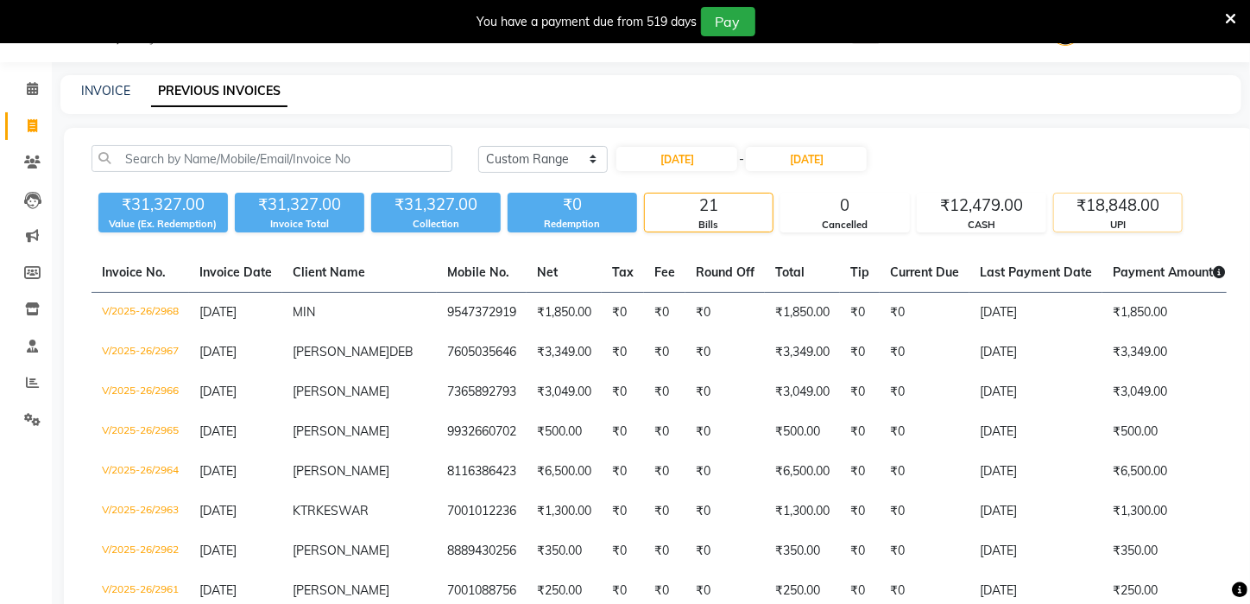
click at [1096, 202] on div "₹18,848.00" at bounding box center [1118, 205] width 128 height 24
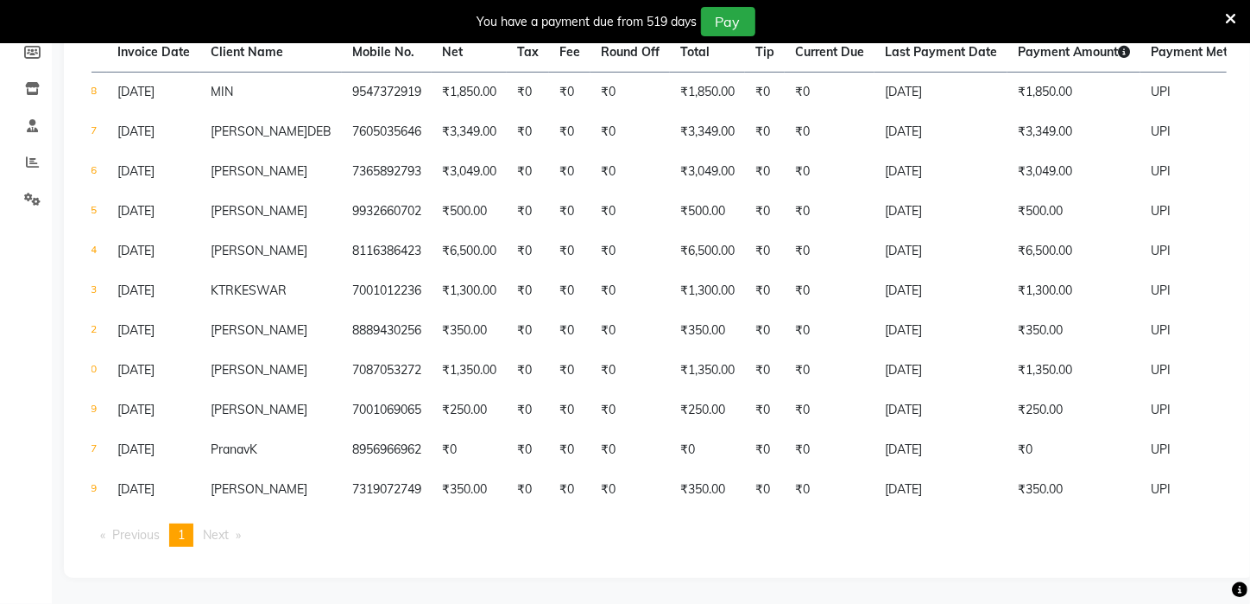
scroll to position [328, 0]
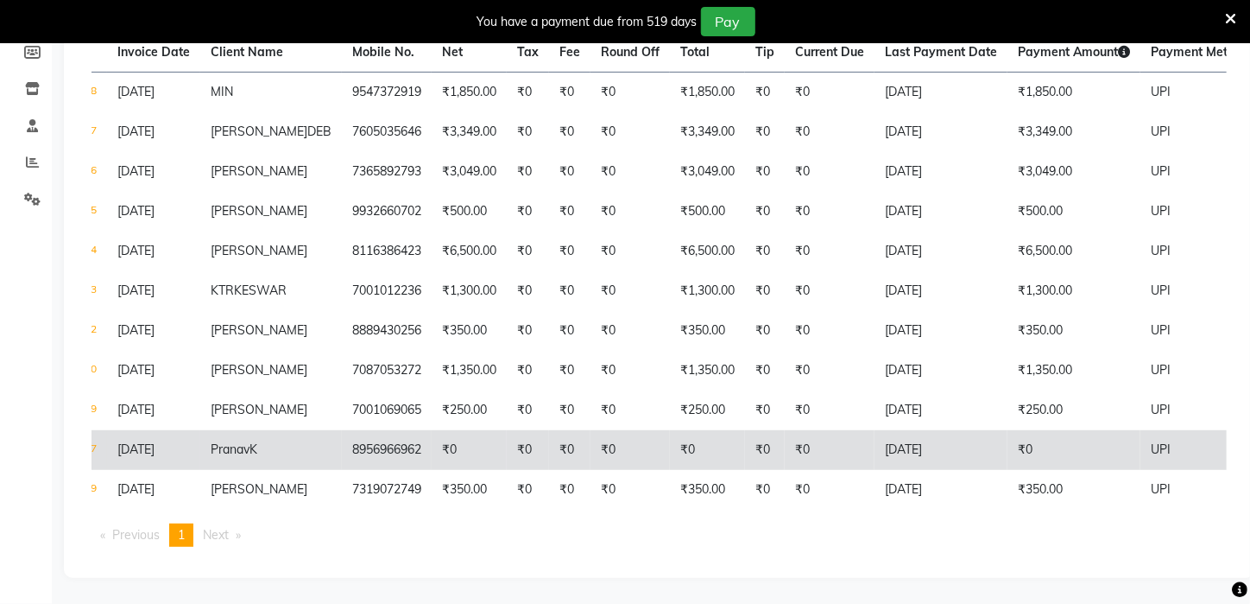
click at [878, 430] on td "22-09-2025" at bounding box center [941, 450] width 133 height 40
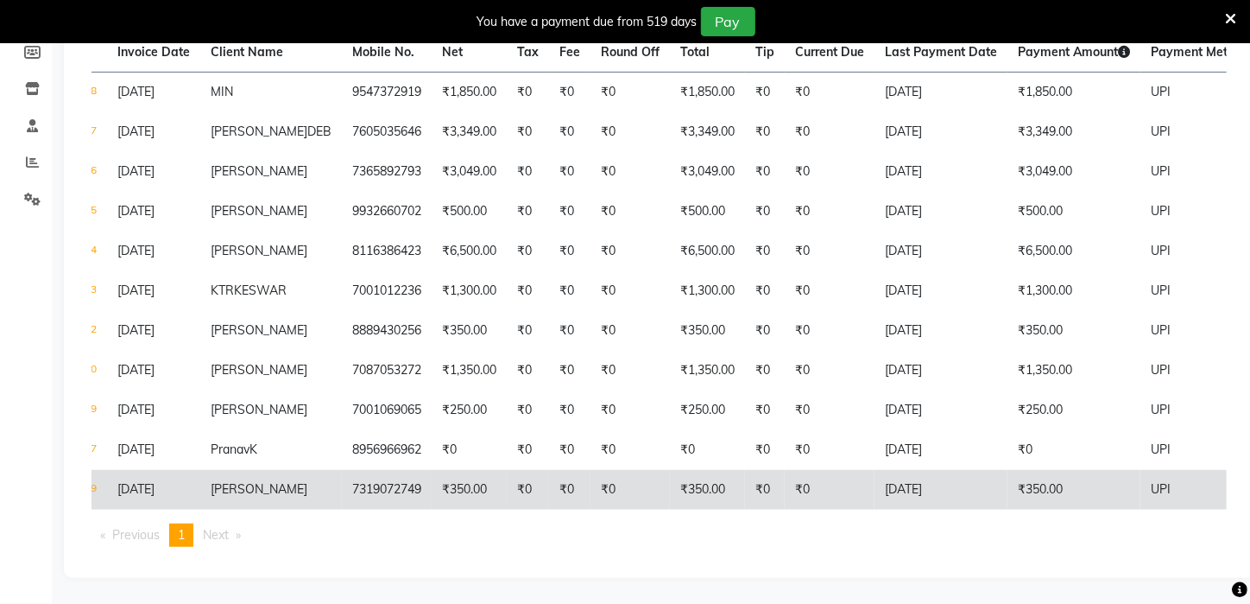
click at [612, 475] on td "₹0" at bounding box center [630, 490] width 79 height 40
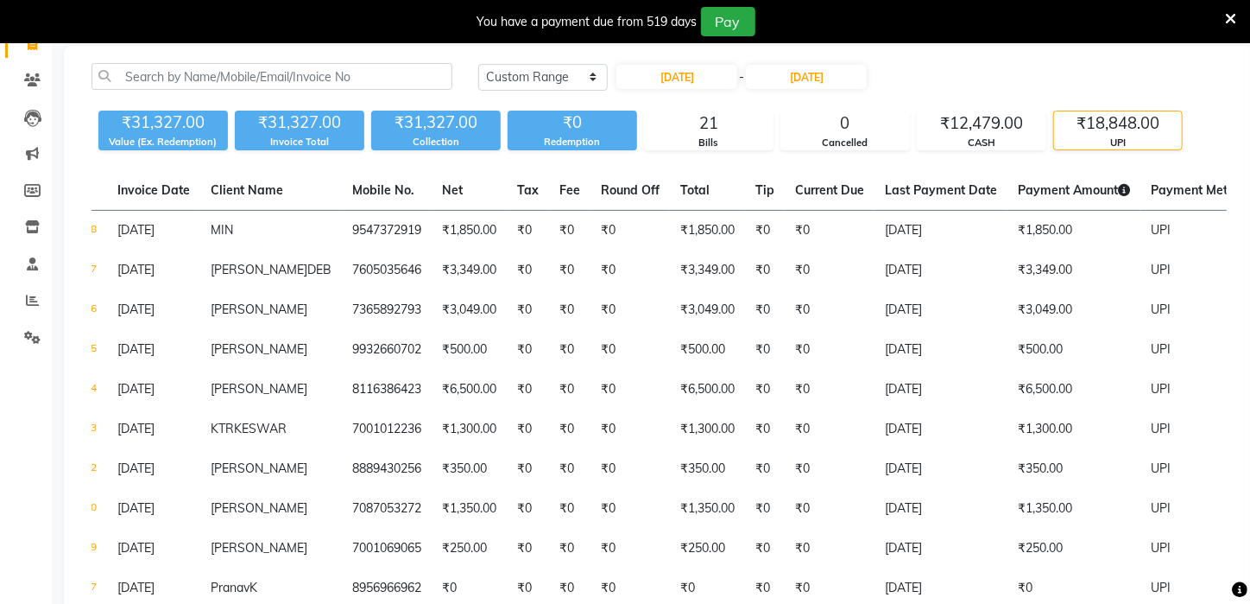
scroll to position [0, 0]
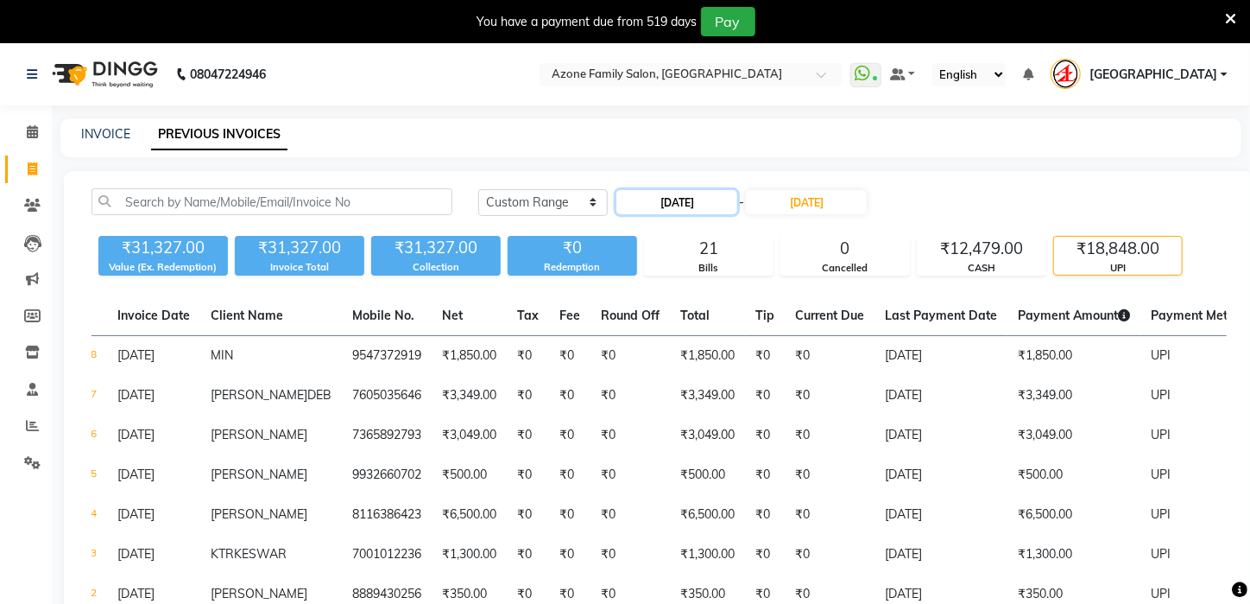
click at [651, 206] on input "22-09-2025" at bounding box center [677, 202] width 121 height 24
select select "9"
select select "2025"
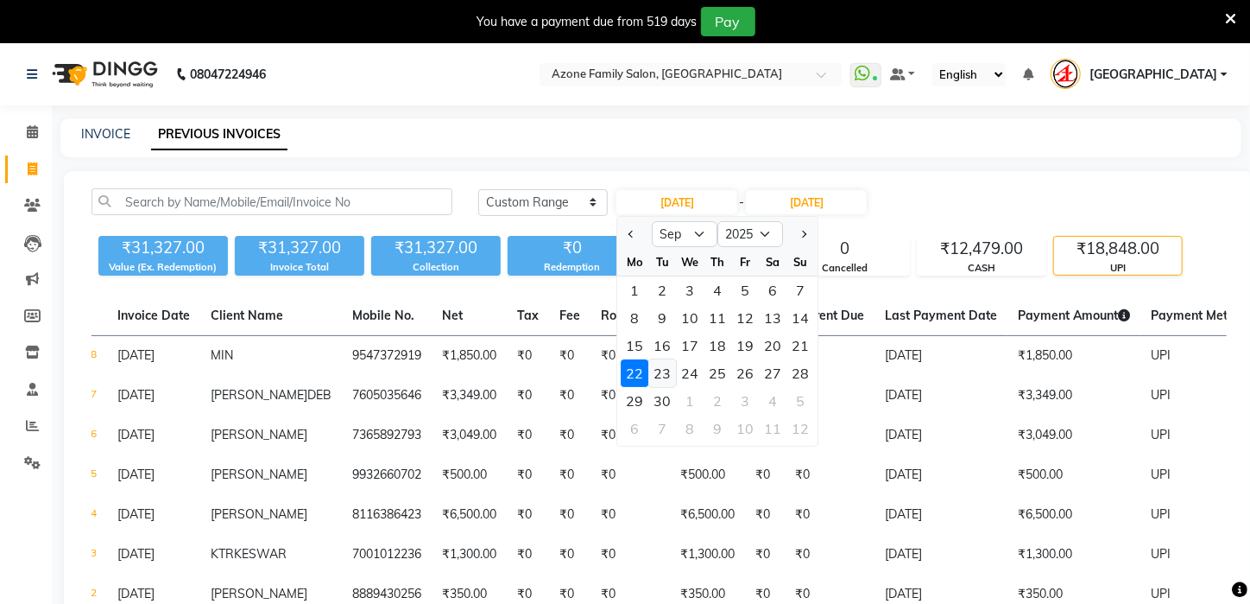
click at [670, 364] on div "23" at bounding box center [663, 373] width 28 height 28
type input "23-09-2025"
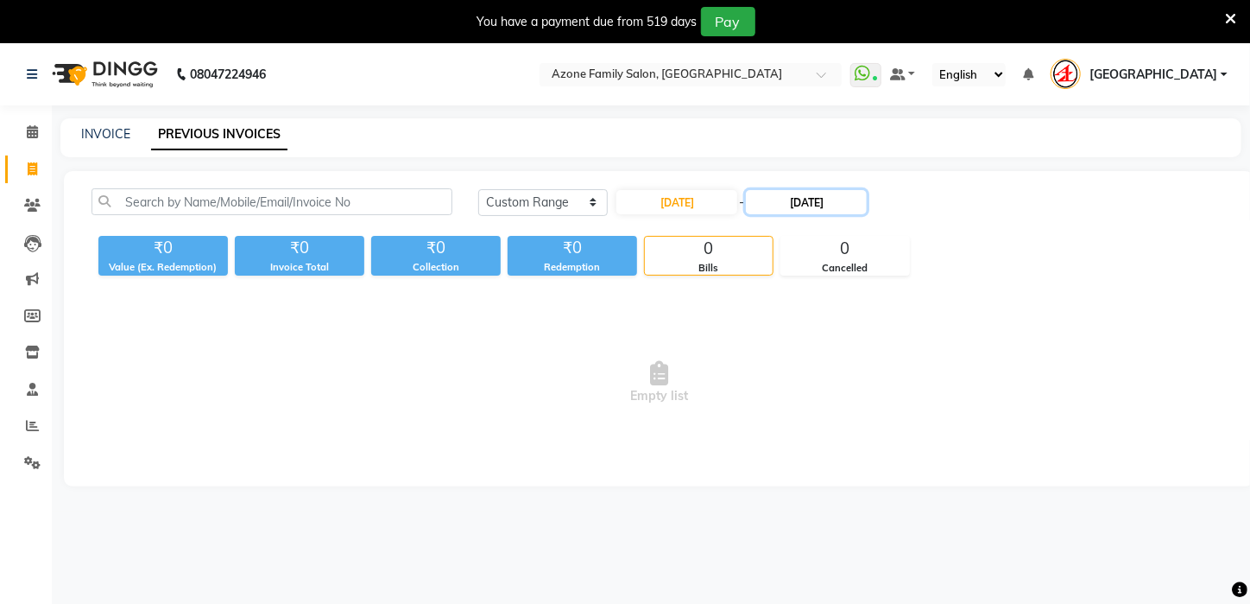
click at [785, 204] on input "22-09-2025" at bounding box center [806, 202] width 121 height 24
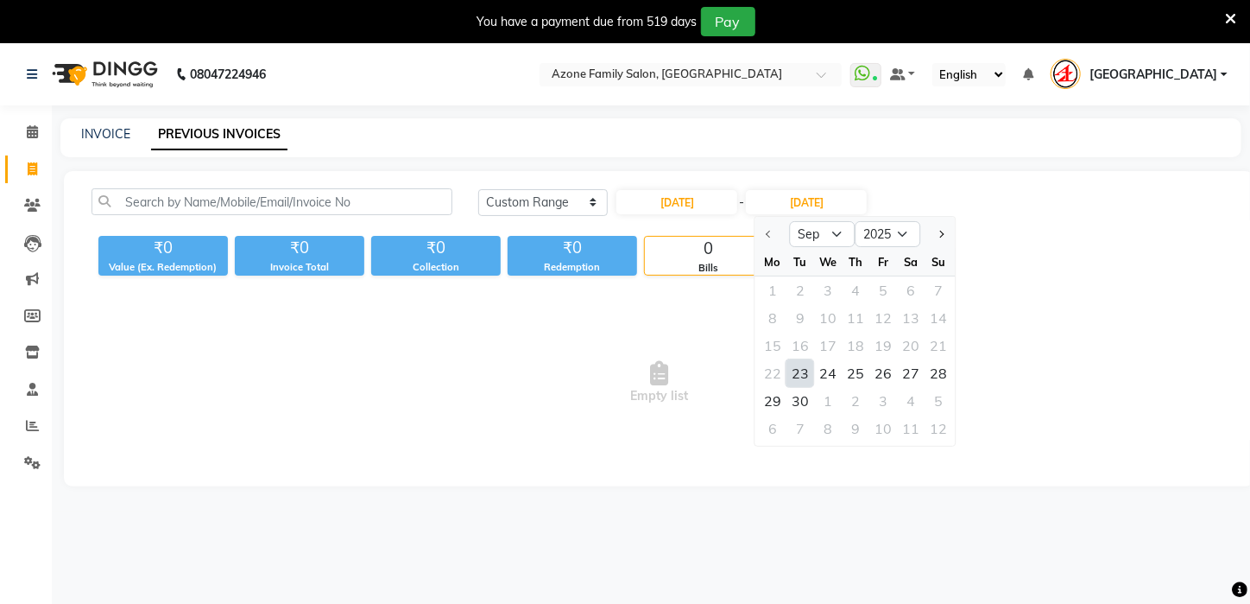
click at [801, 378] on div "23" at bounding box center [801, 373] width 28 height 28
type input "23-09-2025"
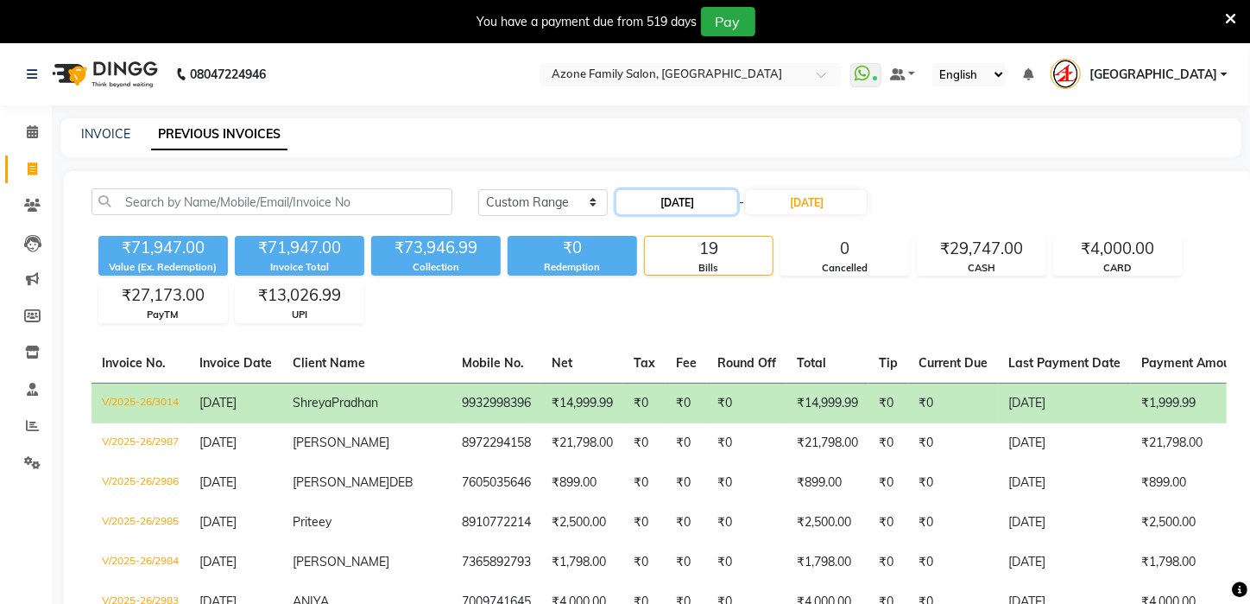
click at [685, 209] on input "23-09-2025" at bounding box center [677, 202] width 121 height 24
select select "9"
select select "2025"
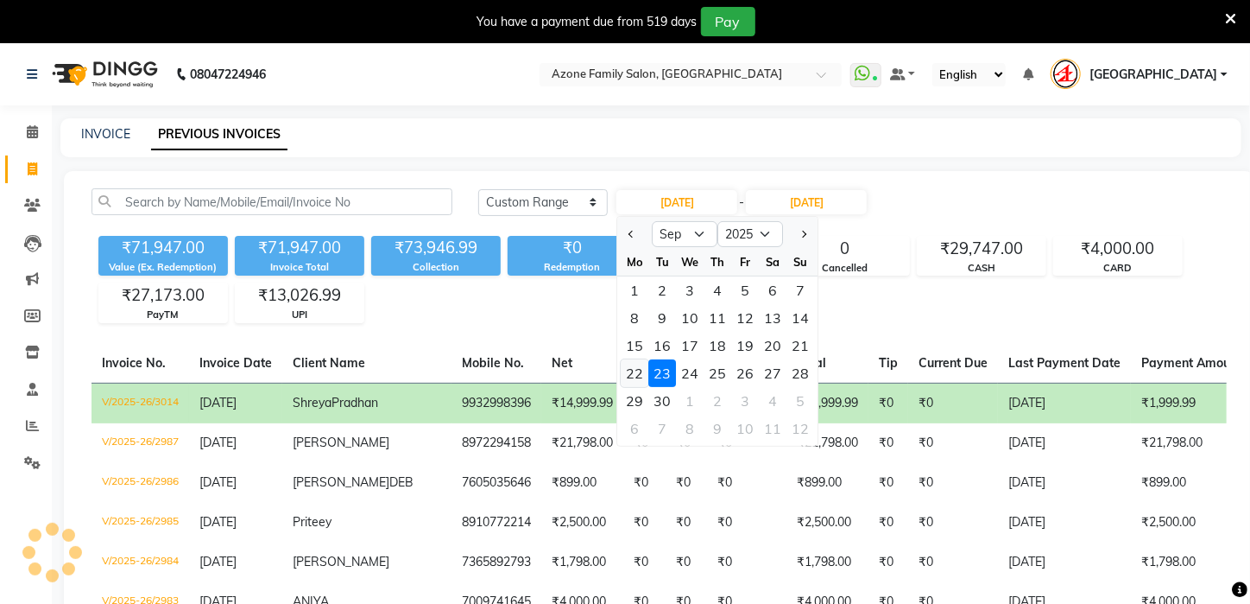
click at [629, 374] on div "22" at bounding box center [636, 373] width 28 height 28
type input "22-09-2025"
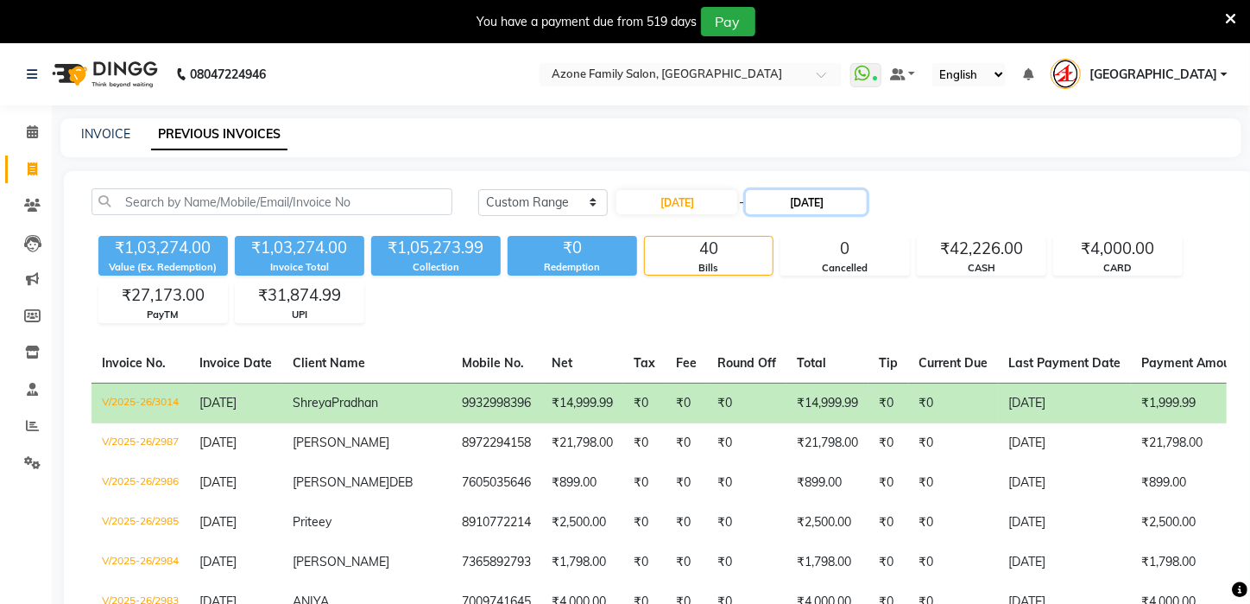
click at [804, 204] on input "23-09-2025" at bounding box center [806, 202] width 121 height 24
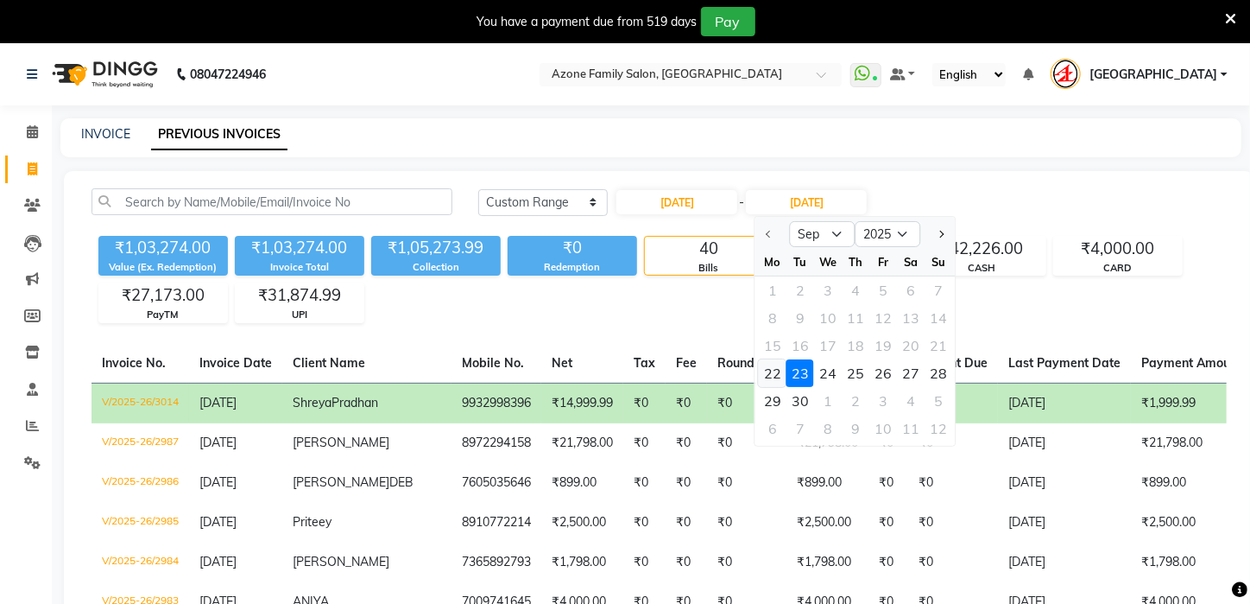
click at [764, 375] on div "22" at bounding box center [773, 373] width 28 height 28
type input "22-09-2025"
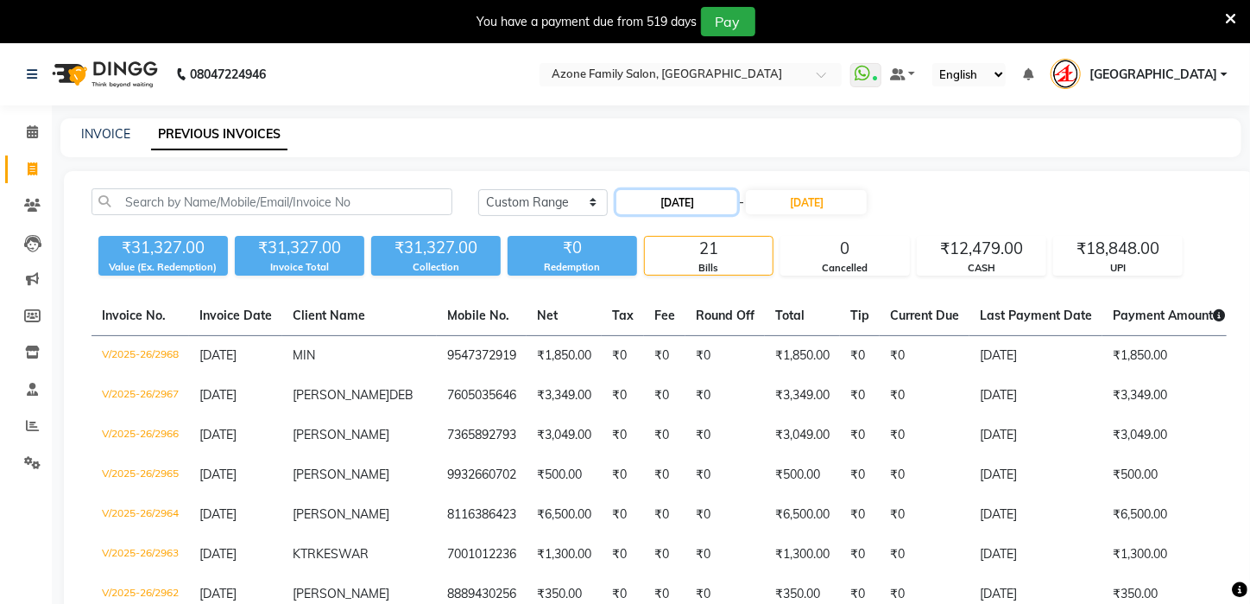
click at [699, 207] on input "22-09-2025" at bounding box center [677, 202] width 121 height 24
select select "9"
select select "2025"
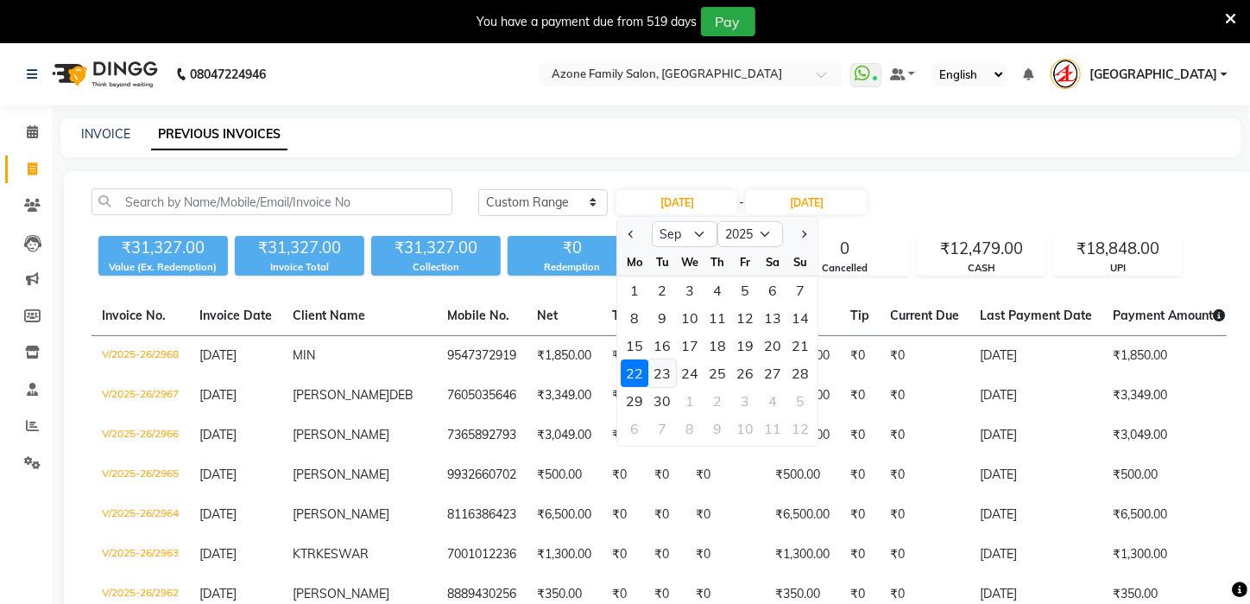
click at [660, 361] on div "23" at bounding box center [663, 373] width 28 height 28
type input "23-09-2025"
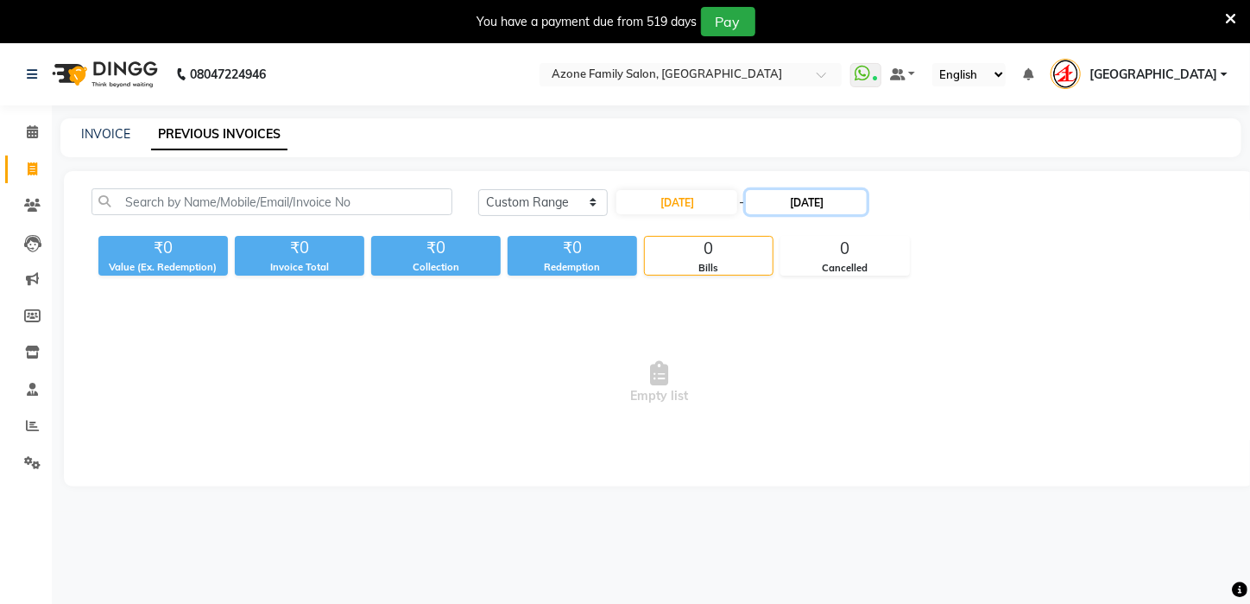
click at [772, 197] on input "22-09-2025" at bounding box center [806, 202] width 121 height 24
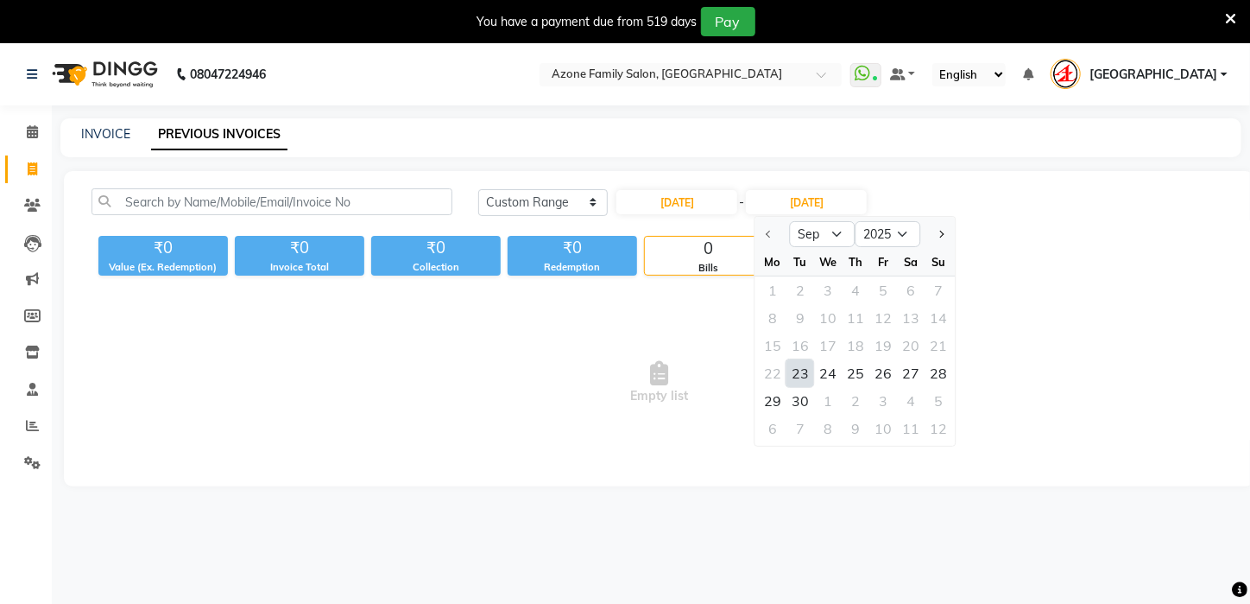
click at [795, 364] on div "23" at bounding box center [801, 373] width 28 height 28
type input "23-09-2025"
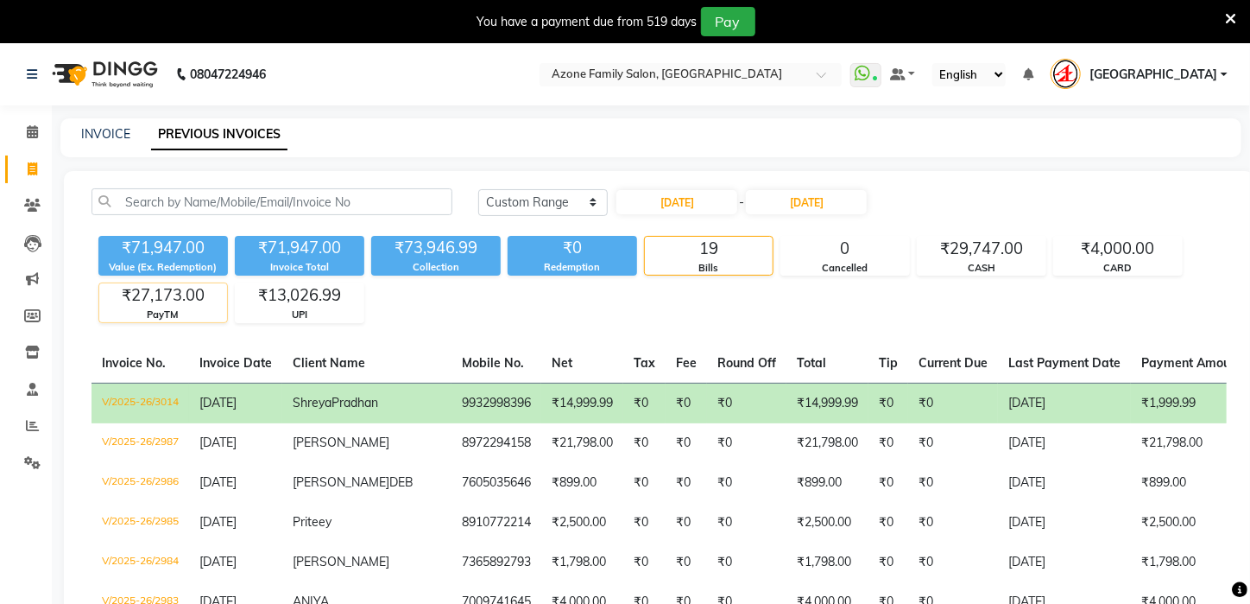
click at [143, 293] on div "₹27,173.00" at bounding box center [163, 295] width 128 height 24
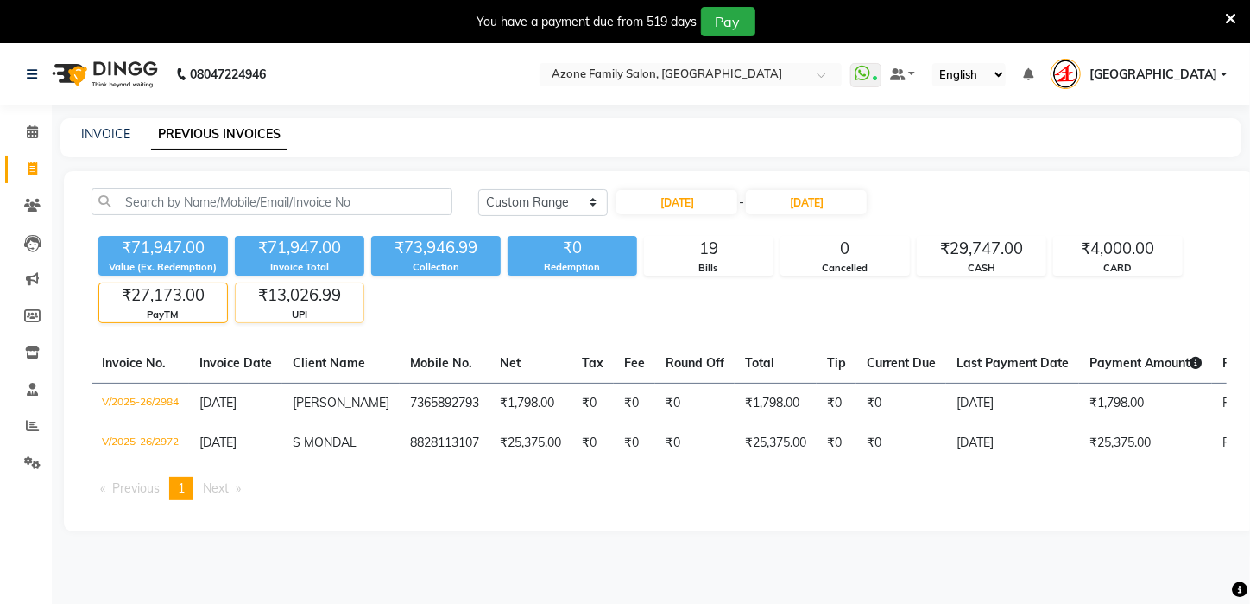
click at [307, 293] on div "₹13,026.99" at bounding box center [300, 295] width 128 height 24
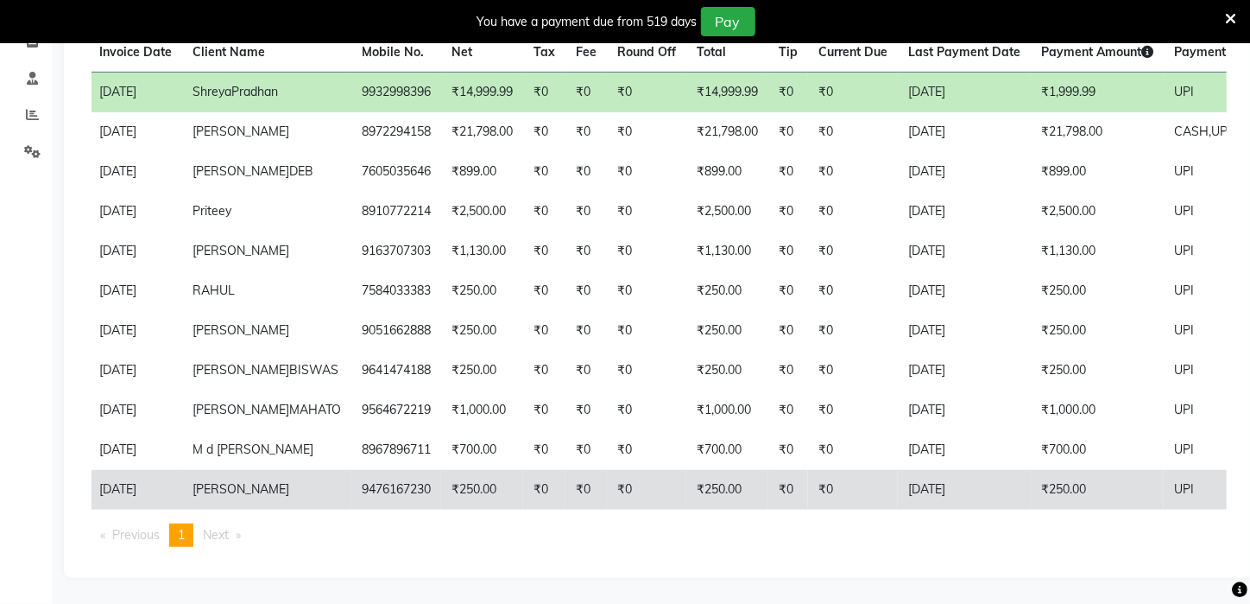
scroll to position [0, 97]
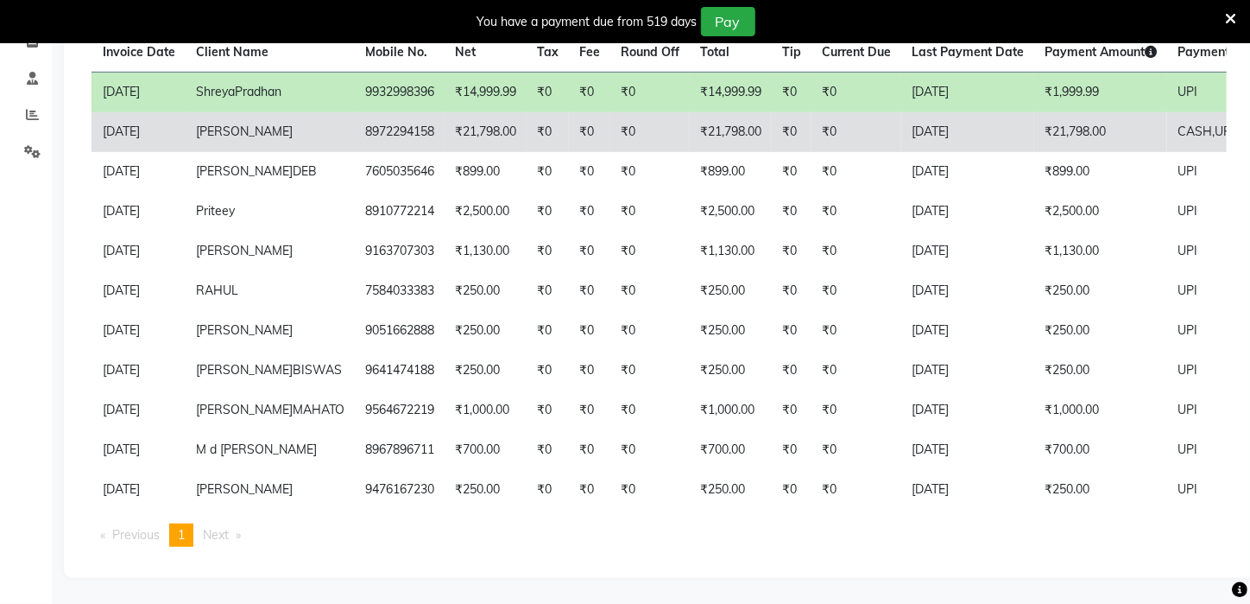
click at [697, 142] on td "₹21,798.00" at bounding box center [731, 132] width 82 height 40
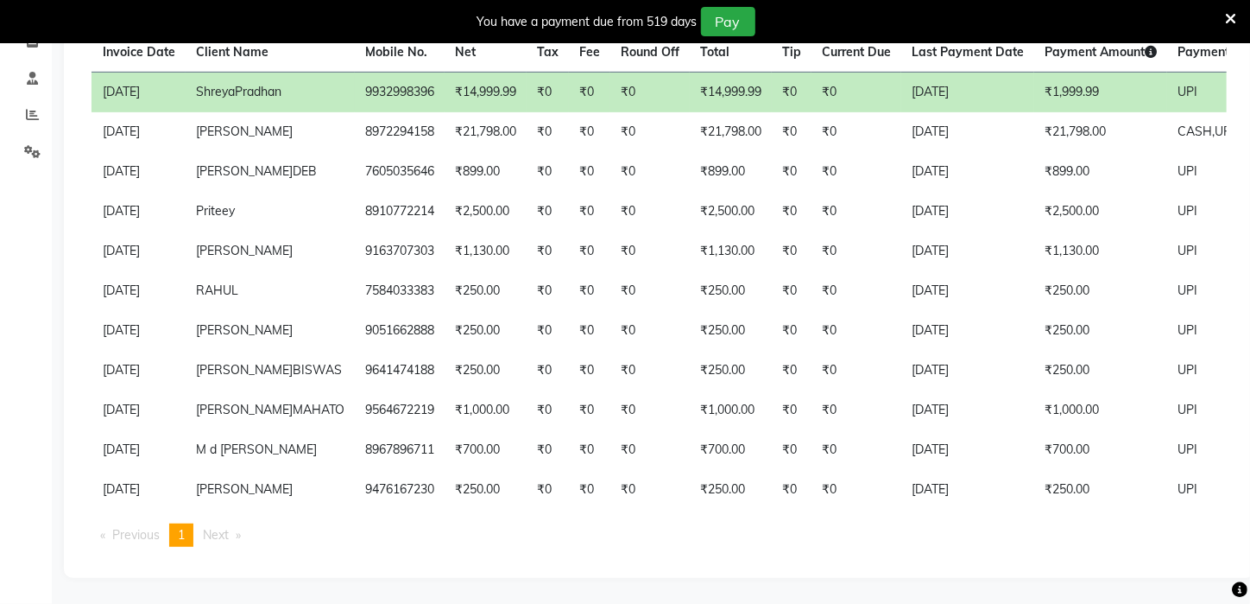
click at [901, 93] on td "23-09-2025" at bounding box center [967, 92] width 133 height 41
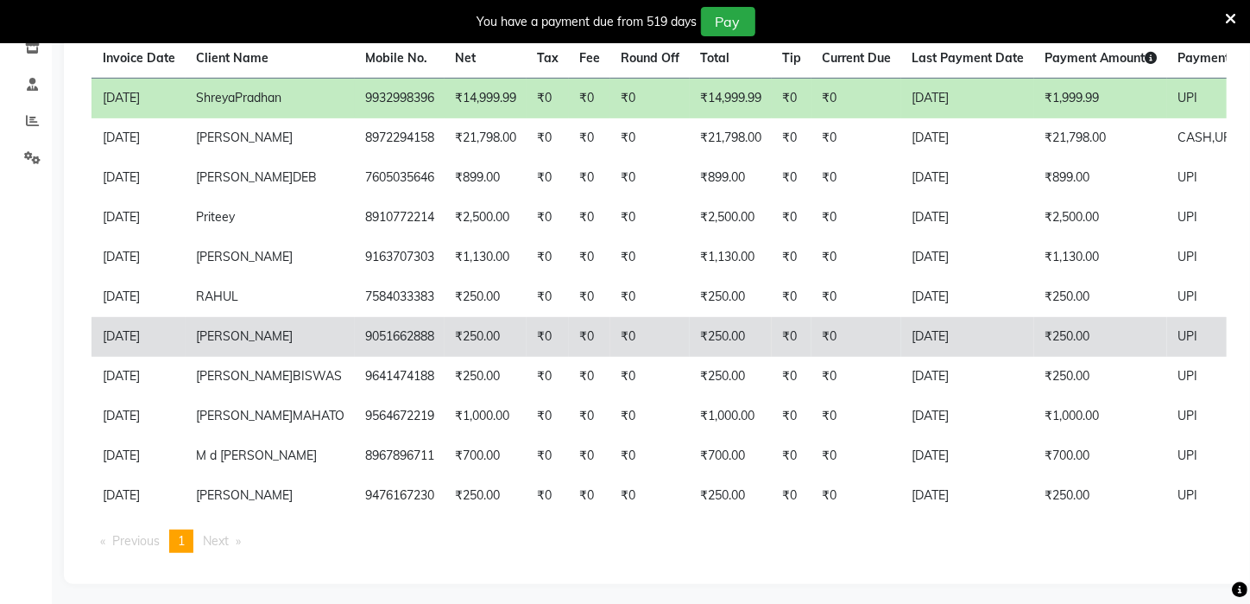
scroll to position [132, 0]
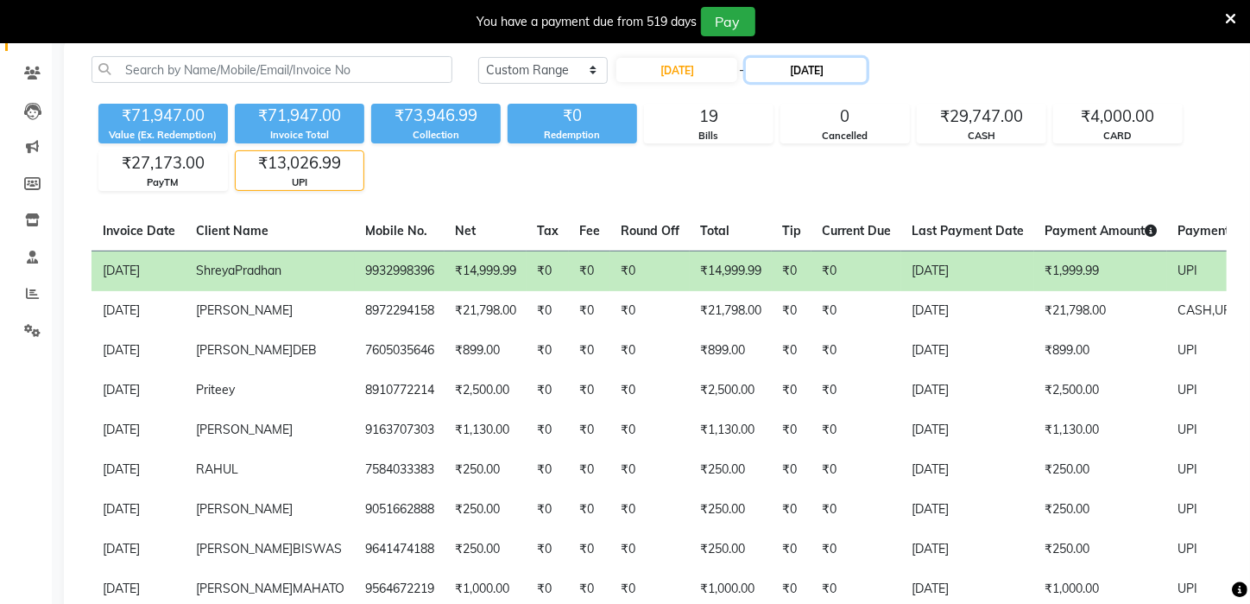
click at [790, 69] on input "23-09-2025" at bounding box center [806, 70] width 121 height 24
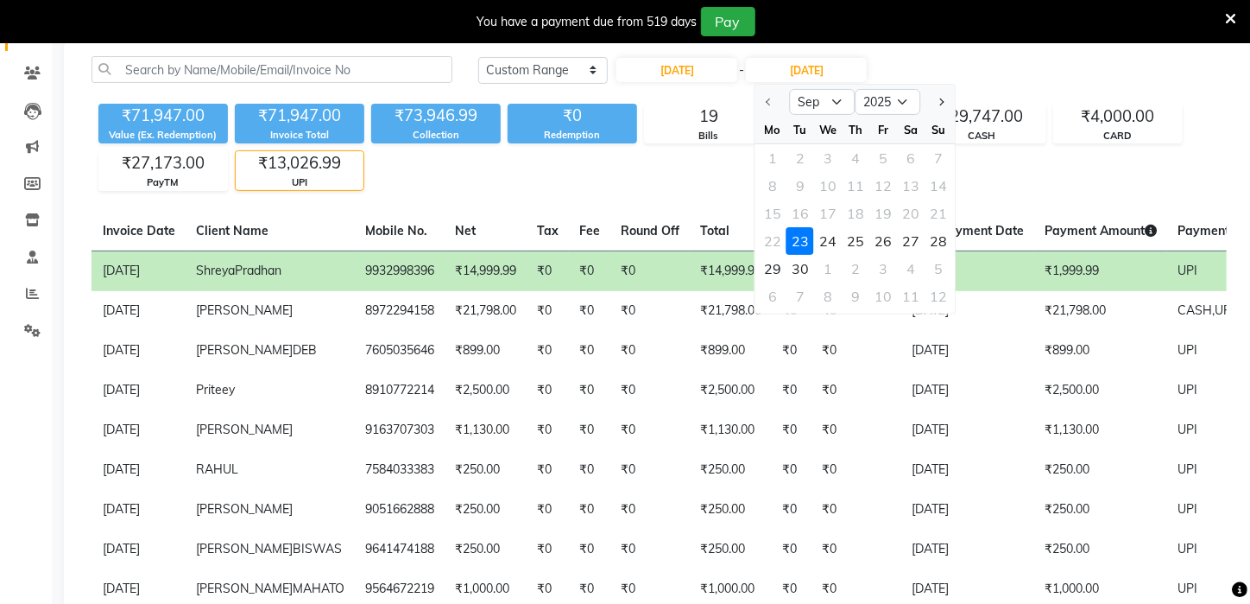
click at [809, 245] on div "23" at bounding box center [801, 241] width 28 height 28
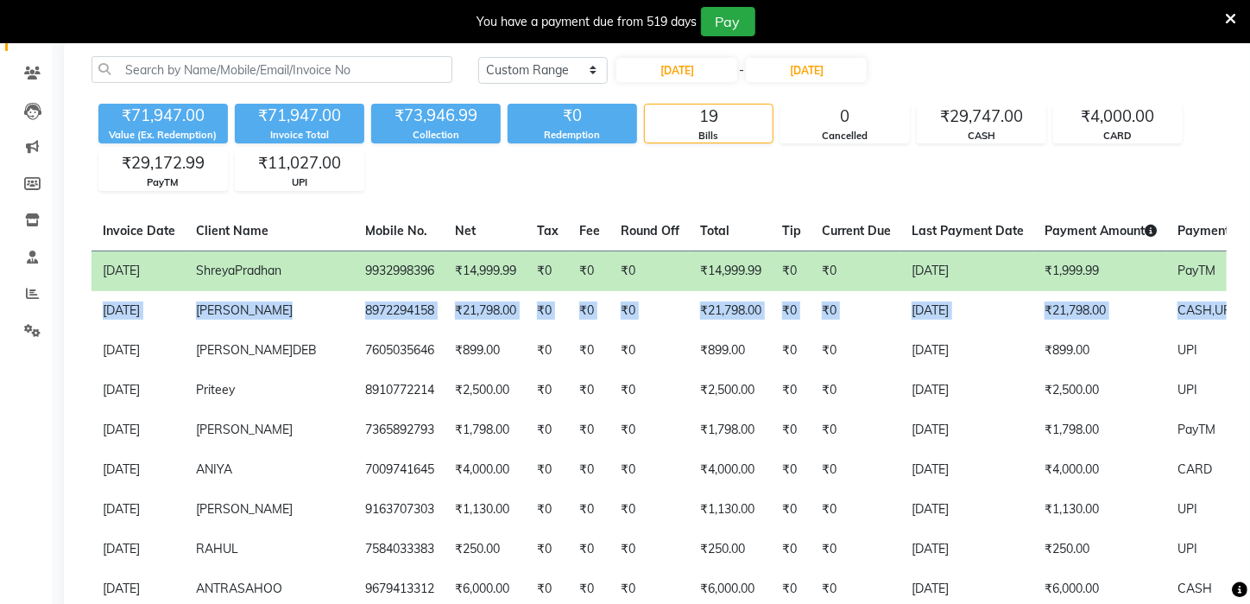
drag, startPoint x: 1249, startPoint y: 287, endPoint x: 1254, endPoint y: 328, distance: 41.7
click at [1249, 328] on html "08047224946 Select Location × Azone Family Salon, Kharagpur WhatsApp Status ✕ S…" at bounding box center [625, 170] width 1250 height 604
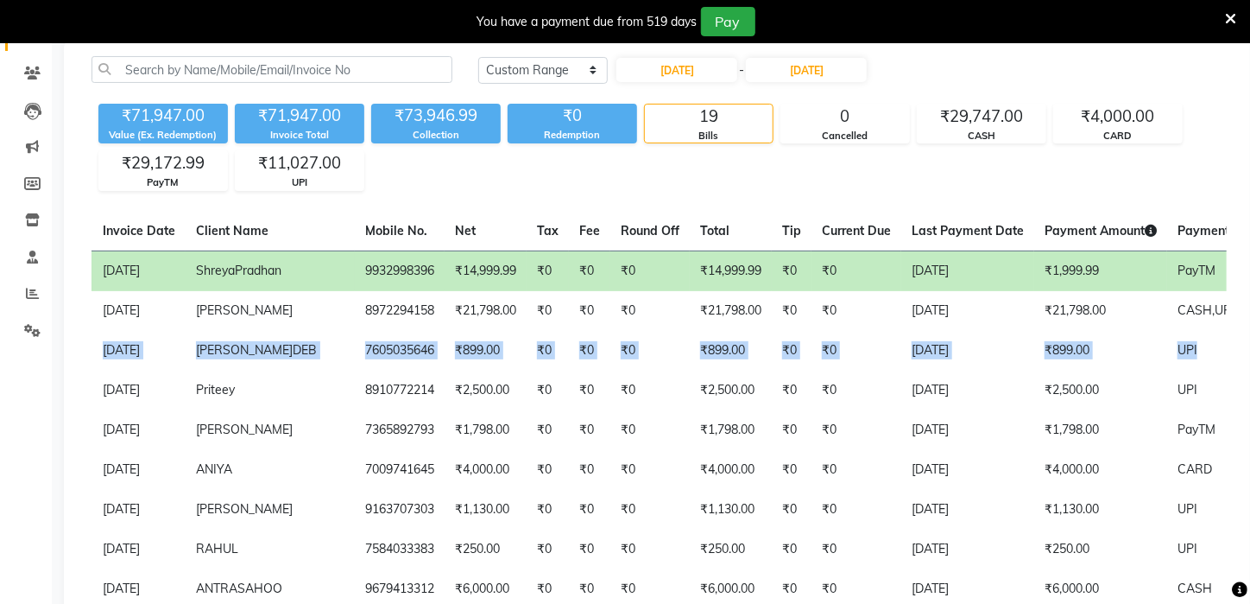
scroll to position [0, 104]
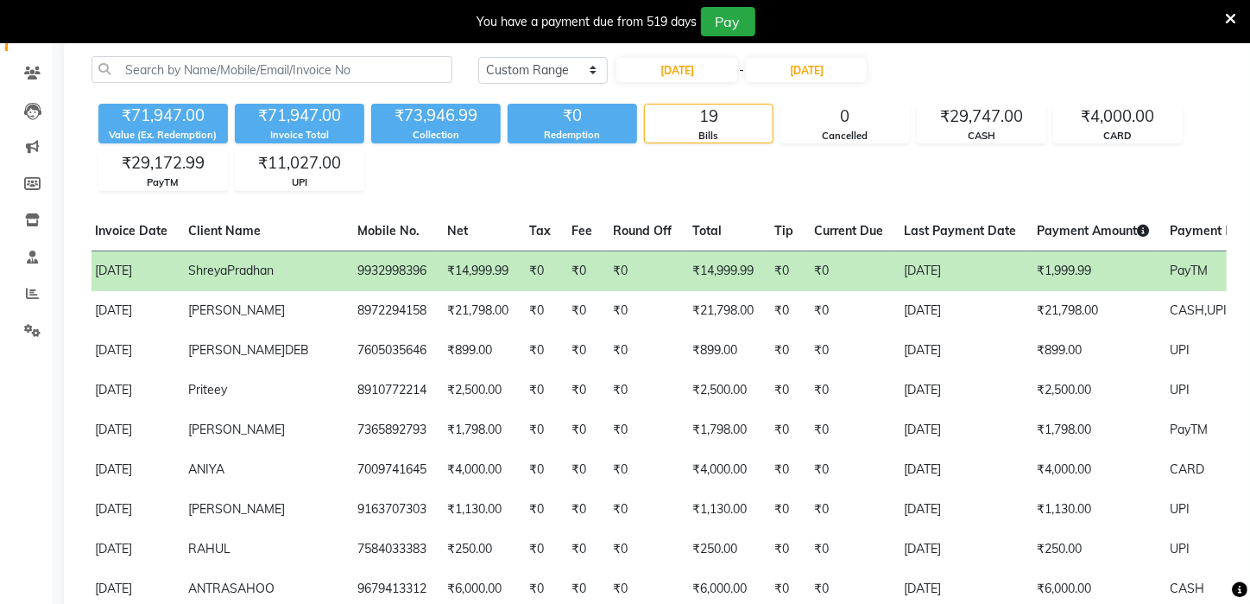
click at [1218, 164] on div "₹71,947.00 Value (Ex. Redemption) ₹71,947.00 Invoice Total ₹73,946.99 Collectio…" at bounding box center [659, 144] width 1135 height 94
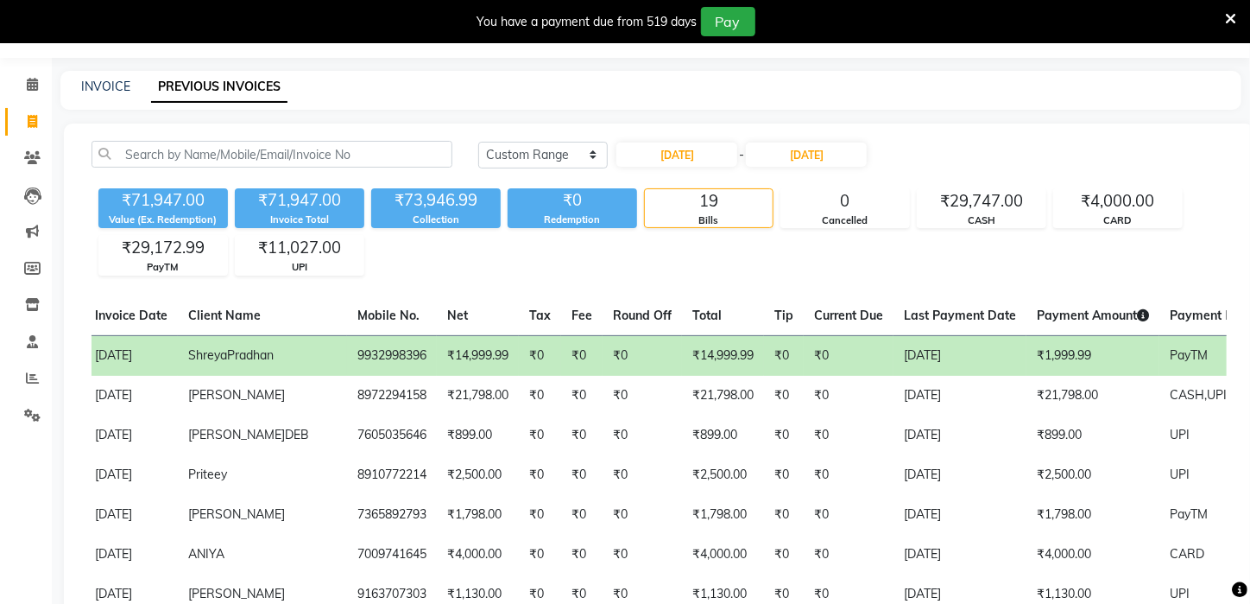
scroll to position [36, 0]
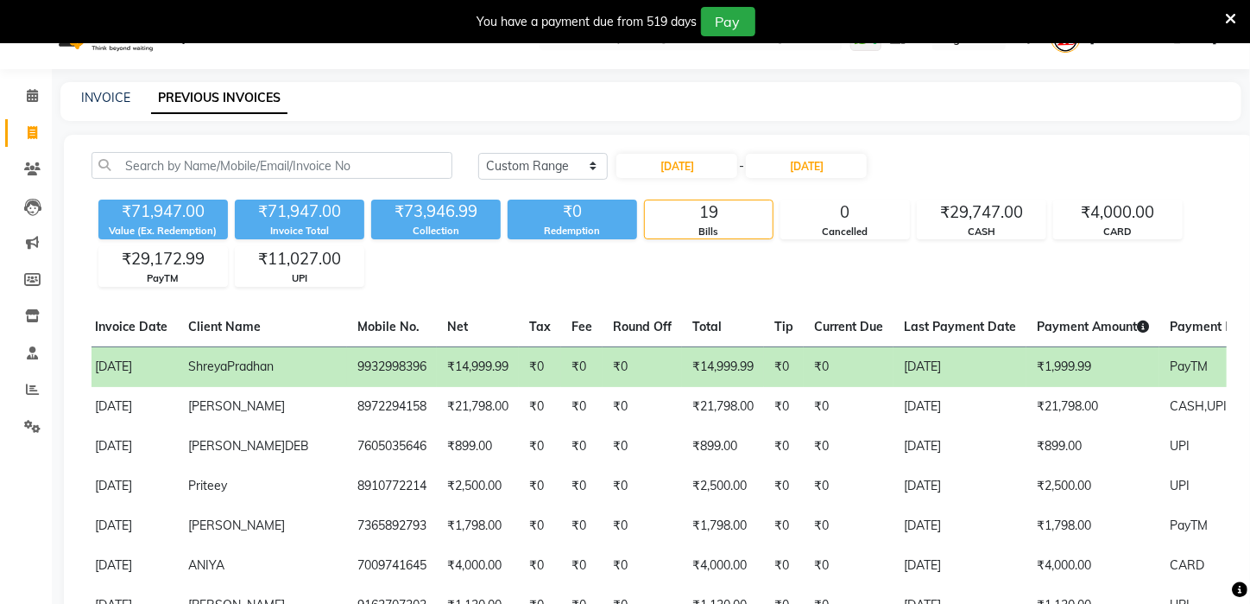
click at [1237, 14] on div "You have a payment due from 519 days Pay" at bounding box center [625, 21] width 1250 height 43
click at [1230, 15] on icon at bounding box center [1230, 19] width 11 height 16
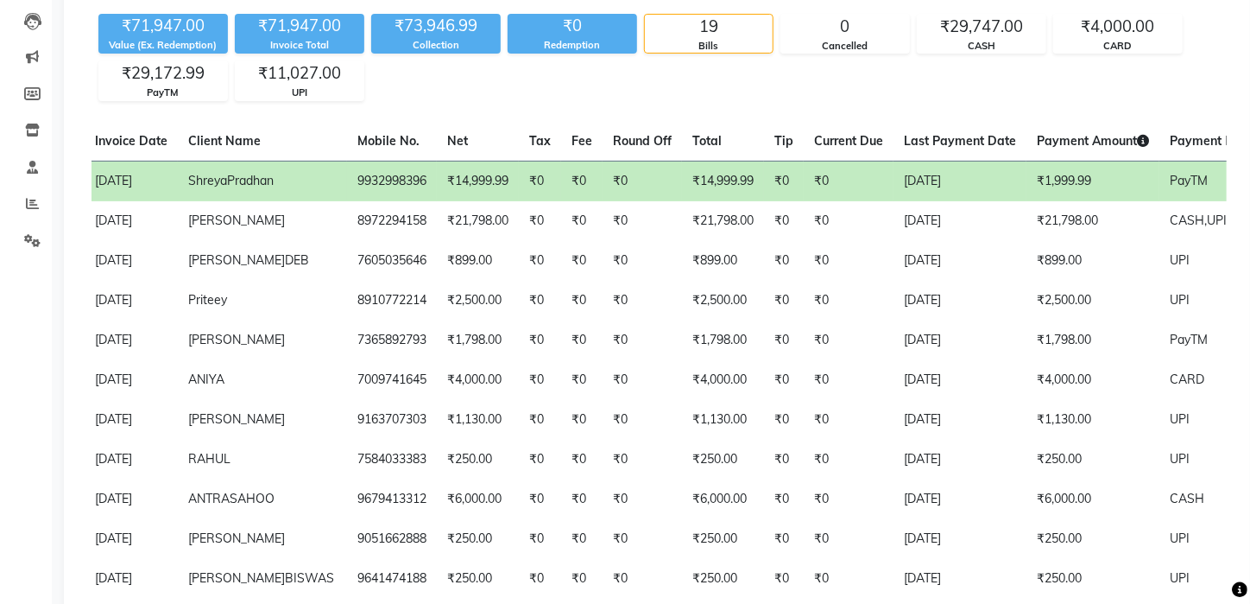
scroll to position [173, 0]
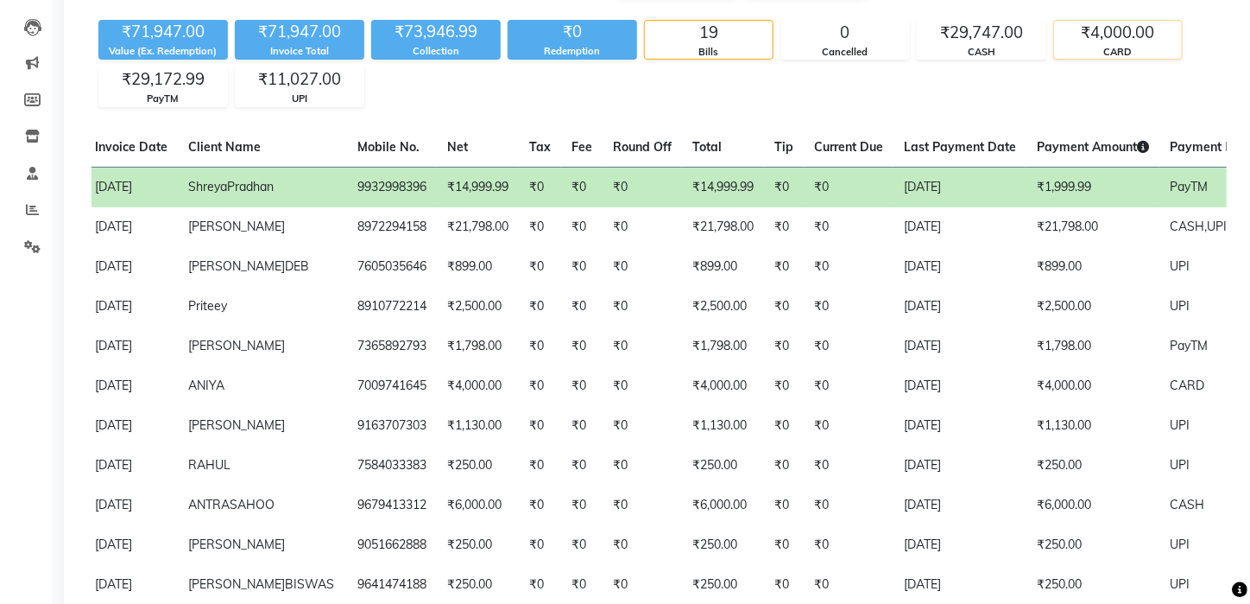
click at [1135, 41] on div "₹4,000.00" at bounding box center [1118, 33] width 128 height 24
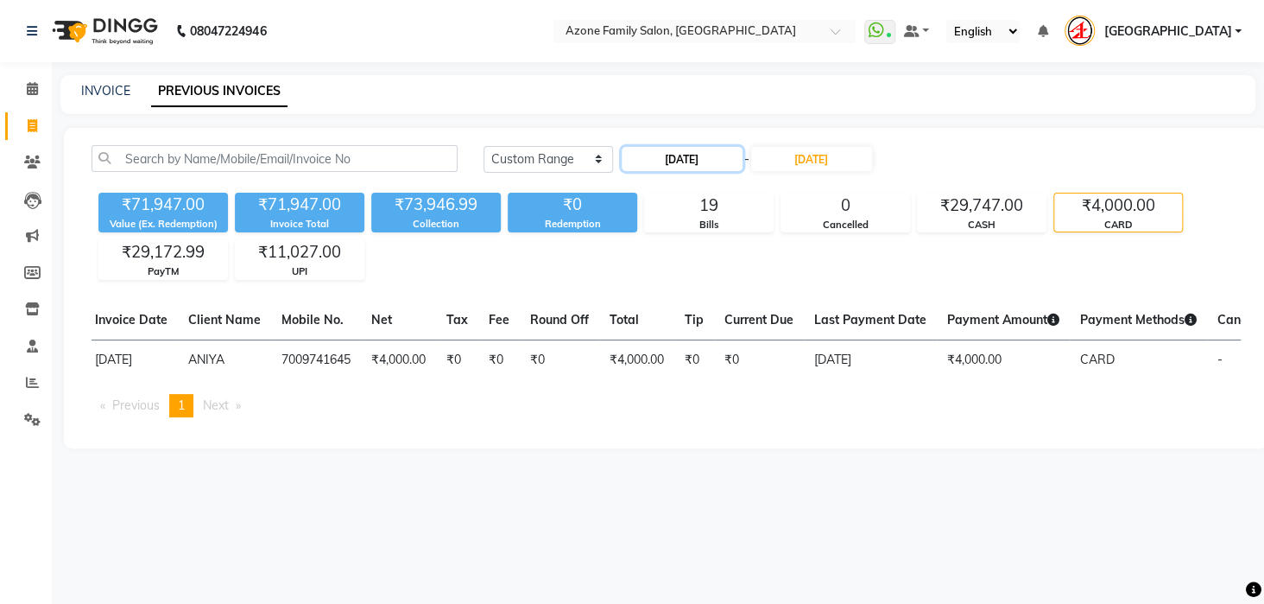
click at [693, 159] on input "23-09-2025" at bounding box center [682, 159] width 121 height 24
select select "9"
select select "2025"
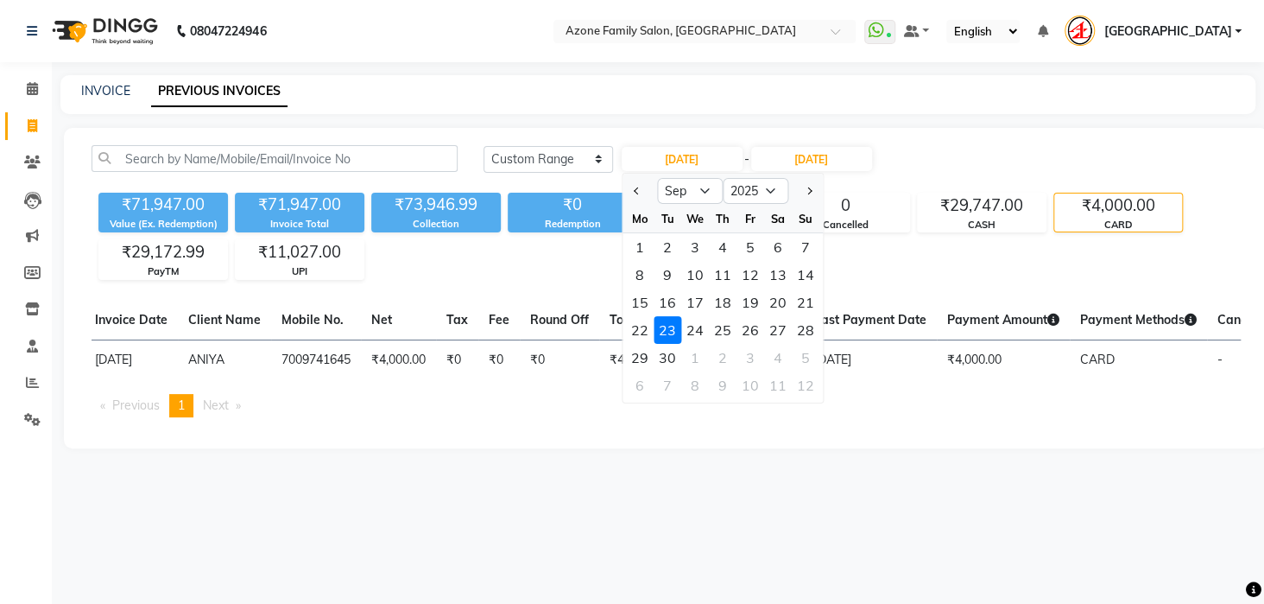
drag, startPoint x: 693, startPoint y: 324, endPoint x: 687, endPoint y: 316, distance: 9.8
click at [693, 322] on div "24" at bounding box center [695, 330] width 28 height 28
type input "24-09-2025"
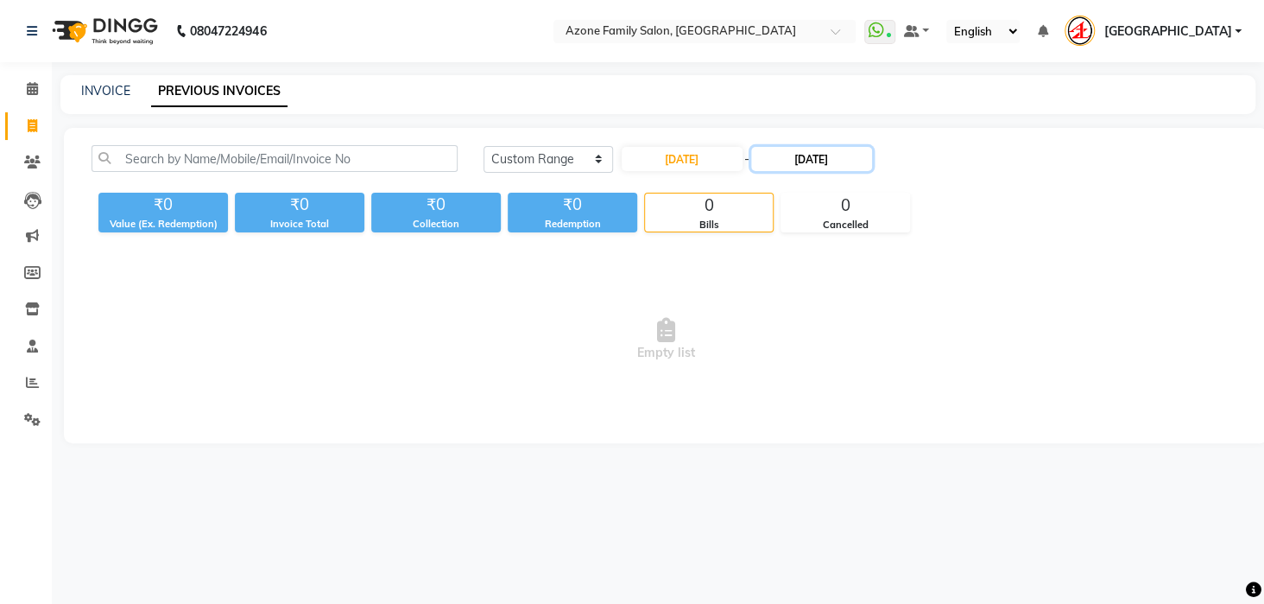
drag, startPoint x: 802, startPoint y: 158, endPoint x: 792, endPoint y: 167, distance: 13.5
click at [802, 159] on input "23-09-2025" at bounding box center [811, 159] width 121 height 24
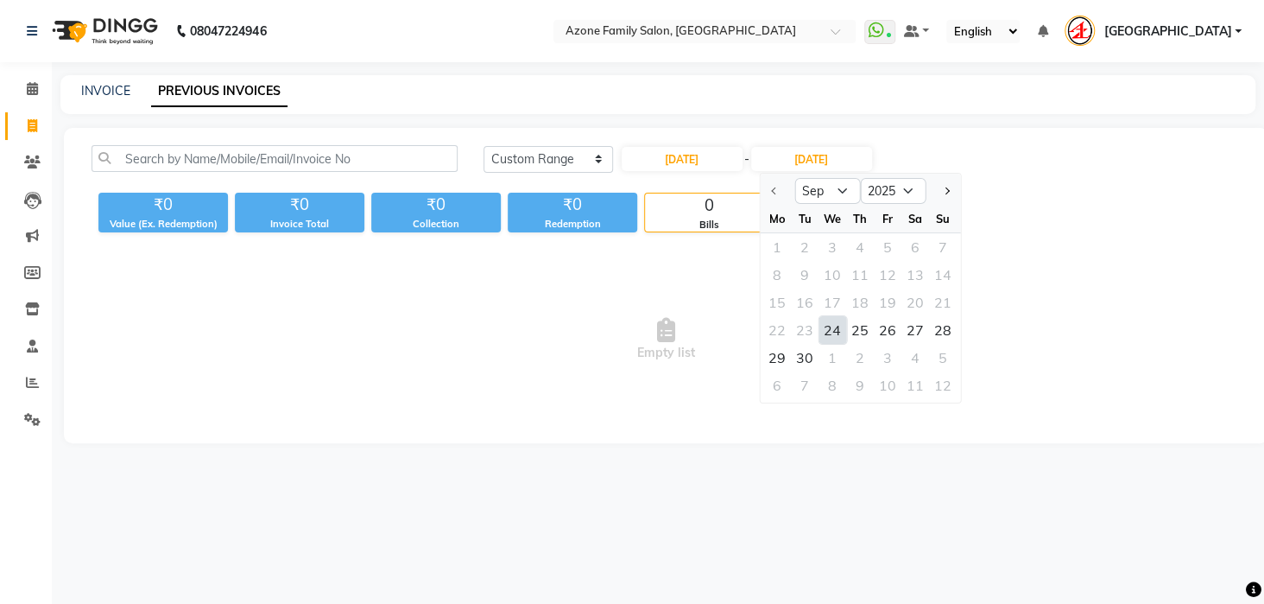
click at [833, 324] on div "24" at bounding box center [833, 330] width 28 height 28
type input "24-09-2025"
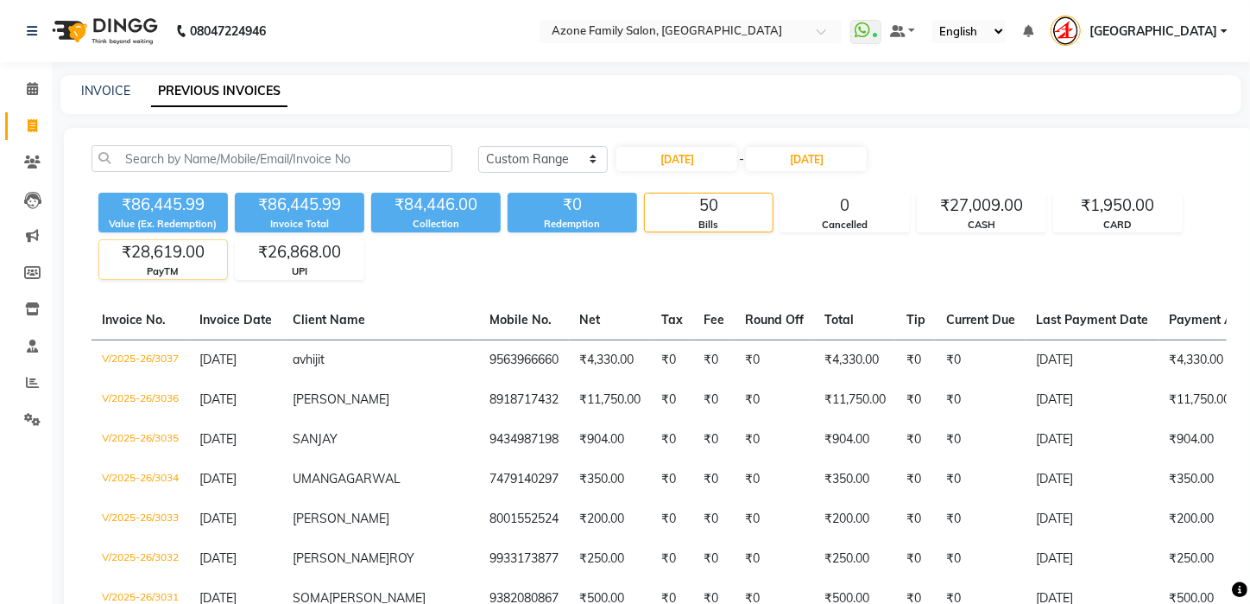
click at [165, 262] on div "₹28,619.00" at bounding box center [163, 252] width 128 height 24
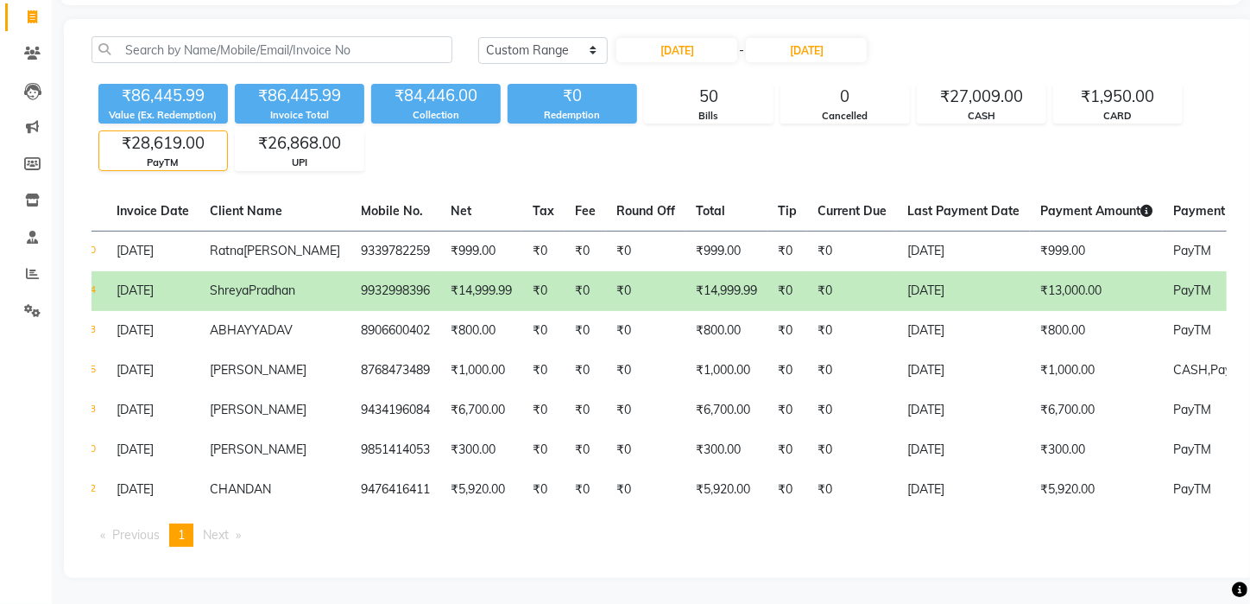
scroll to position [0, 142]
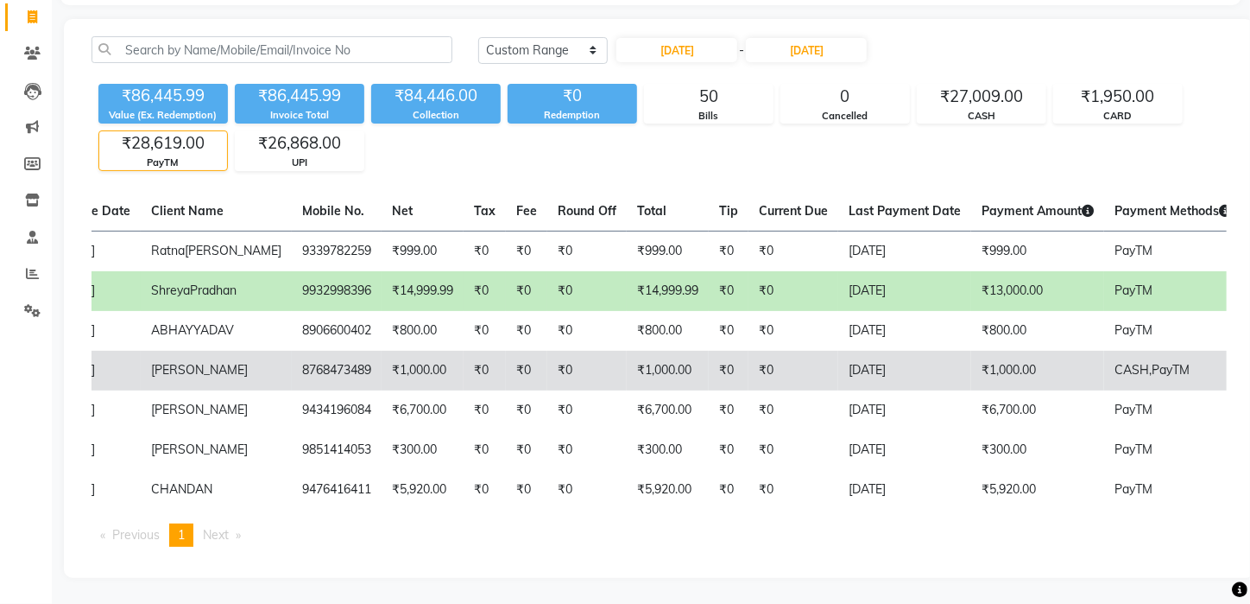
click at [627, 362] on td "₹1,000.00" at bounding box center [668, 371] width 82 height 40
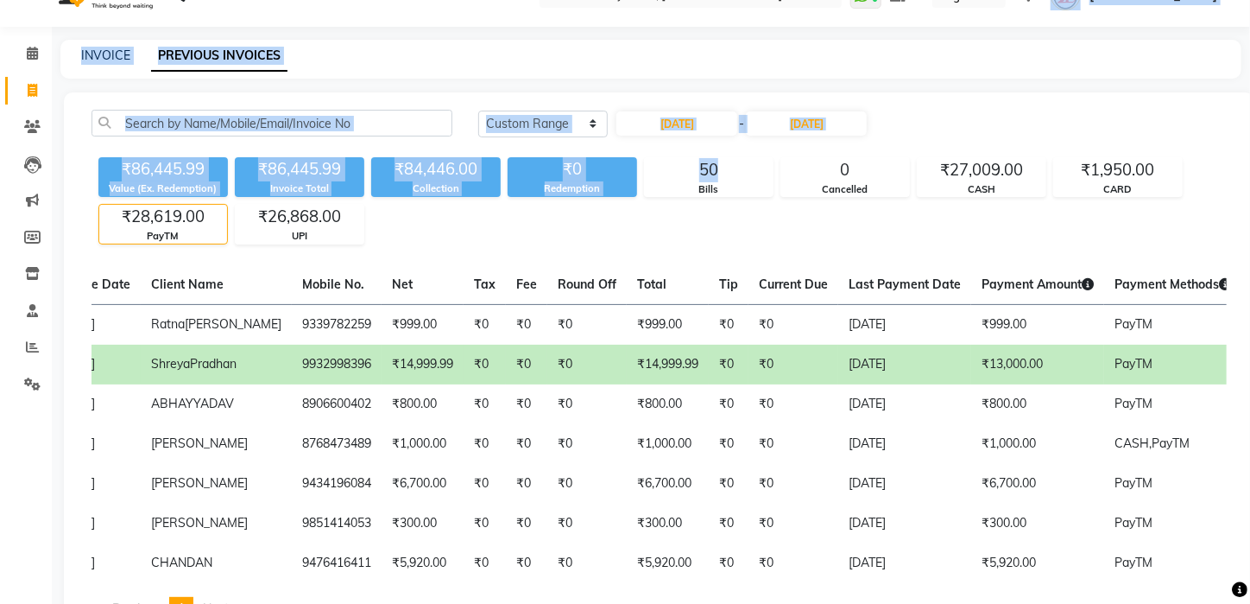
scroll to position [0, 0]
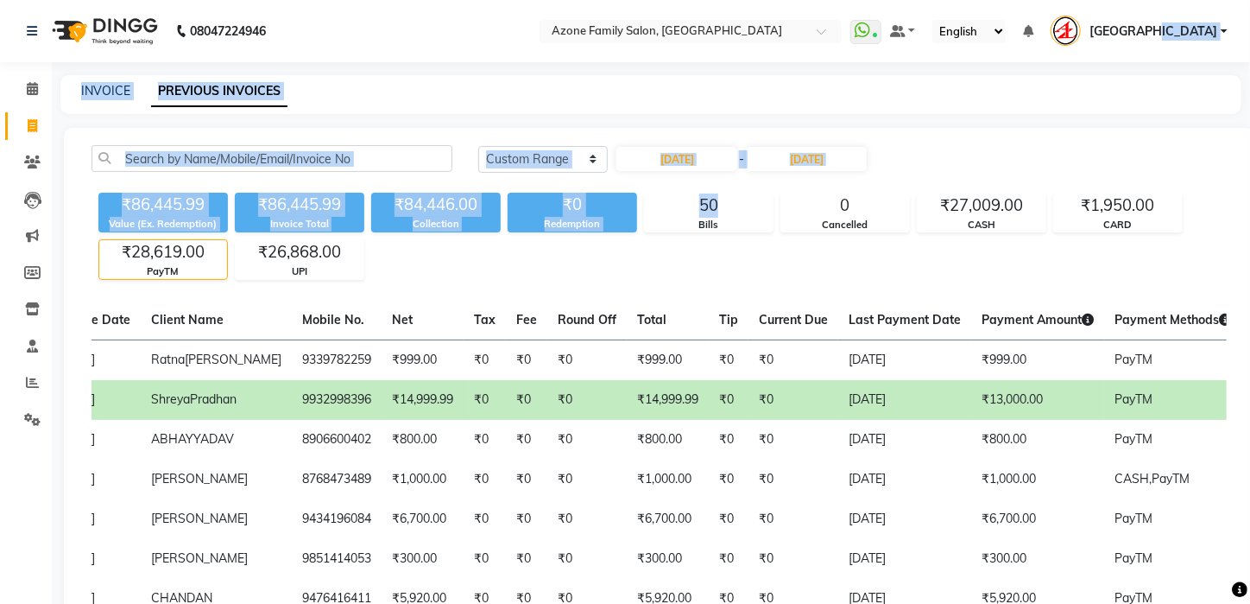
drag, startPoint x: 953, startPoint y: -59, endPoint x: 1262, endPoint y: -46, distance: 309.4
click at [1249, 0] on html "08047224946 Select Location × Azone Family Salon, Kharagpur WhatsApp Status ✕ S…" at bounding box center [625, 302] width 1250 height 604
click at [1046, 128] on div "Today Yesterday Custom Range 24-09-2025 - 24-09-2025 ₹86,445.99 Value (Ex. Rede…" at bounding box center [659, 407] width 1191 height 559
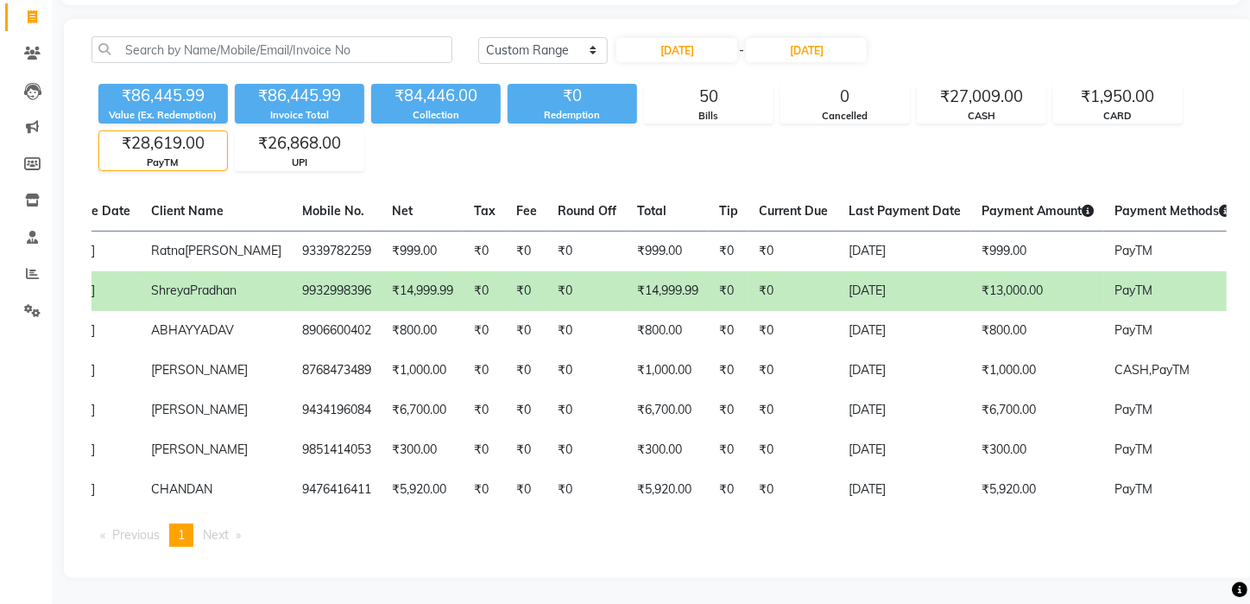
scroll to position [141, 0]
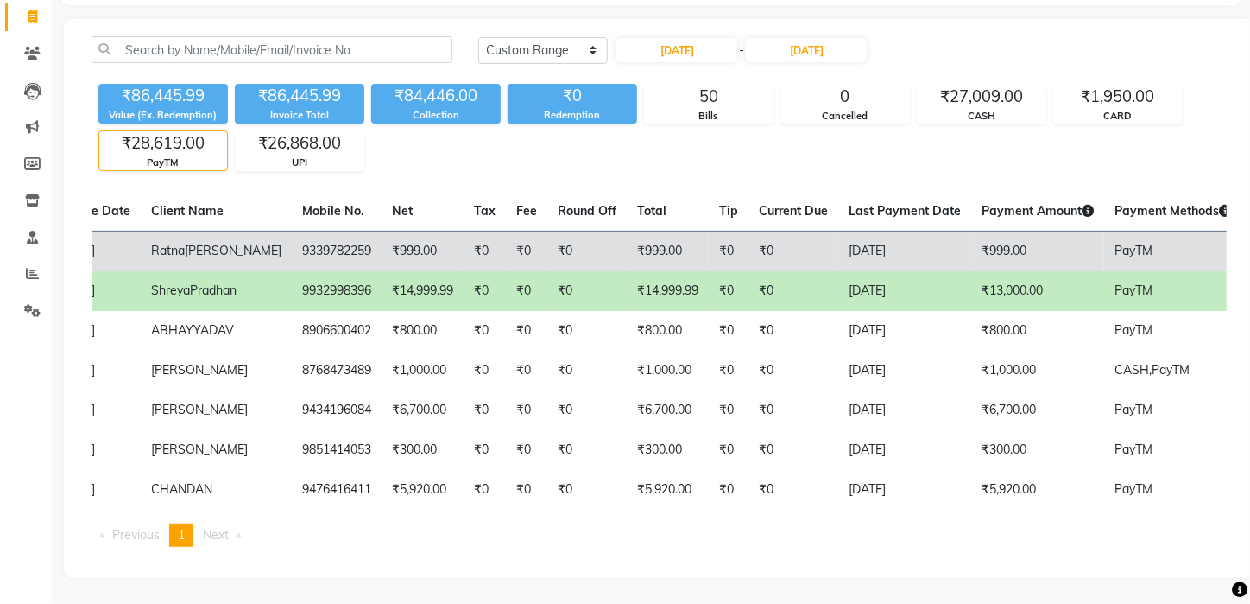
click at [990, 231] on td "₹999.00" at bounding box center [1037, 251] width 133 height 41
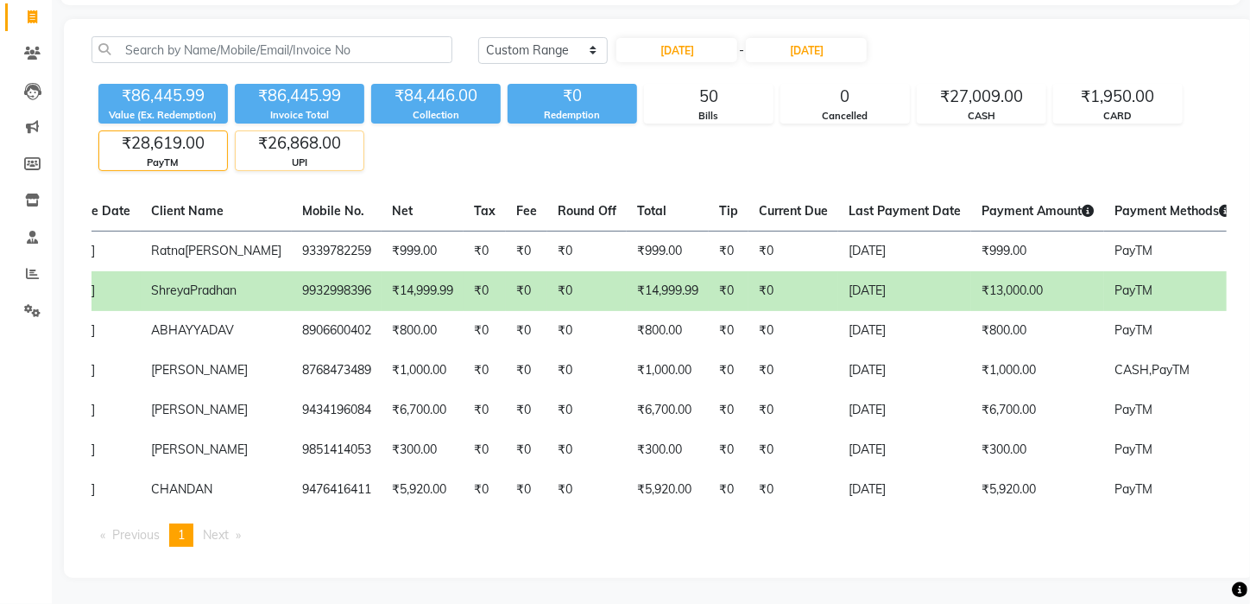
click at [328, 131] on div "₹26,868.00" at bounding box center [300, 143] width 128 height 24
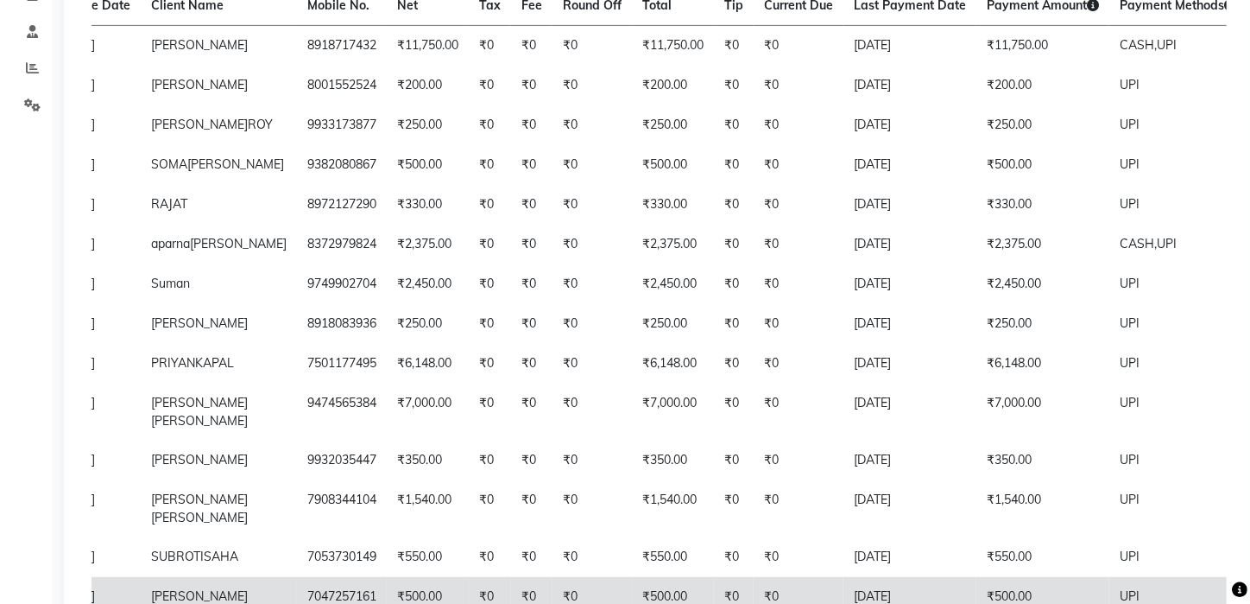
scroll to position [281, 0]
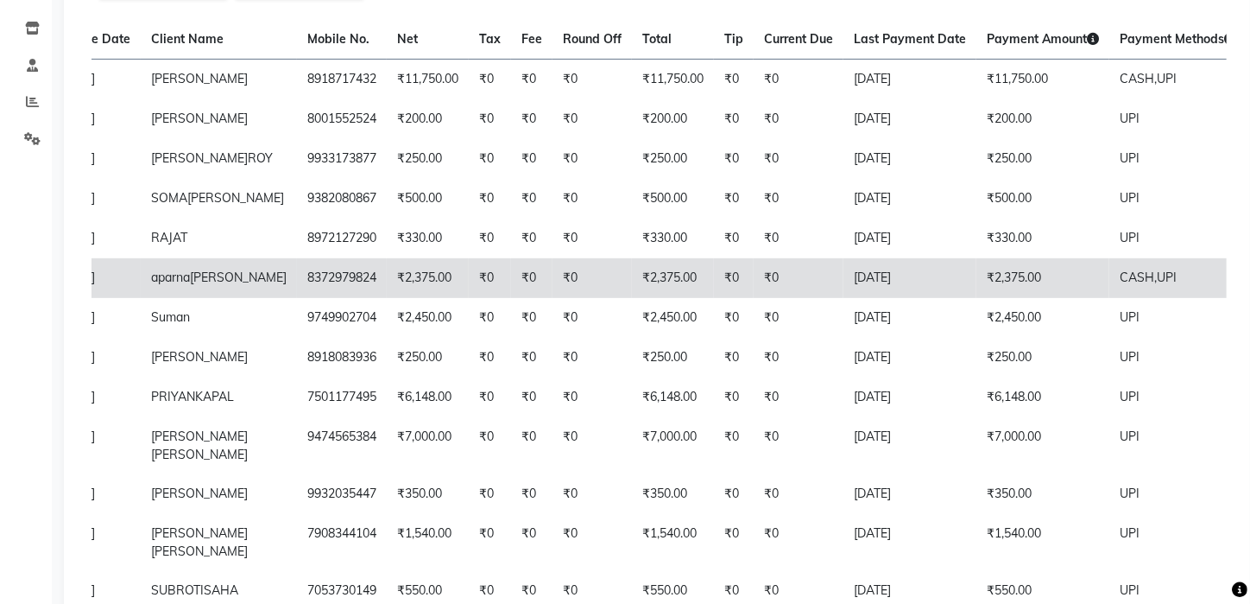
click at [632, 259] on td "₹2,375.00" at bounding box center [673, 278] width 82 height 40
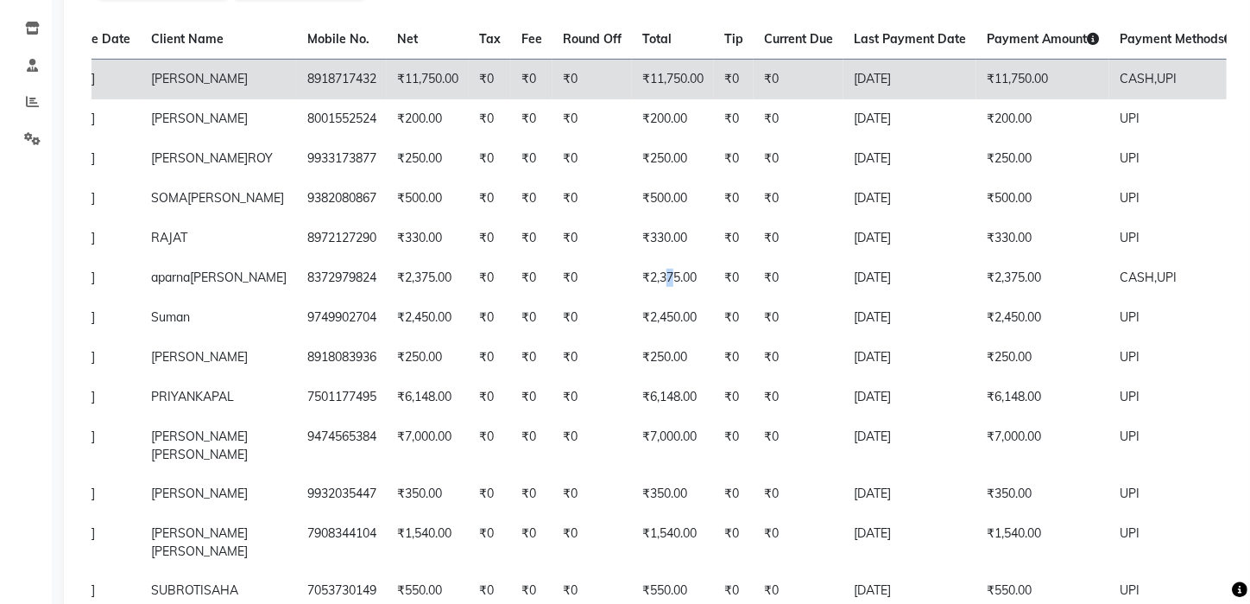
click at [714, 69] on td "₹0" at bounding box center [734, 79] width 40 height 41
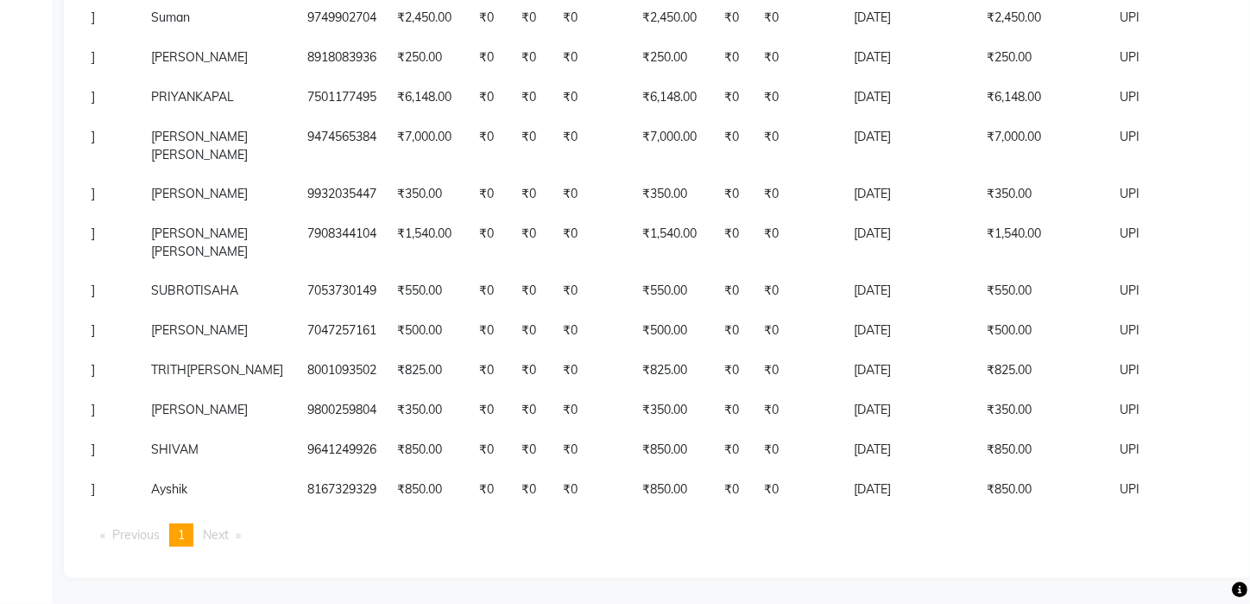
scroll to position [625, 0]
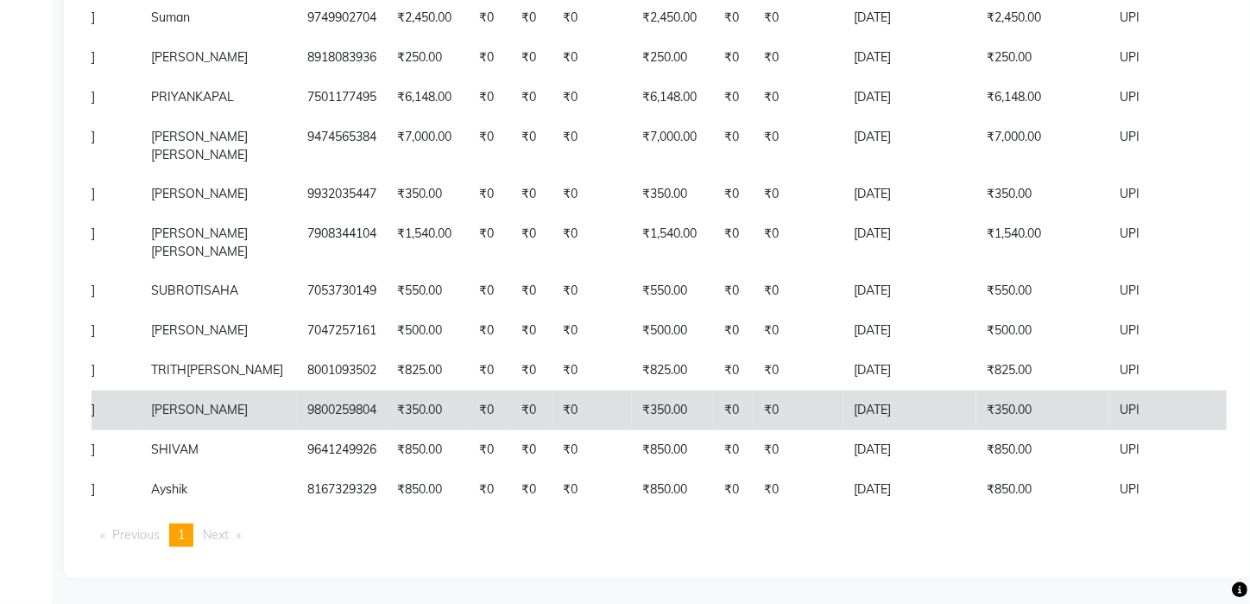
click at [553, 417] on td "₹0" at bounding box center [592, 410] width 79 height 40
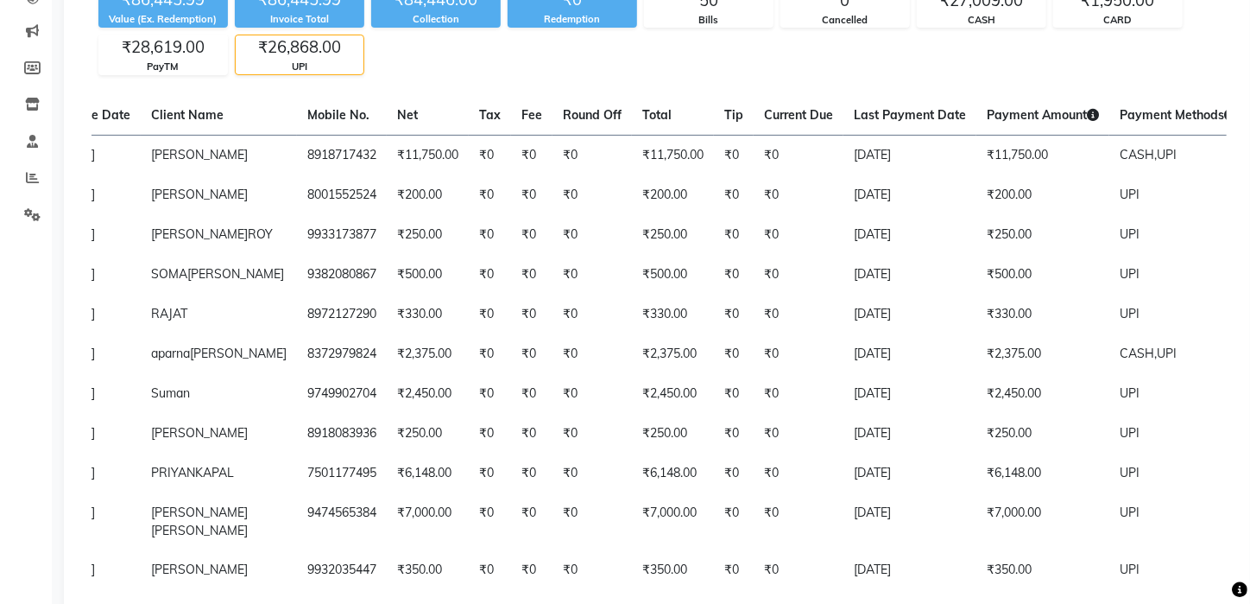
scroll to position [159, 0]
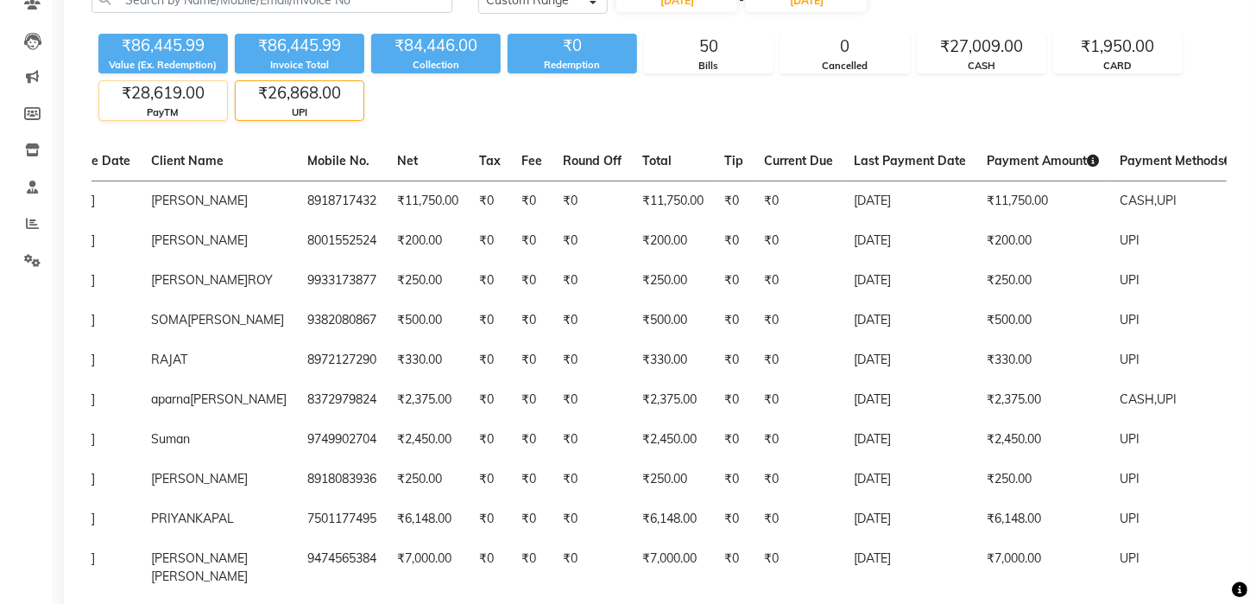
click at [183, 101] on div "₹28,619.00" at bounding box center [163, 93] width 128 height 24
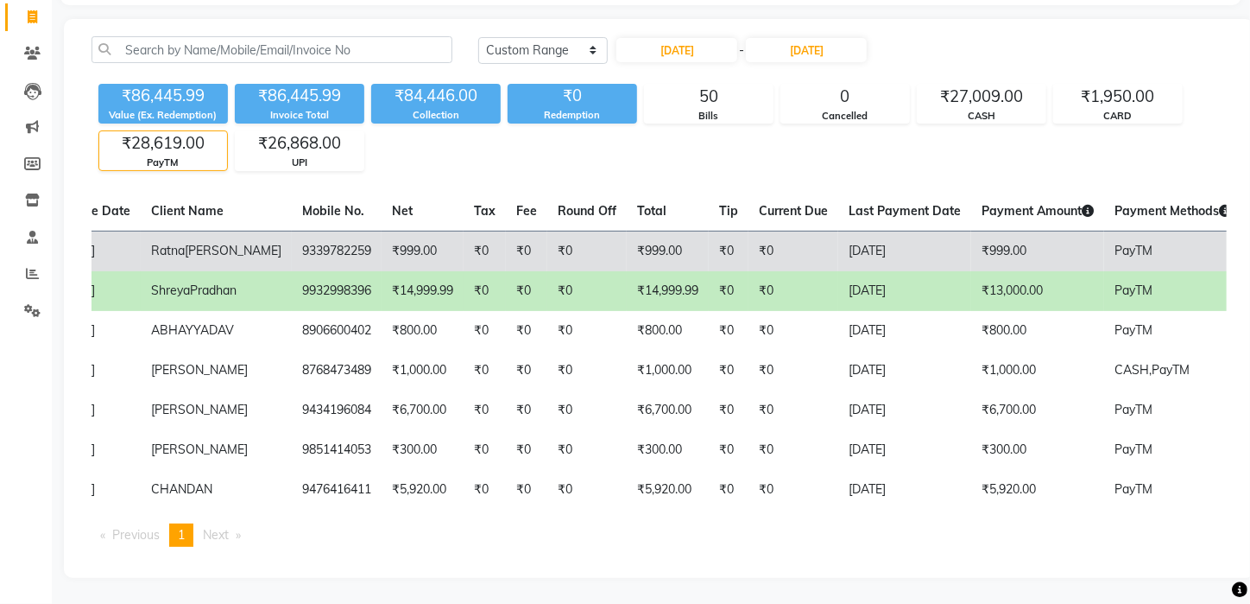
click at [641, 231] on td "₹999.00" at bounding box center [668, 251] width 82 height 41
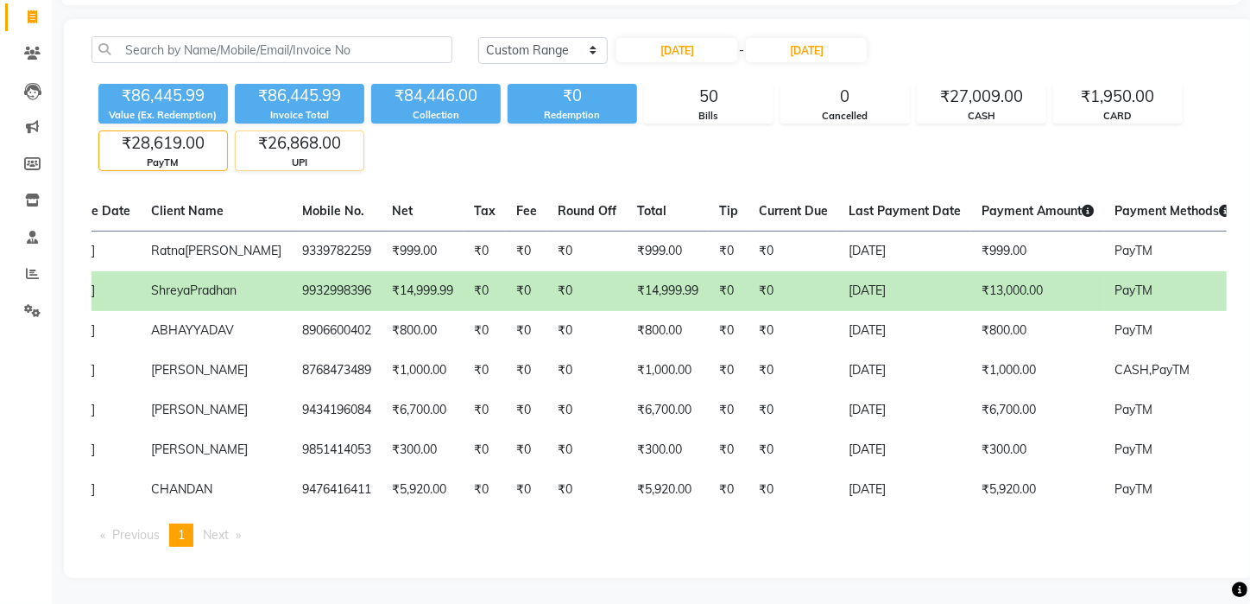
click at [296, 131] on div "₹26,868.00" at bounding box center [300, 143] width 128 height 24
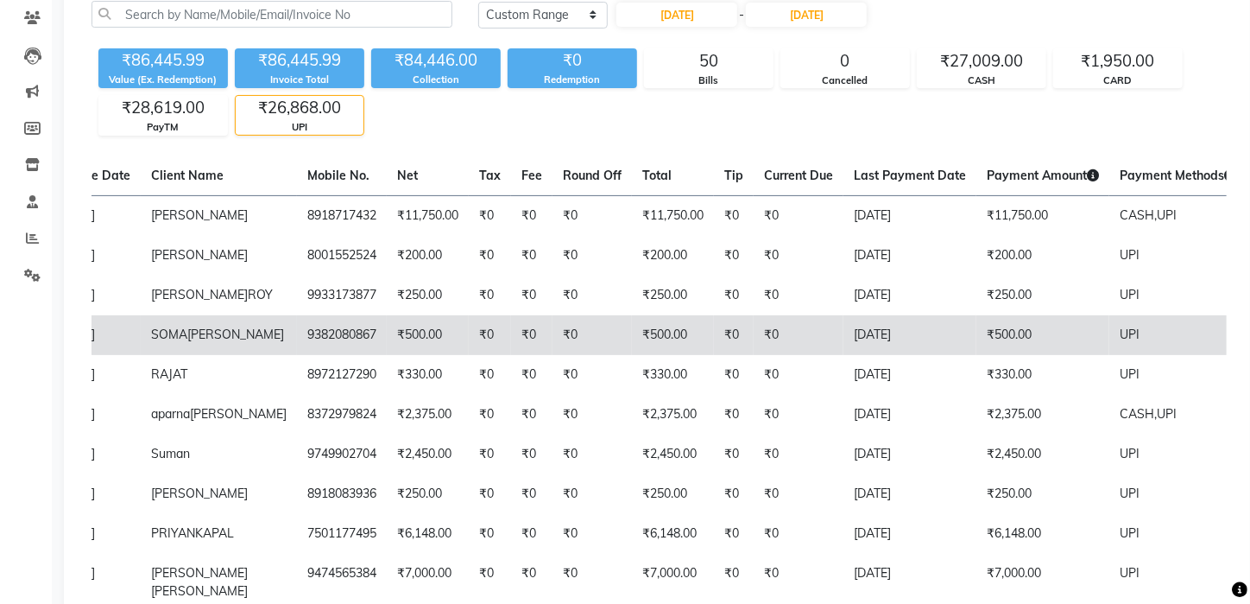
scroll to position [73, 0]
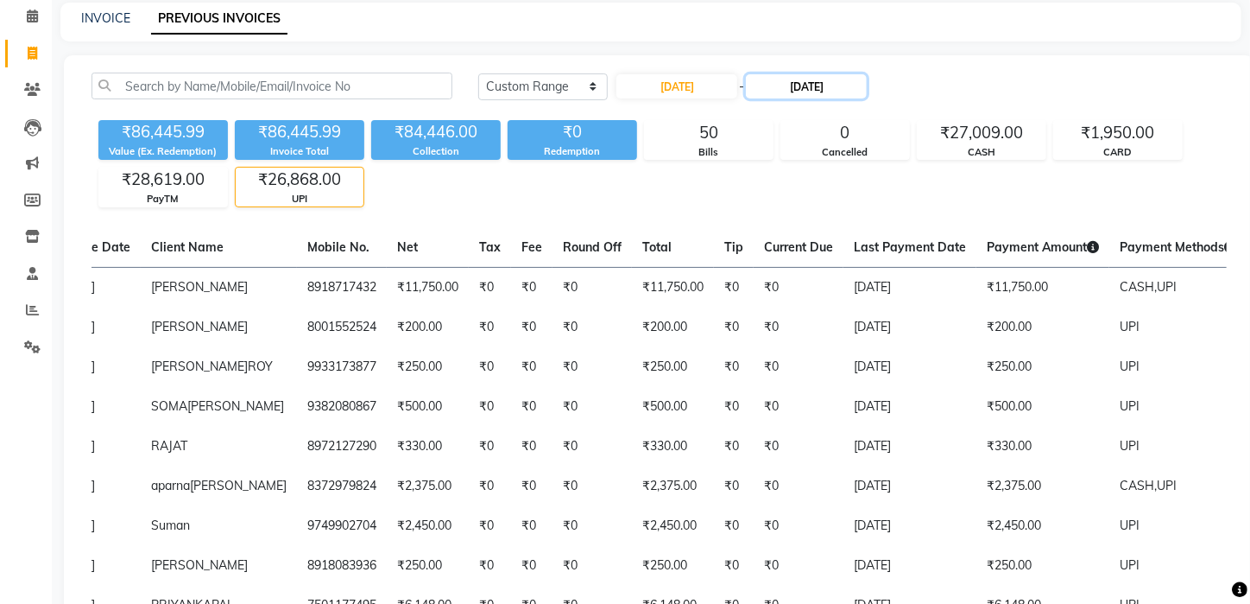
click at [801, 83] on input "24-09-2025" at bounding box center [806, 86] width 121 height 24
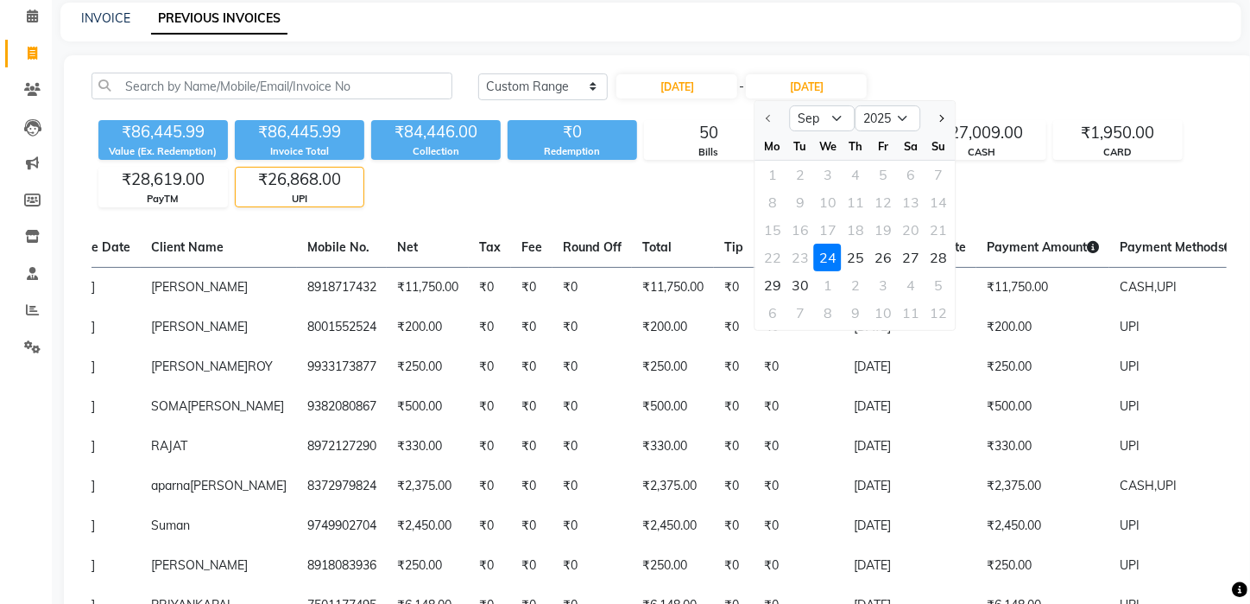
click at [832, 250] on div "24" at bounding box center [828, 258] width 28 height 28
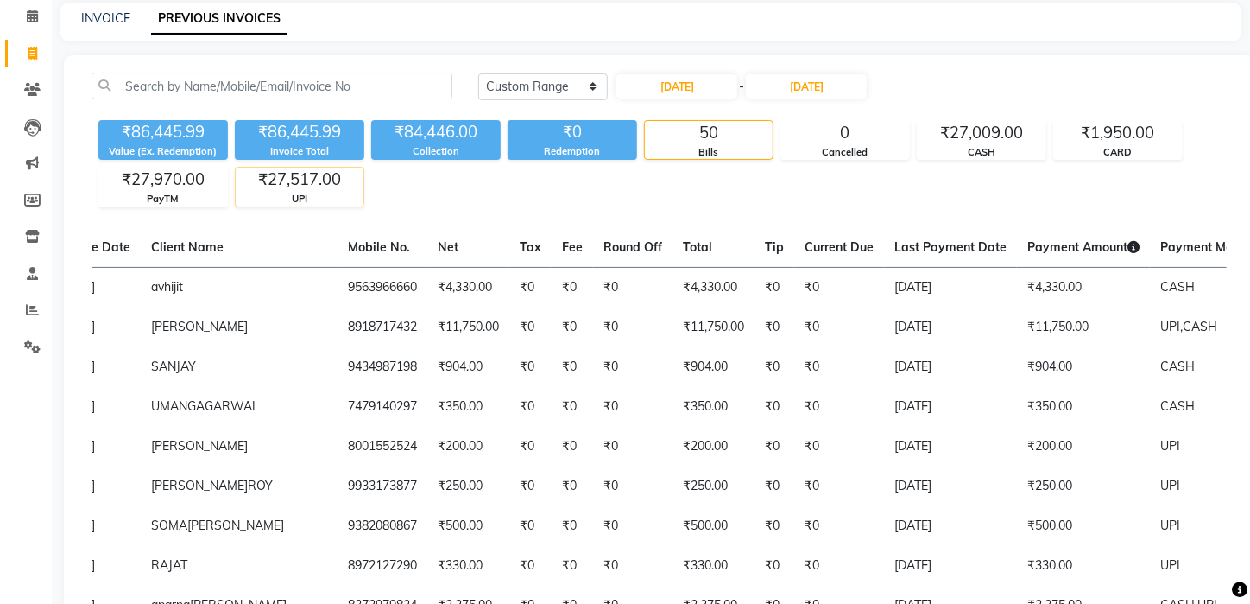
click at [312, 178] on div "₹27,517.00" at bounding box center [300, 180] width 128 height 24
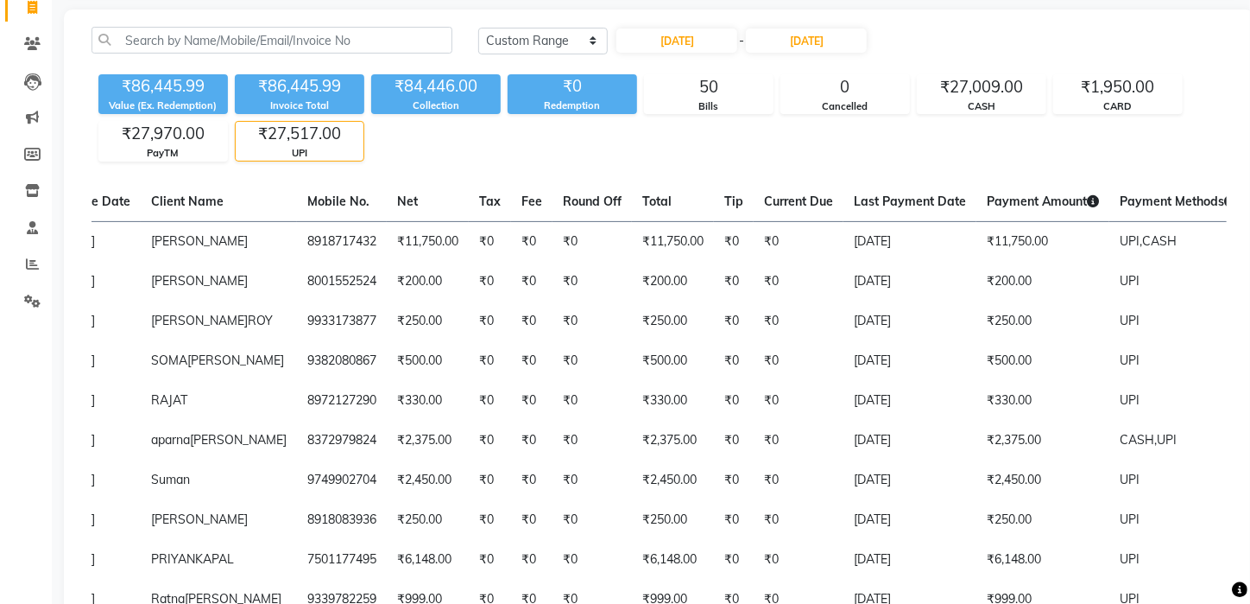
scroll to position [108, 0]
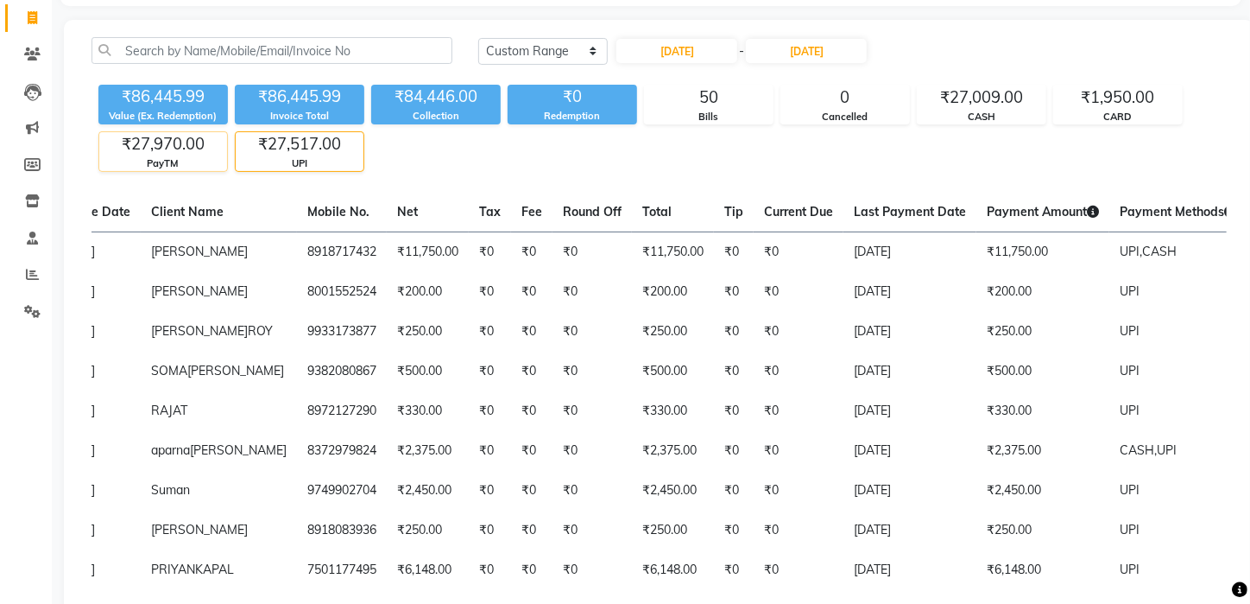
click at [146, 149] on div "₹27,970.00" at bounding box center [163, 144] width 128 height 24
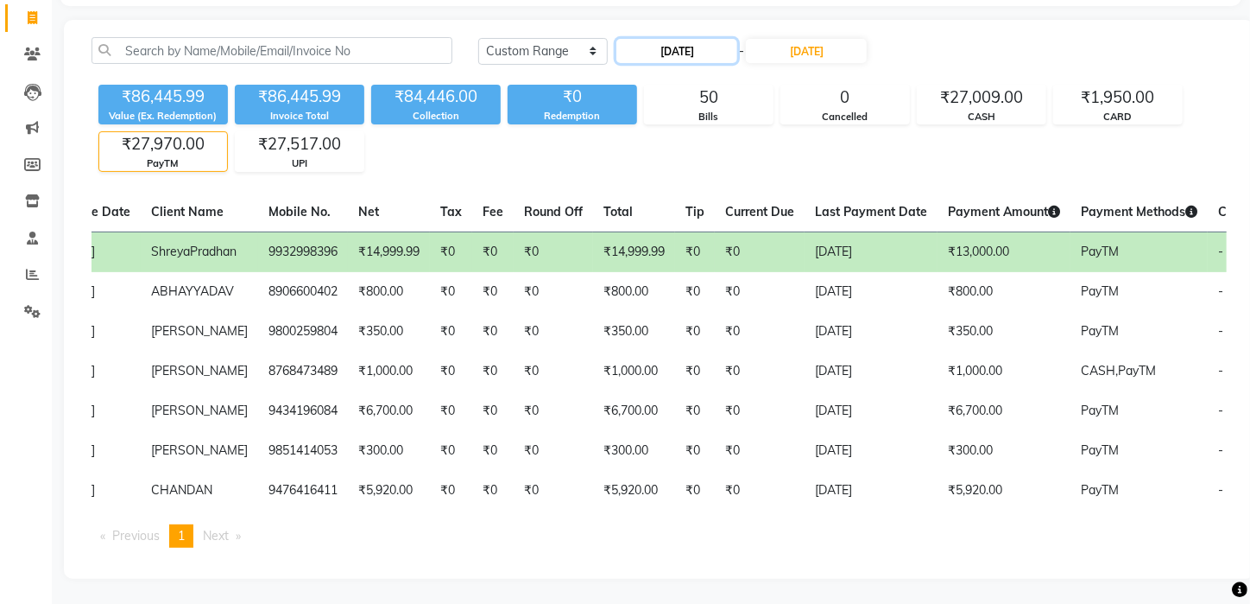
click at [671, 52] on input "24-09-2025" at bounding box center [677, 51] width 121 height 24
select select "9"
select select "2025"
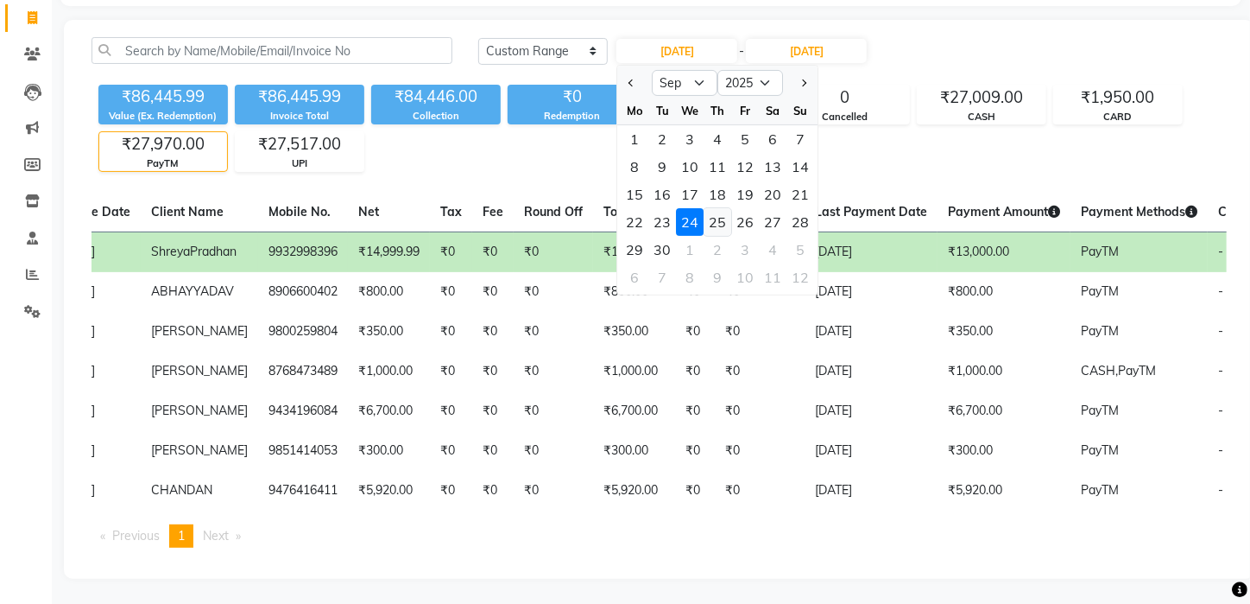
click at [714, 226] on div "25" at bounding box center [719, 222] width 28 height 28
type input "25-09-2025"
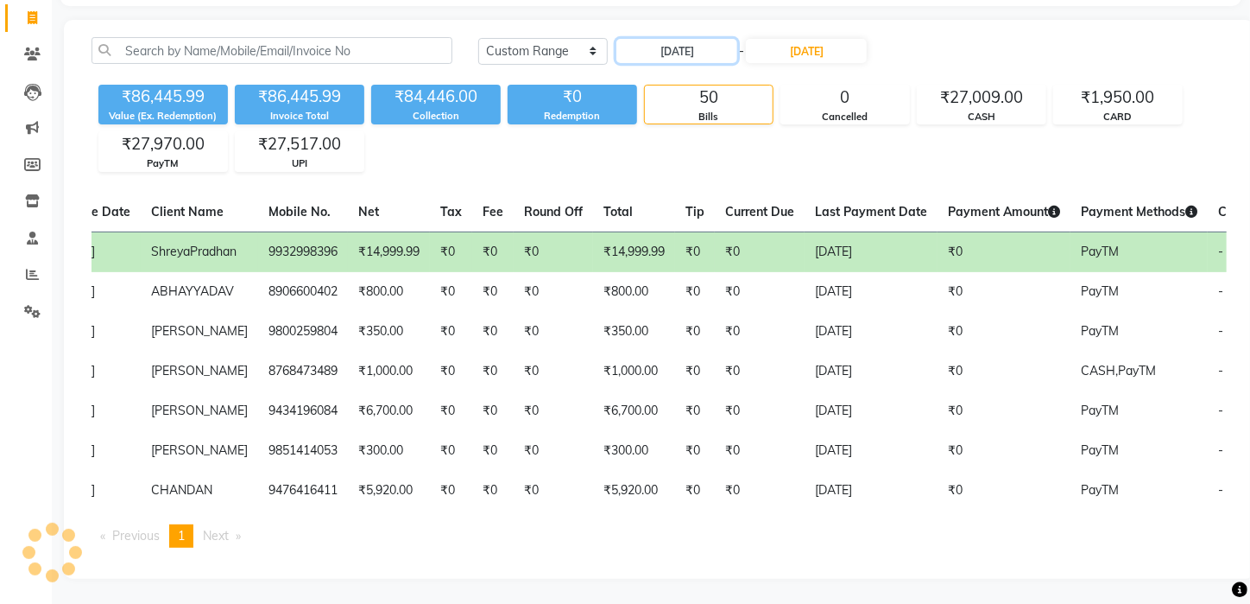
scroll to position [0, 0]
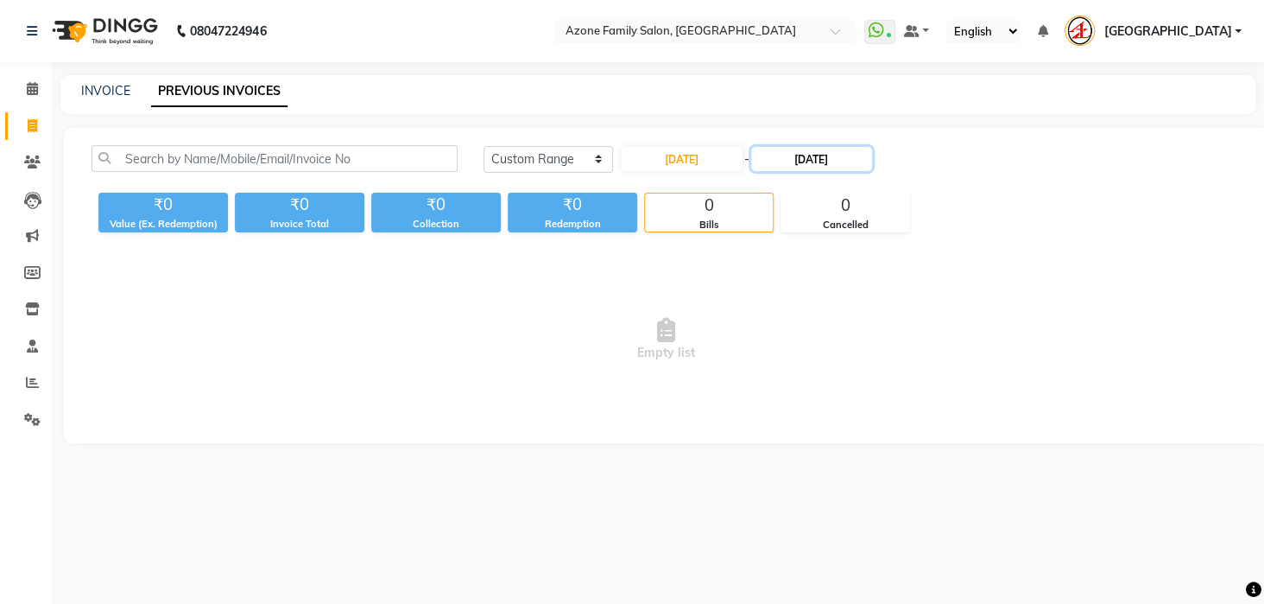
click at [803, 153] on input "24-09-2025" at bounding box center [811, 159] width 121 height 24
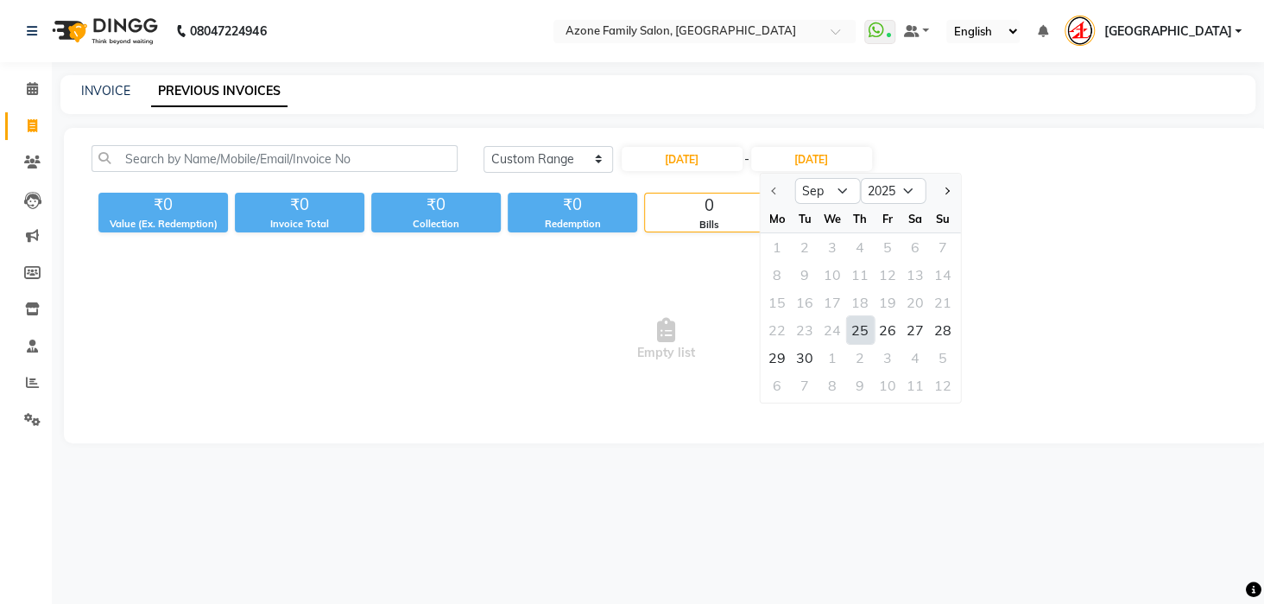
click at [850, 328] on div "25" at bounding box center [860, 330] width 28 height 28
type input "25-09-2025"
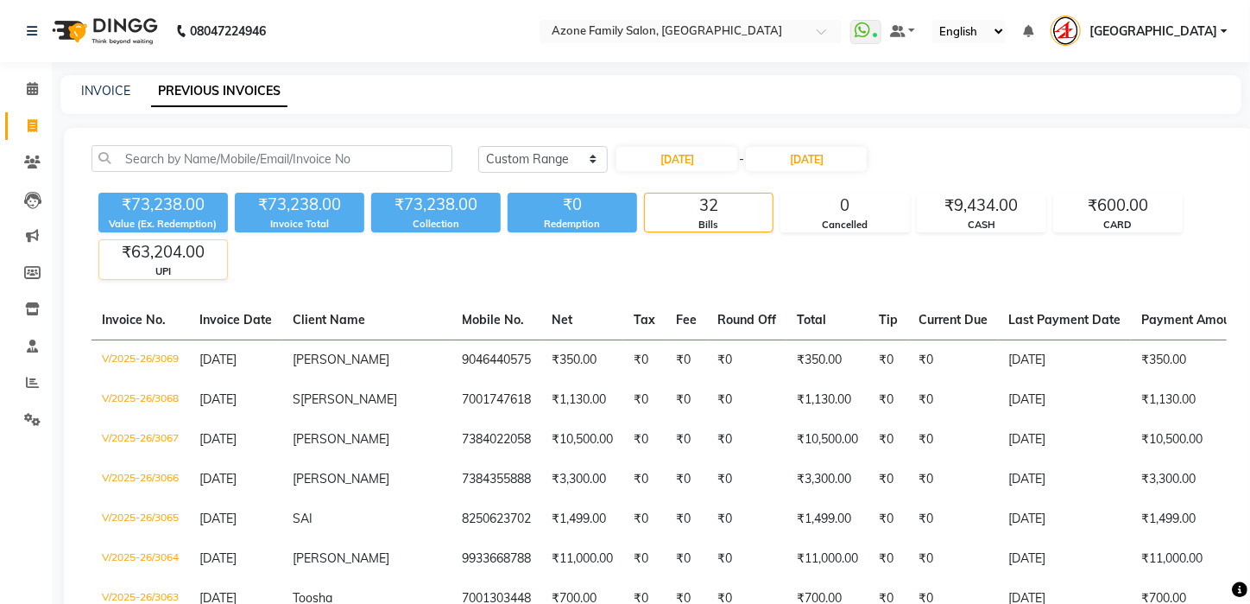
click at [155, 259] on div "₹63,204.00" at bounding box center [163, 252] width 128 height 24
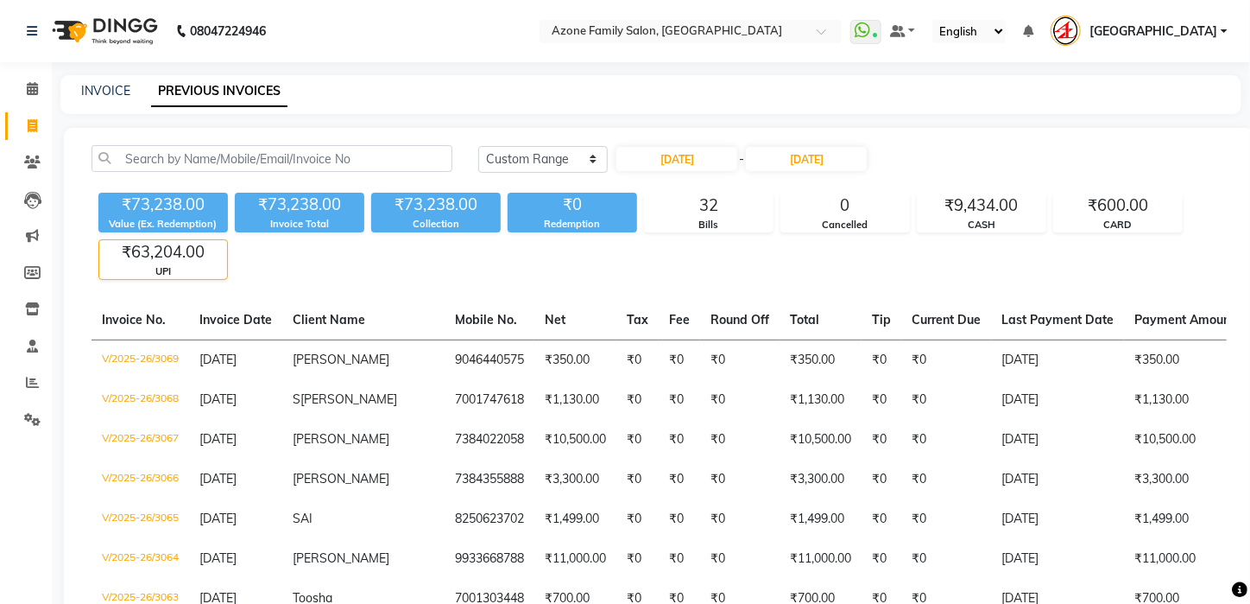
click at [182, 246] on div "₹63,204.00" at bounding box center [163, 252] width 128 height 24
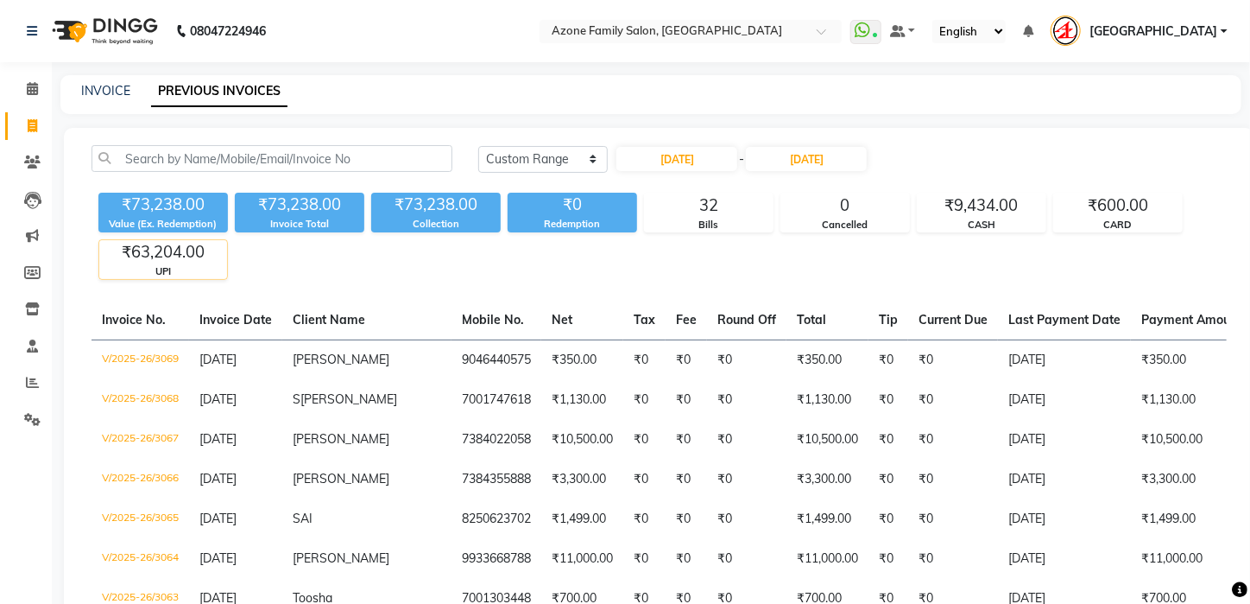
click at [182, 246] on div "₹63,204.00" at bounding box center [163, 252] width 128 height 24
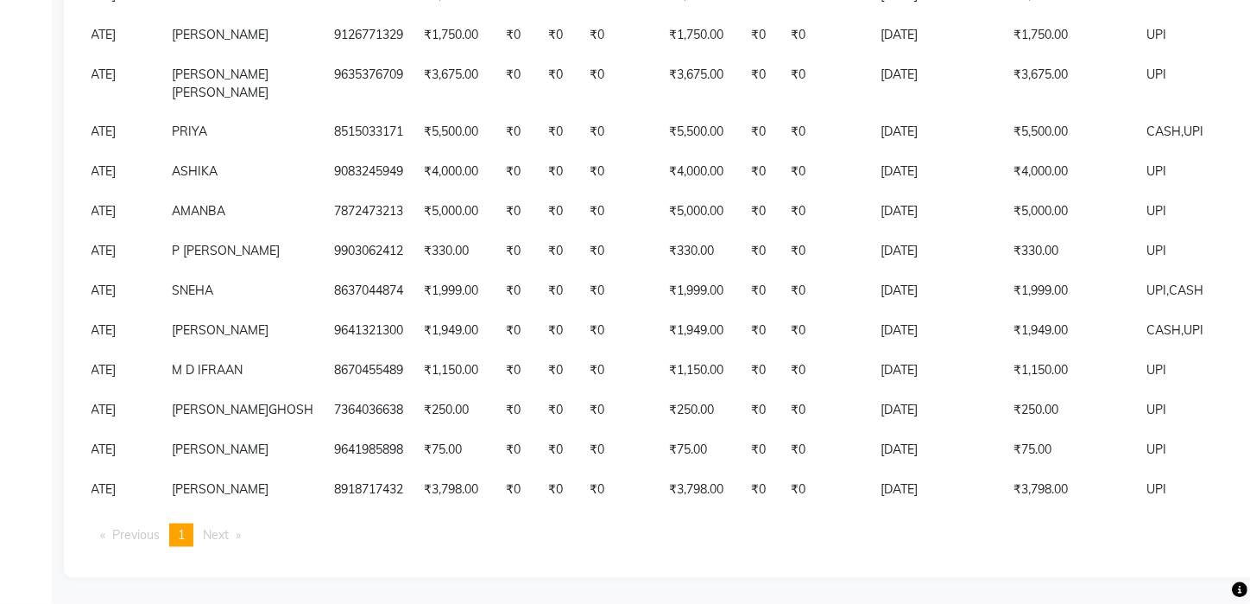
scroll to position [0, 122]
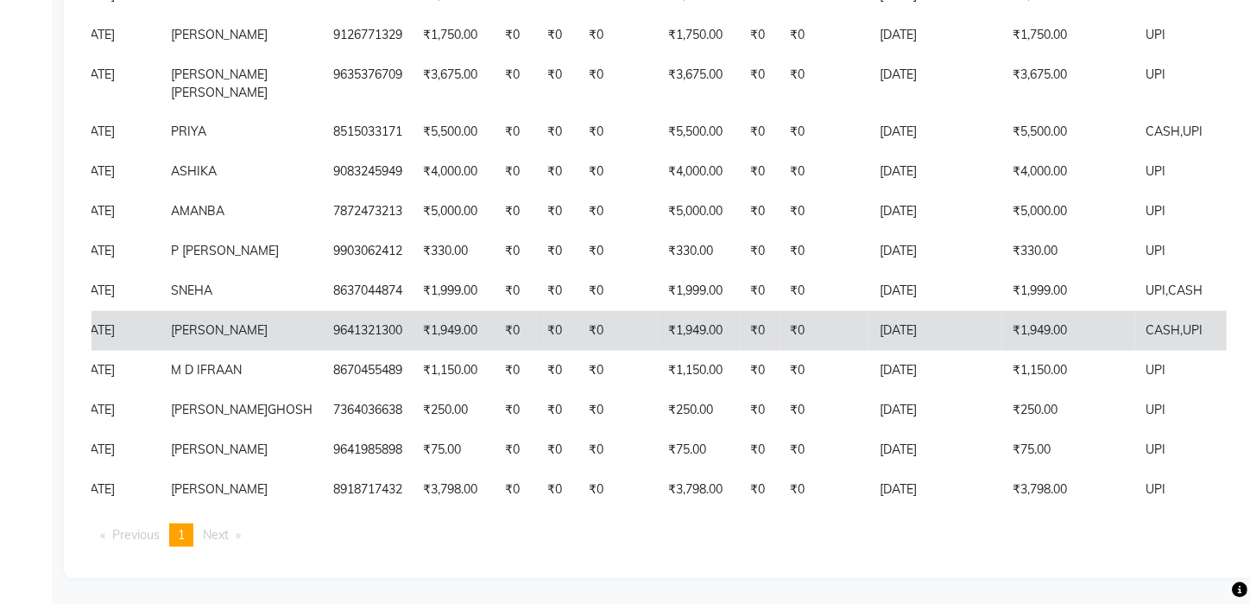
click at [870, 311] on td "25-09-2025" at bounding box center [936, 331] width 133 height 40
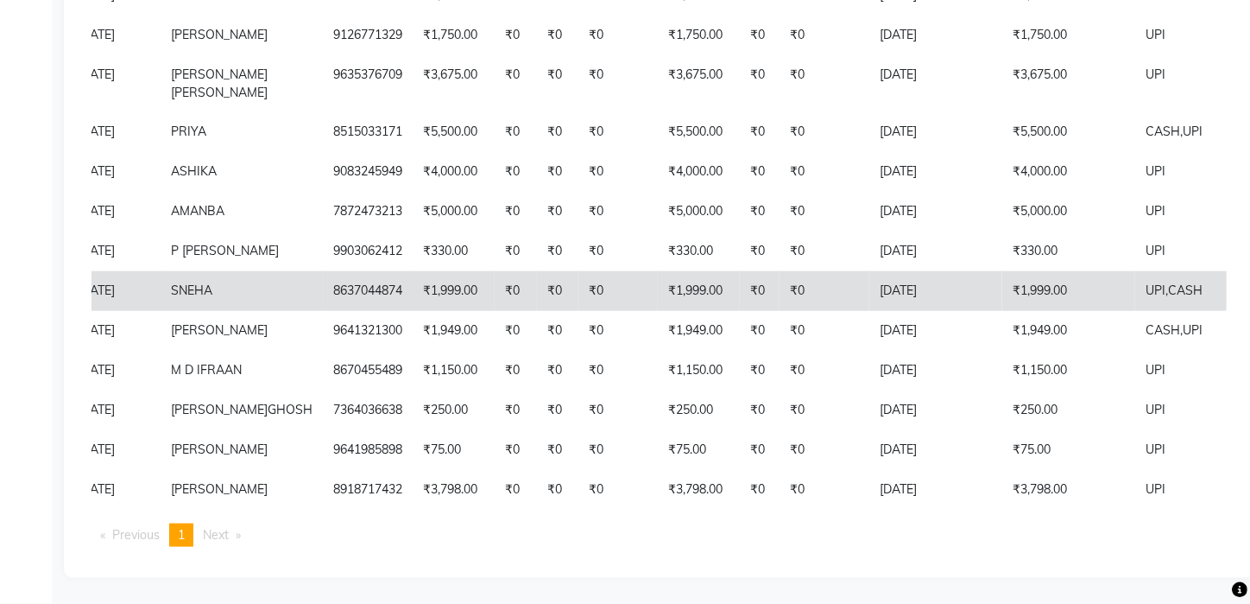
click at [870, 271] on td "25-09-2025" at bounding box center [936, 291] width 133 height 40
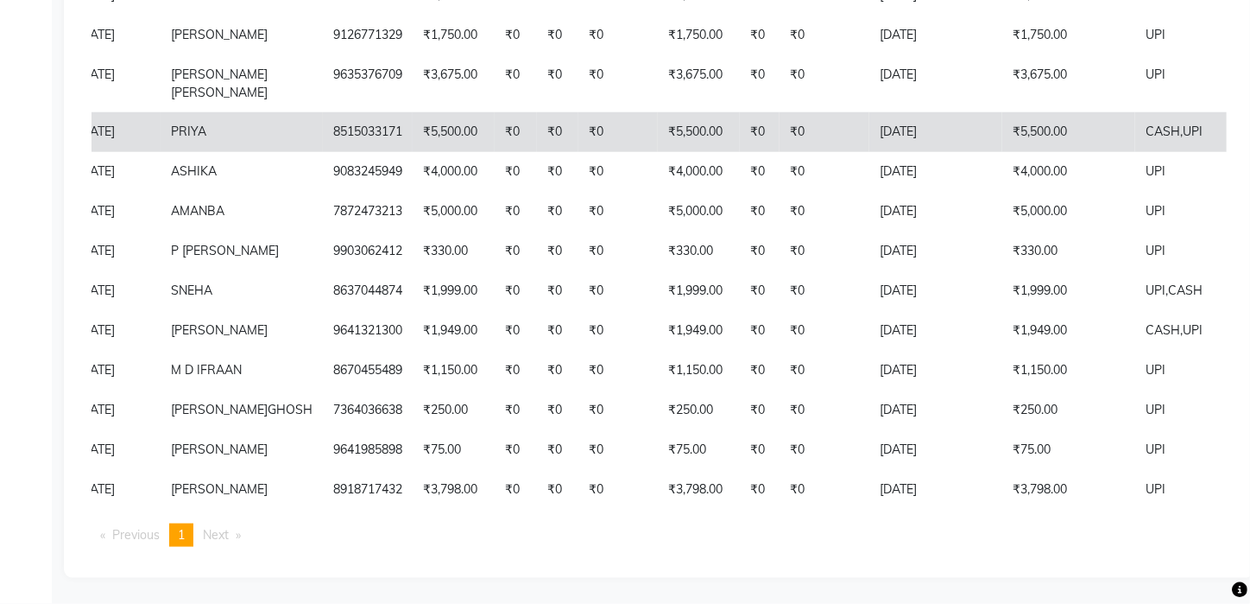
click at [1031, 112] on td "₹5,500.00" at bounding box center [1069, 132] width 133 height 40
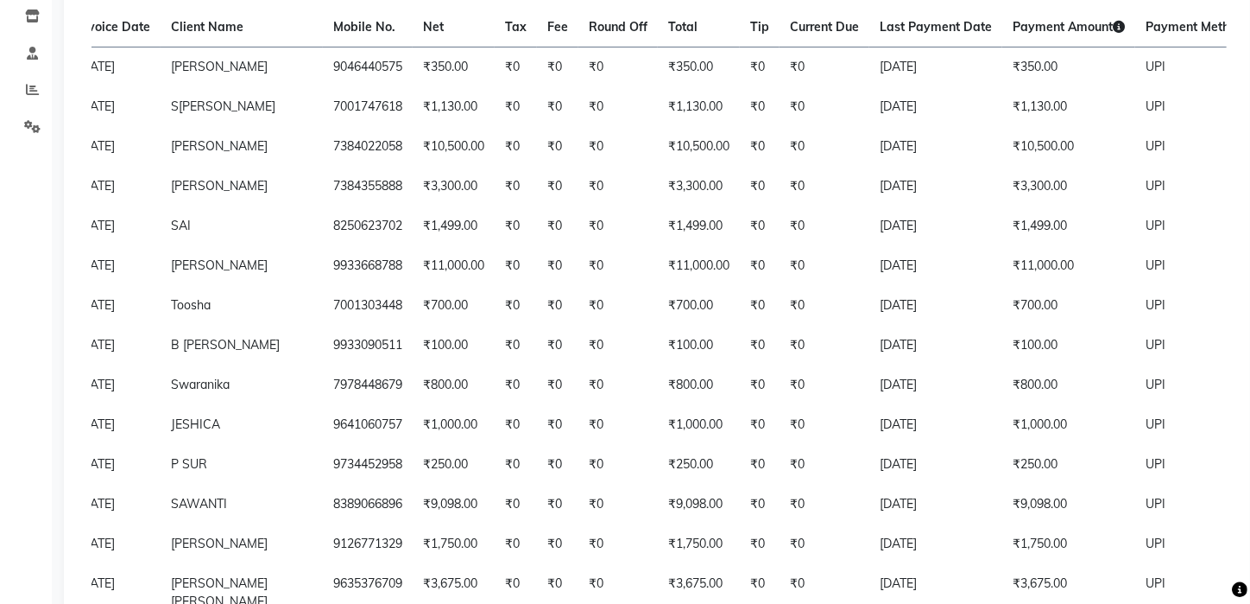
scroll to position [288, 0]
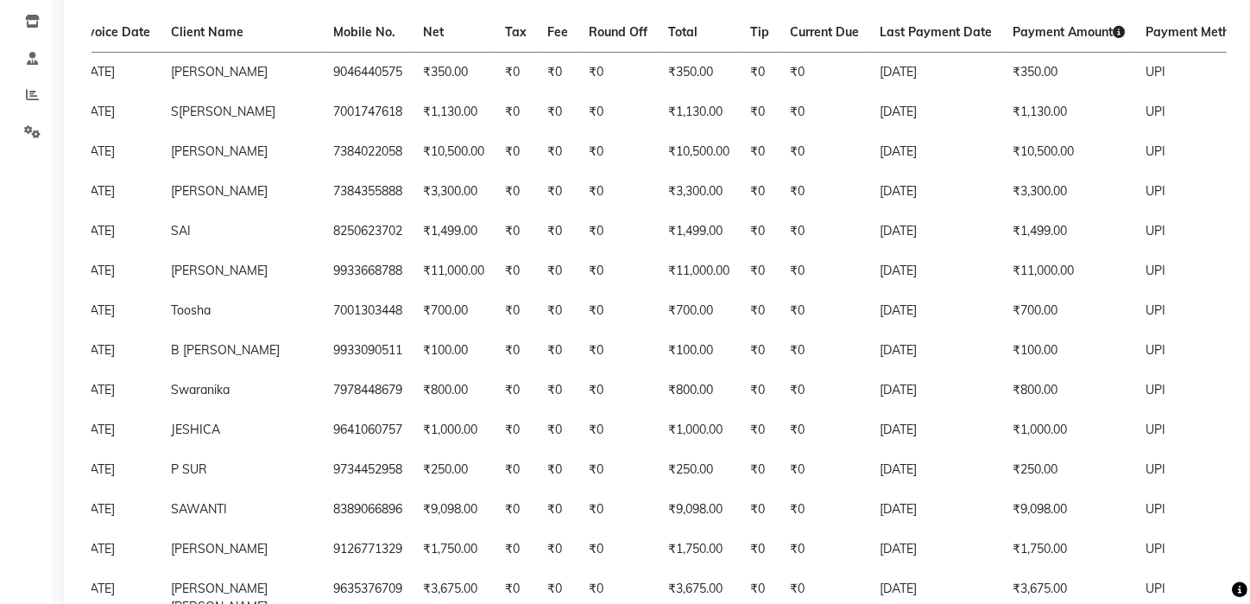
drag, startPoint x: 1208, startPoint y: 187, endPoint x: 1262, endPoint y: 283, distance: 110.2
click at [1249, 262] on html "08047224946 Select Location × Azone Family Salon, Kharagpur WhatsApp Status ✕ S…" at bounding box center [625, 14] width 1250 height 604
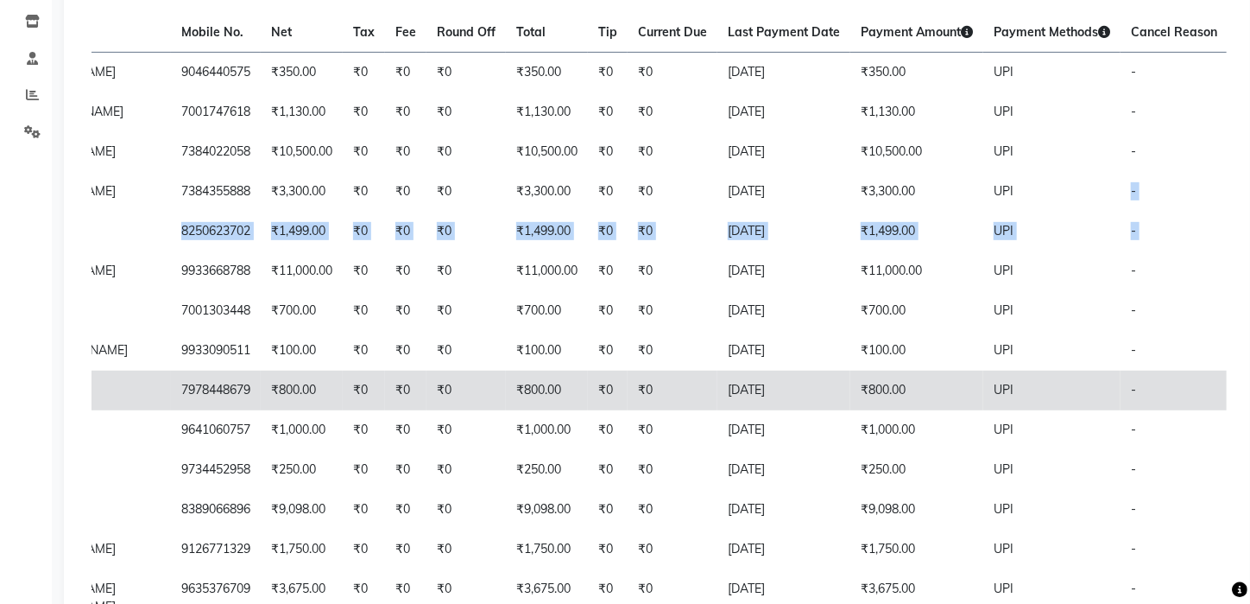
scroll to position [0, 273]
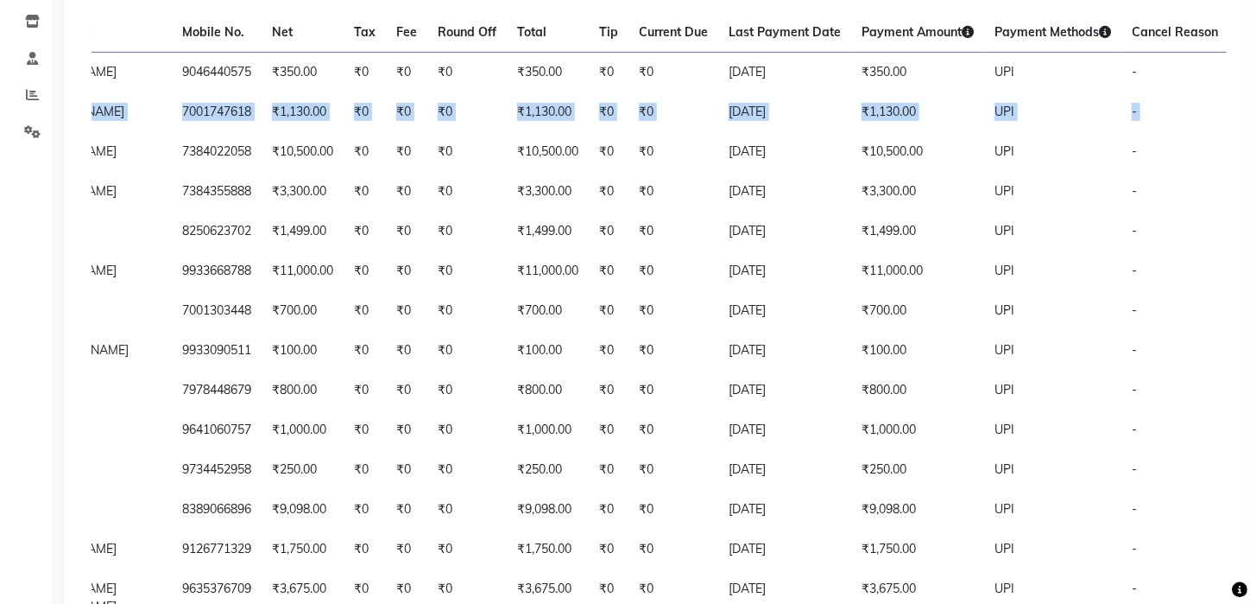
drag, startPoint x: 1246, startPoint y: 133, endPoint x: 1262, endPoint y: 125, distance: 18.2
click at [1249, 75] on html "08047224946 Select Location × Azone Family Salon, Kharagpur WhatsApp Status ✕ S…" at bounding box center [625, 14] width 1250 height 604
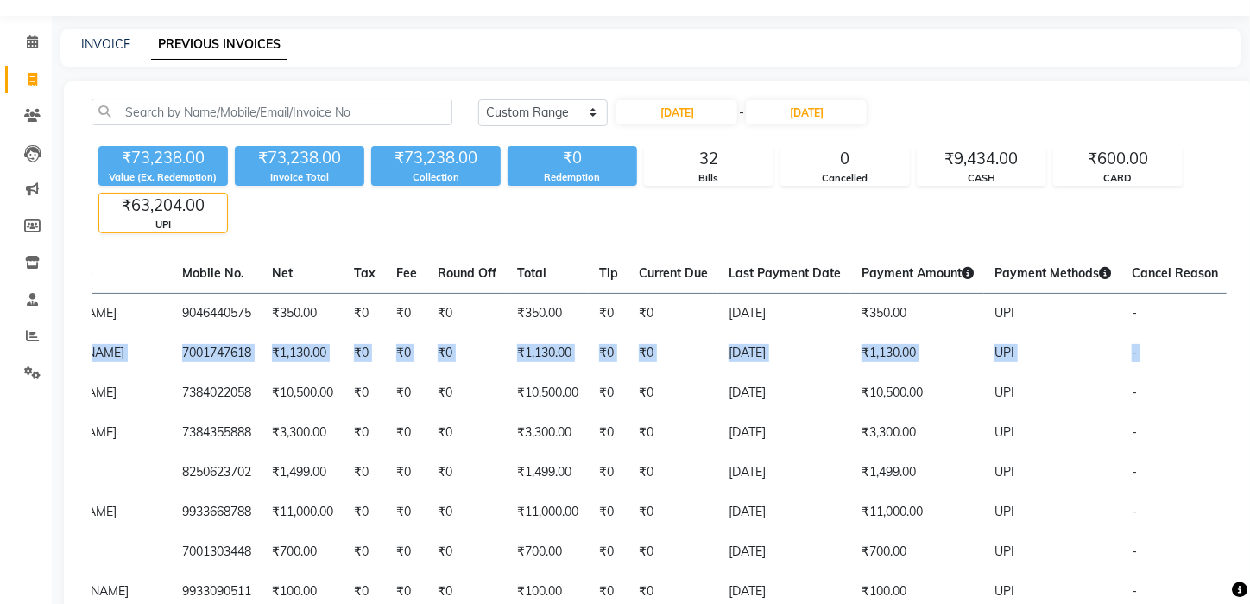
scroll to position [41, 0]
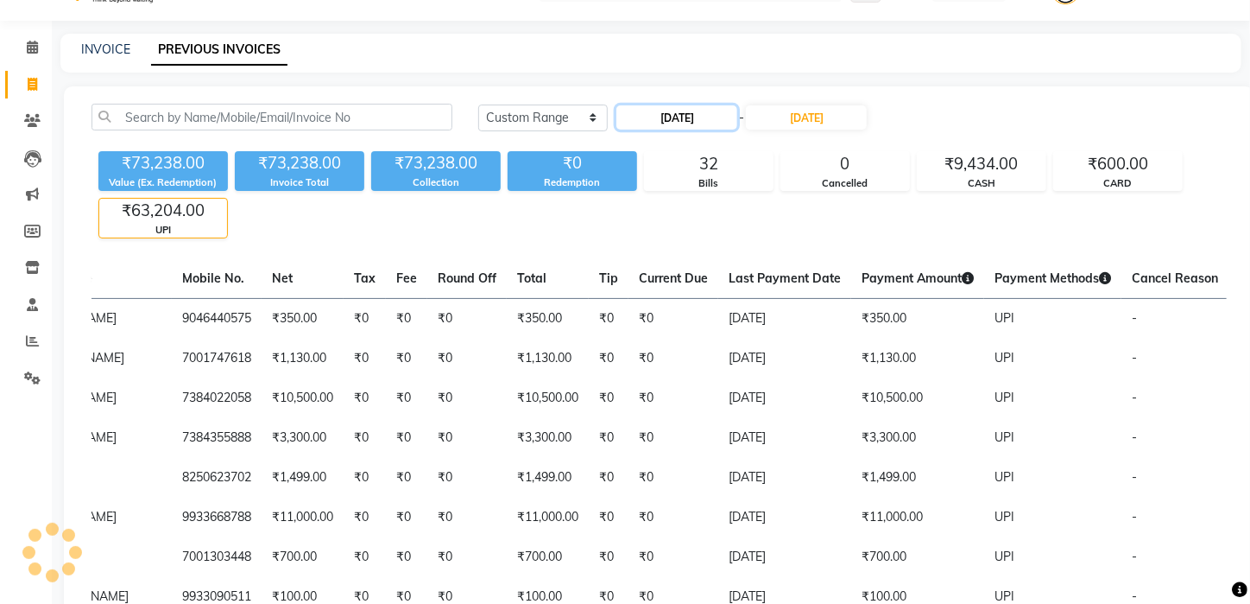
click at [682, 112] on input "25-09-2025" at bounding box center [677, 117] width 121 height 24
select select "9"
select select "2025"
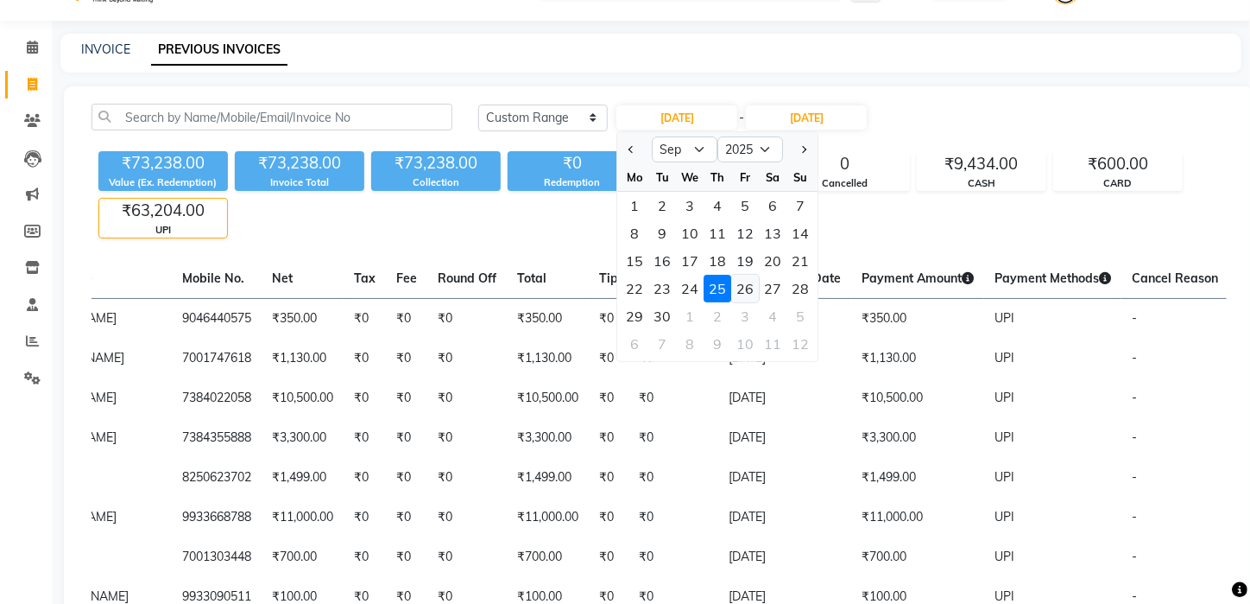
click at [746, 287] on div "26" at bounding box center [746, 289] width 28 height 28
type input "26-09-2025"
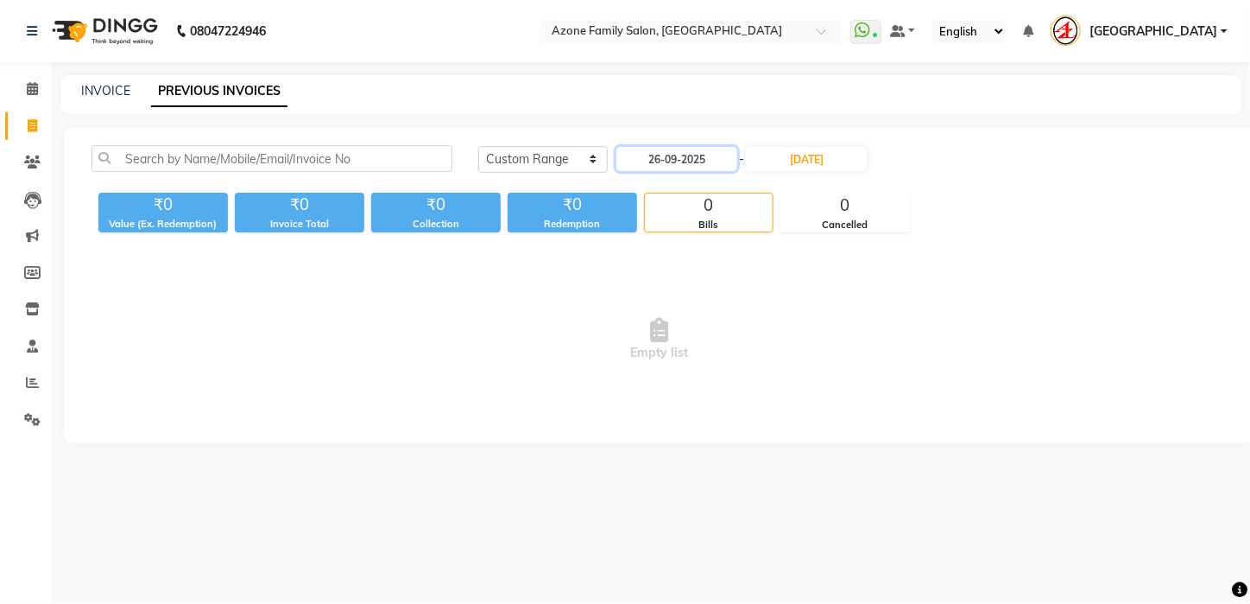
scroll to position [0, 0]
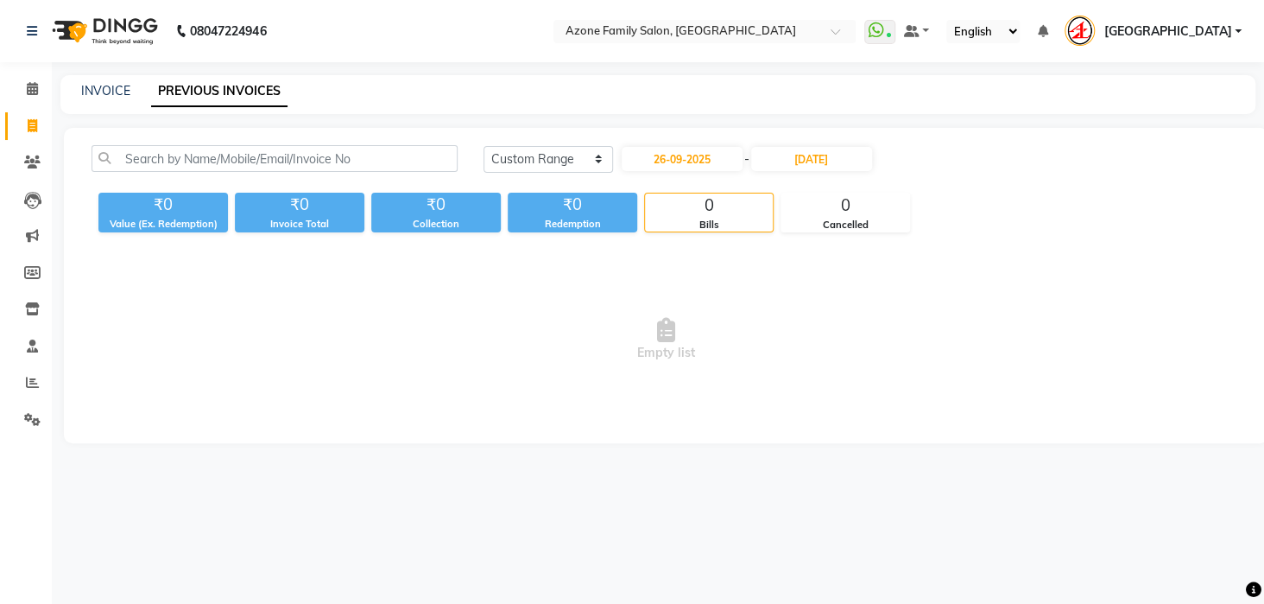
click at [795, 117] on main "INVOICE PREVIOUS INVOICES Today Yesterday Custom Range 26-09-2025 - 25-09-2025 …" at bounding box center [658, 272] width 1212 height 394
click at [812, 156] on input "25-09-2025" at bounding box center [811, 159] width 121 height 24
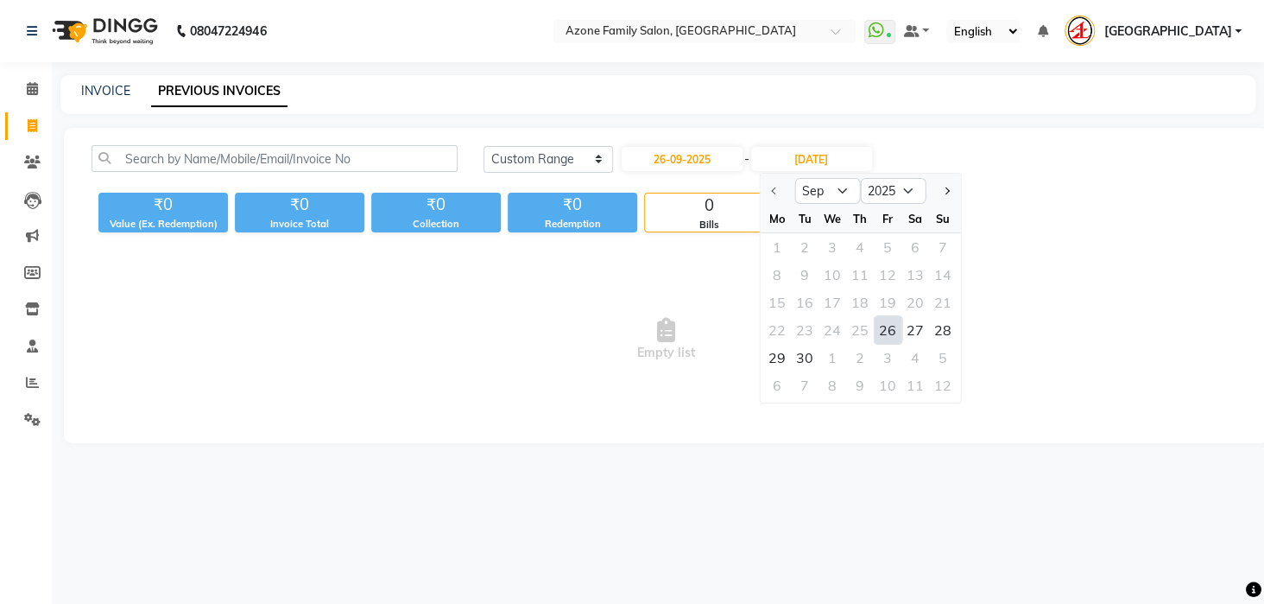
click at [885, 324] on div "26" at bounding box center [888, 330] width 28 height 28
type input "26-09-2025"
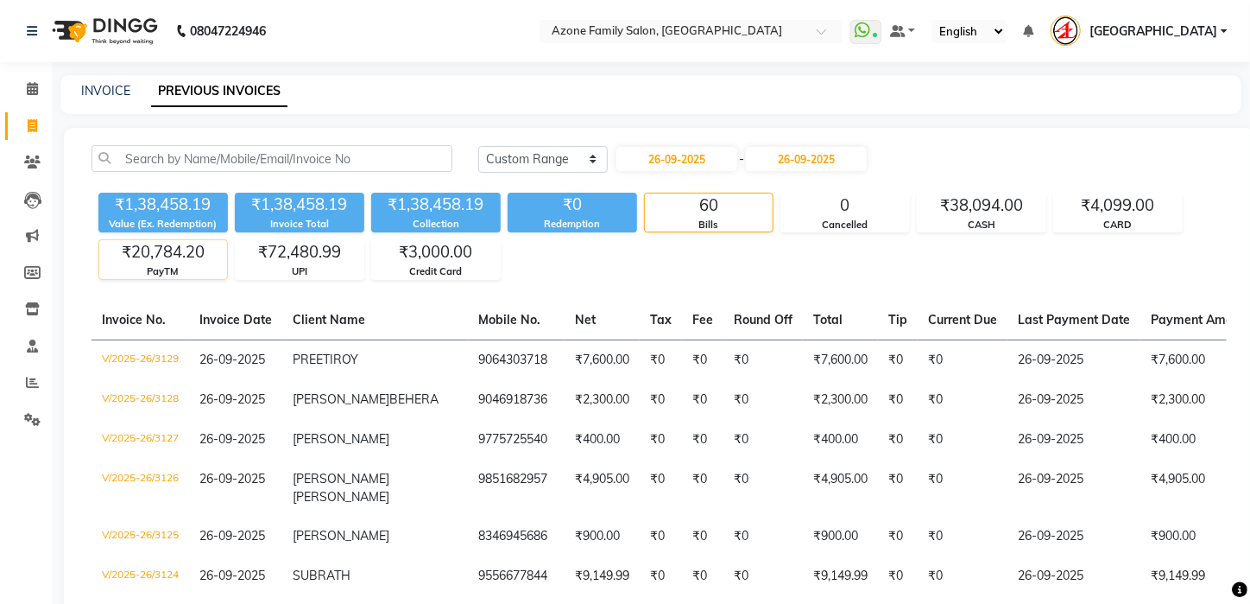
click at [145, 253] on div "₹20,784.20" at bounding box center [163, 252] width 128 height 24
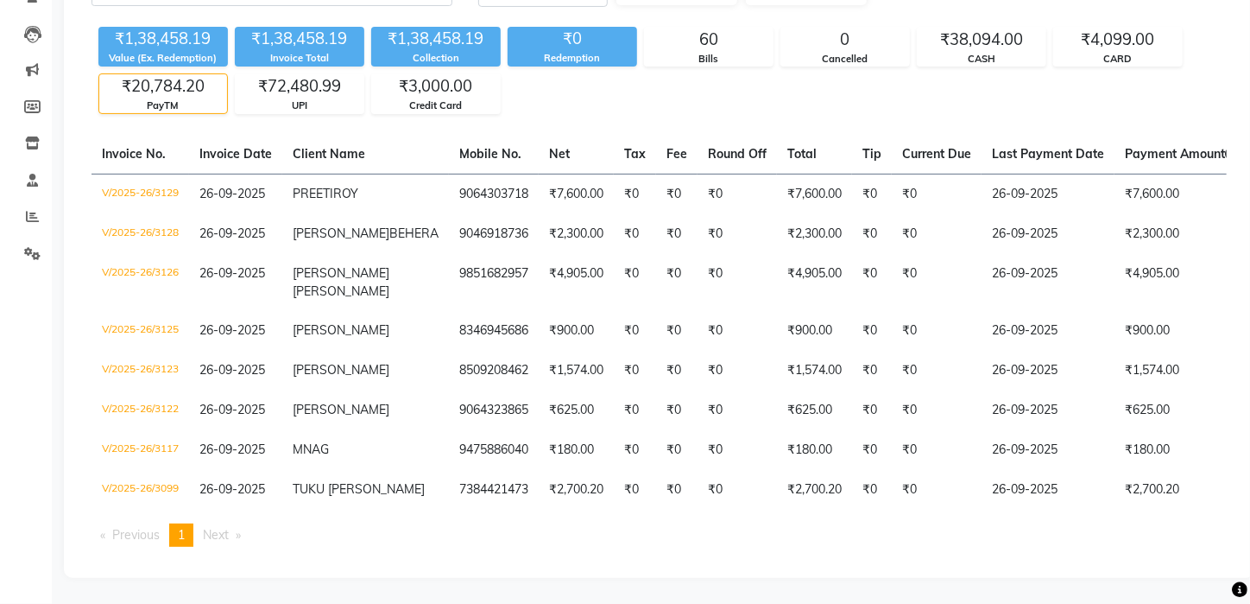
scroll to position [205, 0]
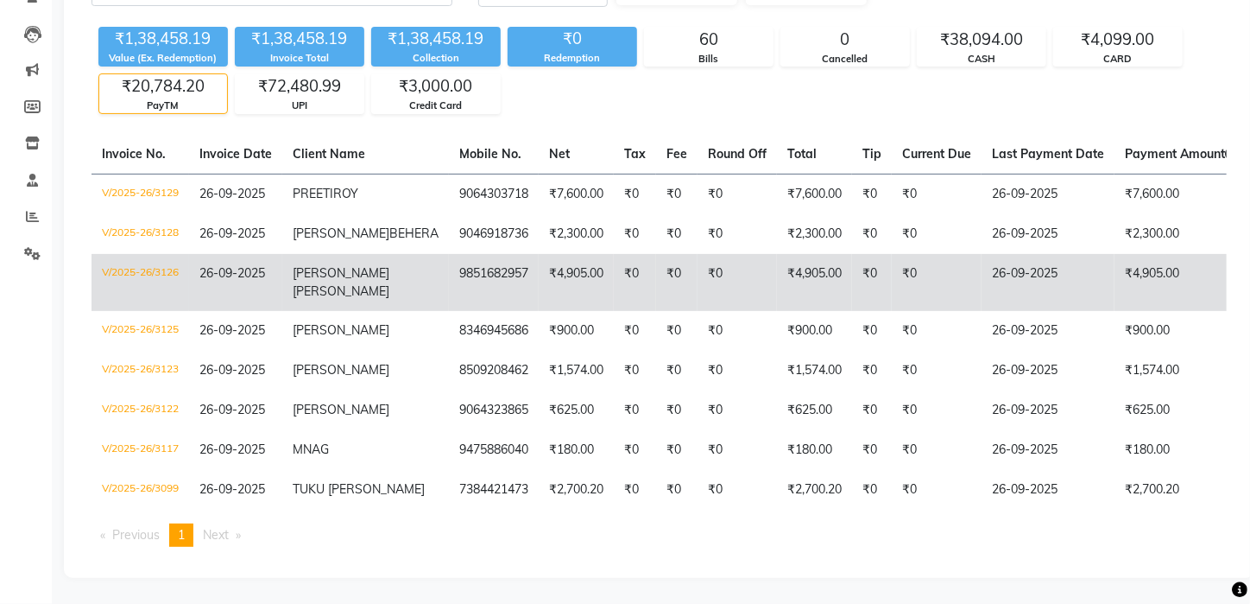
click at [141, 254] on td "V/2025-26/3126" at bounding box center [141, 282] width 98 height 57
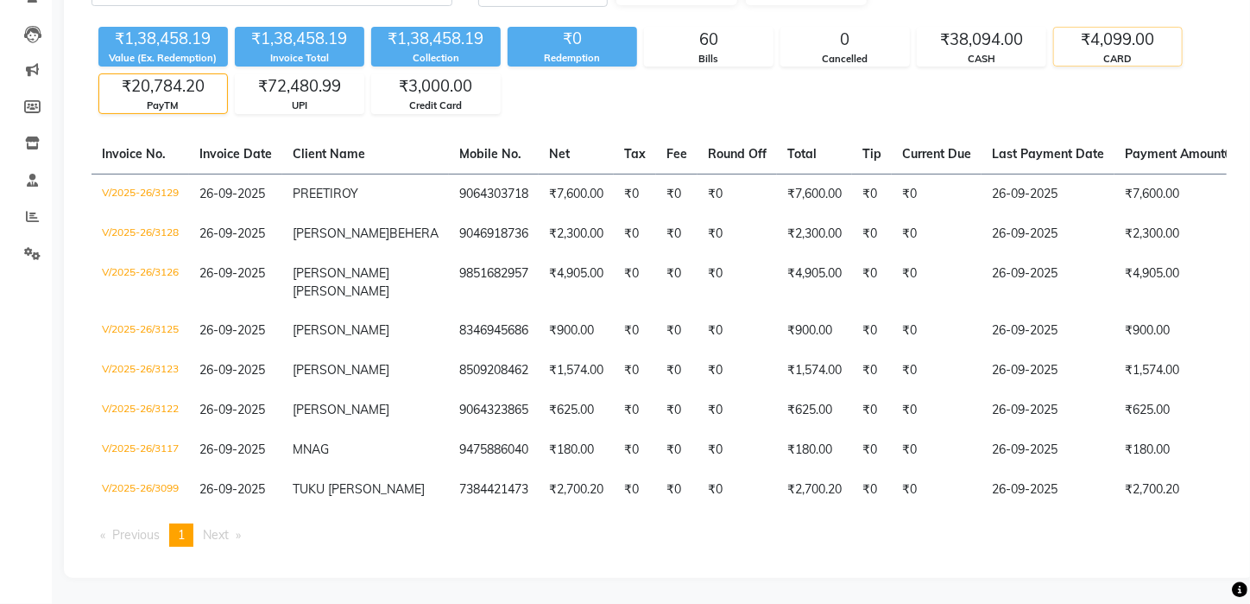
click at [1129, 28] on div "₹4,099.00" at bounding box center [1118, 40] width 128 height 24
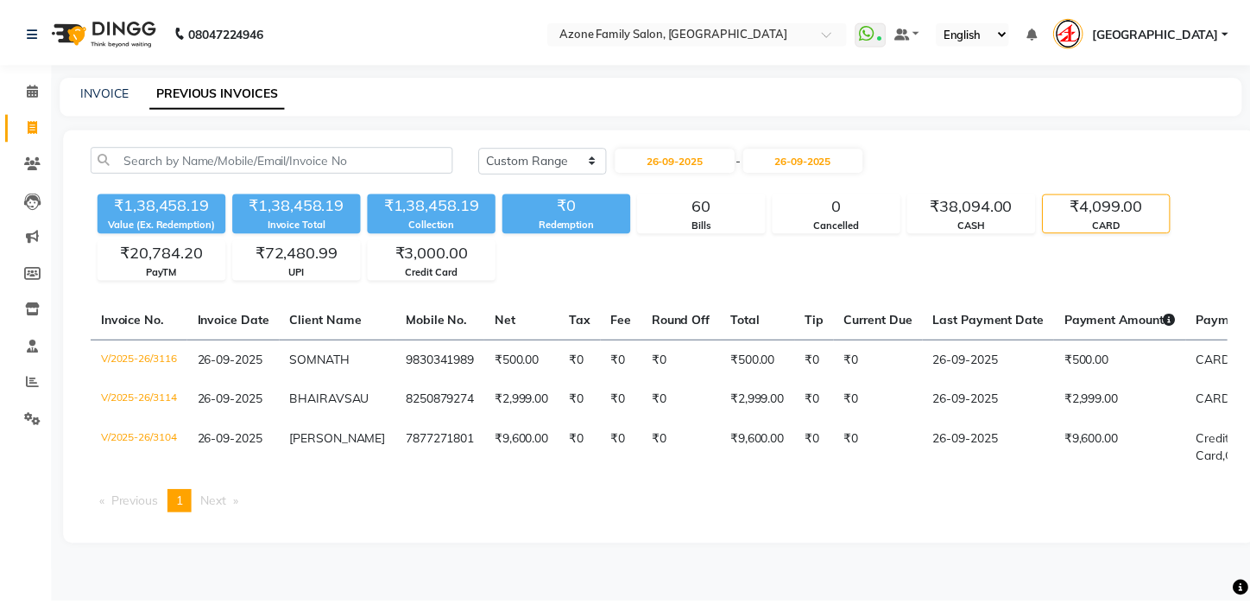
scroll to position [0, 168]
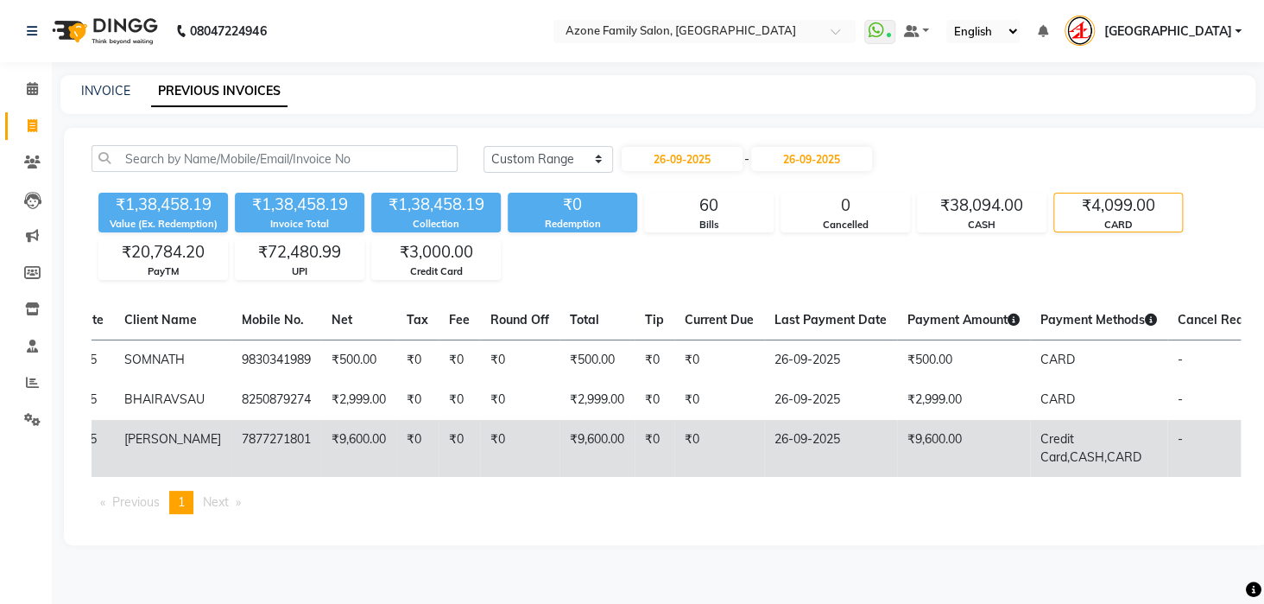
click at [674, 446] on td "₹0" at bounding box center [719, 448] width 90 height 57
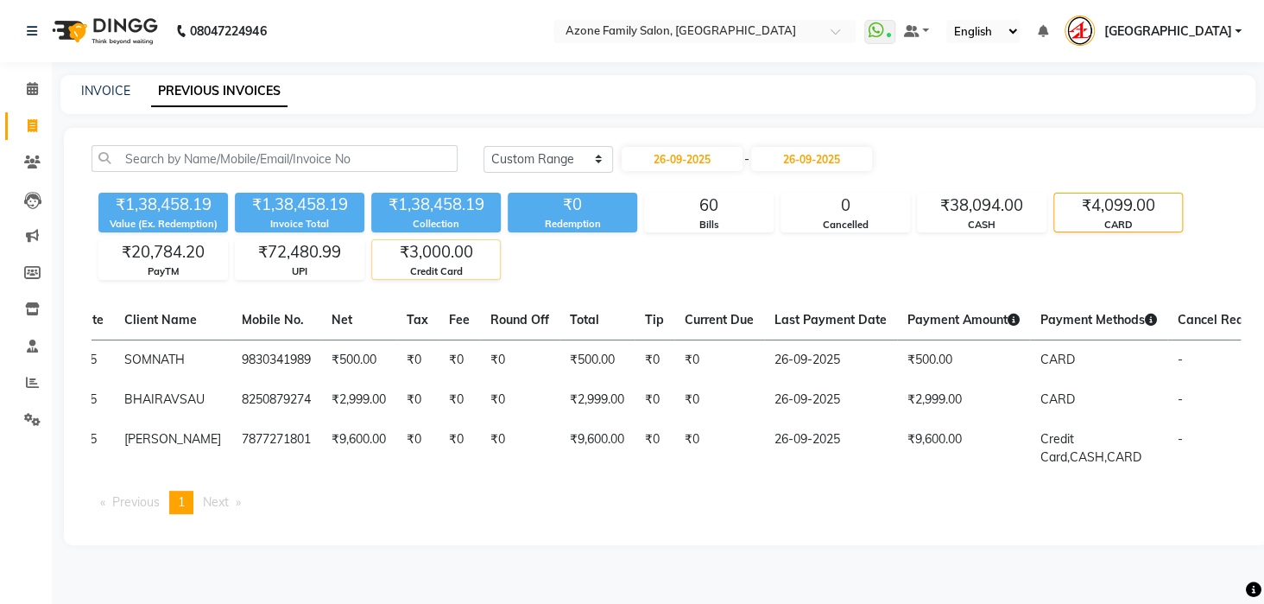
click at [433, 269] on div "₹3,000.00 Credit Card" at bounding box center [436, 259] width 130 height 40
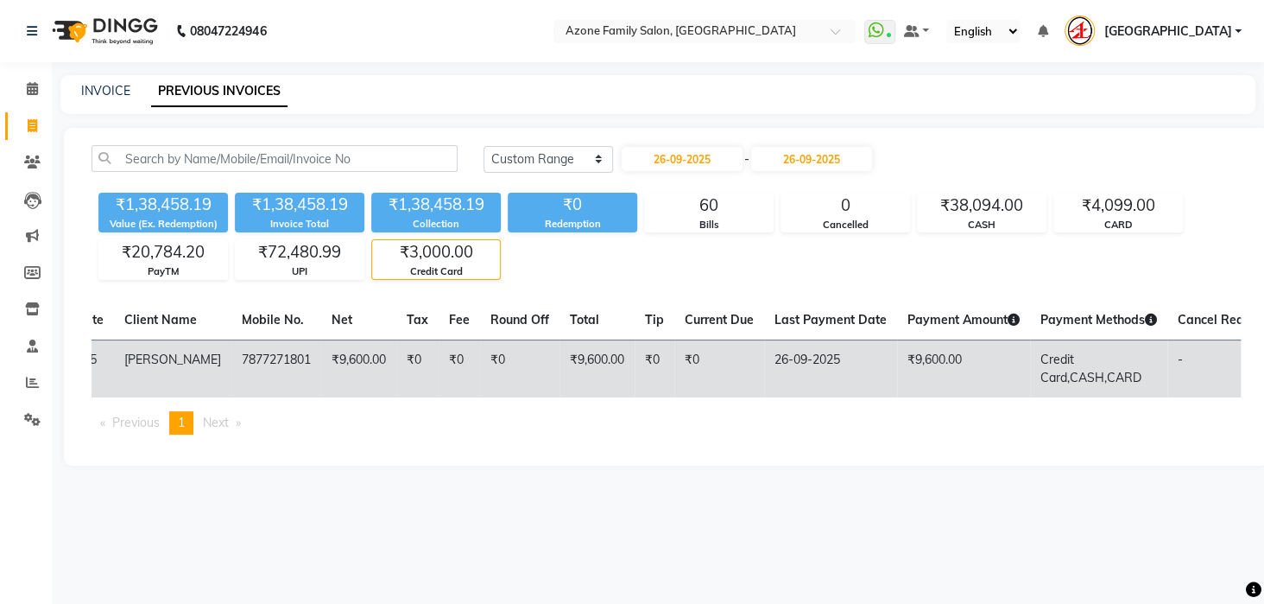
click at [675, 359] on td "₹0" at bounding box center [719, 368] width 90 height 58
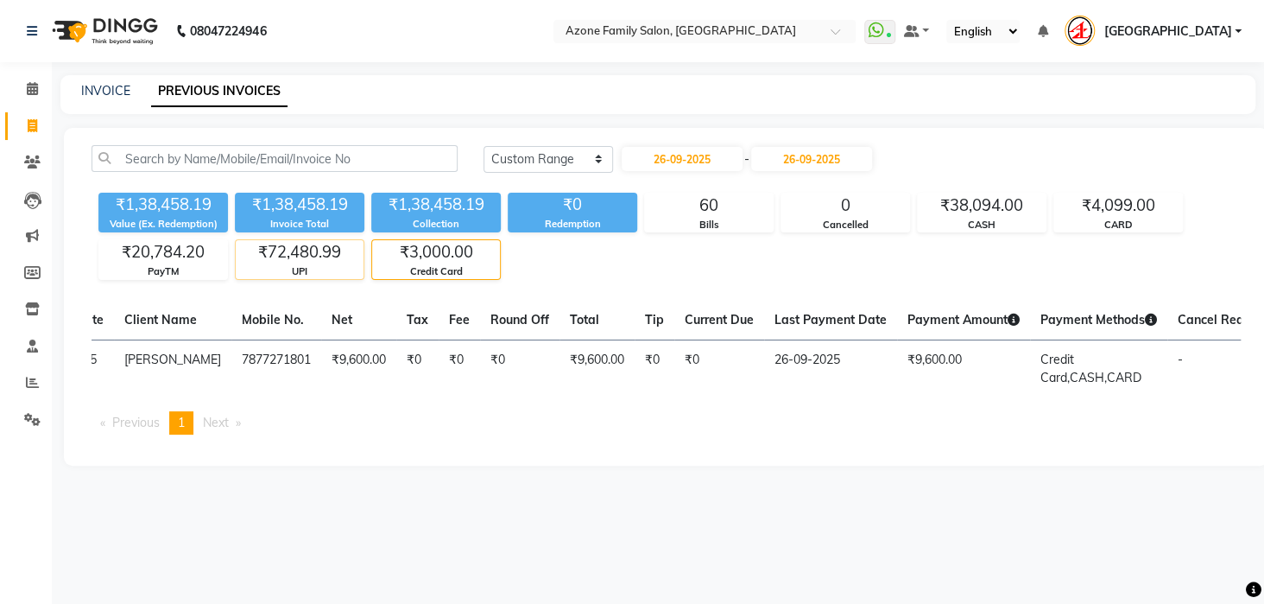
click at [343, 260] on div "₹72,480.99" at bounding box center [300, 252] width 128 height 24
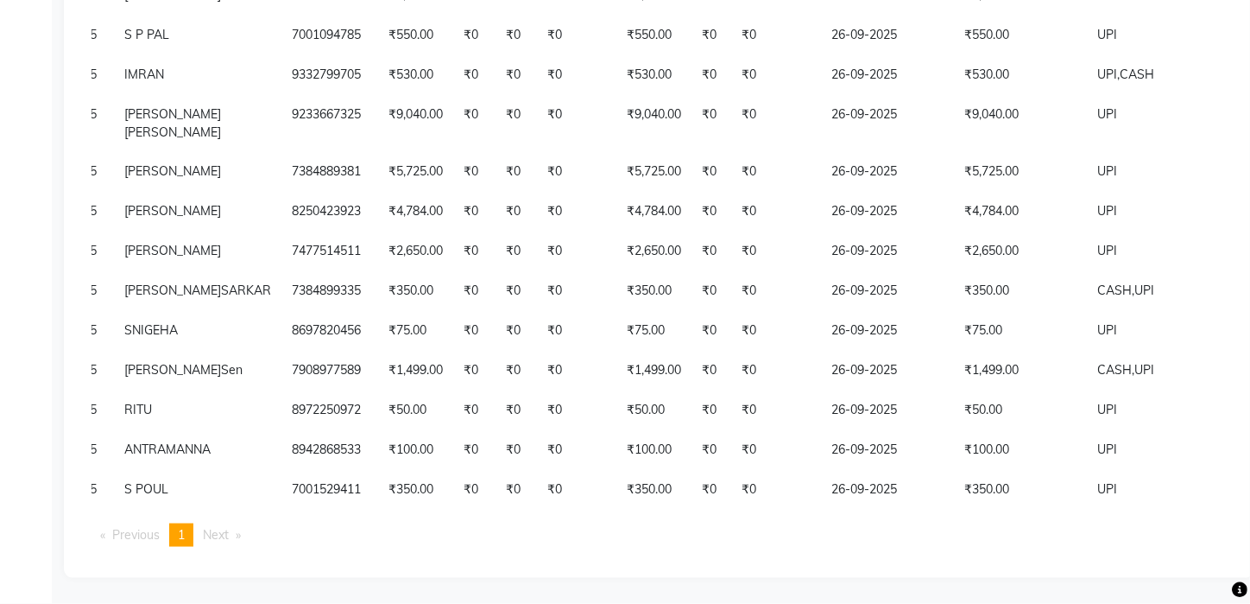
scroll to position [1073, 0]
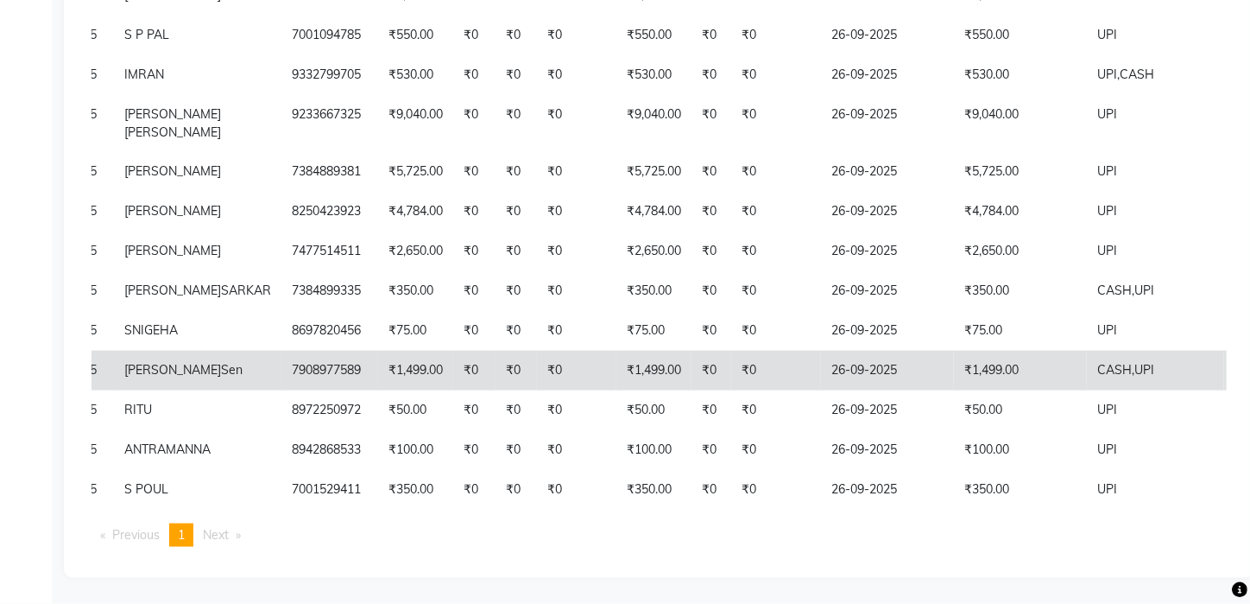
click at [821, 351] on td "26-09-2025" at bounding box center [887, 371] width 133 height 40
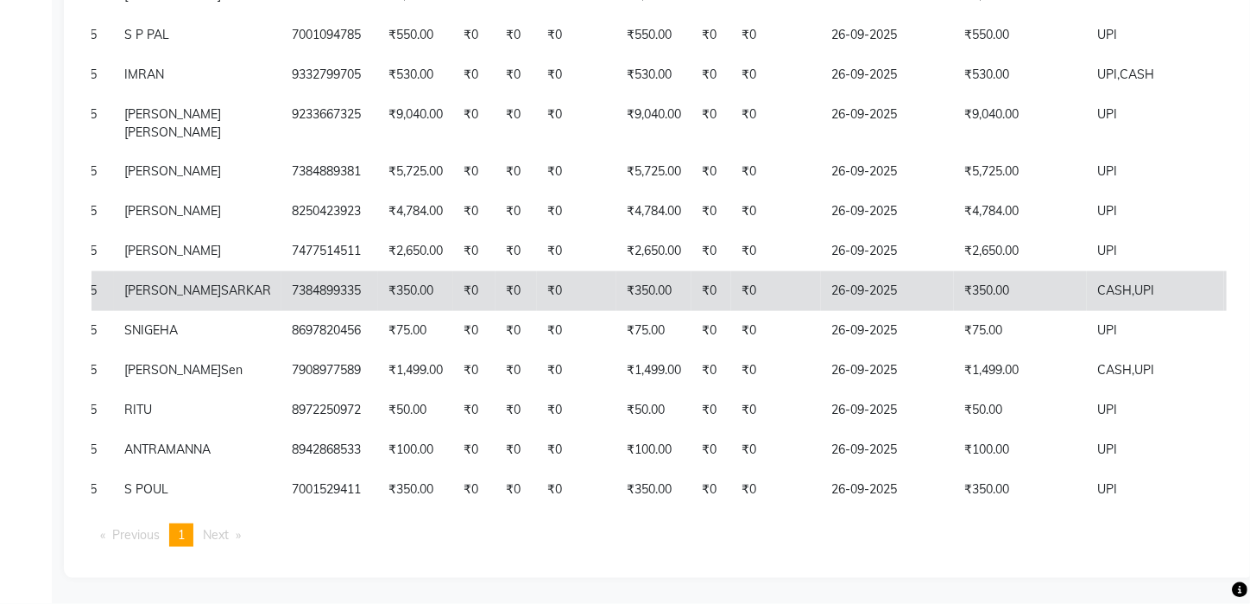
click at [867, 271] on td "26-09-2025" at bounding box center [887, 291] width 133 height 40
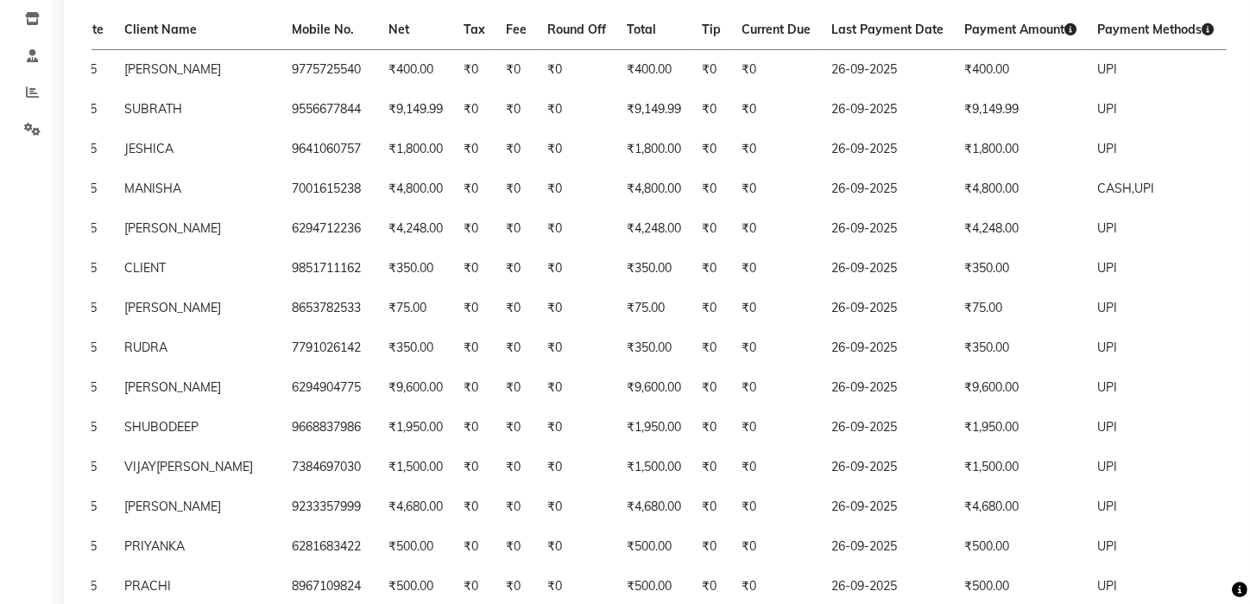
scroll to position [287, 0]
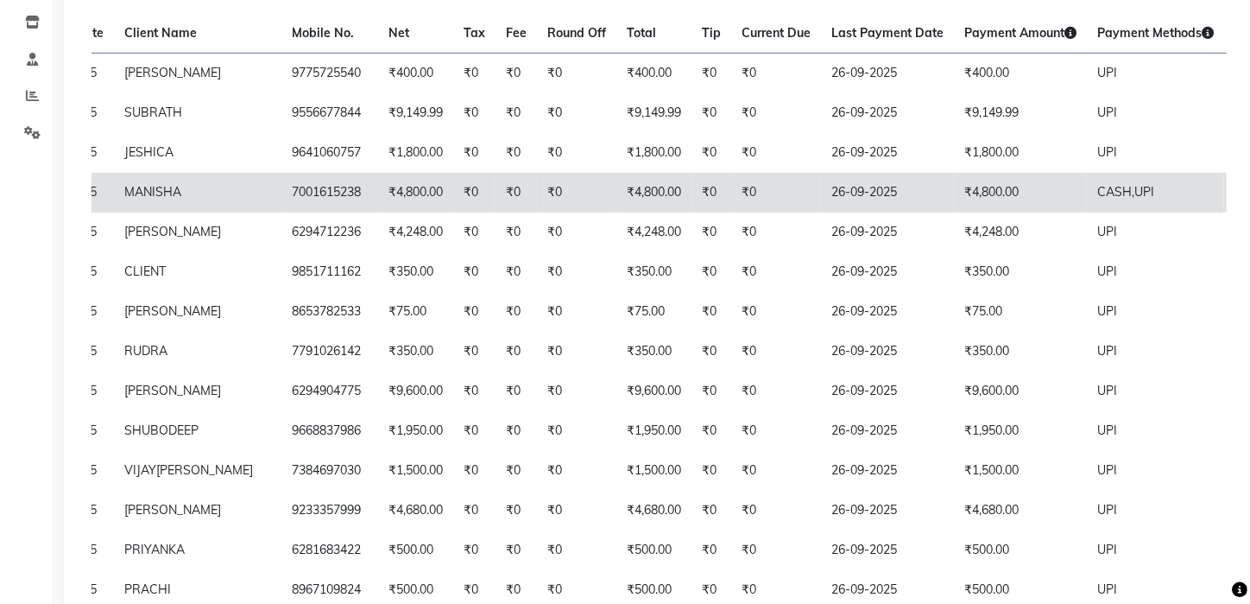
click at [731, 190] on td "₹0" at bounding box center [776, 193] width 90 height 40
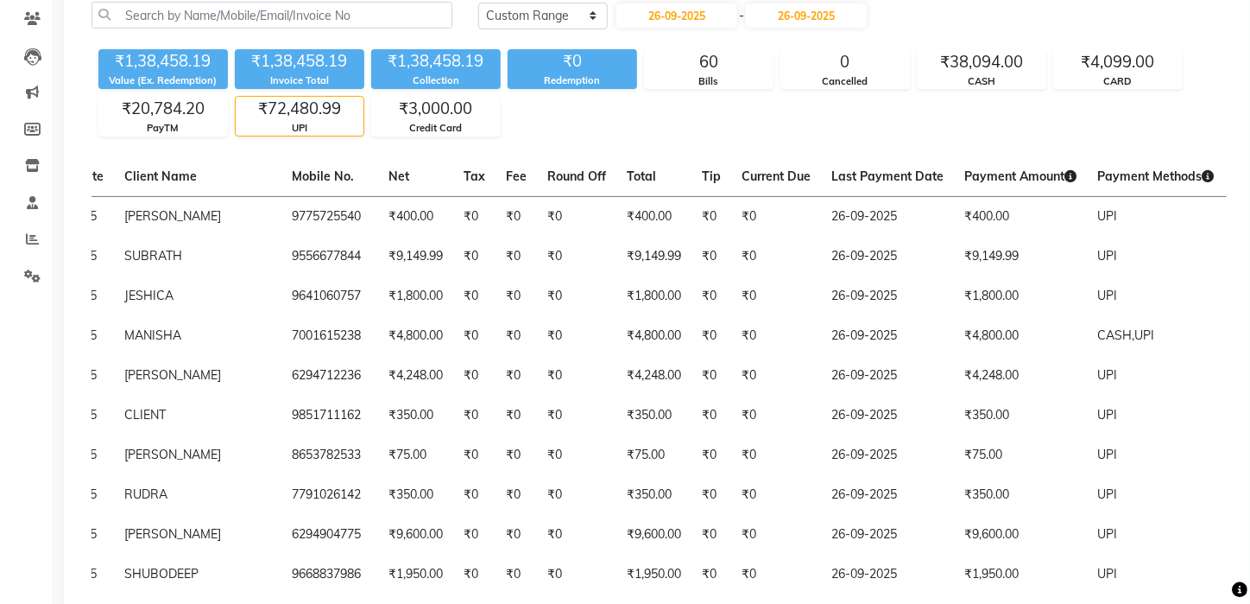
scroll to position [0, 0]
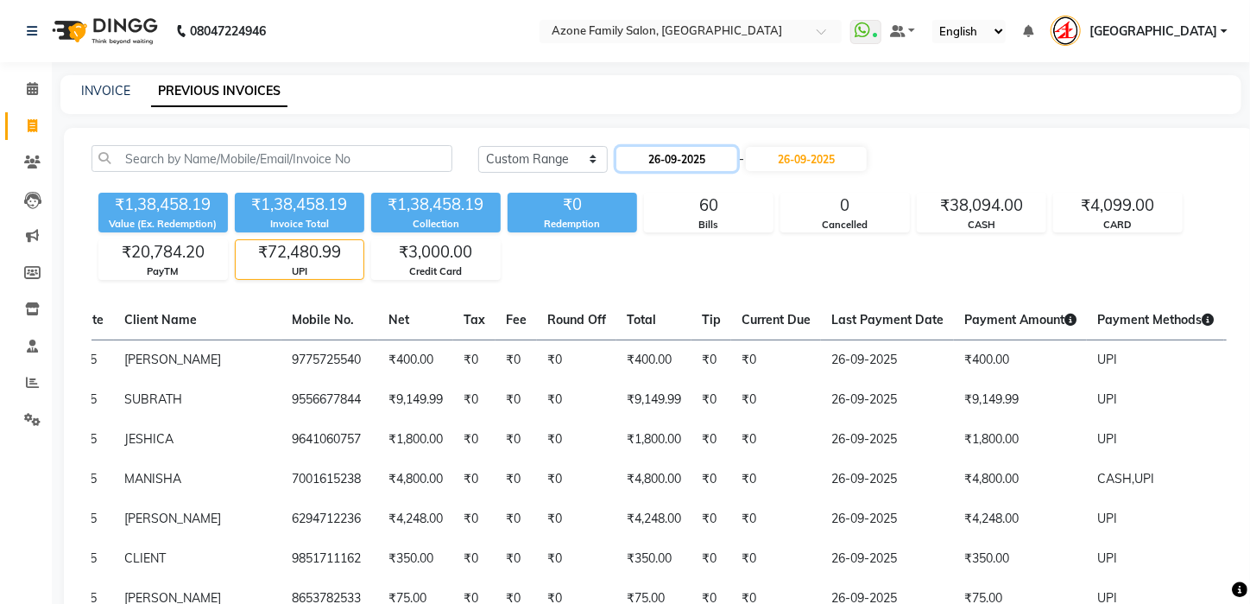
click at [685, 156] on input "26-09-2025" at bounding box center [677, 159] width 121 height 24
select select "9"
select select "2025"
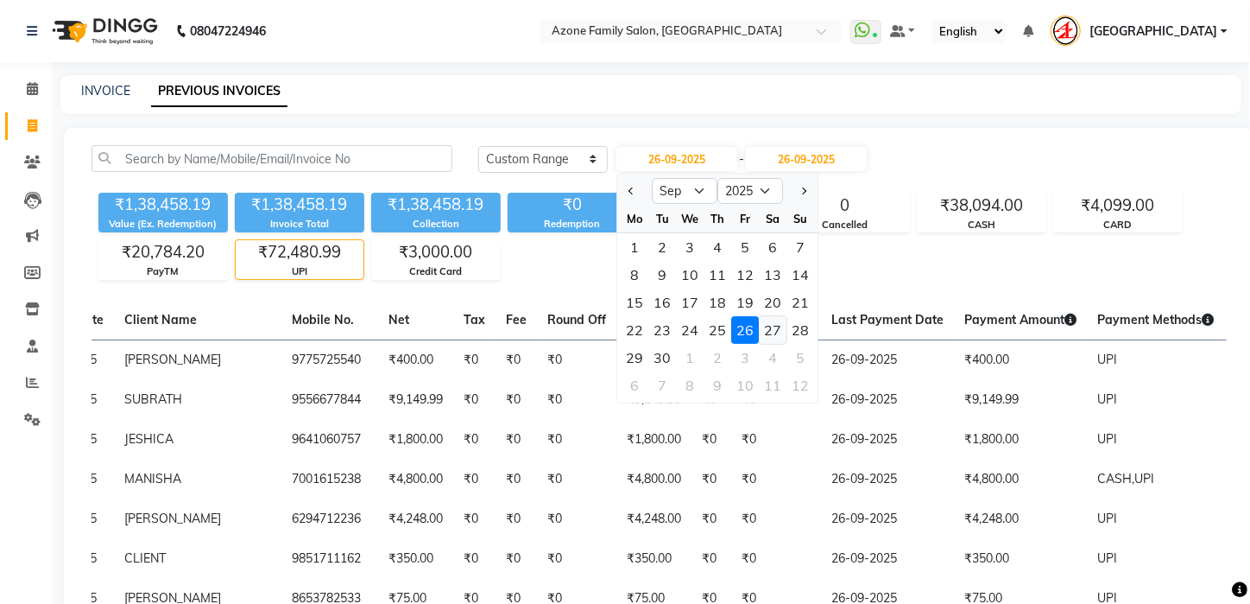
click at [779, 329] on div "27" at bounding box center [774, 330] width 28 height 28
type input "27-09-2025"
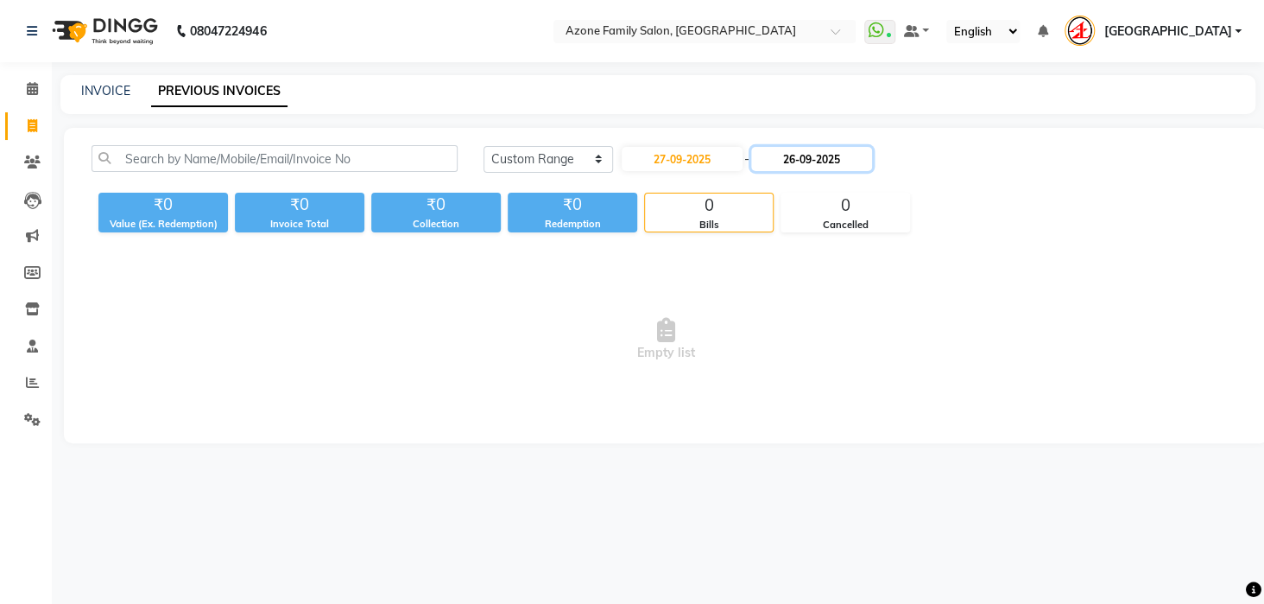
click at [819, 161] on input "26-09-2025" at bounding box center [811, 159] width 121 height 24
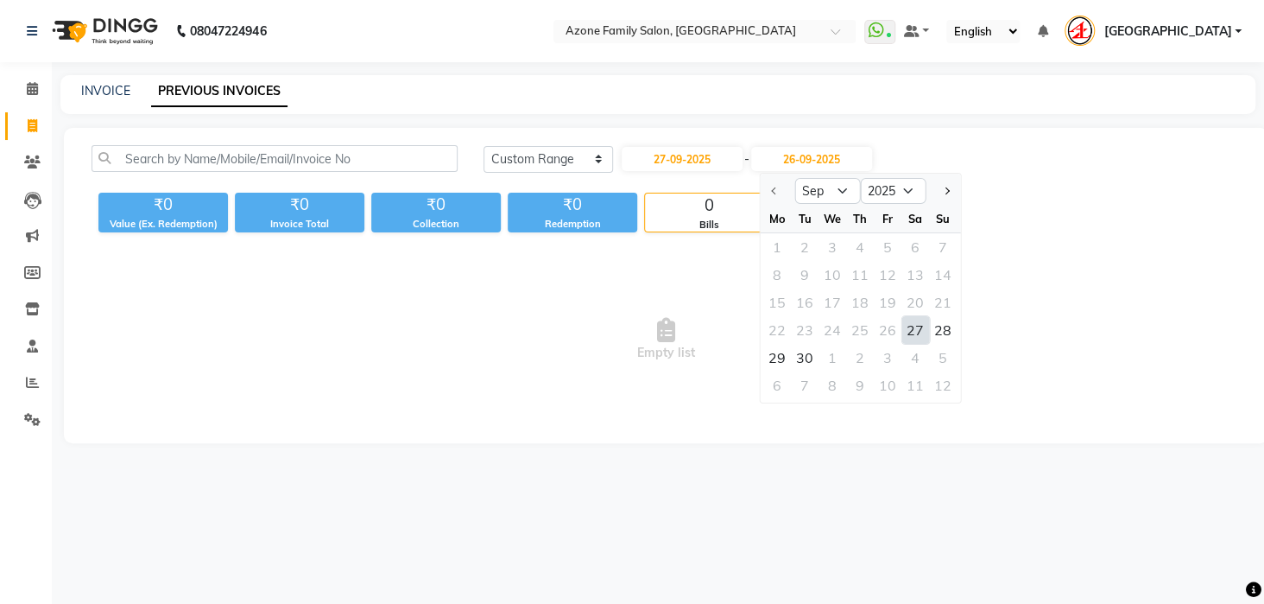
click at [913, 327] on div "27" at bounding box center [915, 330] width 28 height 28
type input "27-09-2025"
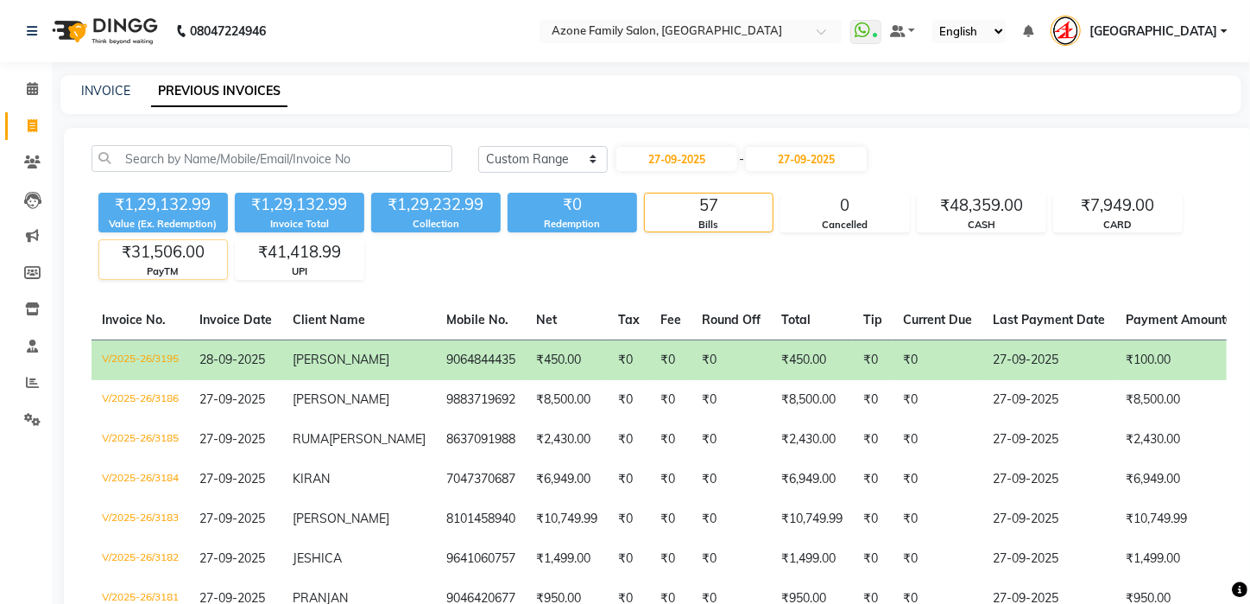
click at [135, 258] on div "₹31,506.00" at bounding box center [163, 252] width 128 height 24
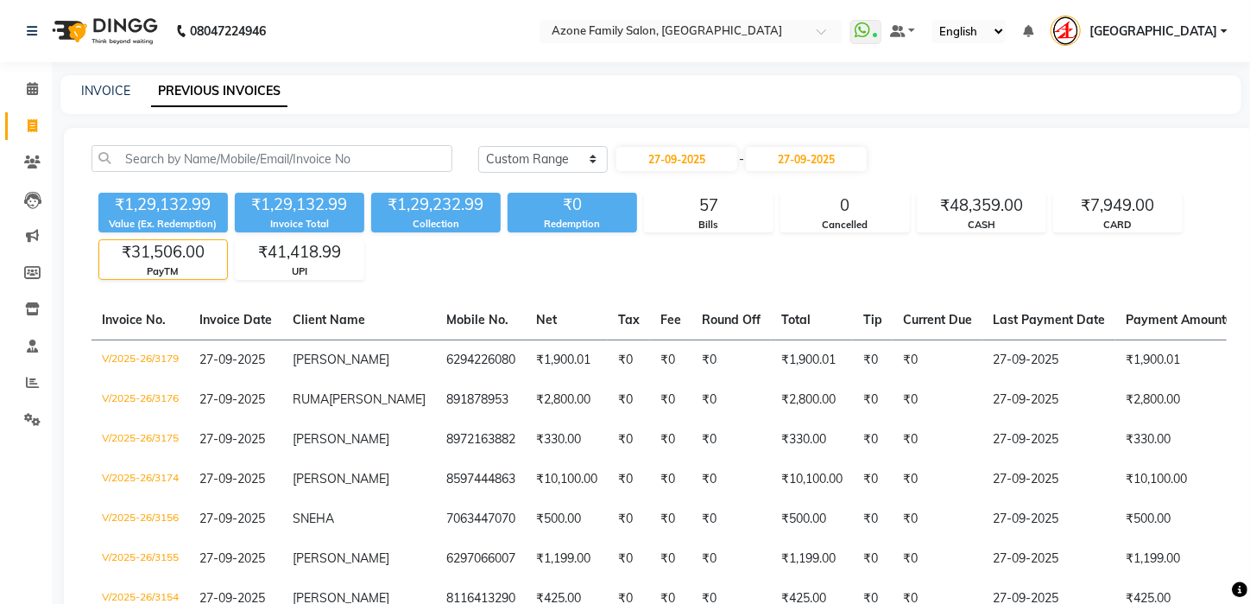
click at [137, 259] on div "₹31,506.00" at bounding box center [163, 252] width 128 height 24
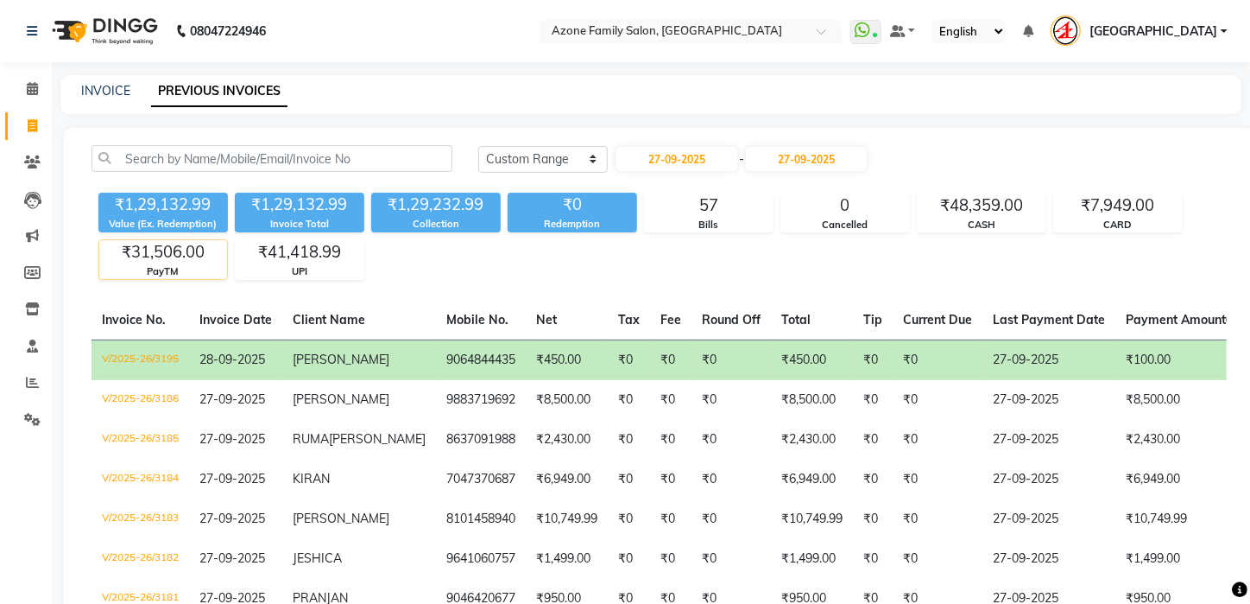
click at [137, 259] on div "₹31,506.00" at bounding box center [163, 252] width 128 height 24
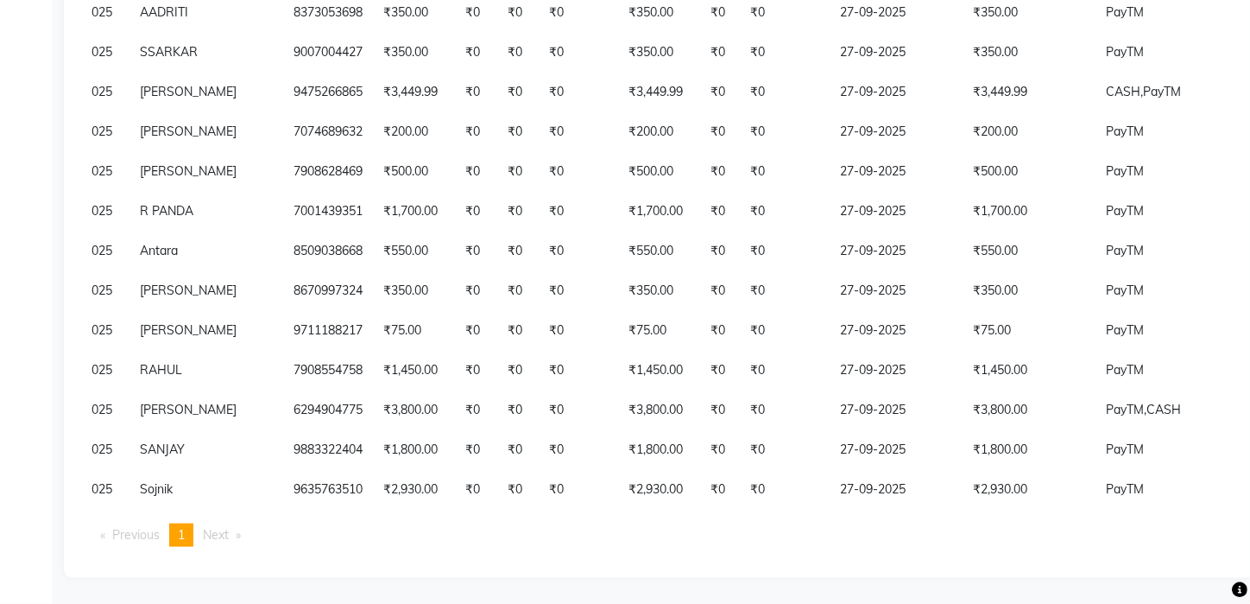
scroll to position [0, 162]
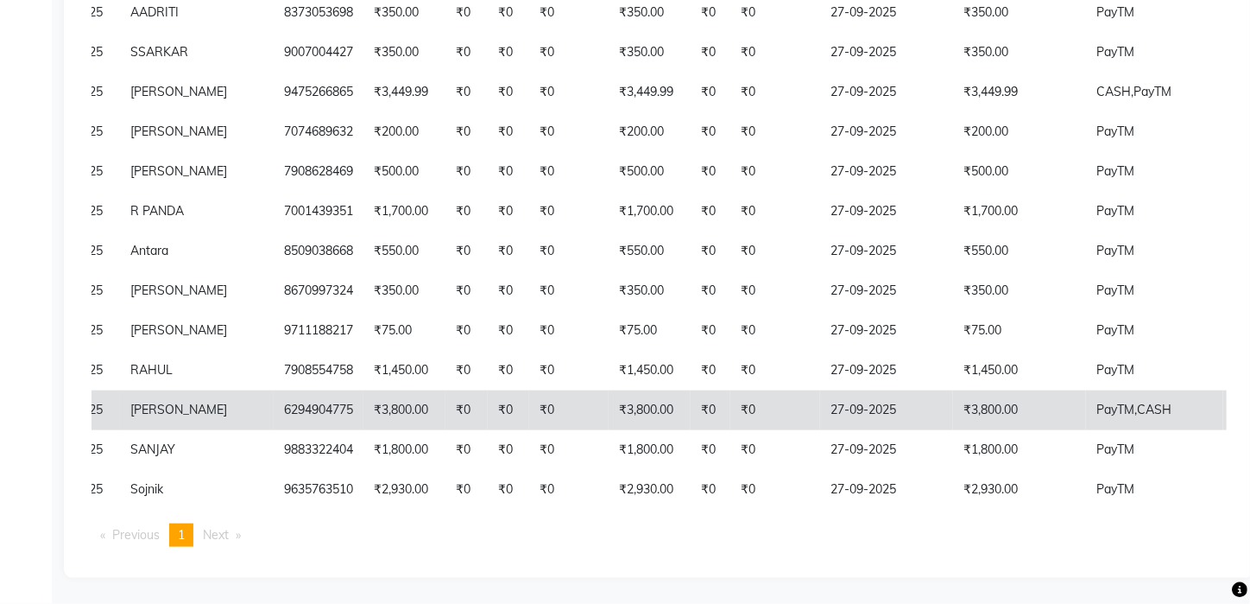
click at [820, 397] on td "27-09-2025" at bounding box center [886, 410] width 133 height 40
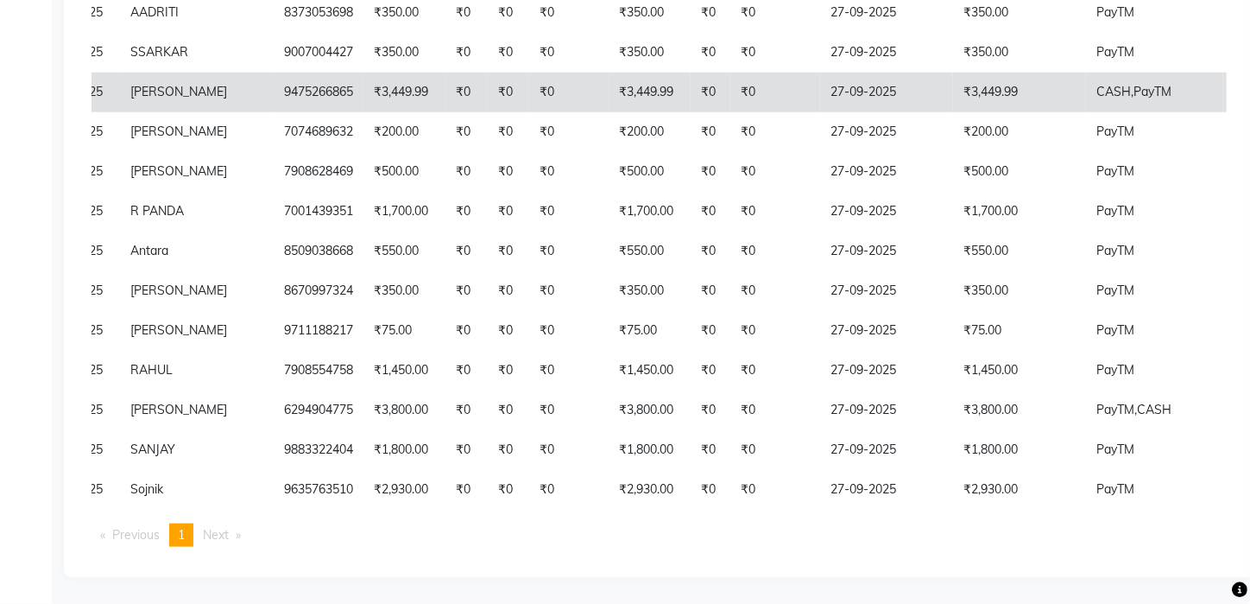
click at [632, 73] on td "₹3,449.99" at bounding box center [650, 93] width 82 height 40
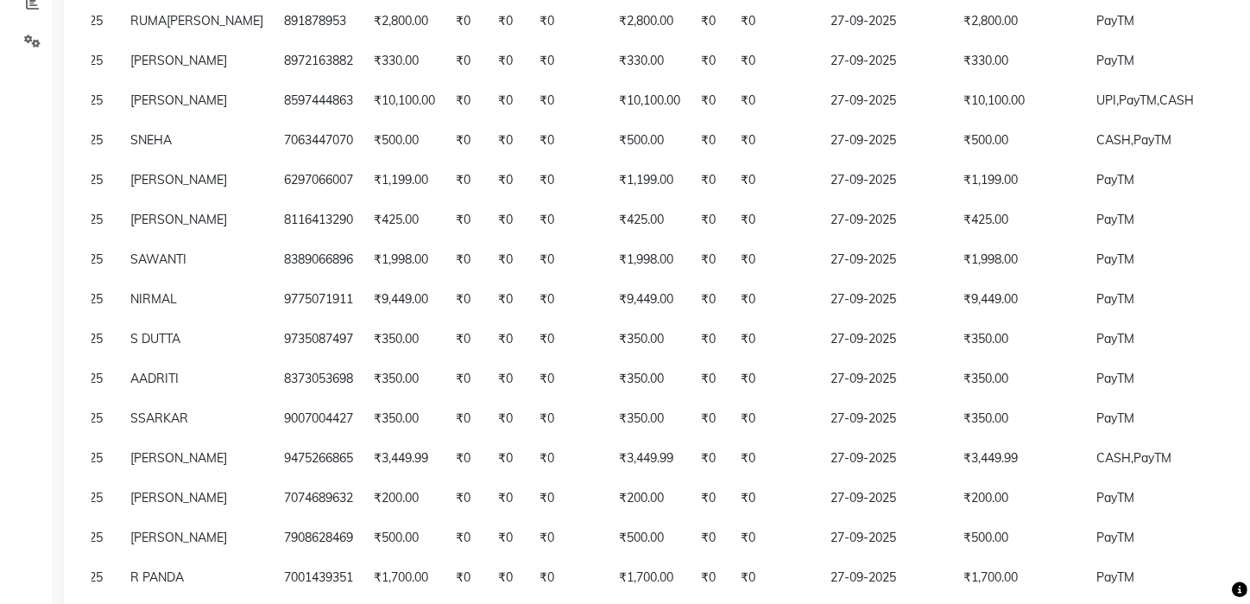
scroll to position [344, 0]
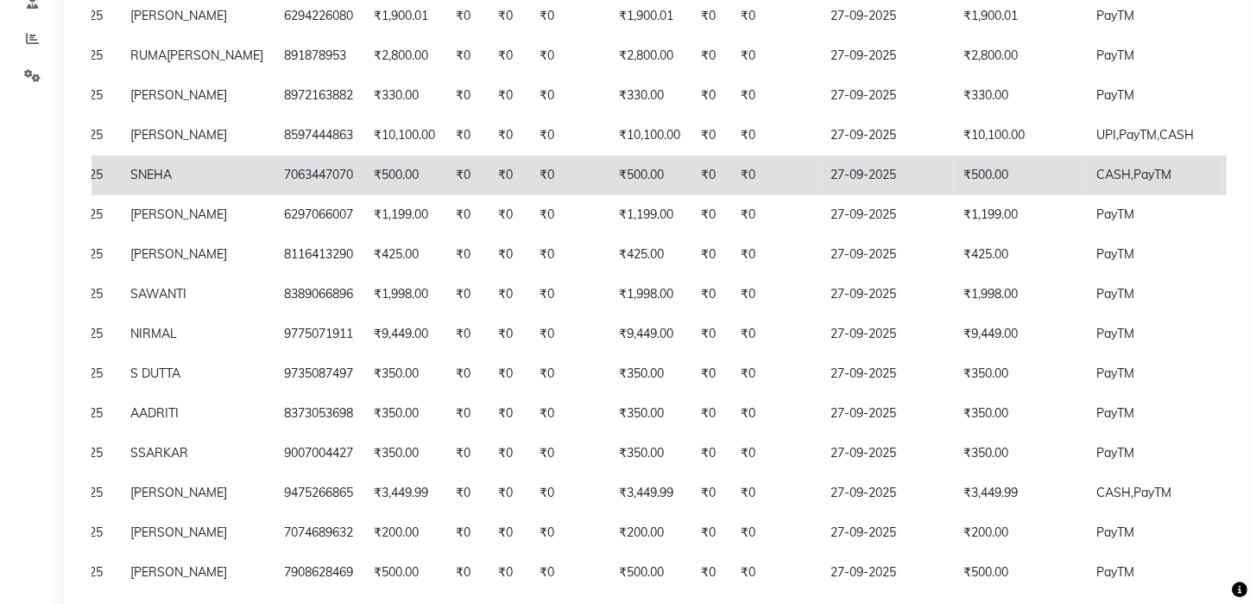
click at [609, 195] on td "₹500.00" at bounding box center [650, 175] width 82 height 40
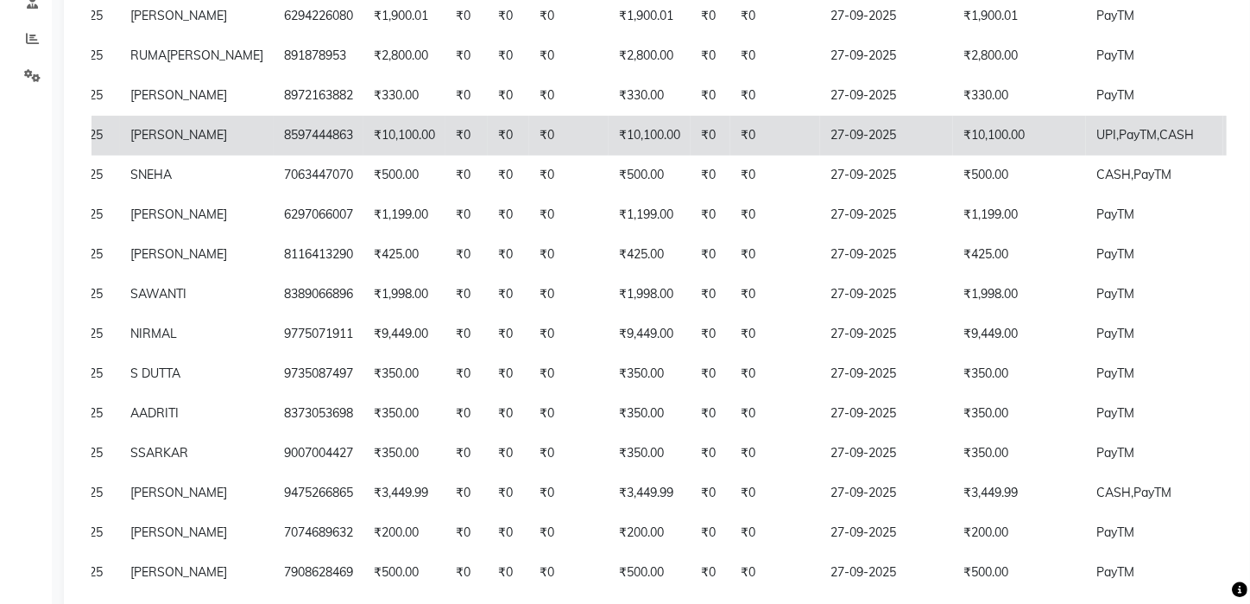
click at [964, 155] on td "₹10,100.00" at bounding box center [1019, 136] width 133 height 40
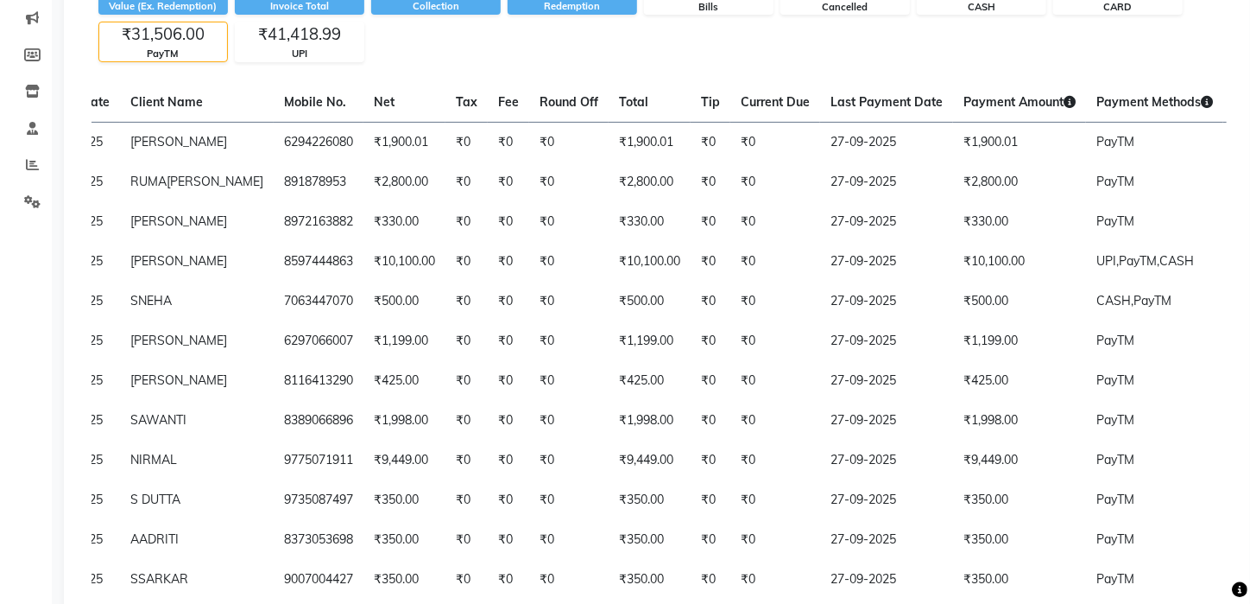
scroll to position [212, 0]
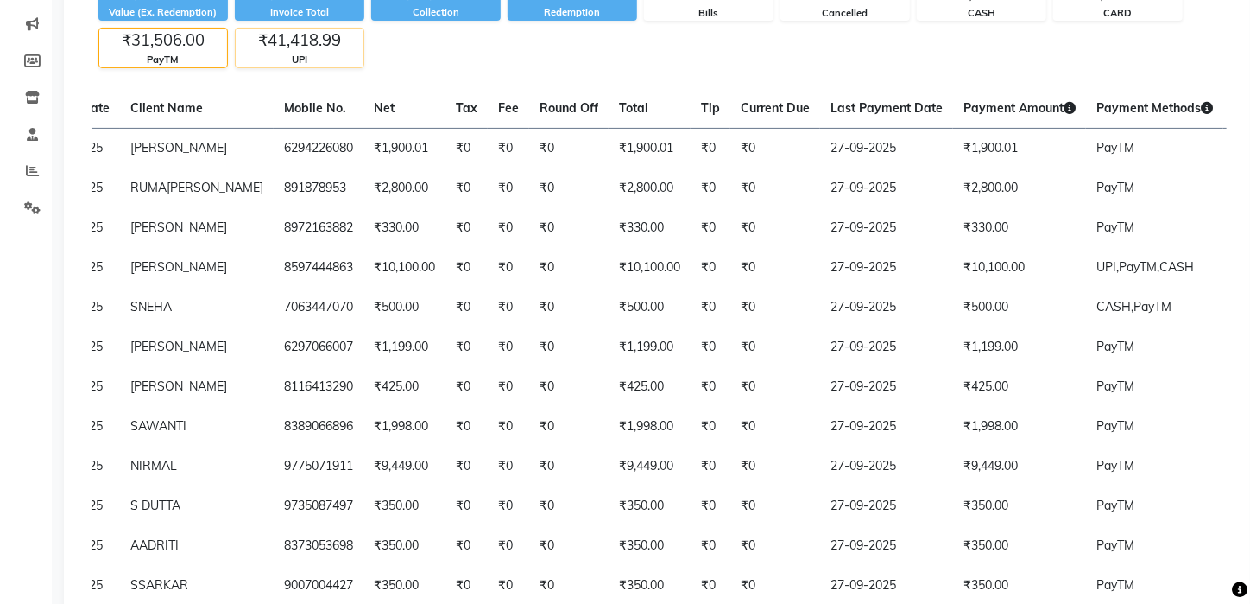
click at [315, 38] on div "₹41,418.99" at bounding box center [300, 40] width 128 height 24
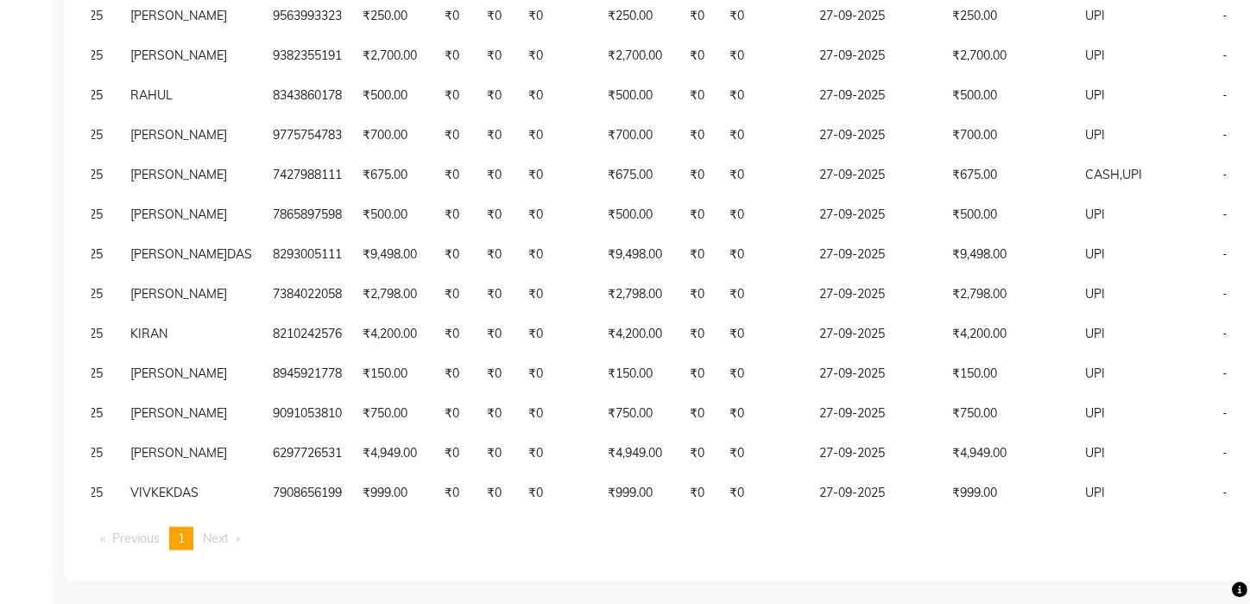
scroll to position [686, 0]
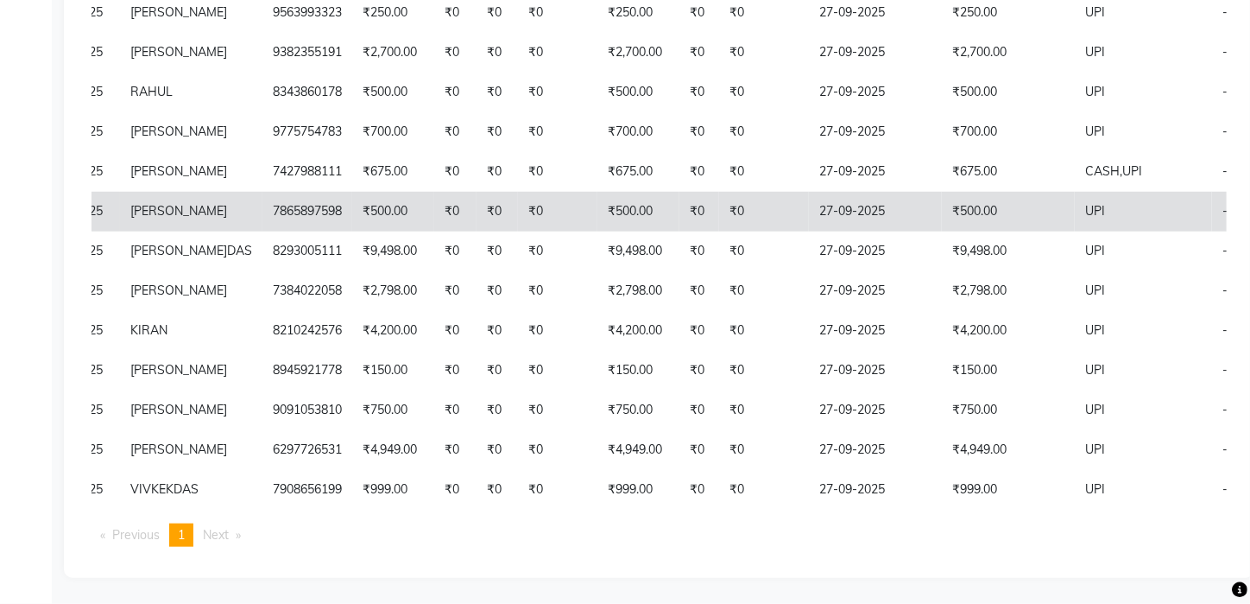
click at [961, 192] on td "₹500.00" at bounding box center [1008, 212] width 133 height 40
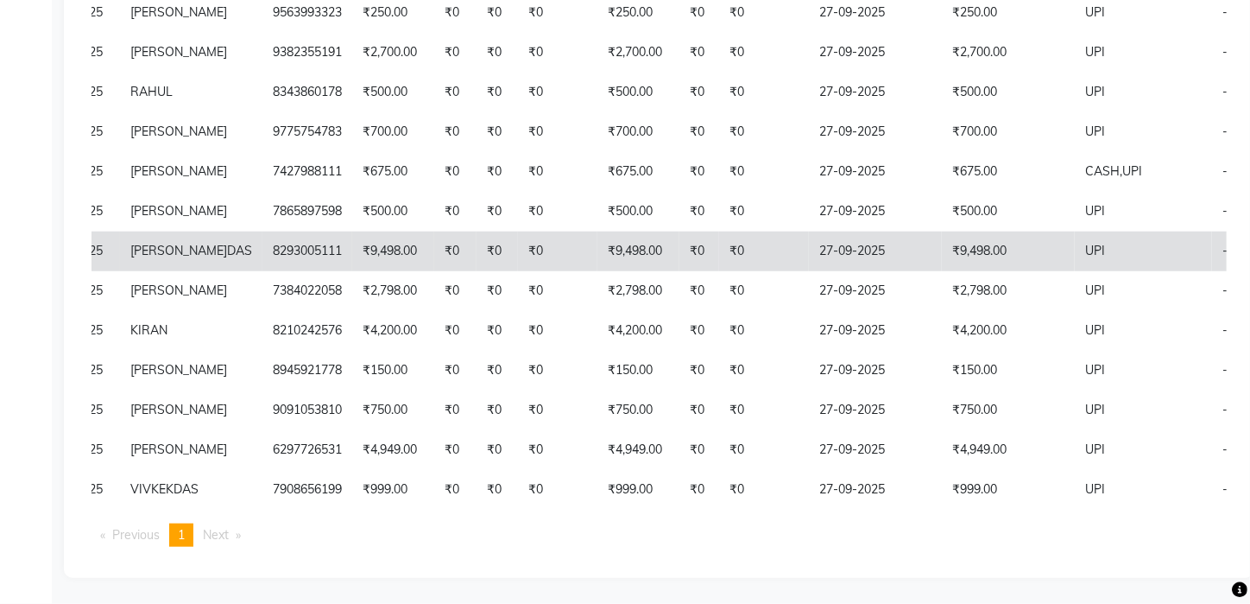
click at [598, 231] on td "₹9,498.00" at bounding box center [639, 251] width 82 height 40
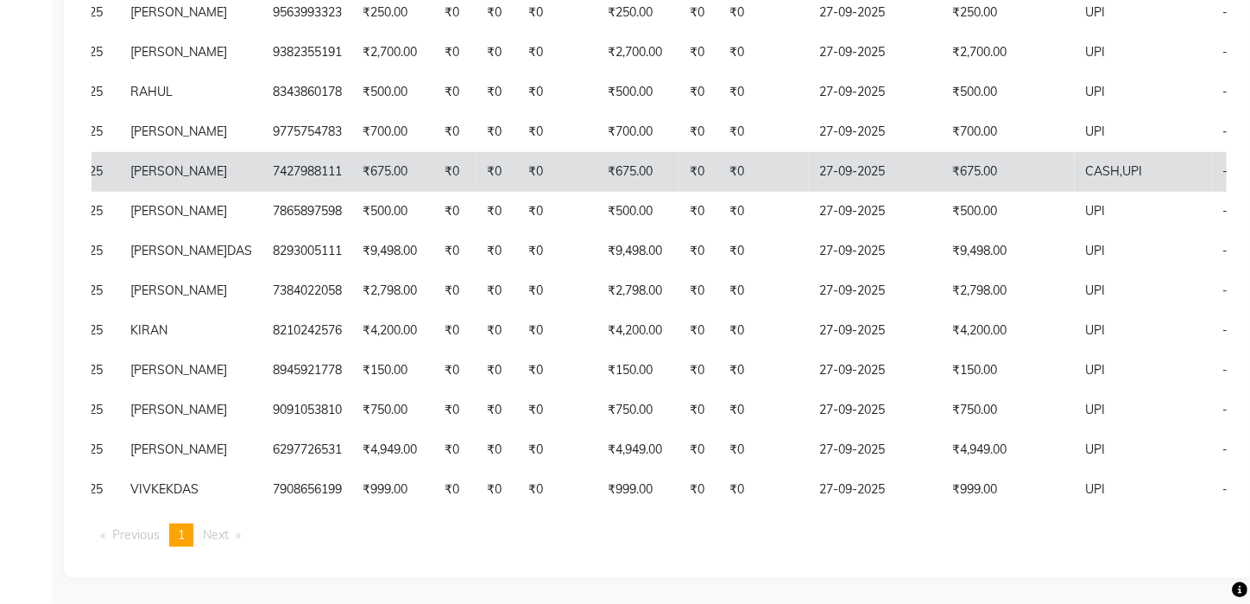
click at [680, 152] on td "₹0" at bounding box center [700, 172] width 40 height 40
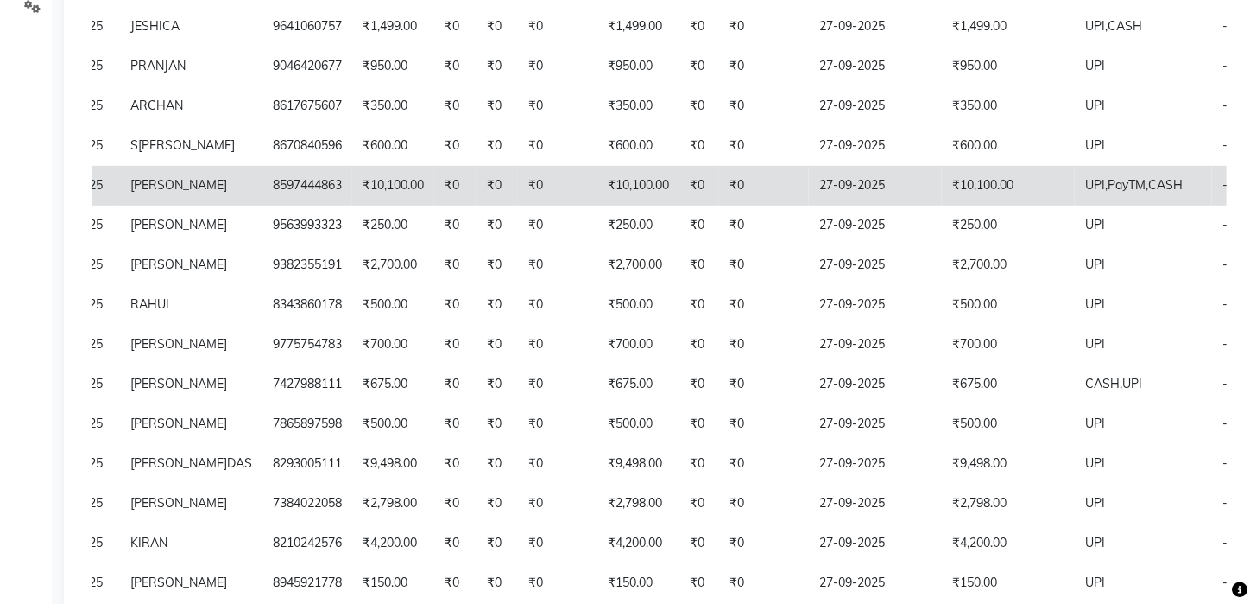
scroll to position [378, 0]
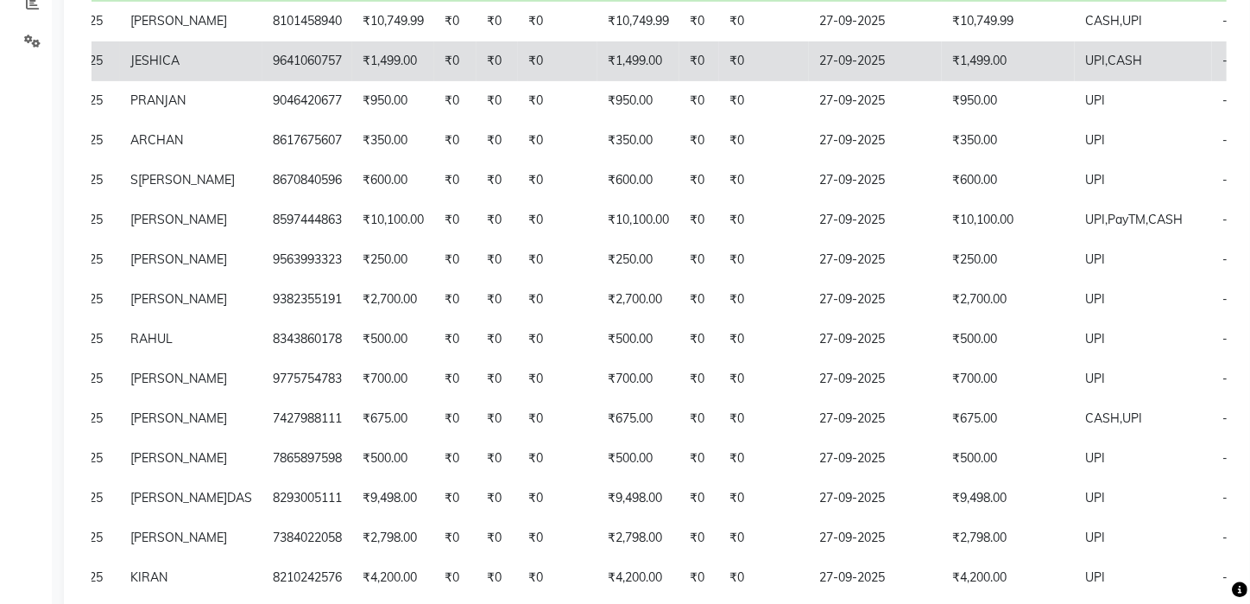
click at [719, 68] on td "₹0" at bounding box center [764, 61] width 90 height 40
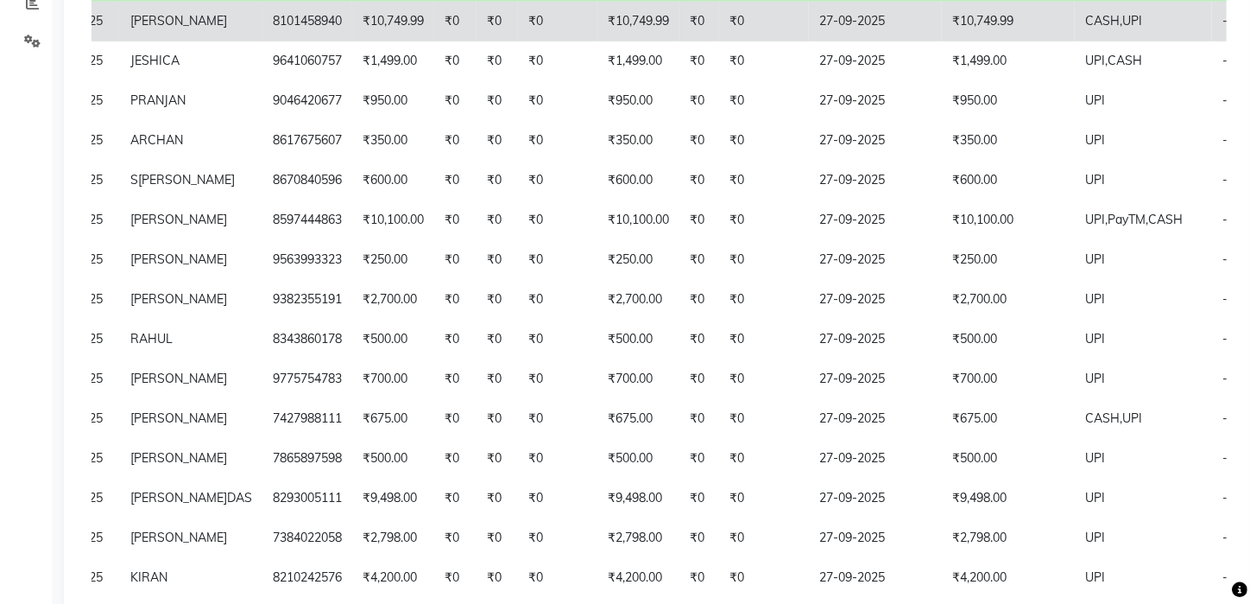
click at [1026, 13] on td "₹10,749.99" at bounding box center [1008, 22] width 133 height 40
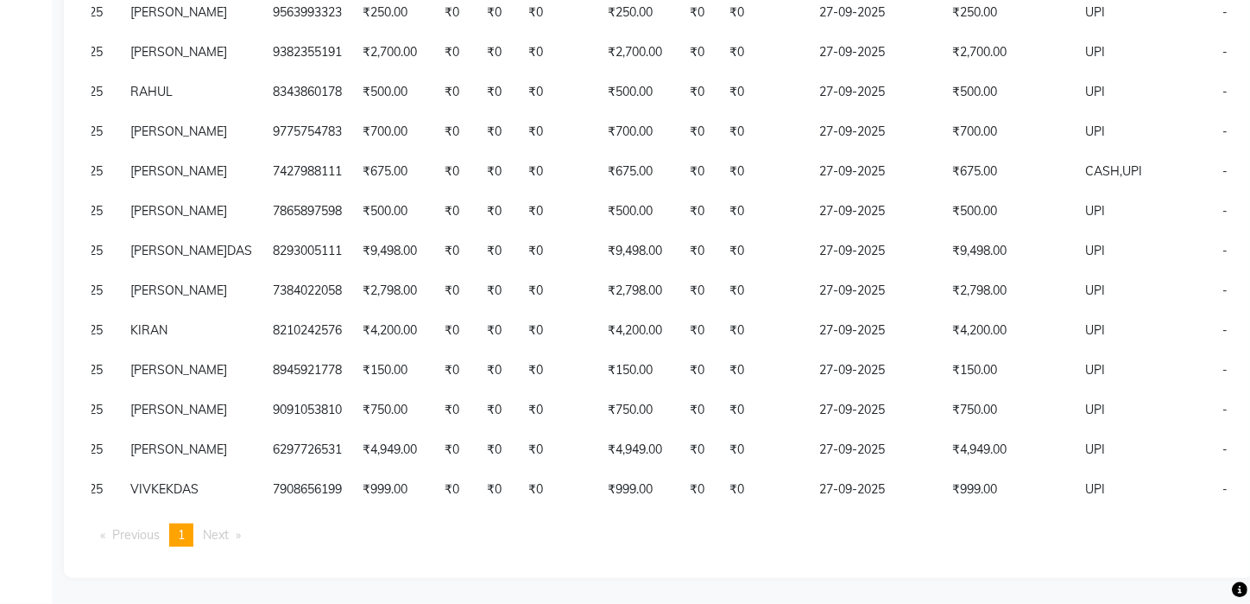
scroll to position [649, 0]
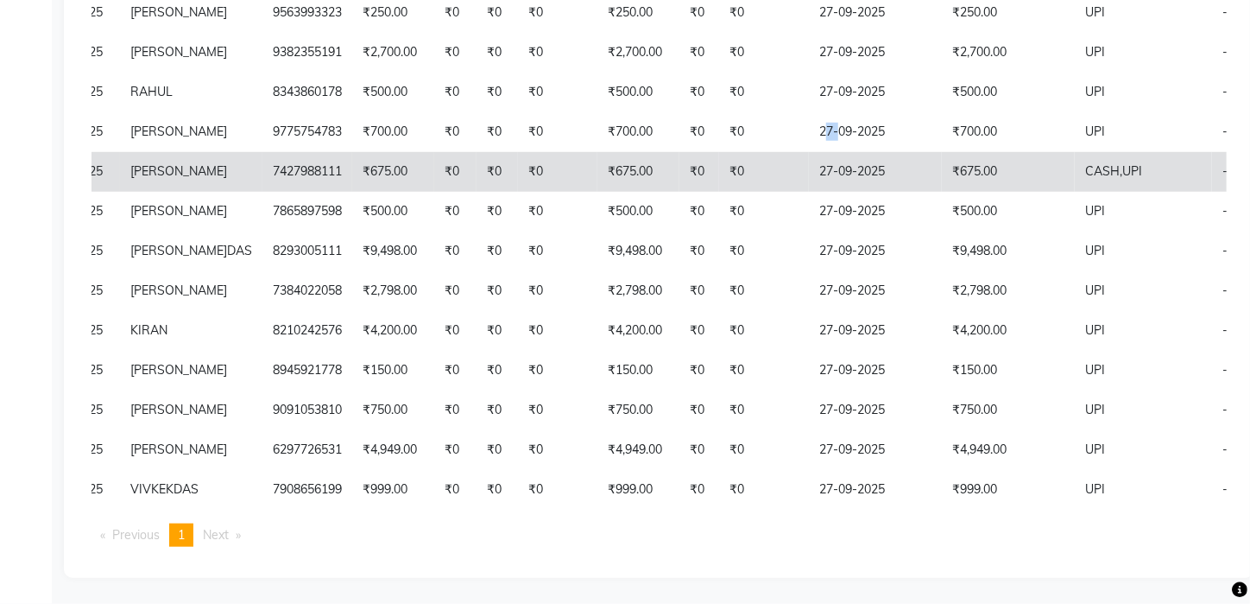
drag, startPoint x: 780, startPoint y: 112, endPoint x: 798, endPoint y: 174, distance: 63.9
click at [794, 144] on tbody "V/2025-26/3195 28-09-2025 sanchari 9064844435 ₹450.00 ₹0 ₹0 ₹0 ₹450.00 ₹0 ₹0 27…" at bounding box center [653, 111] width 1448 height 795
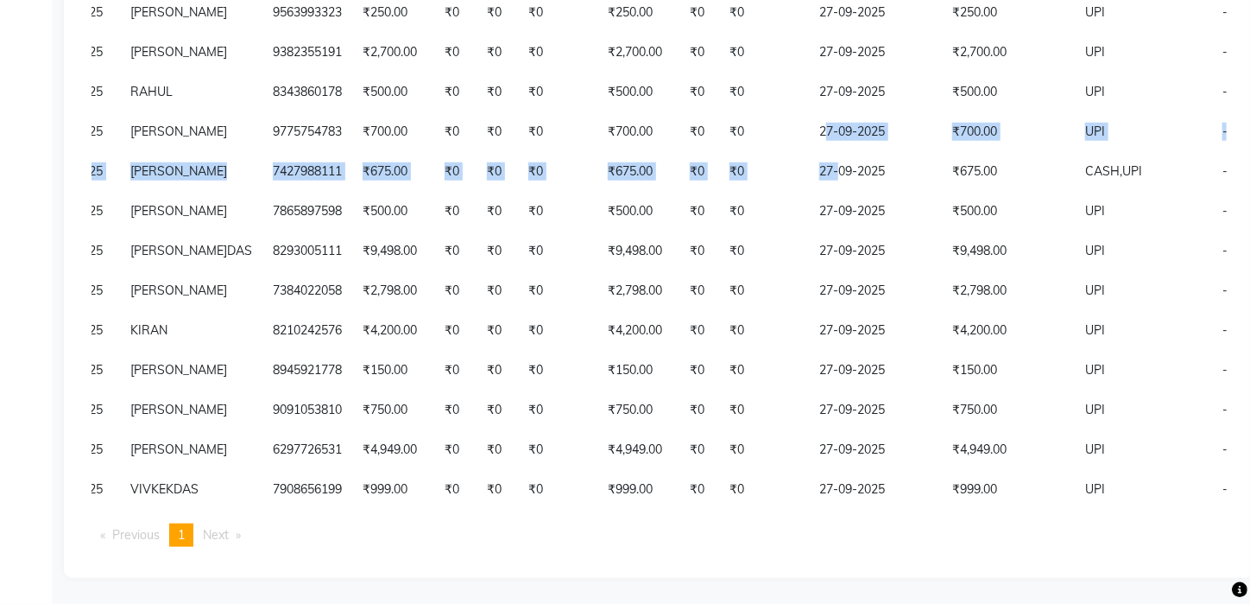
scroll to position [686, 0]
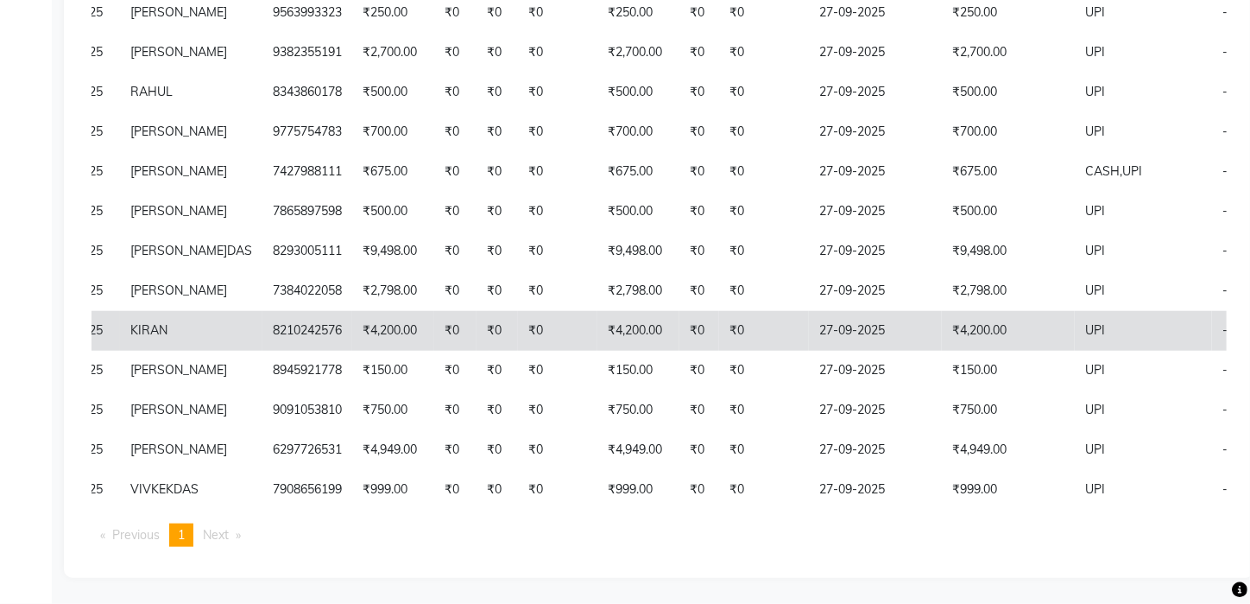
click at [1212, 314] on td "-" at bounding box center [1265, 331] width 107 height 40
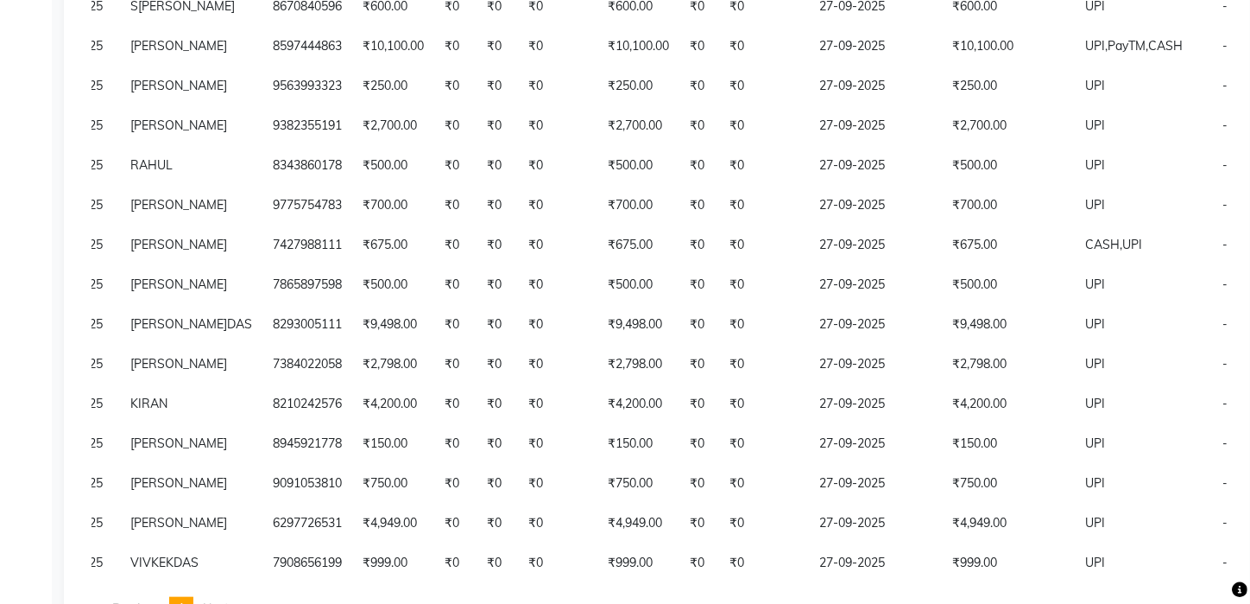
scroll to position [0, 0]
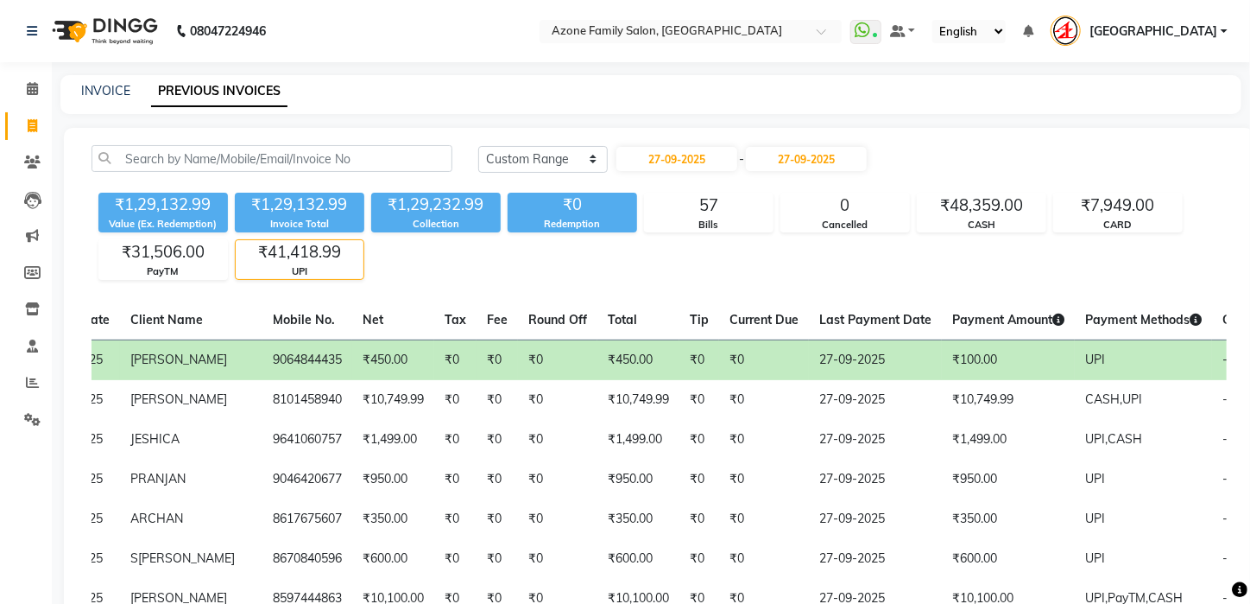
click at [1022, 362] on td "₹100.00" at bounding box center [1008, 359] width 133 height 41
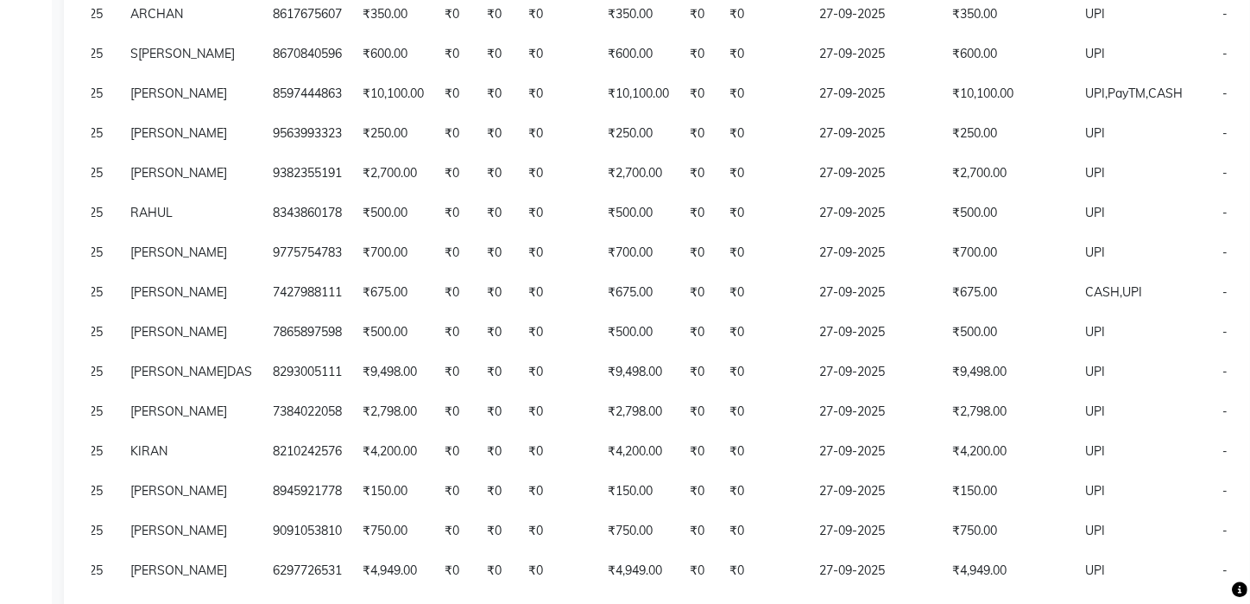
scroll to position [494, 0]
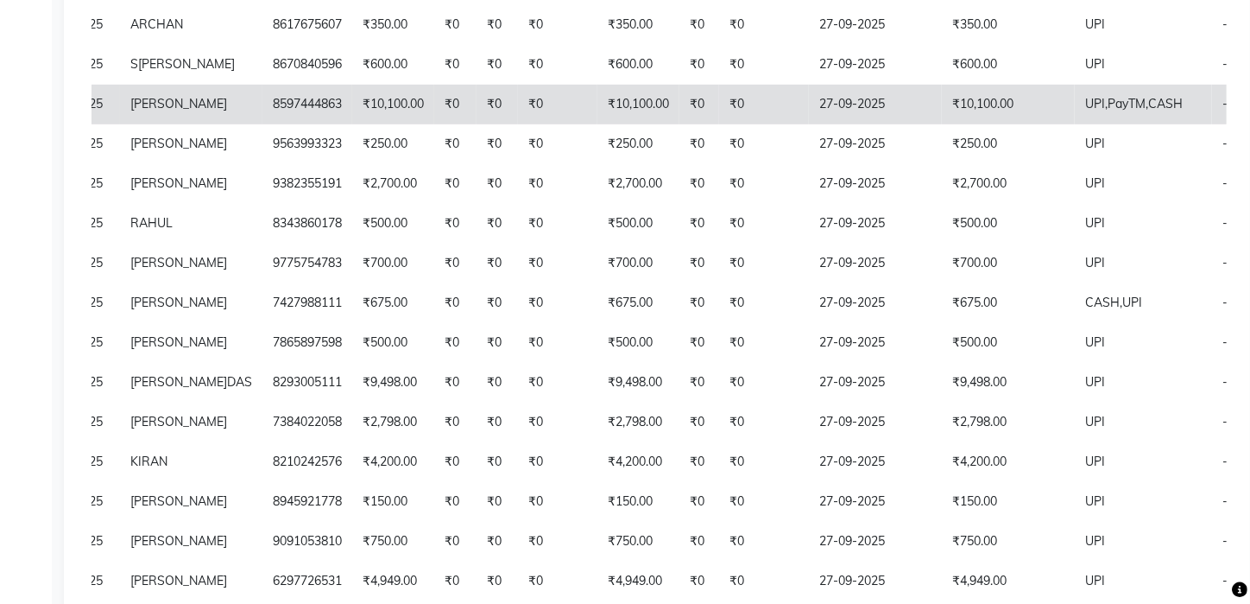
click at [1085, 111] on span "UPI," at bounding box center [1096, 104] width 22 height 16
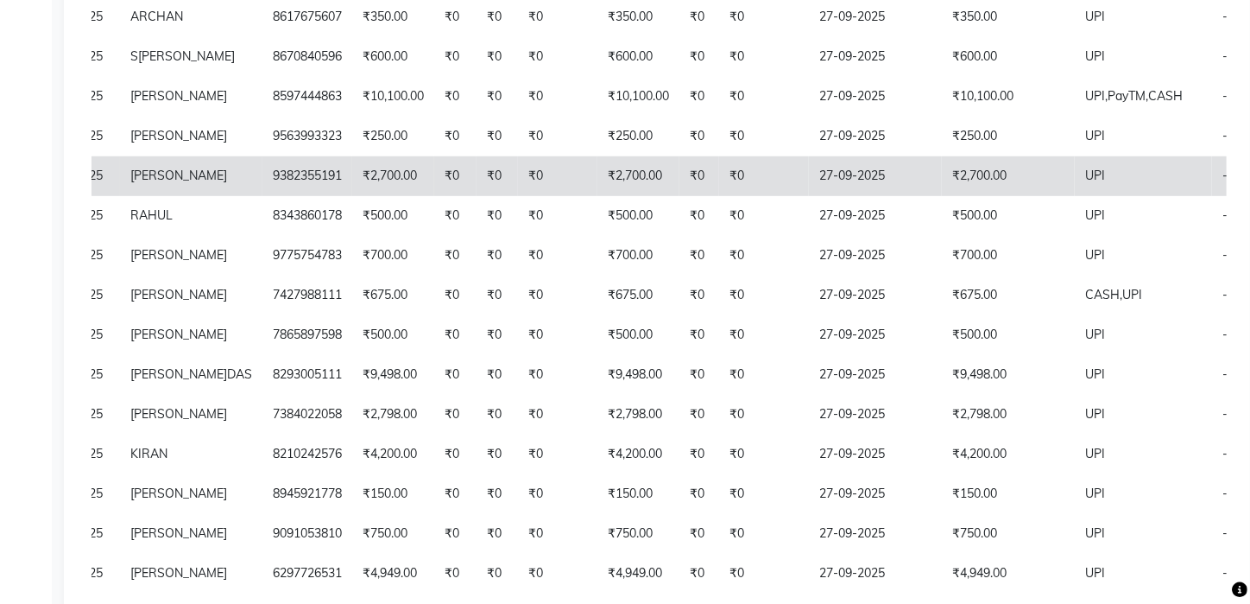
drag, startPoint x: 128, startPoint y: 185, endPoint x: 130, endPoint y: 176, distance: 8.8
click at [129, 177] on tbody "V/2025-26/3195 28-09-2025 sanchari 9064844435 ₹450.00 ₹0 ₹0 ₹0 ₹450.00 ₹0 ₹0 27…" at bounding box center [653, 235] width 1448 height 795
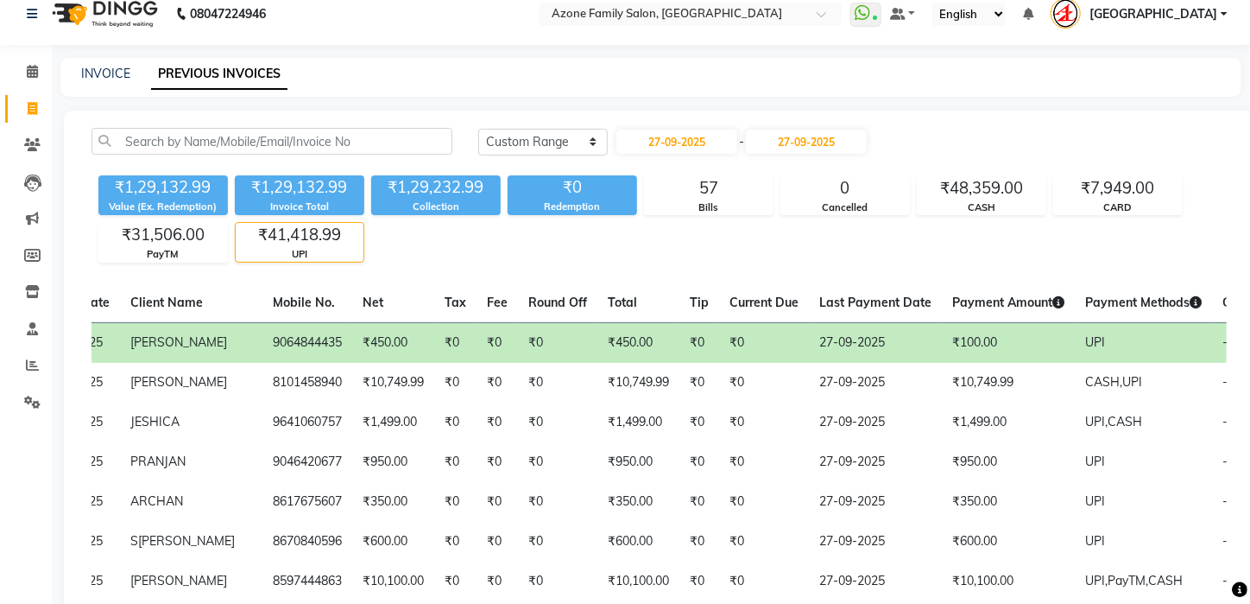
scroll to position [0, 0]
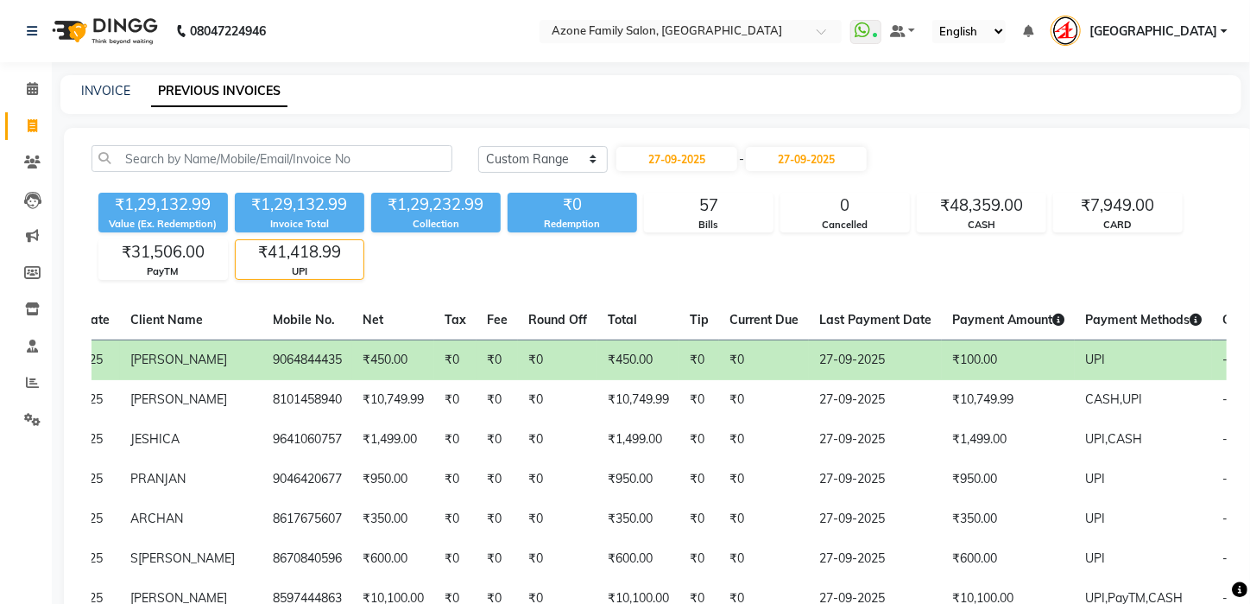
click at [499, 239] on div "₹1,29,132.99 Value (Ex. Redemption) ₹1,29,132.99 Invoice Total ₹1,29,232.99 Col…" at bounding box center [659, 233] width 1135 height 94
click at [815, 155] on input "27-09-2025" at bounding box center [806, 159] width 121 height 24
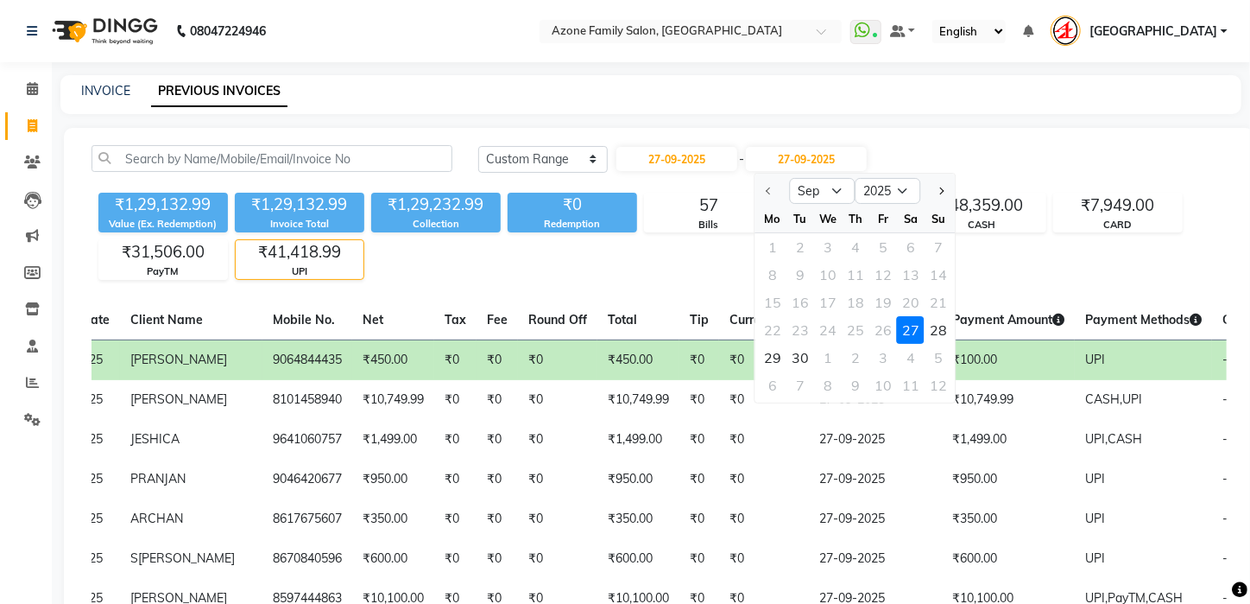
click at [913, 330] on div "27" at bounding box center [911, 330] width 28 height 28
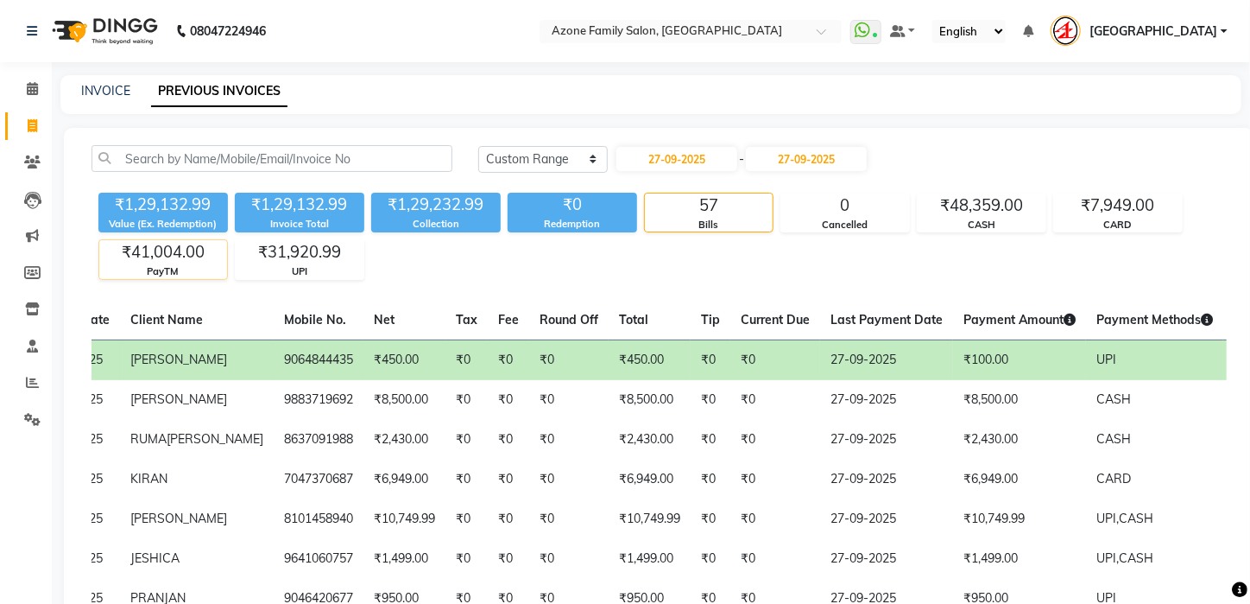
click at [152, 260] on div "₹41,004.00" at bounding box center [163, 252] width 128 height 24
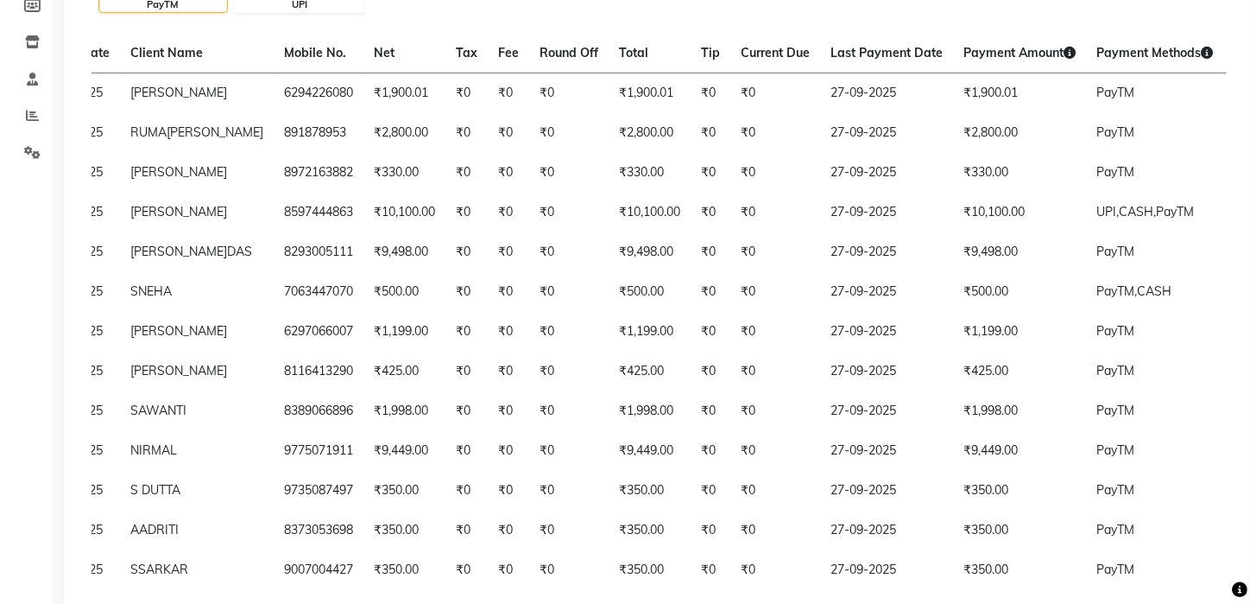
scroll to position [263, 0]
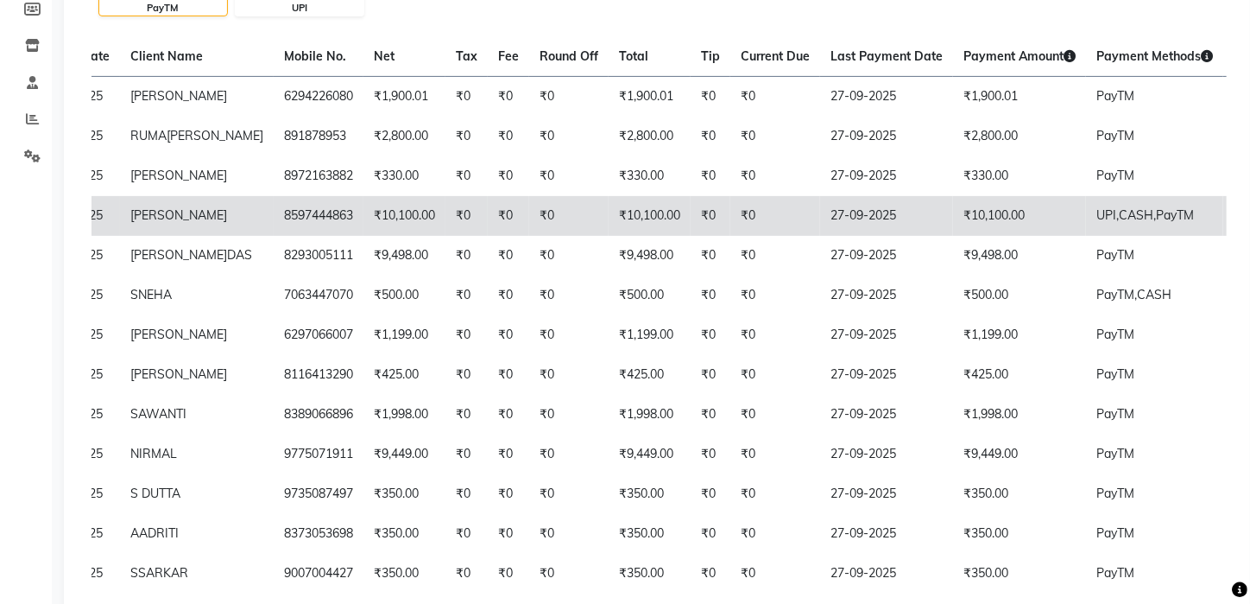
click at [953, 236] on td "₹10,100.00" at bounding box center [1019, 216] width 133 height 40
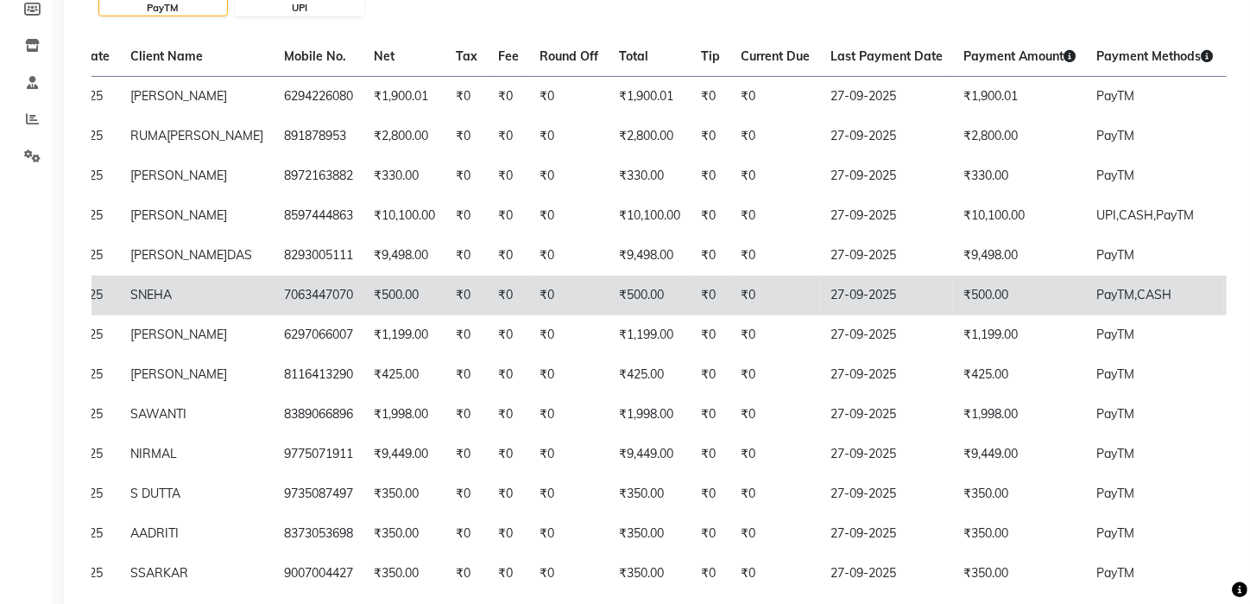
click at [883, 315] on td "27-09-2025" at bounding box center [886, 295] width 133 height 40
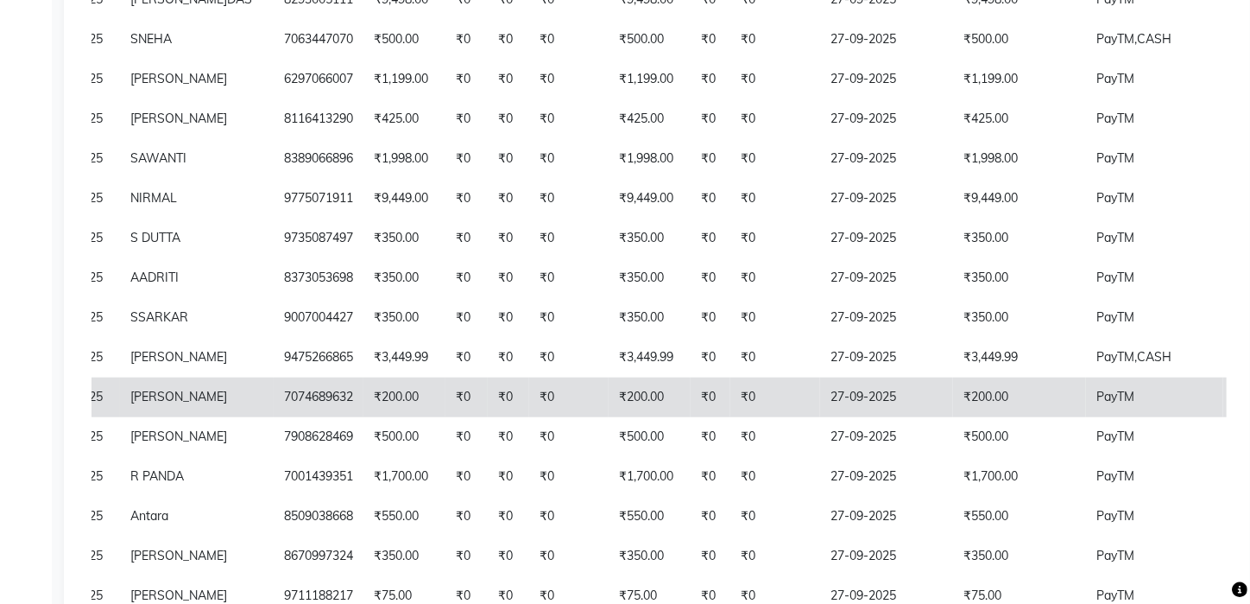
scroll to position [522, 0]
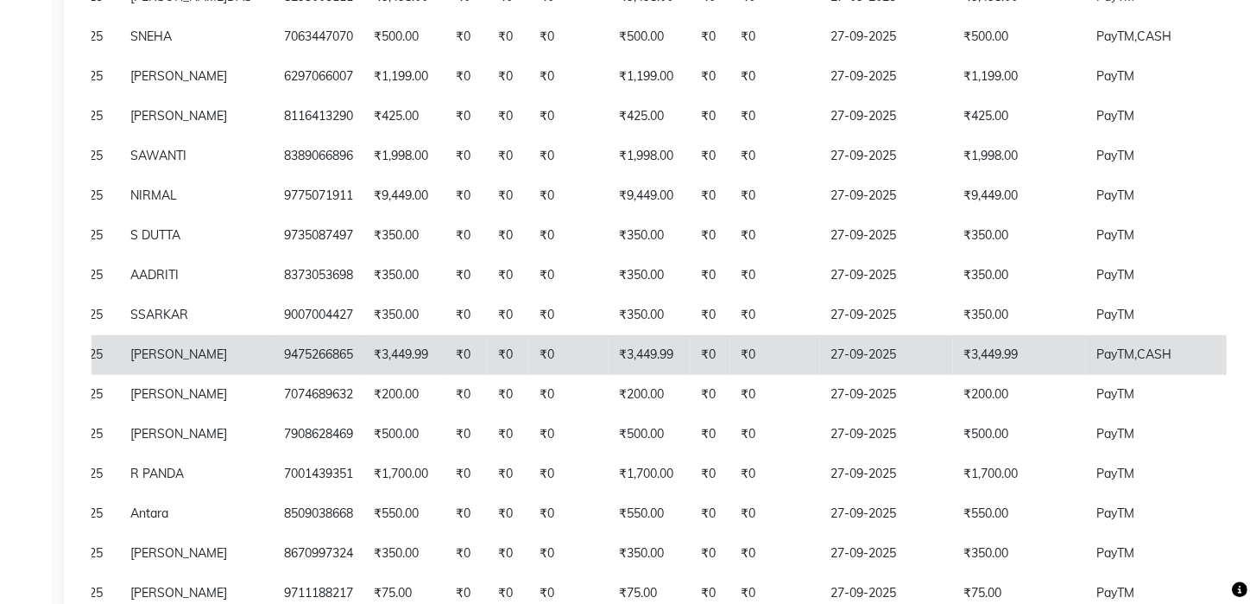
click at [1086, 375] on td "PayTM, CASH" at bounding box center [1154, 355] width 137 height 40
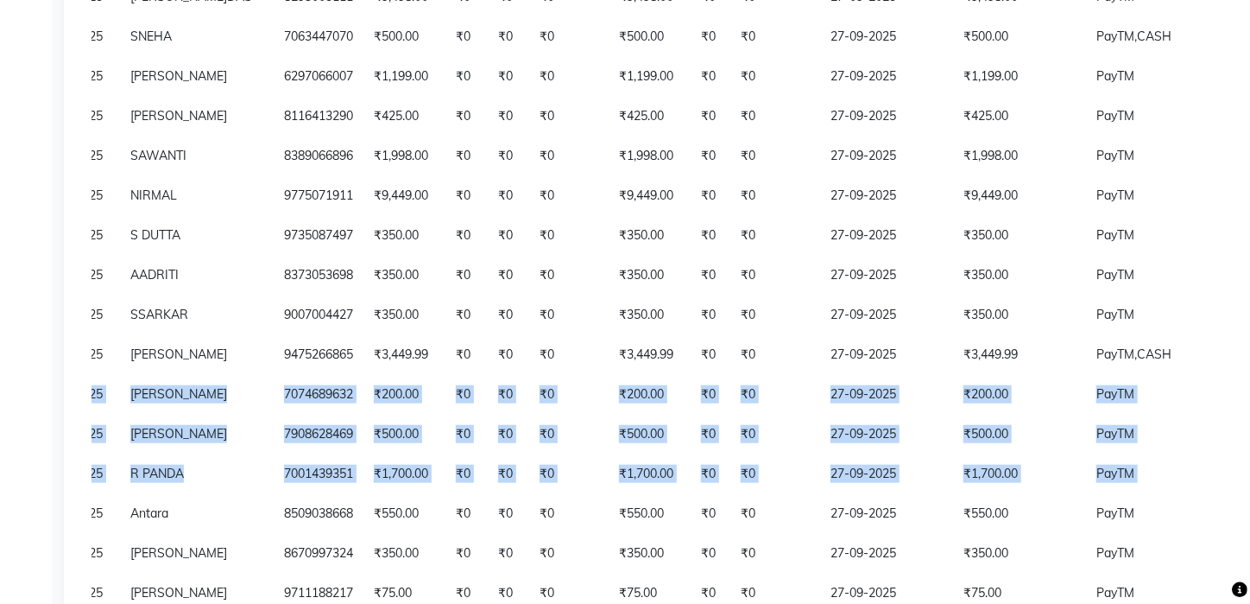
drag, startPoint x: 1249, startPoint y: 412, endPoint x: 1249, endPoint y: 503, distance: 90.7
click at [1249, 503] on div "Today Yesterday Custom Range 27-09-2025 - 27-09-2025 ₹1,29,132.99 Value (Ex. Re…" at bounding box center [659, 223] width 1191 height 1234
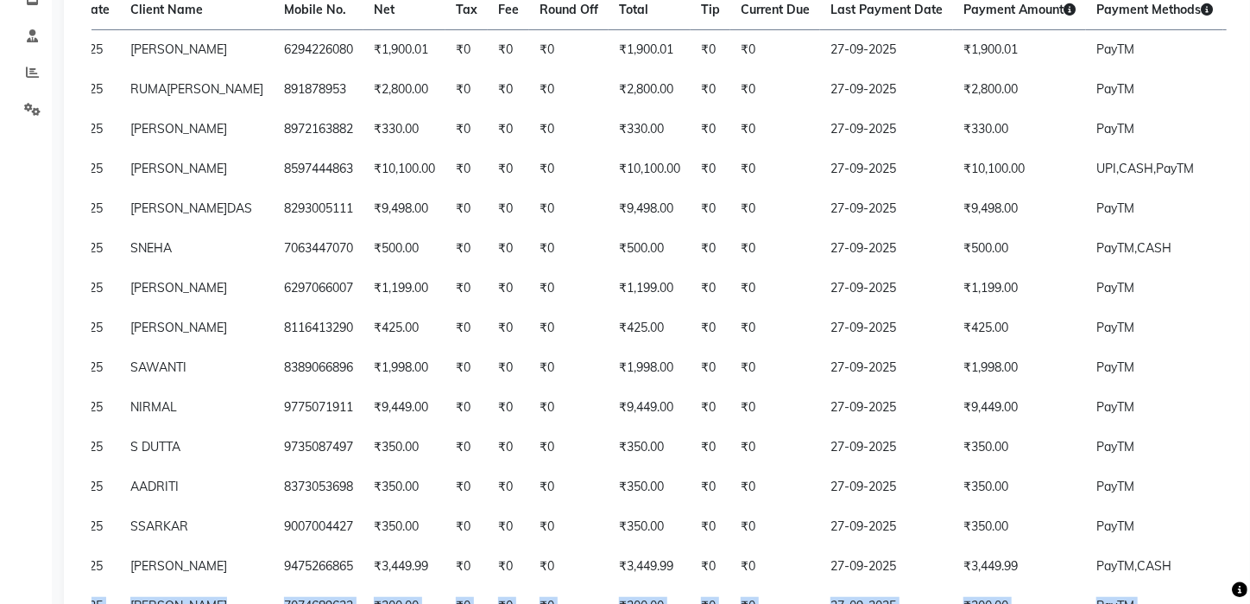
scroll to position [845, 0]
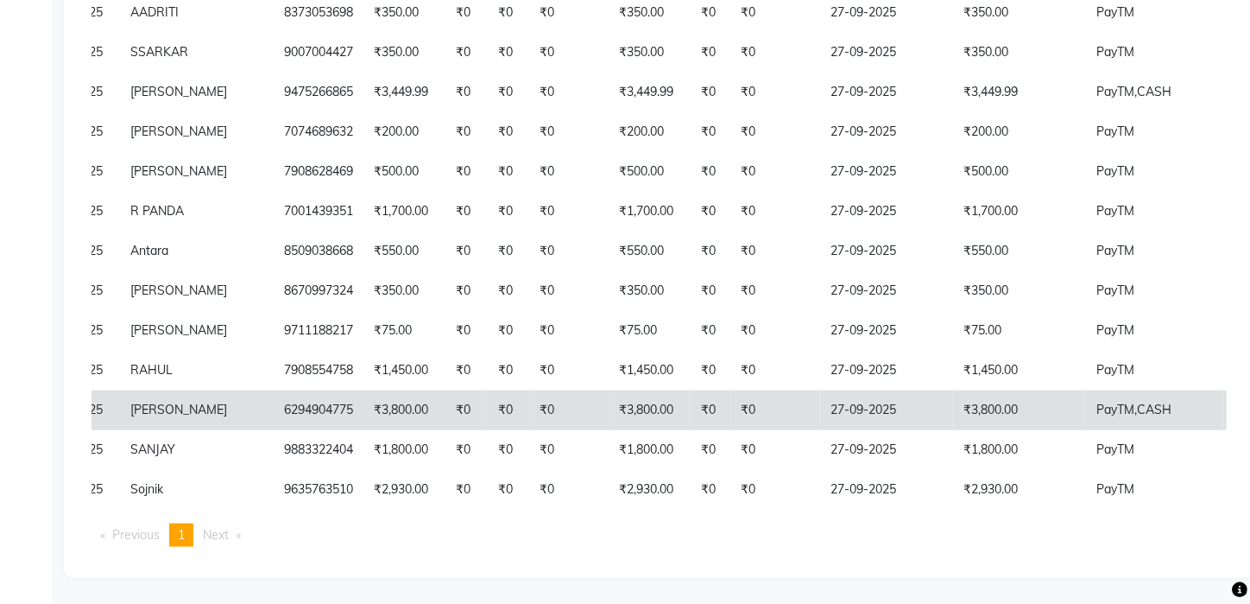
click at [1097, 402] on span "PayTM," at bounding box center [1117, 410] width 41 height 16
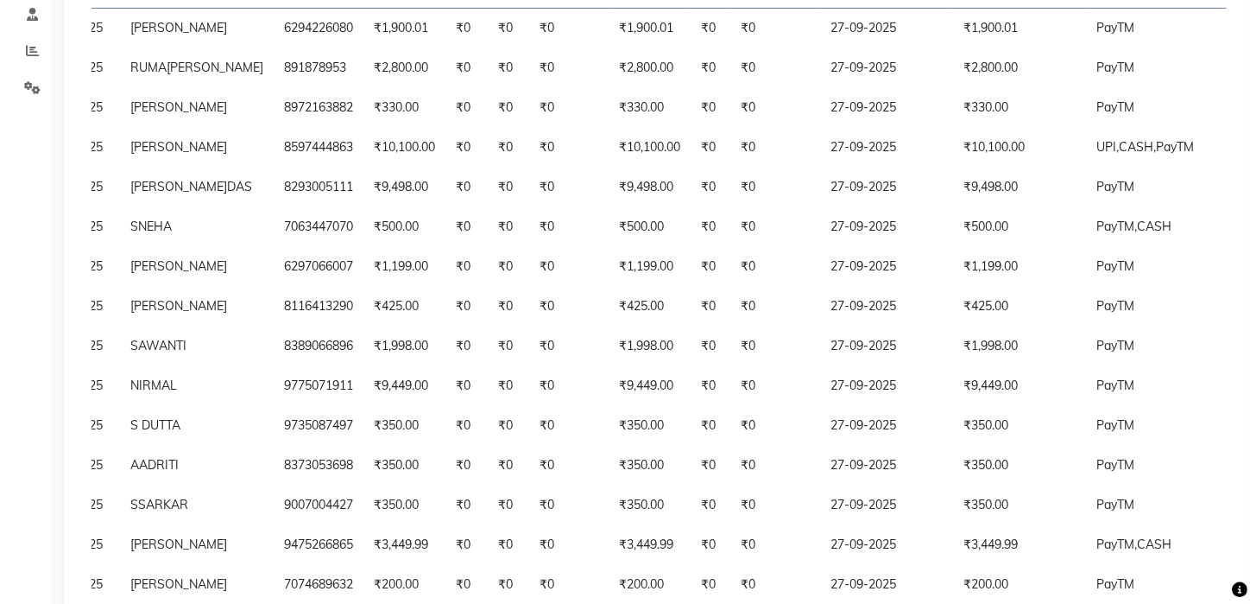
scroll to position [298, 0]
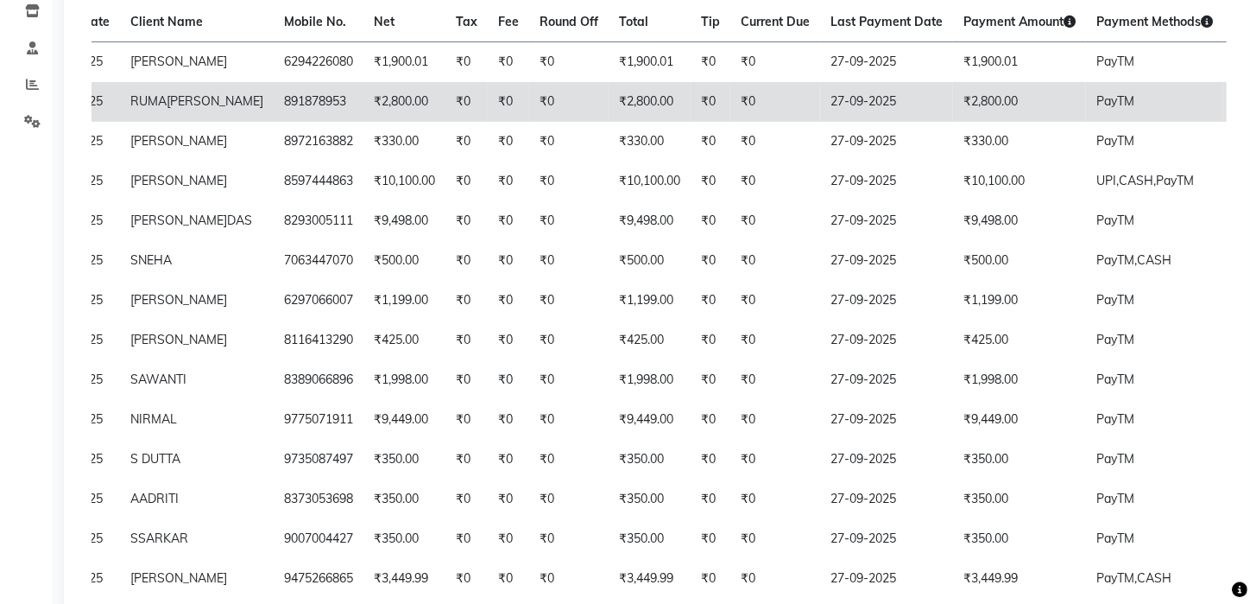
click at [1165, 105] on td "PayTM" at bounding box center [1154, 102] width 137 height 40
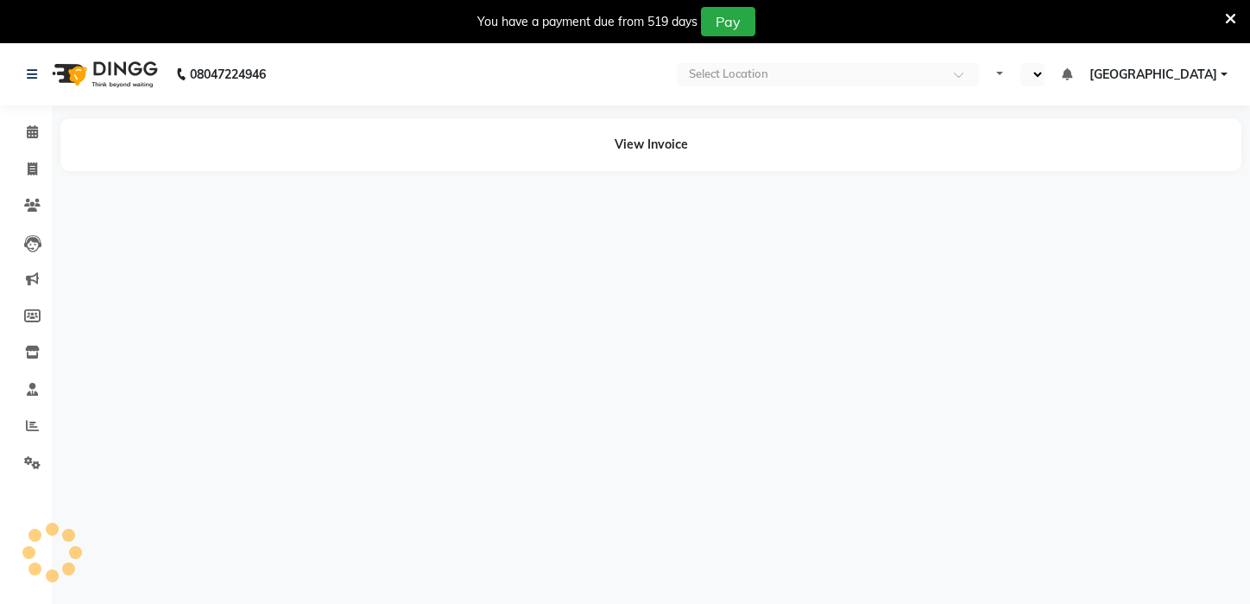
select select "en"
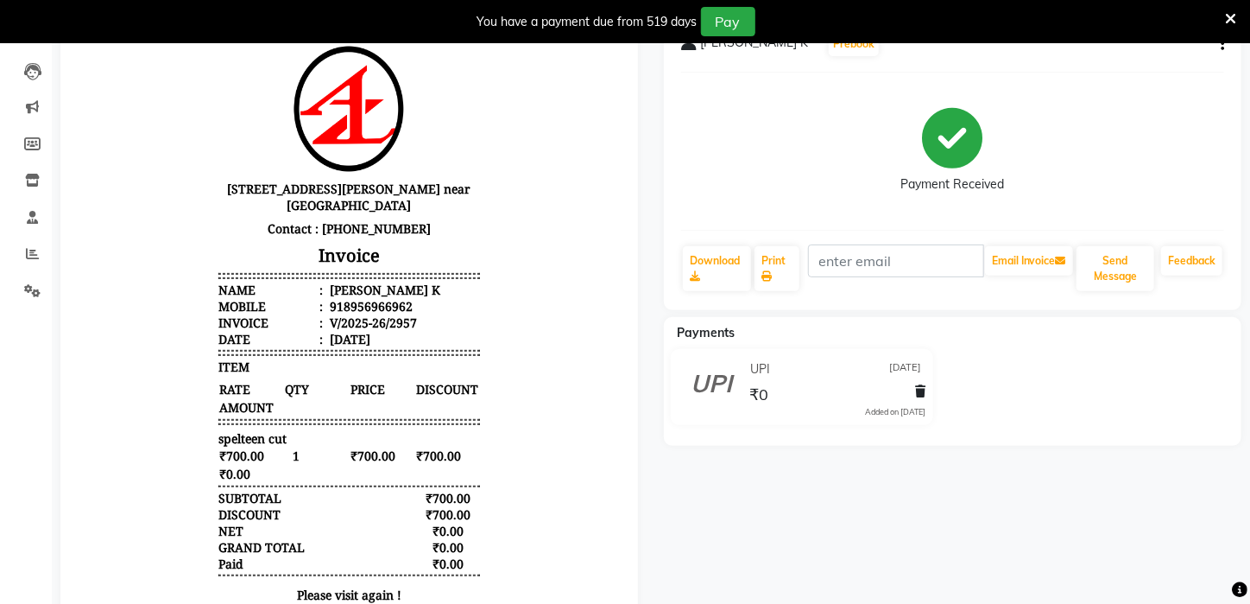
scroll to position [185, 0]
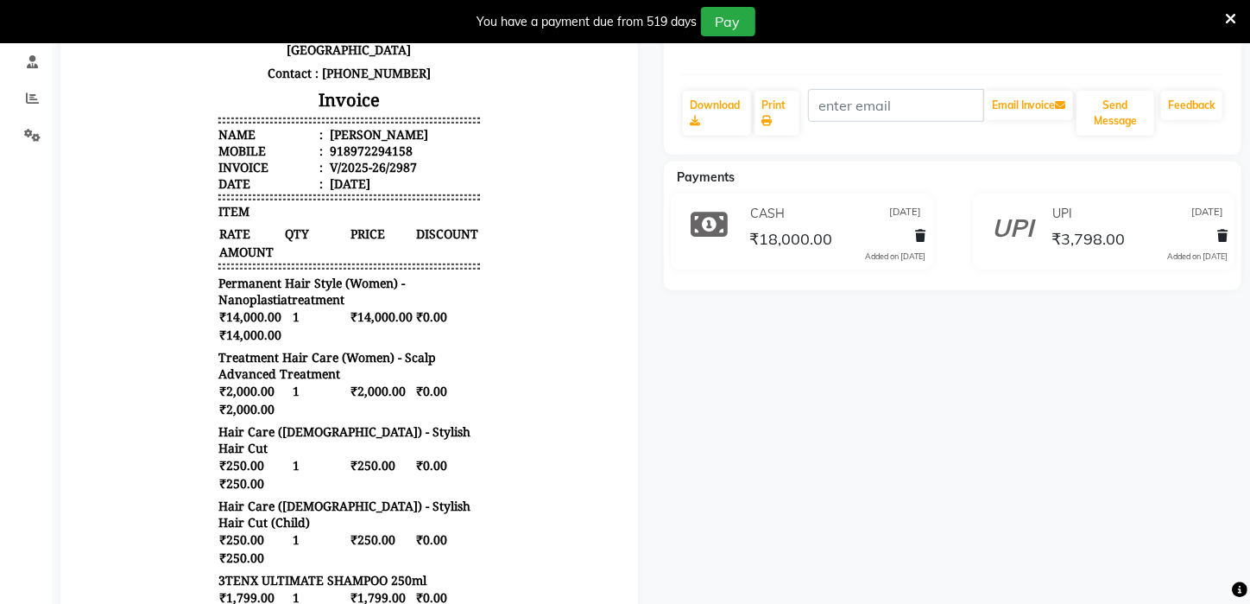
scroll to position [324, 0]
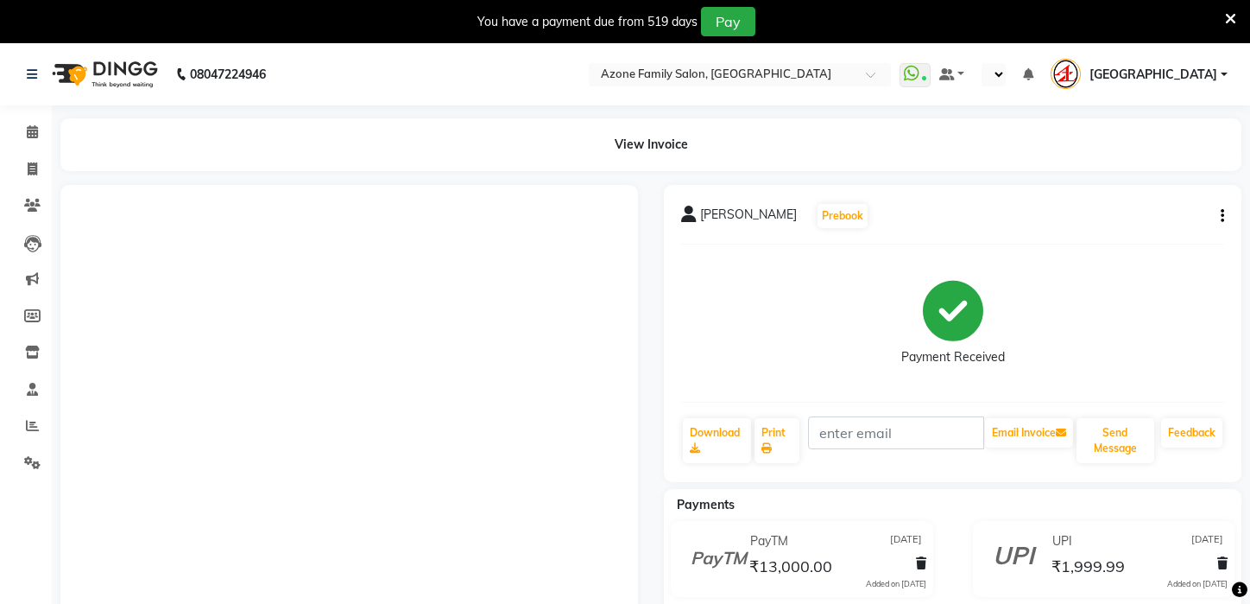
select select "en"
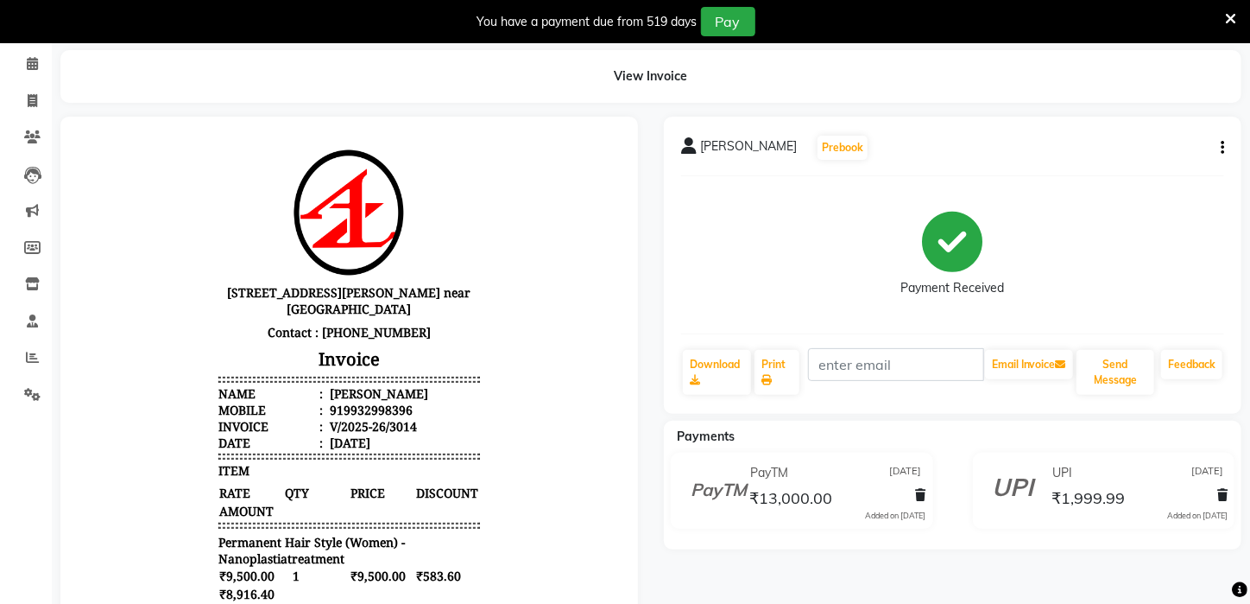
scroll to position [102, 0]
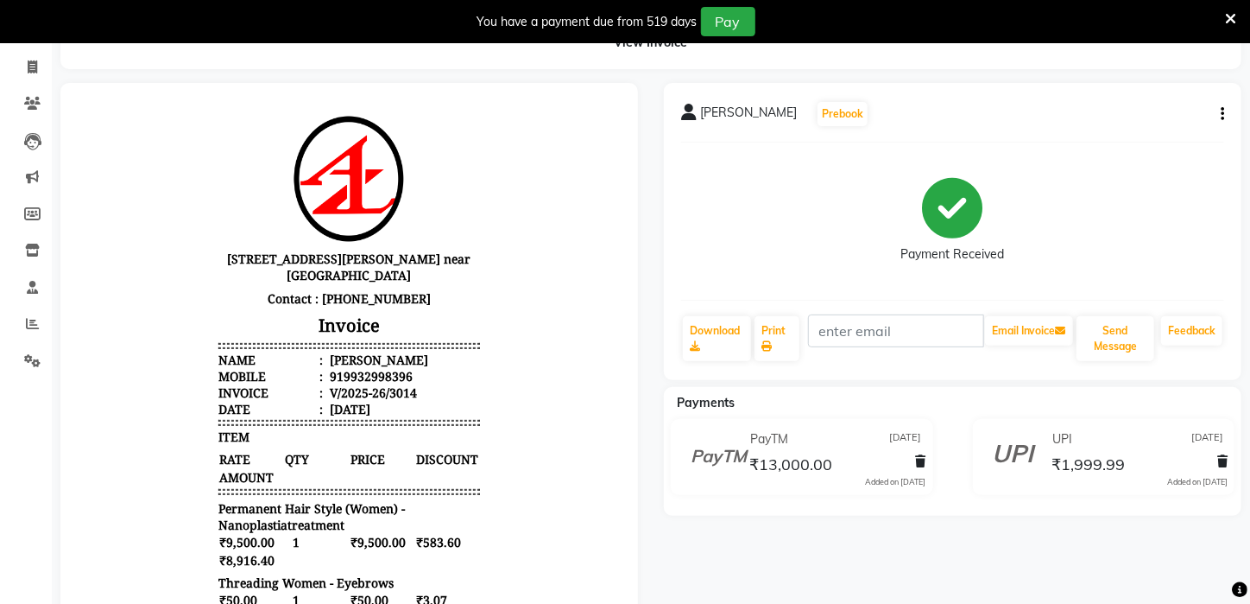
click at [1221, 114] on icon "button" at bounding box center [1222, 114] width 3 height 1
click at [1218, 111] on button "button" at bounding box center [1219, 114] width 10 height 18
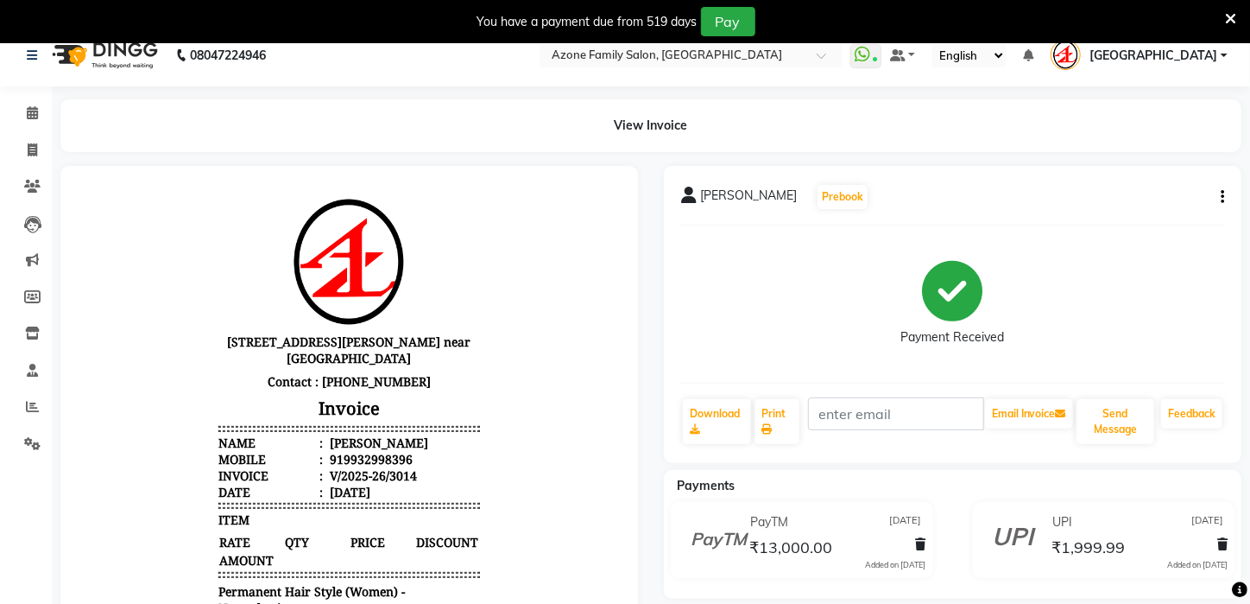
scroll to position [16, 0]
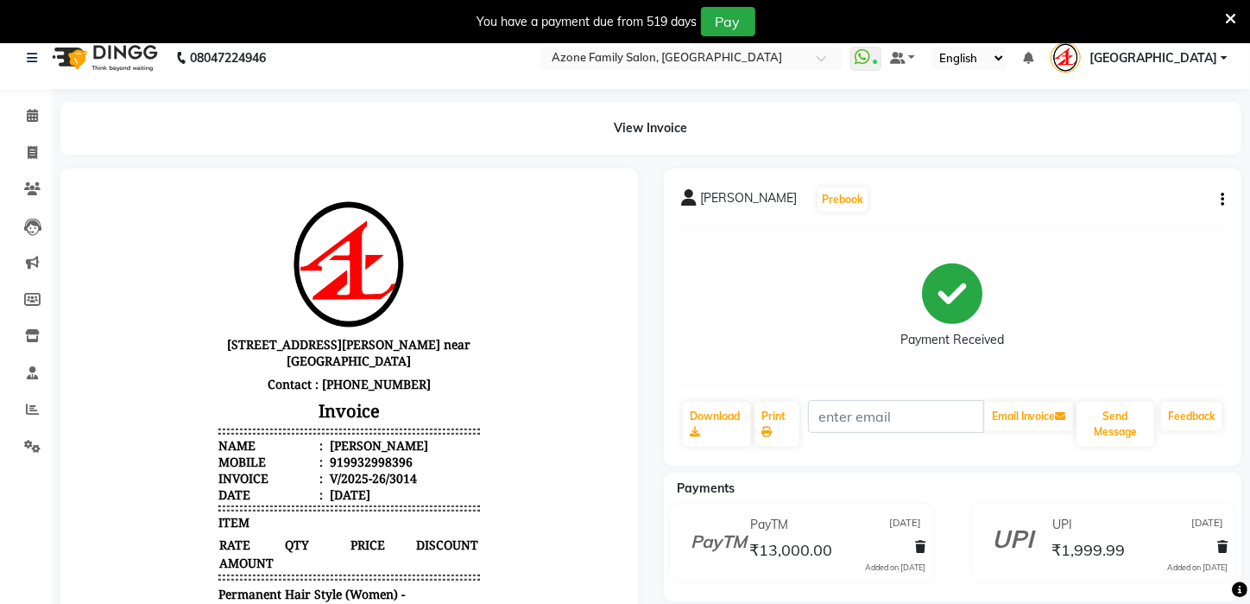
click at [1124, 543] on div "₹1,999.99" at bounding box center [1138, 549] width 180 height 23
click at [1221, 199] on icon "button" at bounding box center [1222, 199] width 3 height 1
click at [1069, 544] on span "₹1,999.99" at bounding box center [1088, 552] width 73 height 24
click at [1191, 555] on div "₹1,999.99" at bounding box center [1138, 549] width 180 height 23
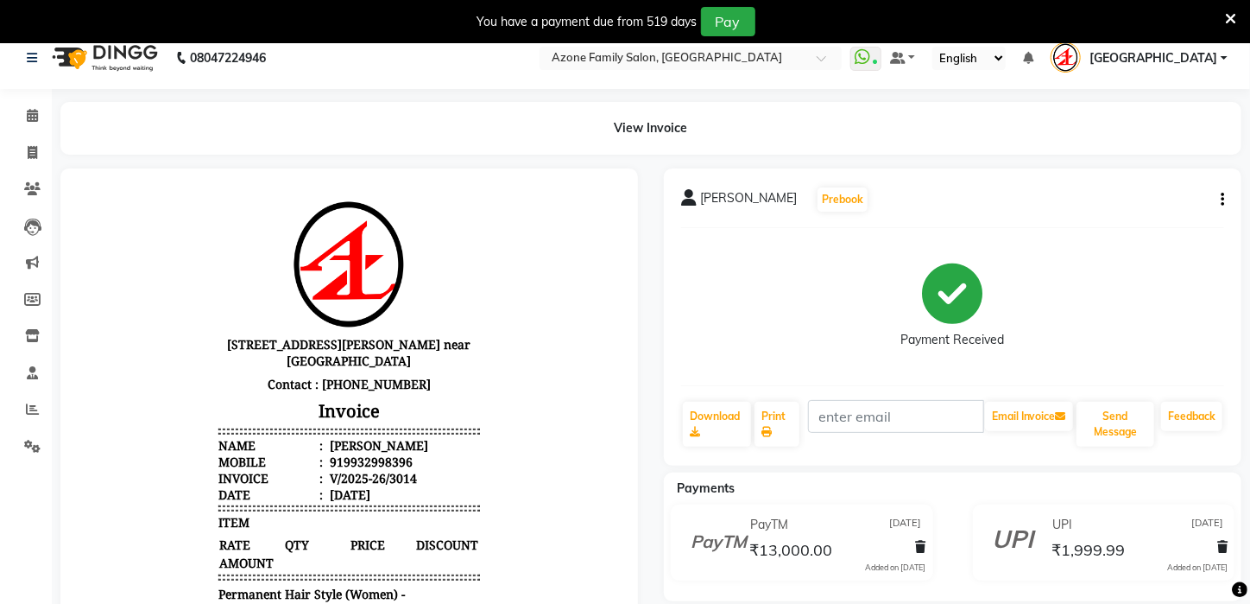
click at [1192, 555] on div "₹1,999.99" at bounding box center [1138, 549] width 180 height 23
click at [1192, 554] on div "₹1,999.99" at bounding box center [1138, 549] width 180 height 23
click at [1192, 553] on div "₹1,999.99" at bounding box center [1138, 549] width 180 height 23
click at [1222, 199] on icon "button" at bounding box center [1222, 199] width 3 height 1
click at [1119, 195] on div "Edit Item Staff" at bounding box center [1137, 199] width 118 height 22
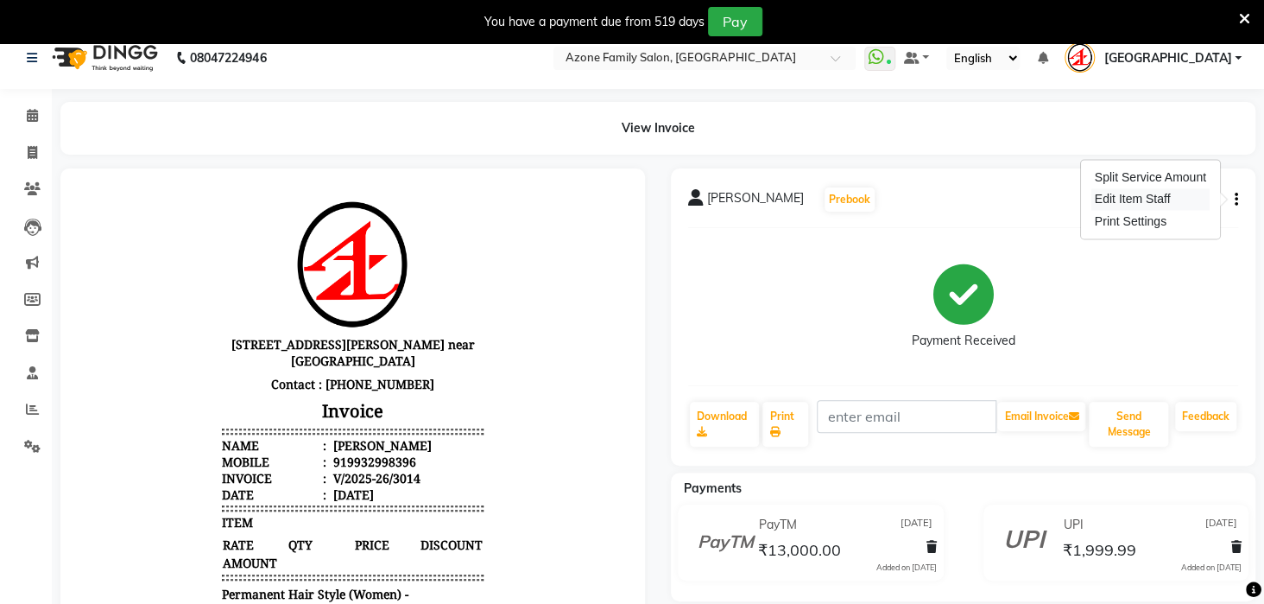
select select
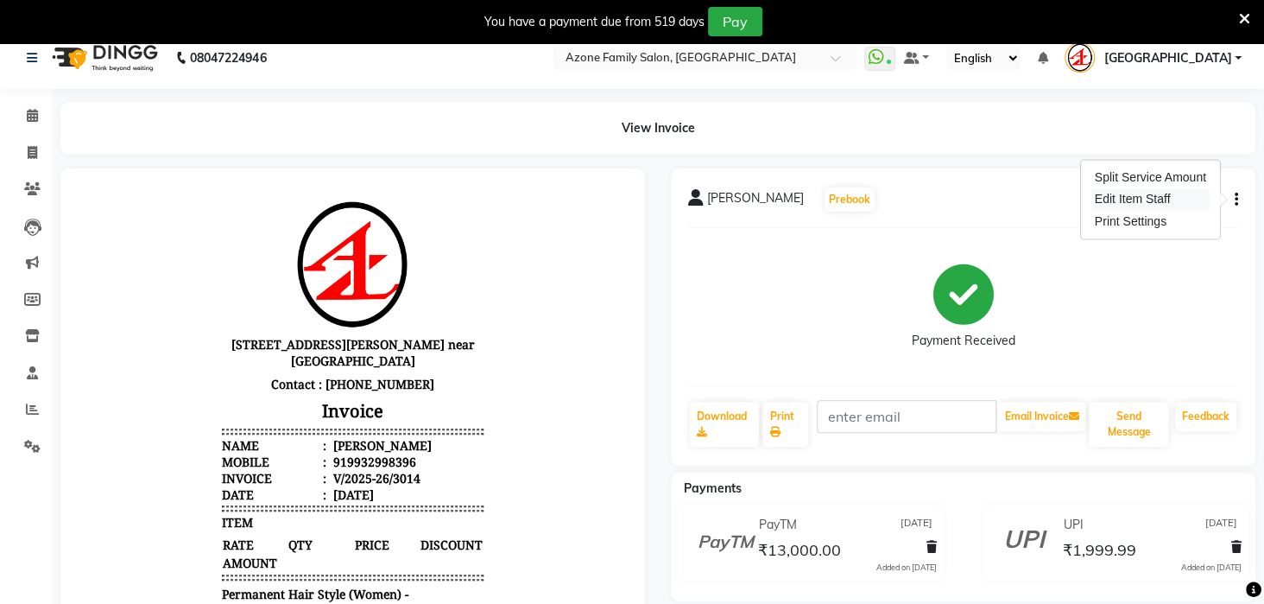
select select
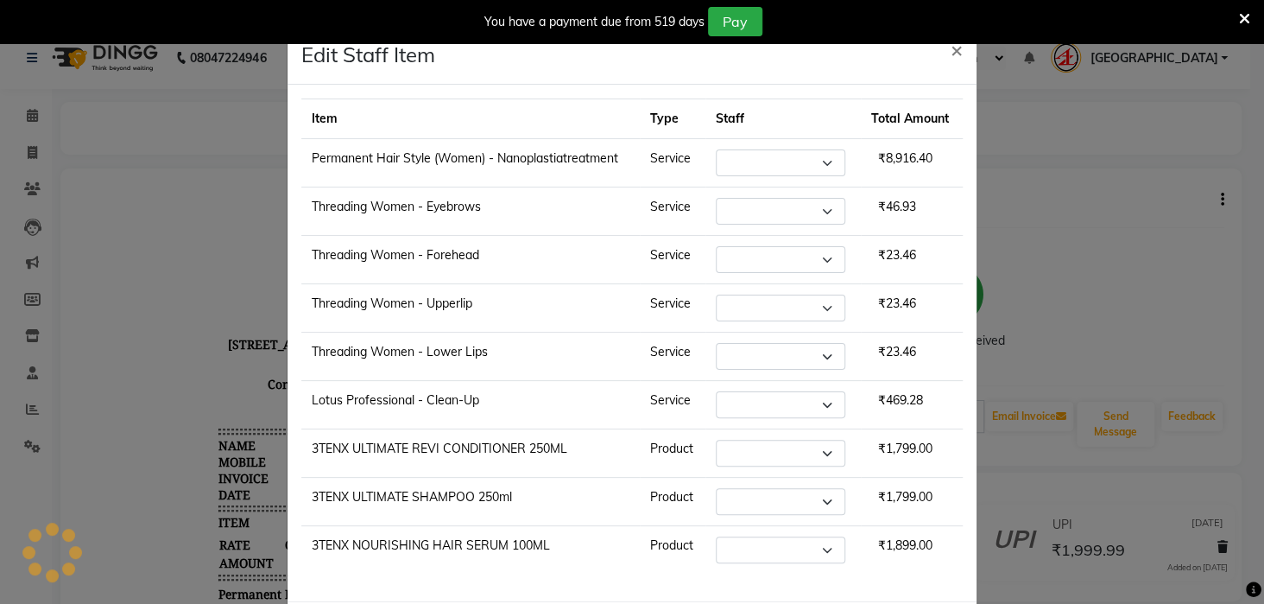
select select "25302"
select select "28698"
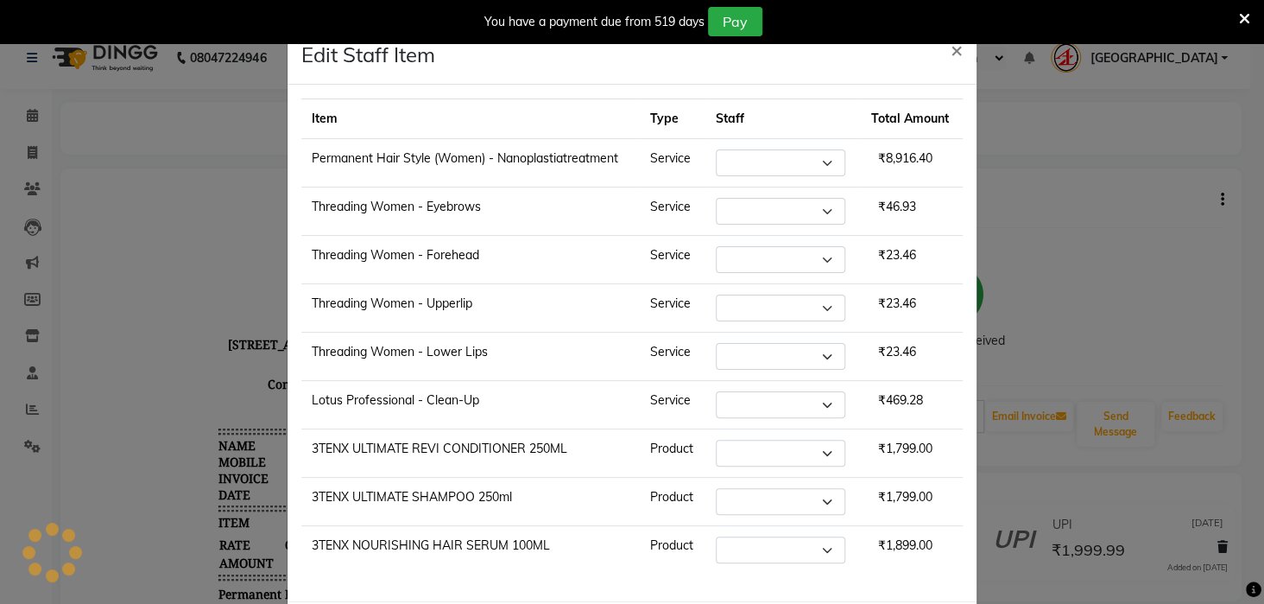
select select "28698"
select select "25302"
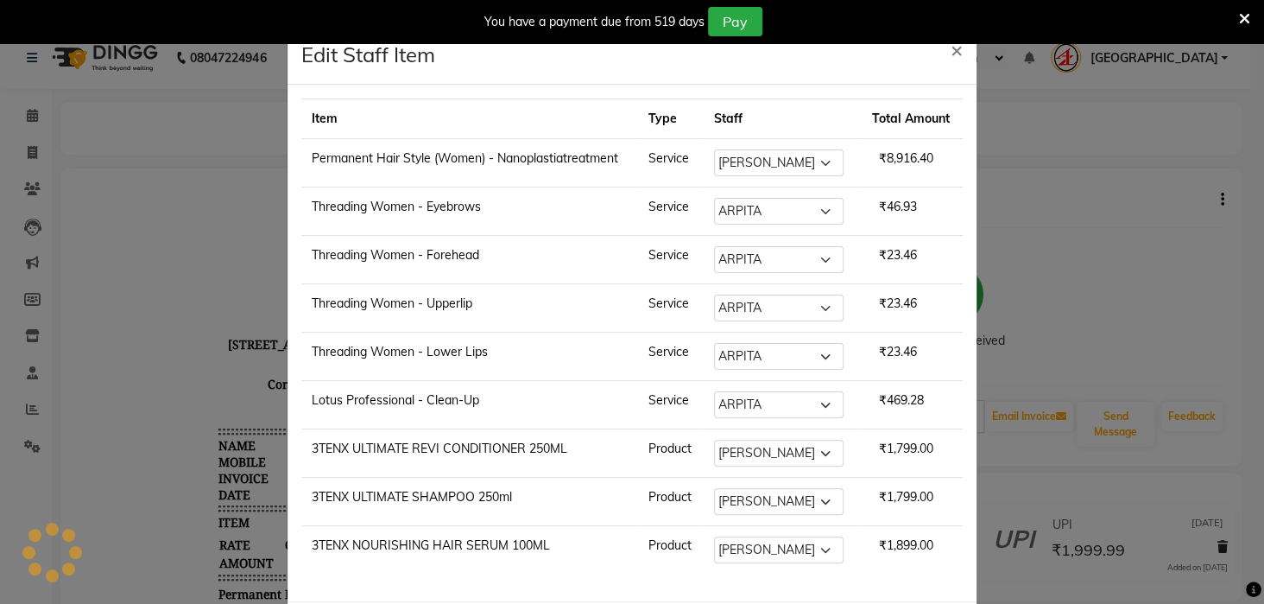
click at [1094, 268] on ngb-modal-window "Edit Staff Item × Item Type Staff Total Amount Permanent Hair Style (Women) - N…" at bounding box center [632, 302] width 1264 height 604
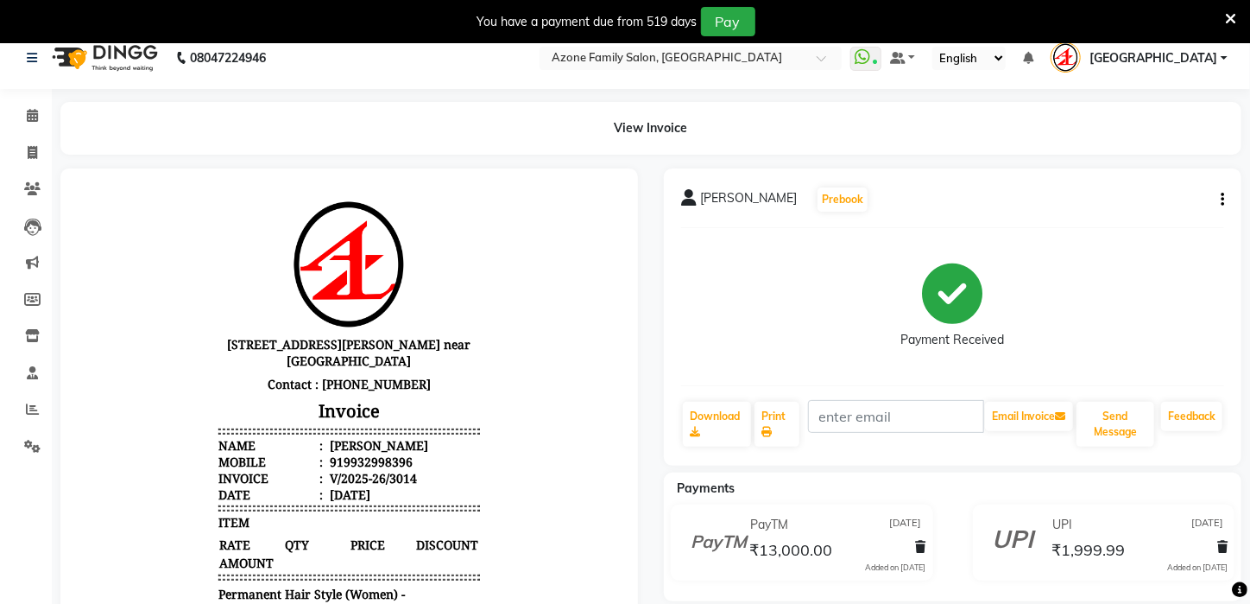
click at [1221, 200] on icon "button" at bounding box center [1222, 199] width 3 height 1
click at [1161, 222] on div "Print Settings" at bounding box center [1137, 221] width 118 height 22
select select "thermal"
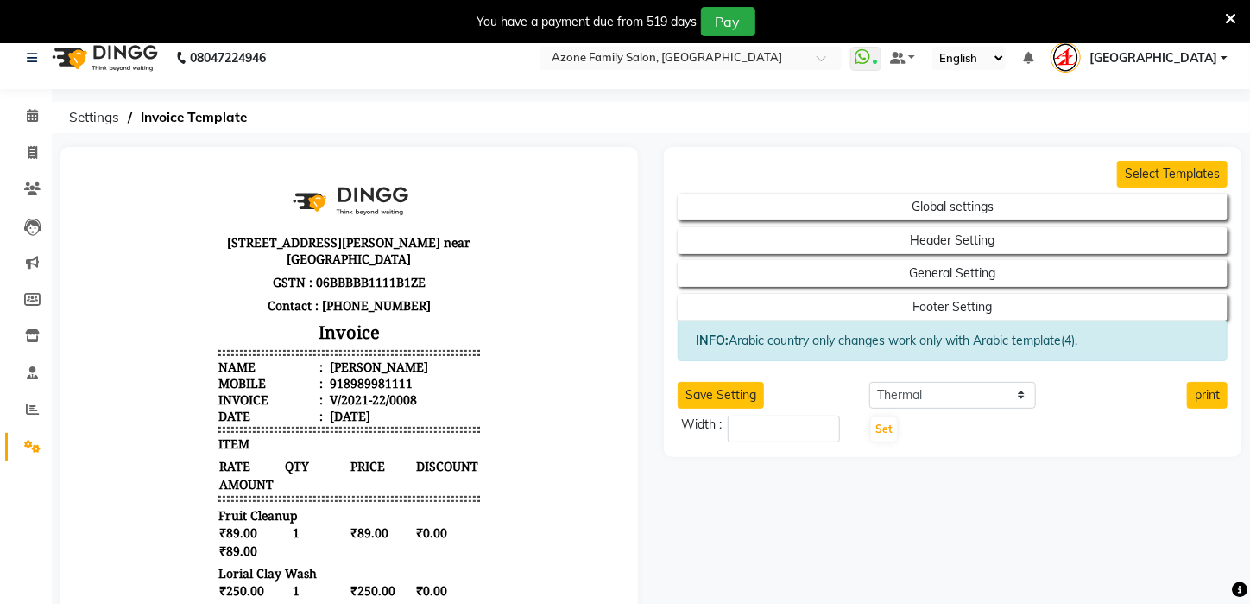
scroll to position [14, 0]
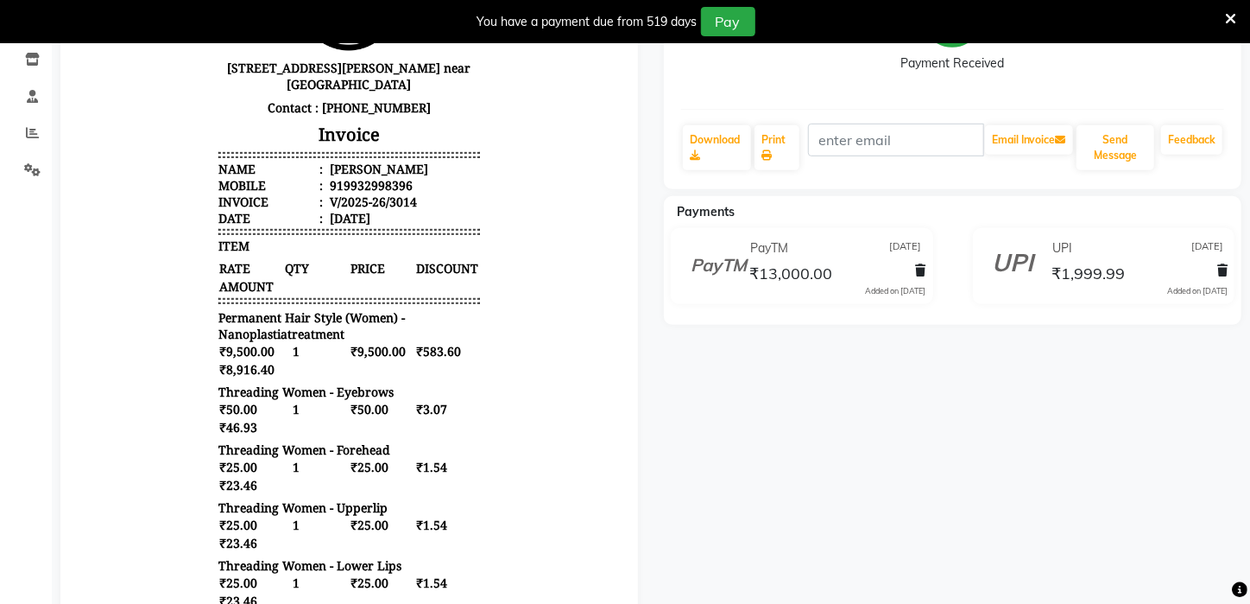
scroll to position [268, 0]
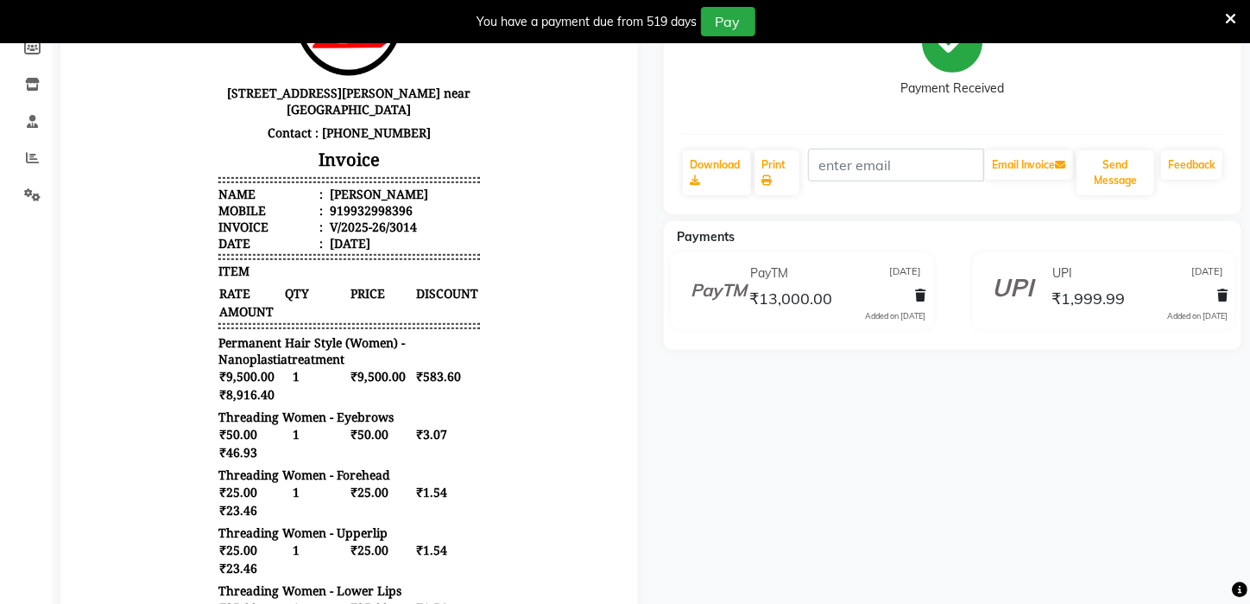
click at [1220, 292] on icon at bounding box center [1223, 295] width 10 height 12
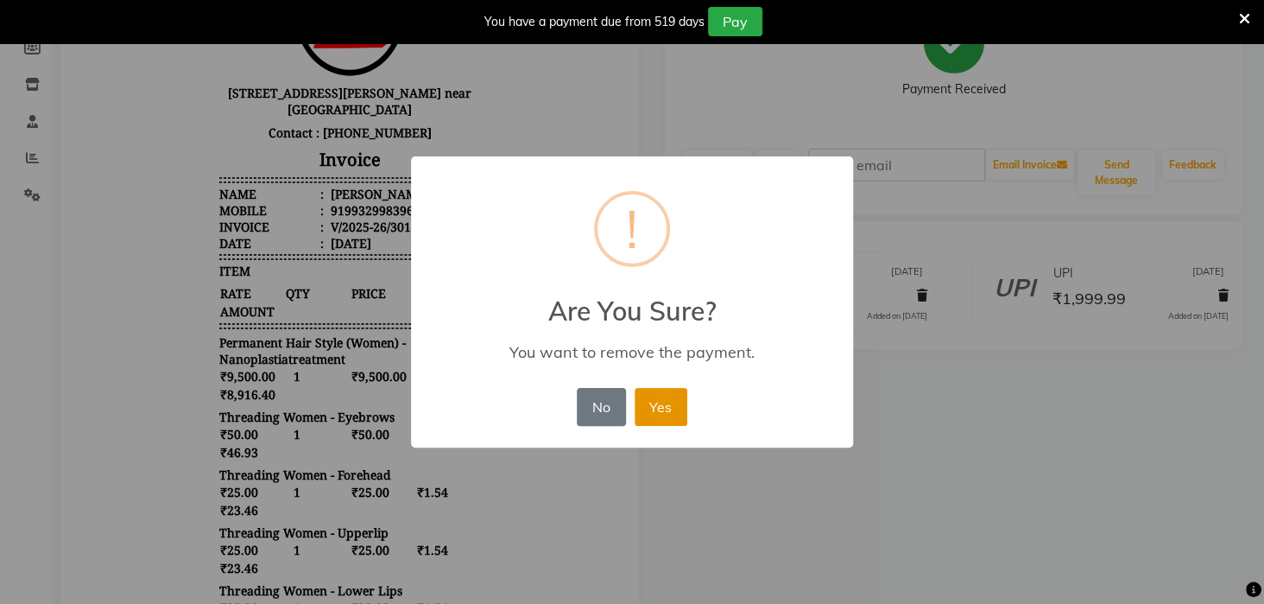
click at [650, 395] on button "Yes" at bounding box center [661, 407] width 53 height 38
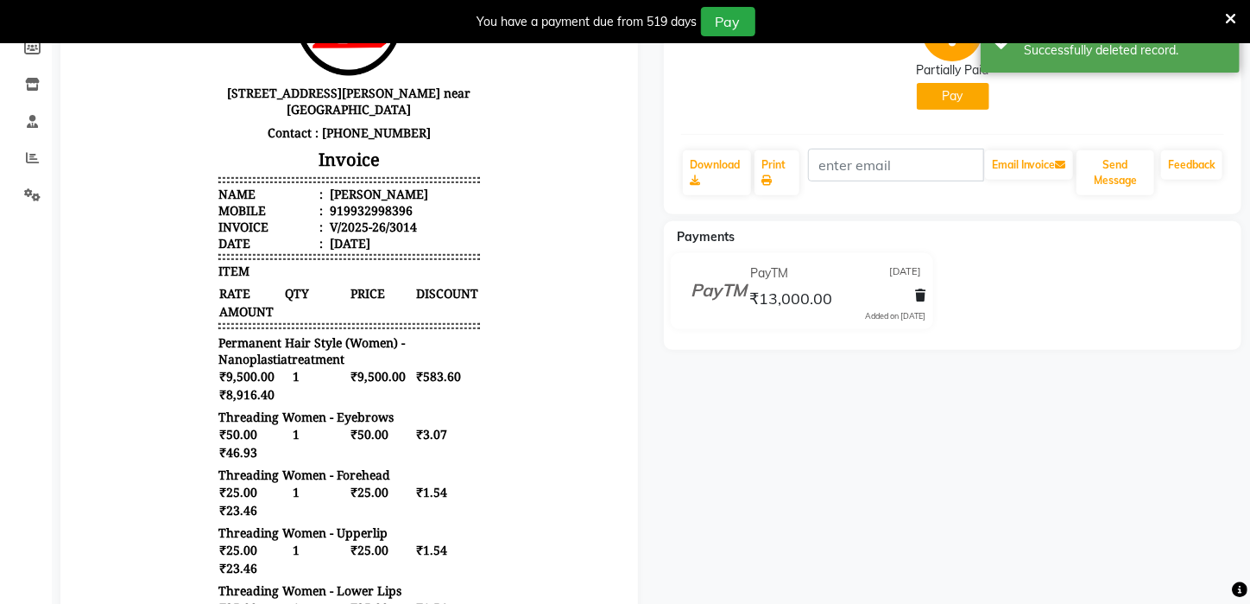
click at [950, 96] on button "Pay" at bounding box center [953, 96] width 73 height 27
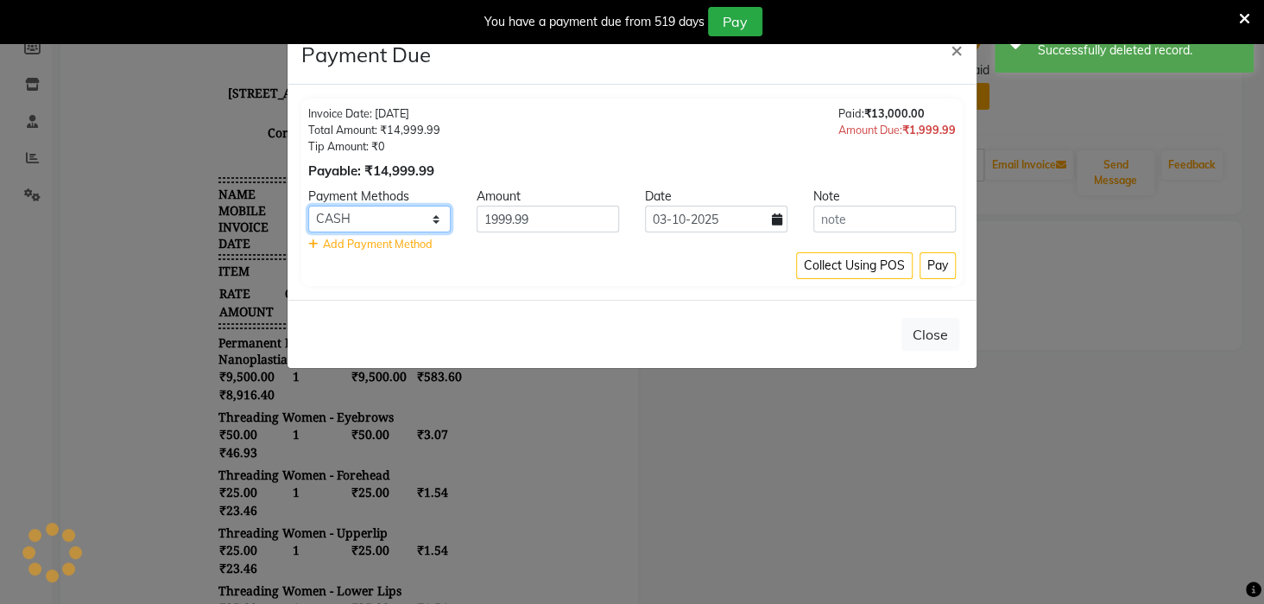
click at [421, 218] on select "UPI City Card CARD Card M UPI M Other Cards PhonePe GPay CASH Credit Card MyT M…" at bounding box center [379, 219] width 142 height 27
select select "6"
click at [308, 206] on select "UPI City Card CARD Card M UPI M Other Cards PhonePe GPay CASH Credit Card MyT M…" at bounding box center [379, 219] width 142 height 27
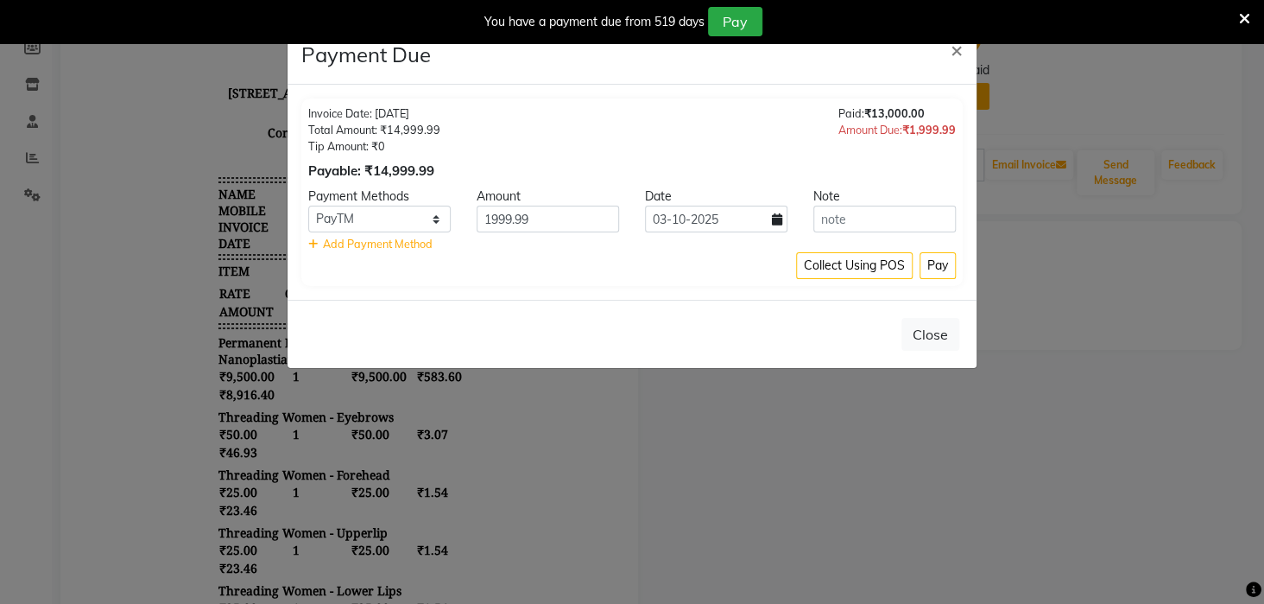
click at [772, 217] on icon at bounding box center [777, 219] width 10 height 12
select select "10"
select select "2025"
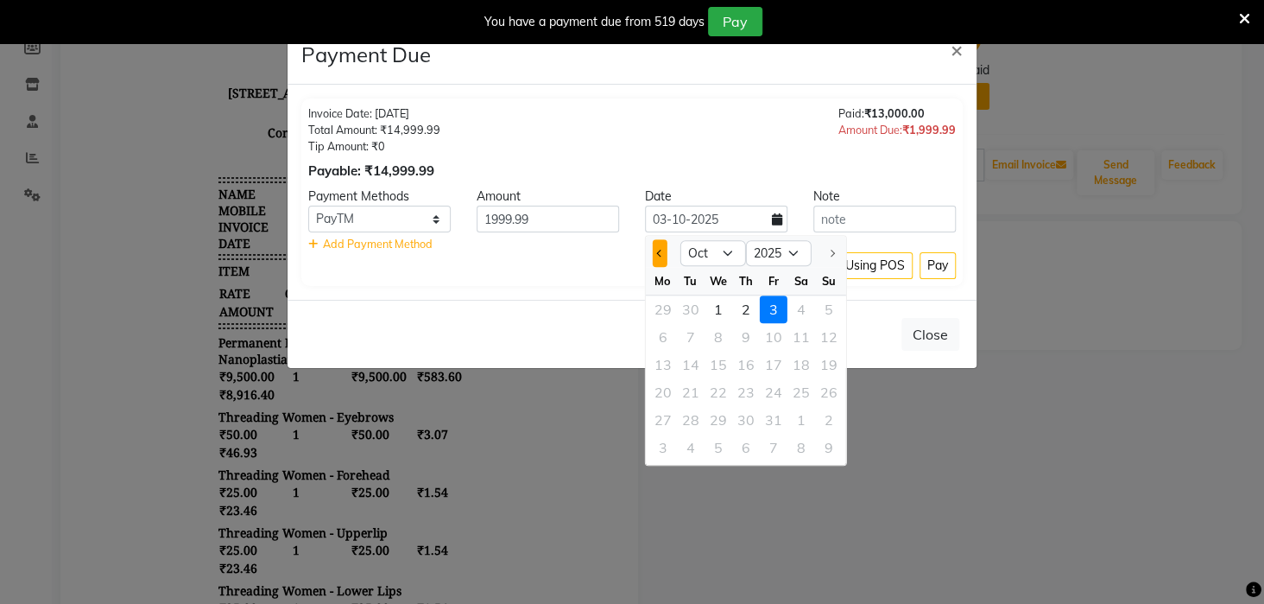
click at [661, 248] on button "Previous month" at bounding box center [660, 253] width 15 height 28
select select "9"
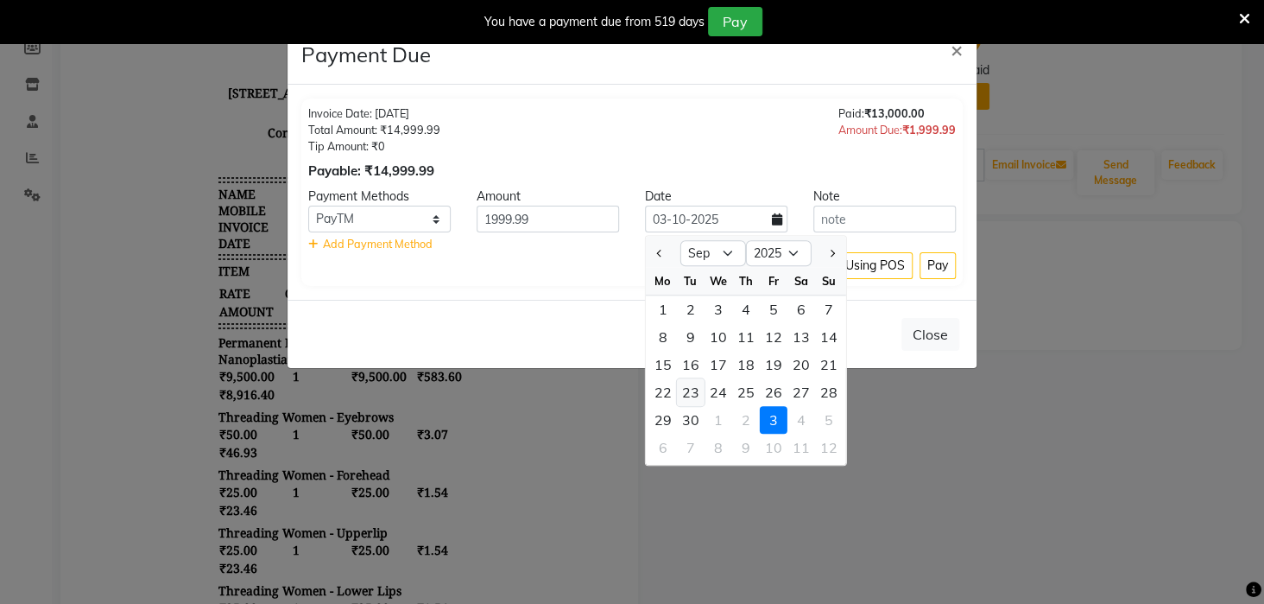
click at [696, 392] on div "23" at bounding box center [691, 392] width 28 height 28
type input "23-09-2025"
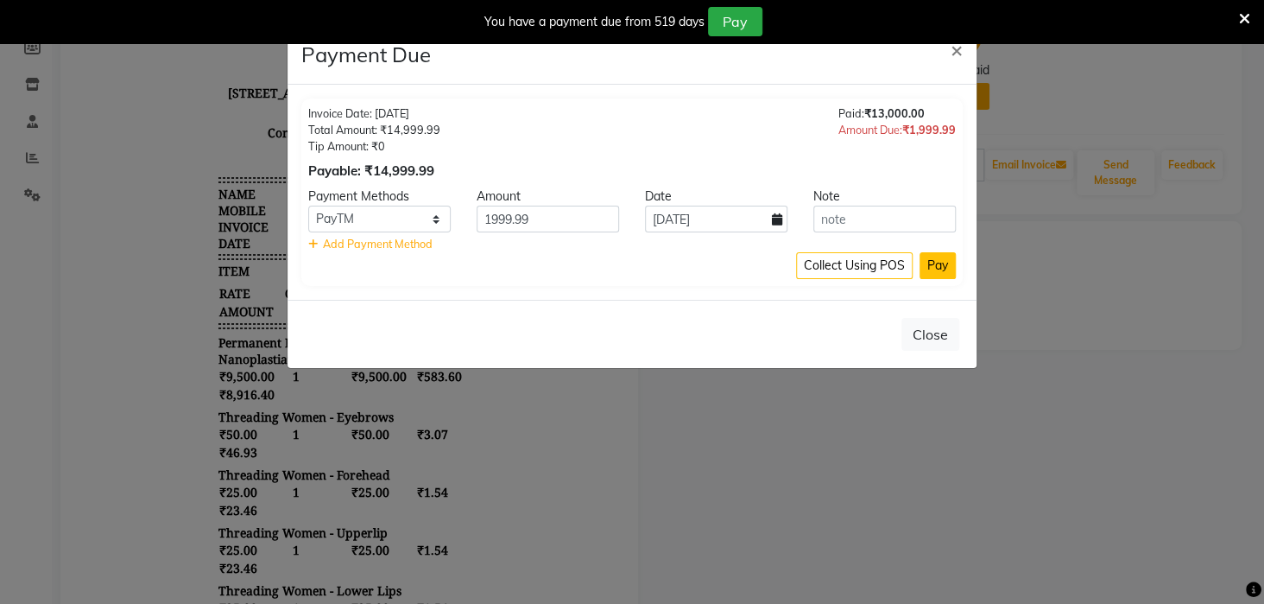
click at [931, 265] on button "Pay" at bounding box center [938, 265] width 36 height 27
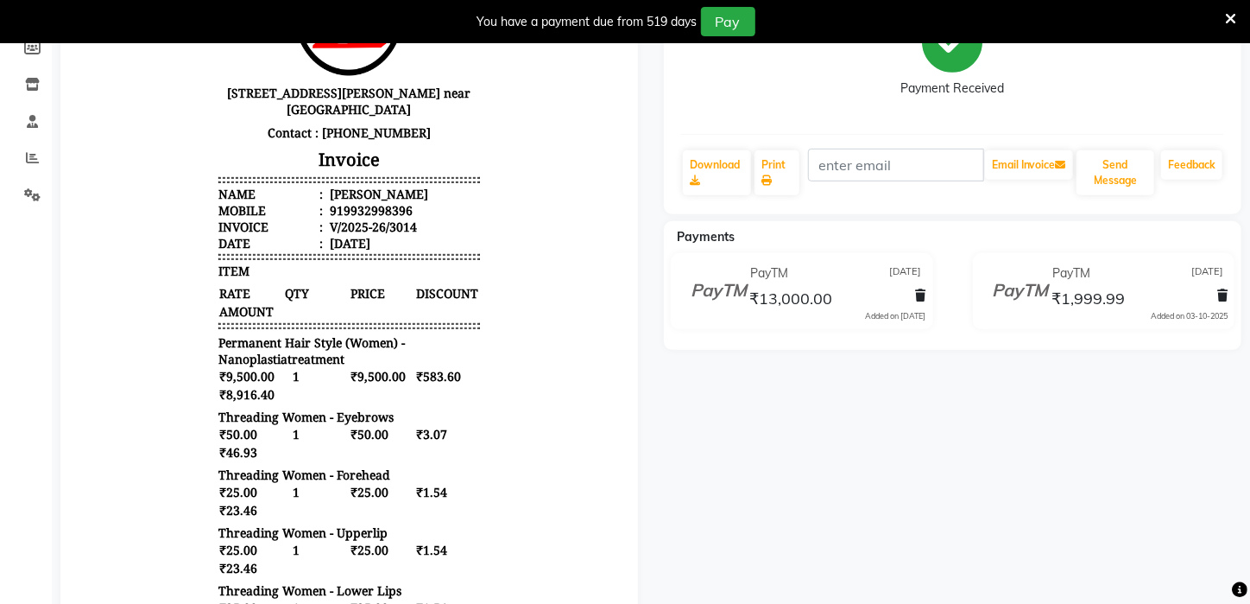
drag, startPoint x: 995, startPoint y: 277, endPoint x: 903, endPoint y: 434, distance: 181.9
click at [956, 319] on div "PayTM 23-09-2025 ₹1,999.99 Added on 03-10-2025" at bounding box center [1104, 294] width 302 height 83
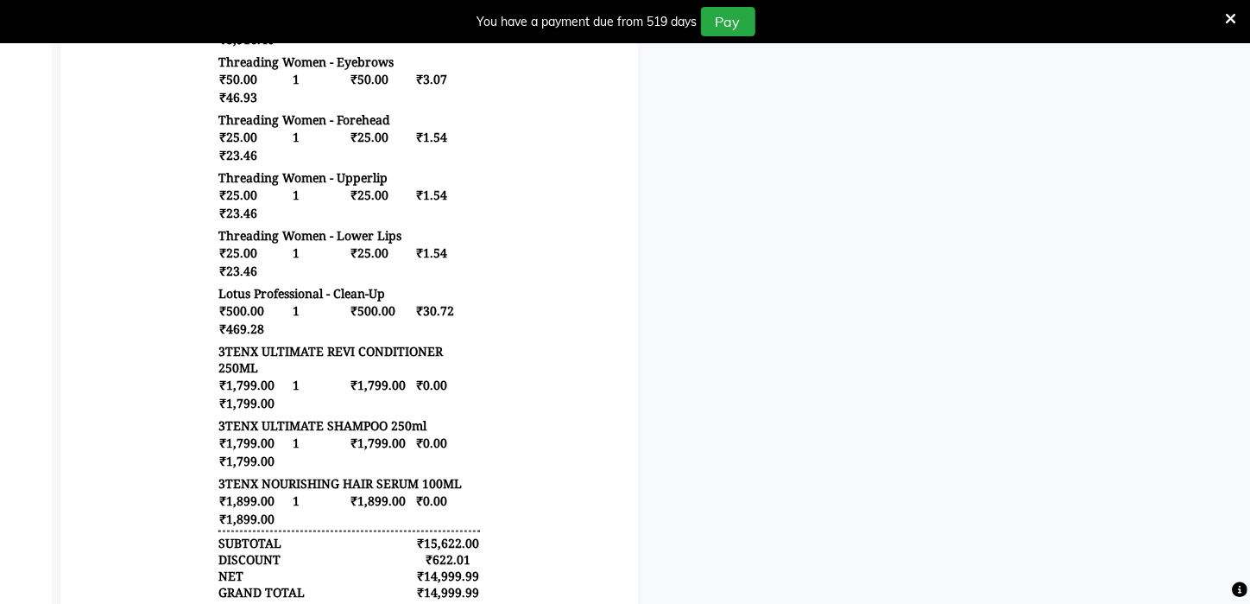
scroll to position [770, 0]
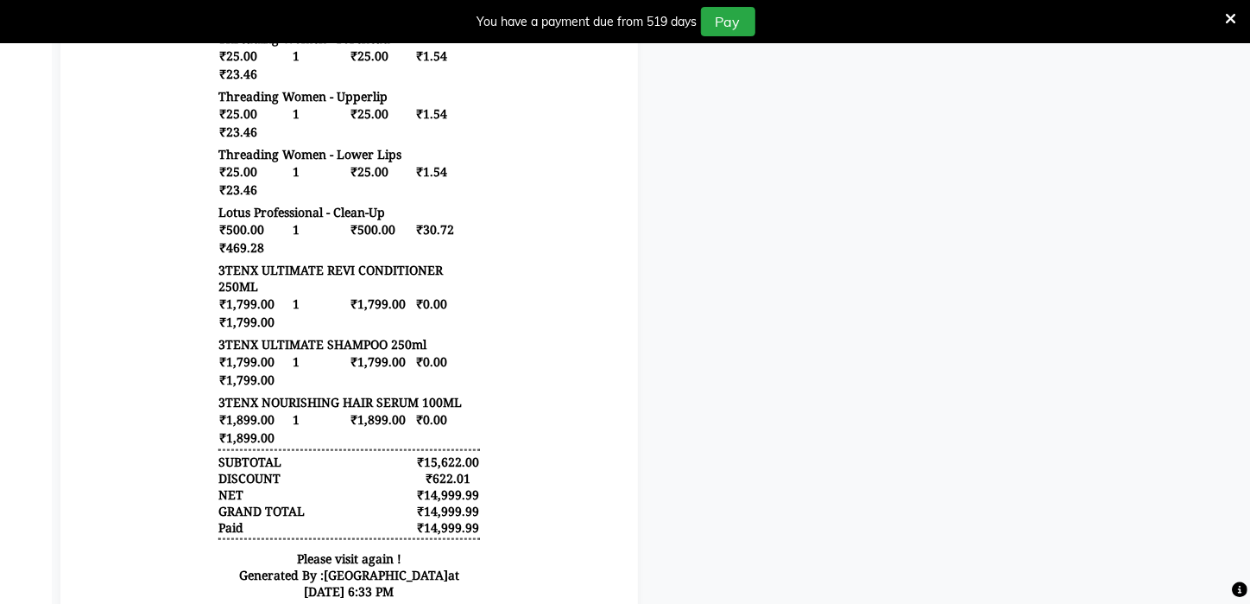
drag, startPoint x: 926, startPoint y: 193, endPoint x: 992, endPoint y: 100, distance: 113.8
click at [956, 153] on div "Shreya Pradhan Prebook Payment Received Download Print Email Invoice Send Messa…" at bounding box center [953, 56] width 604 height 1150
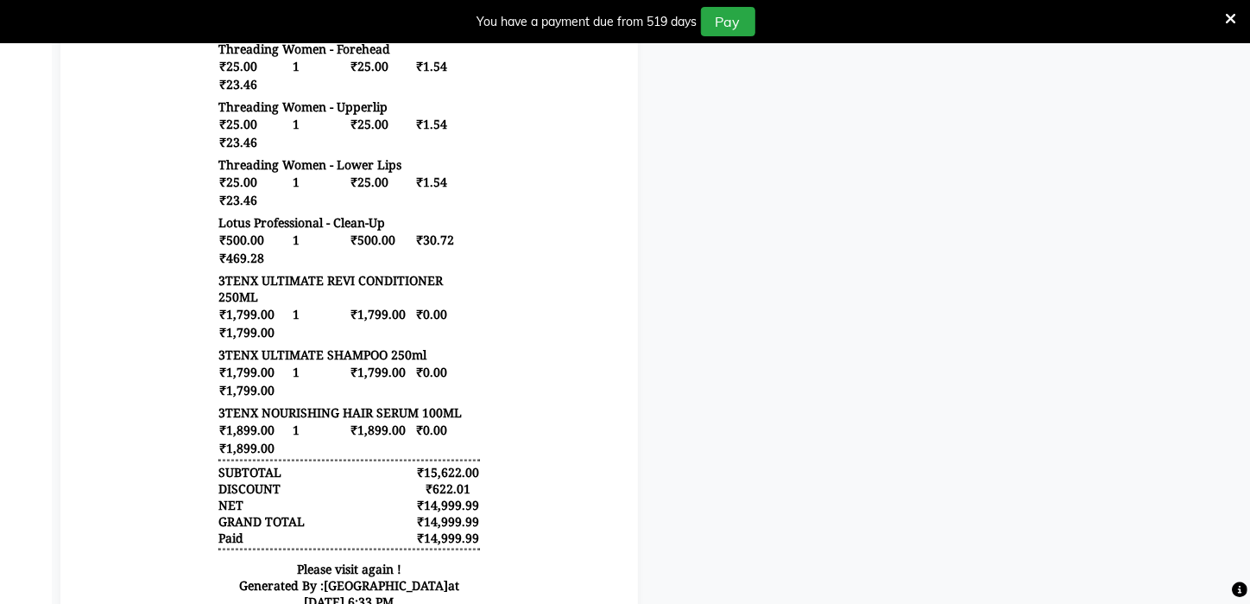
scroll to position [684, 0]
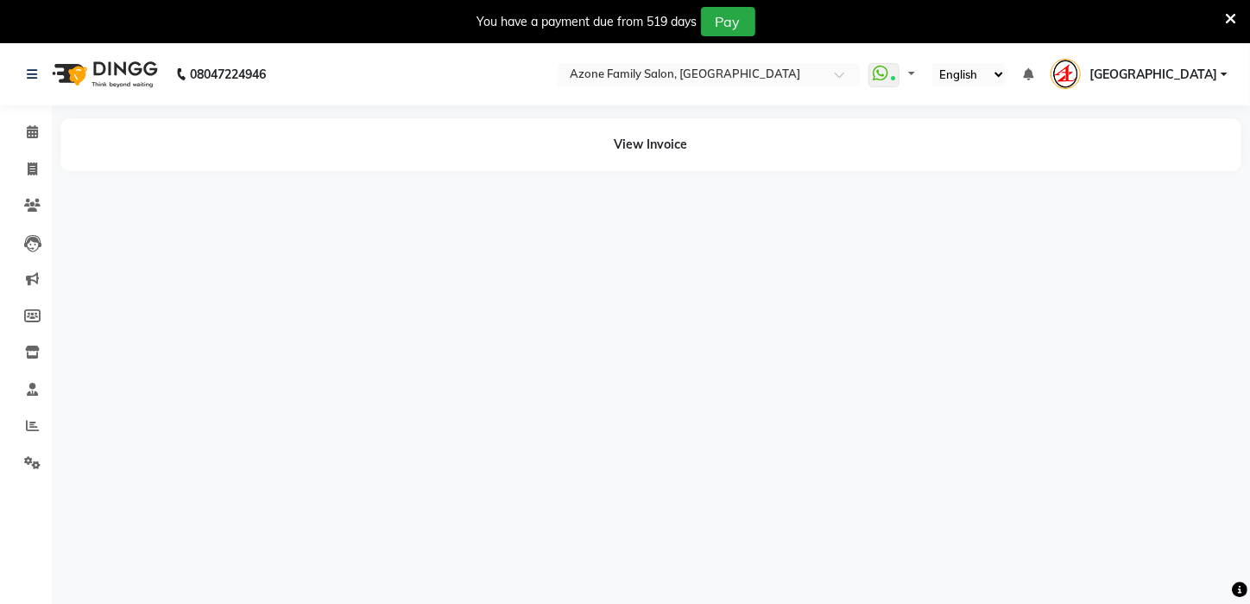
select select "en"
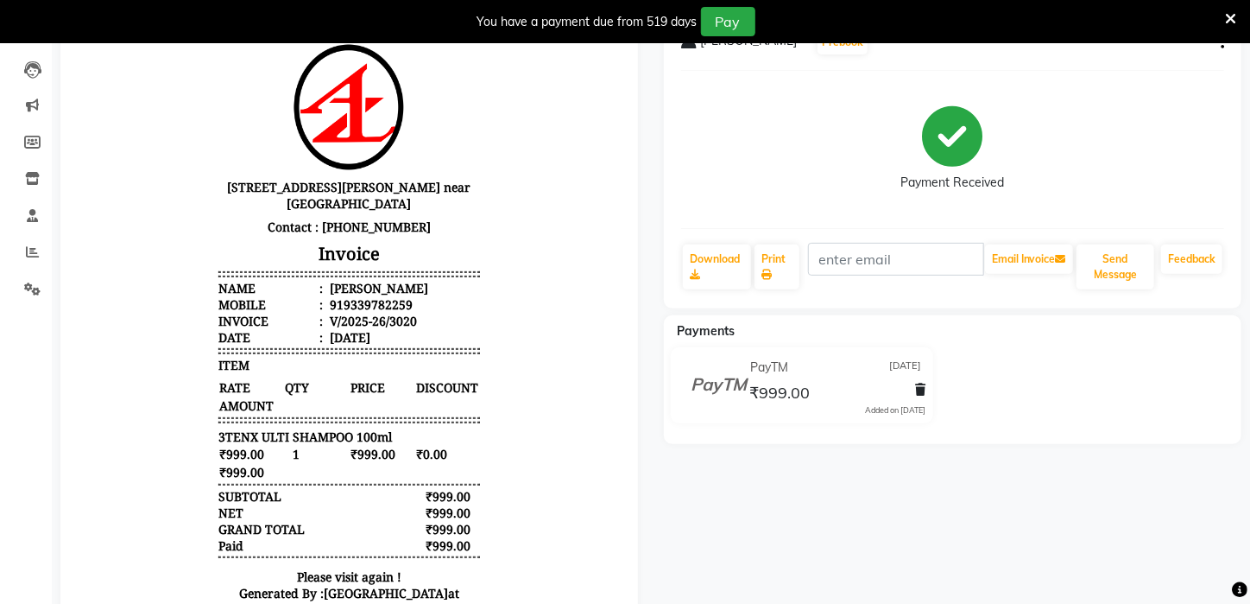
scroll to position [164, 0]
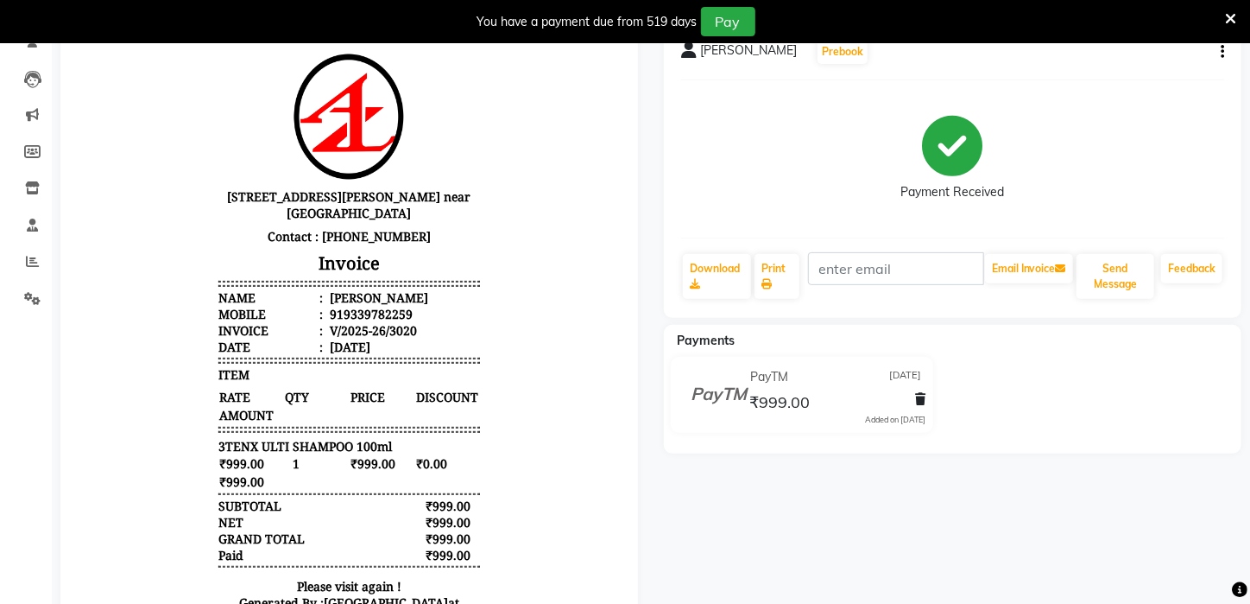
click at [1220, 52] on button "button" at bounding box center [1219, 52] width 10 height 18
drag, startPoint x: 1228, startPoint y: 14, endPoint x: 1238, endPoint y: 18, distance: 11.2
click at [1235, 16] on icon at bounding box center [1230, 19] width 11 height 16
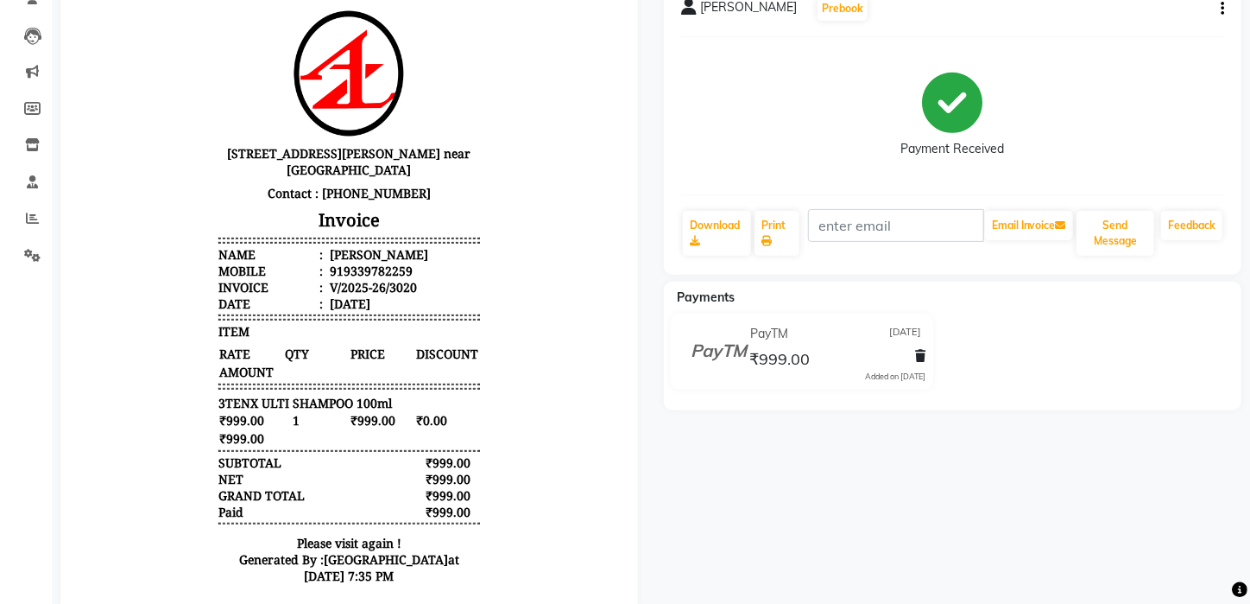
click at [1221, 8] on button "button" at bounding box center [1219, 9] width 10 height 18
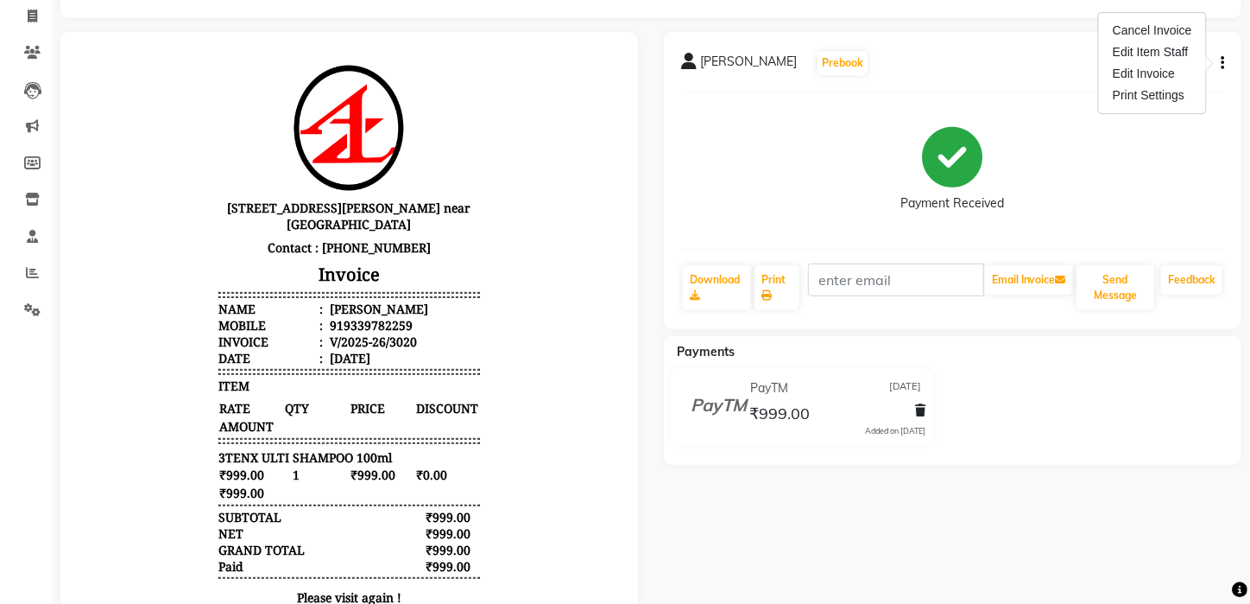
scroll to position [109, 0]
click at [1224, 60] on div "Ratna MUKHARJEE Prebook Payment Received Download Print Email Invoice Send Mess…" at bounding box center [953, 181] width 578 height 297
click at [1224, 64] on icon "button" at bounding box center [1222, 64] width 3 height 1
click at [1186, 57] on div "Edit Item Staff" at bounding box center [1153, 53] width 86 height 22
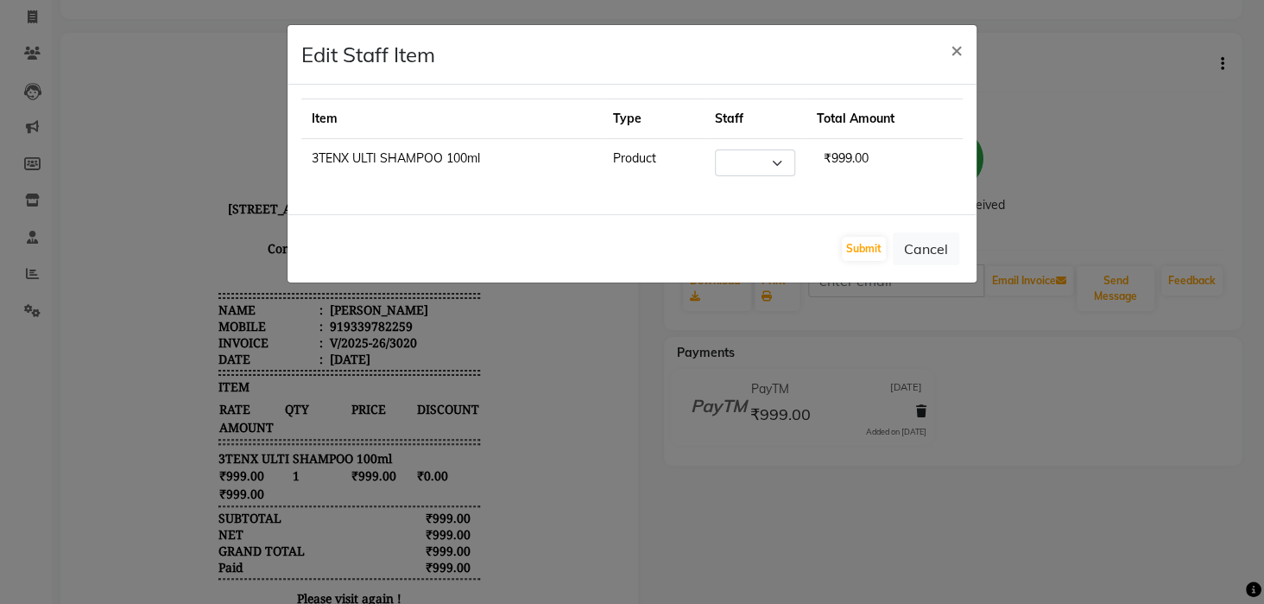
select select "23459"
click at [1148, 125] on ngb-modal-window "Edit Staff Item × Item Type Staff Total Amount 3TENX ULTI SHAMPOO 100ml Product…" at bounding box center [632, 302] width 1264 height 604
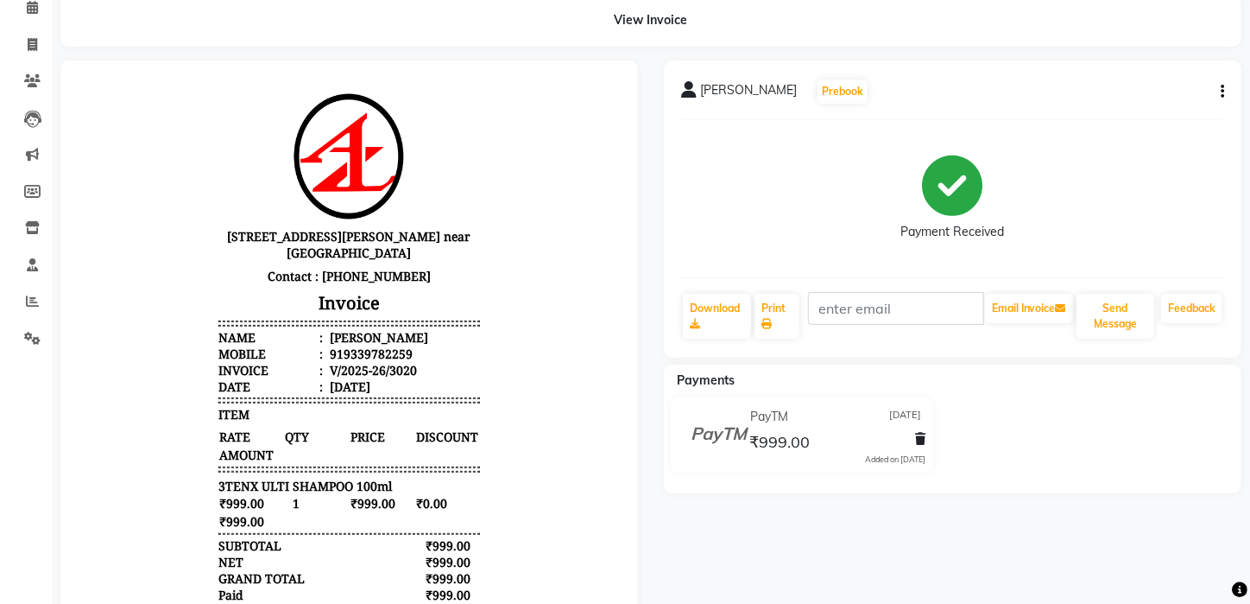
scroll to position [85, 0]
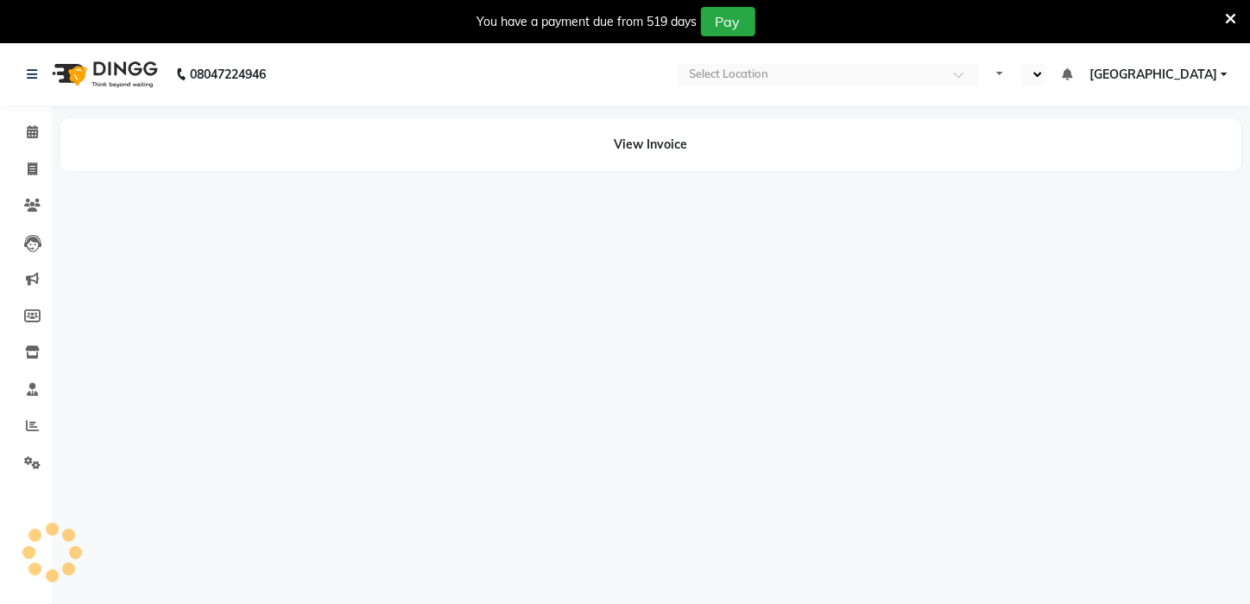
select select "en"
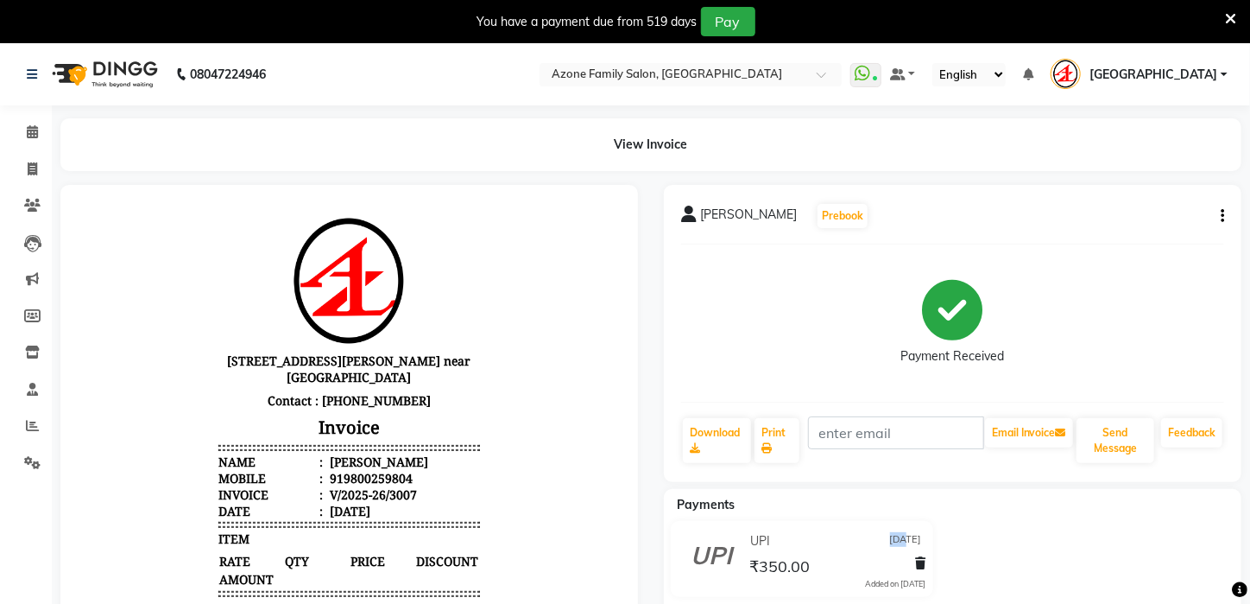
drag, startPoint x: 884, startPoint y: 550, endPoint x: 1102, endPoint y: 313, distance: 322.1
click at [917, 524] on div "UPI 24-09-2025 ₹350.00 Added on 24-09-2025" at bounding box center [802, 559] width 288 height 76
click at [1224, 216] on icon "button" at bounding box center [1222, 216] width 3 height 1
click at [1123, 238] on div "Edit Invoice" at bounding box center [1137, 238] width 118 height 22
select select "service"
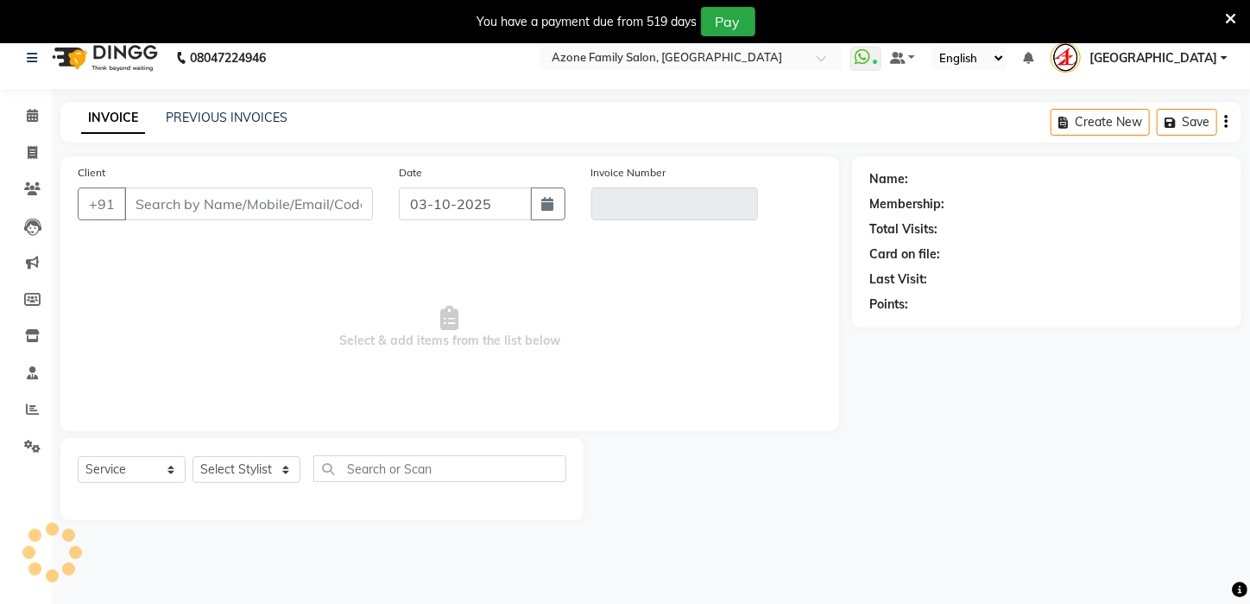
scroll to position [43, 0]
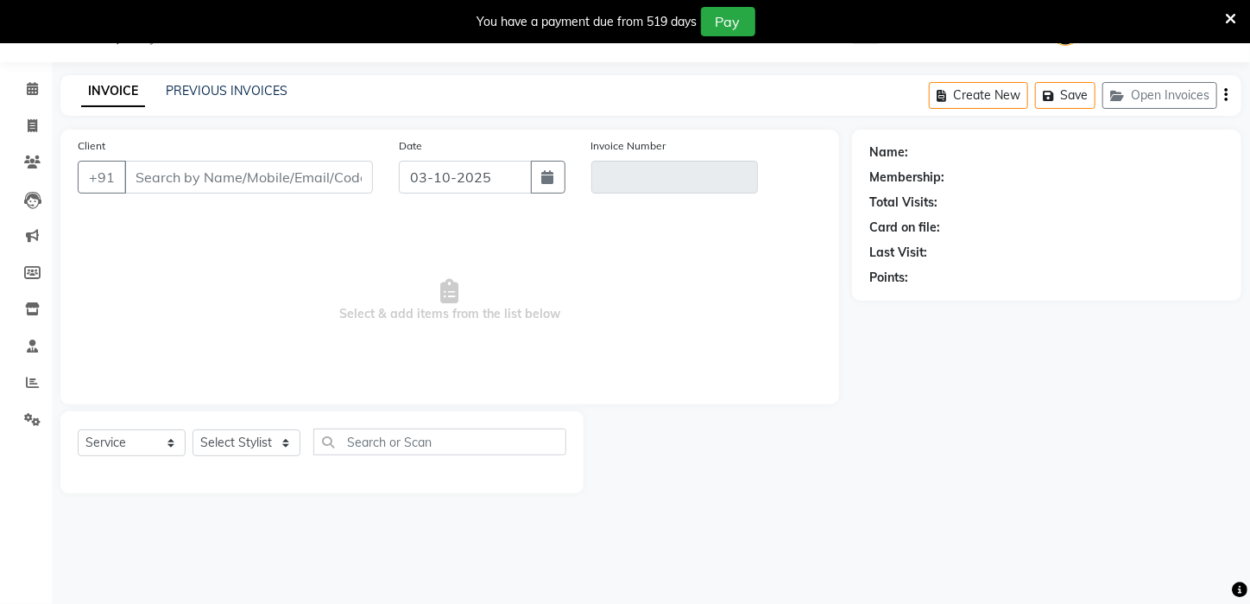
type input "9800259804"
type input "V/2025-26/3007"
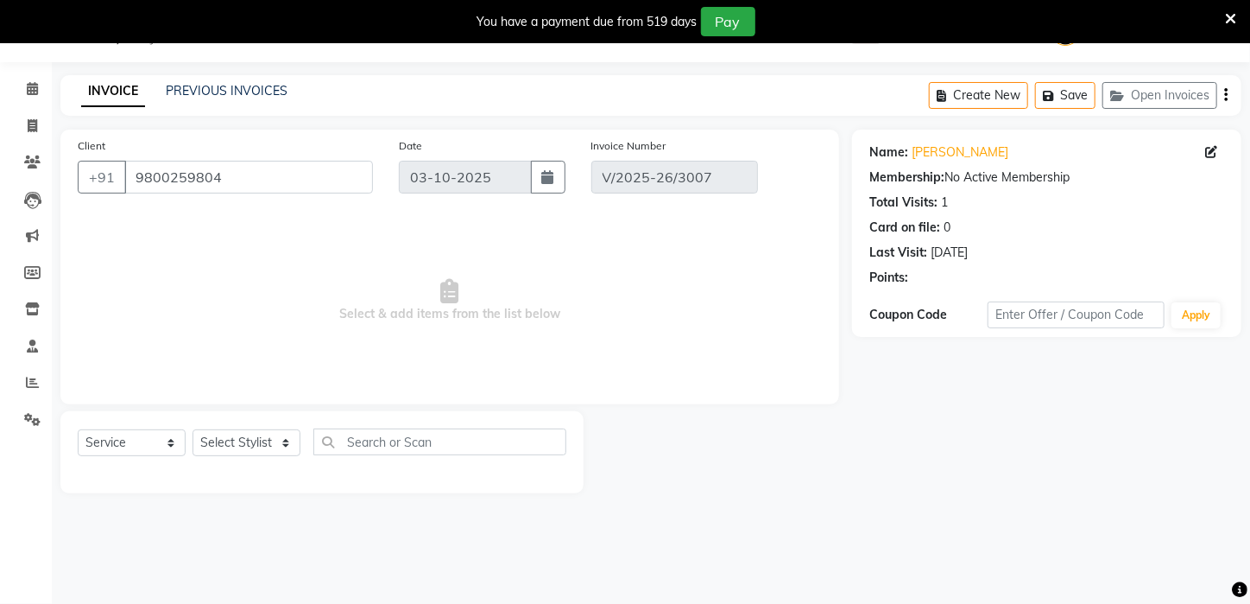
type input "24-09-2025"
select select "select"
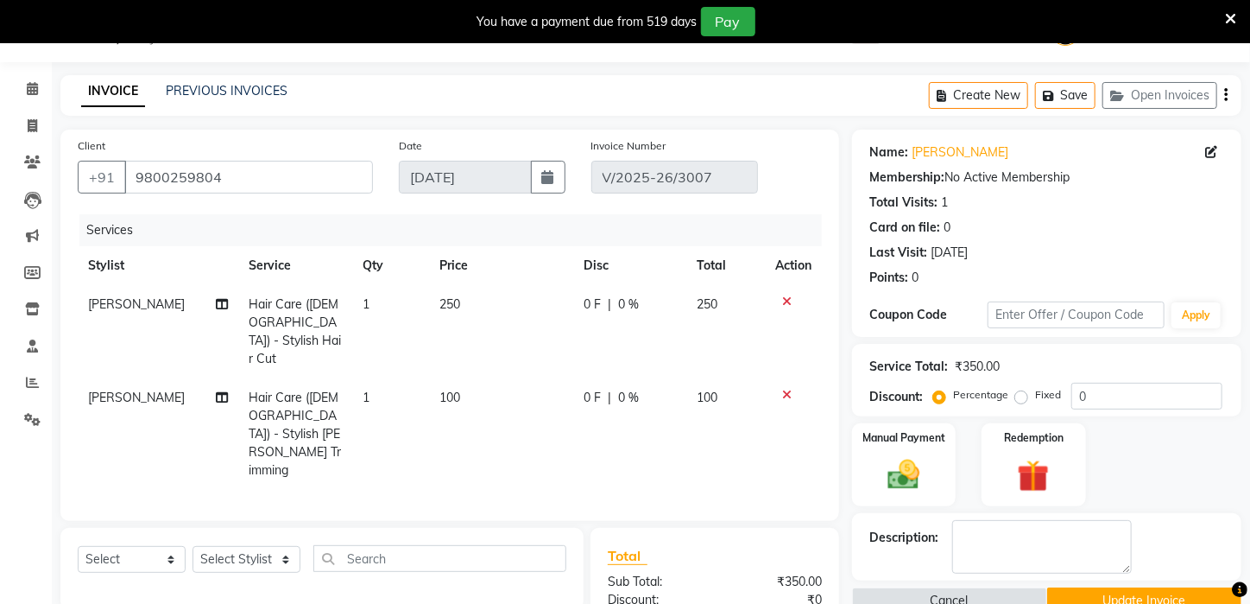
scroll to position [187, 0]
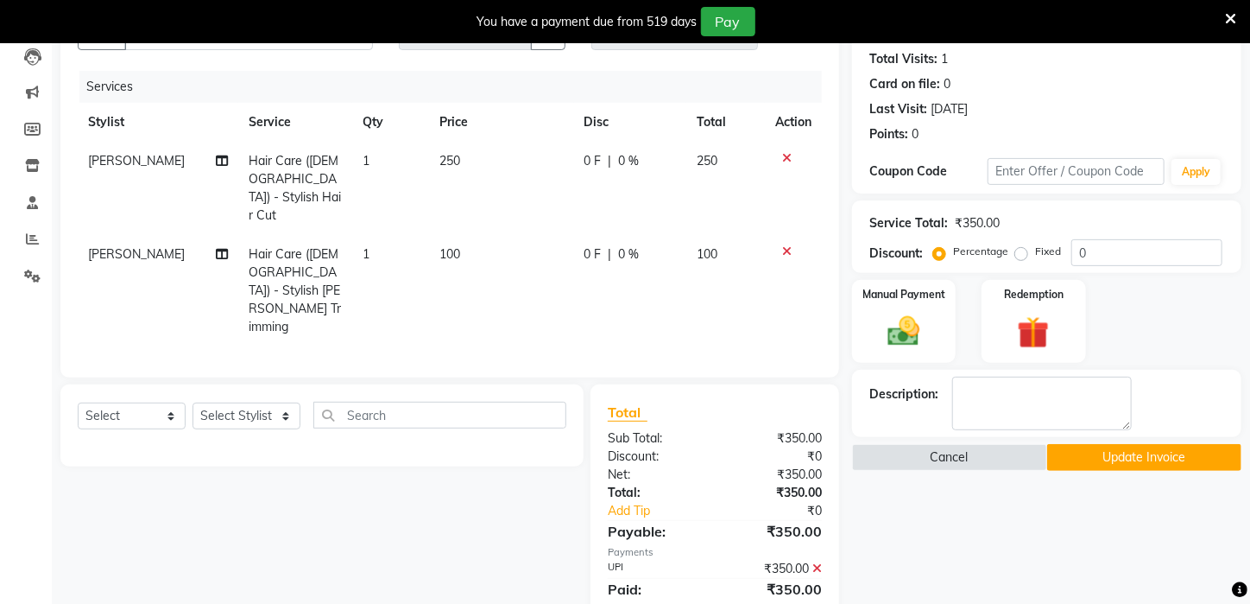
click at [818, 562] on icon at bounding box center [817, 568] width 9 height 12
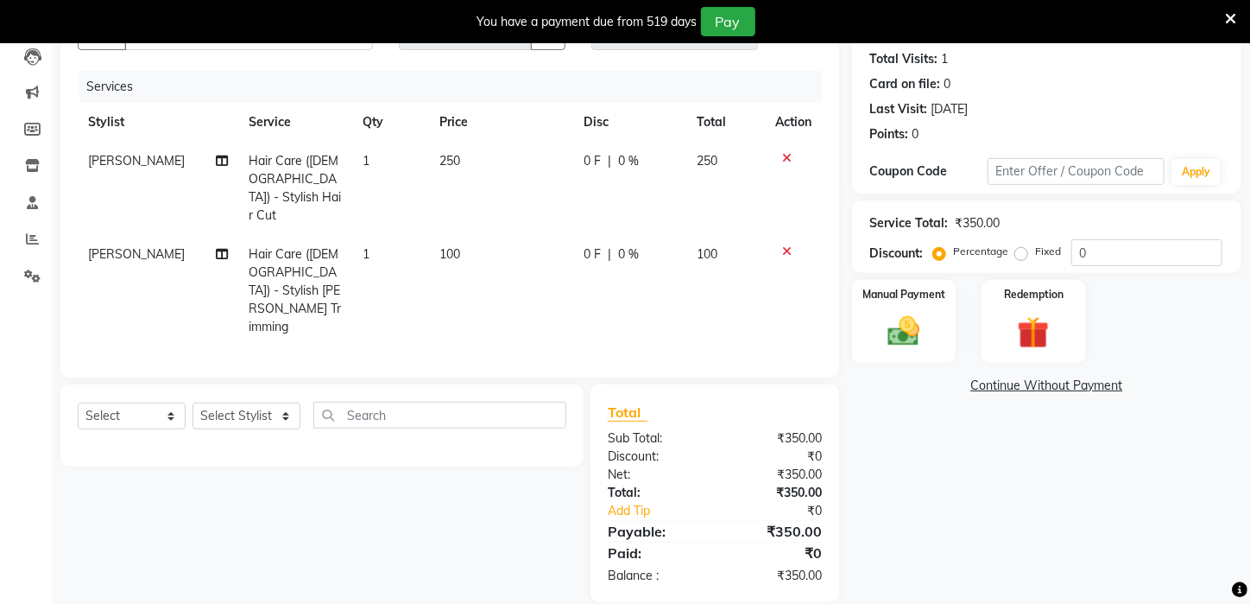
scroll to position [151, 0]
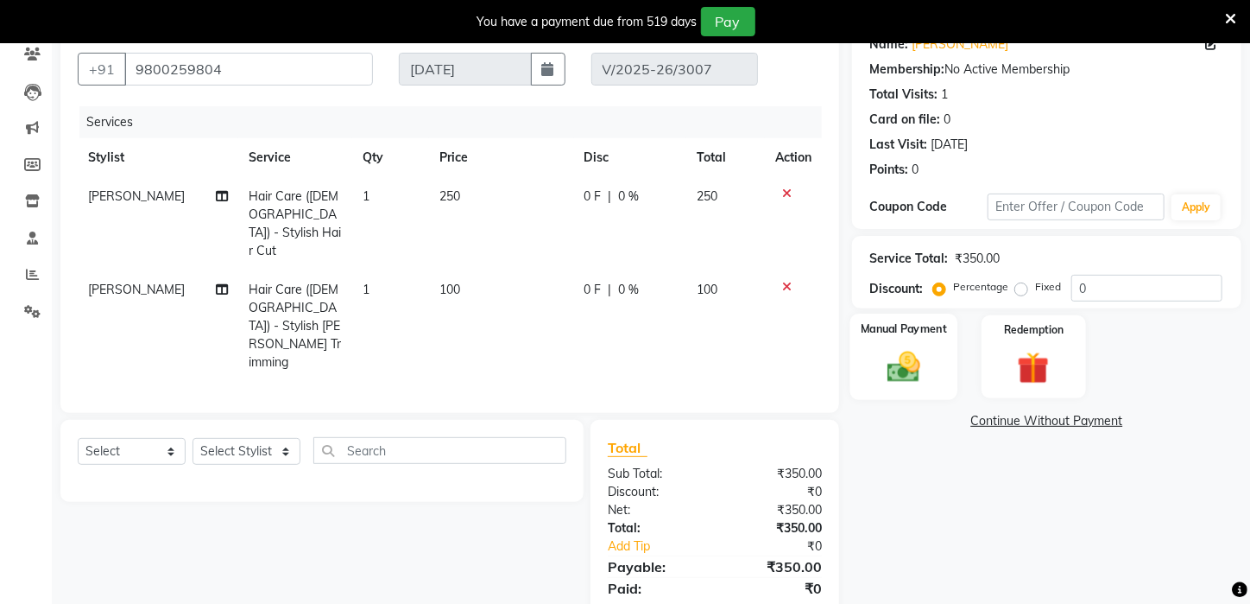
click at [913, 386] on img at bounding box center [904, 367] width 54 height 38
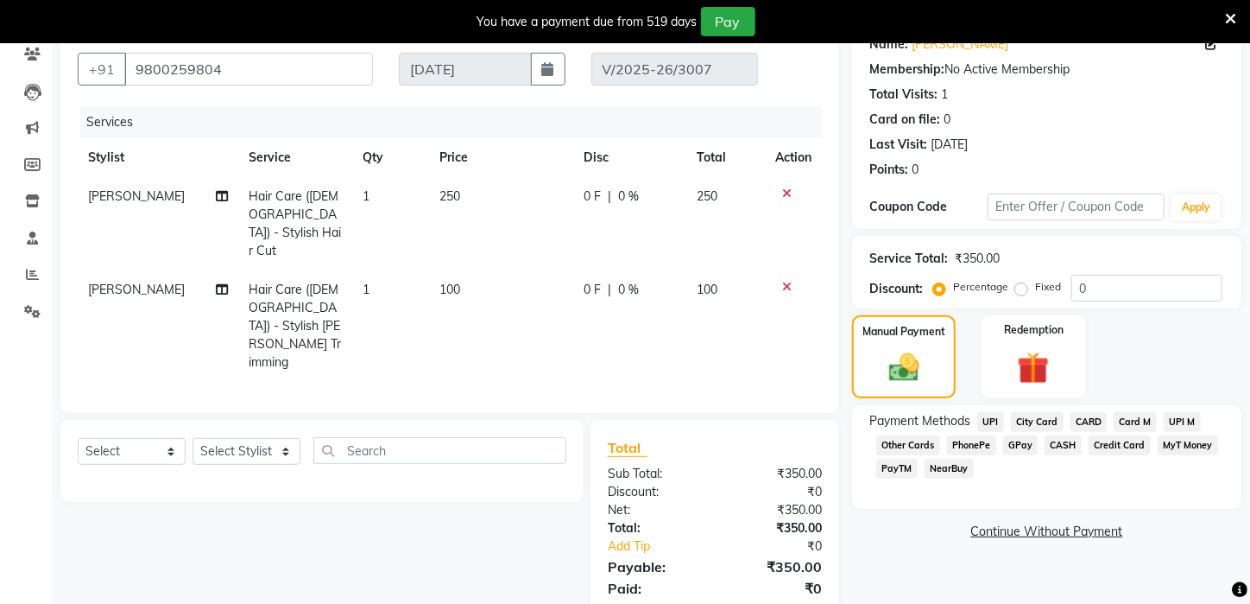
click at [890, 478] on span "PayTM" at bounding box center [896, 469] width 41 height 20
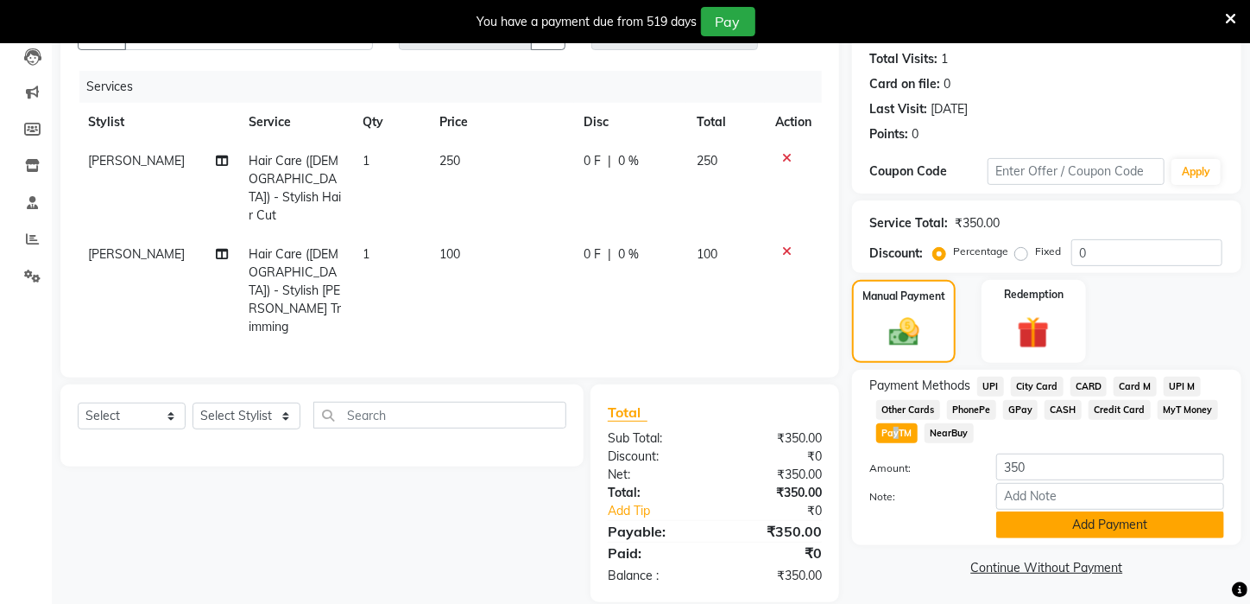
click at [1044, 538] on button "Add Payment" at bounding box center [1110, 524] width 228 height 27
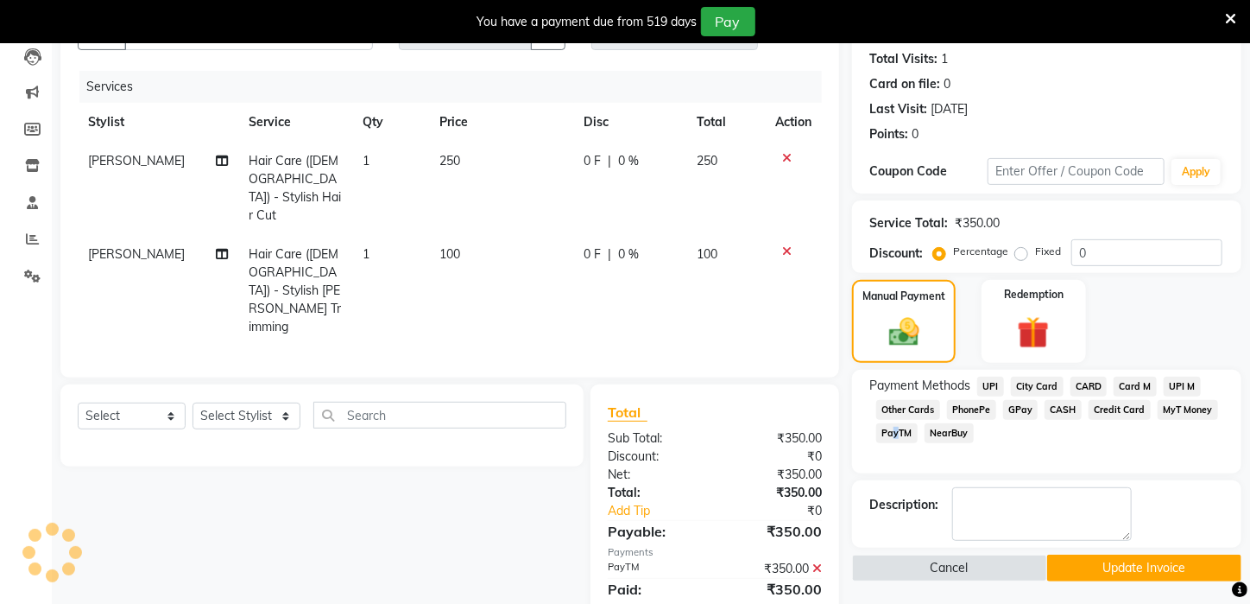
click at [1085, 580] on button "Update Invoice" at bounding box center [1144, 567] width 195 height 27
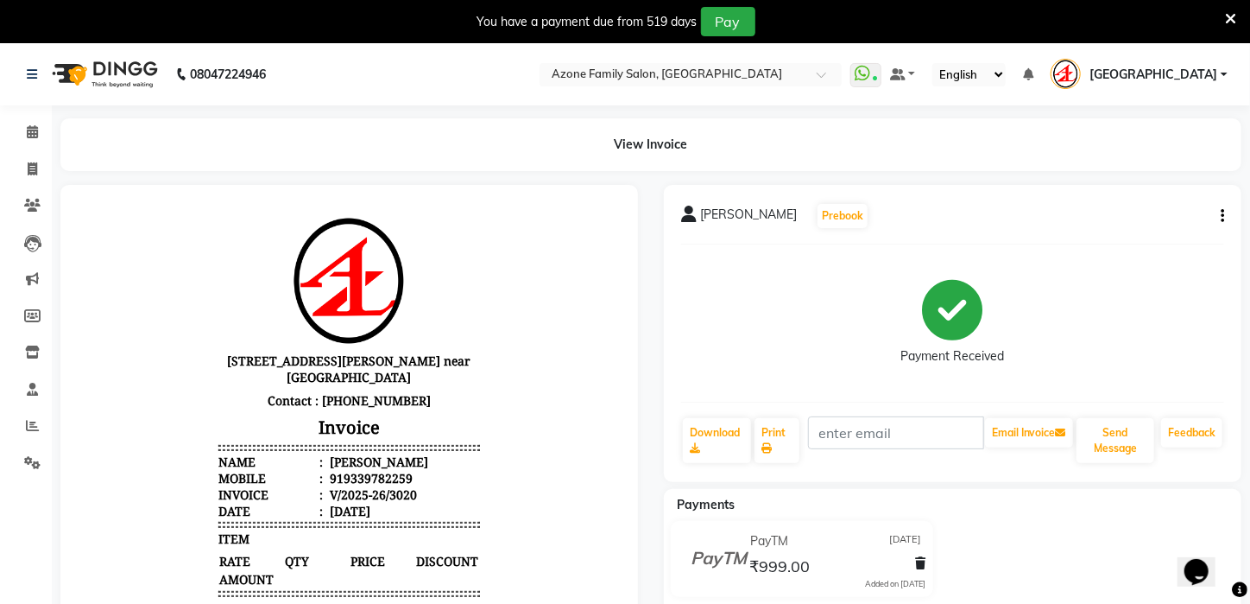
click at [1225, 218] on div "[PERSON_NAME] Prebook Payment Received Download Print Email Invoice Send Messag…" at bounding box center [953, 333] width 578 height 297
click at [1224, 217] on icon "button" at bounding box center [1222, 216] width 3 height 1
click at [1180, 225] on div "Edit Invoice" at bounding box center [1153, 227] width 86 height 22
select select "service"
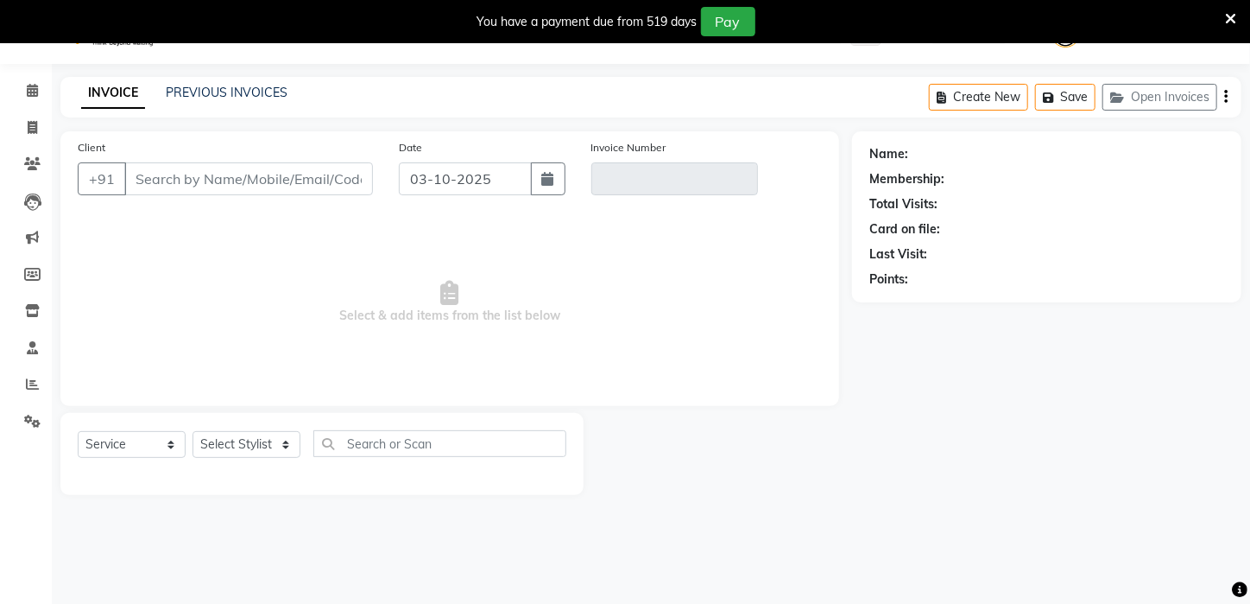
scroll to position [43, 0]
type input "9339782259"
type input "V/2025-26/3020"
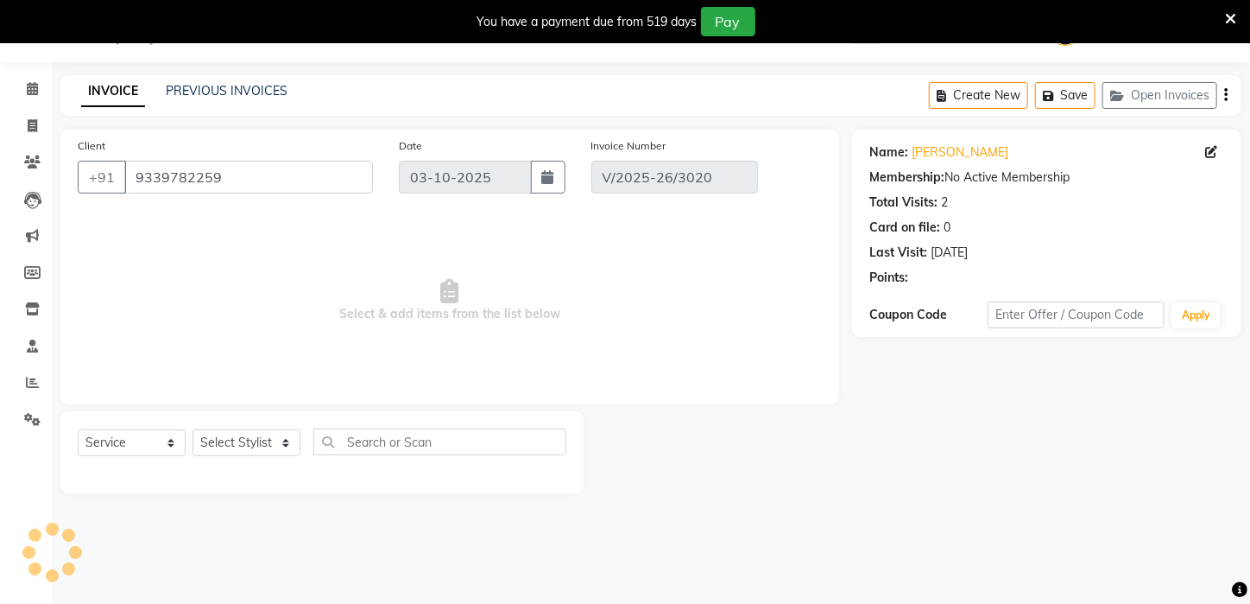
type input "[DATE]"
select select "select"
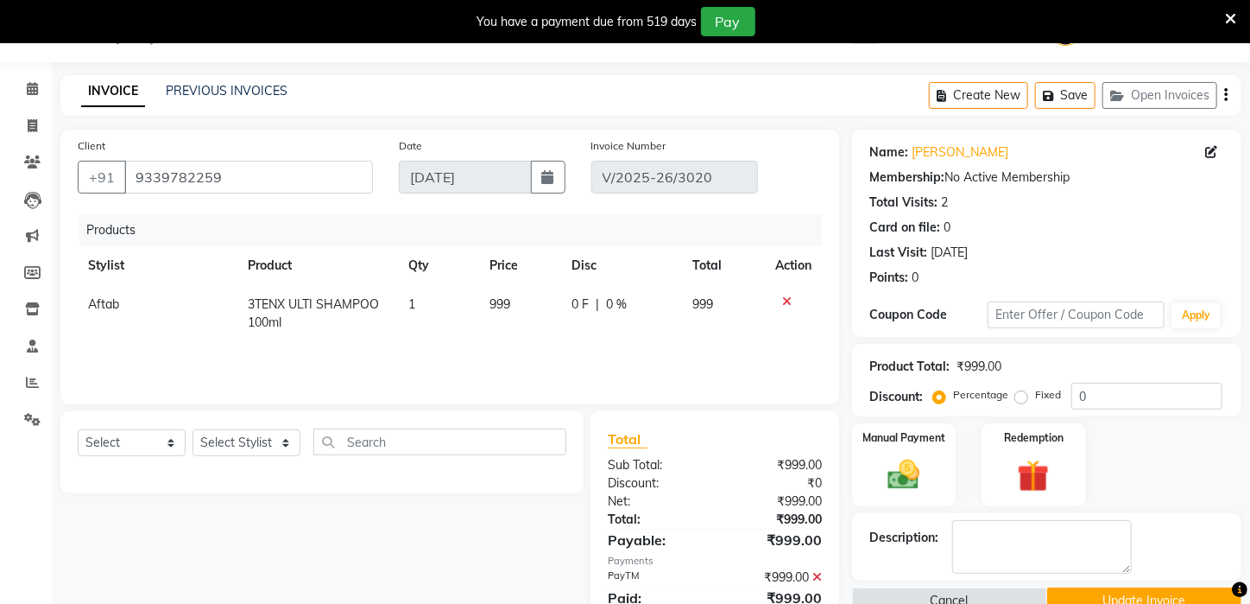
scroll to position [111, 0]
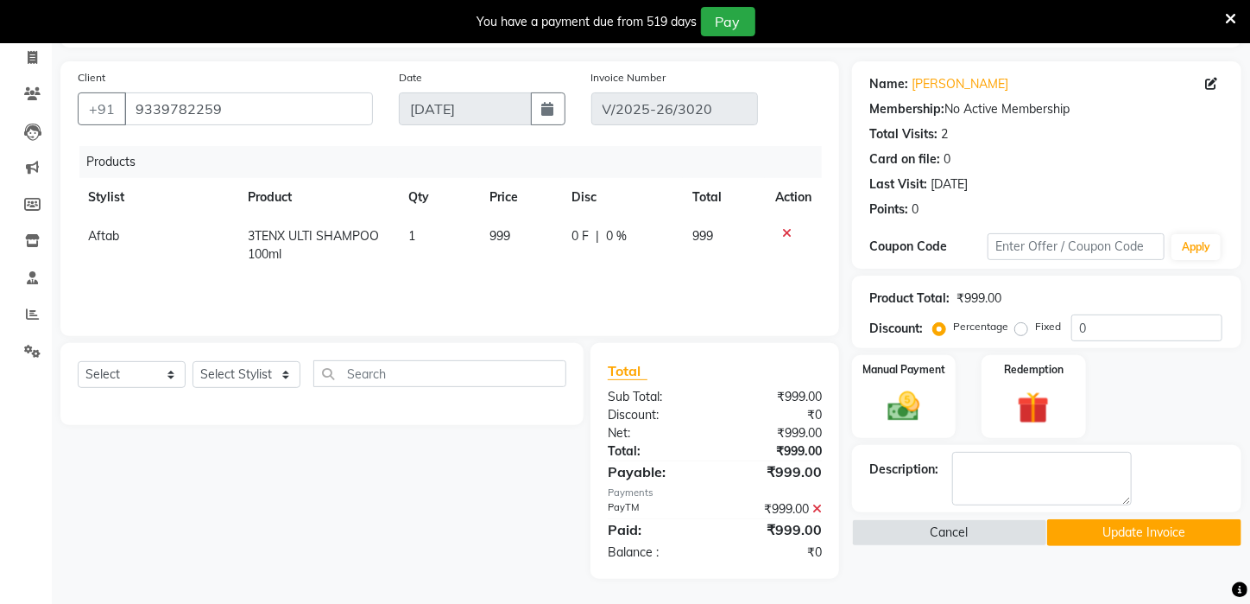
click at [820, 507] on icon at bounding box center [817, 509] width 9 height 12
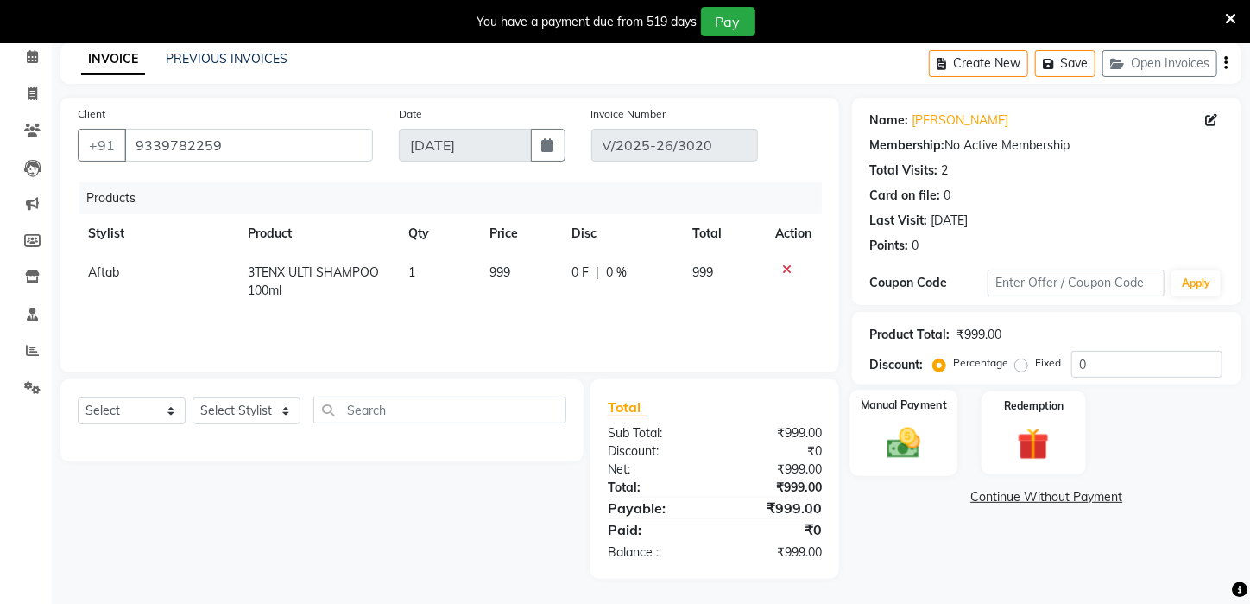
click at [928, 458] on img at bounding box center [904, 443] width 54 height 38
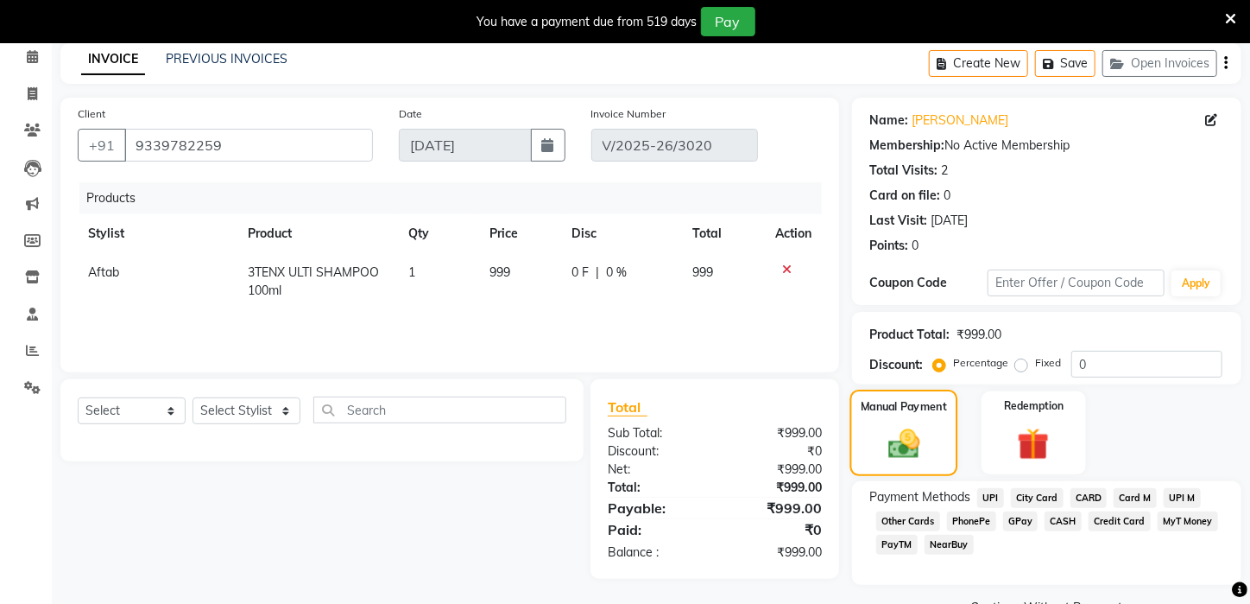
scroll to position [111, 0]
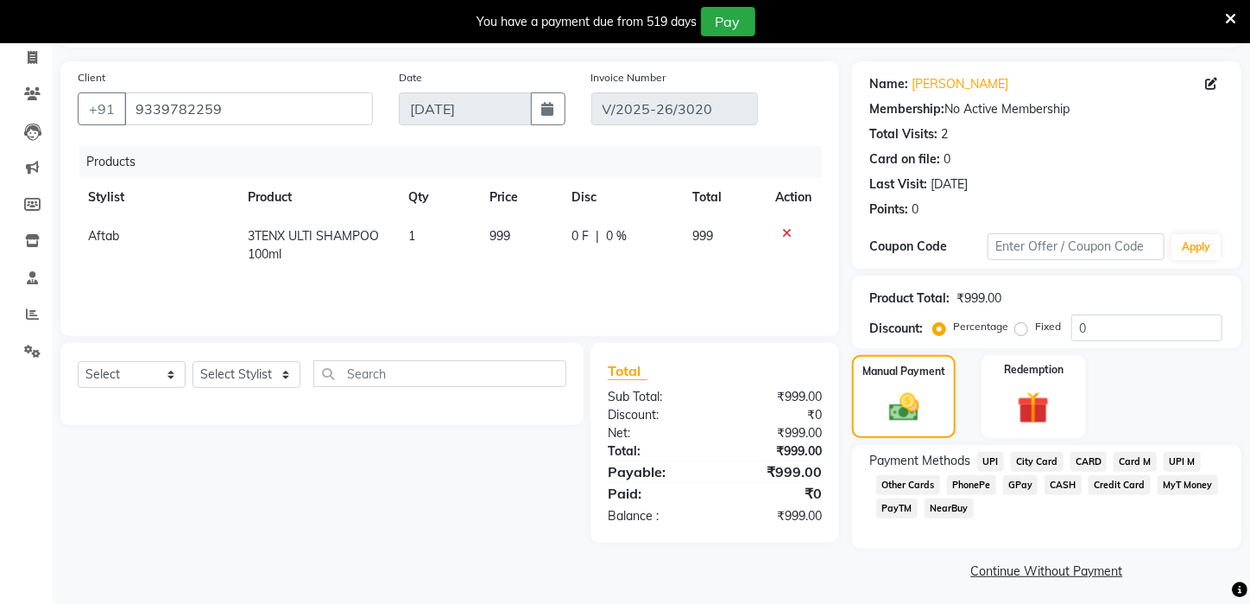
click at [991, 471] on span "UPI" at bounding box center [990, 462] width 27 height 20
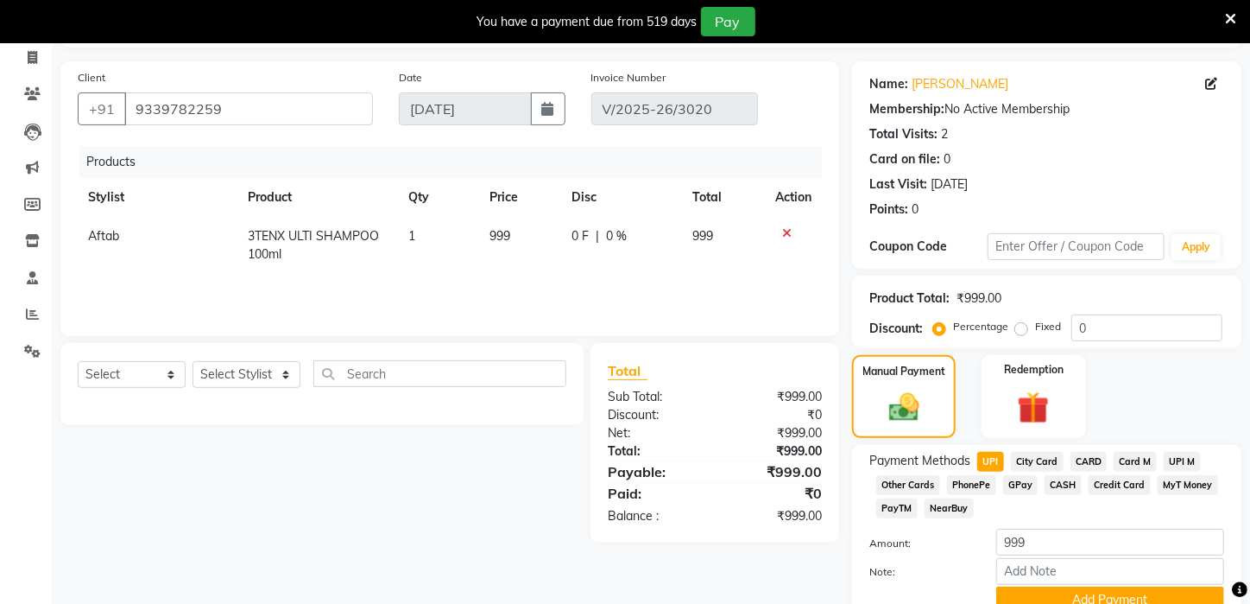
scroll to position [187, 0]
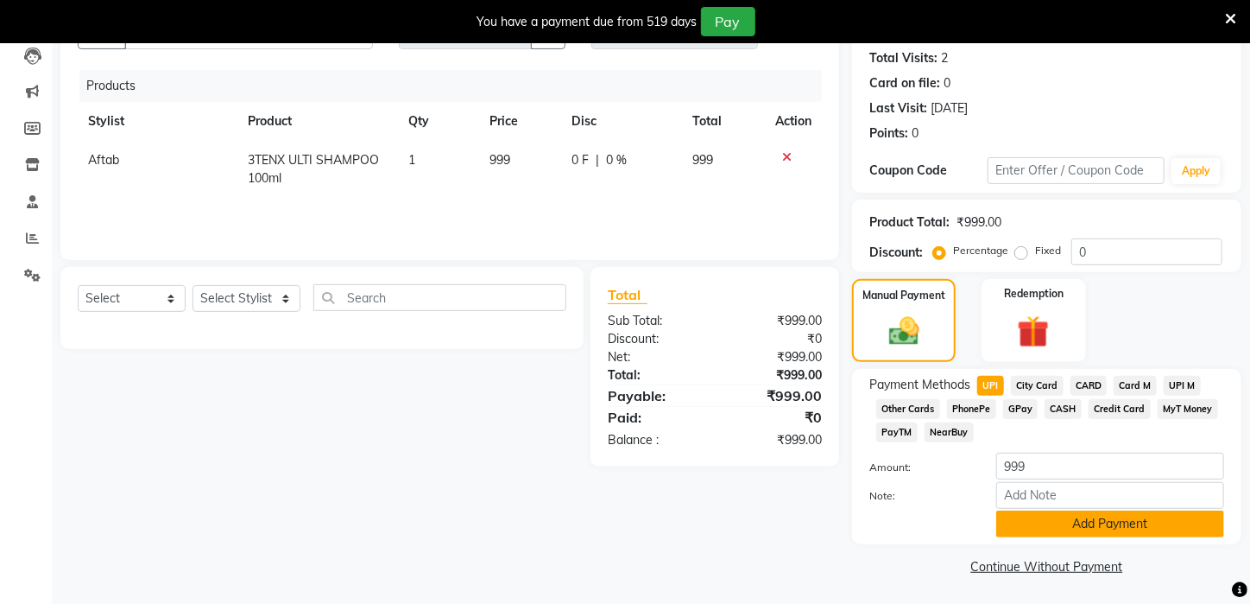
click at [1186, 536] on button "Add Payment" at bounding box center [1110, 523] width 228 height 27
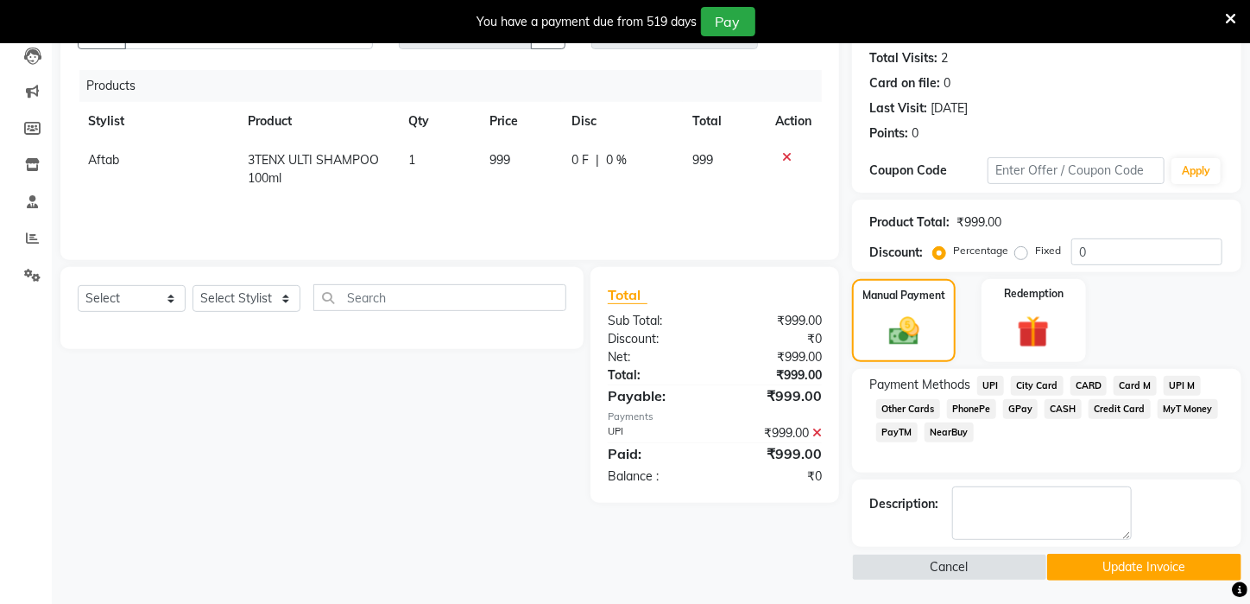
click at [1217, 579] on button "Update Invoice" at bounding box center [1144, 566] width 195 height 27
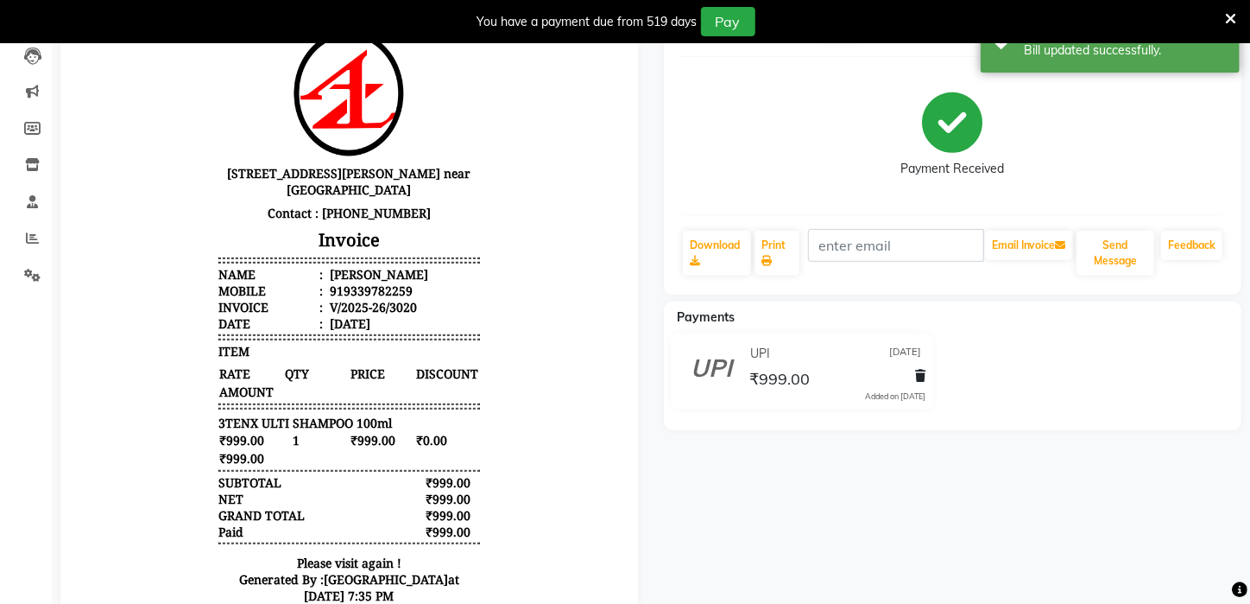
drag, startPoint x: 1218, startPoint y: 579, endPoint x: 647, endPoint y: 422, distance: 592.8
click at [752, 464] on div "[PERSON_NAME] Prebook Payment Received Download Print Email Invoice Send Messag…" at bounding box center [953, 315] width 604 height 636
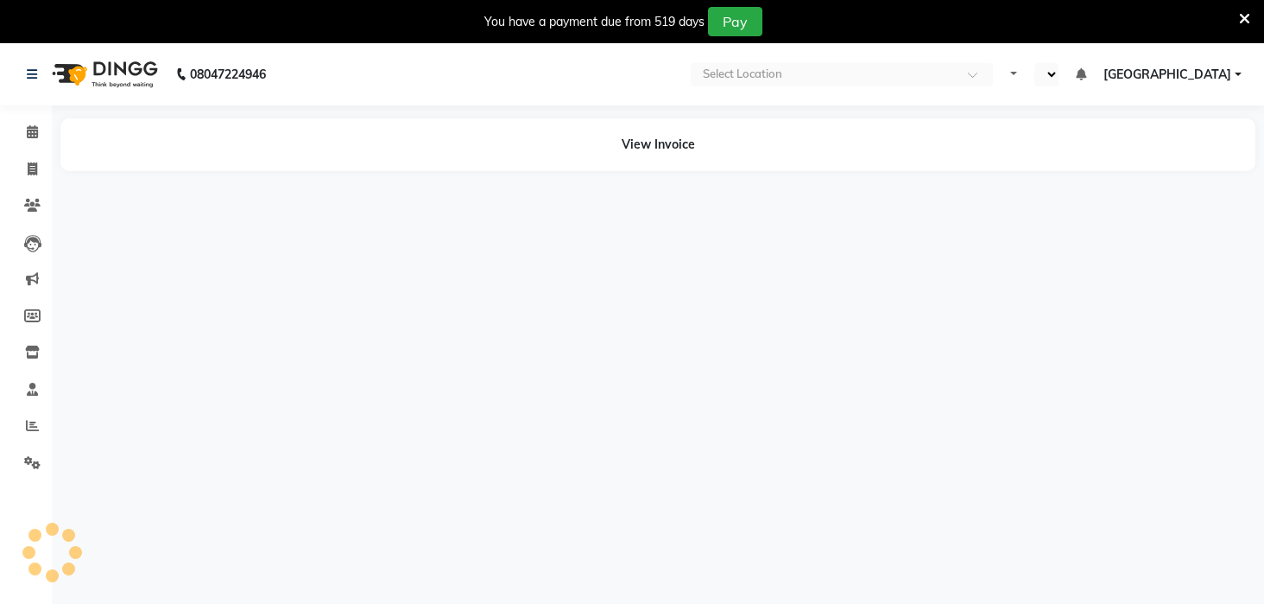
select select "en"
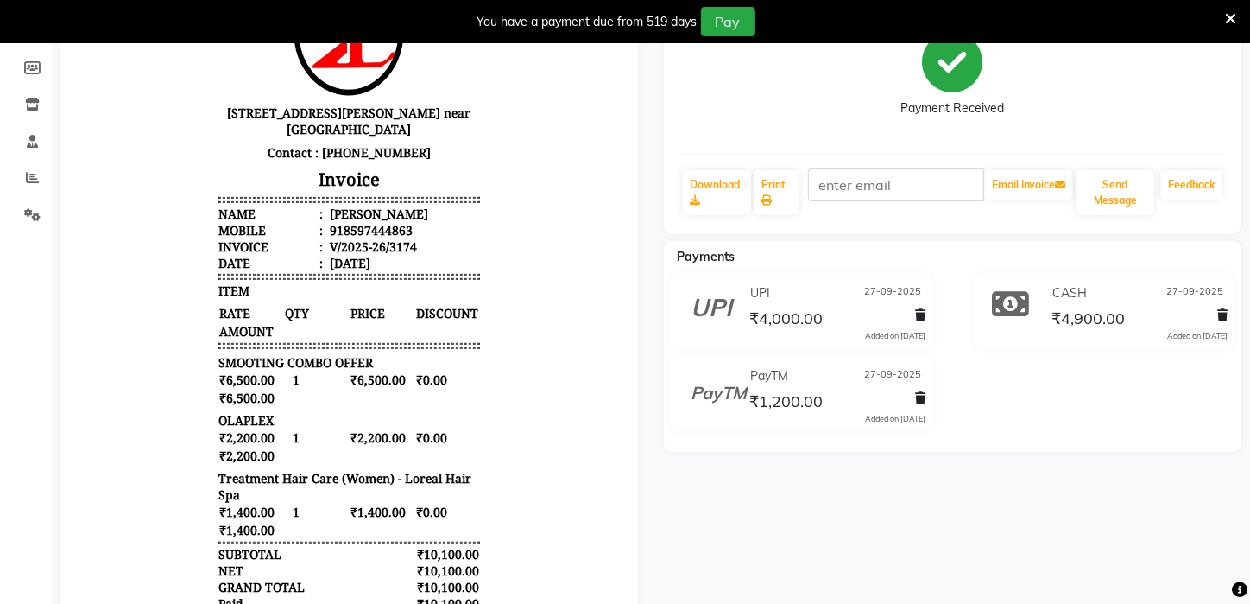
scroll to position [269, 0]
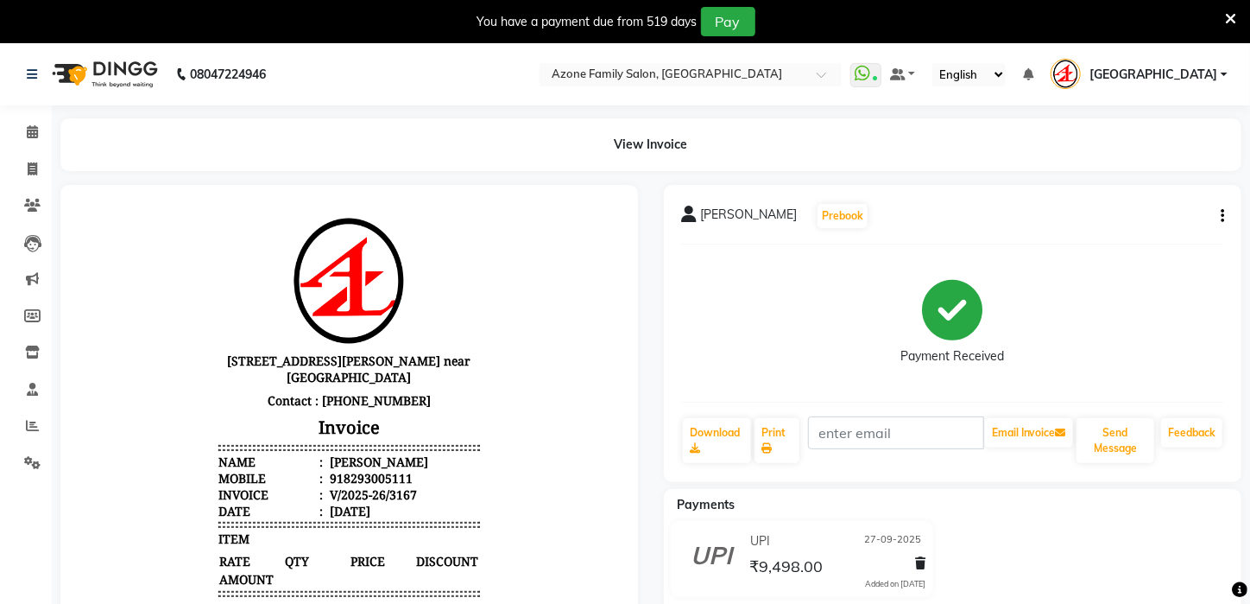
click at [1222, 216] on icon "button" at bounding box center [1222, 216] width 3 height 1
click at [1123, 240] on div "Edit Invoice" at bounding box center [1137, 238] width 118 height 22
select select "service"
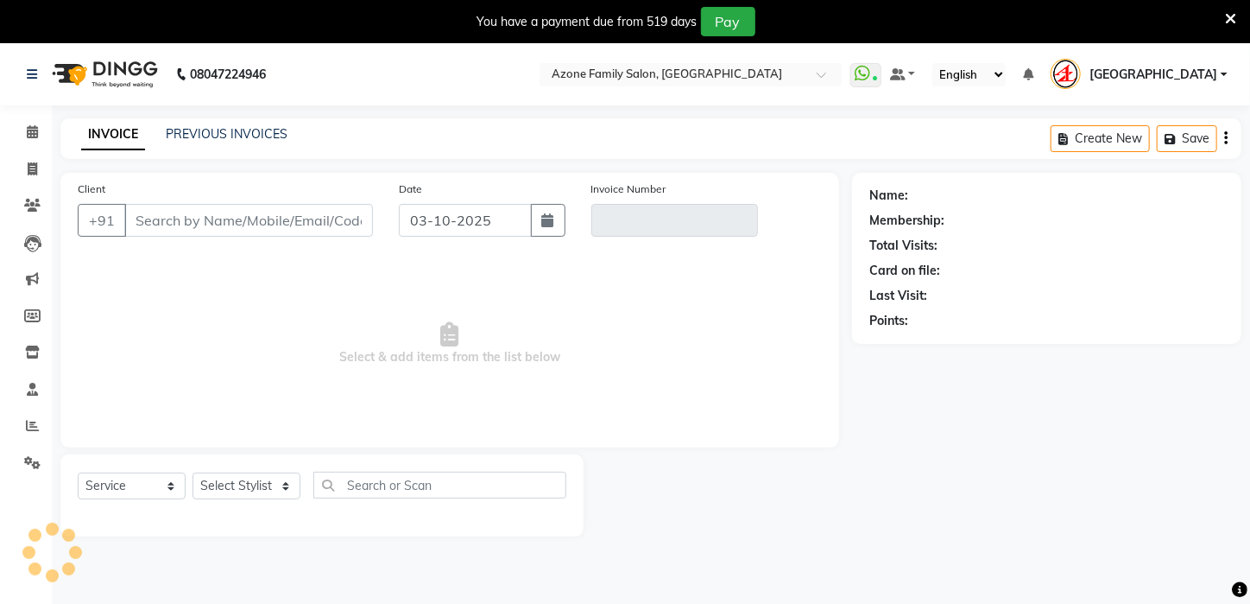
scroll to position [43, 0]
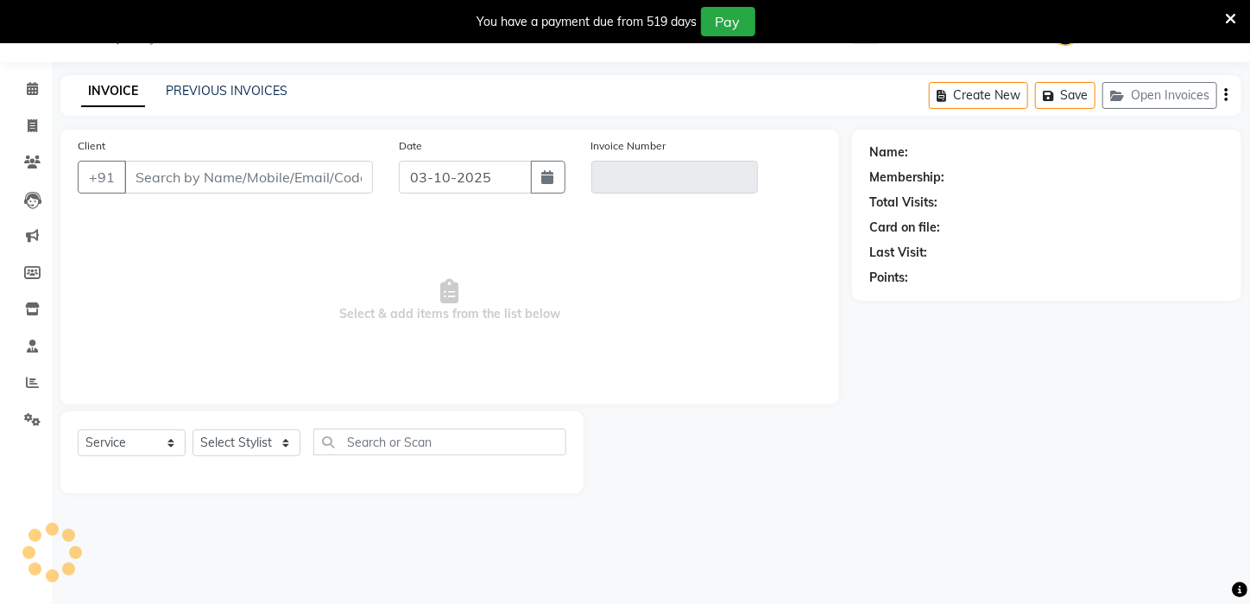
type input "8293005111"
type input "V/2025-26/3167"
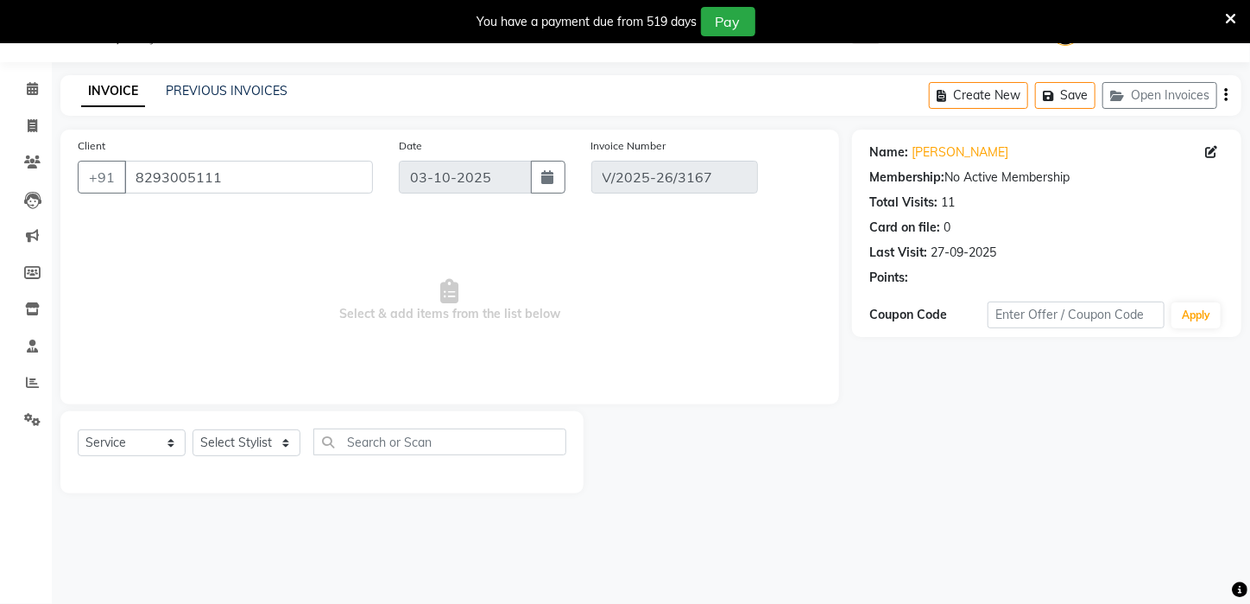
type input "27-09-2025"
select select "select"
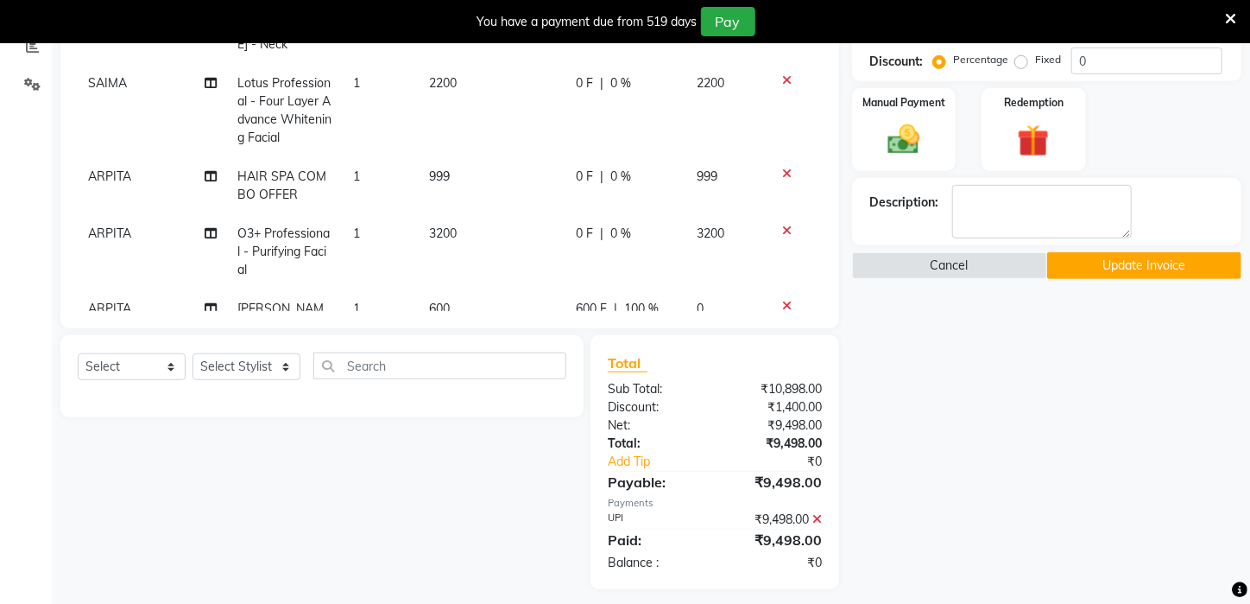
scroll to position [389, 0]
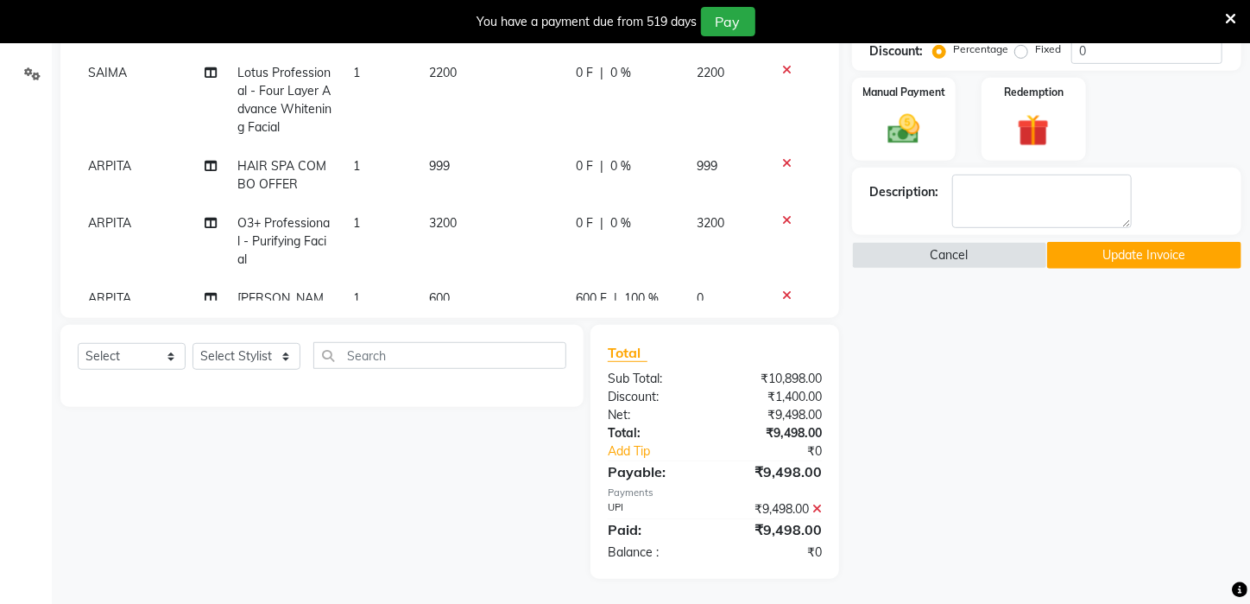
click at [818, 508] on icon at bounding box center [817, 509] width 9 height 12
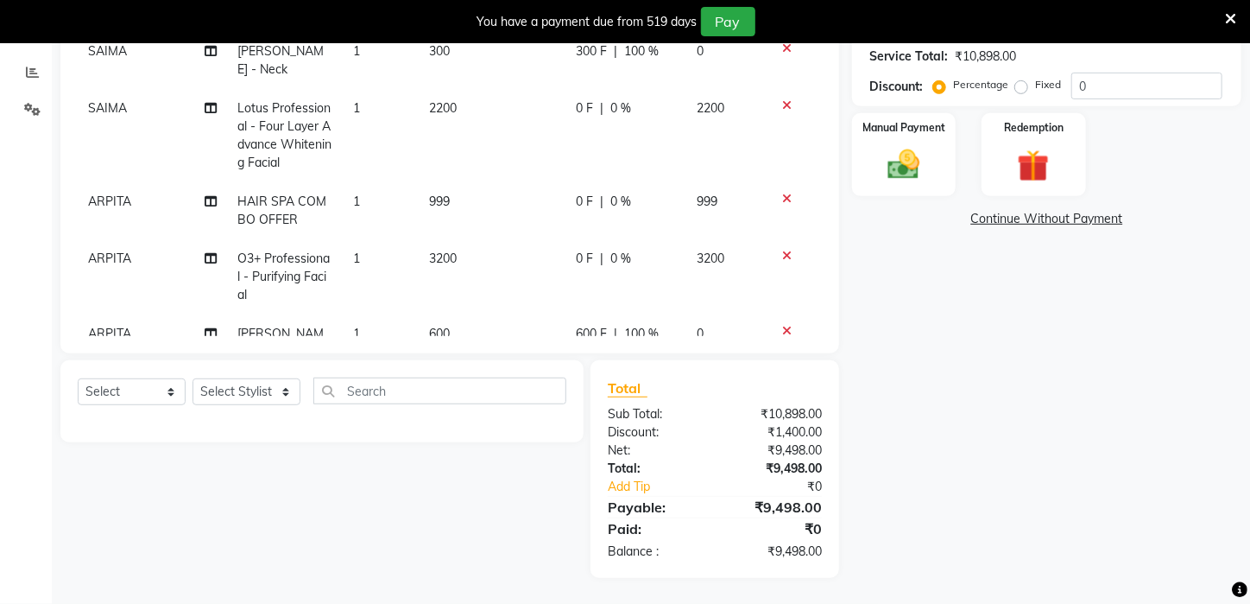
scroll to position [352, 0]
click at [911, 183] on img at bounding box center [904, 166] width 54 height 38
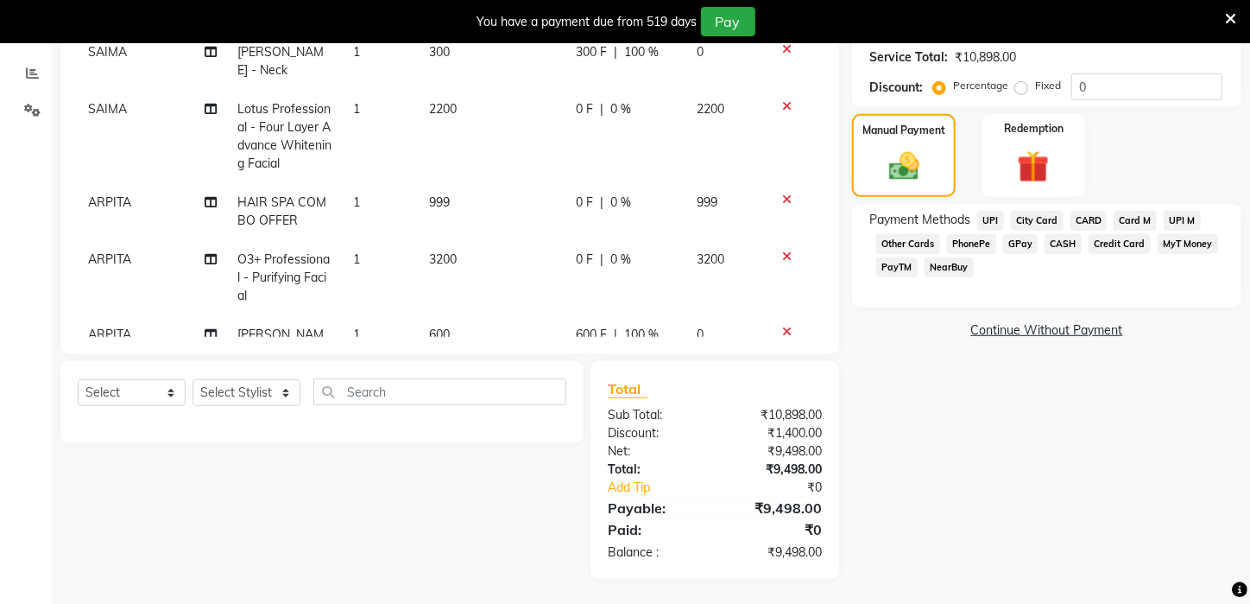
click at [900, 277] on span "PayTM" at bounding box center [896, 267] width 41 height 20
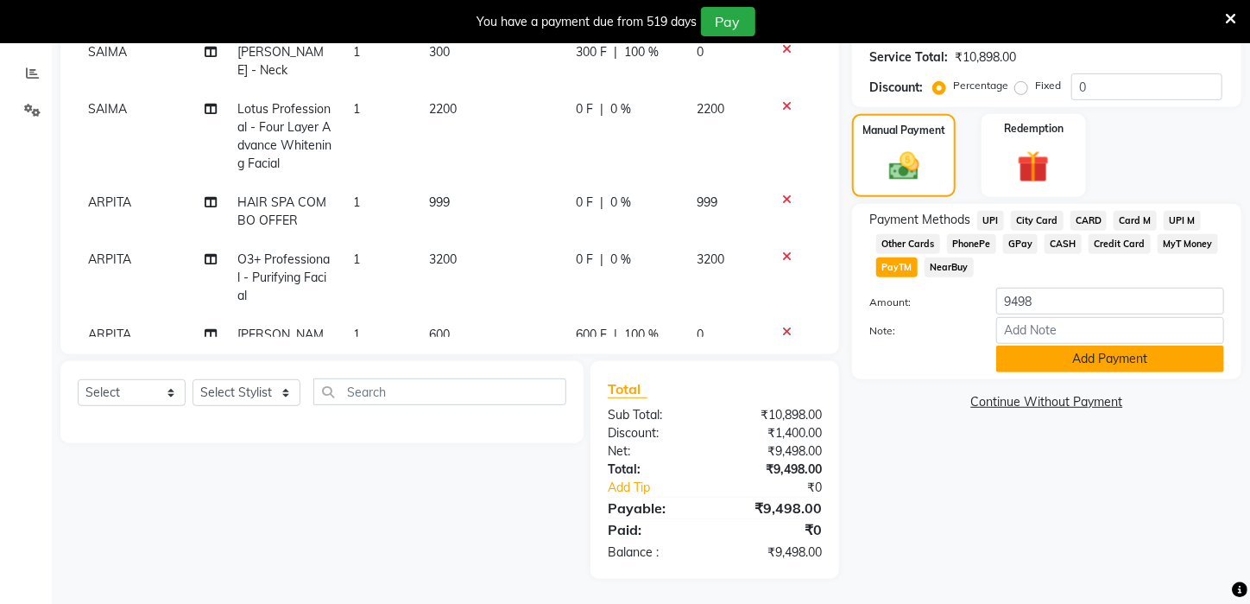
click at [1088, 372] on button "Add Payment" at bounding box center [1110, 358] width 228 height 27
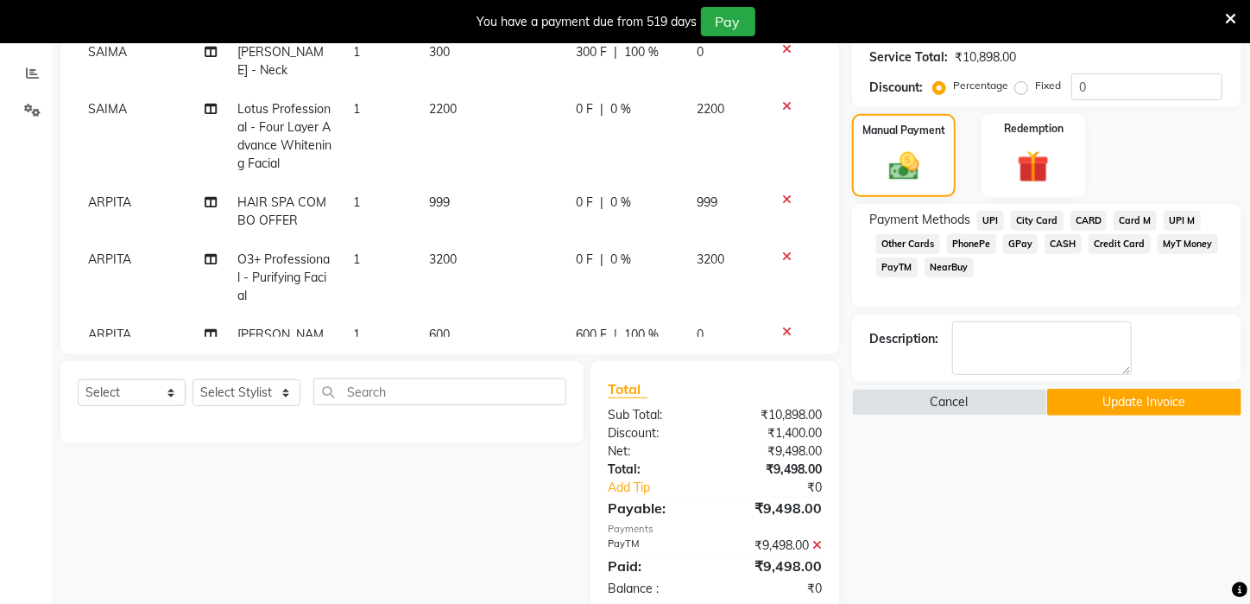
click at [1129, 415] on button "Update Invoice" at bounding box center [1144, 402] width 195 height 27
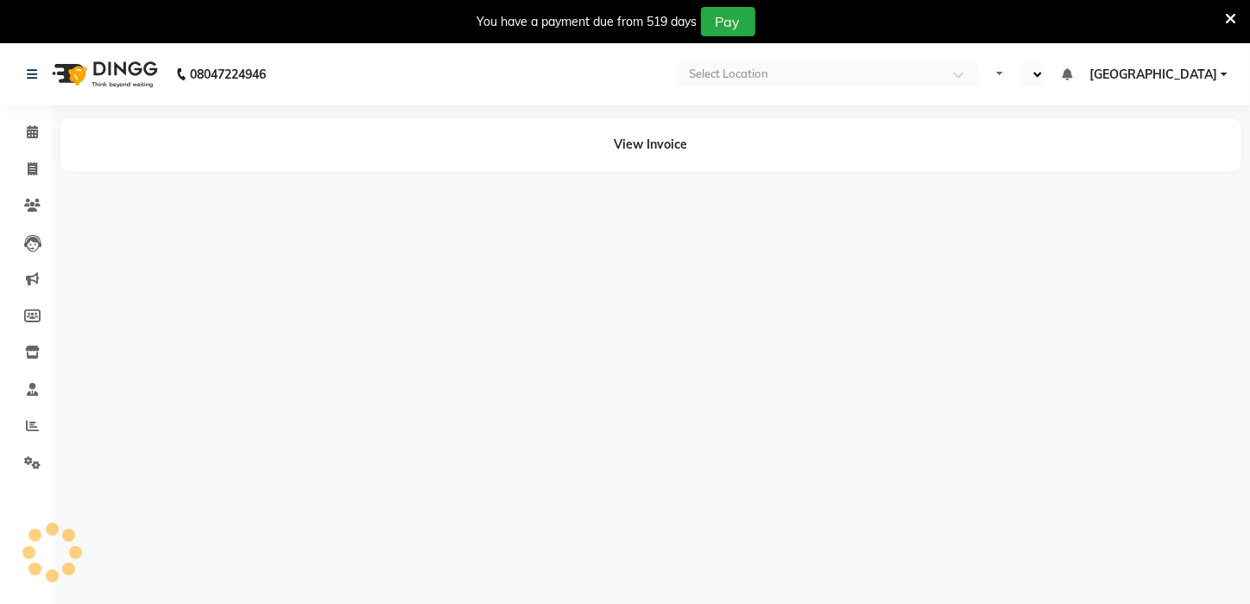
select select "en"
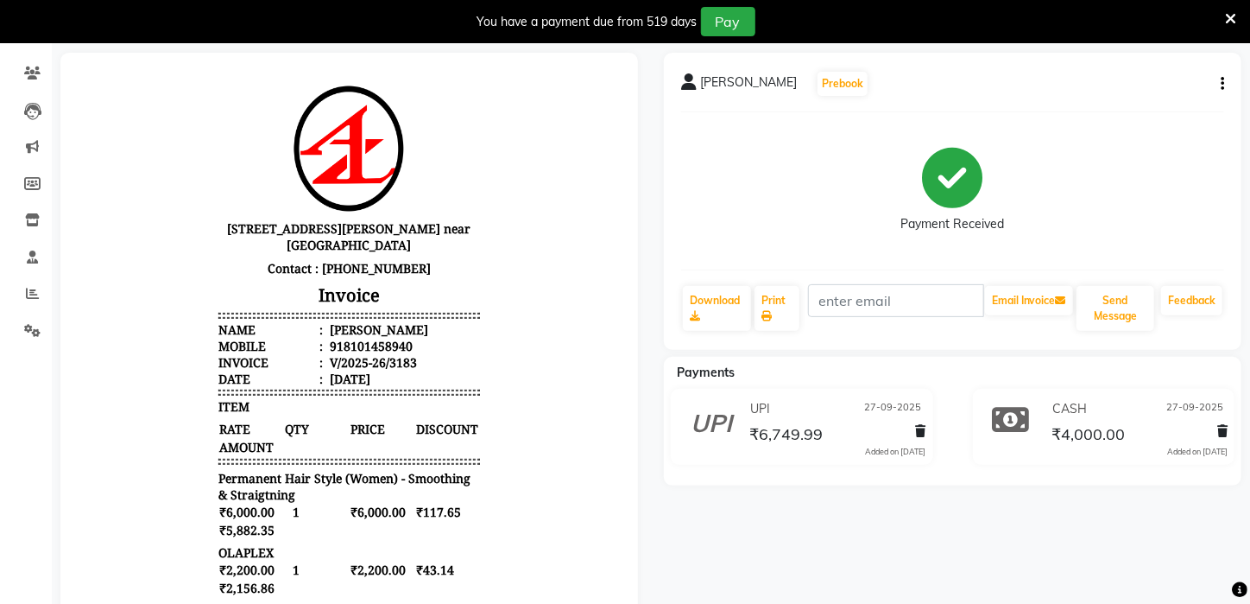
scroll to position [123, 0]
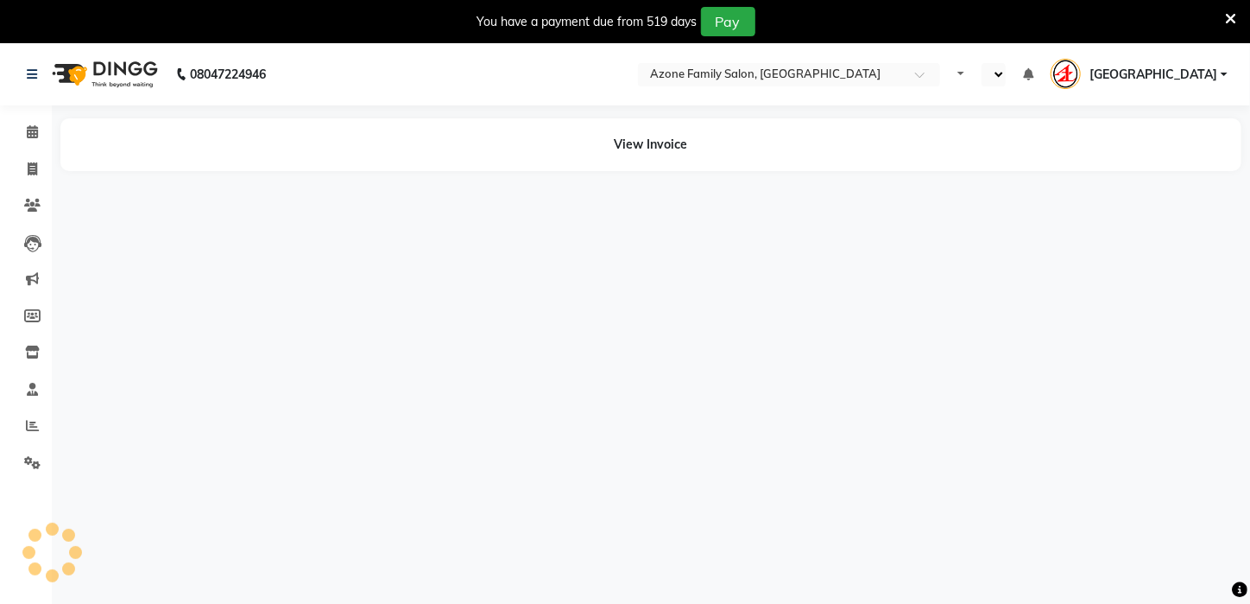
select select "en"
